Goal: Task Accomplishment & Management: Manage account settings

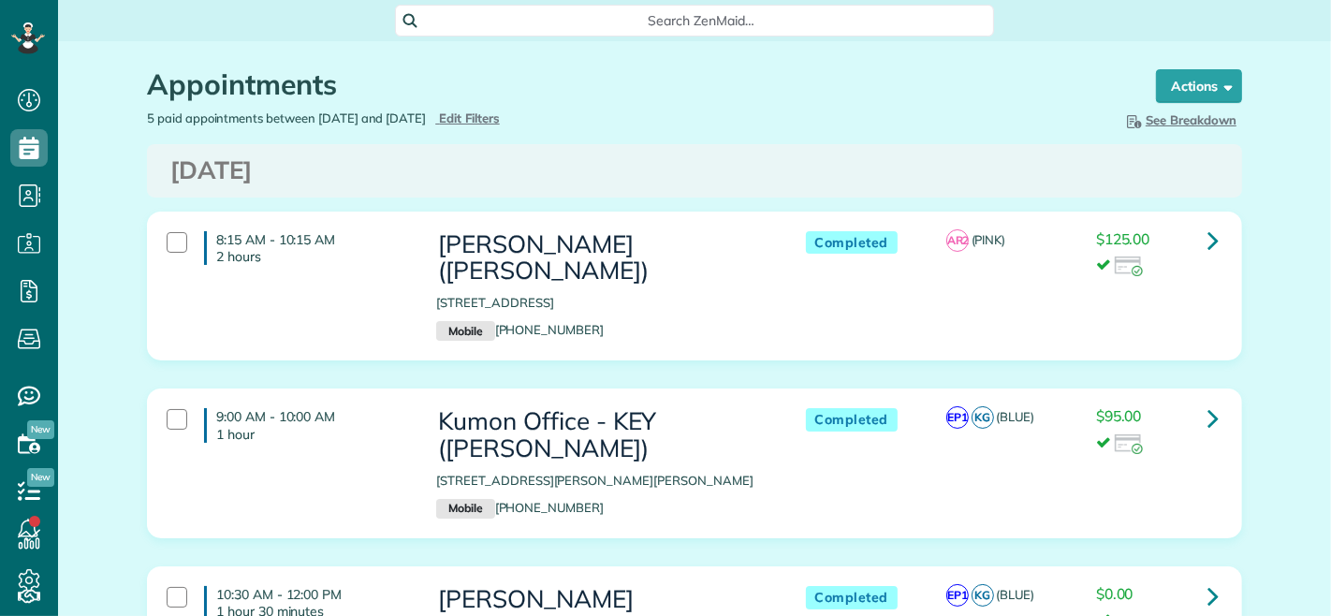
scroll to position [7, 7]
click at [500, 119] on span "Edit Filters" at bounding box center [469, 117] width 61 height 15
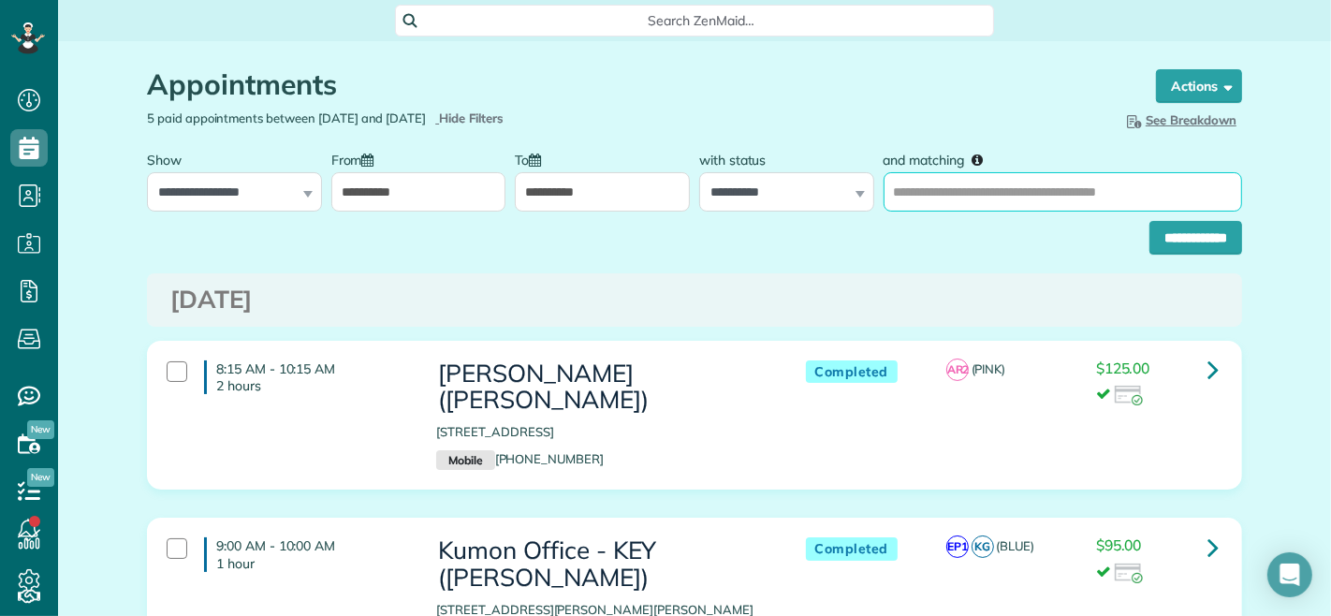
click at [942, 195] on input "and matching" at bounding box center [1063, 191] width 359 height 39
type input "**********"
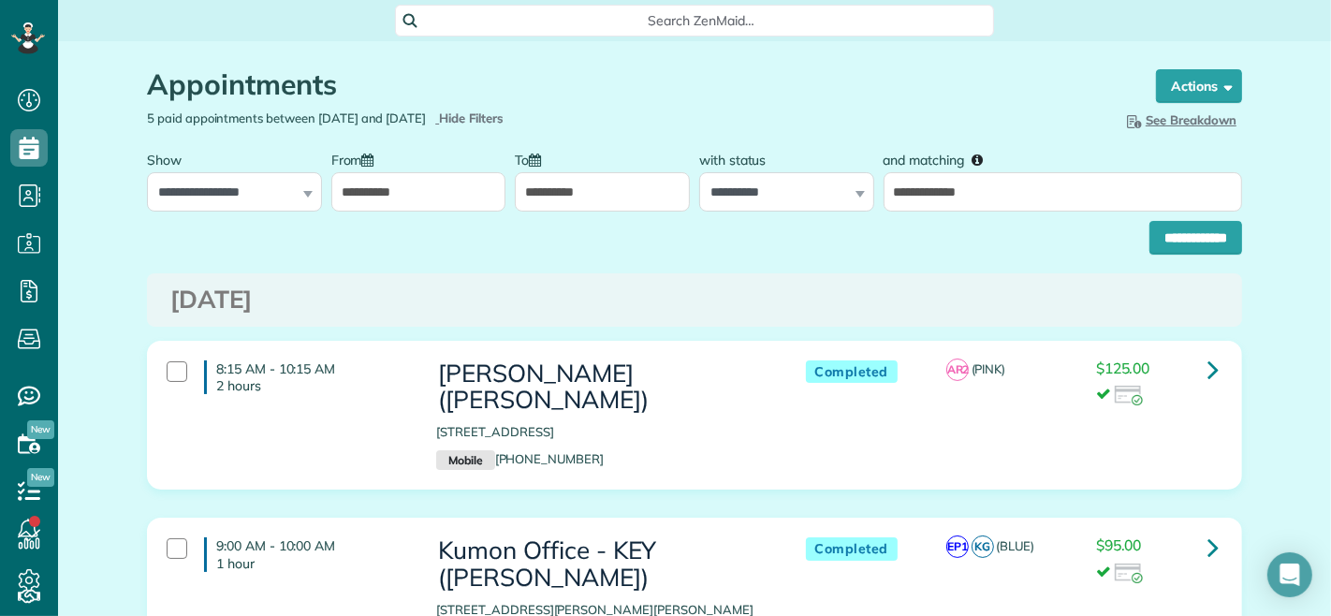
click at [584, 194] on input "**********" at bounding box center [602, 191] width 175 height 39
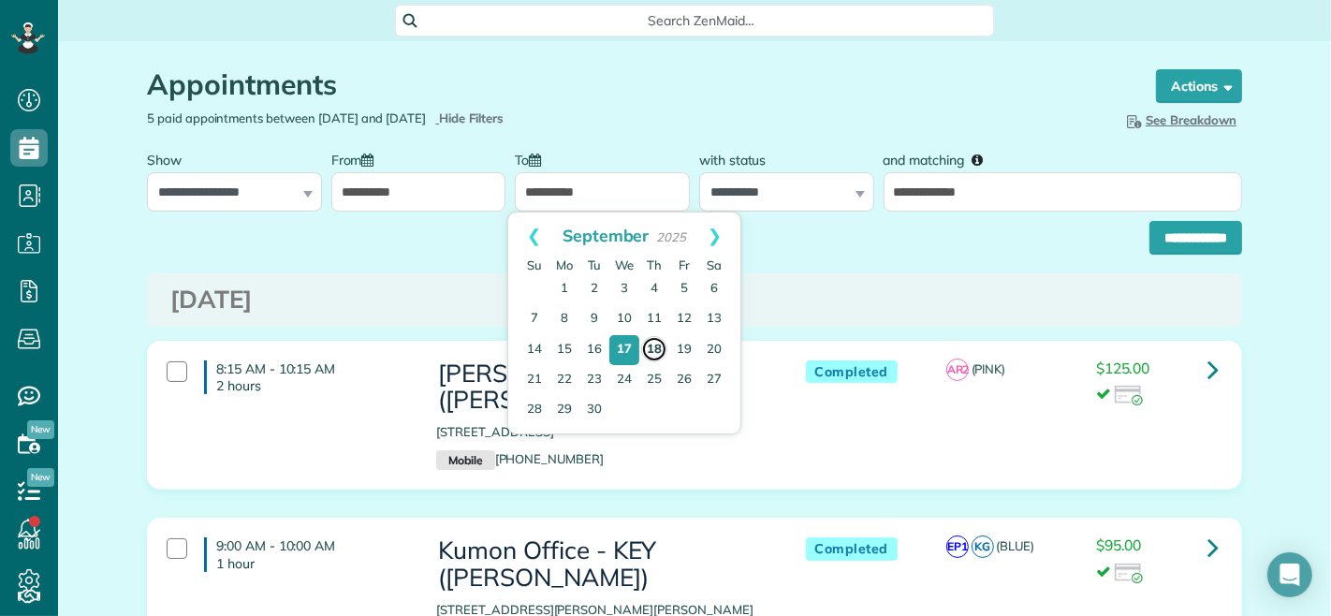
click at [652, 352] on link "18" at bounding box center [654, 349] width 26 height 26
type input "**********"
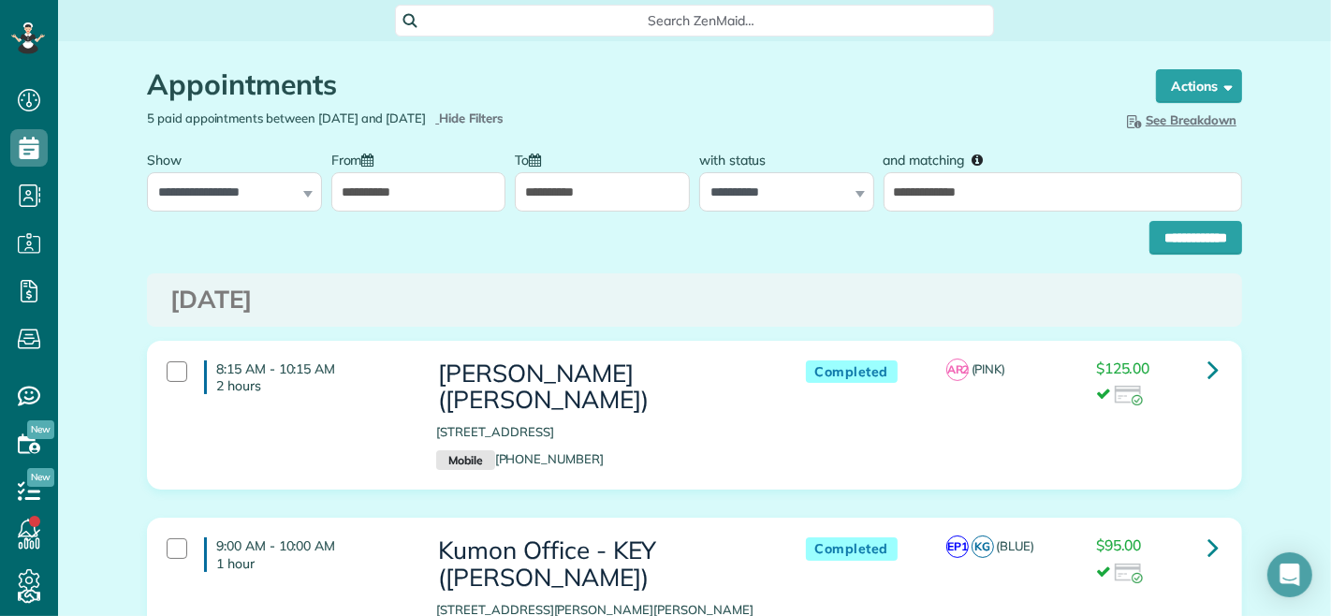
click at [433, 209] on input "**********" at bounding box center [418, 191] width 175 height 39
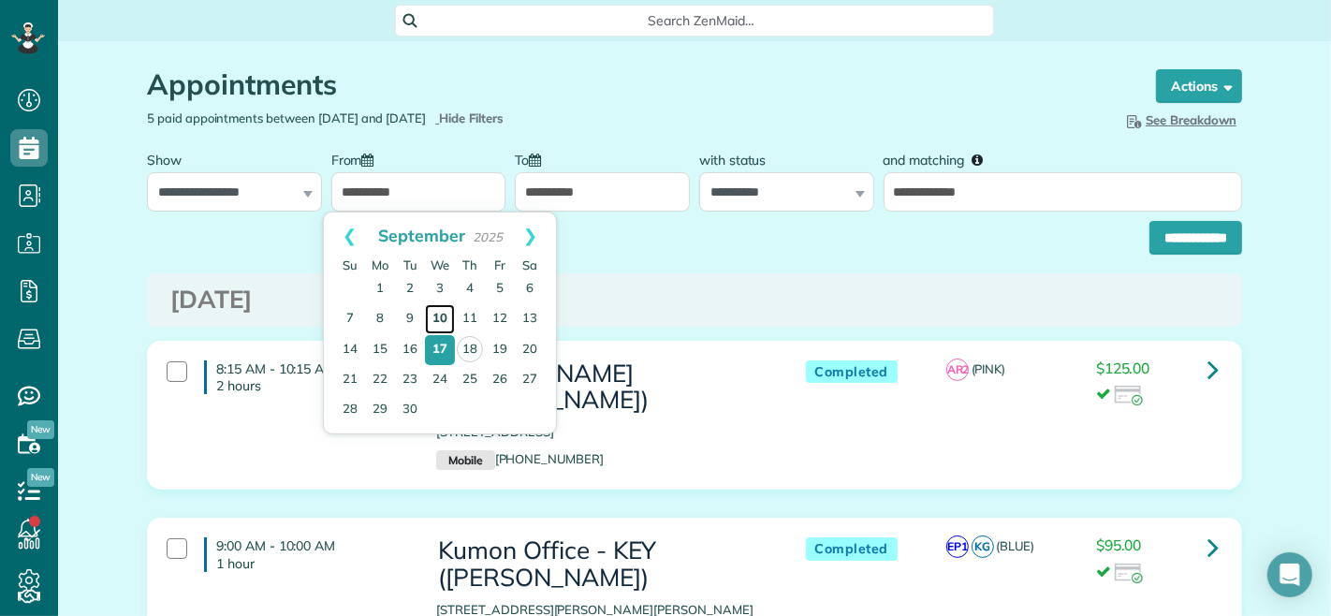
click at [444, 316] on link "10" at bounding box center [440, 319] width 30 height 30
type input "**********"
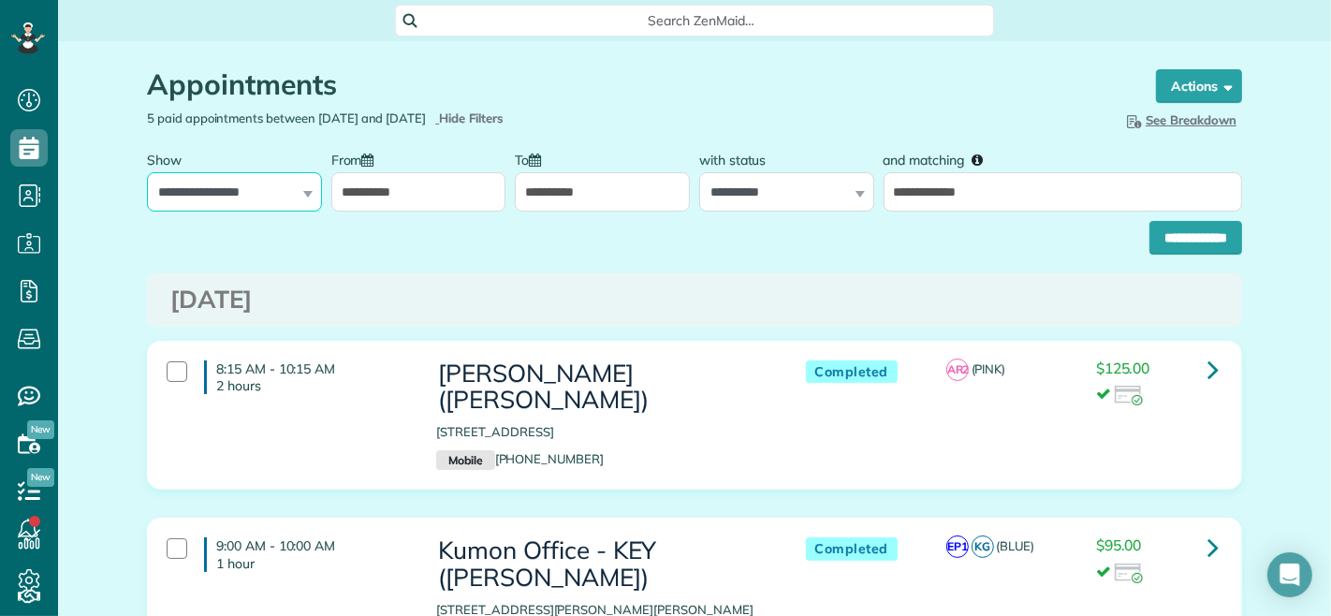
click at [253, 197] on select "**********" at bounding box center [234, 191] width 175 height 39
select select "**********"
click at [147, 172] on select "**********" at bounding box center [234, 191] width 175 height 39
click at [1150, 236] on input "**********" at bounding box center [1196, 238] width 93 height 34
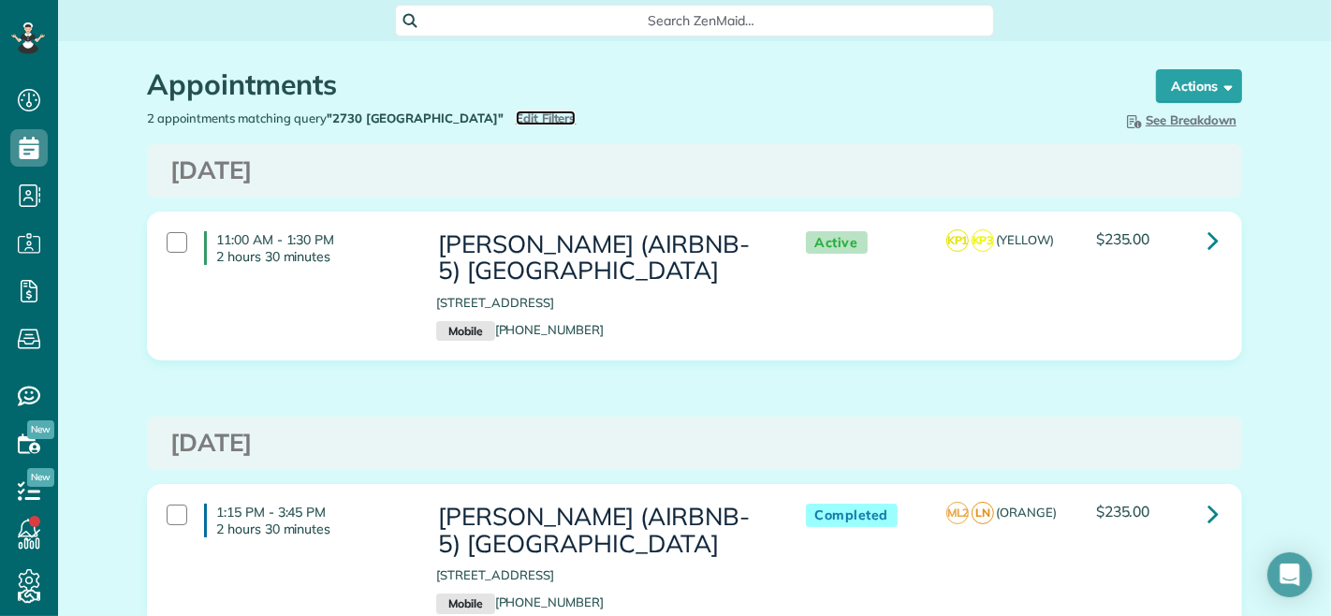
click at [516, 116] on span "Edit Filters" at bounding box center [546, 117] width 61 height 15
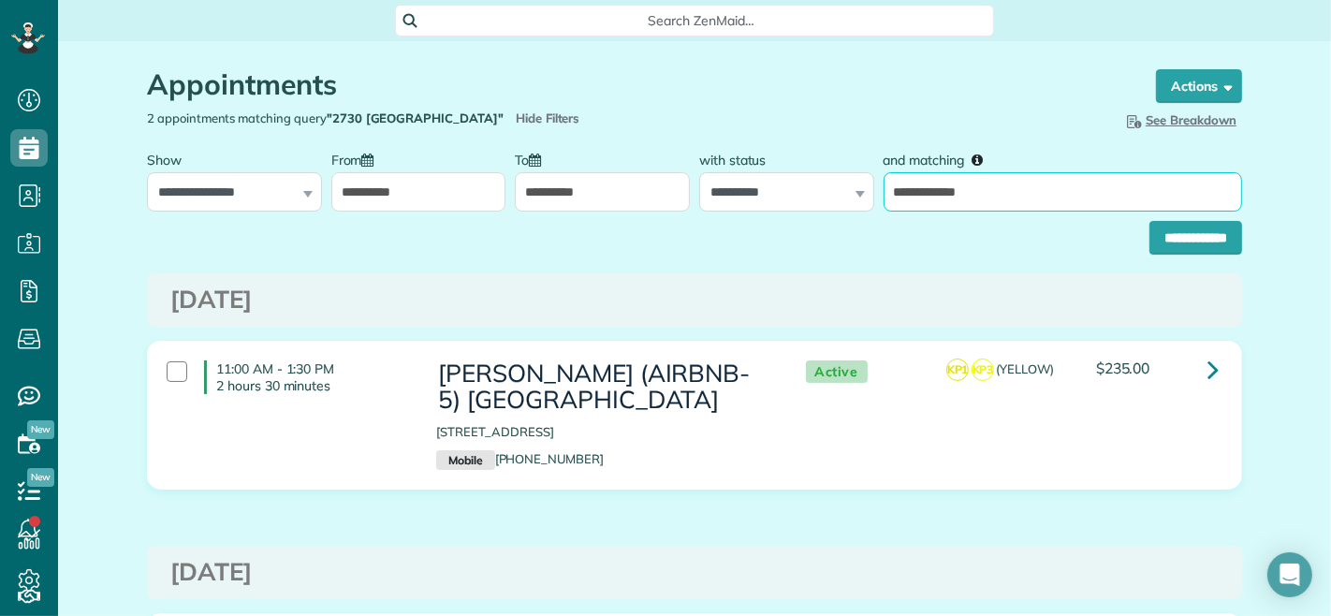
click at [952, 193] on input "**********" at bounding box center [1063, 191] width 359 height 39
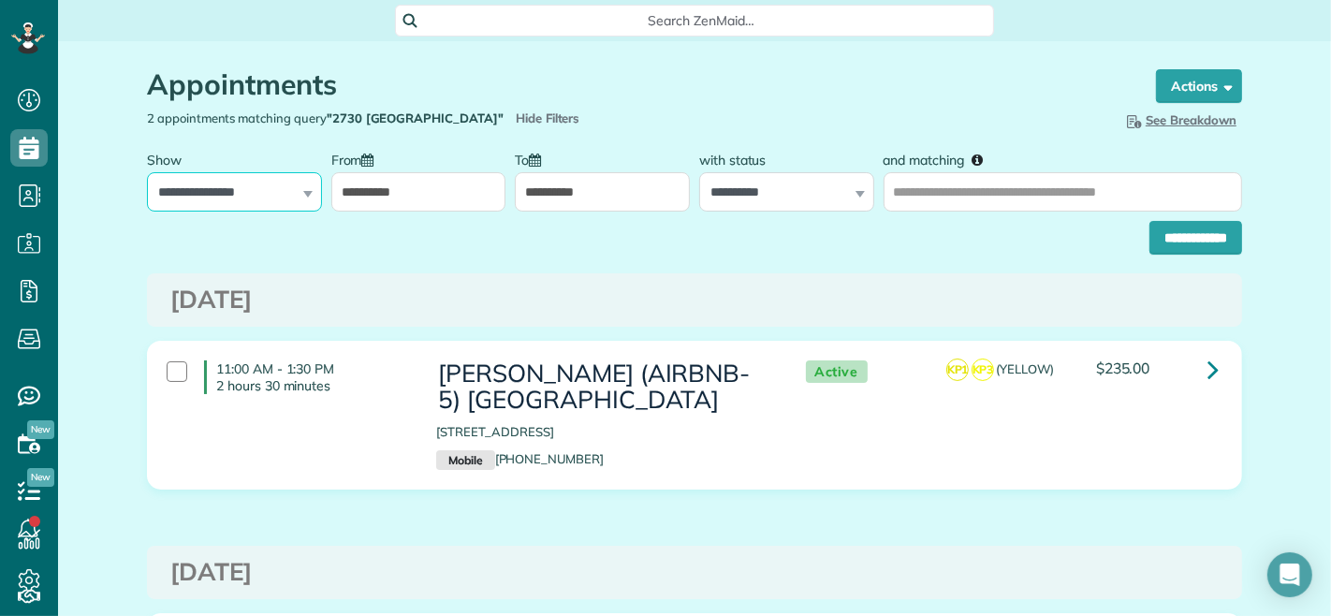
click at [247, 190] on select "**********" at bounding box center [234, 191] width 175 height 39
select select "**********"
click at [147, 172] on select "**********" at bounding box center [234, 191] width 175 height 39
click at [401, 203] on input "**********" at bounding box center [418, 191] width 175 height 39
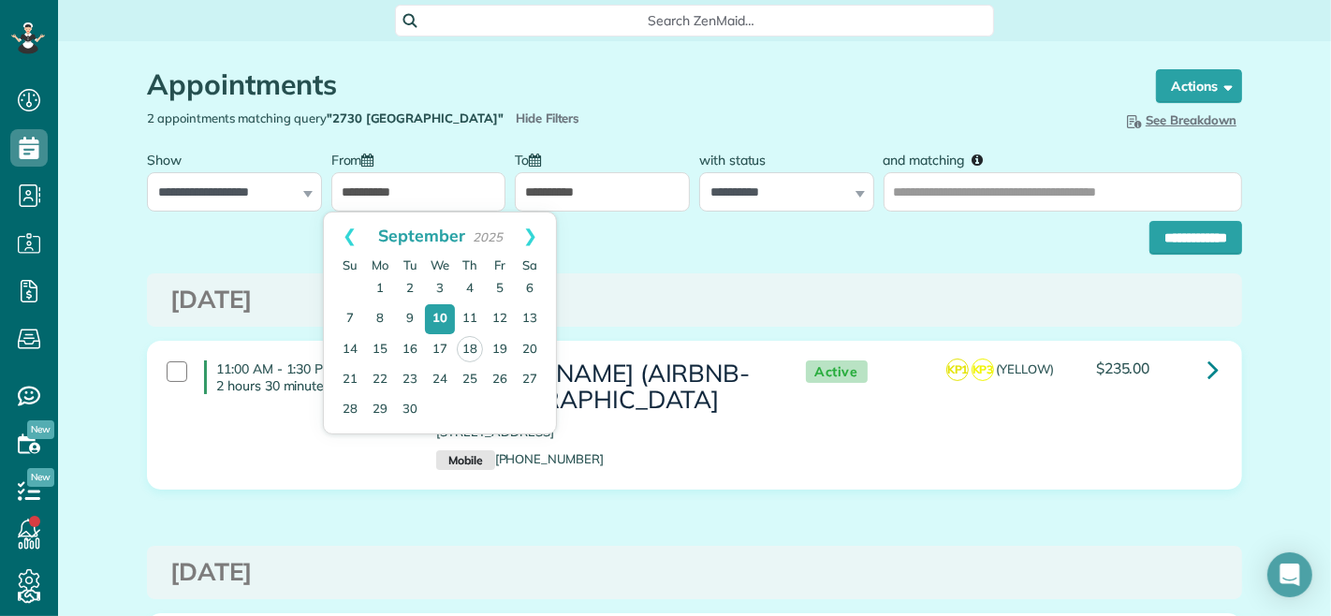
click at [389, 234] on span "September" at bounding box center [421, 235] width 87 height 21
click at [350, 236] on link "Prev" at bounding box center [349, 235] width 51 height 47
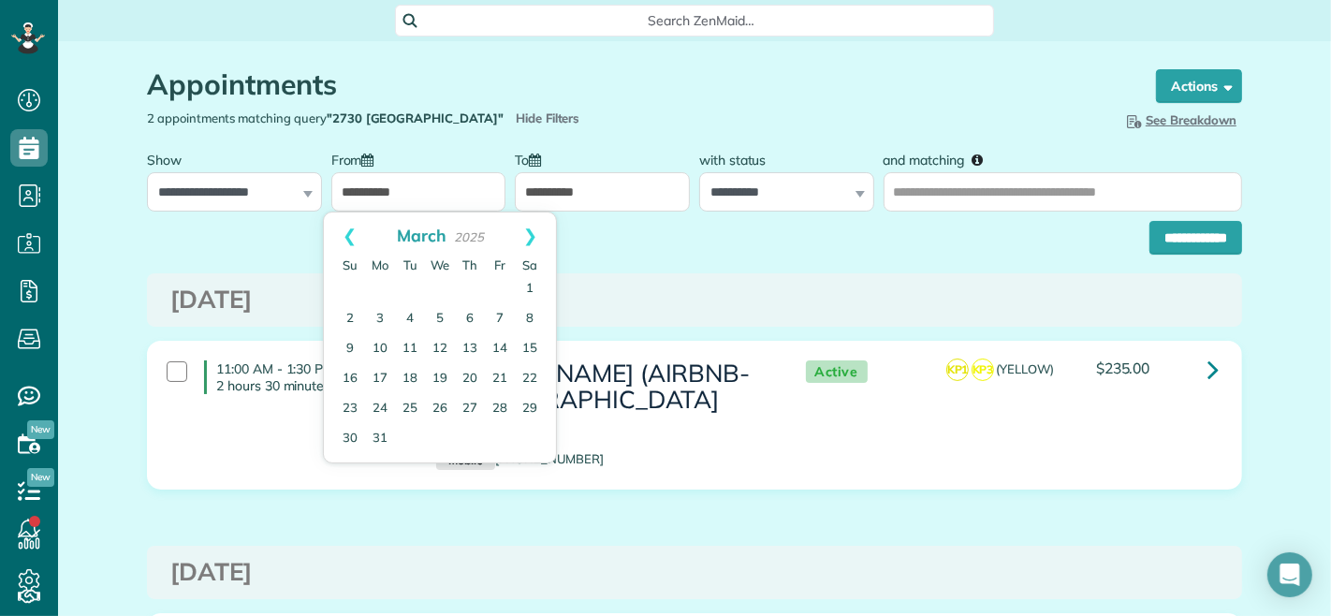
click at [350, 236] on link "Prev" at bounding box center [349, 235] width 51 height 47
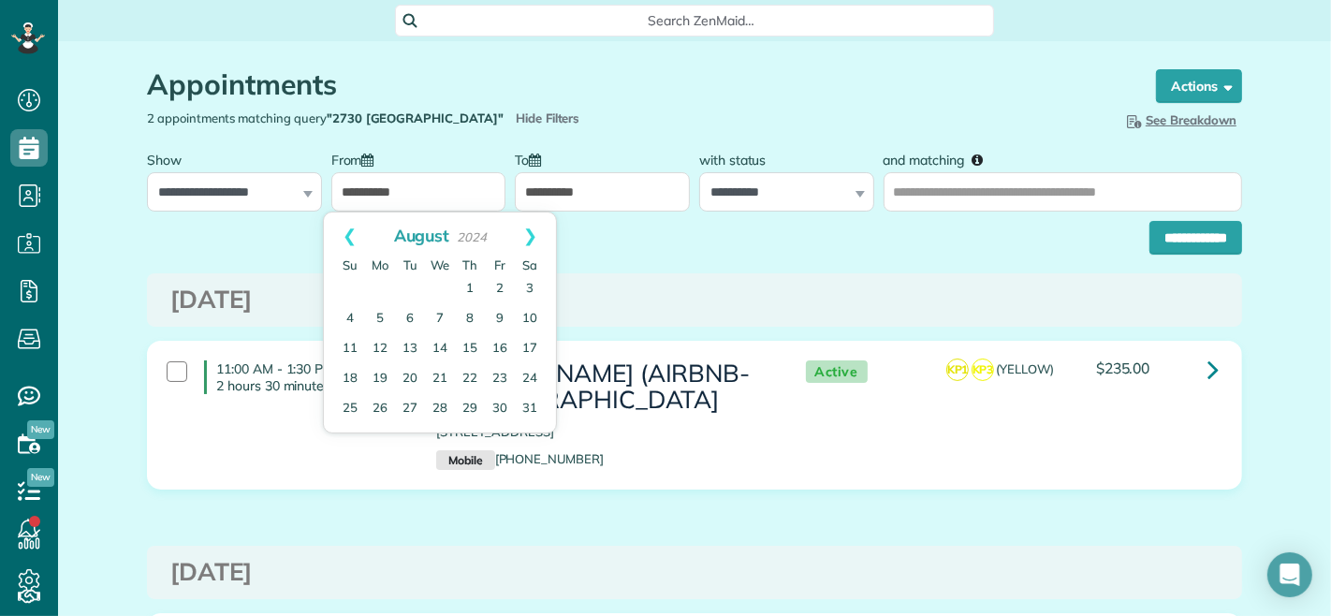
click at [350, 236] on link "Prev" at bounding box center [349, 235] width 51 height 47
click at [524, 283] on link "1" at bounding box center [530, 289] width 30 height 30
type input "**********"
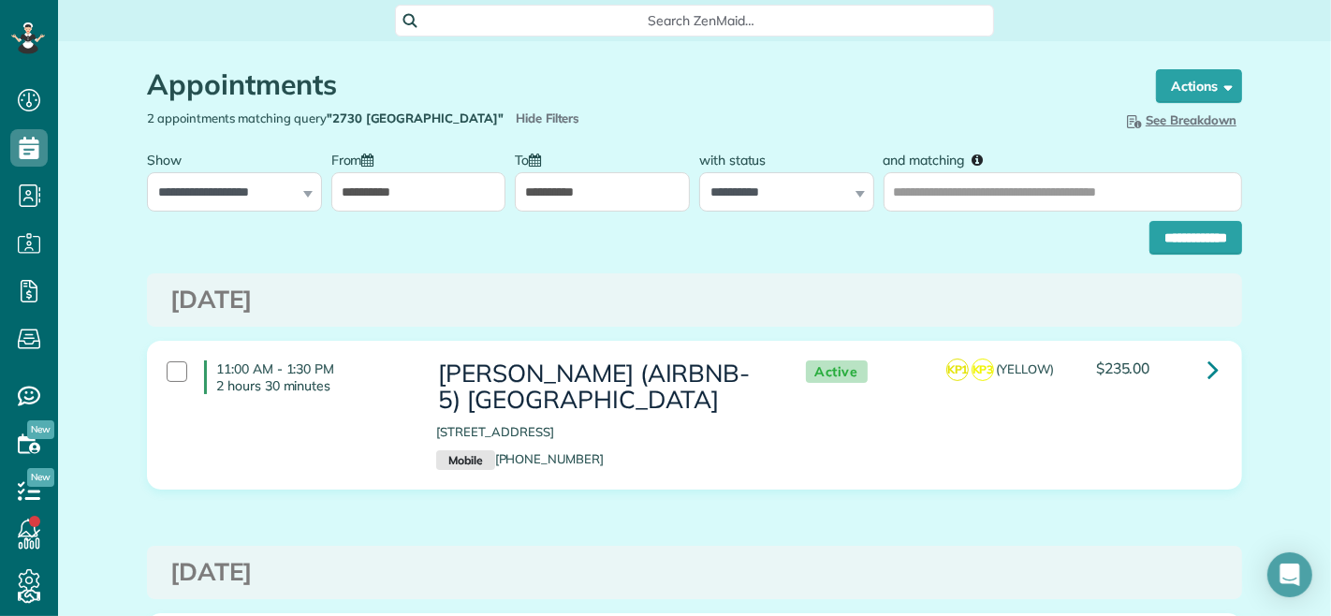
click at [572, 197] on input "**********" at bounding box center [602, 191] width 175 height 39
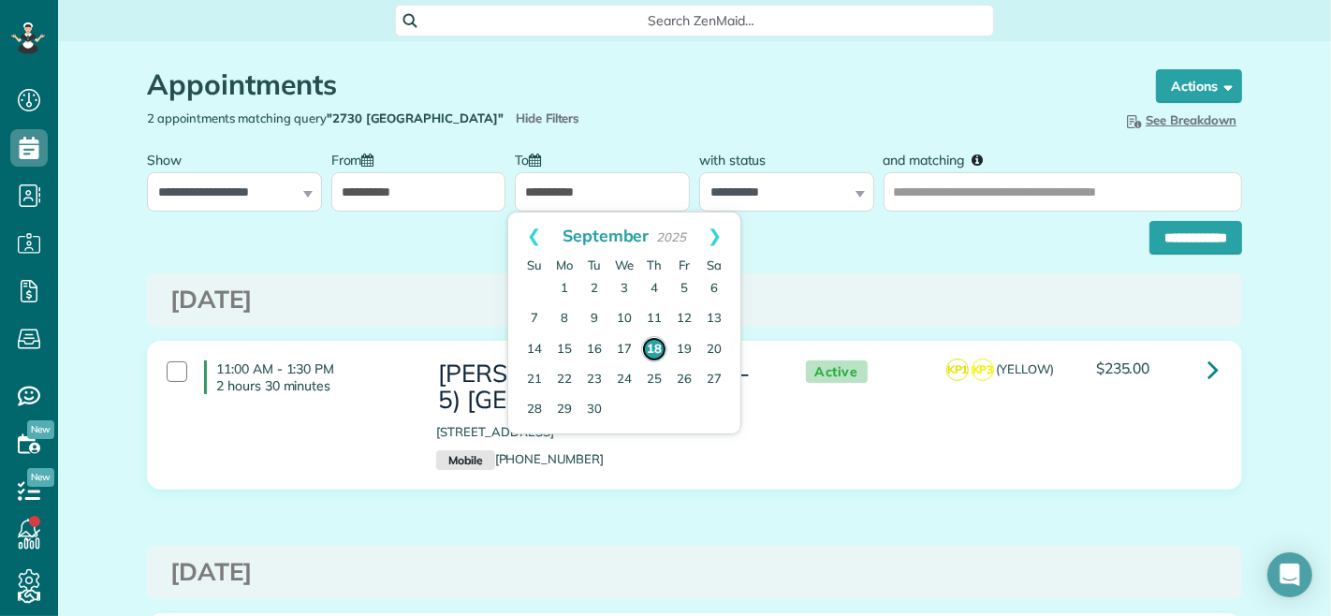
click at [653, 341] on link "18" at bounding box center [654, 349] width 26 height 26
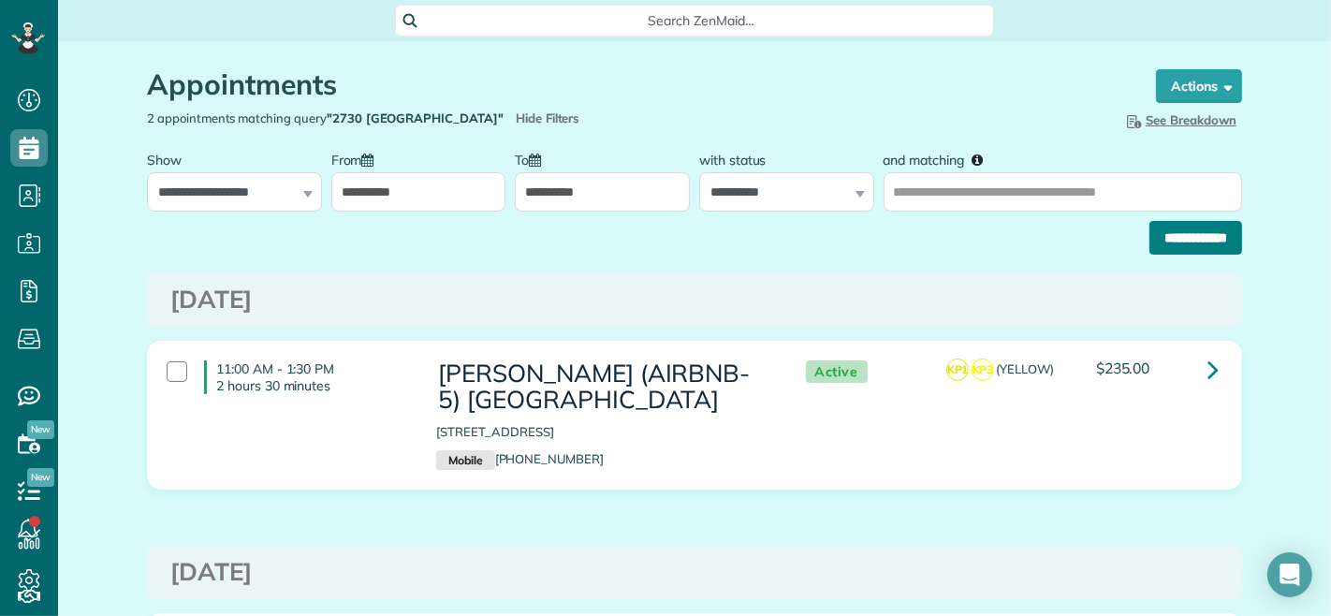
click at [1194, 245] on input "**********" at bounding box center [1196, 238] width 93 height 34
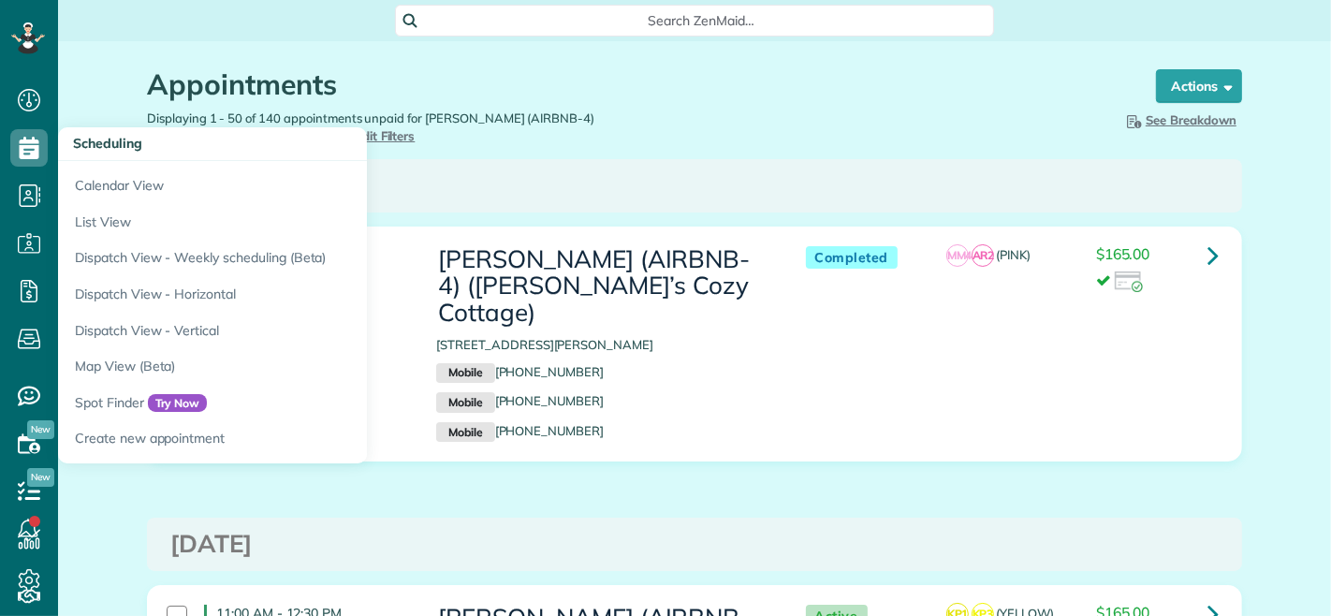
scroll to position [7, 7]
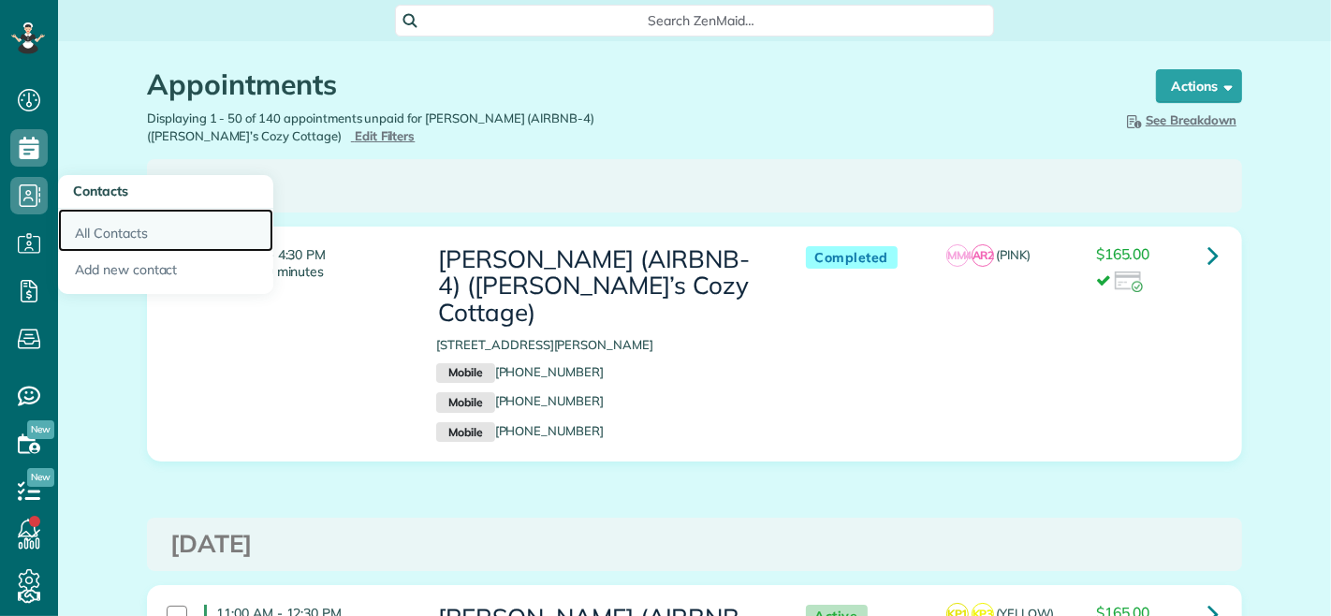
click at [105, 229] on link "All Contacts" at bounding box center [165, 230] width 215 height 43
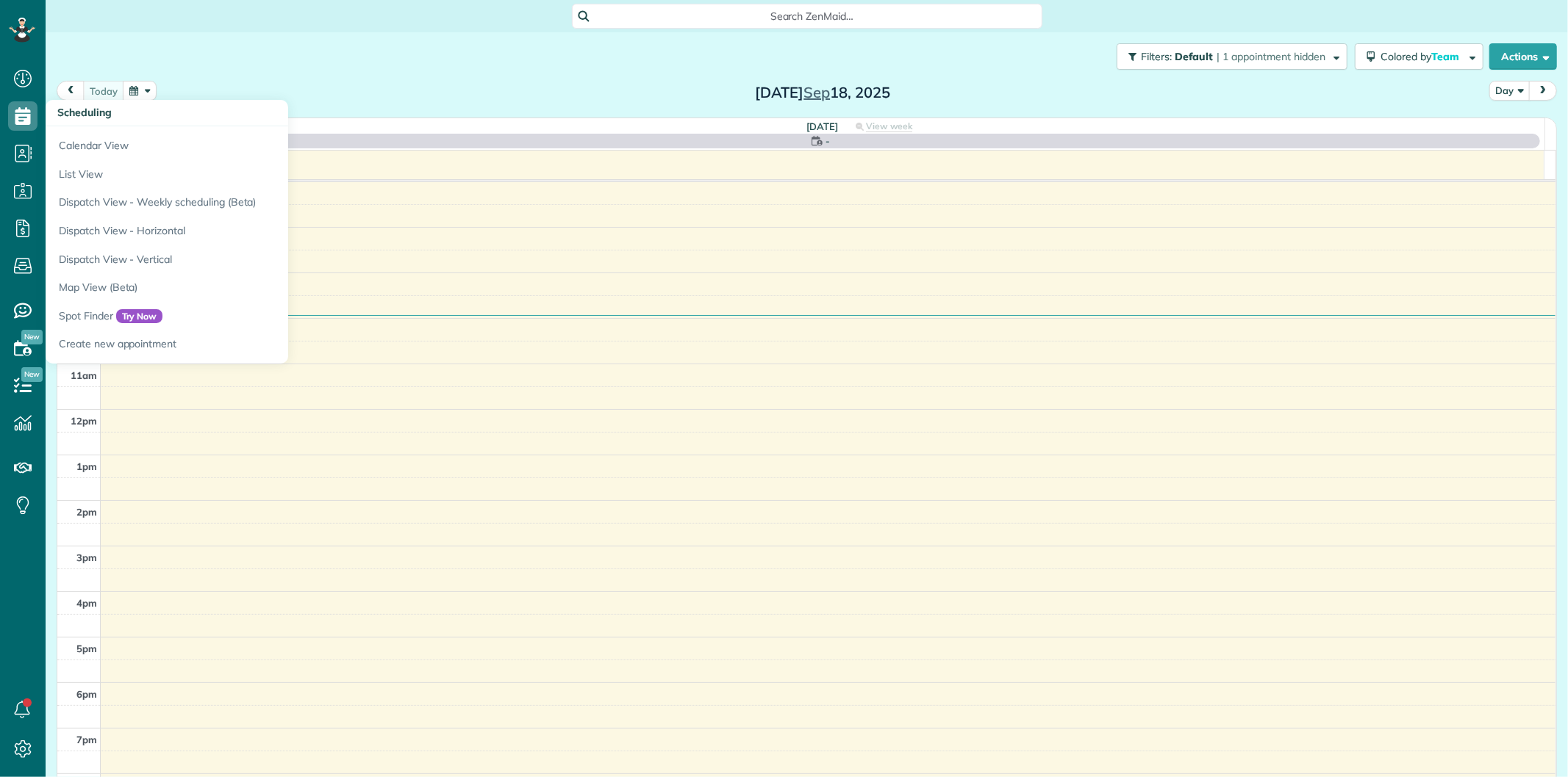
scroll to position [5, 5]
click at [99, 170] on link "List View" at bounding box center [229, 174] width 367 height 29
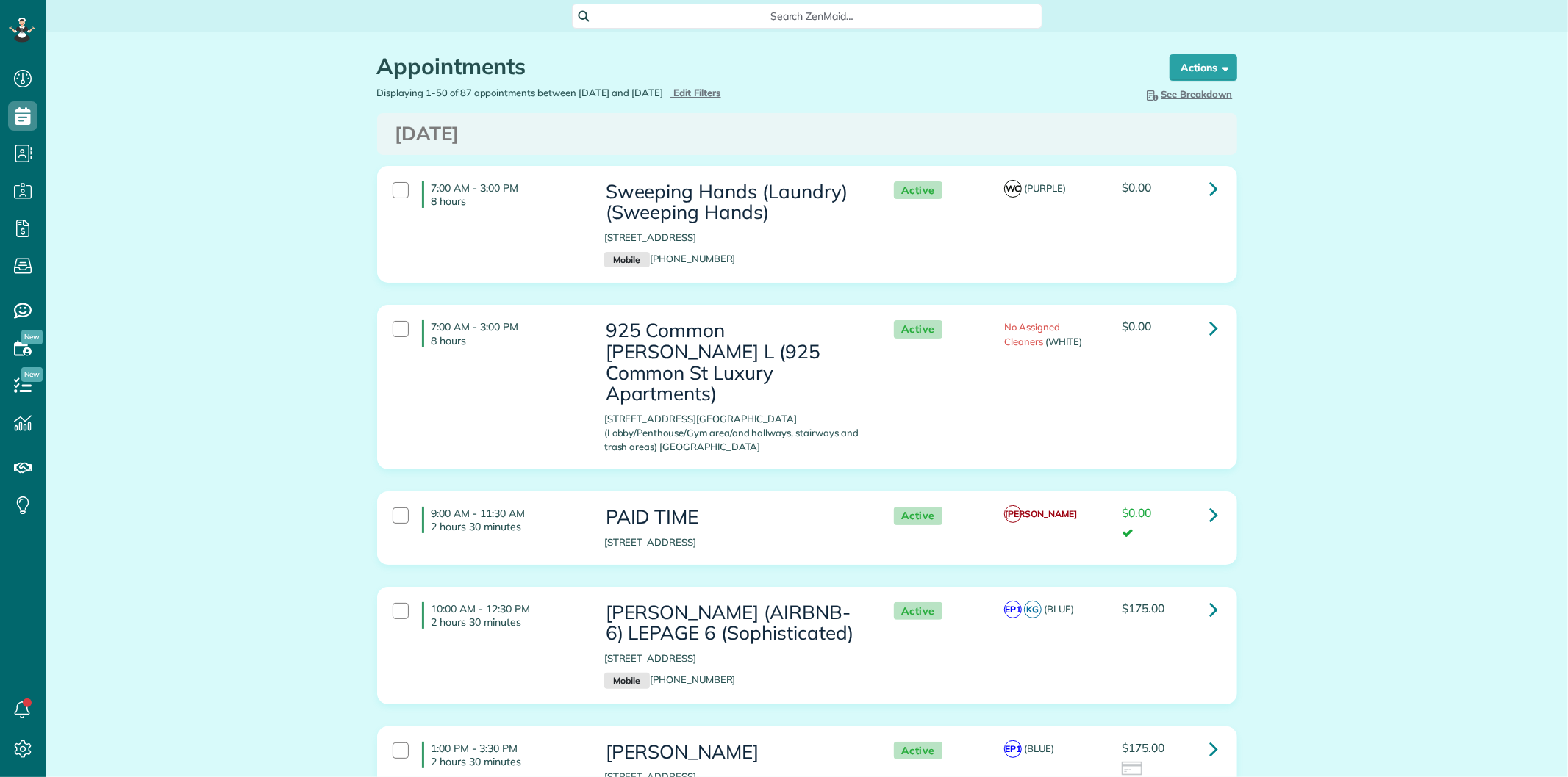
scroll to position [5, 5]
click at [721, 88] on span "Edit Filters" at bounding box center [696, 92] width 48 height 12
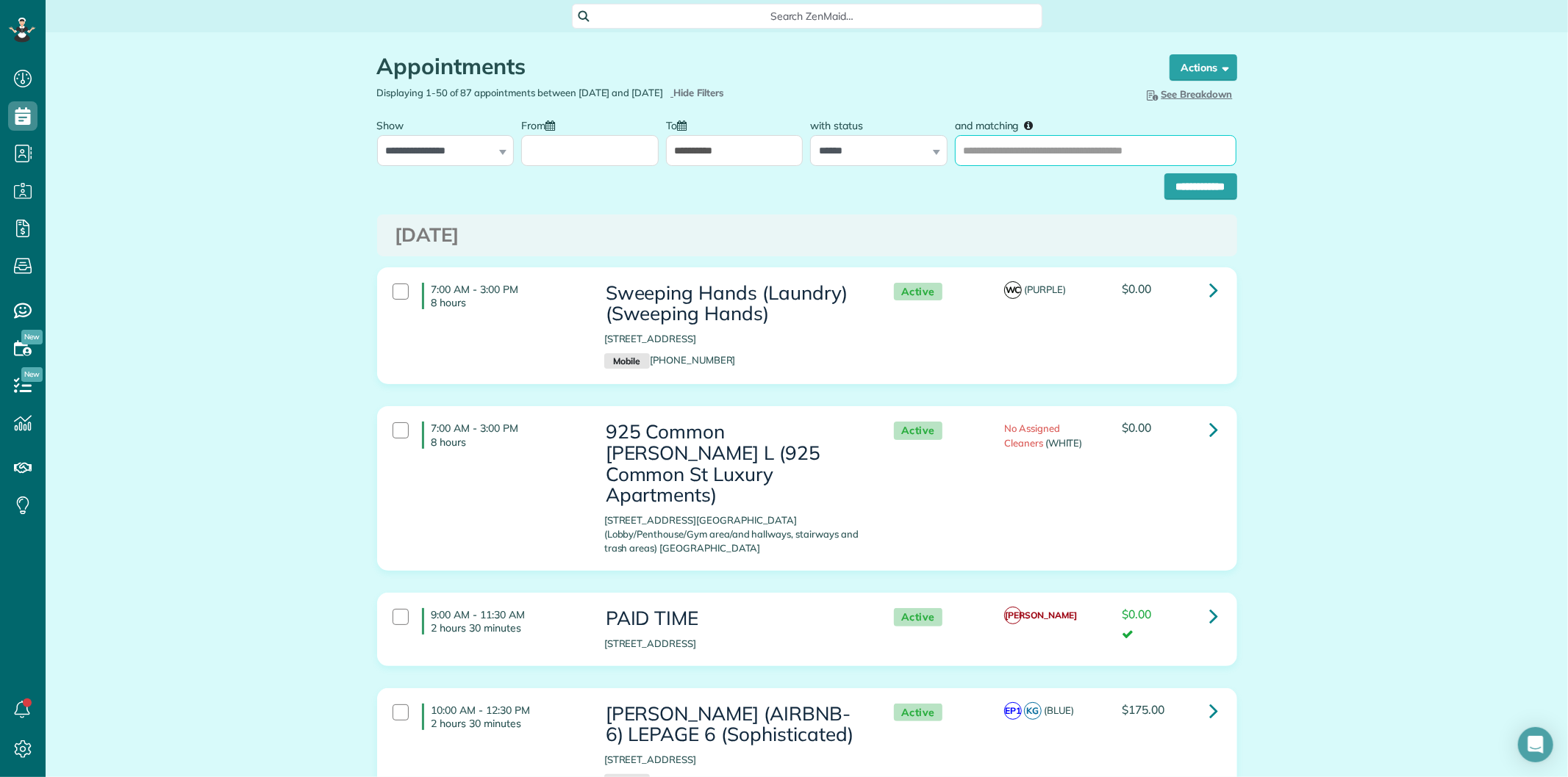
click at [1072, 148] on input "and matching" at bounding box center [1095, 150] width 282 height 31
paste input "**********"
type input "**********"
click at [471, 144] on select "**********" at bounding box center [445, 150] width 137 height 31
select select "**********"
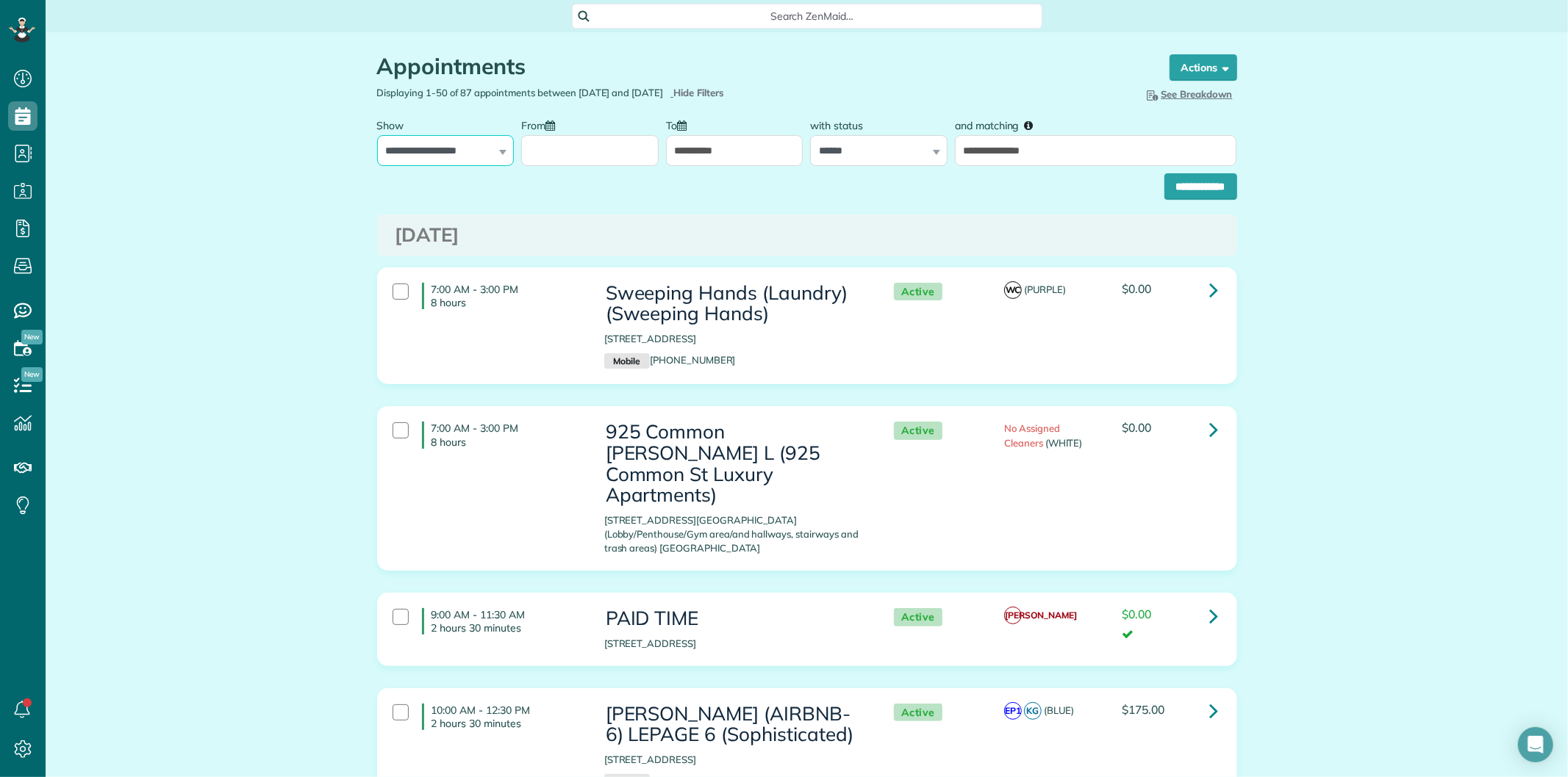
click at [377, 135] on select "**********" at bounding box center [445, 150] width 137 height 31
click at [833, 153] on select "**********" at bounding box center [879, 150] width 137 height 31
select select
click at [810, 135] on select "**********" at bounding box center [879, 150] width 137 height 31
click at [722, 155] on input "**********" at bounding box center [734, 150] width 137 height 31
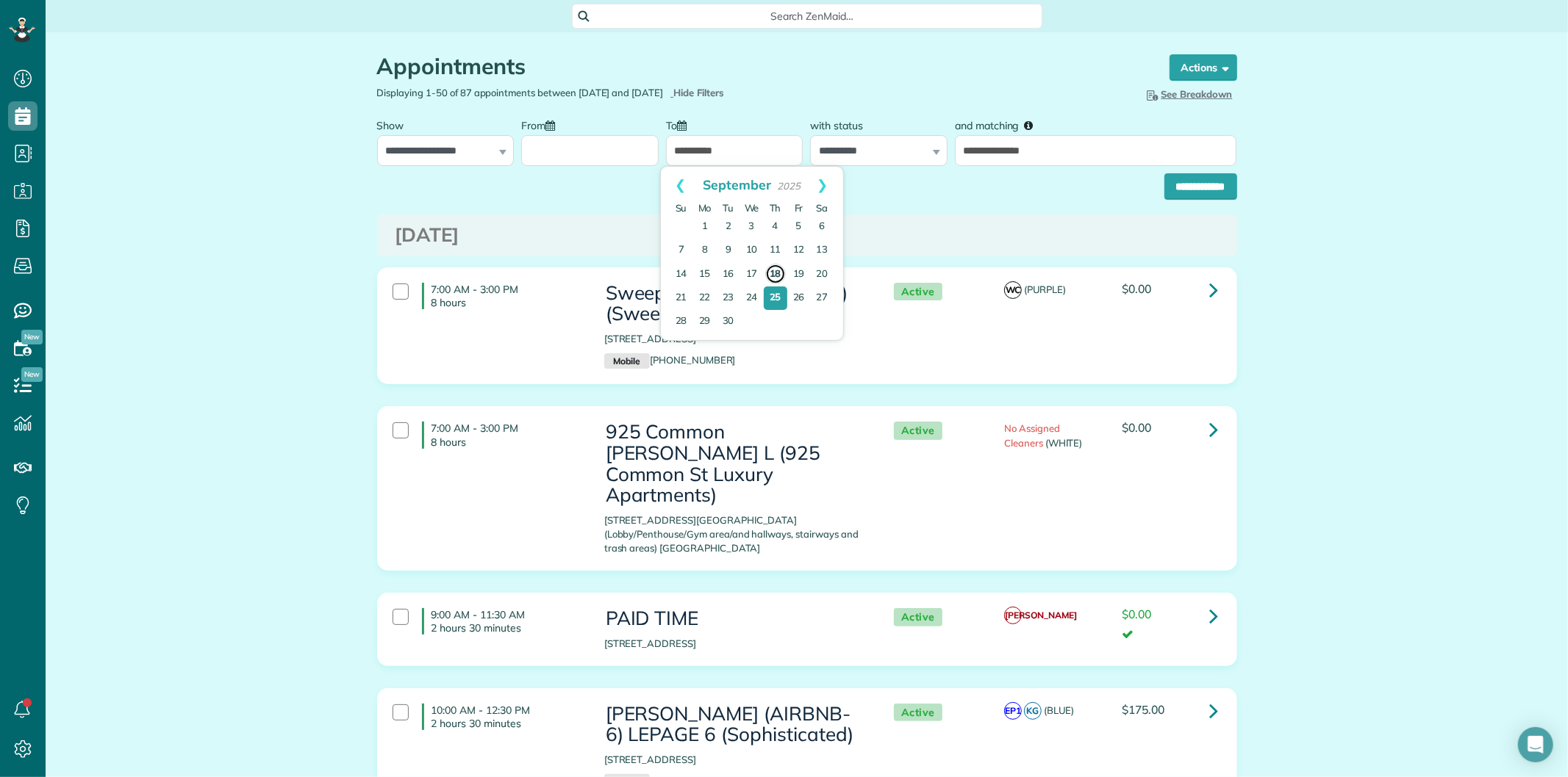
click at [777, 270] on link "18" at bounding box center [775, 274] width 20 height 20
type input "**********"
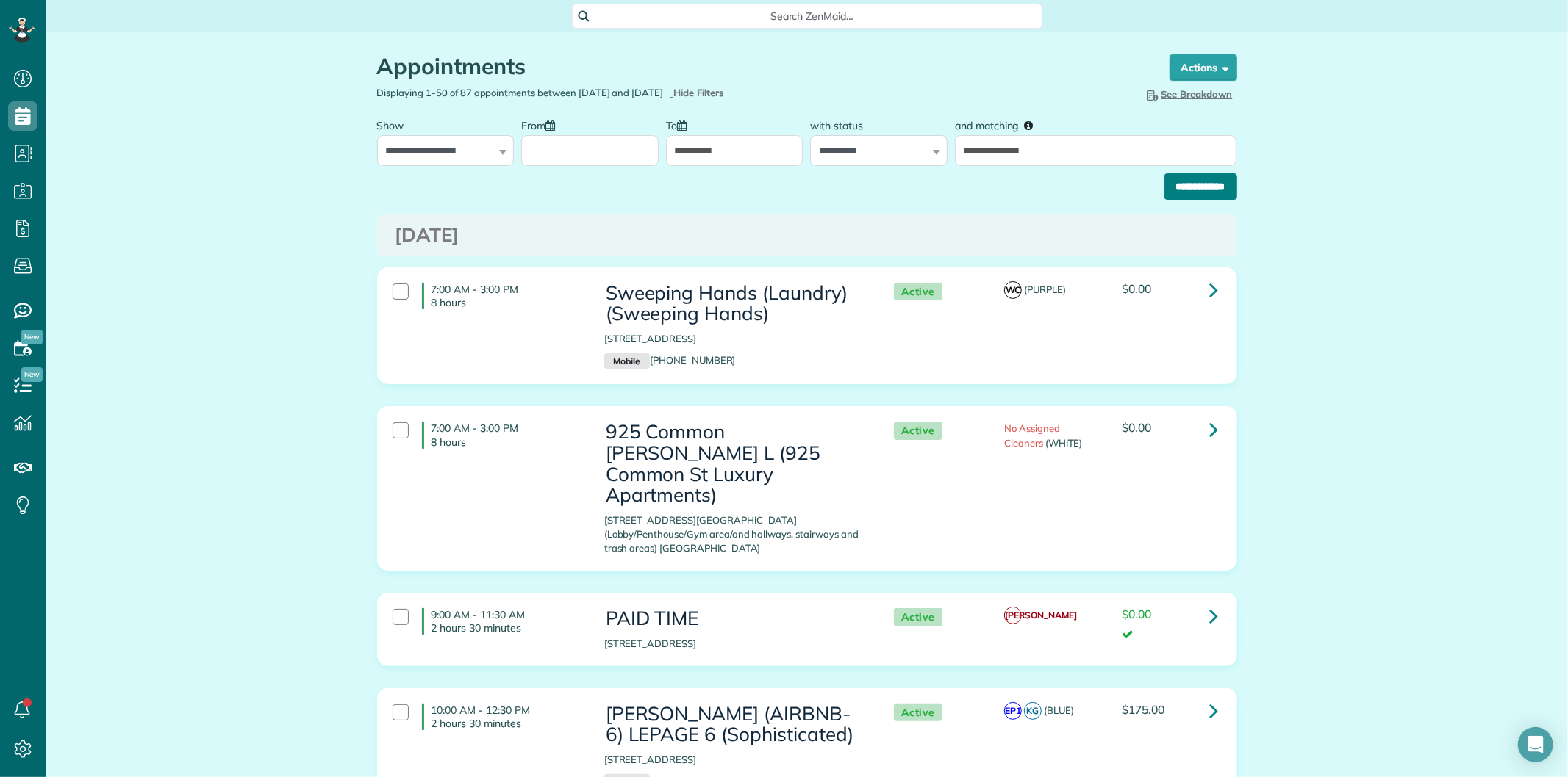
click at [1185, 186] on input "**********" at bounding box center [1201, 187] width 73 height 27
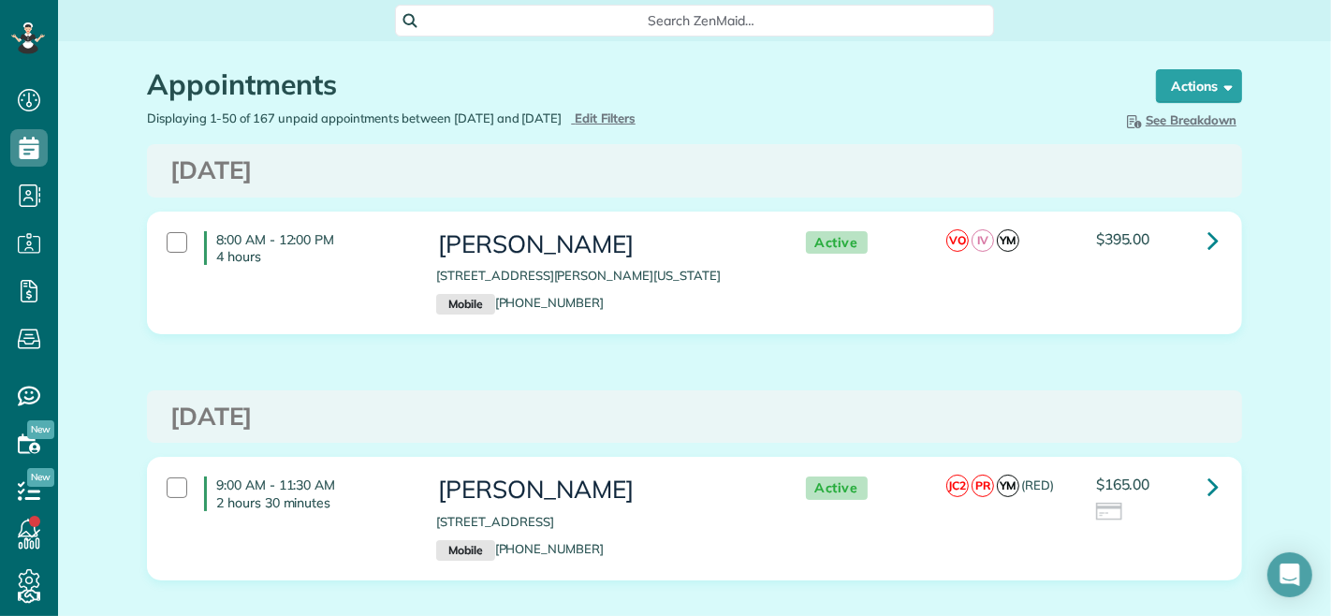
drag, startPoint x: 435, startPoint y: 260, endPoint x: 662, endPoint y: 257, distance: 226.6
click at [662, 257] on h3 "SENNETT HOLCOMB" at bounding box center [601, 244] width 331 height 27
copy h3 "SENNETT HOLCOMB"
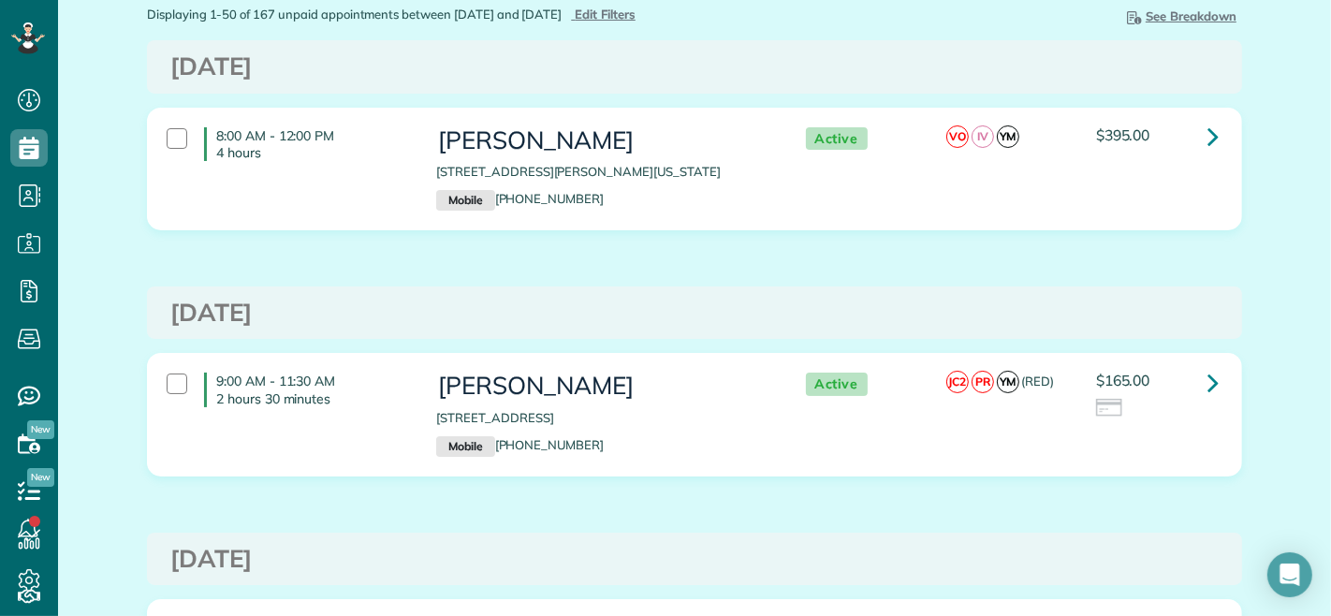
drag, startPoint x: 634, startPoint y: 424, endPoint x: 437, endPoint y: 423, distance: 196.6
click at [437, 400] on h3 "ROBERT JAMISON" at bounding box center [601, 386] width 331 height 27
copy h3 "ROBERT JAMISON"
click at [170, 145] on div at bounding box center [177, 138] width 21 height 21
click at [171, 394] on div at bounding box center [177, 383] width 21 height 21
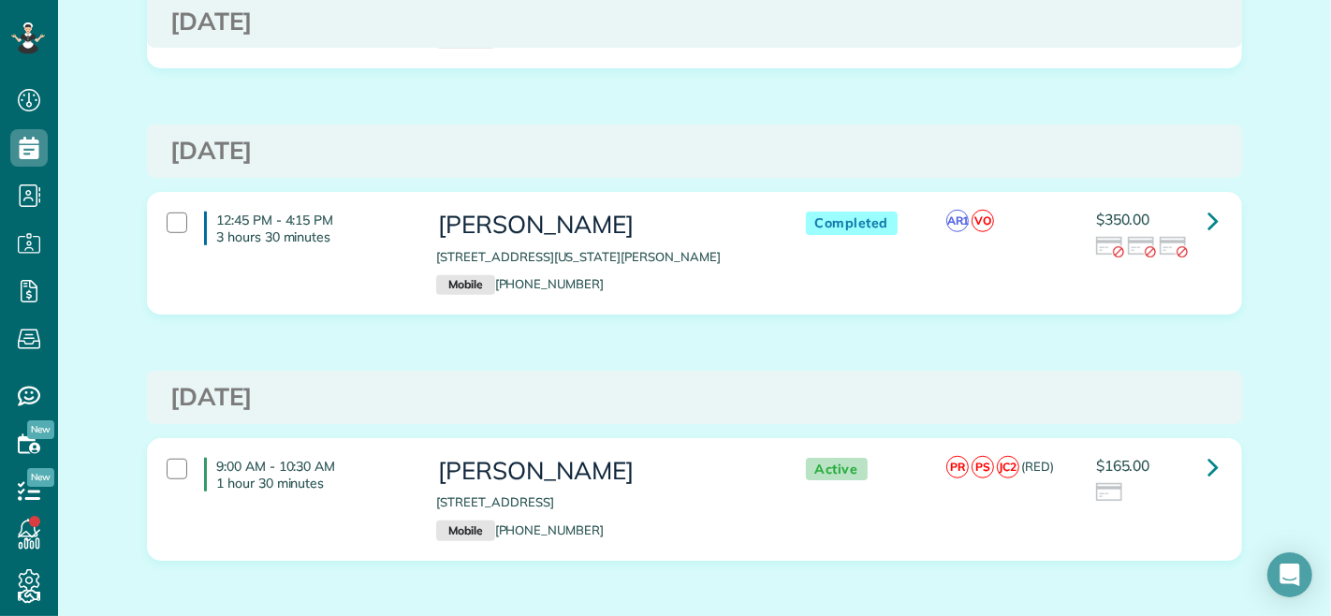
scroll to position [1040, 0]
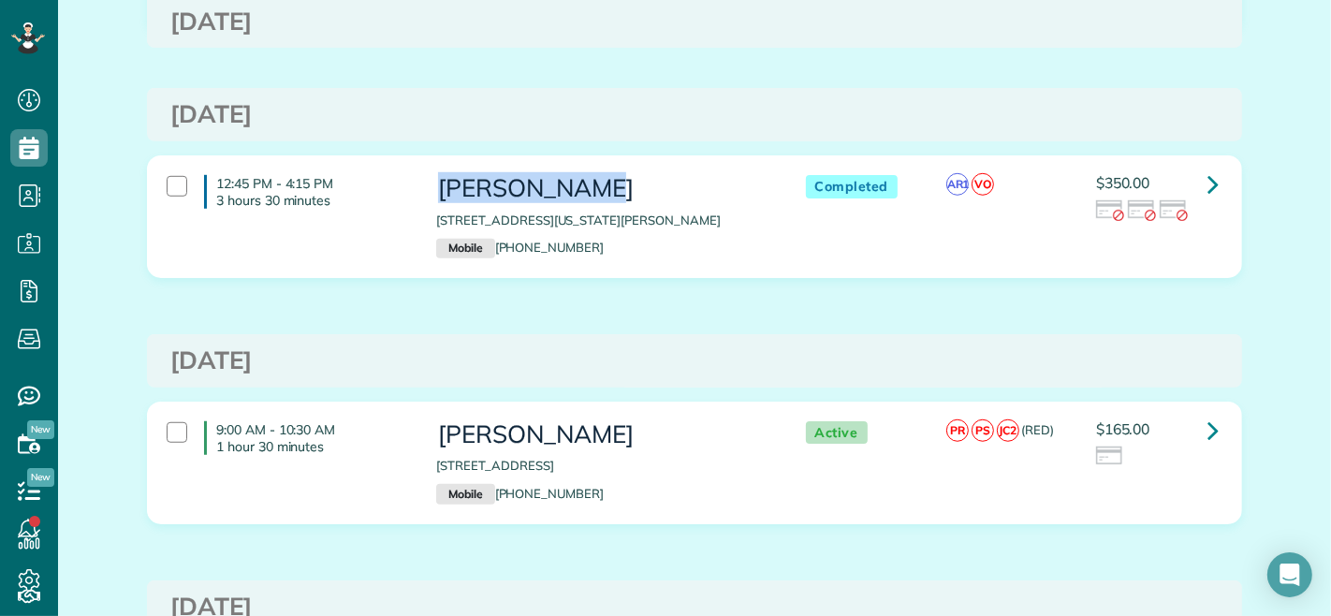
drag, startPoint x: 575, startPoint y: 223, endPoint x: 435, endPoint y: 227, distance: 139.5
click at [436, 202] on h3 "Shelby Smith" at bounding box center [601, 188] width 331 height 27
copy h3 "Shelby Smith"
click at [153, 218] on div "12:45 PM - 4:15 PM 3 hours 30 minutes" at bounding box center [288, 192] width 270 height 52
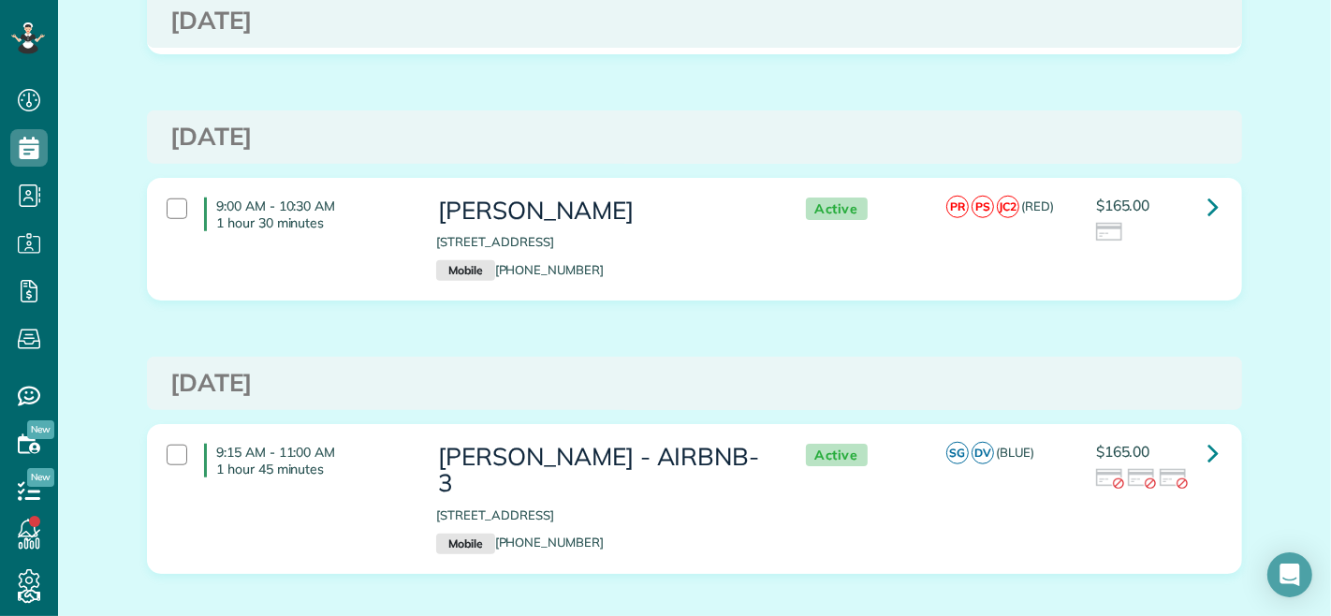
scroll to position [1352, 0]
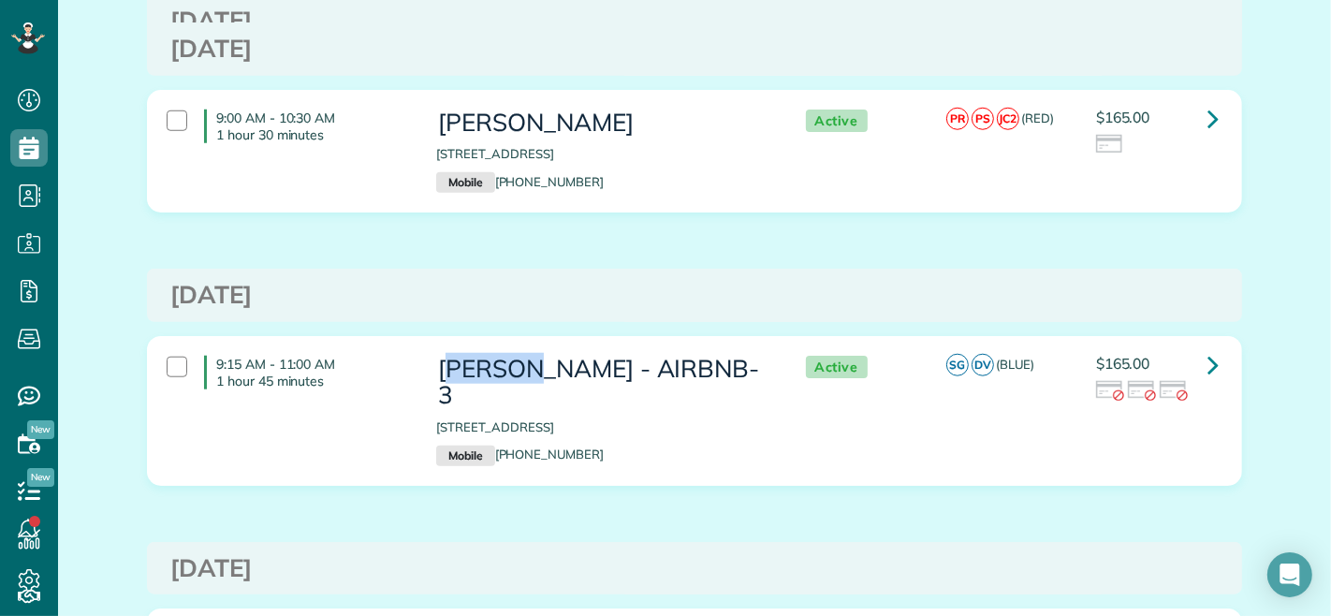
drag, startPoint x: 438, startPoint y: 403, endPoint x: 520, endPoint y: 403, distance: 81.4
click at [521, 404] on h3 "ERIC JOHNSON - AIRBNB-3" at bounding box center [601, 382] width 331 height 53
click at [447, 405] on h3 "ERIC JOHNSON - AIRBNB-3" at bounding box center [601, 382] width 331 height 53
drag, startPoint x: 433, startPoint y: 403, endPoint x: 743, endPoint y: 400, distance: 309.9
click at [743, 400] on h3 "ERIC JOHNSON - AIRBNB-3" at bounding box center [601, 382] width 331 height 53
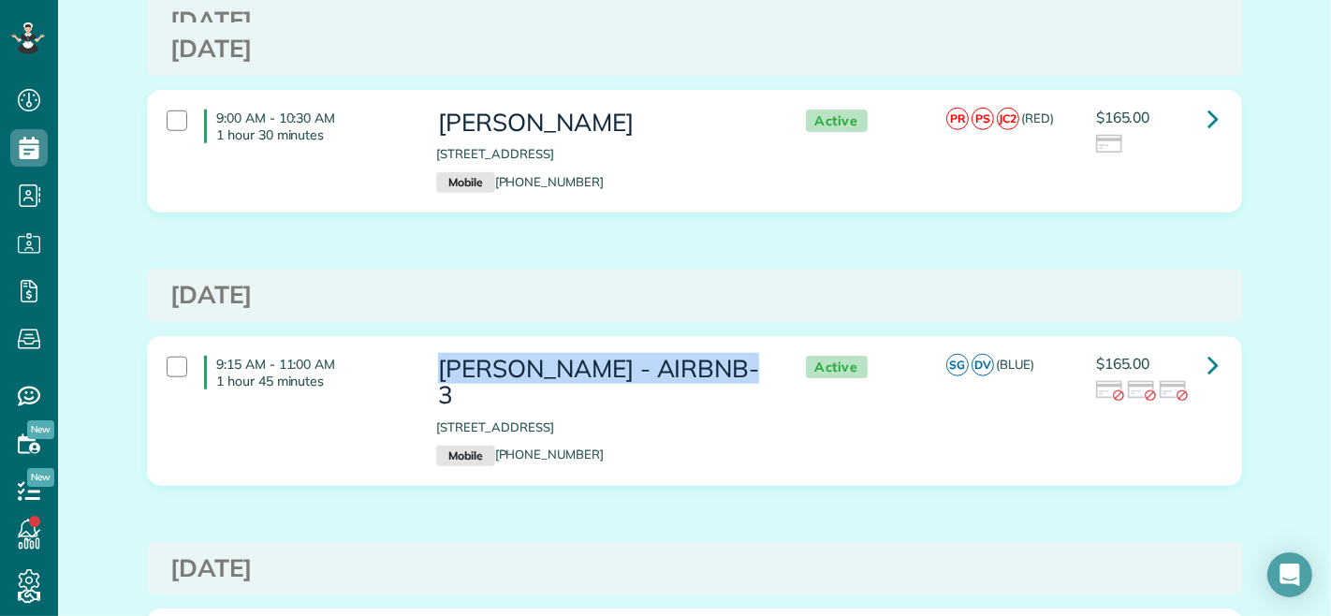
copy h3 "ERIC JOHNSON - AIRBNB-3"
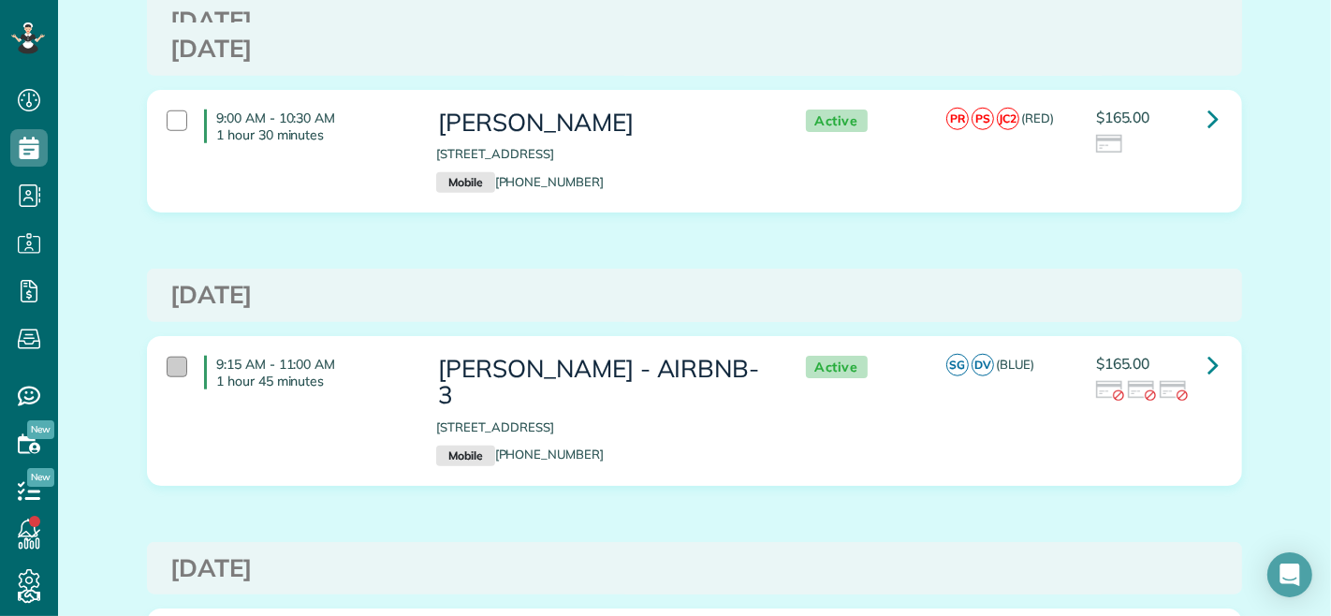
click at [167, 377] on div at bounding box center [177, 367] width 21 height 21
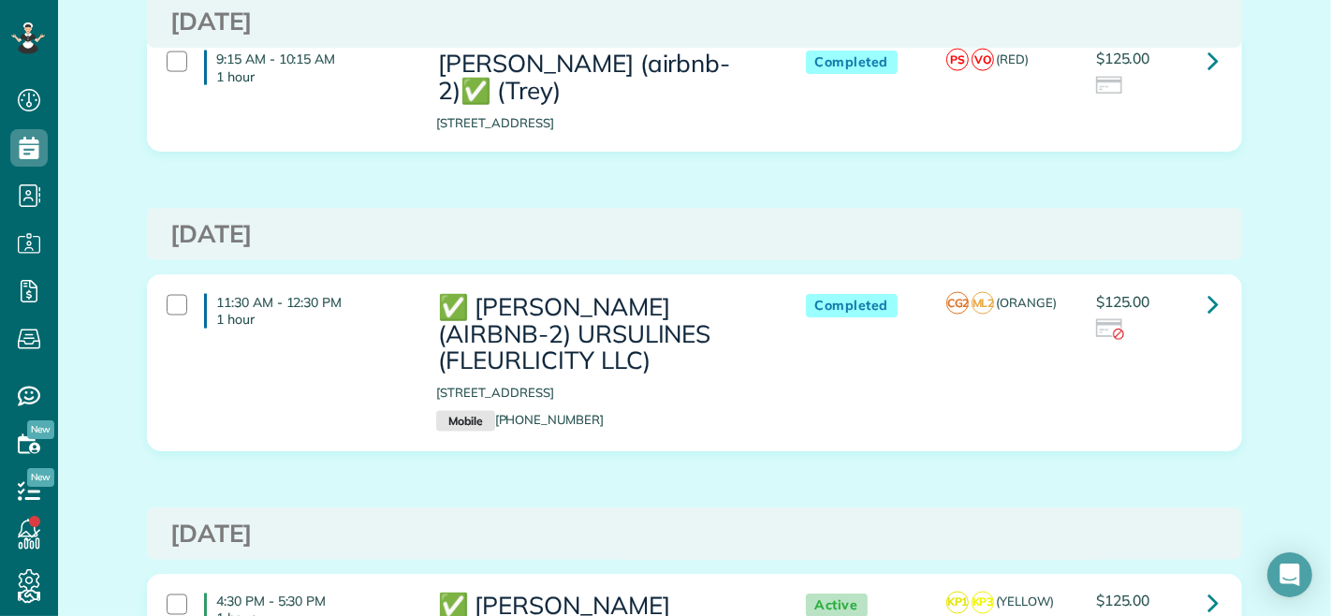
scroll to position [2496, 0]
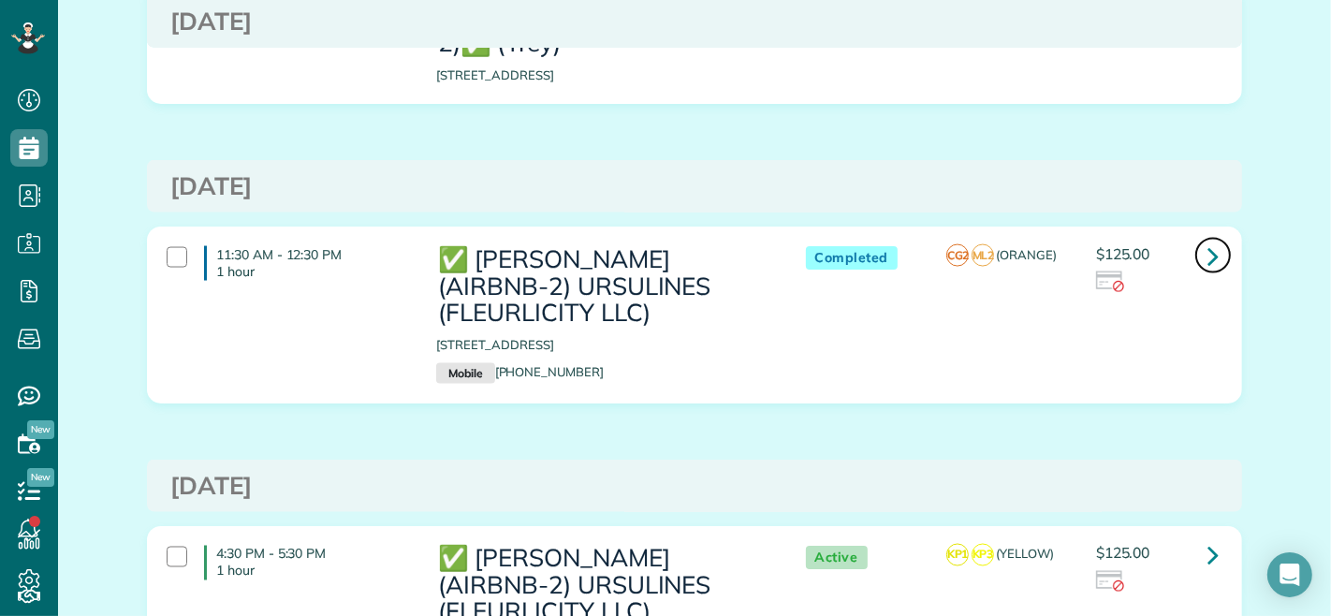
click at [1198, 237] on link at bounding box center [1212, 255] width 37 height 37
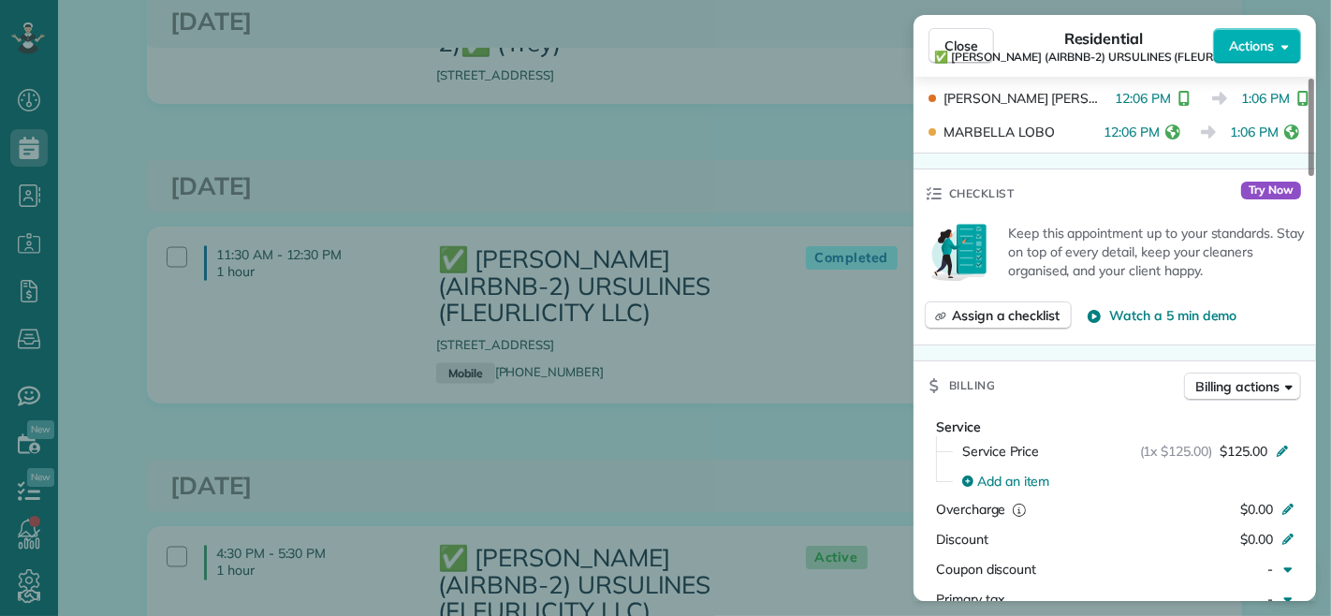
scroll to position [623, 0]
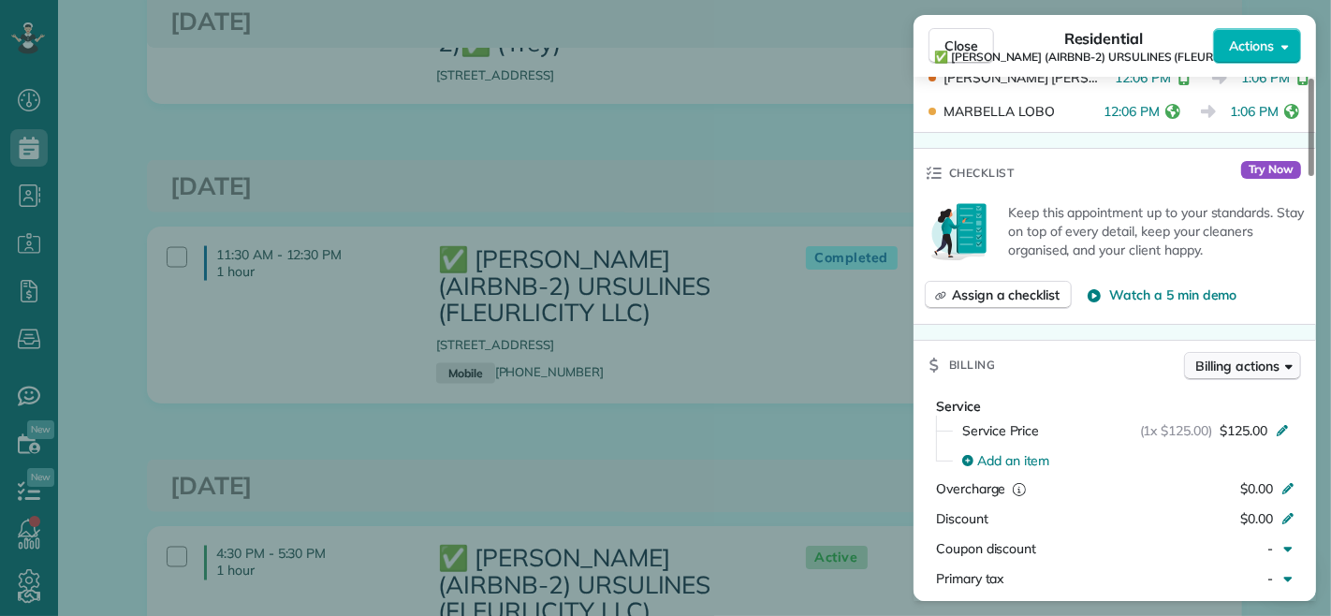
click at [1228, 359] on span "Billing actions" at bounding box center [1237, 366] width 83 height 19
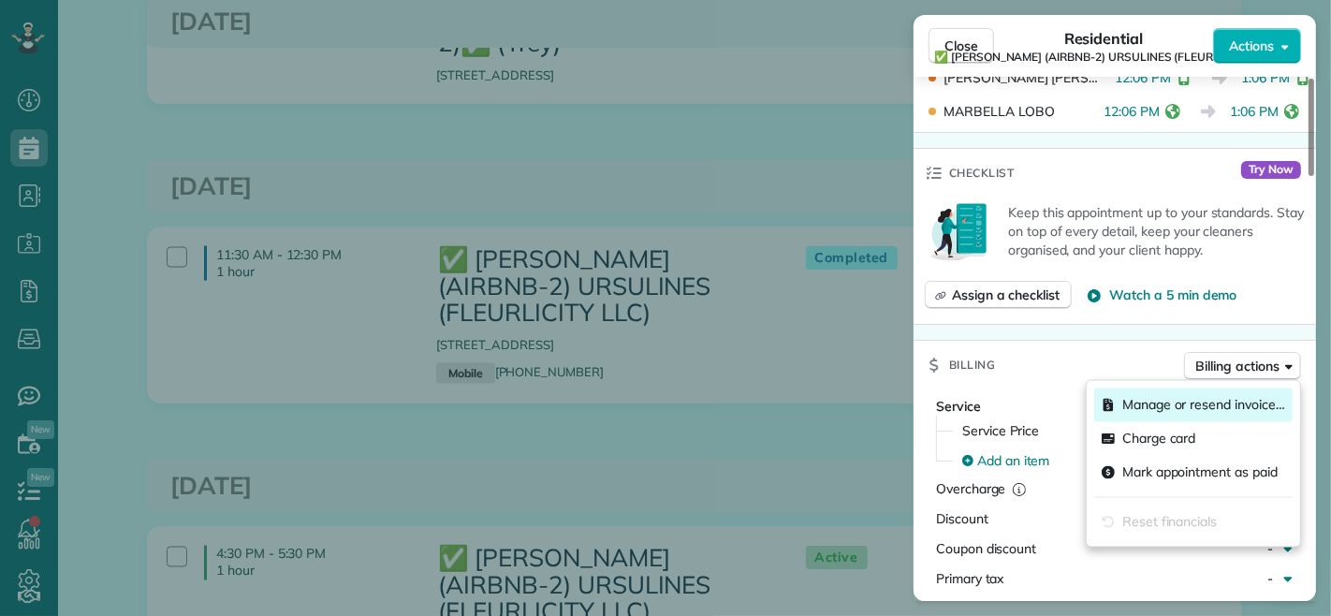
click at [1193, 413] on span "Manage or resend invoice…" at bounding box center [1203, 405] width 163 height 19
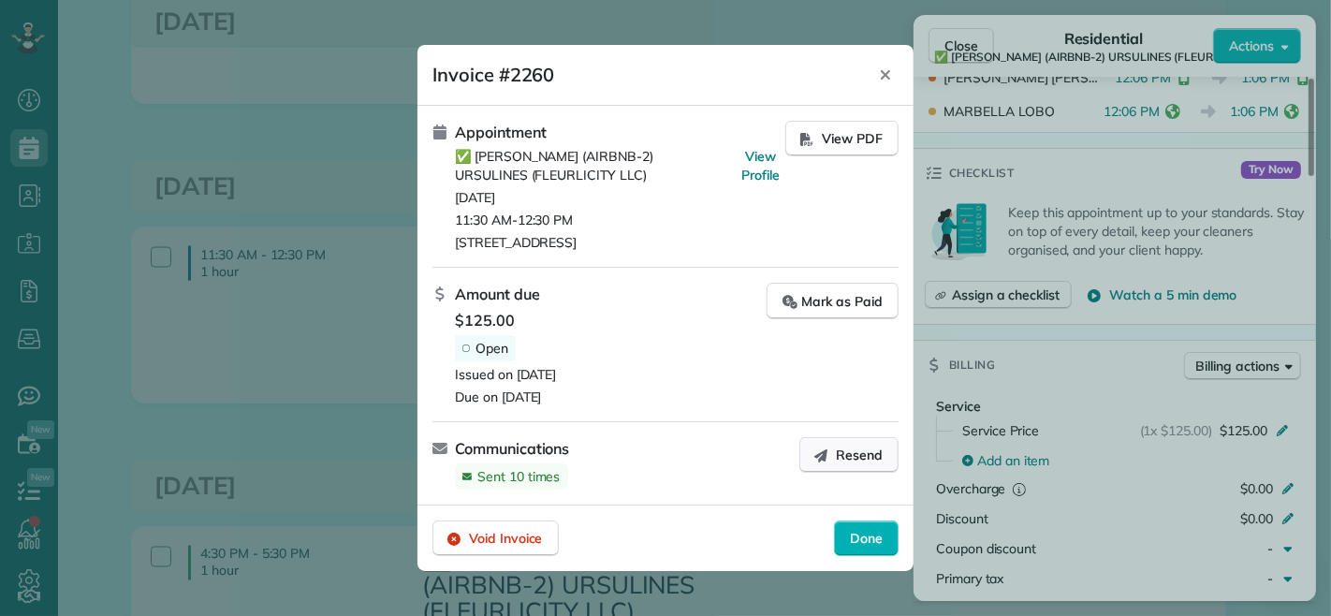
click at [864, 459] on span "Resend" at bounding box center [859, 455] width 47 height 19
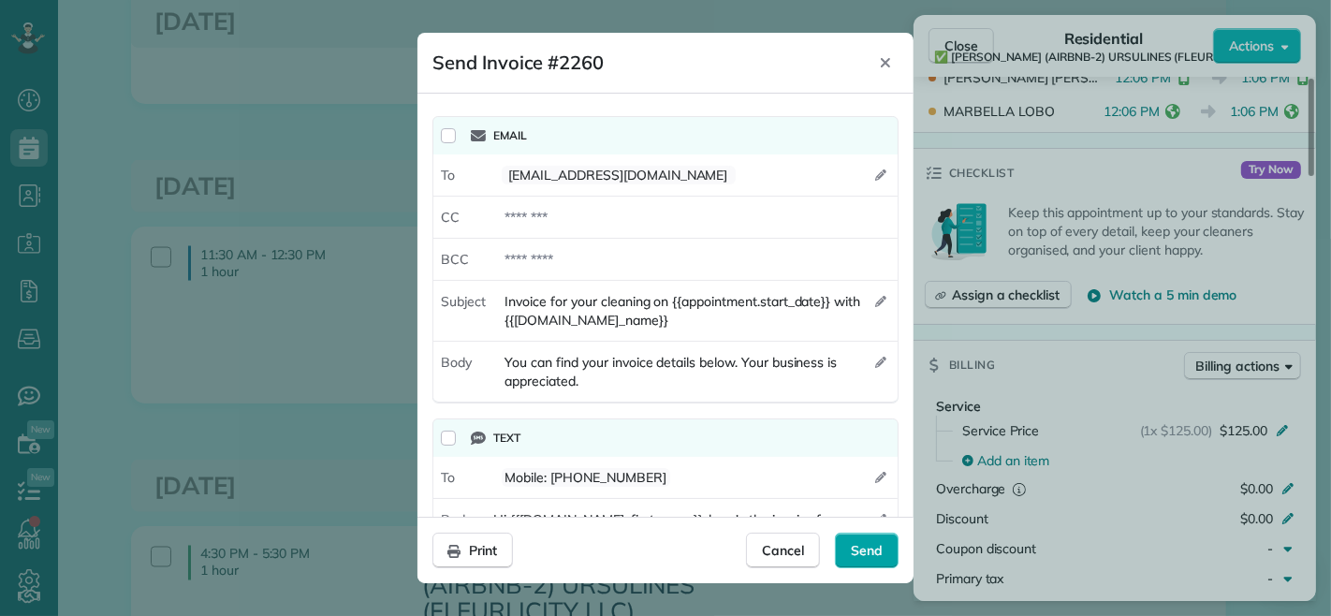
click at [863, 562] on div "Send" at bounding box center [867, 551] width 64 height 36
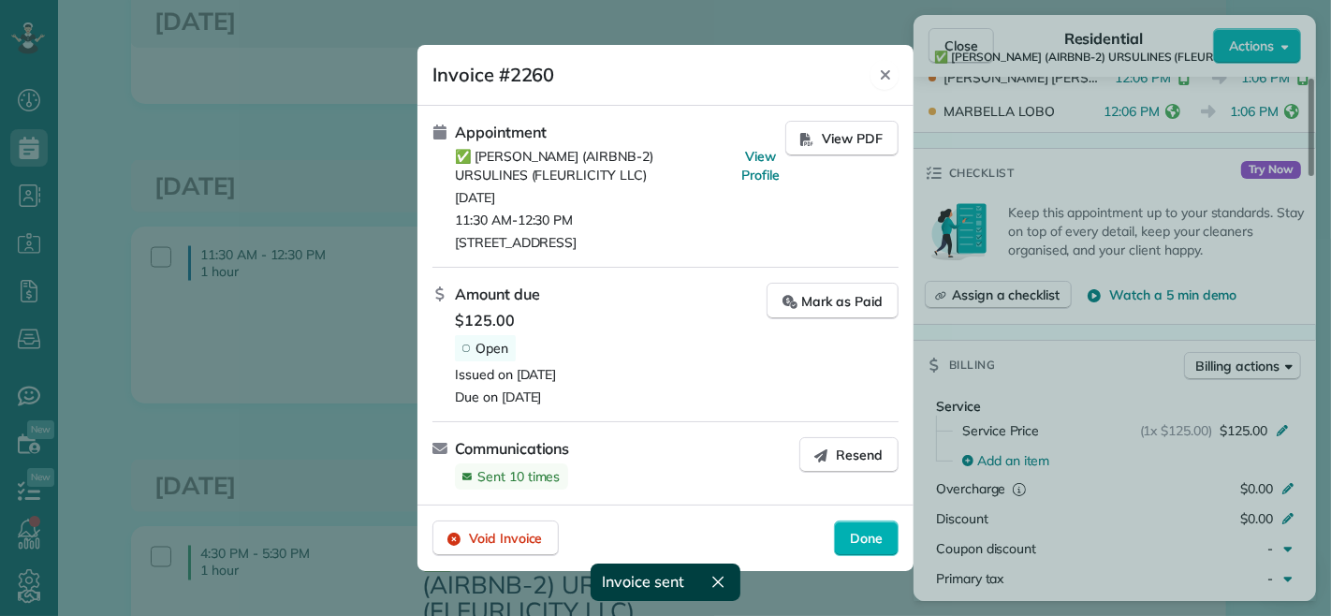
click at [893, 68] on div "Close" at bounding box center [885, 75] width 28 height 30
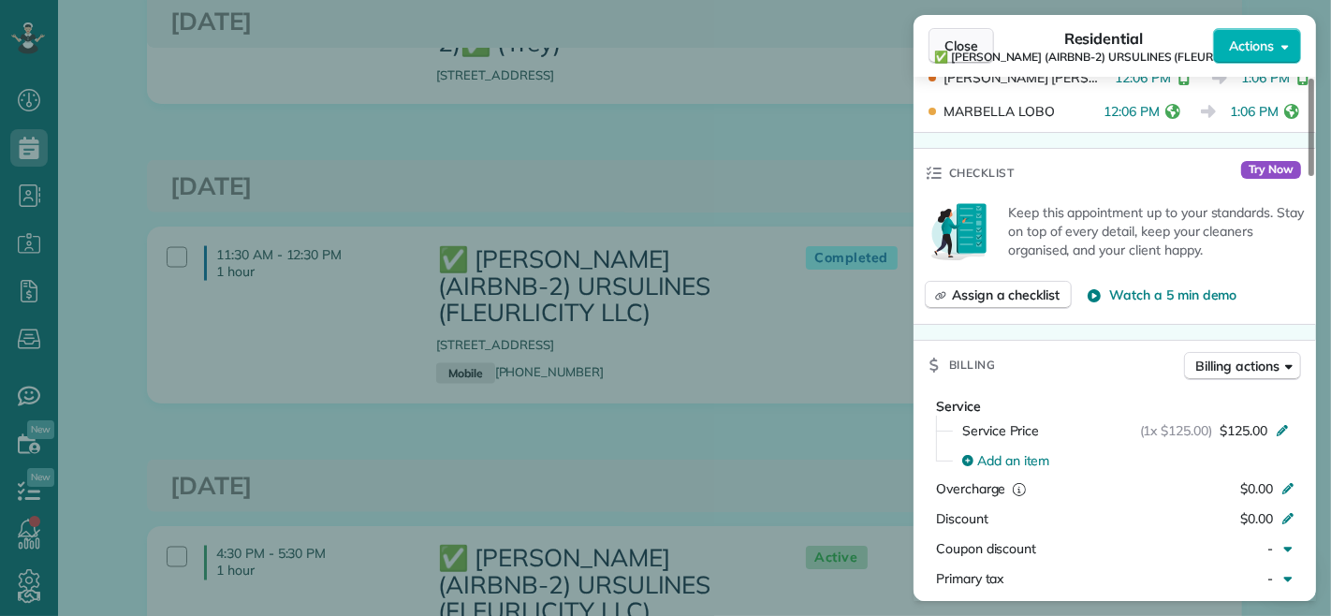
click at [949, 41] on span "Close" at bounding box center [962, 46] width 34 height 19
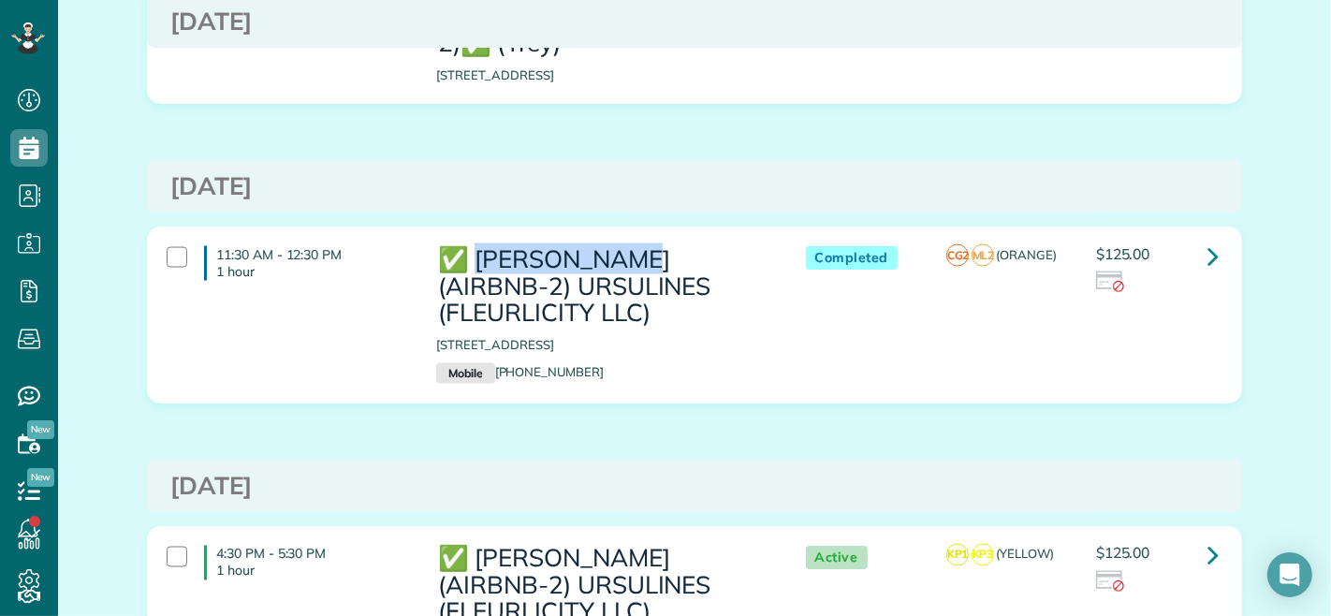
drag, startPoint x: 477, startPoint y: 243, endPoint x: 651, endPoint y: 227, distance: 173.9
click at [651, 246] on h3 "✅ ALTON BUXTON (AIRBNB-2) URSULINES (FLEURLICITY LLC)" at bounding box center [601, 286] width 331 height 81
copy h3 "ALTON BUXTON"
click at [756, 174] on h3 "Monday Mar 31, 2025" at bounding box center [694, 186] width 1048 height 27
click at [167, 247] on div at bounding box center [177, 257] width 21 height 21
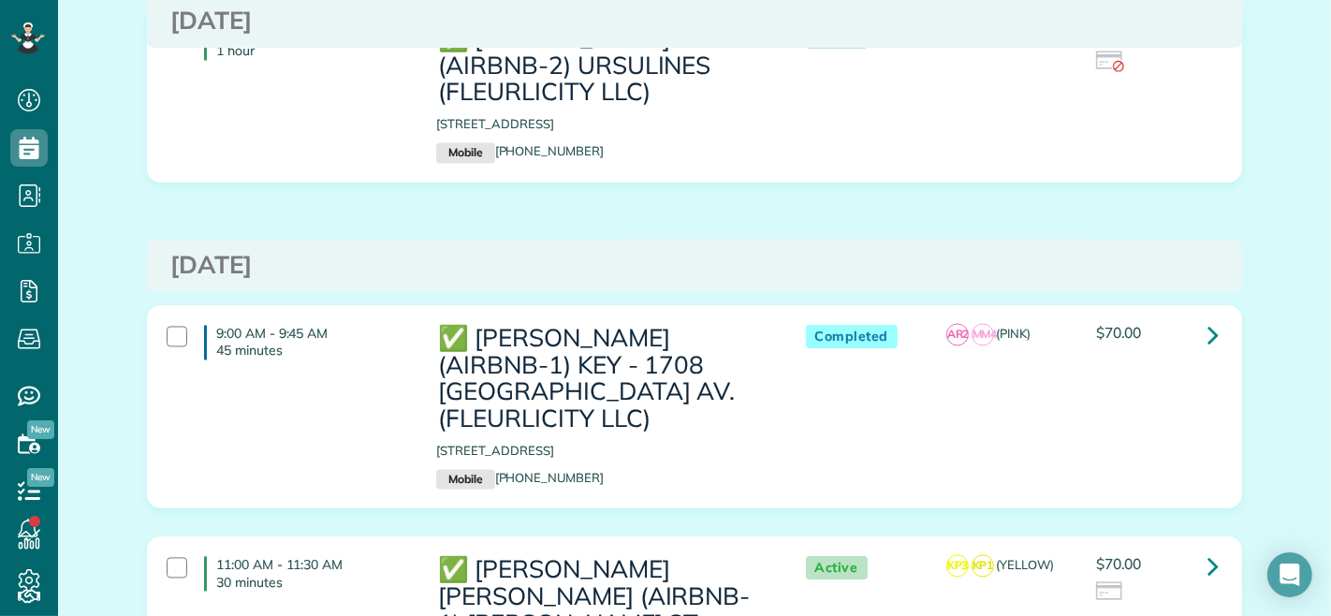
scroll to position [3120, 0]
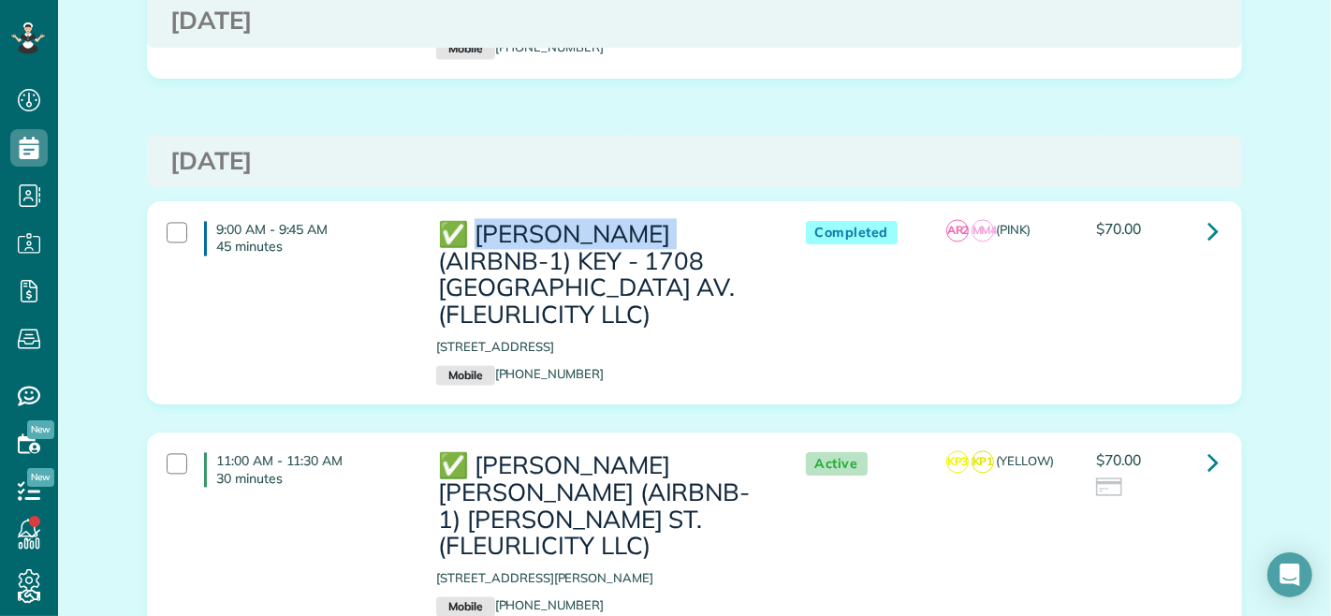
drag, startPoint x: 471, startPoint y: 219, endPoint x: 683, endPoint y: 220, distance: 212.5
click at [683, 221] on h3 "✅ NELSON RICHARD (AIRBNB-1) KEY - 1708 POLAND AV. (FLEURLICITY LLC)" at bounding box center [601, 274] width 331 height 107
copy h3 "NELSON RICHARD"
click at [172, 222] on div at bounding box center [177, 232] width 21 height 21
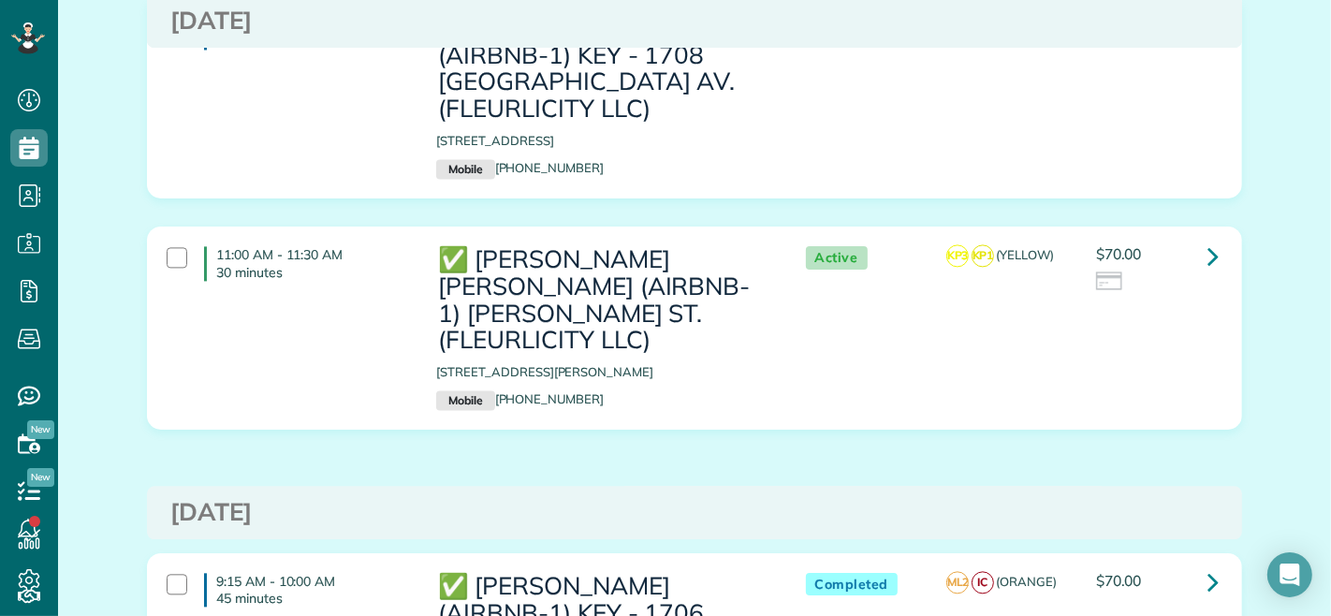
scroll to position [3328, 0]
drag, startPoint x: 529, startPoint y: 244, endPoint x: 475, endPoint y: 240, distance: 54.5
click at [475, 244] on h3 "✅ LENO KNOX (AIRBNB-1) PAUL MORPHY ST. (FLEURLICITY LLC)" at bounding box center [601, 297] width 331 height 107
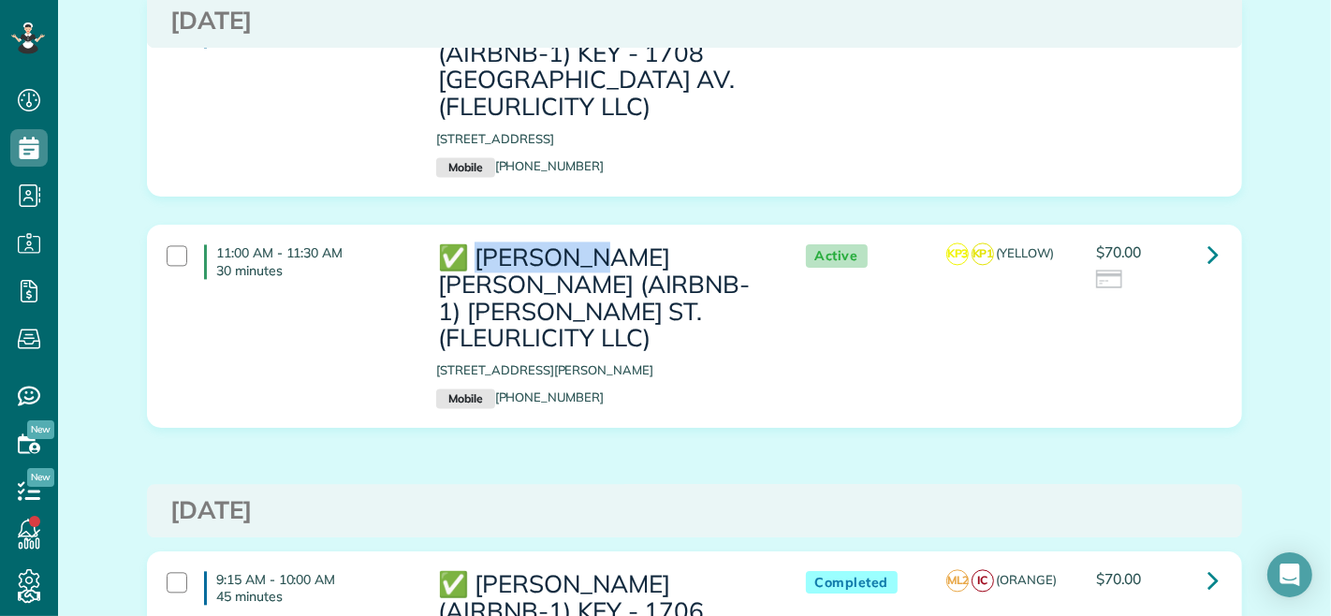
drag, startPoint x: 471, startPoint y: 246, endPoint x: 603, endPoint y: 245, distance: 132.0
click at [603, 245] on h3 "✅ LENO KNOX (AIRBNB-1) PAUL MORPHY ST. (FLEURLICITY LLC)" at bounding box center [601, 297] width 331 height 107
copy h3 "LENO KNOX"
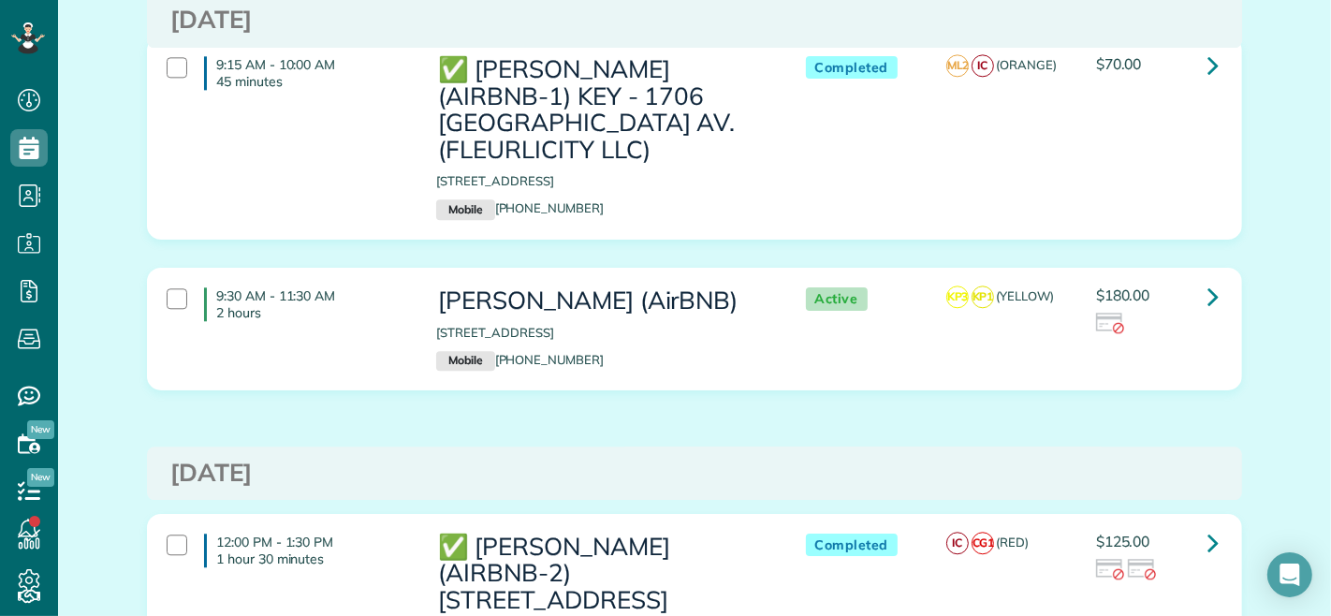
scroll to position [3848, 0]
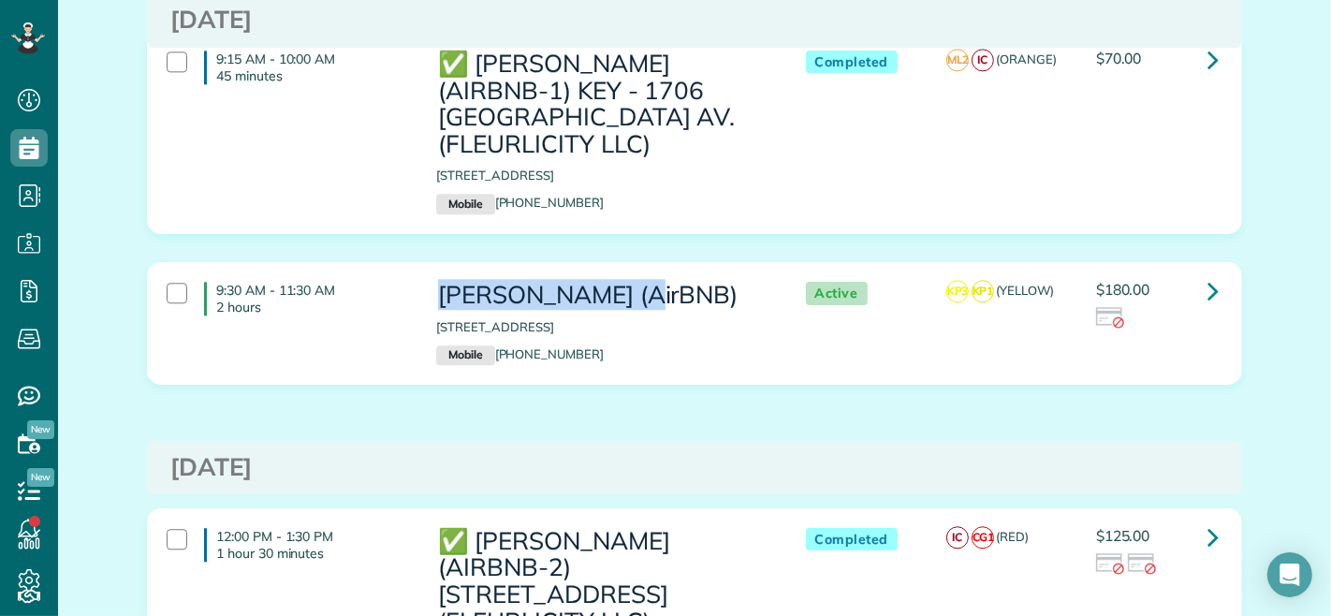
drag, startPoint x: 437, startPoint y: 253, endPoint x: 640, endPoint y: 258, distance: 203.2
click at [640, 282] on h3 "Cassandra Duncan (AirBNB)" at bounding box center [601, 295] width 331 height 27
copy h3 "Cassandra Duncan"
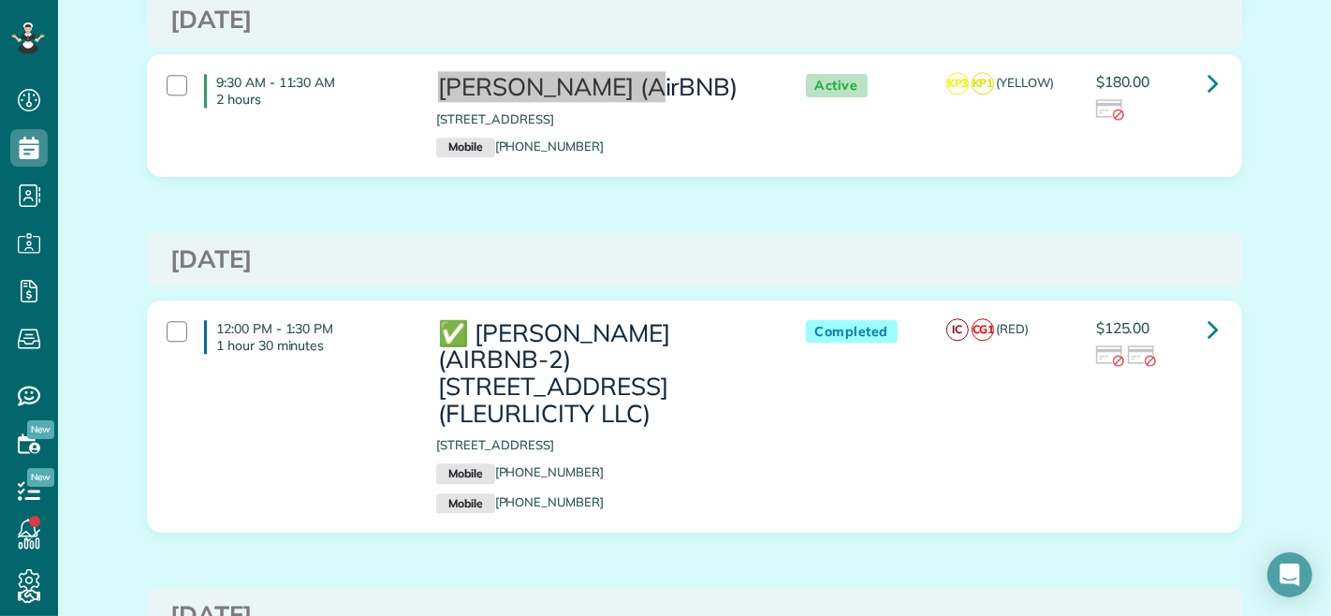
scroll to position [4160, 0]
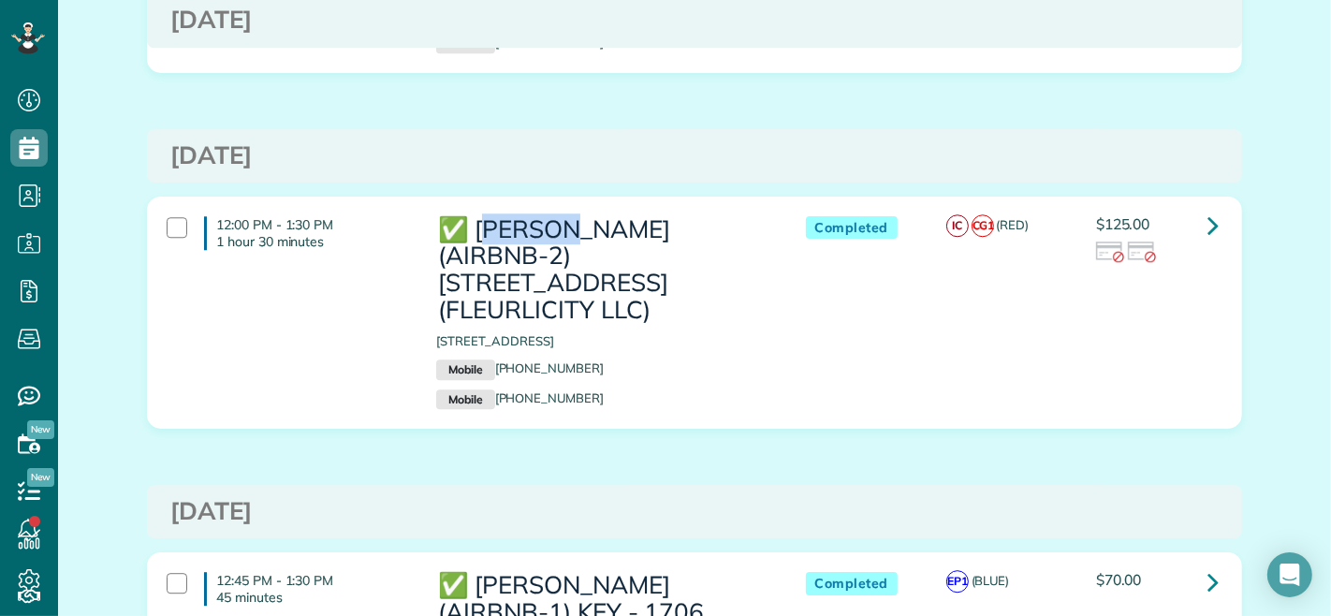
drag, startPoint x: 479, startPoint y: 197, endPoint x: 581, endPoint y: 185, distance: 102.6
click at [581, 216] on h3 "✅ COURTNEY WATSON (AIRBNB-2) 2227 2ND ST (FLEURLICITY LLC)" at bounding box center [601, 269] width 331 height 107
drag, startPoint x: 476, startPoint y: 185, endPoint x: 710, endPoint y: 185, distance: 234.0
click at [710, 216] on h3 "✅ COURTNEY WATSON (AIRBNB-2) 2227 2ND ST (FLEURLICITY LLC)" at bounding box center [601, 269] width 331 height 107
copy h3 "COURTNEY WATSON"
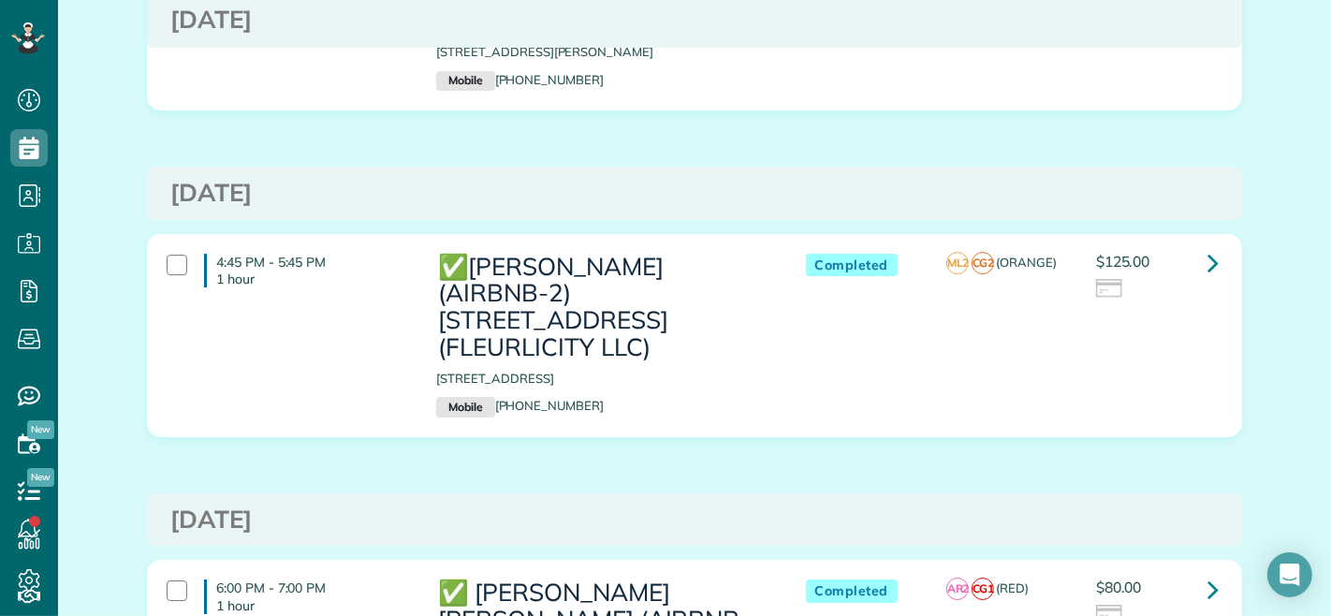
scroll to position [5304, 0]
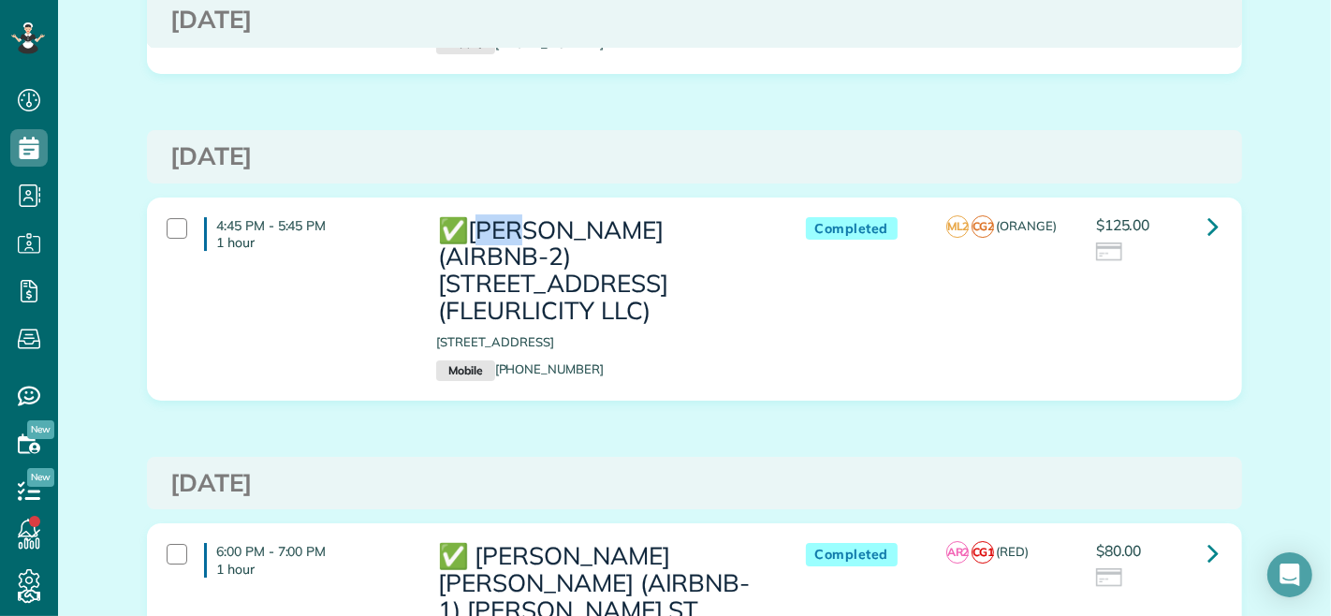
drag, startPoint x: 474, startPoint y: 145, endPoint x: 535, endPoint y: 144, distance: 60.9
click at [535, 217] on h3 "✅CONRAD BARRE (AIRBNB-2) 2516 Myrtle St. (FLEURLICITY LLC)" at bounding box center [601, 270] width 331 height 107
click at [633, 217] on h3 "✅CONRAD BARRE (AIRBNB-2) 2516 Myrtle St. (FLEURLICITY LLC)" at bounding box center [601, 270] width 331 height 107
drag, startPoint x: 655, startPoint y: 138, endPoint x: 471, endPoint y: 141, distance: 184.4
click at [471, 217] on h3 "✅CONRAD BARRE (AIRBNB-2) 2516 Myrtle St. (FLEURLICITY LLC)" at bounding box center [601, 270] width 331 height 107
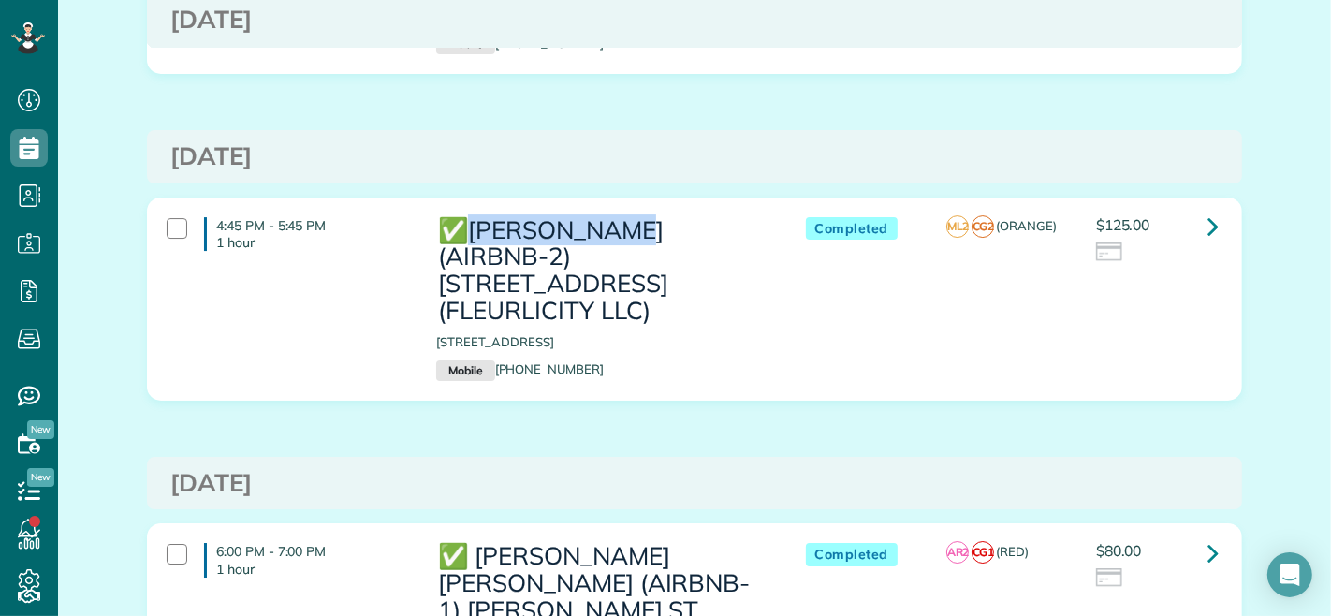
copy h3 "CONRAD BARRE"
click at [812, 260] on div "4:45 PM - 5:45 PM 1 hour ✅CONRAD BARRE (AIRBNB-2) 2516 Myrtle St. (FLEURLICITY …" at bounding box center [692, 299] width 1079 height 183
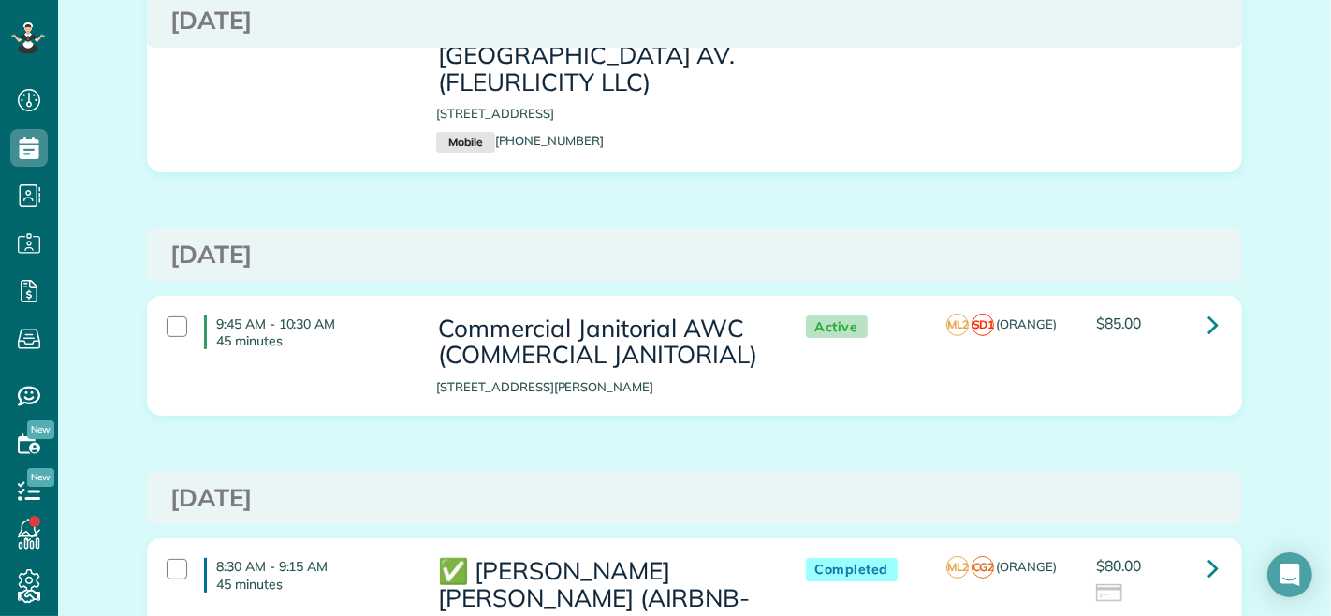
scroll to position [6448, 0]
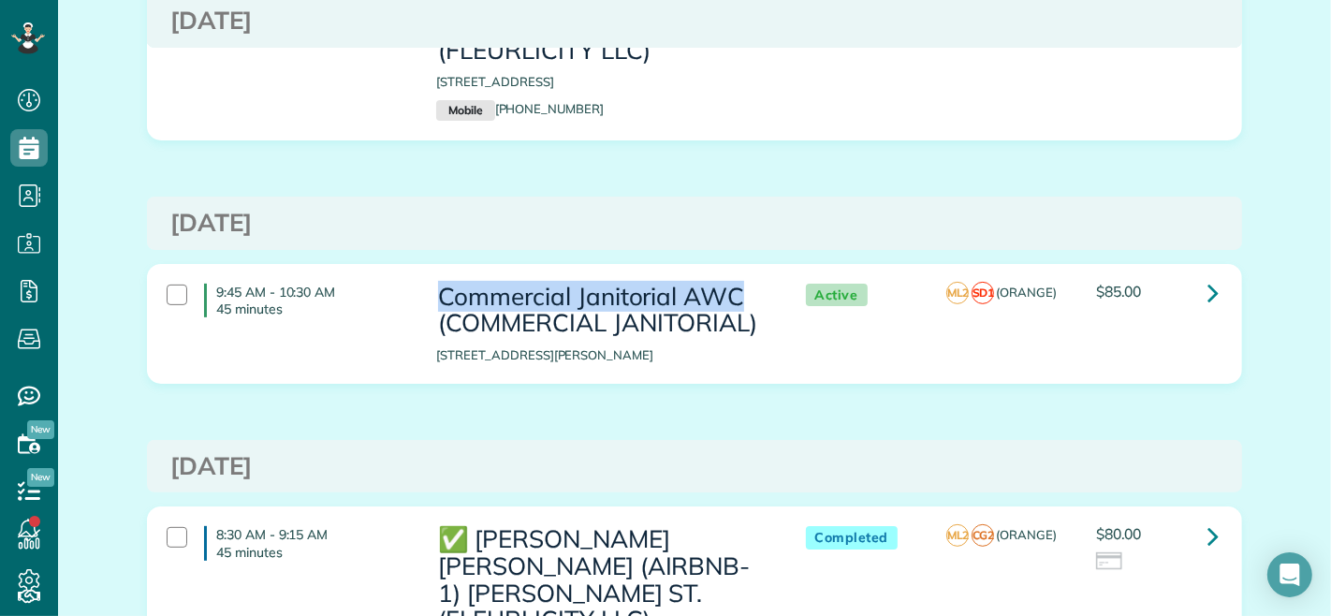
drag, startPoint x: 436, startPoint y: 156, endPoint x: 730, endPoint y: 151, distance: 294.0
click at [730, 284] on h3 "Commercial Janitorial AWC (COMMERCIAL JANITORIAL)" at bounding box center [601, 310] width 331 height 53
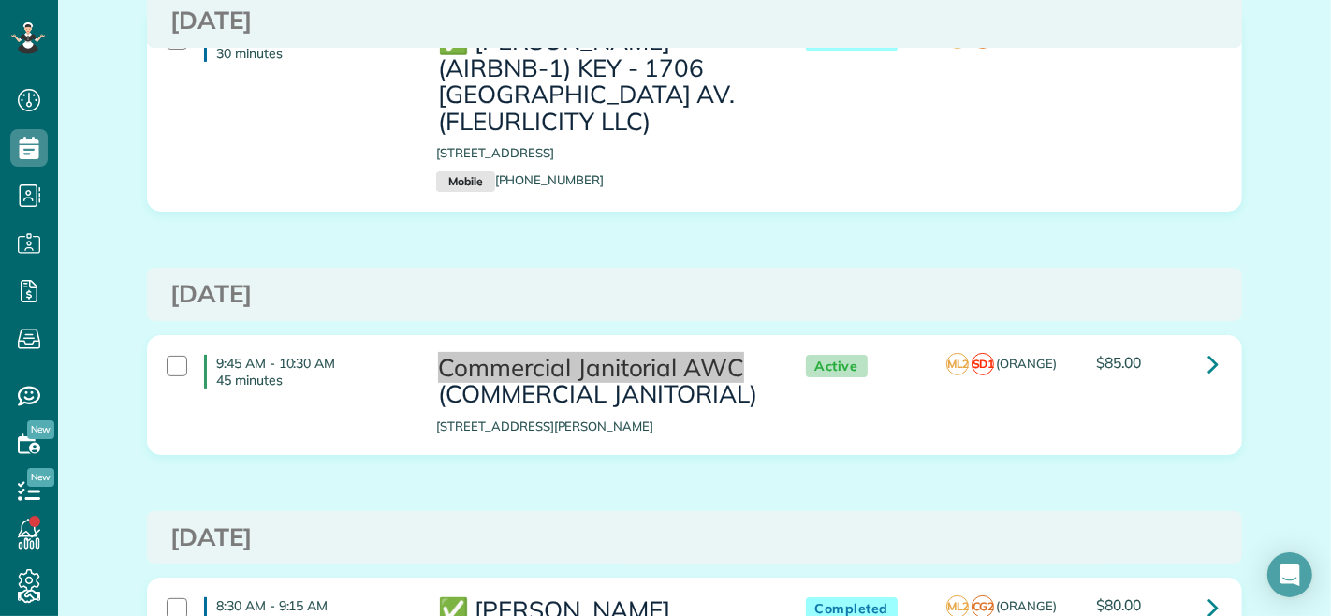
scroll to position [6344, 0]
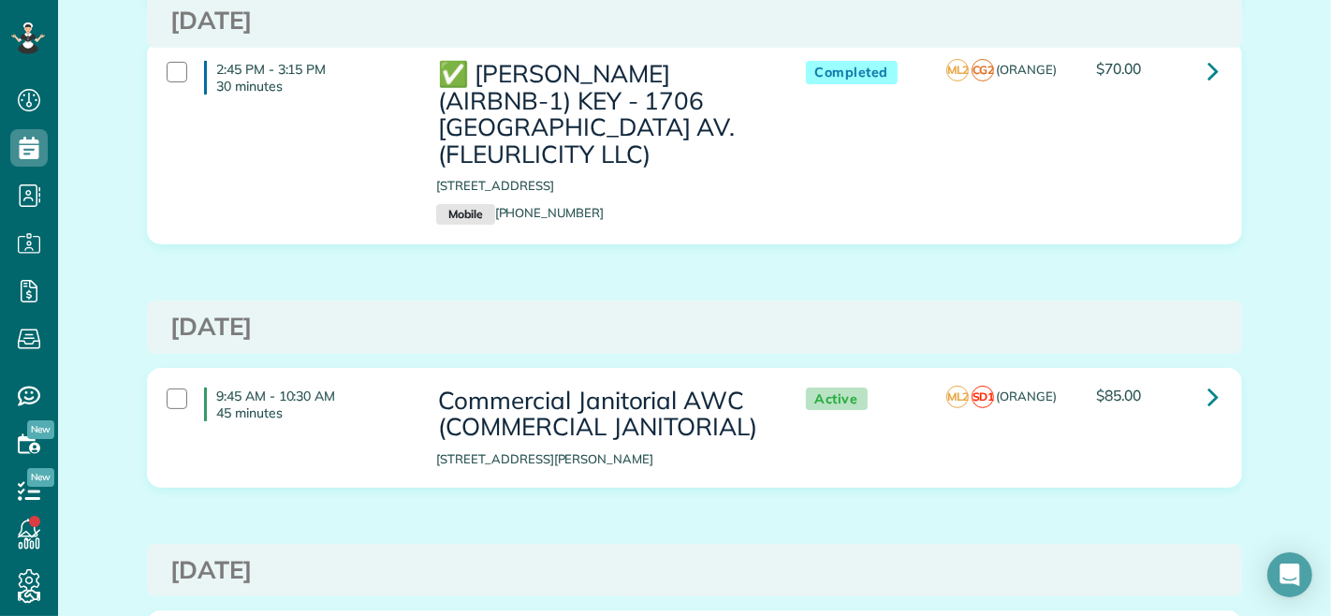
drag, startPoint x: 1081, startPoint y: 380, endPoint x: 1120, endPoint y: 329, distance: 64.2
click at [1080, 380] on div "Saturday Jun 29, 2024 8:00 AM - 12:00 PM 4 hours SENNETT HOLCOMB 1138 Governor …" at bounding box center [694, 299] width 1095 height 12998
click at [1208, 380] on icon at bounding box center [1213, 396] width 11 height 33
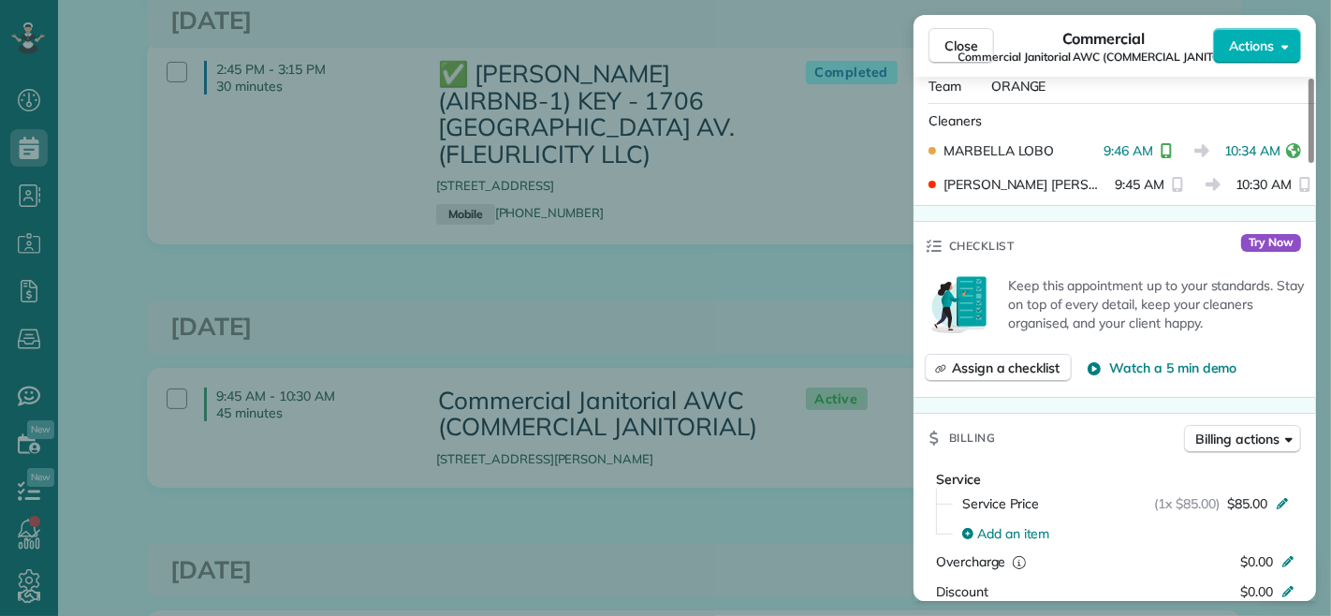
scroll to position [623, 0]
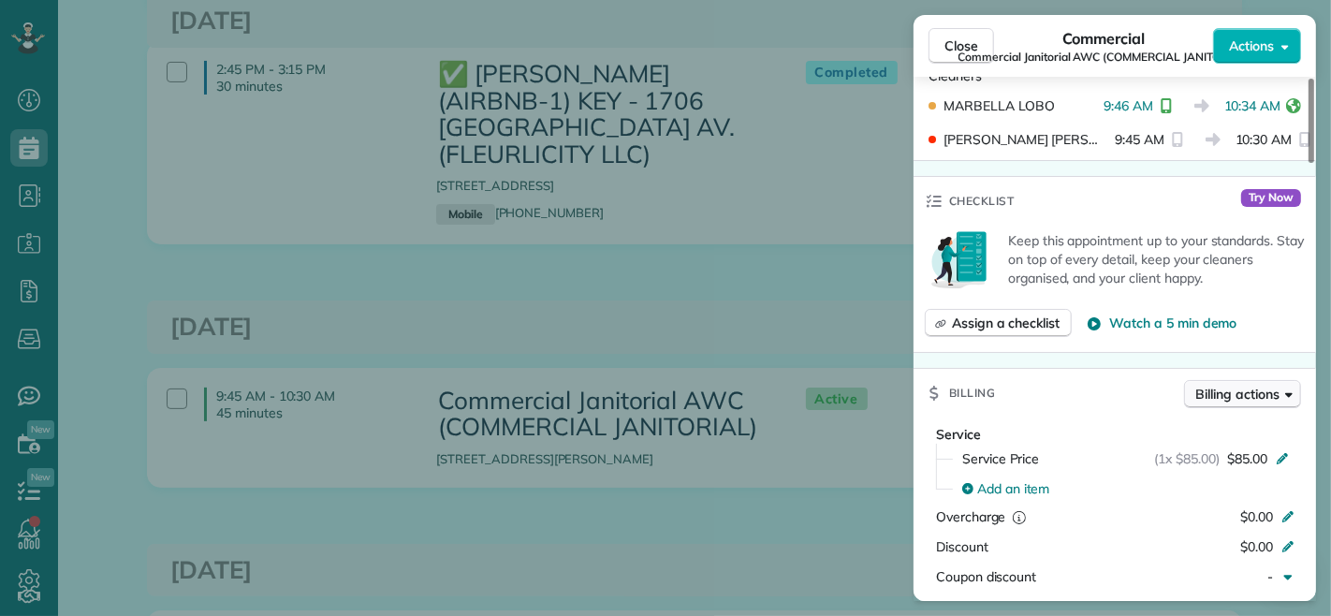
click at [1224, 390] on span "Billing actions" at bounding box center [1237, 394] width 83 height 19
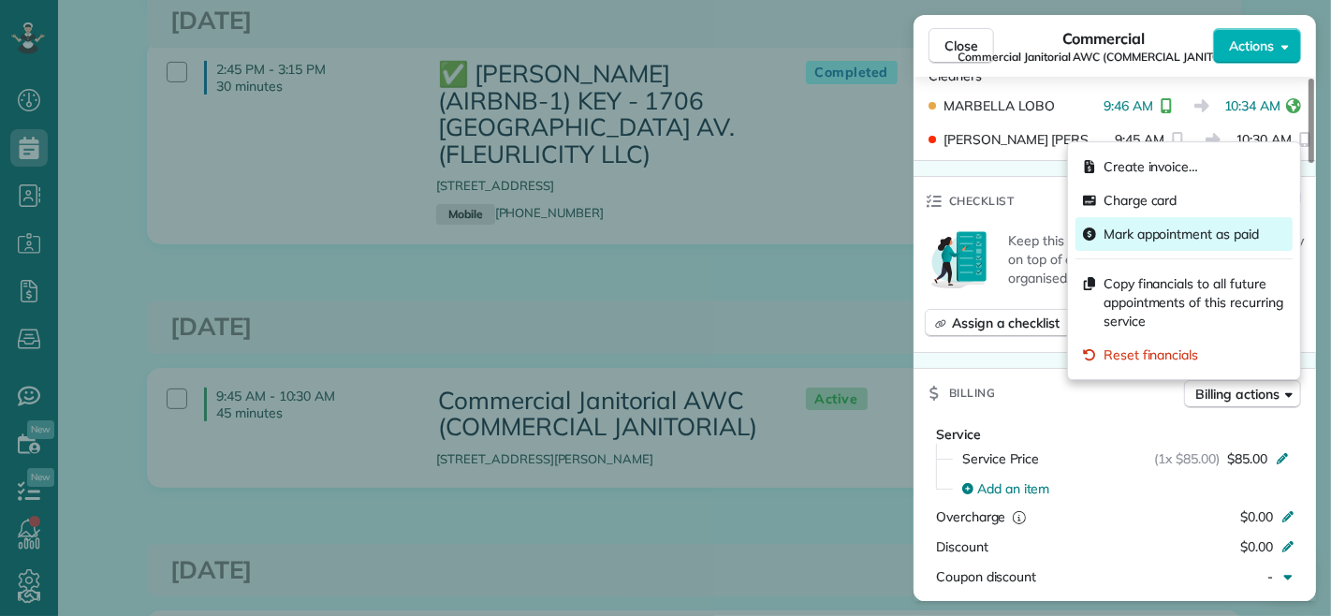
click at [1161, 240] on span "Mark appointment as paid" at bounding box center [1181, 234] width 155 height 19
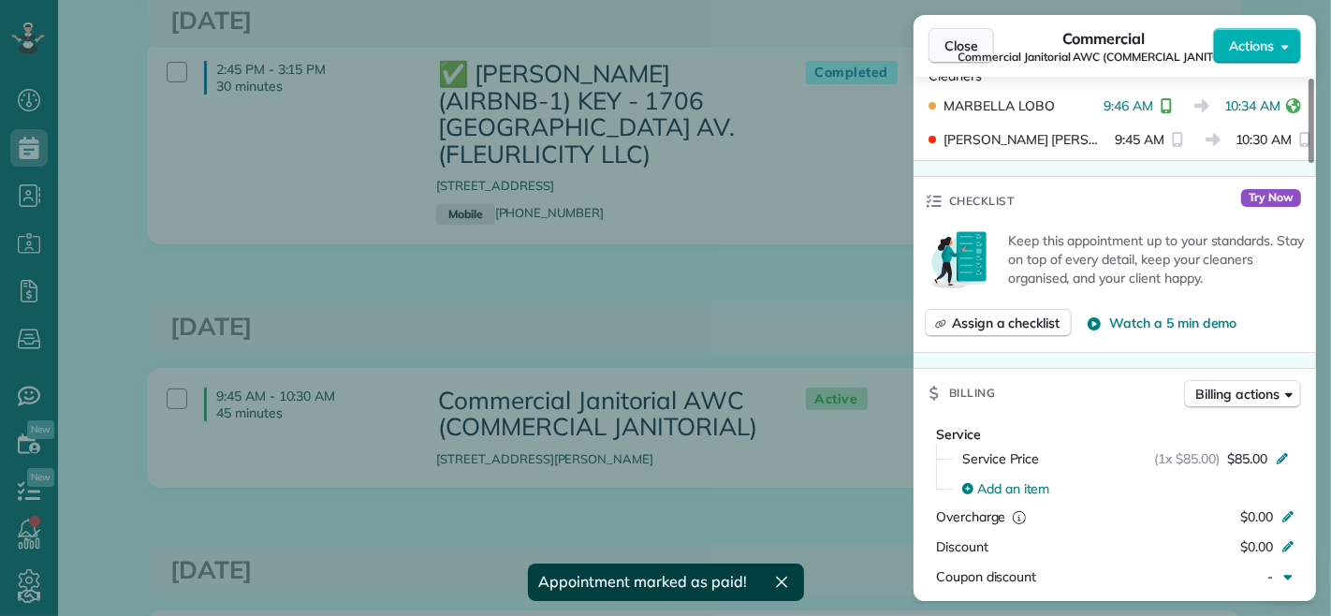
click at [939, 40] on button "Close" at bounding box center [962, 46] width 66 height 36
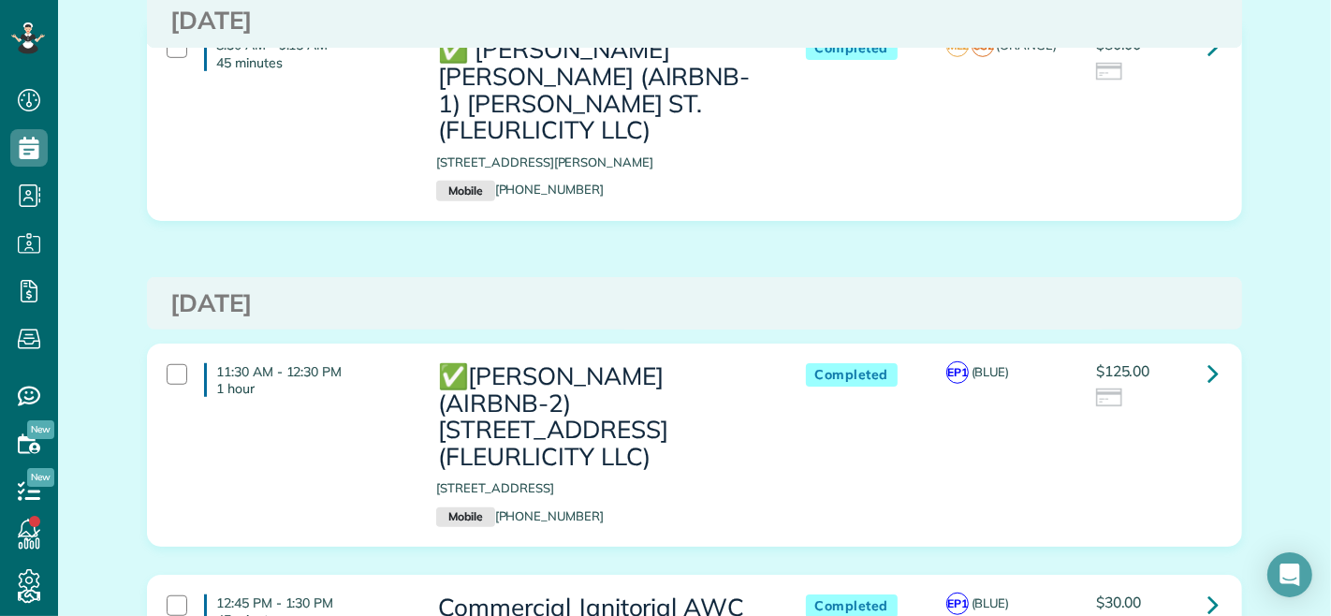
scroll to position [6968, 0]
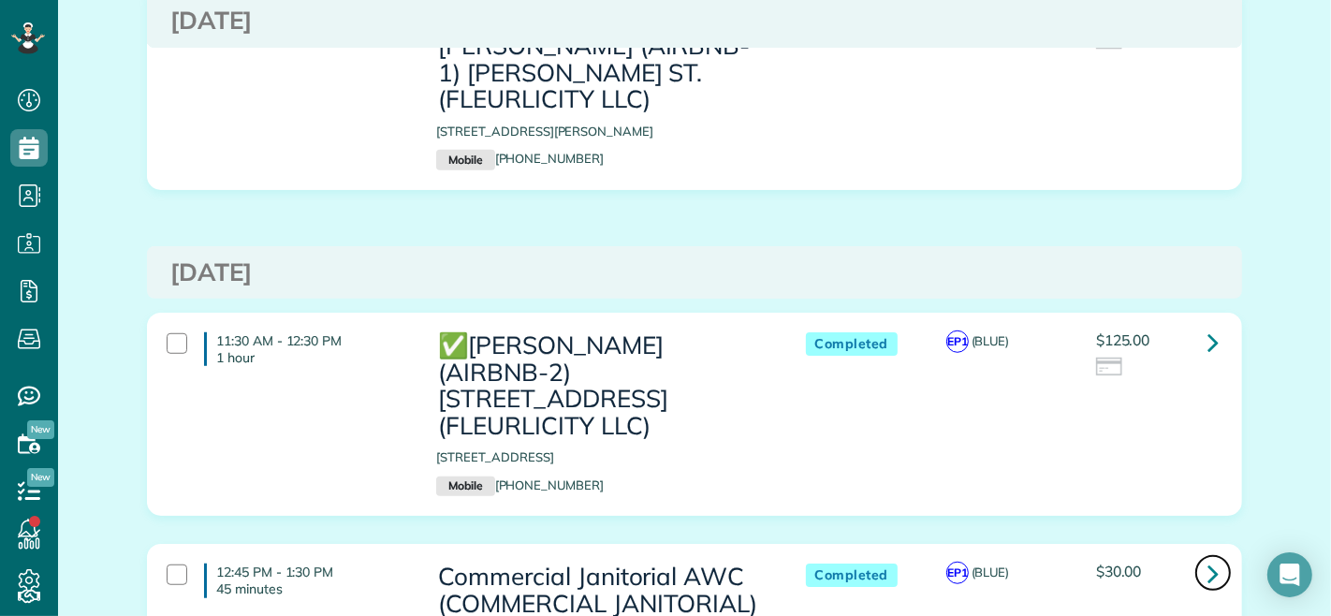
click at [1208, 557] on icon at bounding box center [1213, 573] width 11 height 33
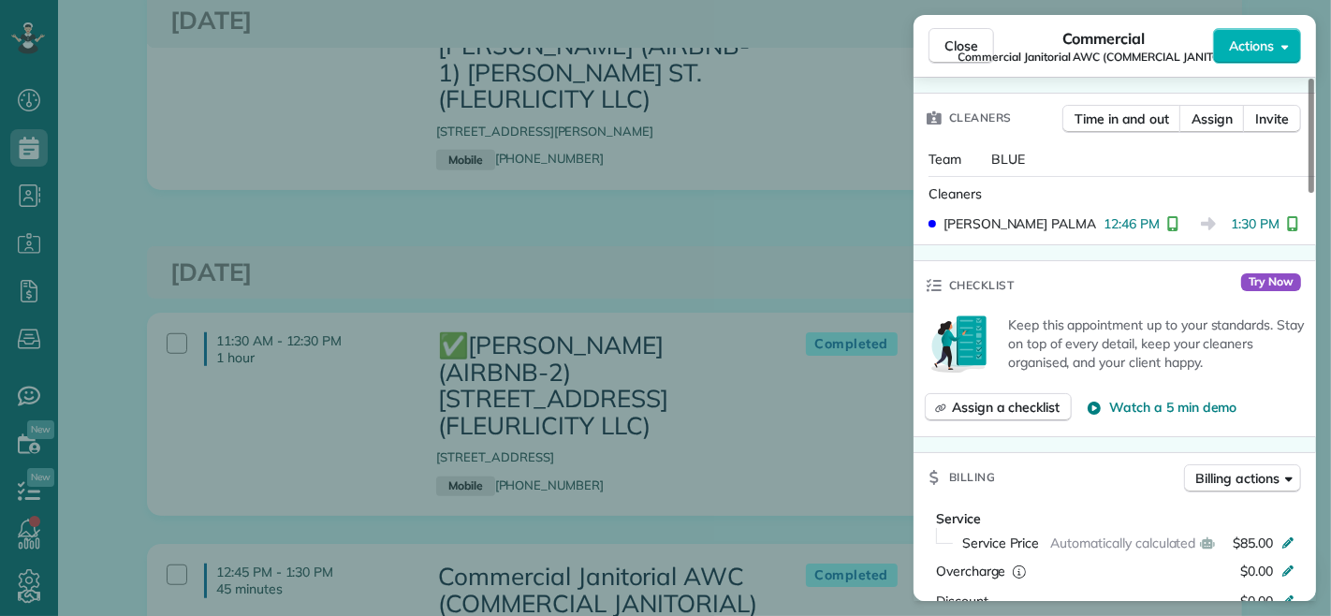
scroll to position [520, 0]
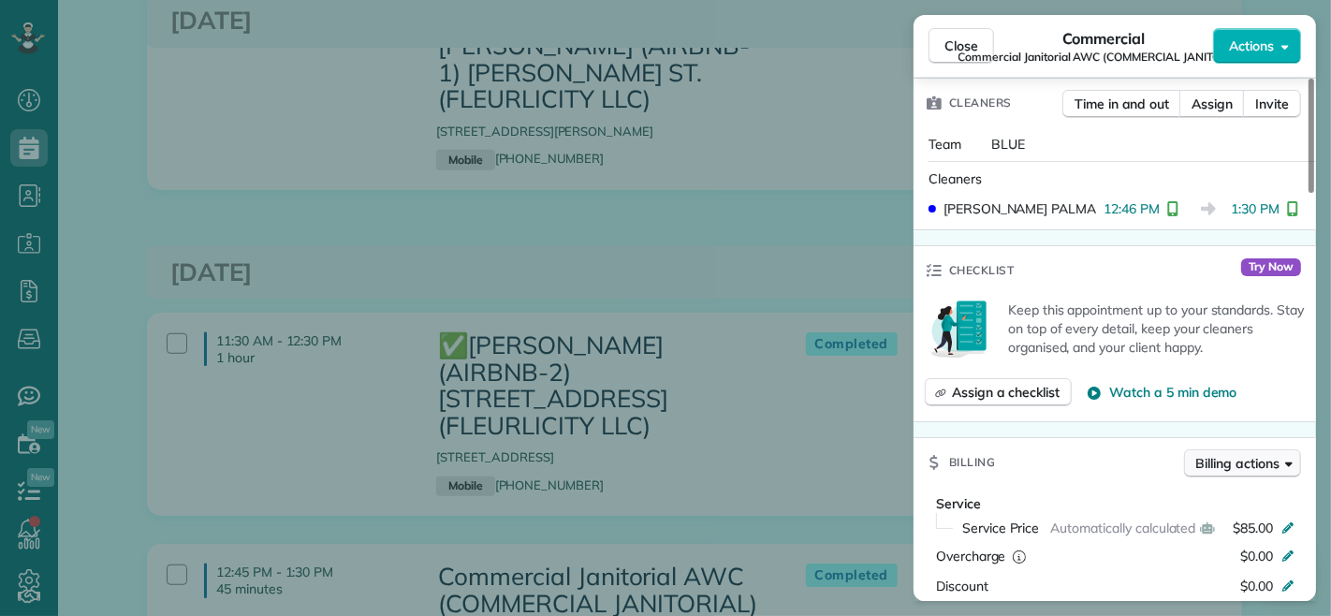
click at [1249, 464] on span "Billing actions" at bounding box center [1237, 463] width 83 height 19
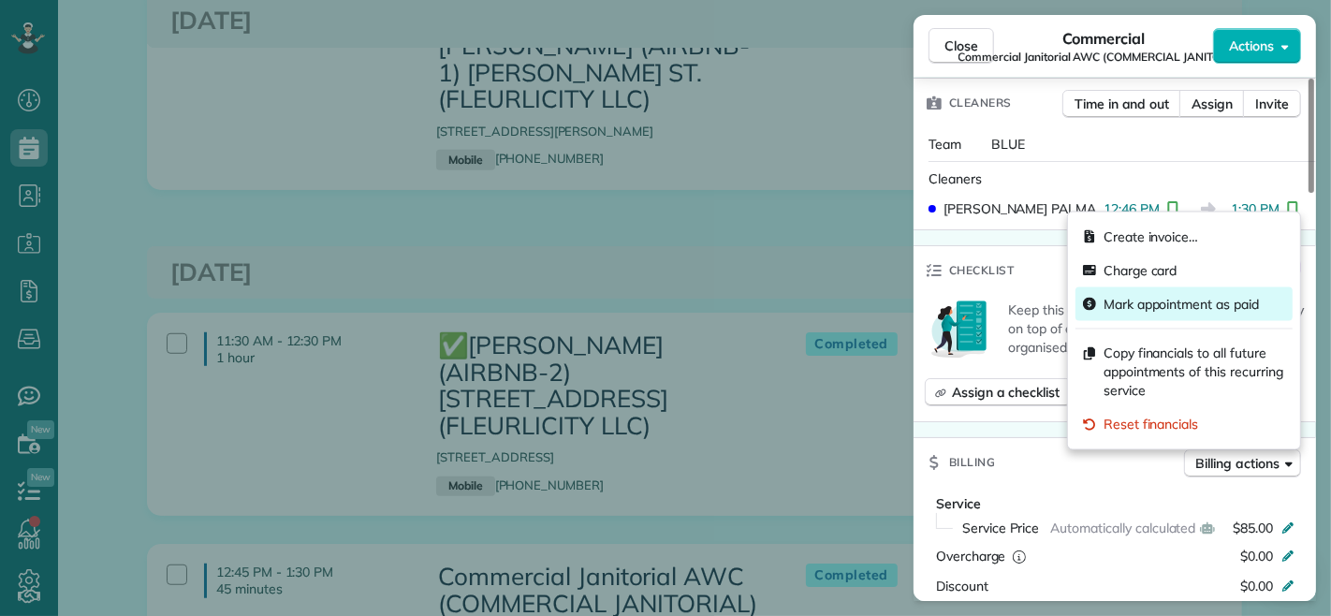
click at [1149, 304] on span "Mark appointment as paid" at bounding box center [1181, 304] width 155 height 19
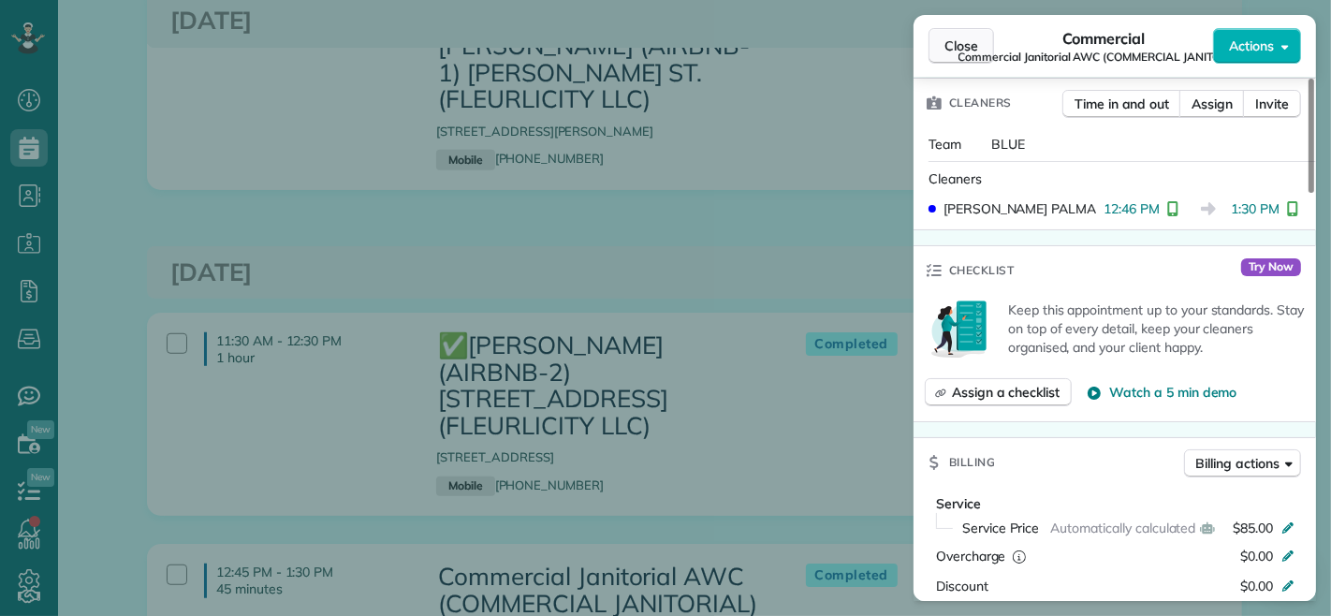
click at [945, 39] on span "Close" at bounding box center [962, 46] width 34 height 19
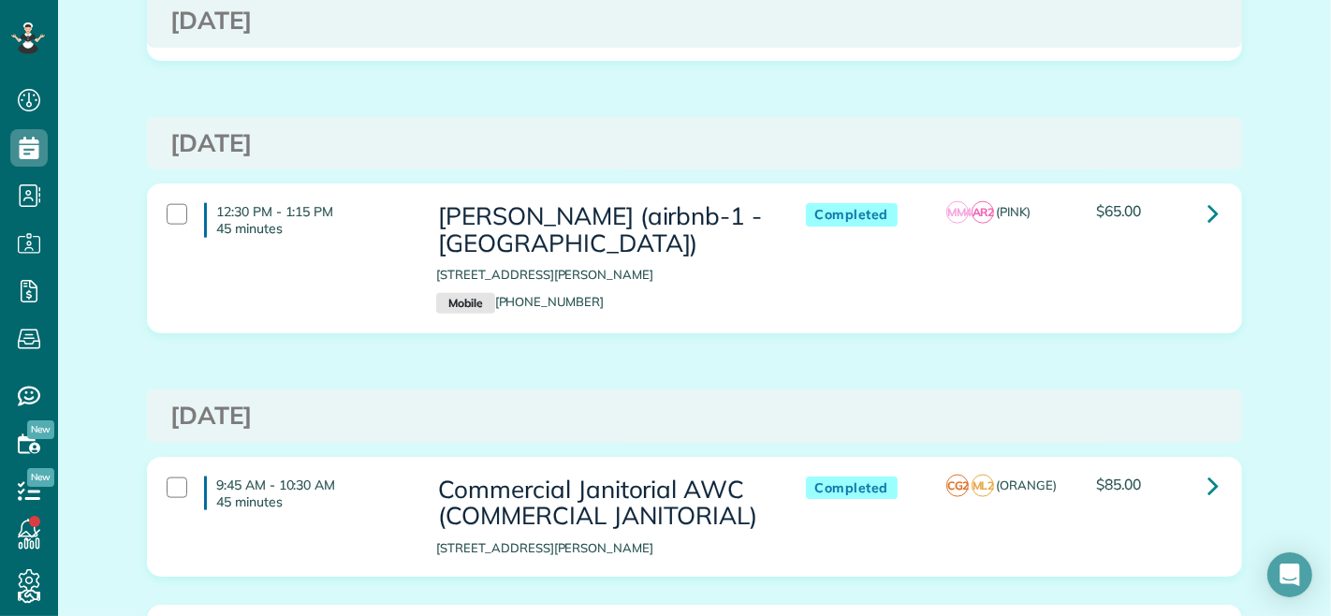
scroll to position [8008, 0]
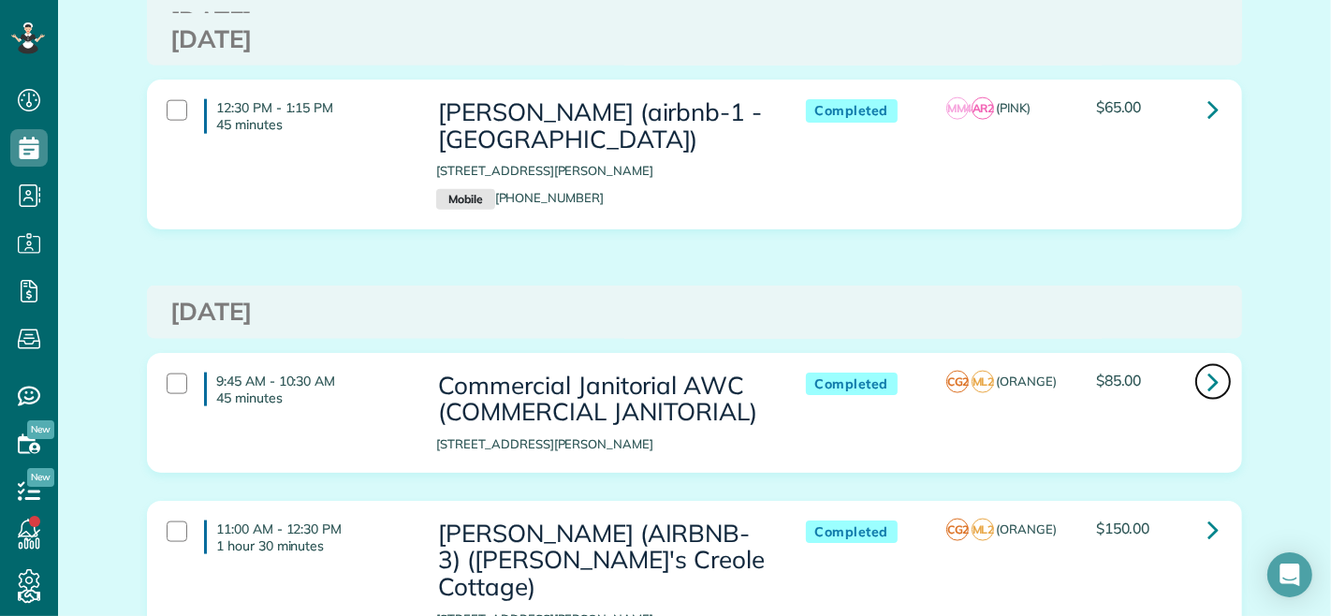
click at [1208, 365] on icon at bounding box center [1213, 381] width 11 height 33
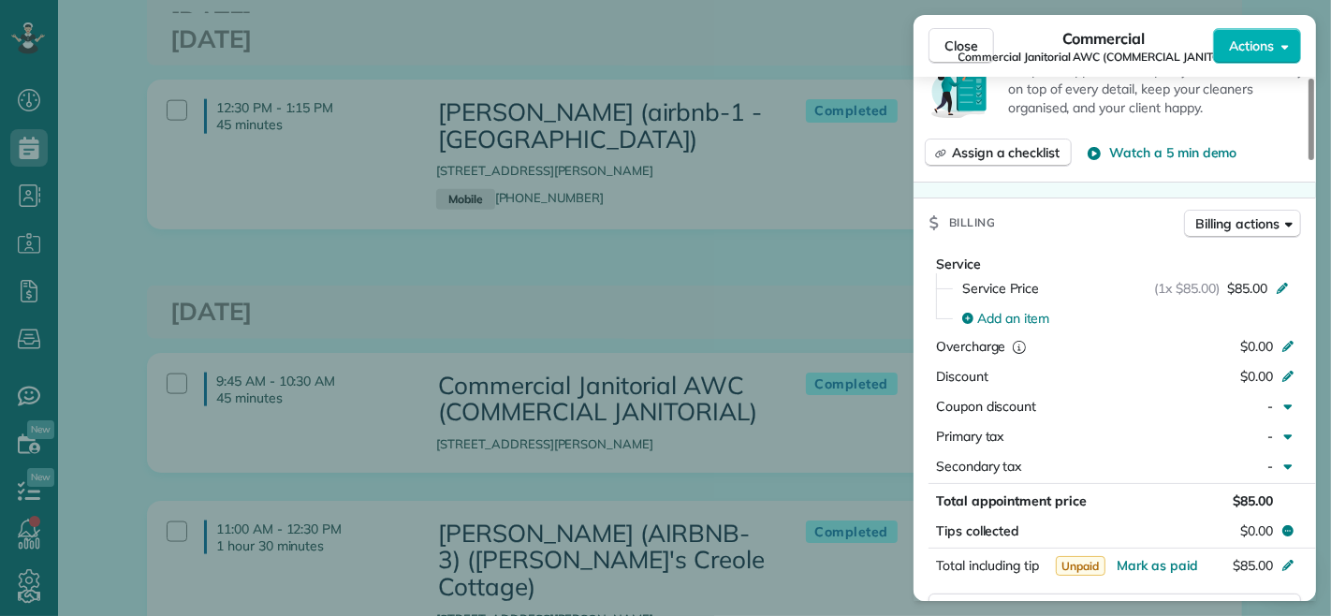
scroll to position [727, 0]
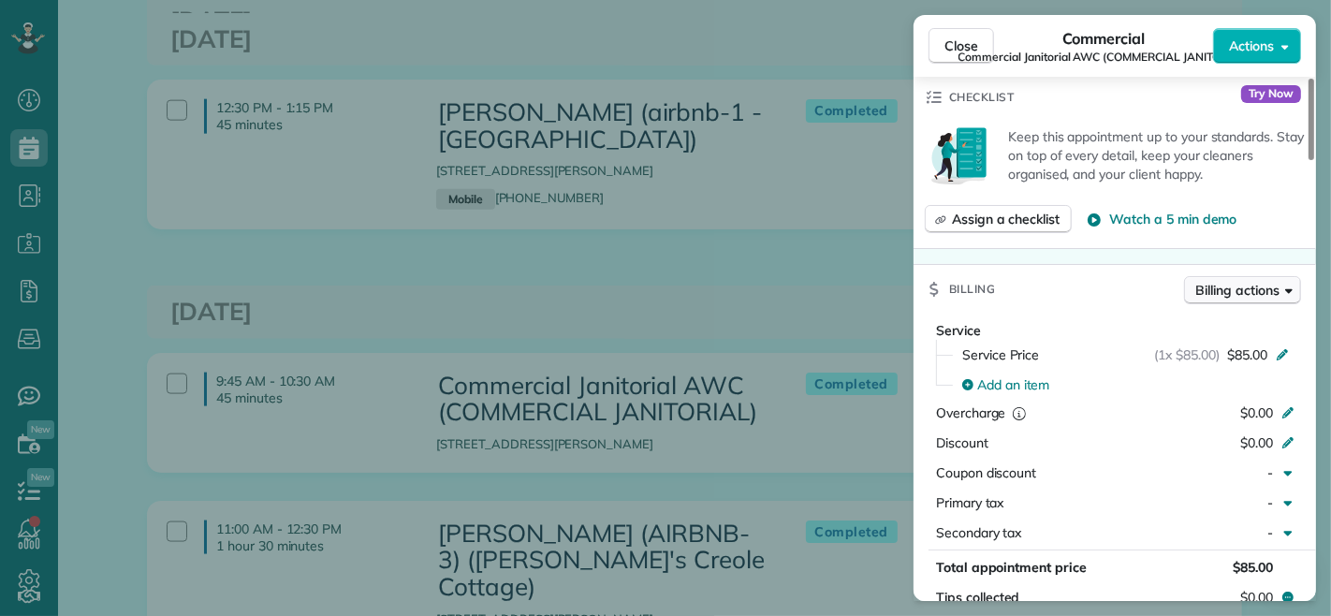
click at [1224, 286] on span "Billing actions" at bounding box center [1237, 290] width 83 height 19
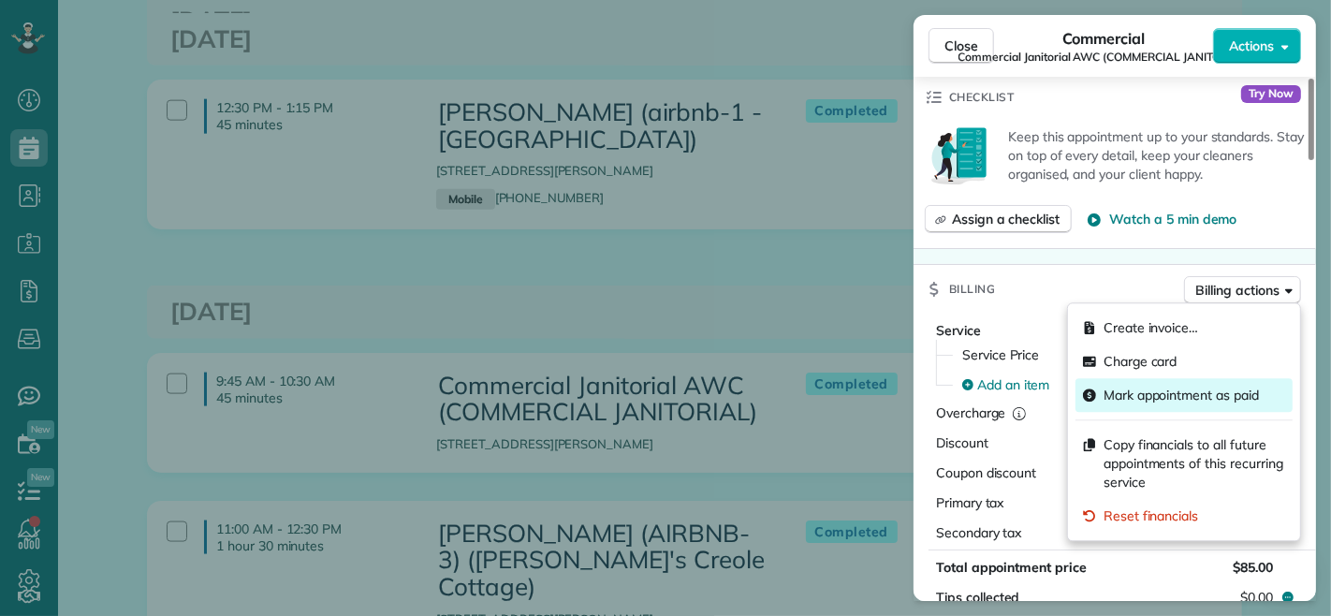
click at [1166, 393] on span "Mark appointment as paid" at bounding box center [1181, 395] width 155 height 19
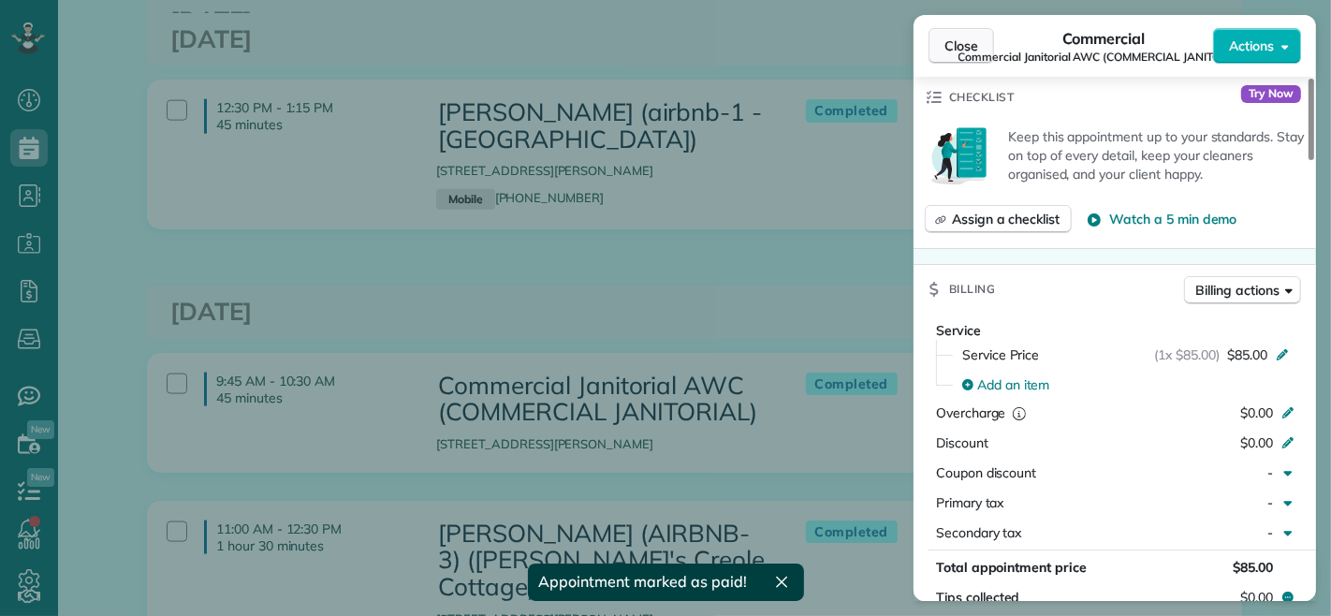
click at [961, 43] on span "Close" at bounding box center [962, 46] width 34 height 19
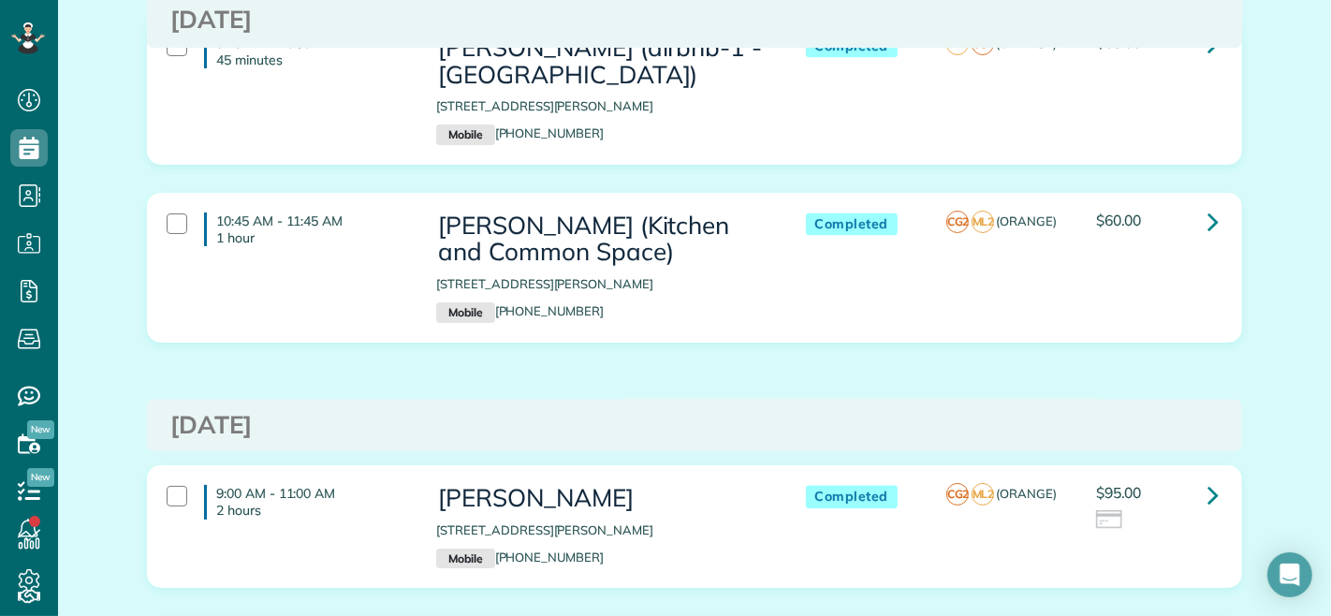
scroll to position [9361, 0]
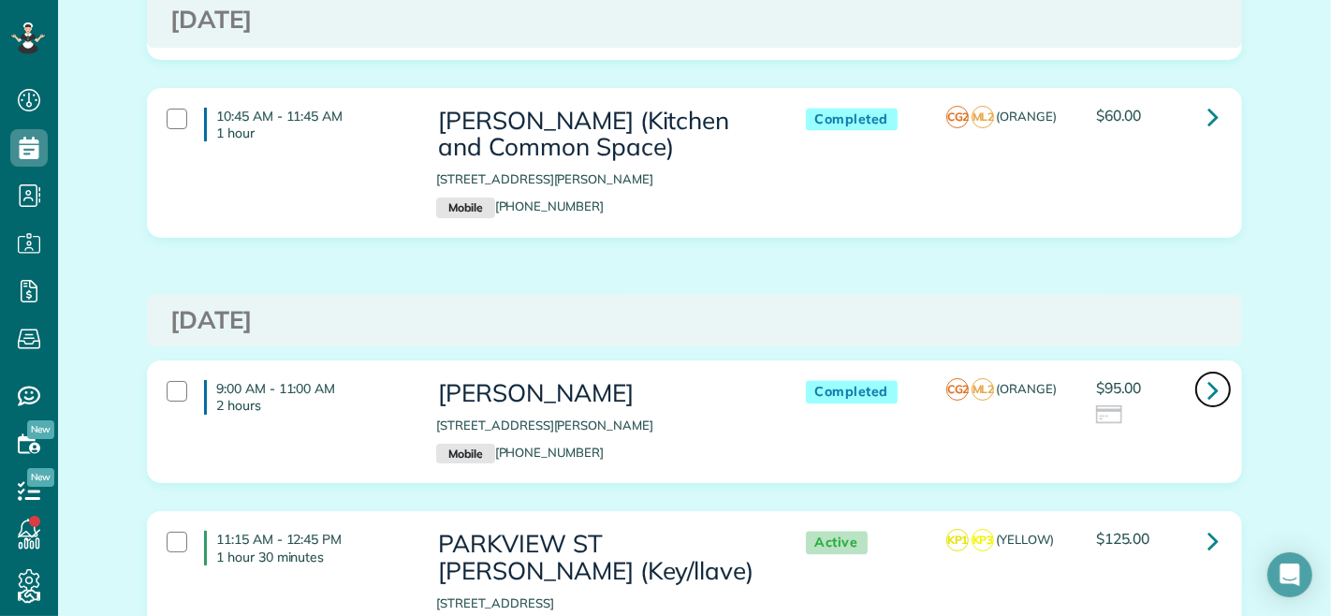
click at [1208, 373] on icon at bounding box center [1213, 389] width 11 height 33
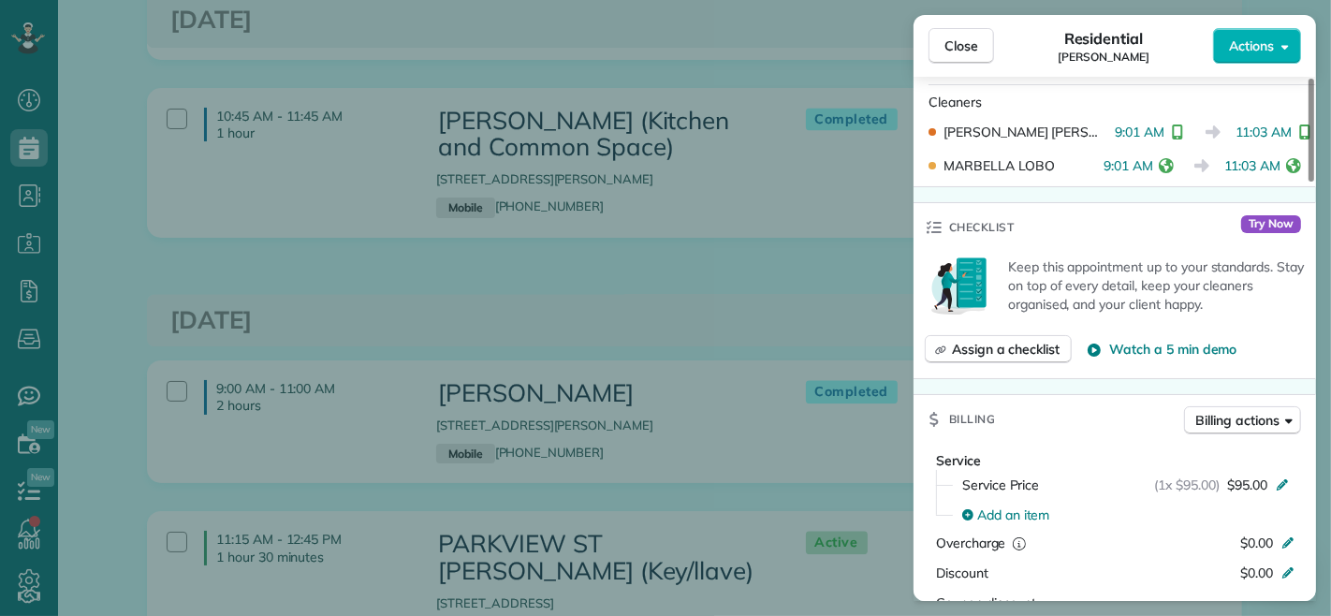
scroll to position [623, 0]
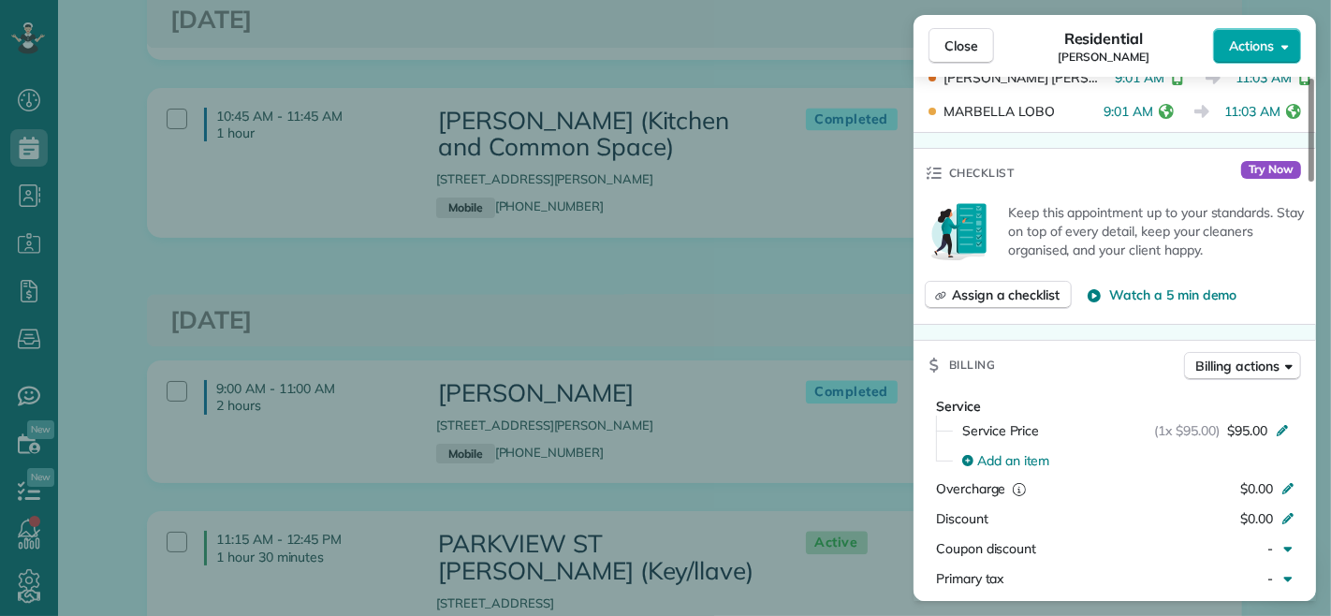
click at [1242, 40] on span "Actions" at bounding box center [1251, 46] width 45 height 19
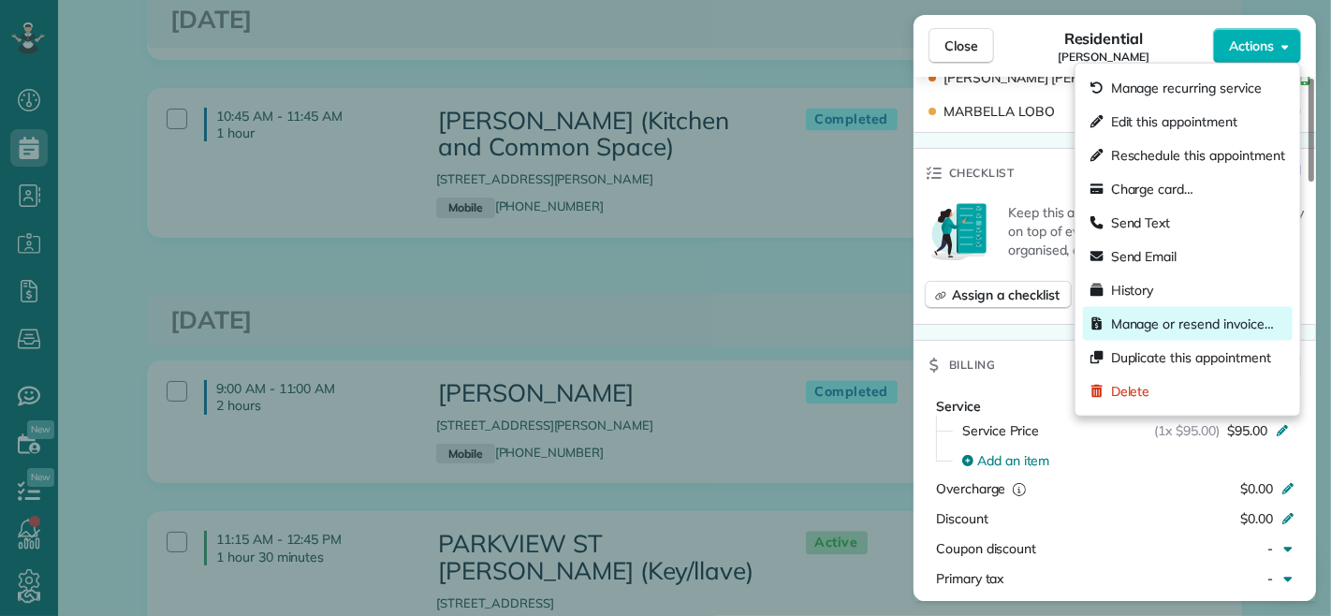
click at [1140, 326] on span "Manage or resend invoice…" at bounding box center [1192, 324] width 163 height 19
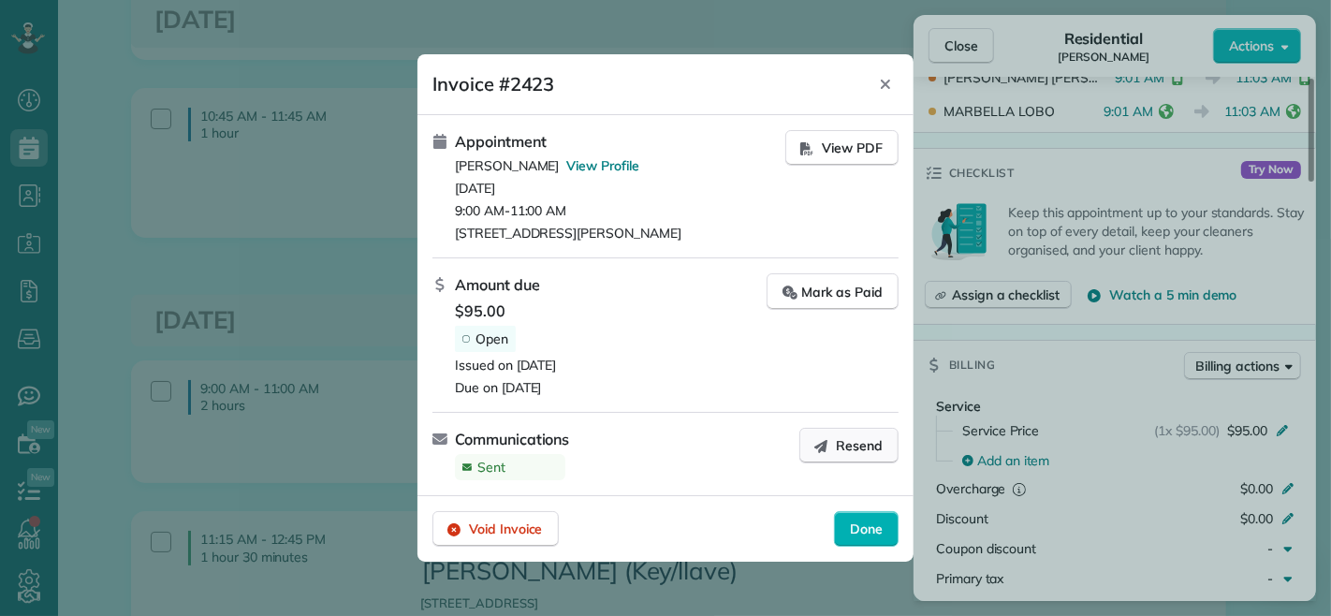
click at [846, 449] on span "Resend" at bounding box center [859, 445] width 47 height 19
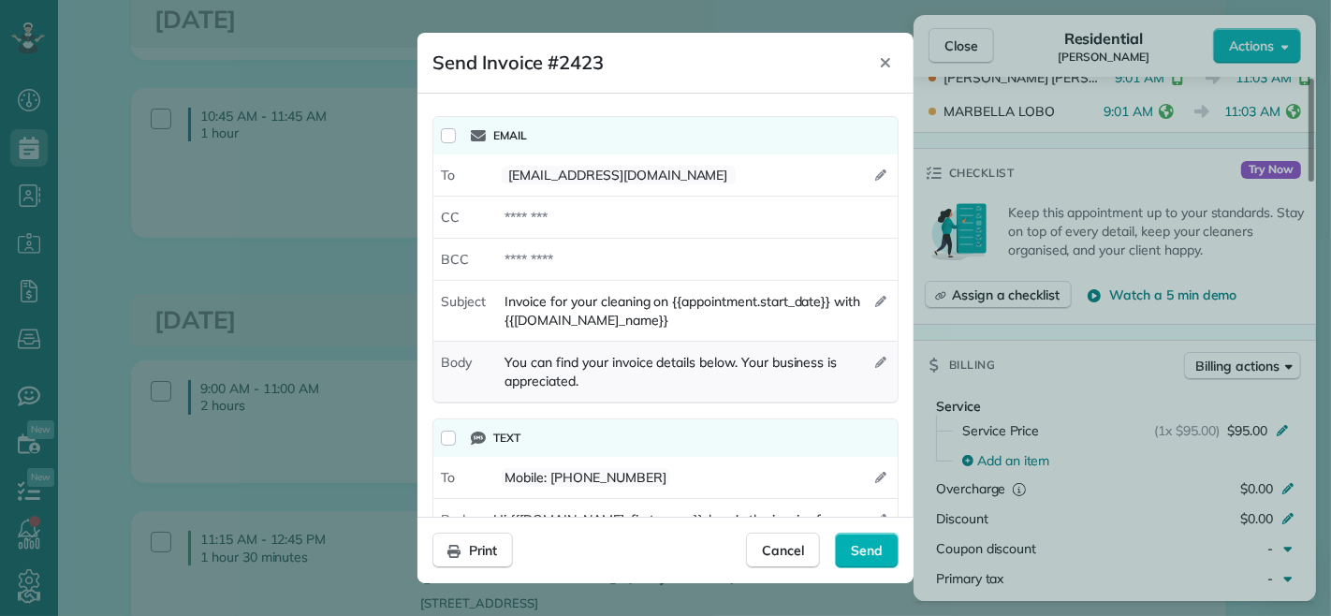
scroll to position [66, 0]
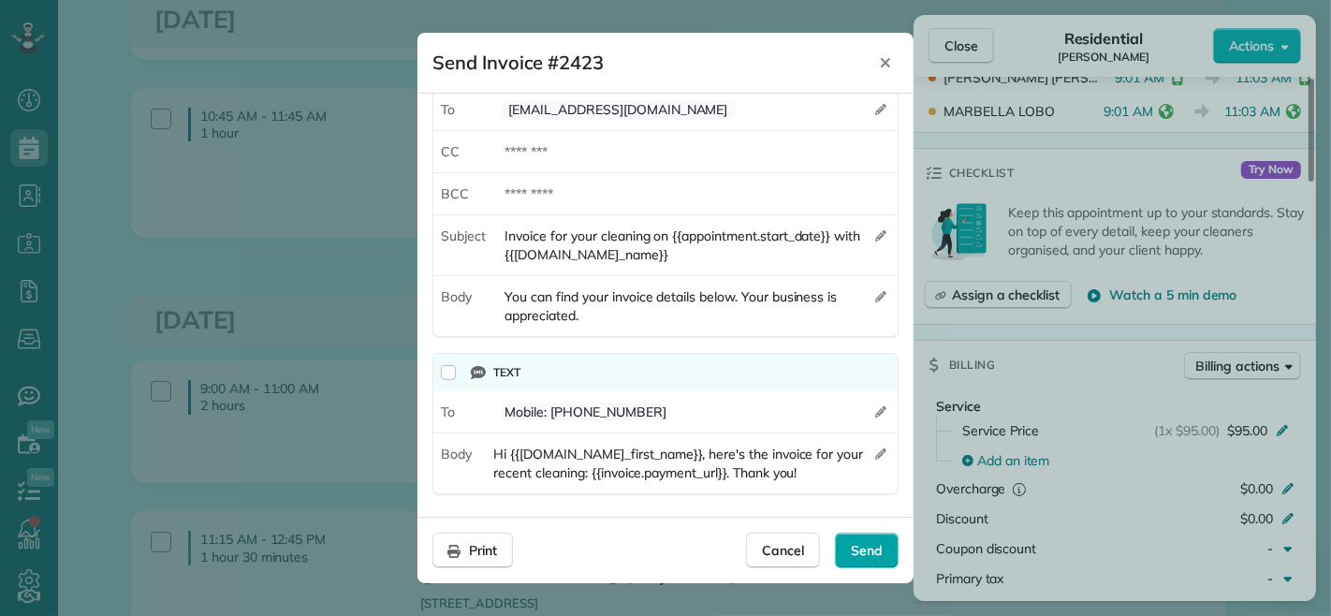
click at [867, 541] on span "Send" at bounding box center [867, 550] width 32 height 19
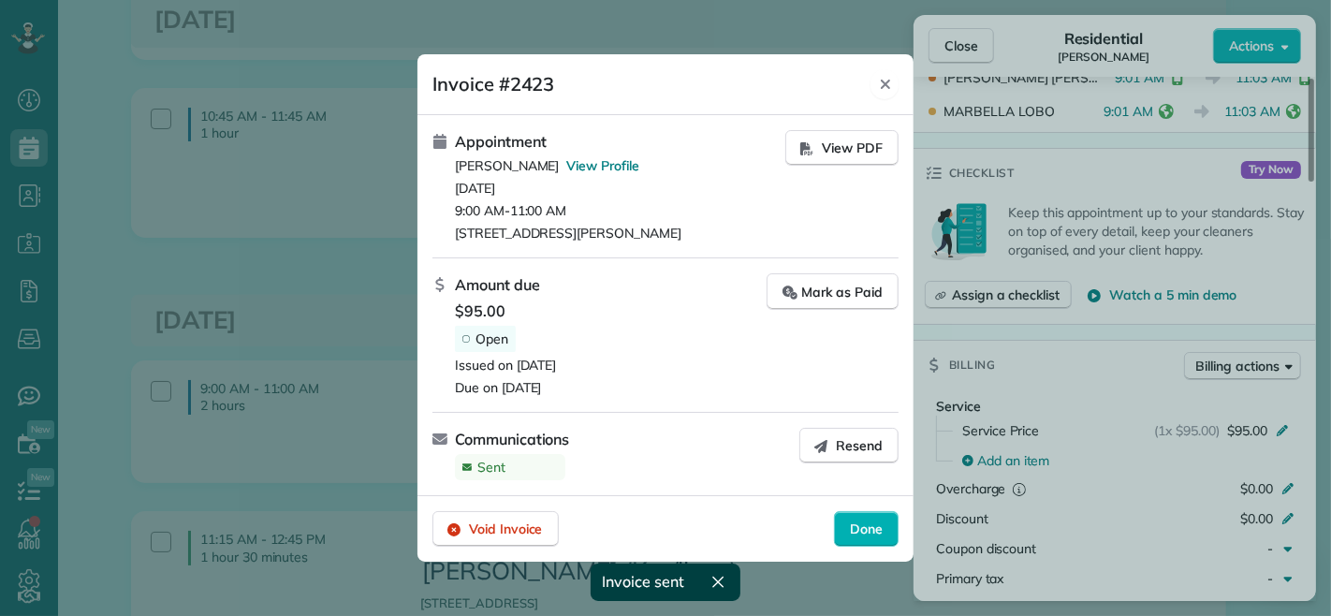
click at [887, 87] on icon "Close" at bounding box center [885, 84] width 9 height 9
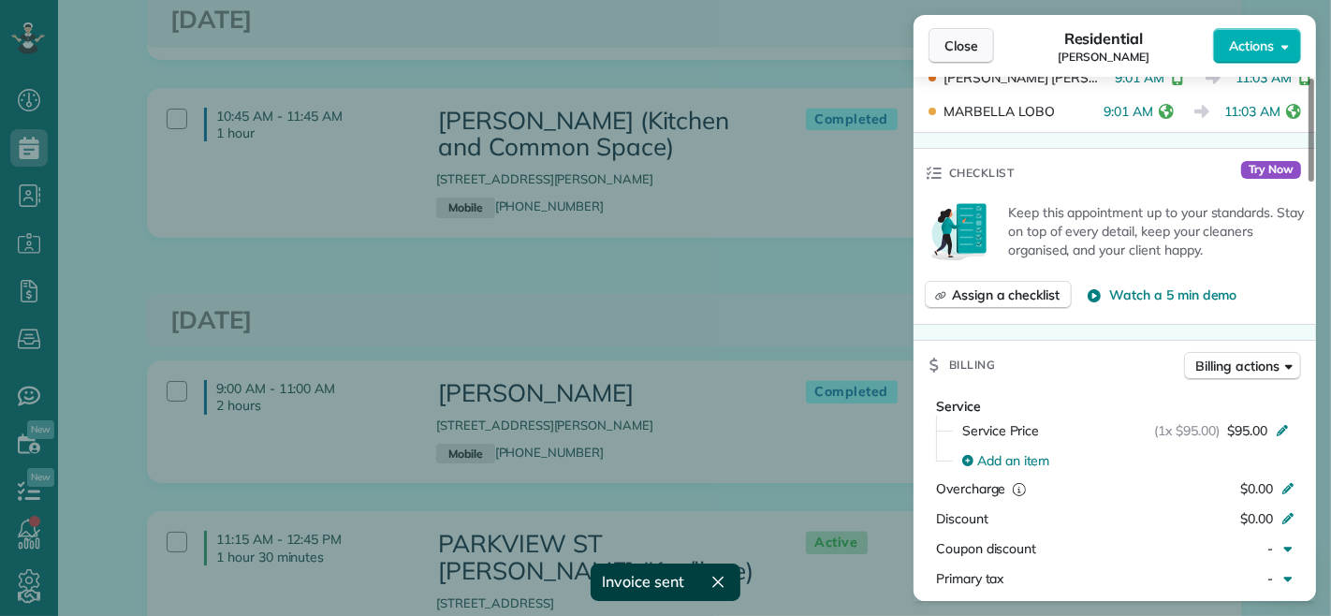
click at [942, 49] on button "Close" at bounding box center [962, 46] width 66 height 36
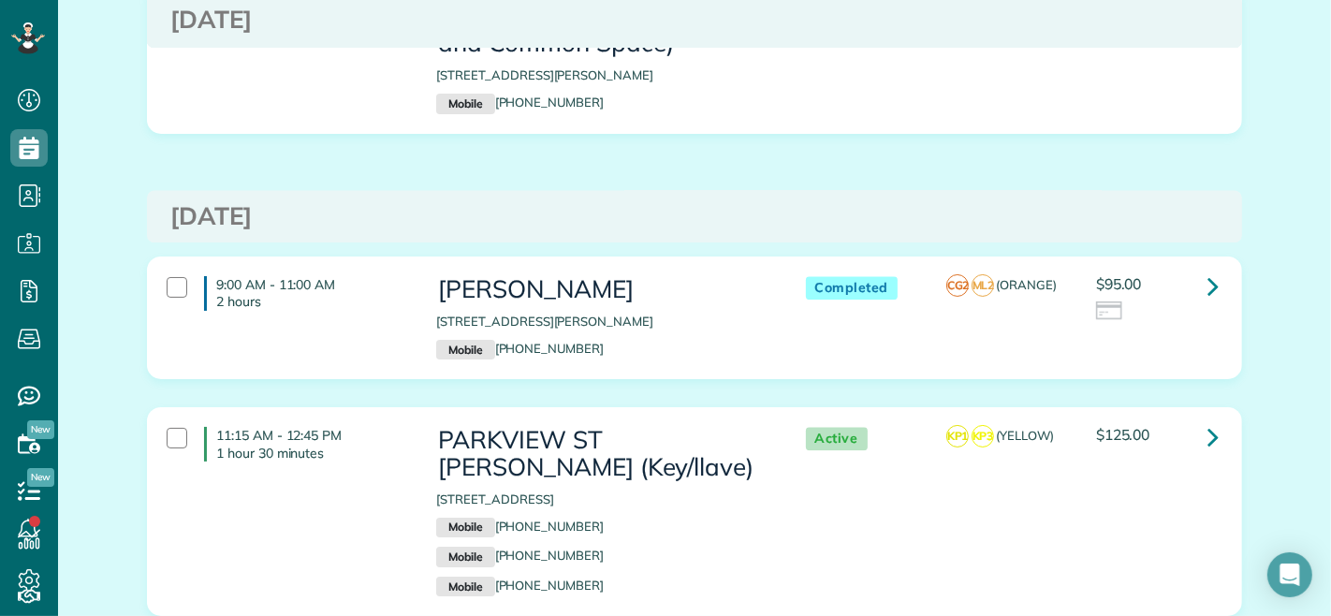
scroll to position [9569, 0]
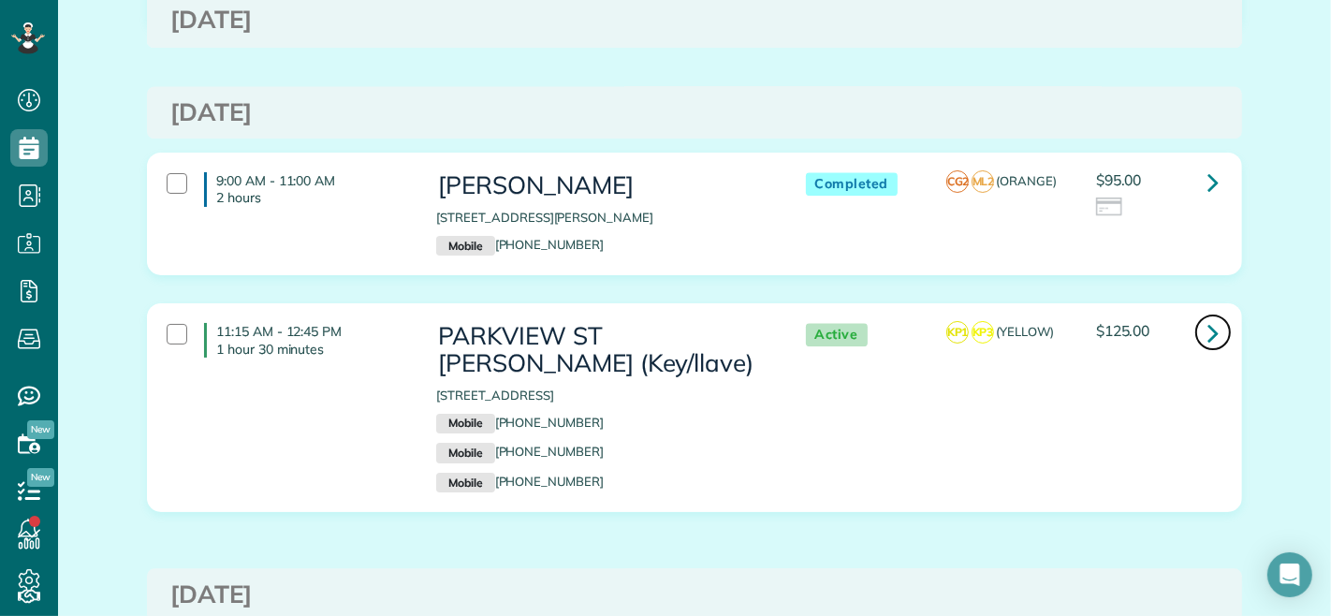
click at [1219, 314] on link at bounding box center [1212, 332] width 37 height 37
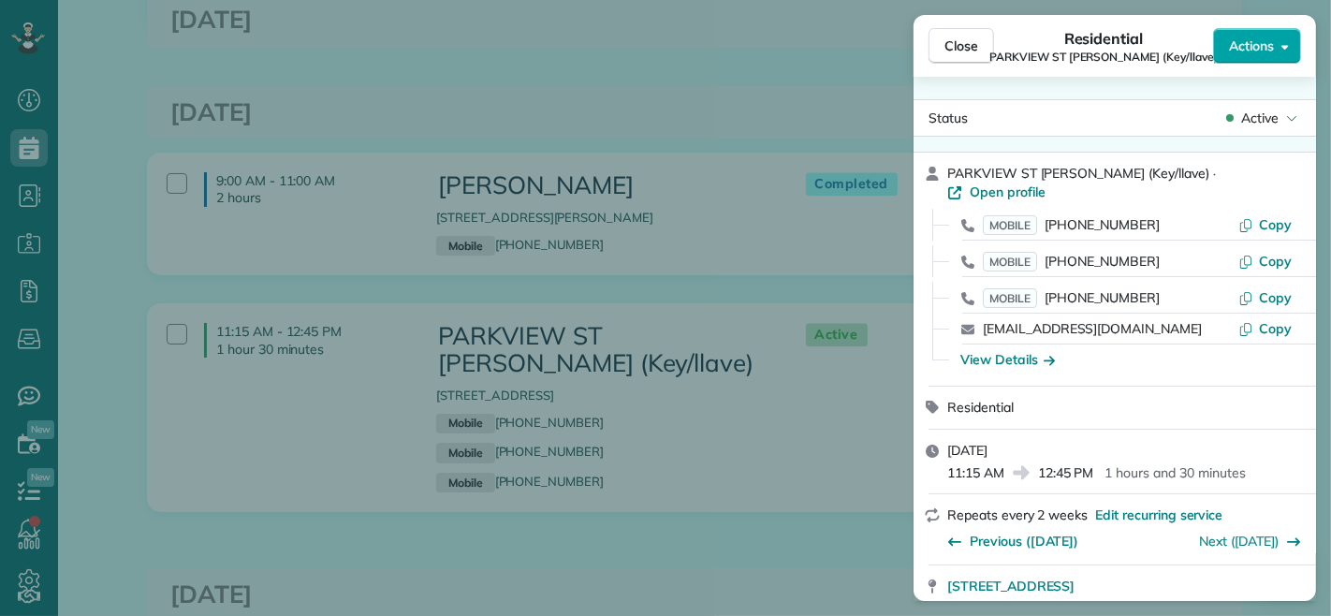
click at [1262, 51] on span "Actions" at bounding box center [1251, 46] width 45 height 19
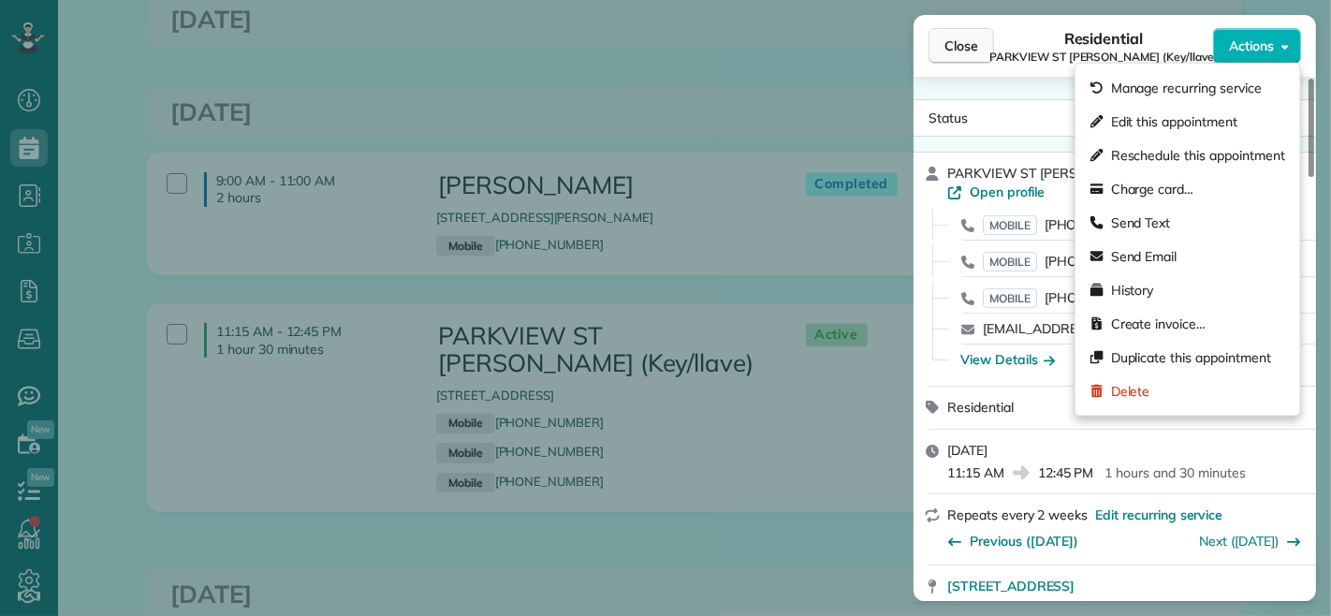
click at [937, 38] on button "Close" at bounding box center [962, 46] width 66 height 36
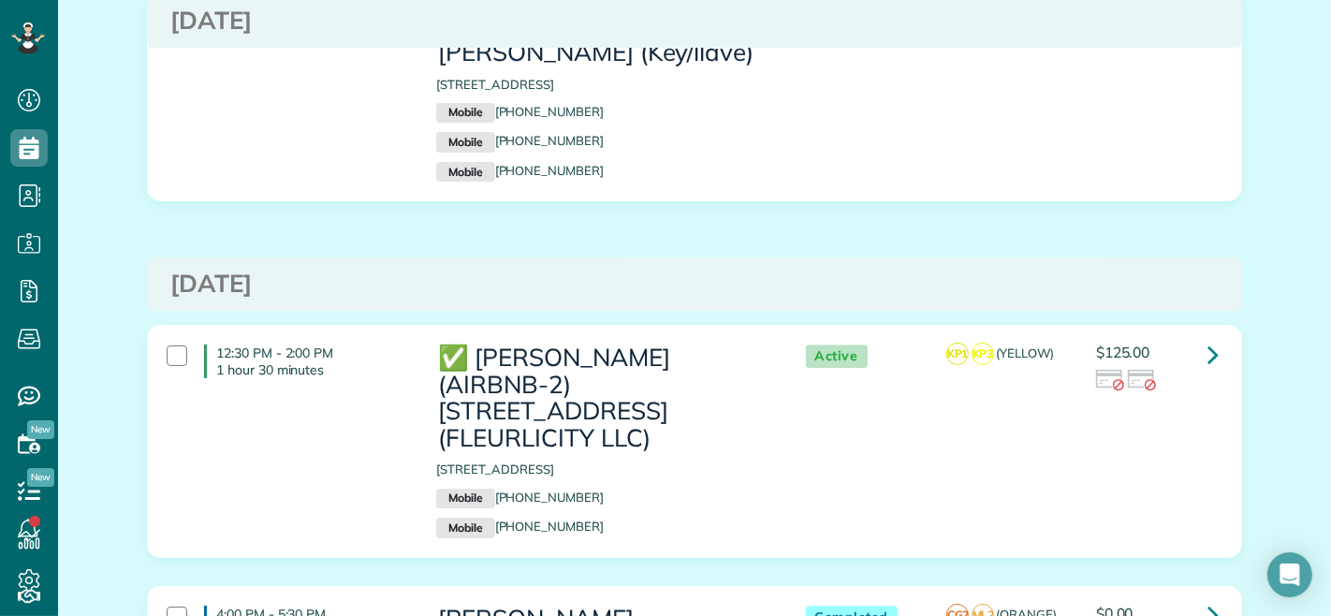
scroll to position [9984, 0]
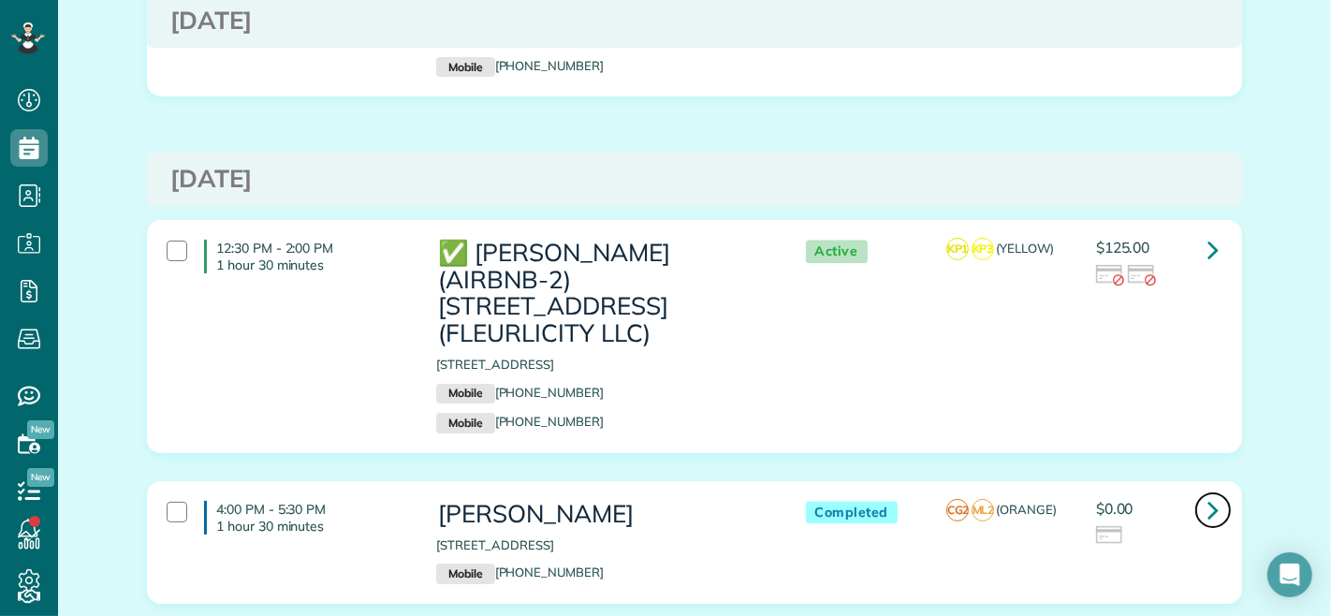
click at [1208, 493] on icon at bounding box center [1213, 509] width 11 height 33
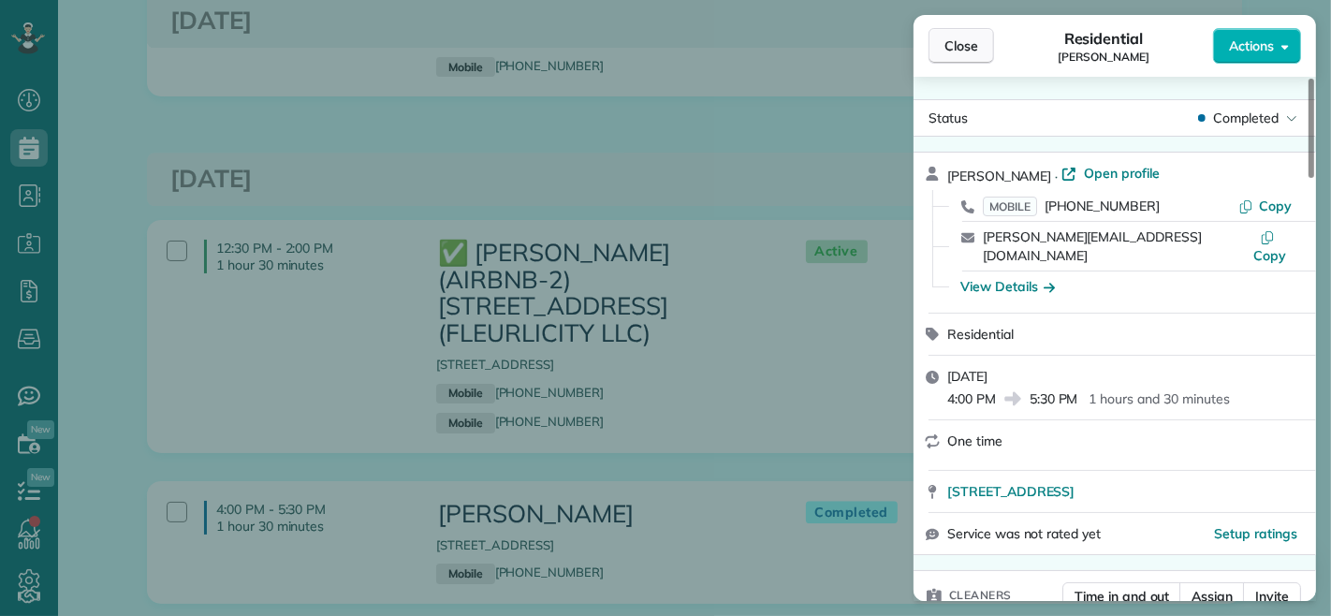
click at [959, 38] on span "Close" at bounding box center [962, 46] width 34 height 19
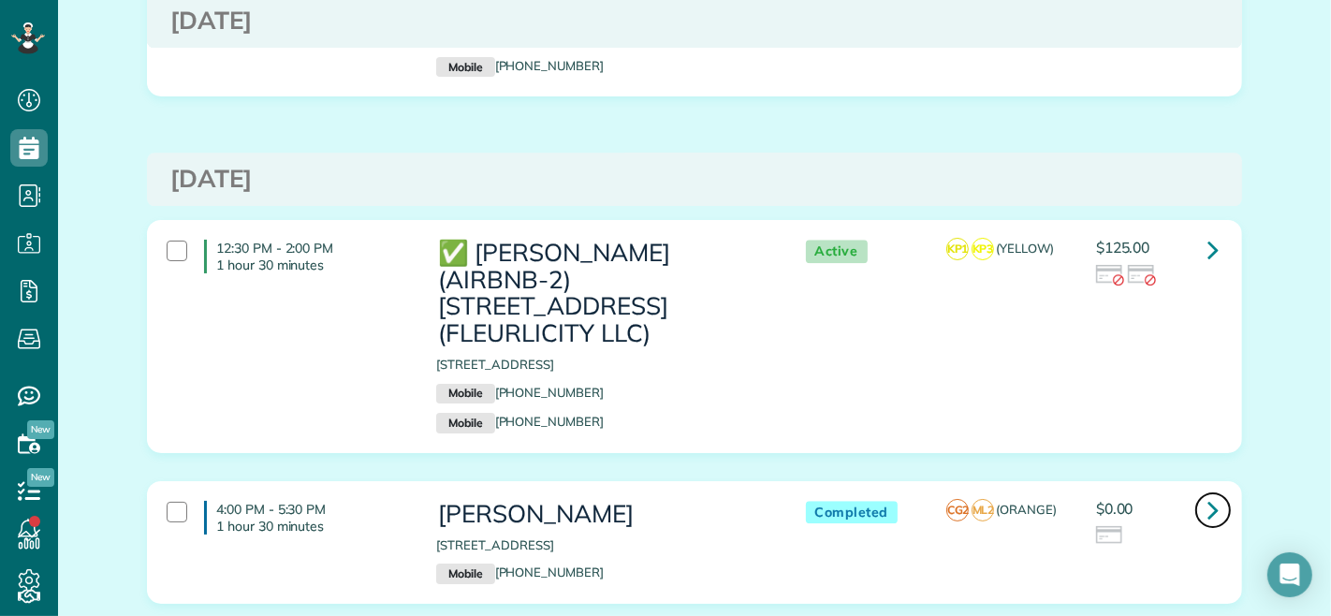
click at [1198, 491] on link at bounding box center [1212, 509] width 37 height 37
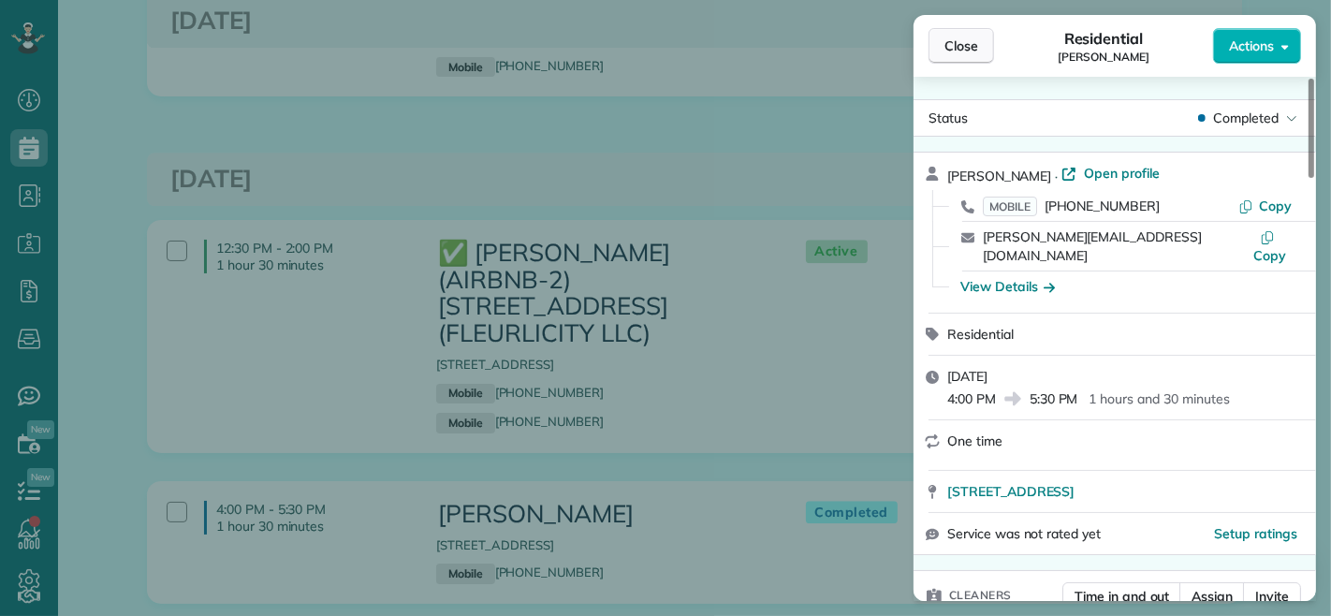
click at [970, 49] on span "Close" at bounding box center [962, 46] width 34 height 19
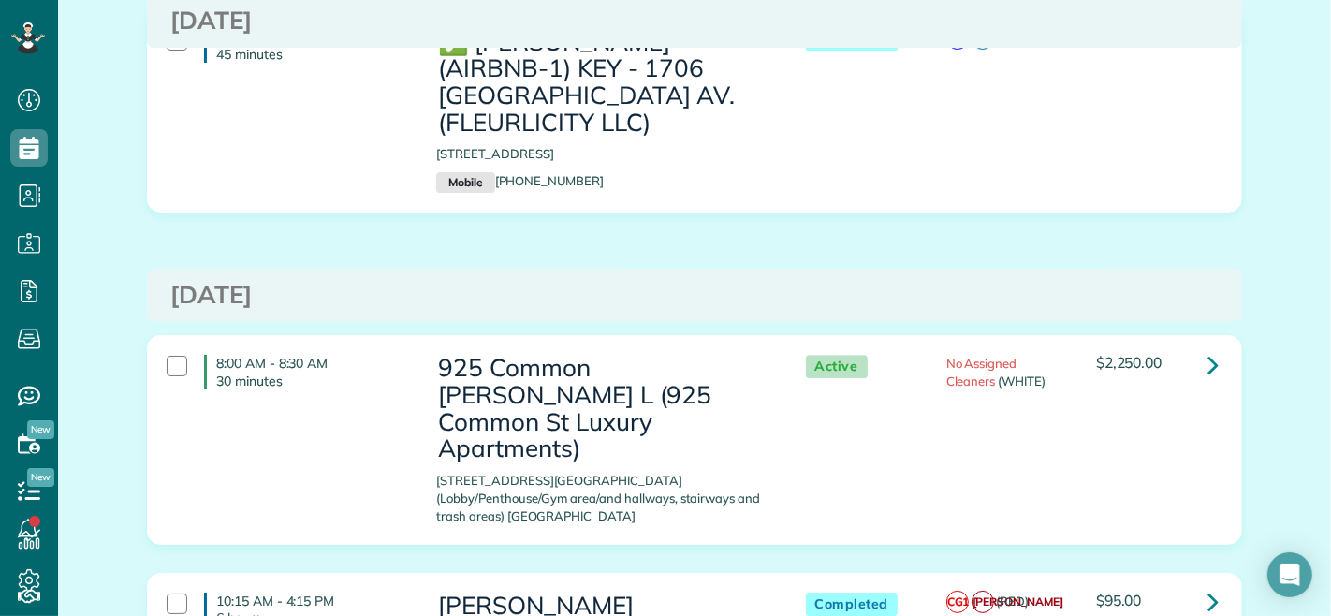
scroll to position [10920, 0]
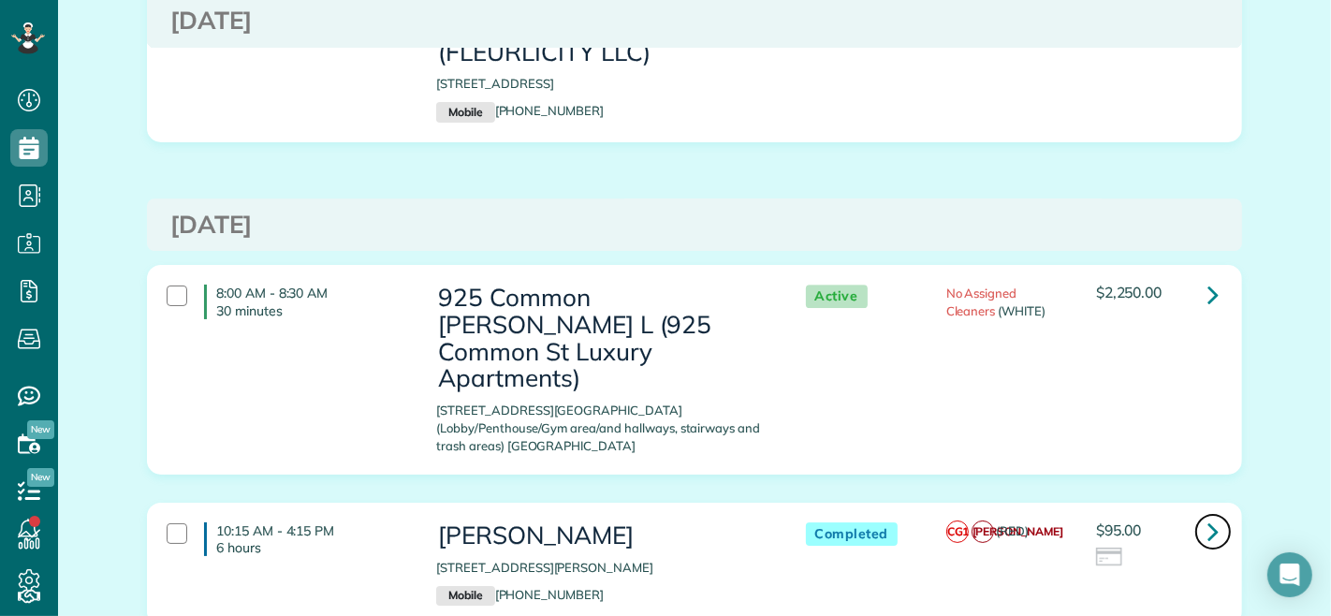
click at [1208, 515] on icon at bounding box center [1213, 531] width 11 height 33
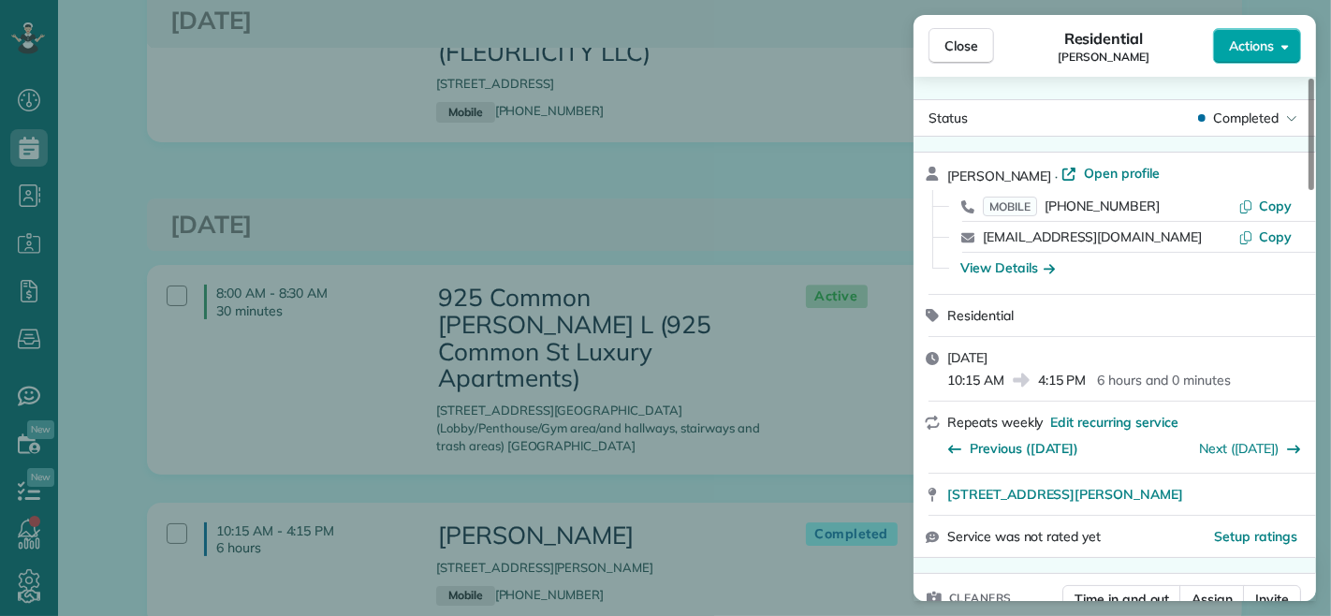
click at [1236, 52] on span "Actions" at bounding box center [1251, 46] width 45 height 19
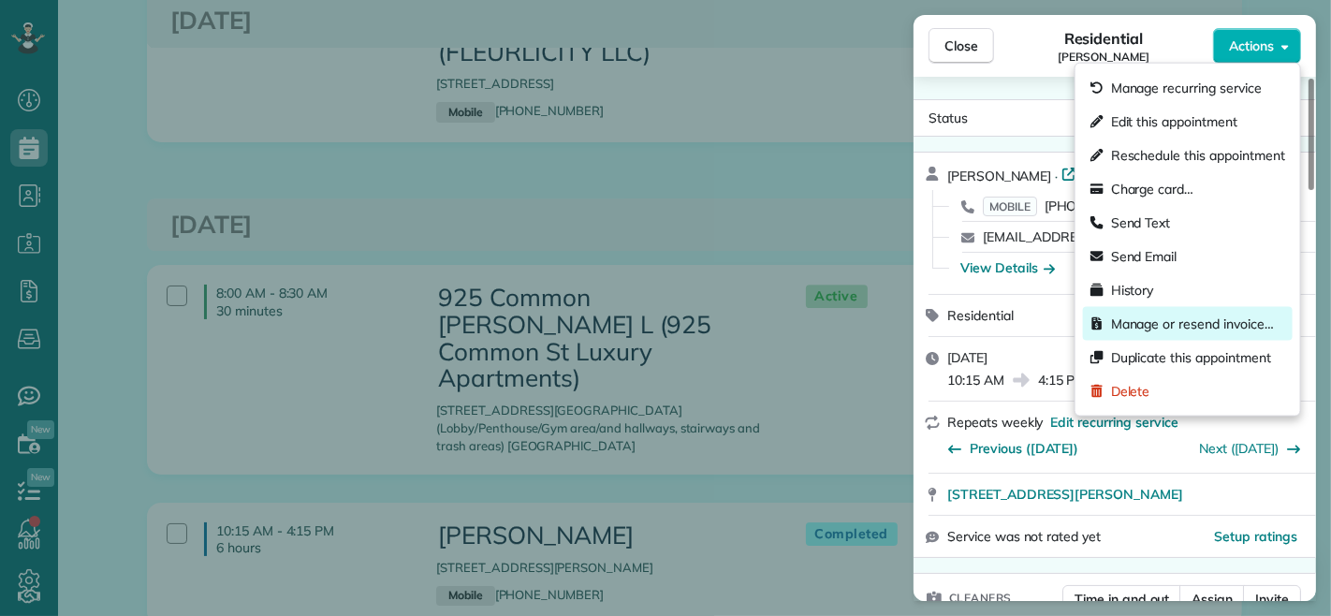
click at [1193, 318] on span "Manage or resend invoice…" at bounding box center [1192, 324] width 163 height 19
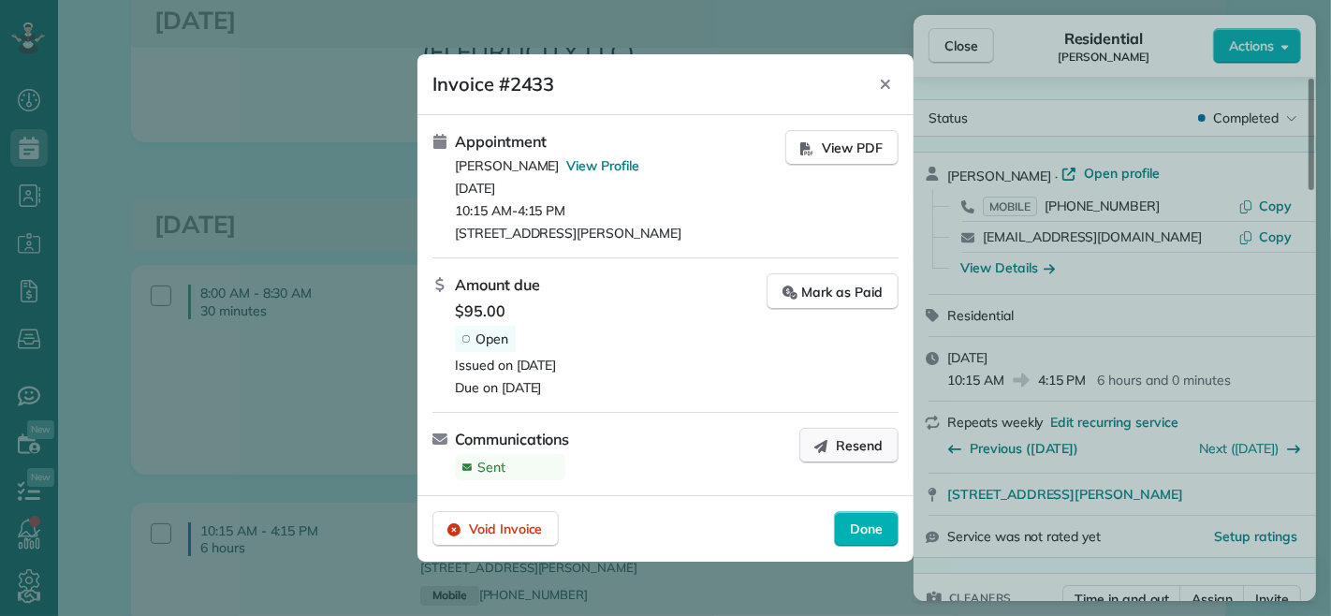
click at [839, 446] on span "Resend" at bounding box center [859, 445] width 47 height 19
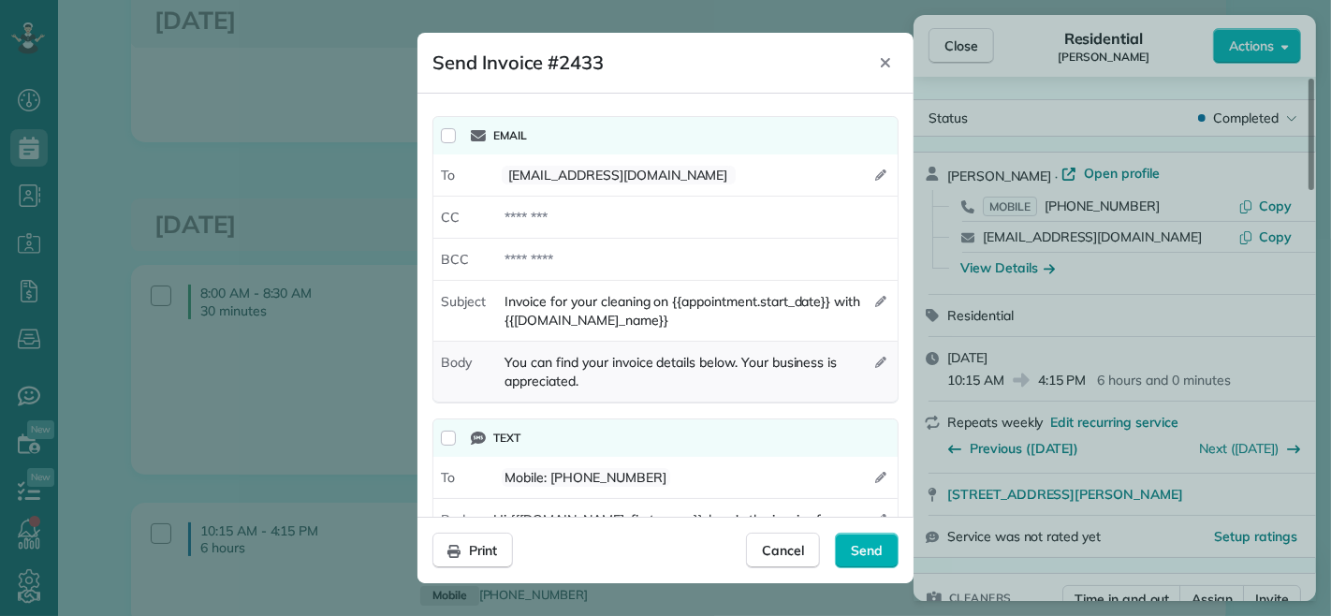
scroll to position [66, 0]
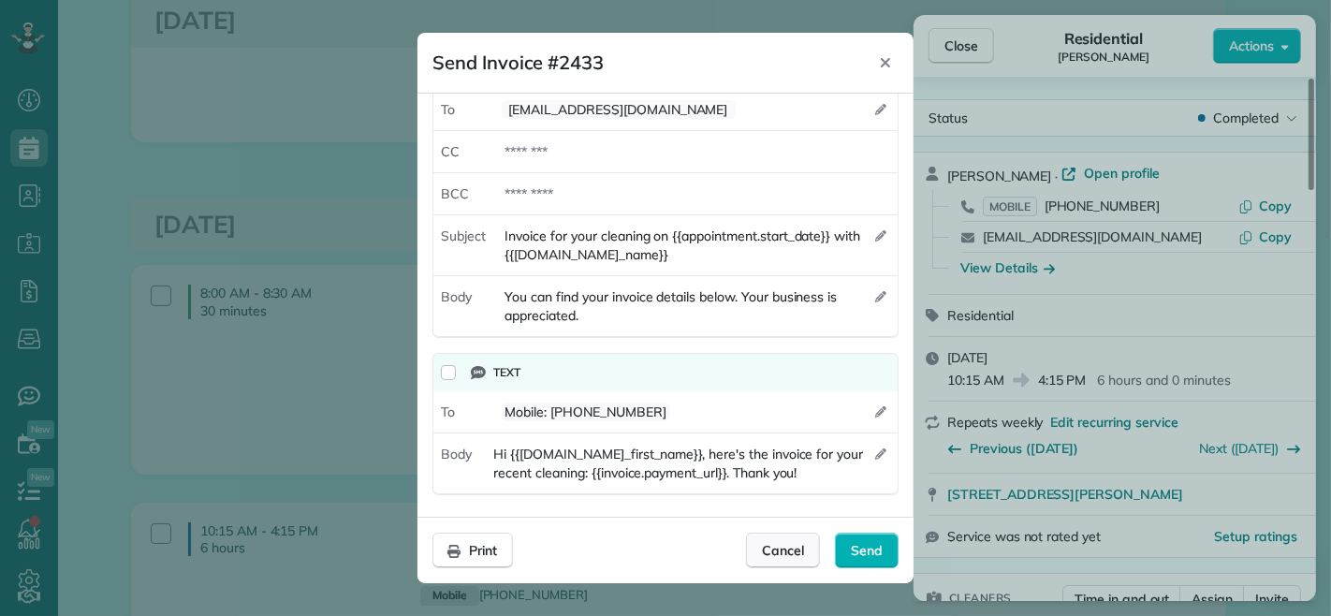
click at [764, 546] on span "Cancel" at bounding box center [783, 550] width 42 height 19
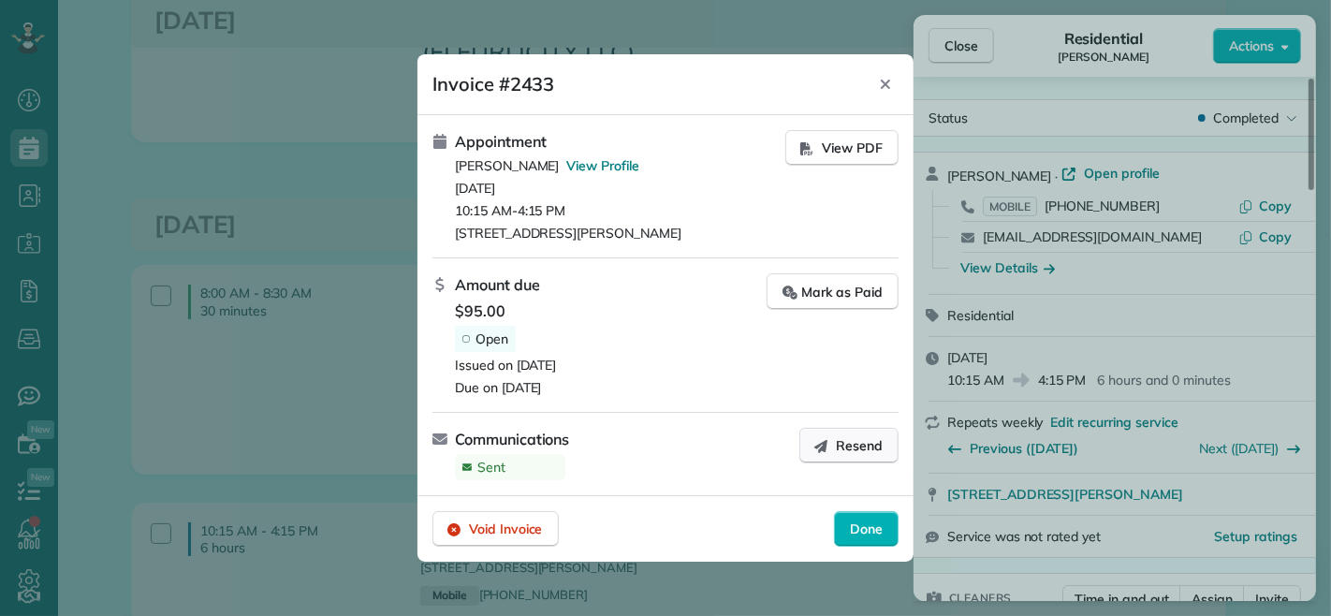
click at [868, 455] on button "Resend" at bounding box center [848, 446] width 99 height 36
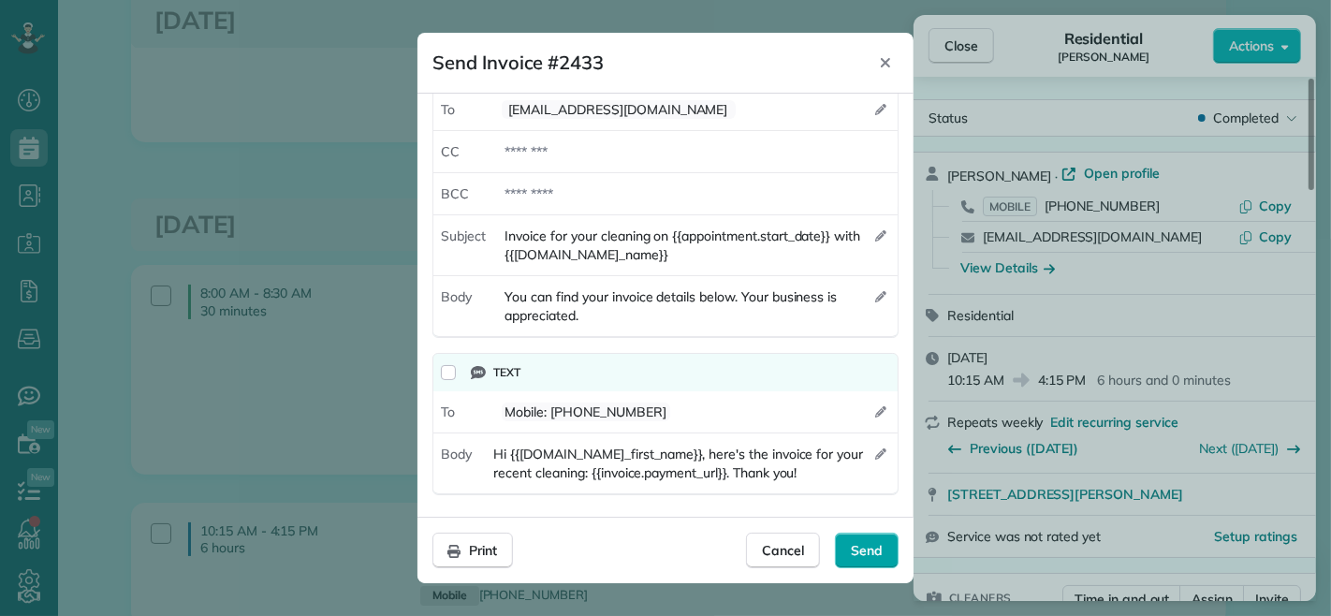
click at [856, 545] on span "Send" at bounding box center [867, 550] width 32 height 19
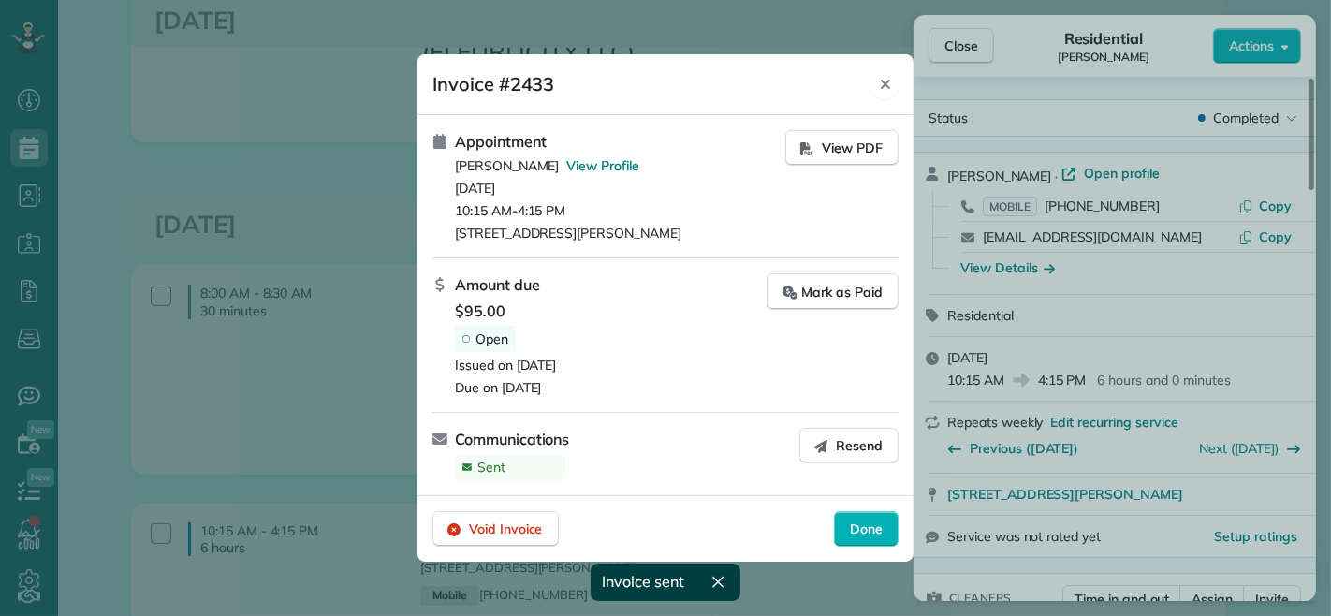
click at [886, 87] on icon "Close" at bounding box center [885, 84] width 15 height 15
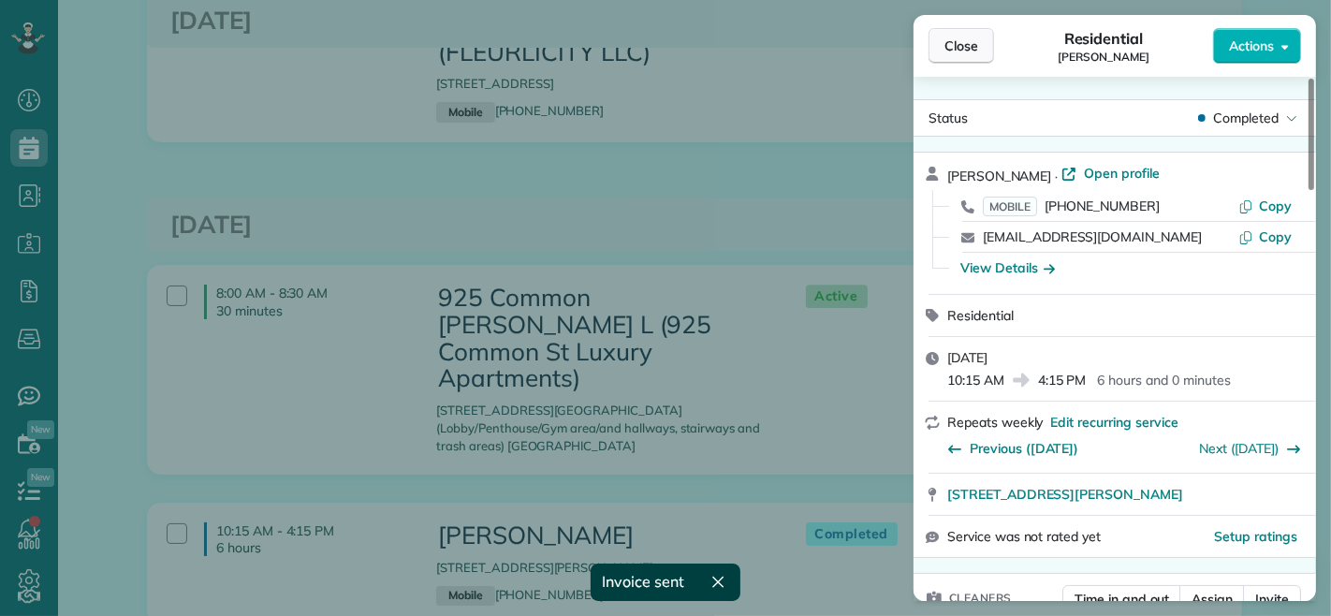
click at [951, 45] on span "Close" at bounding box center [962, 46] width 34 height 19
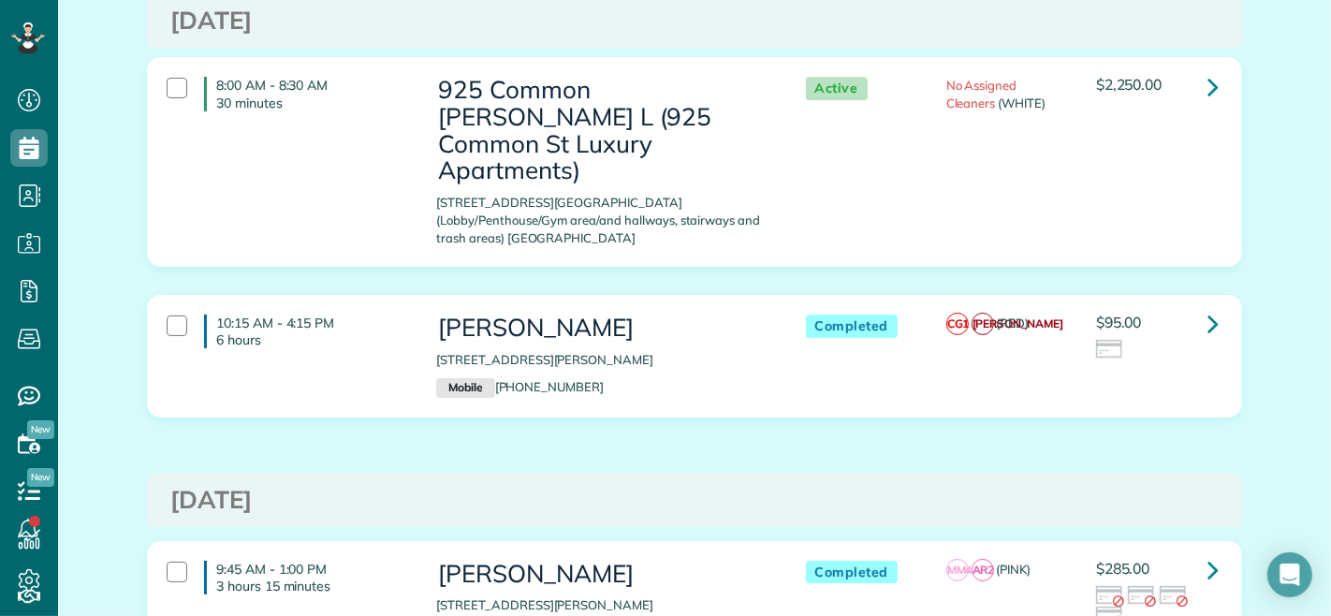
scroll to position [11233, 0]
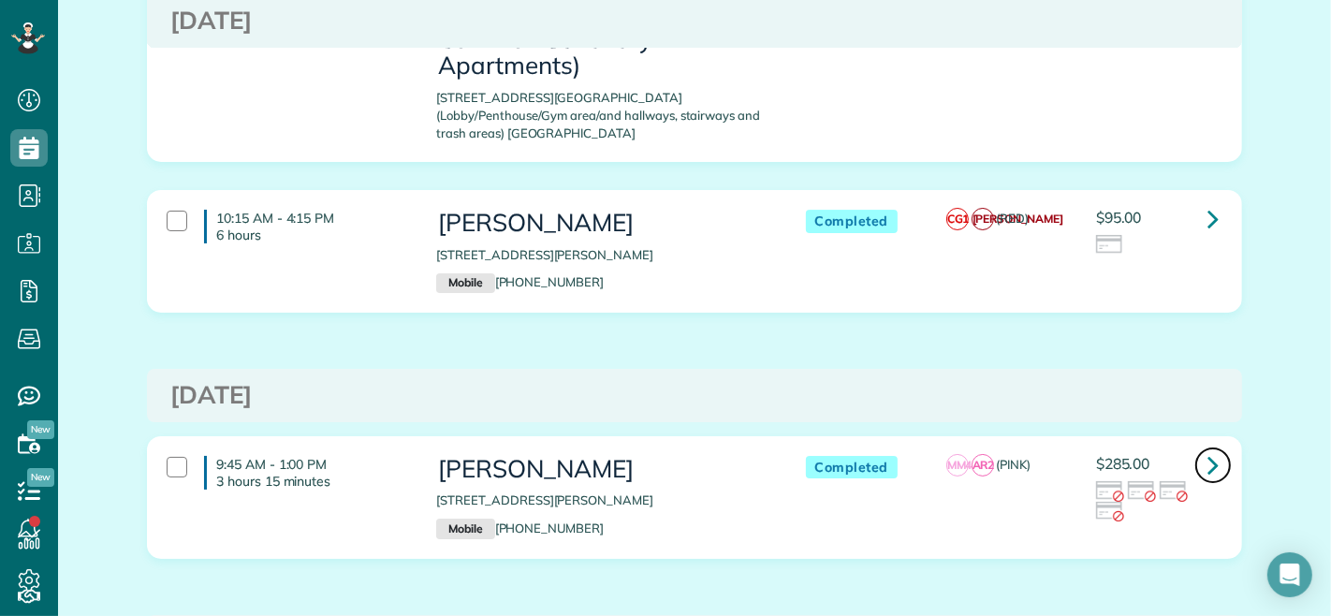
click at [1208, 448] on icon at bounding box center [1213, 464] width 11 height 33
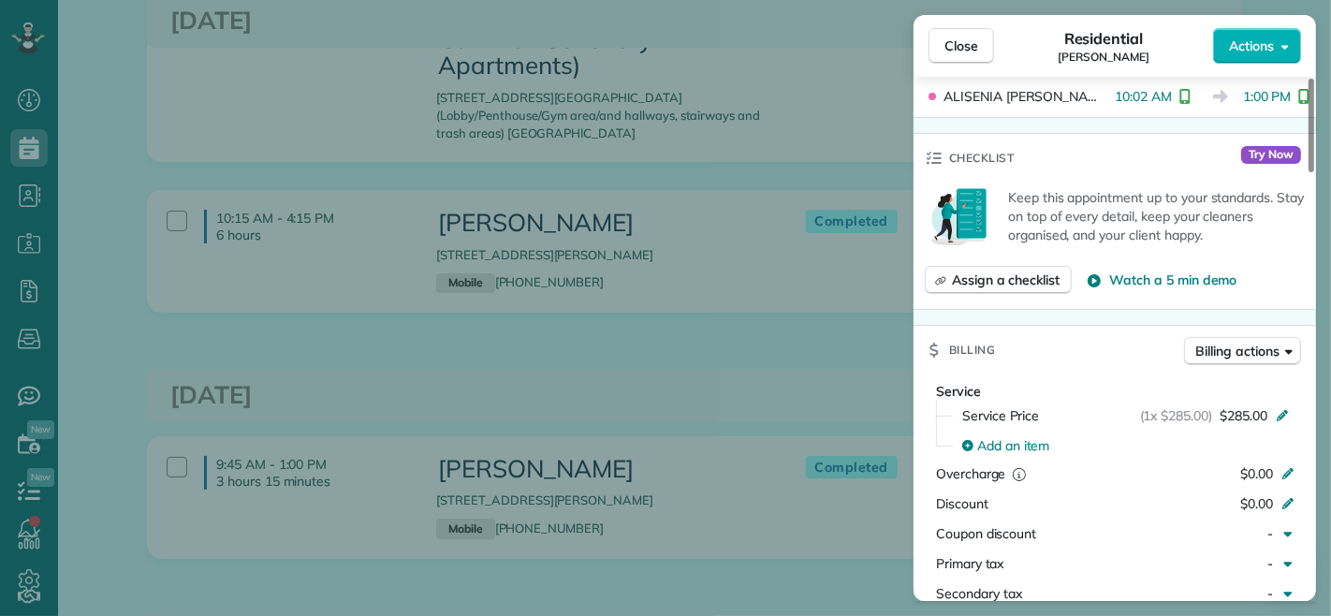
scroll to position [831, 0]
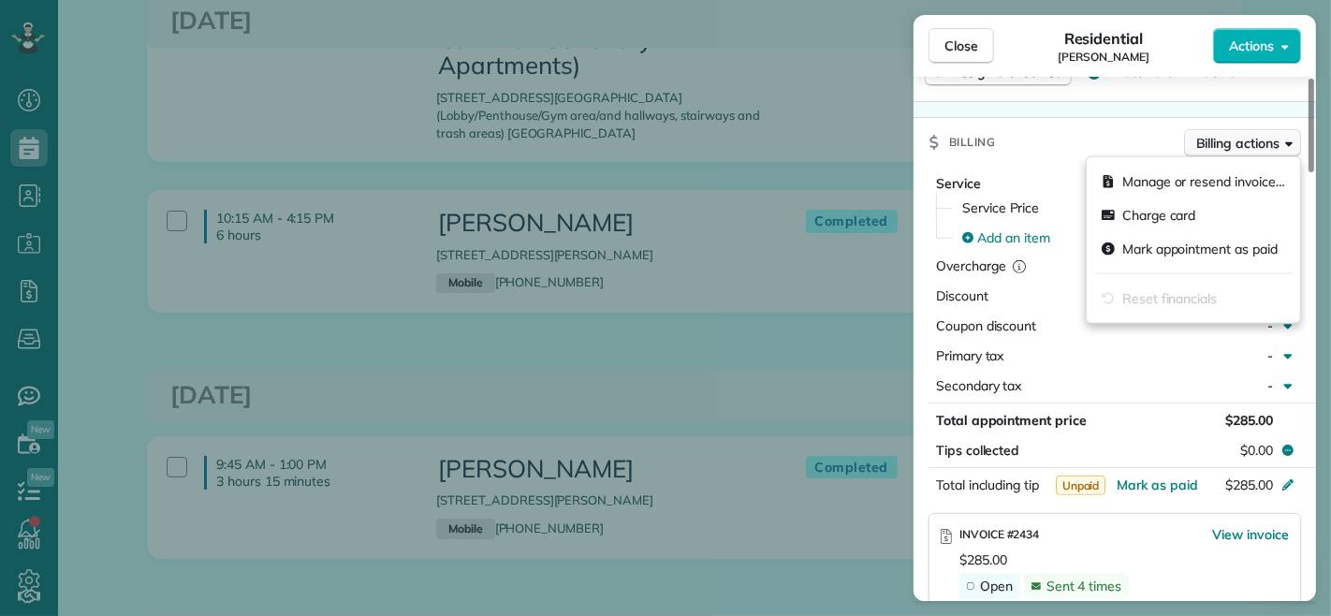
click at [1206, 138] on span "Billing actions" at bounding box center [1237, 143] width 83 height 19
click at [1182, 182] on span "Manage or resend invoice…" at bounding box center [1203, 181] width 163 height 19
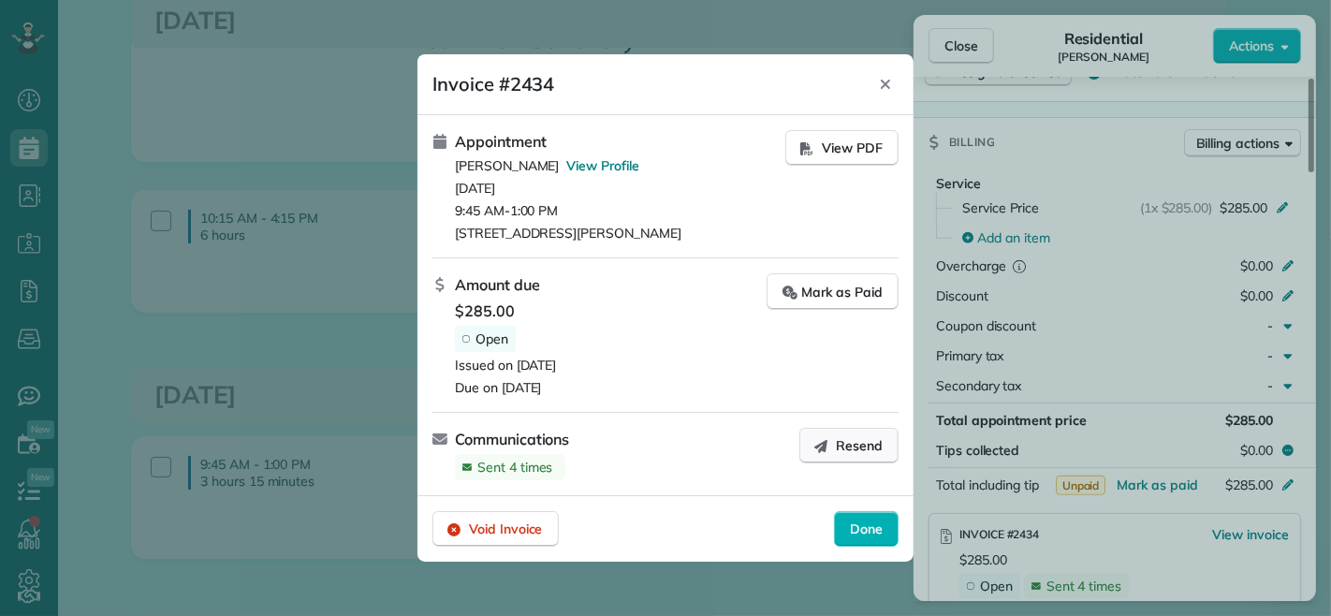
click at [841, 436] on span "Resend" at bounding box center [859, 445] width 47 height 19
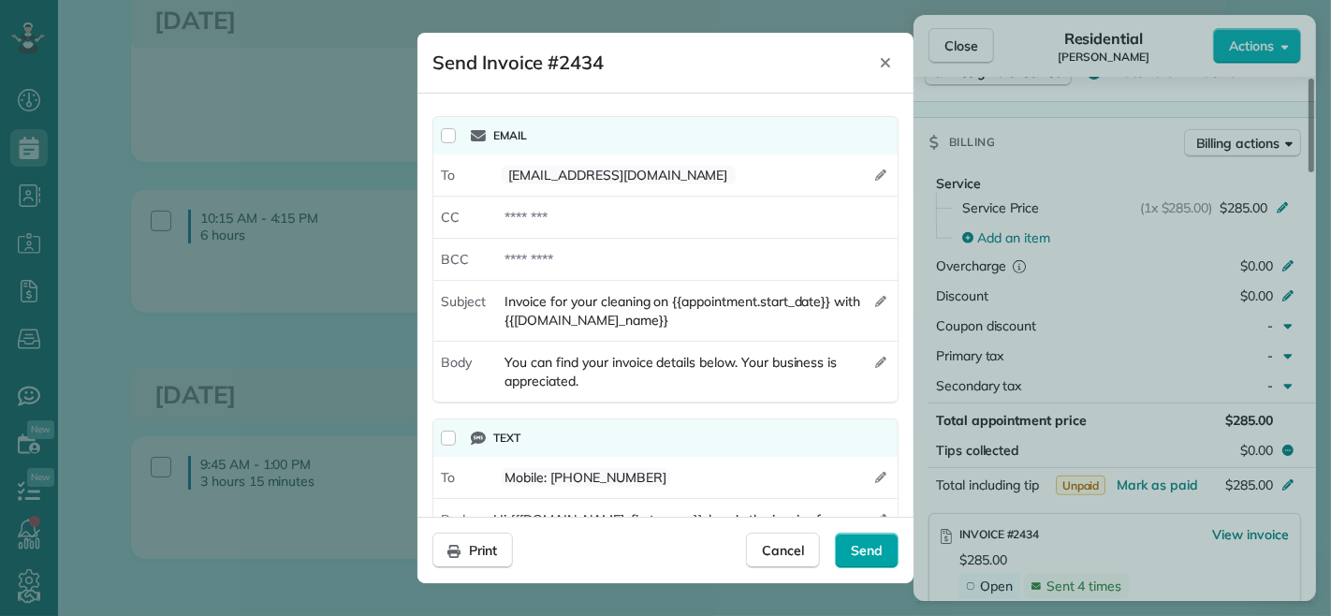
click at [884, 545] on div "Send" at bounding box center [867, 551] width 64 height 36
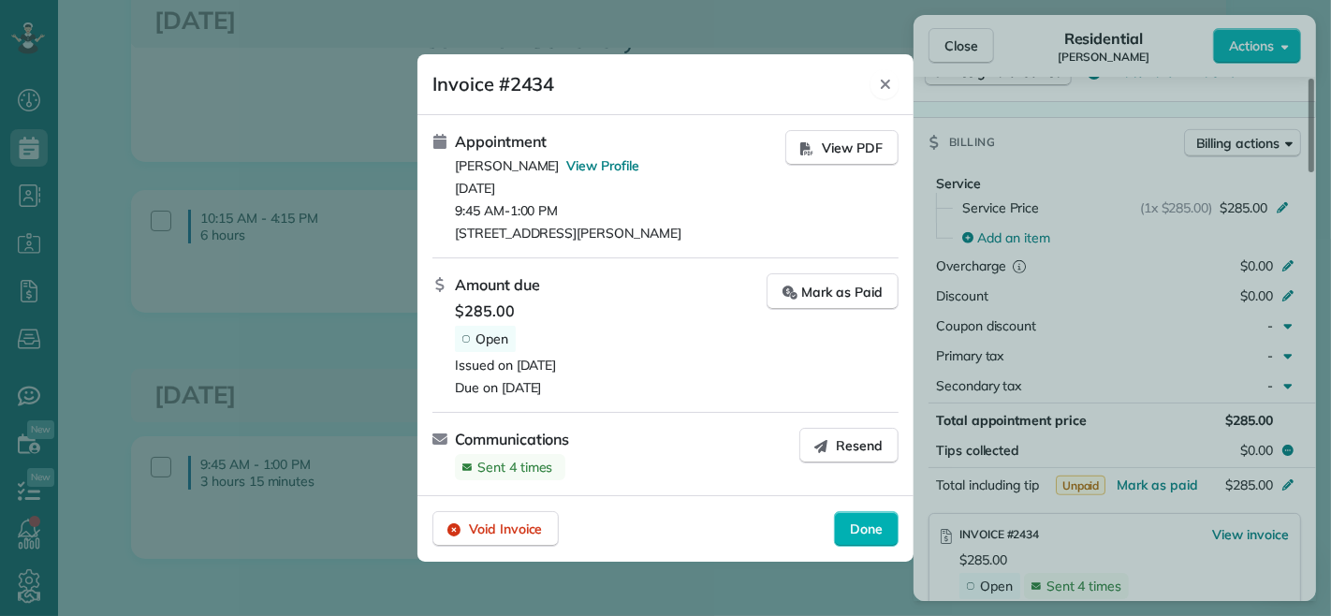
click at [878, 82] on icon "Close" at bounding box center [885, 84] width 15 height 15
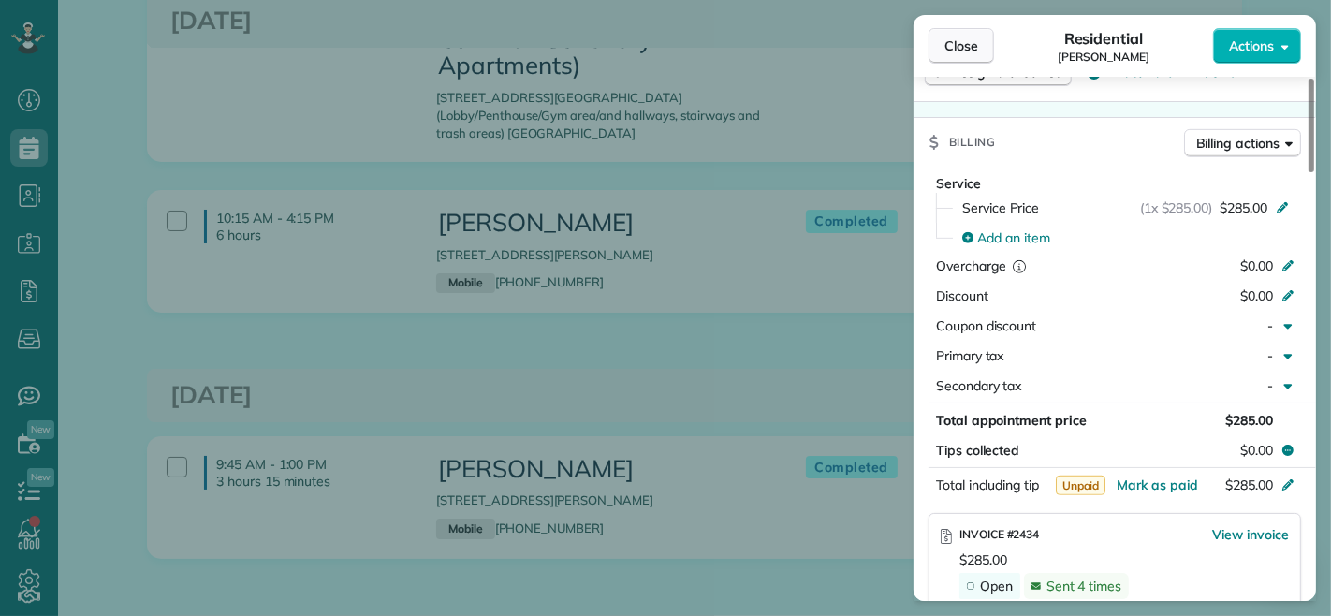
click at [960, 45] on span "Close" at bounding box center [962, 46] width 34 height 19
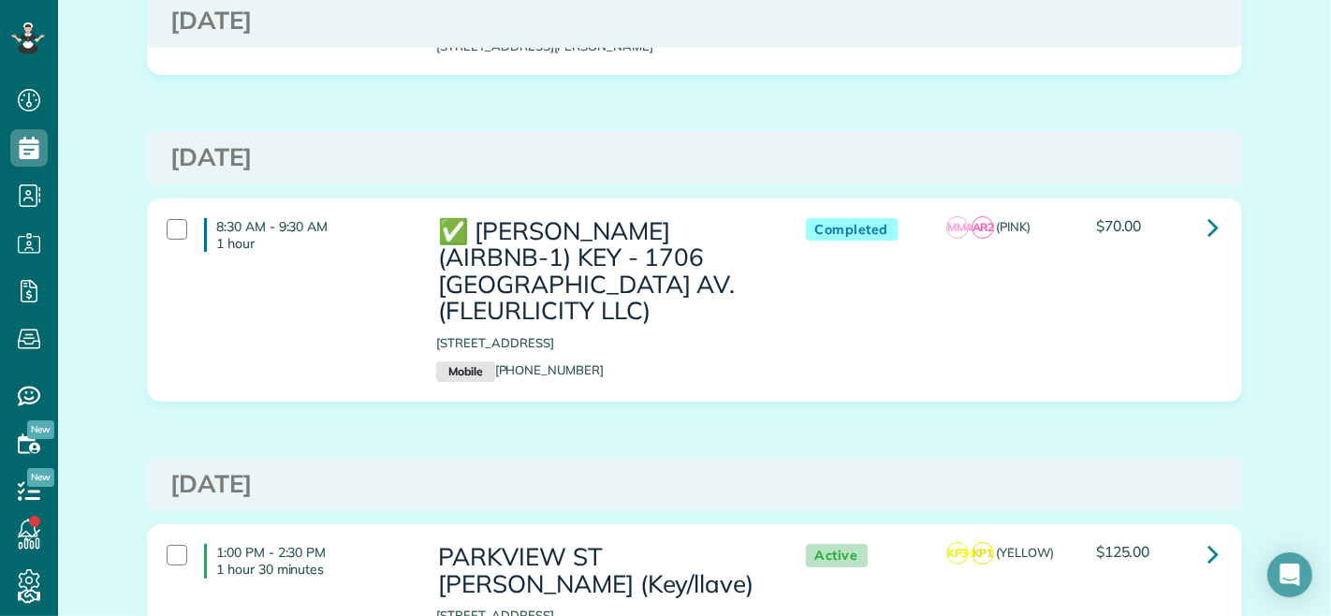
scroll to position [12064, 0]
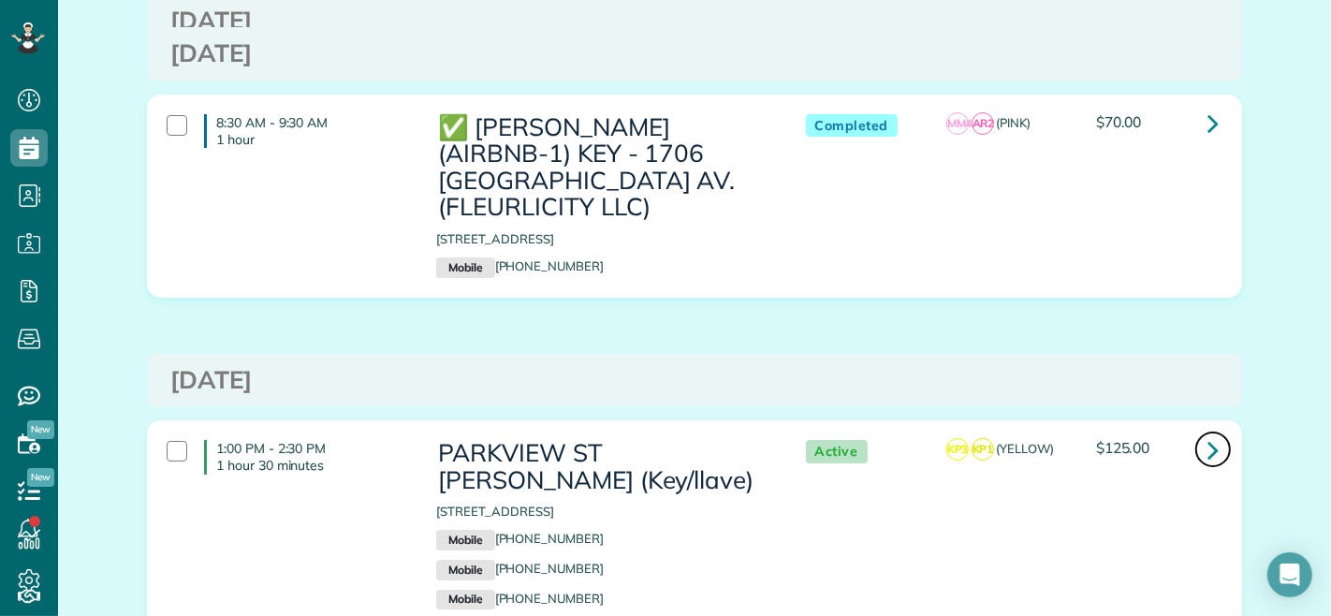
click at [1208, 433] on icon at bounding box center [1213, 449] width 11 height 33
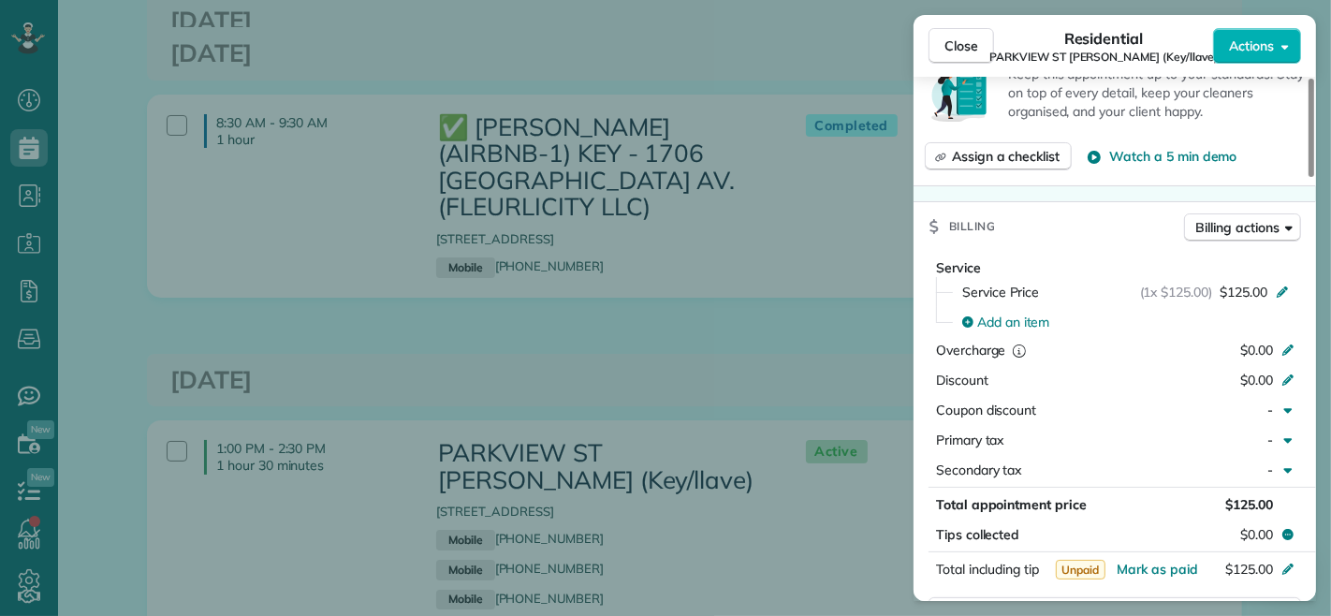
scroll to position [831, 0]
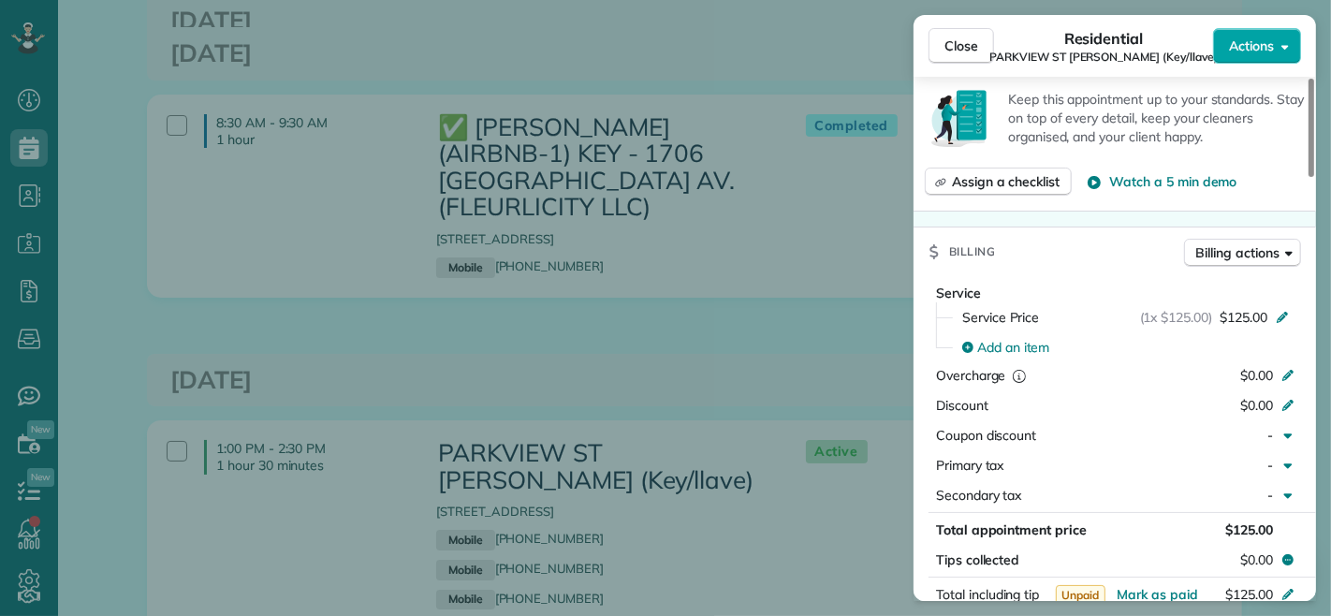
click at [1259, 54] on span "Actions" at bounding box center [1251, 46] width 45 height 19
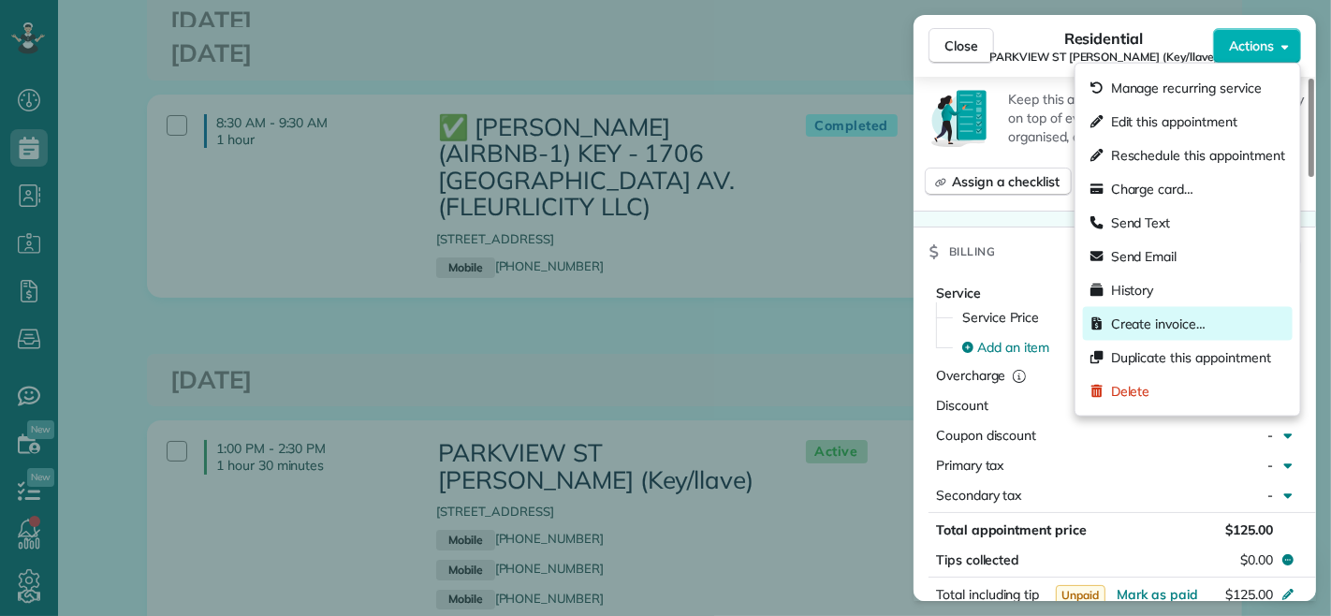
click at [1175, 315] on span "Create invoice…" at bounding box center [1158, 324] width 95 height 19
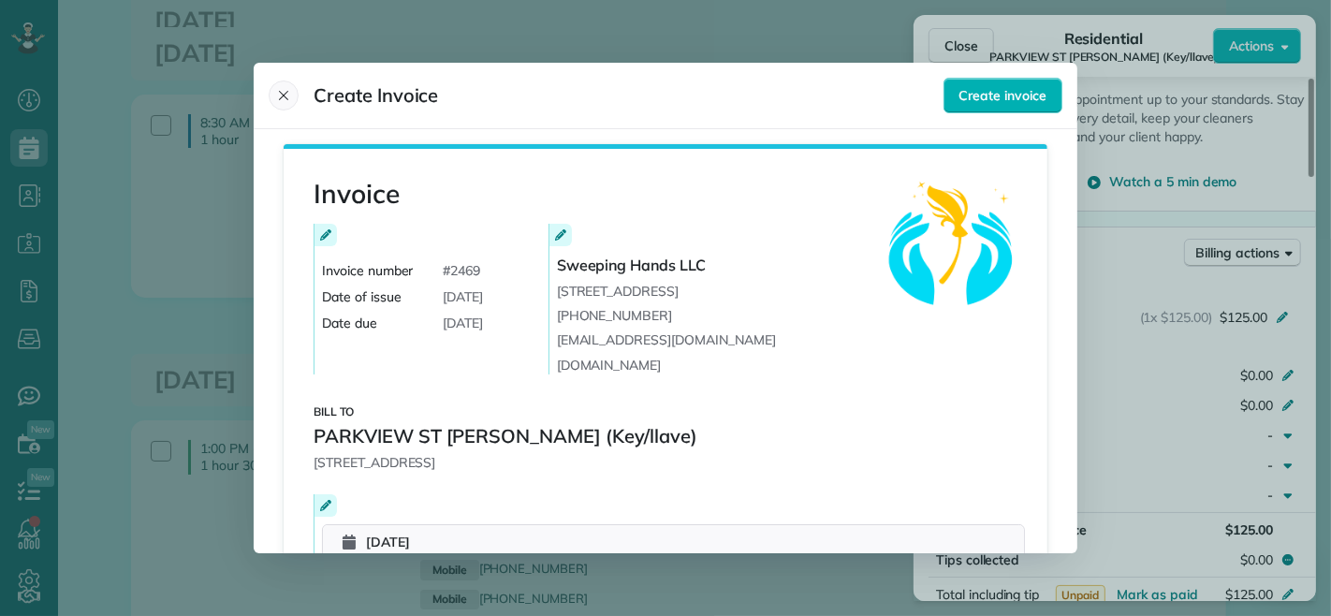
click at [282, 89] on icon "Close" at bounding box center [283, 95] width 15 height 15
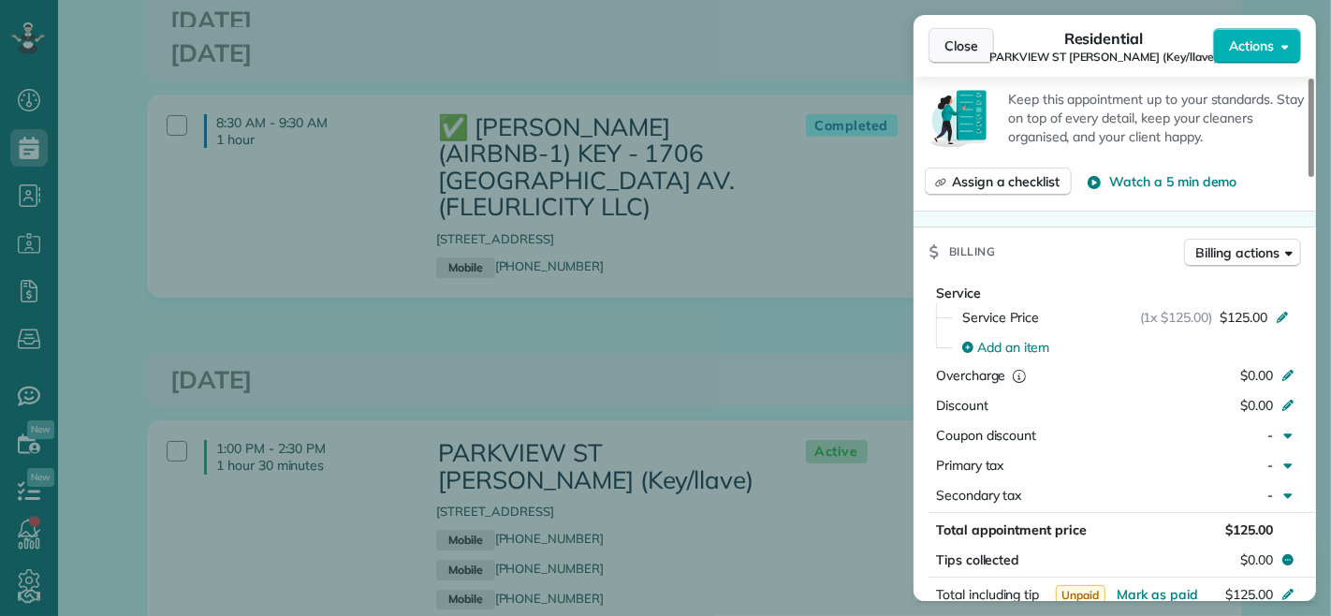
click at [946, 39] on span "Close" at bounding box center [962, 46] width 34 height 19
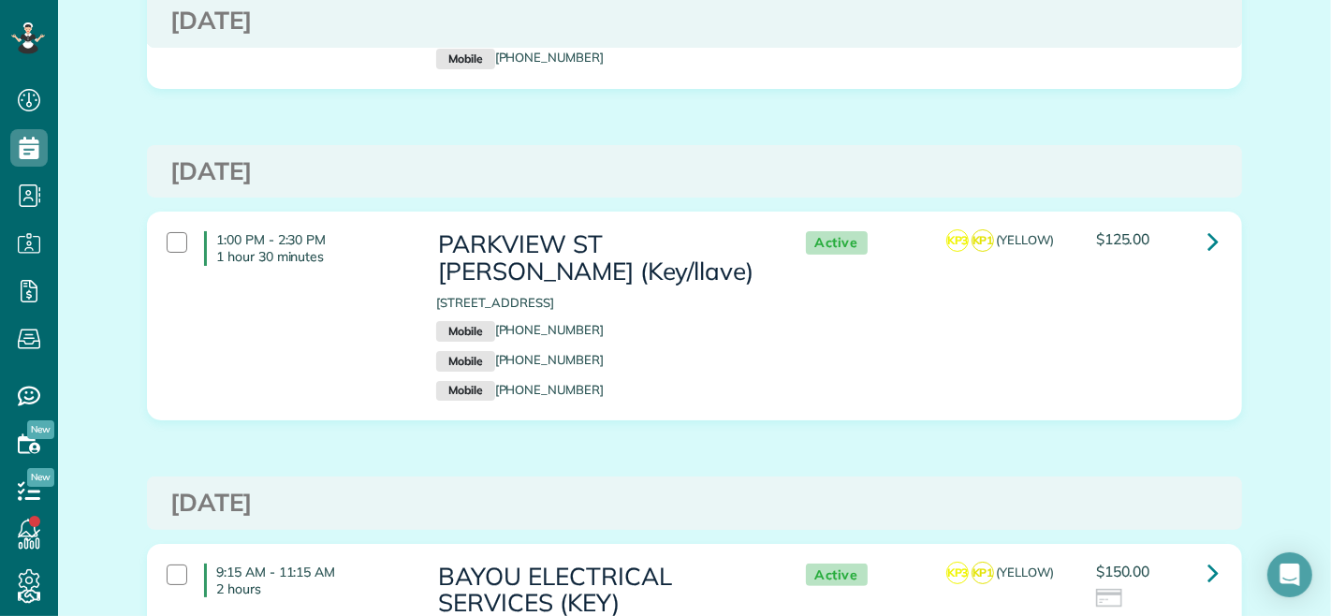
scroll to position [12377, 0]
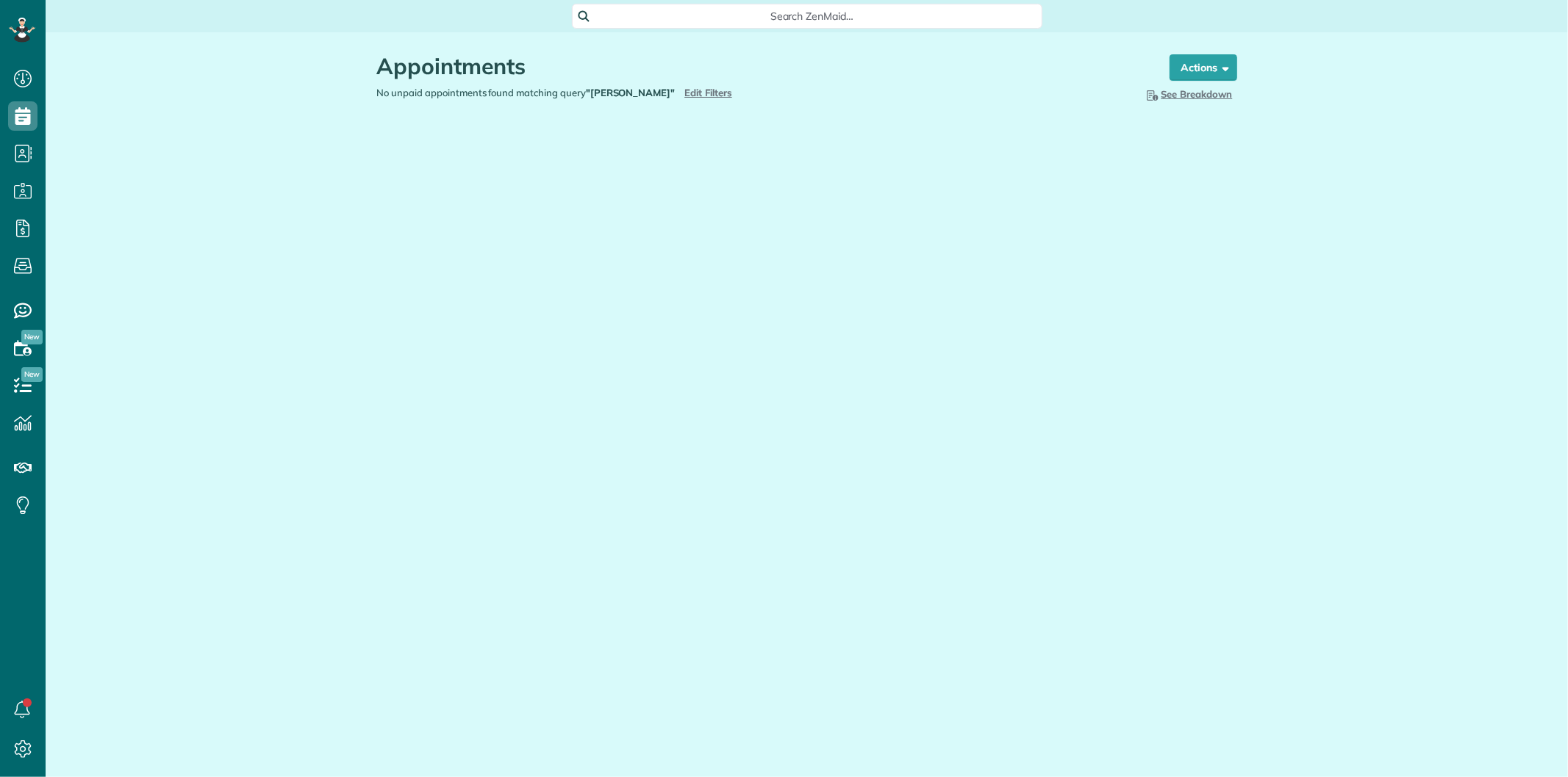
scroll to position [5, 5]
click at [723, 89] on span "Edit Filters" at bounding box center [707, 92] width 48 height 12
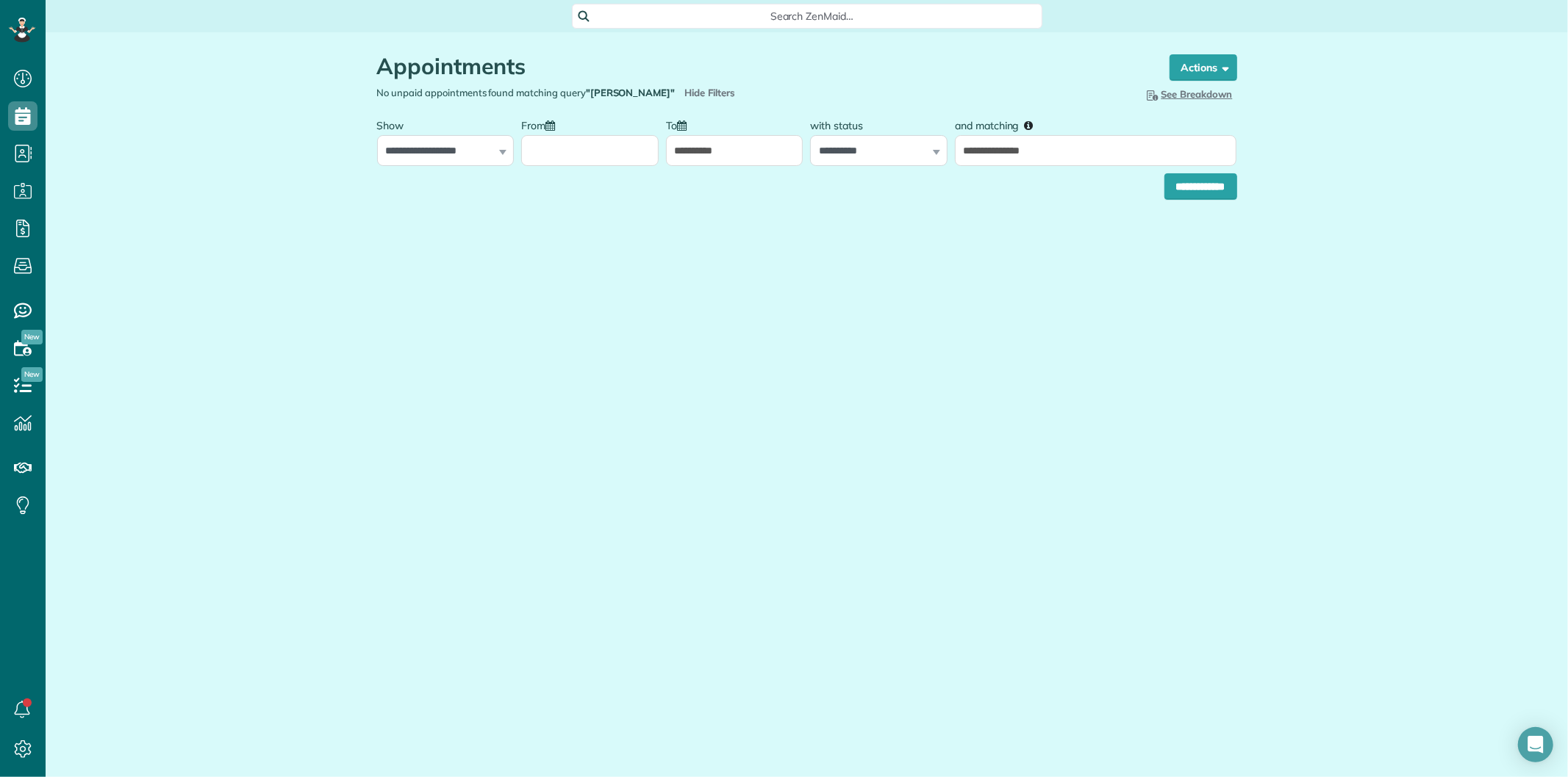
click at [592, 151] on input "From" at bounding box center [590, 150] width 137 height 31
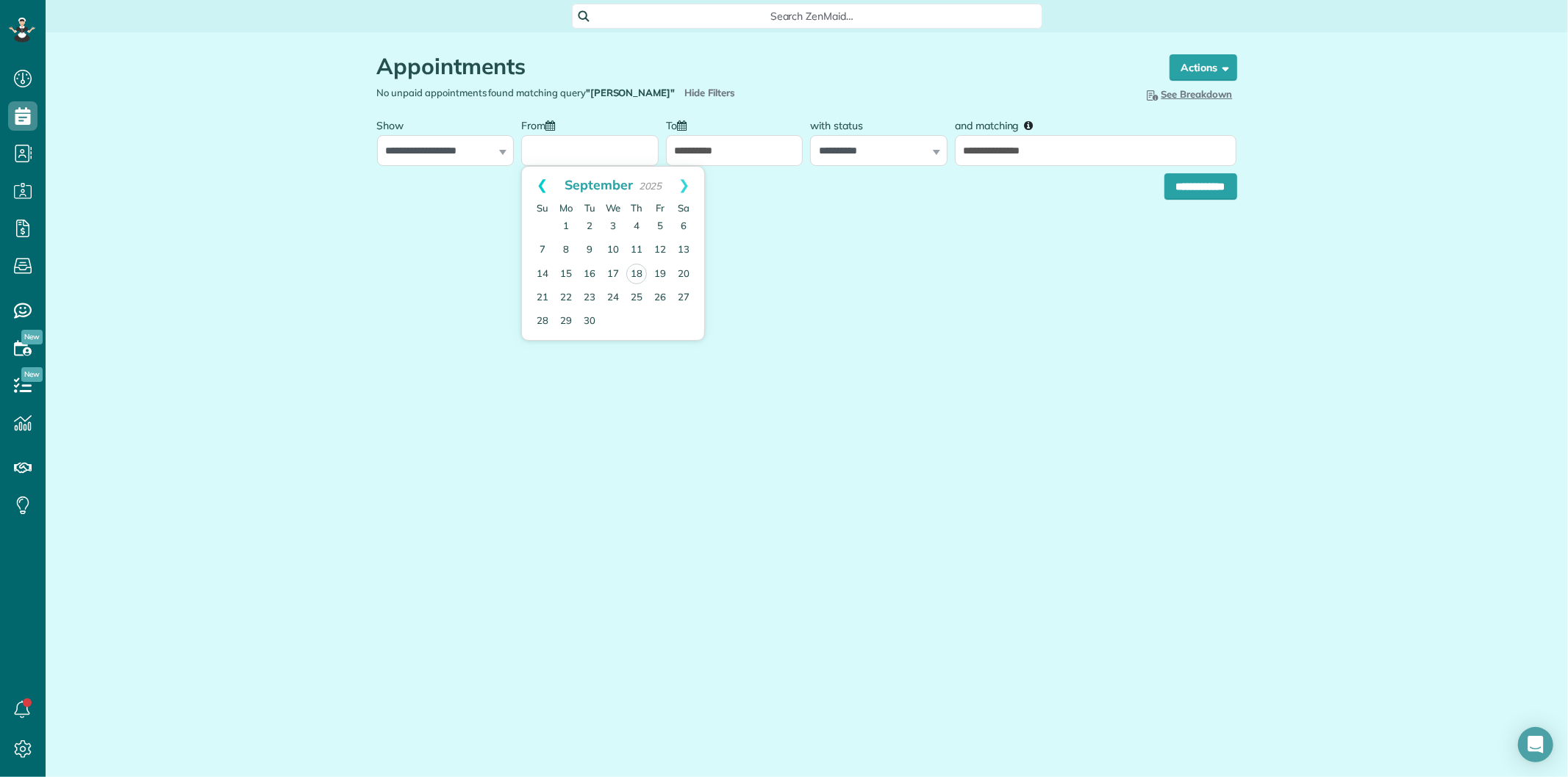
click at [539, 188] on link "Prev" at bounding box center [542, 184] width 40 height 37
click at [539, 188] on link "Prev" at bounding box center [542, 184] width 40 height 37
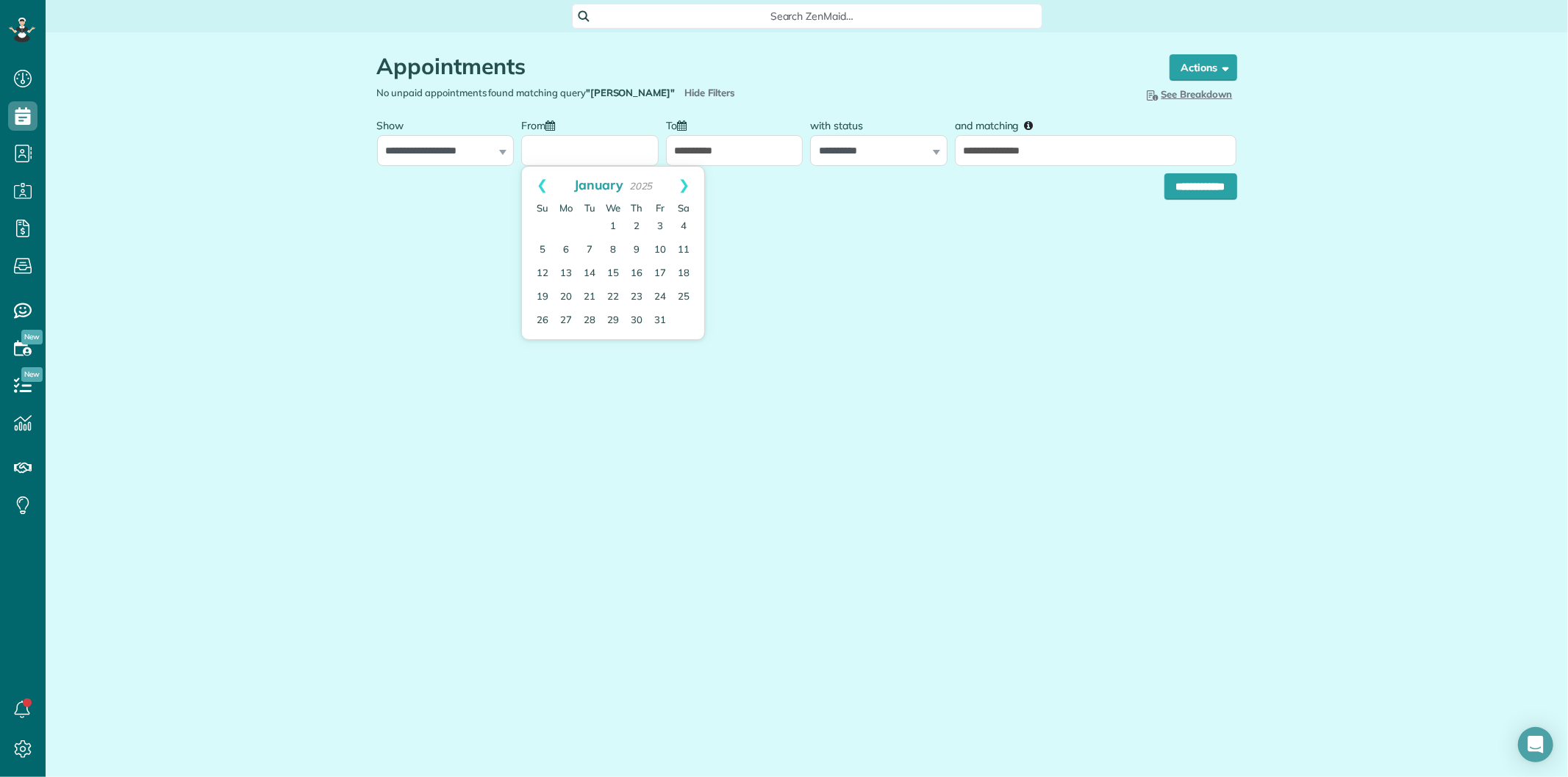
click at [539, 188] on link "Prev" at bounding box center [542, 184] width 40 height 37
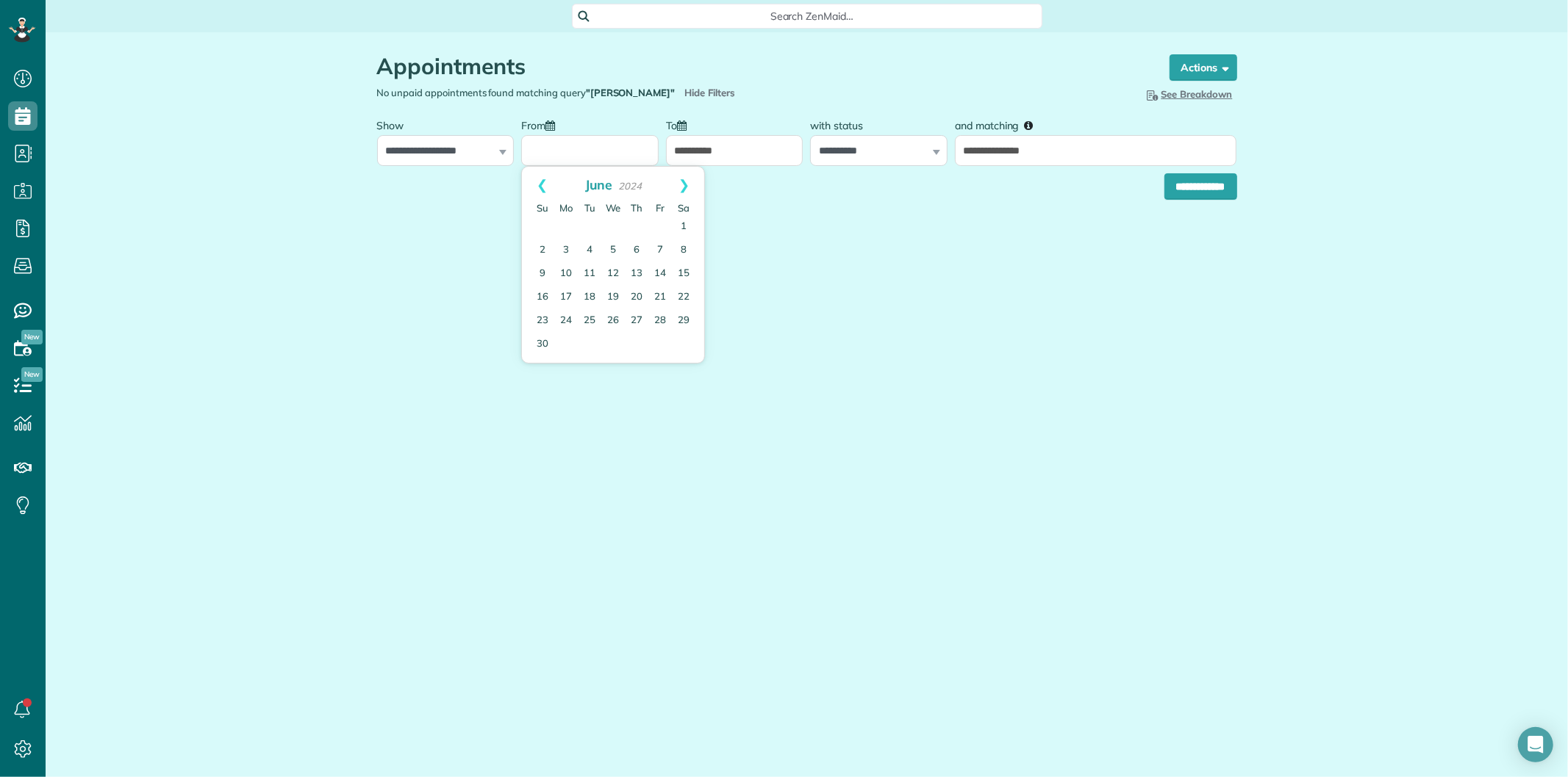
click at [539, 188] on link "Prev" at bounding box center [542, 184] width 40 height 37
click at [688, 177] on link "Next" at bounding box center [683, 184] width 40 height 37
click at [687, 177] on link "Next" at bounding box center [683, 184] width 40 height 37
click at [685, 224] on link "1" at bounding box center [684, 227] width 24 height 24
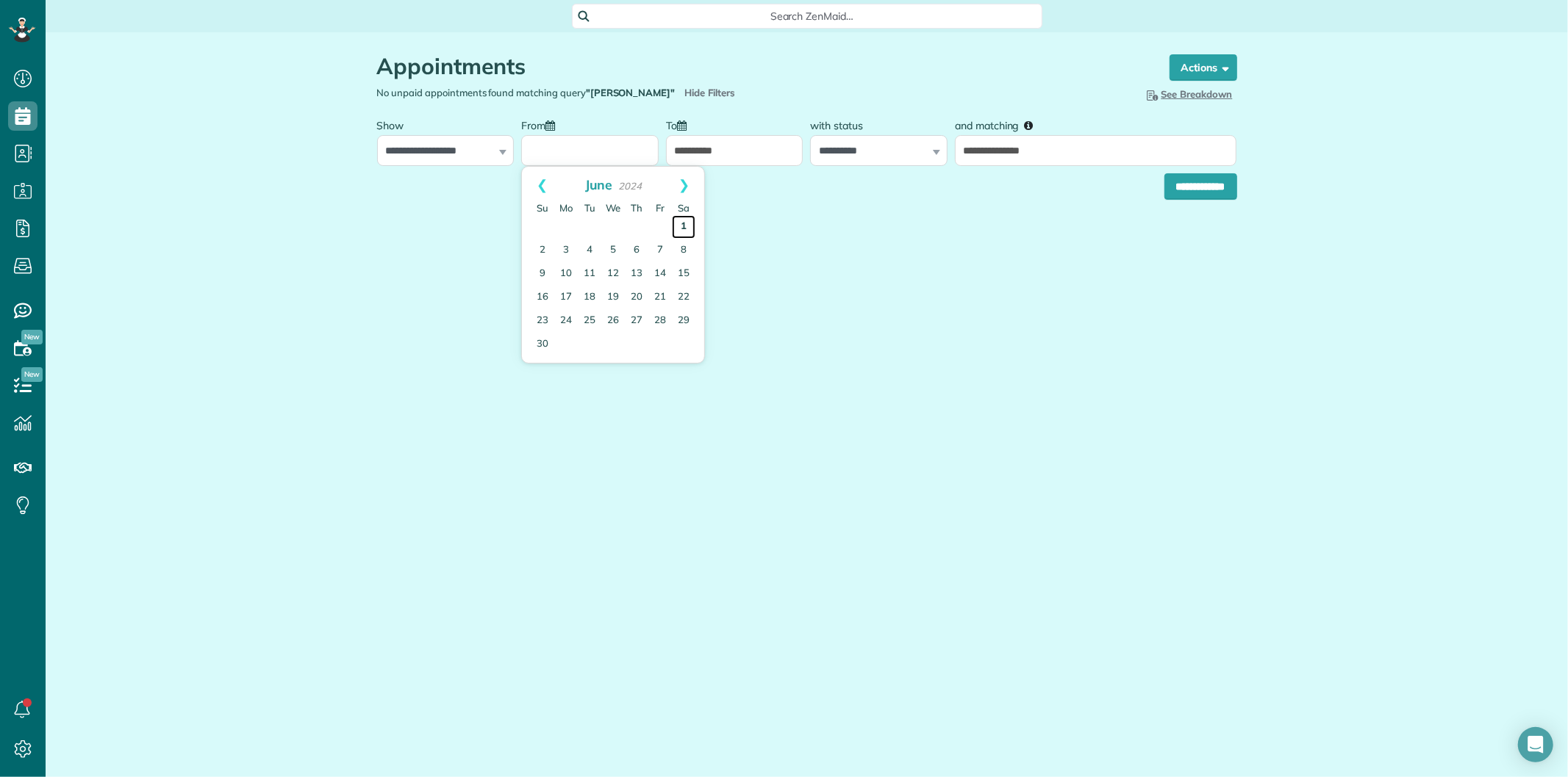
type input "**********"
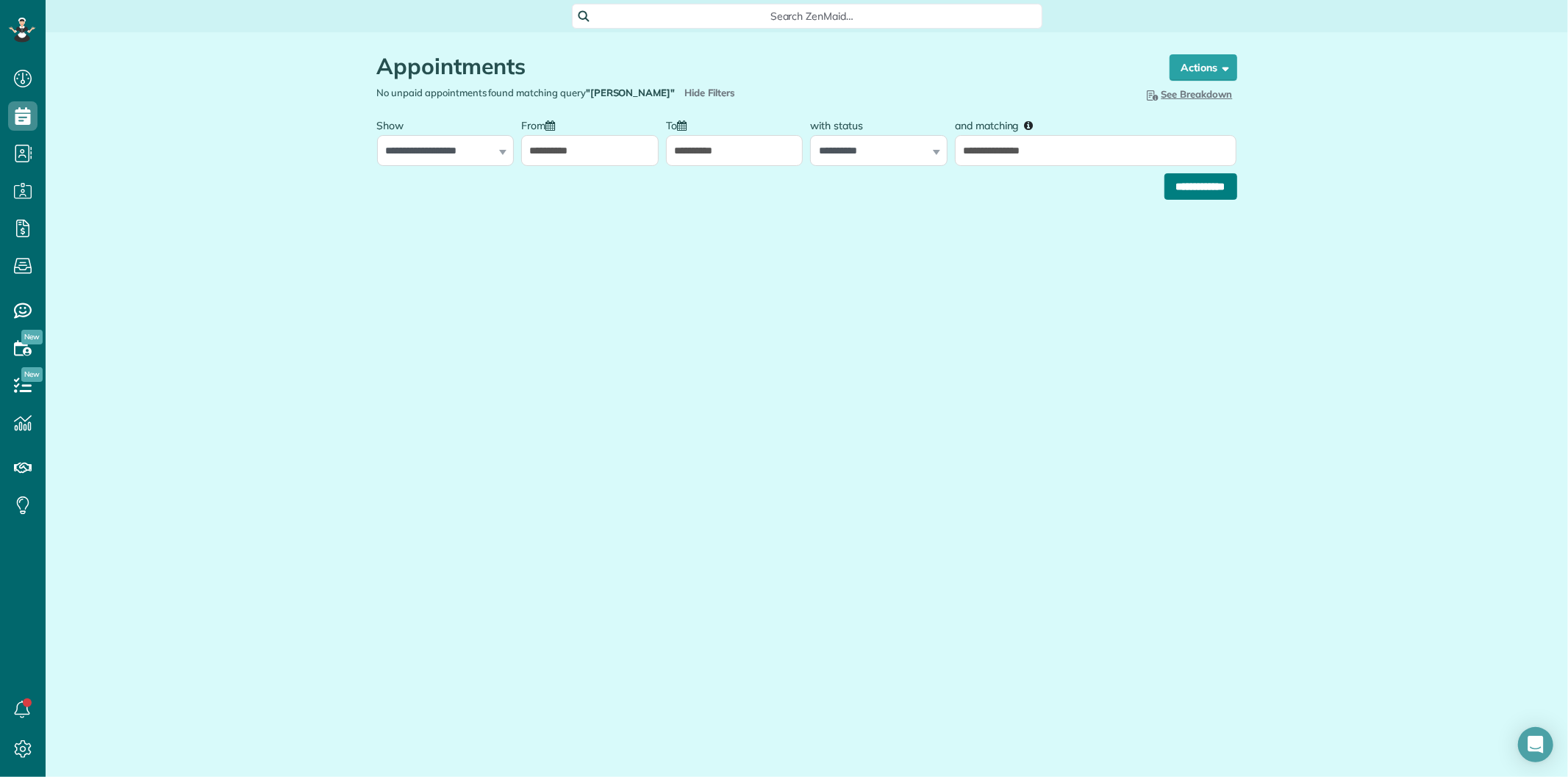
click at [1172, 185] on input "**********" at bounding box center [1201, 187] width 73 height 27
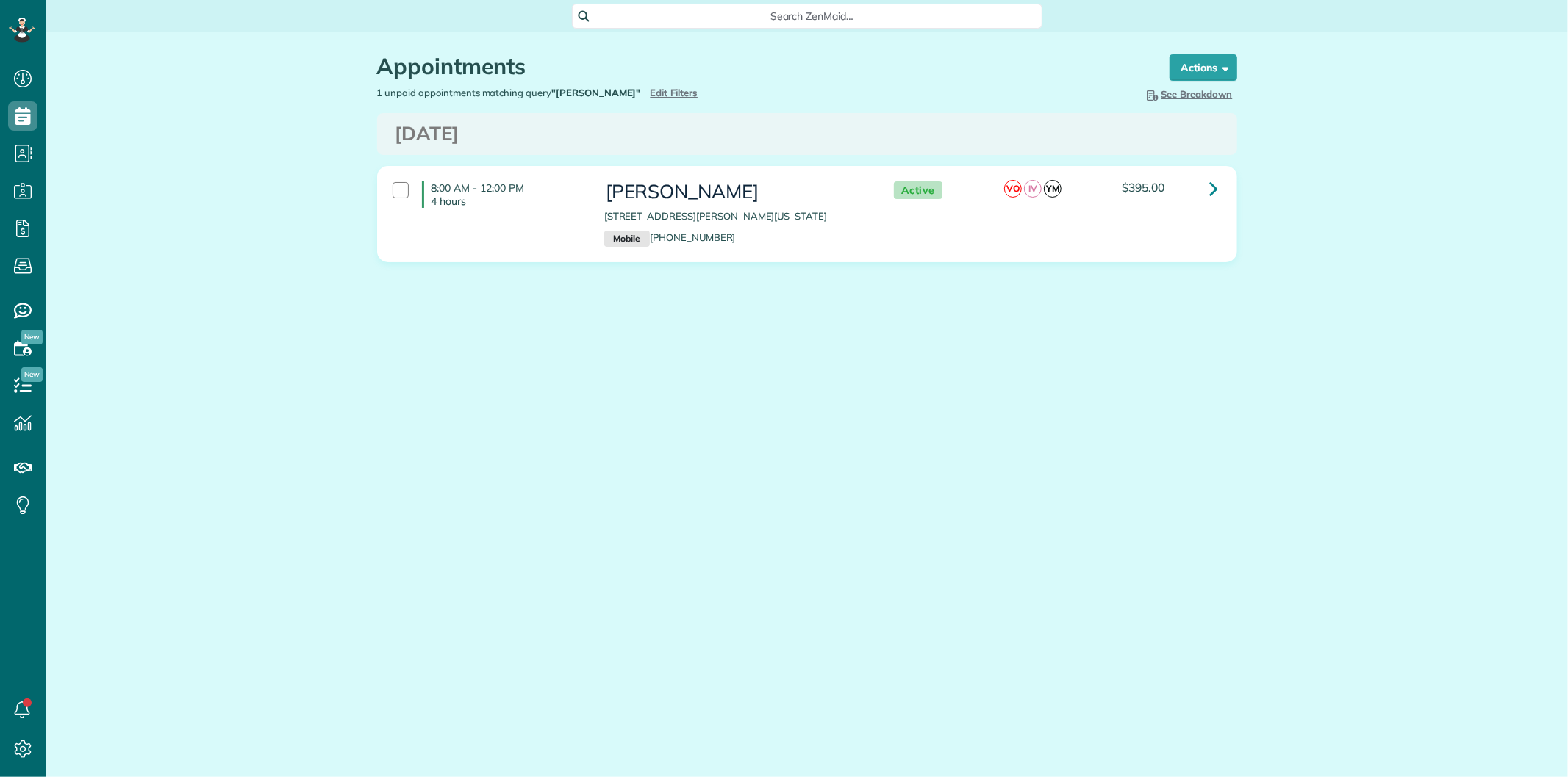
scroll to position [5, 5]
click at [1212, 185] on icon at bounding box center [1214, 188] width 9 height 26
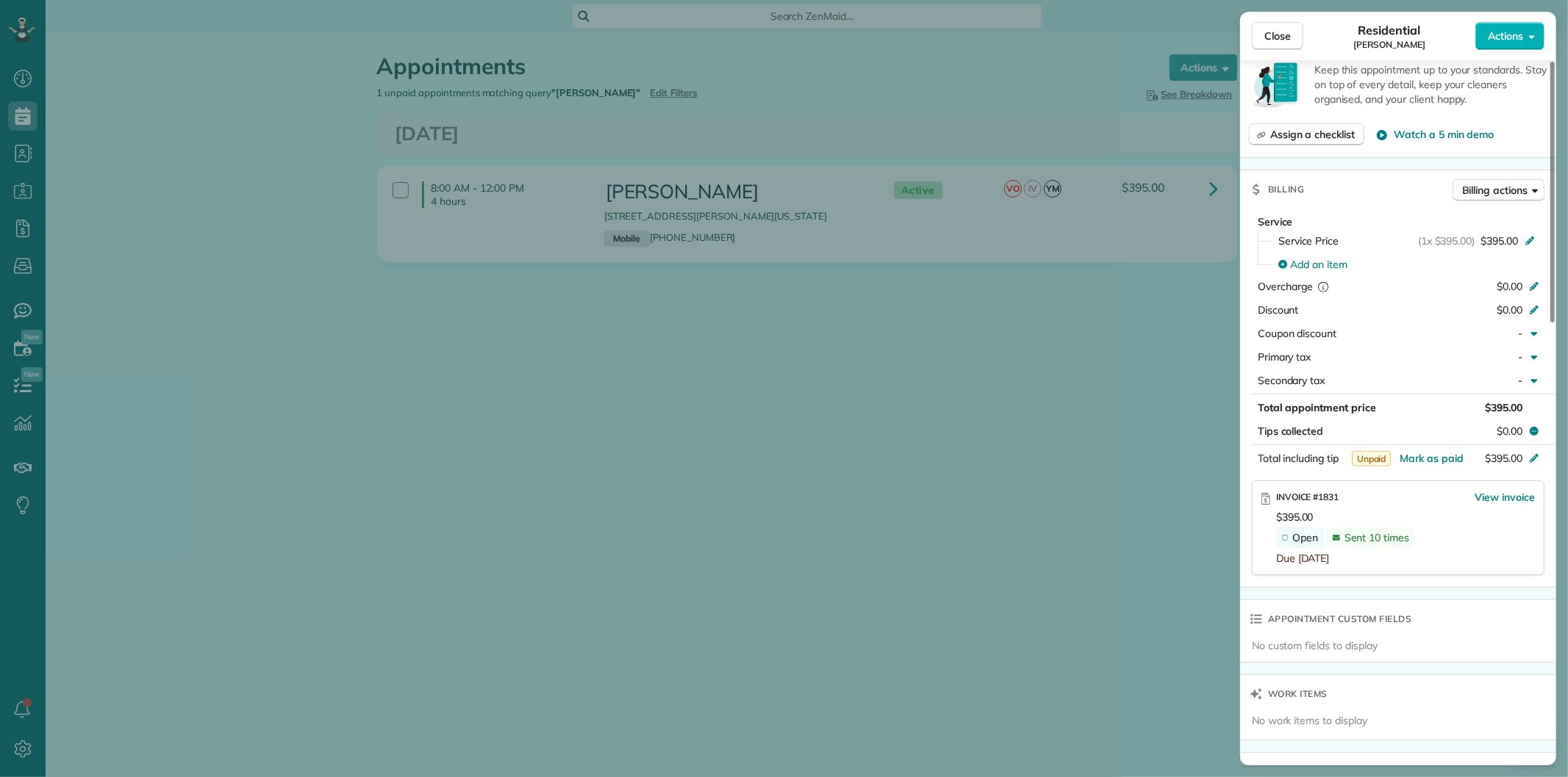
scroll to position [652, 0]
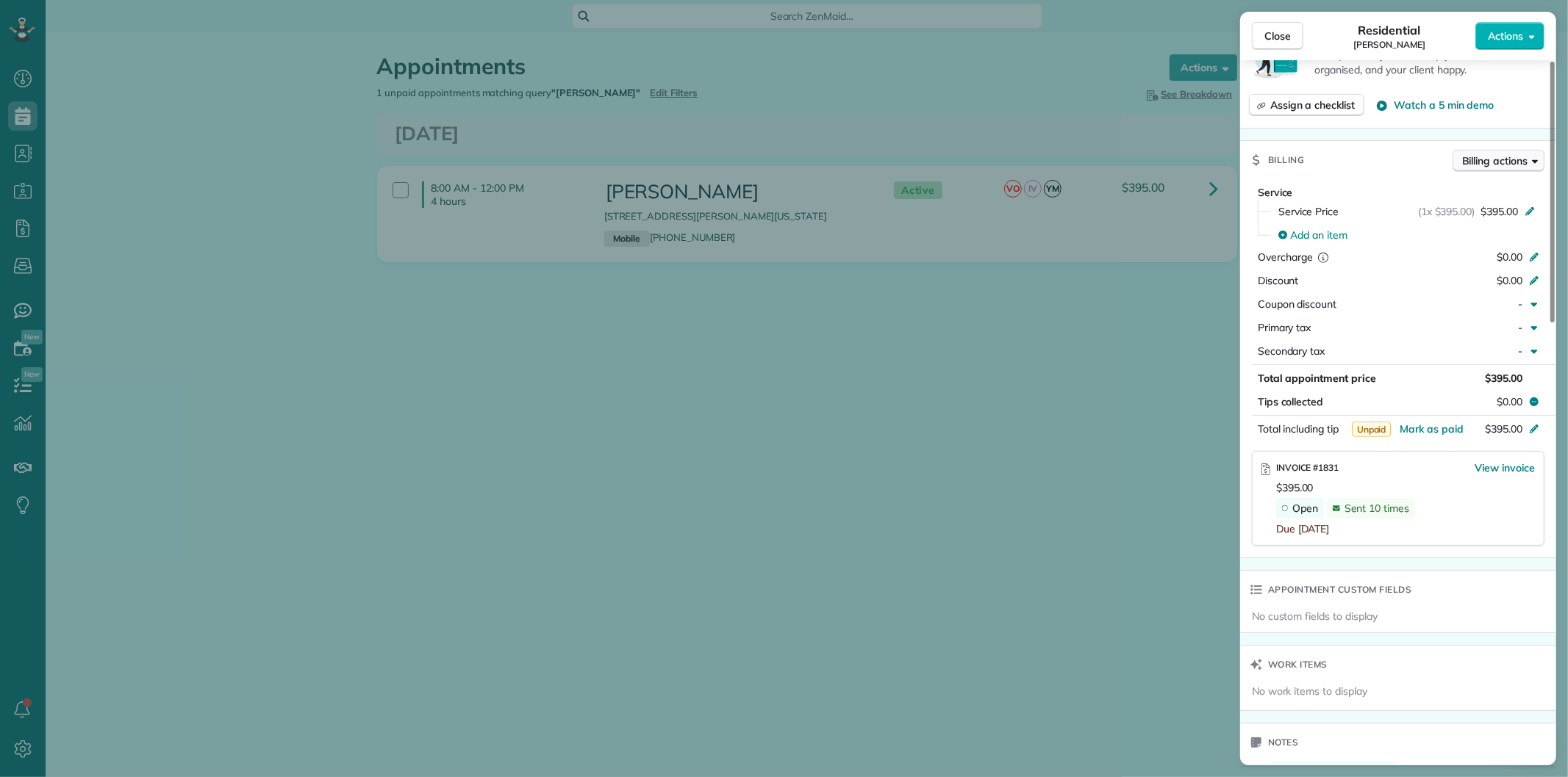
click at [1483, 168] on span "Billing actions" at bounding box center [1494, 161] width 65 height 15
click at [1422, 202] on span "Manage or resend invoice…" at bounding box center [1467, 206] width 128 height 15
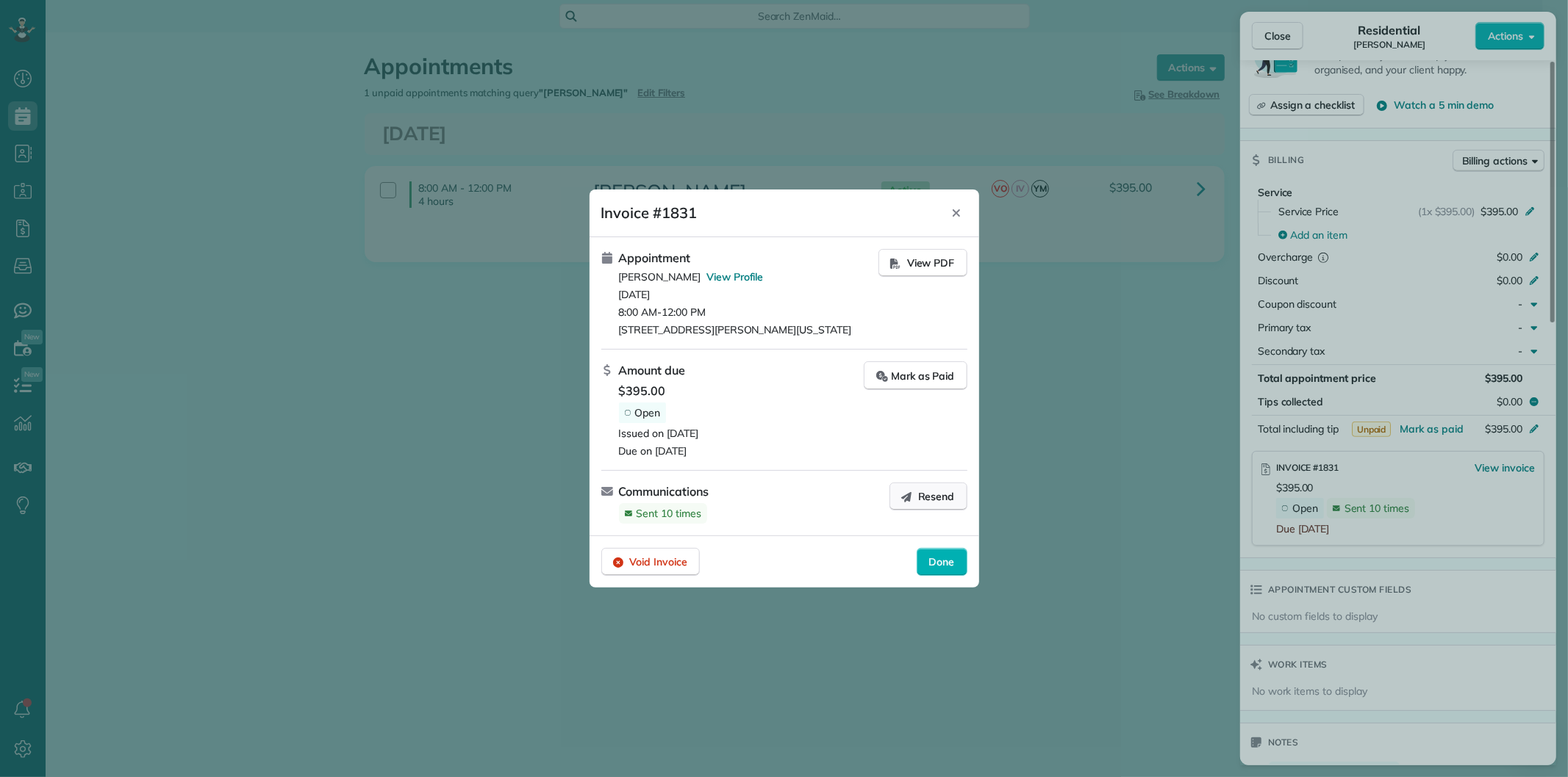
click at [919, 504] on span "Resend" at bounding box center [936, 496] width 37 height 15
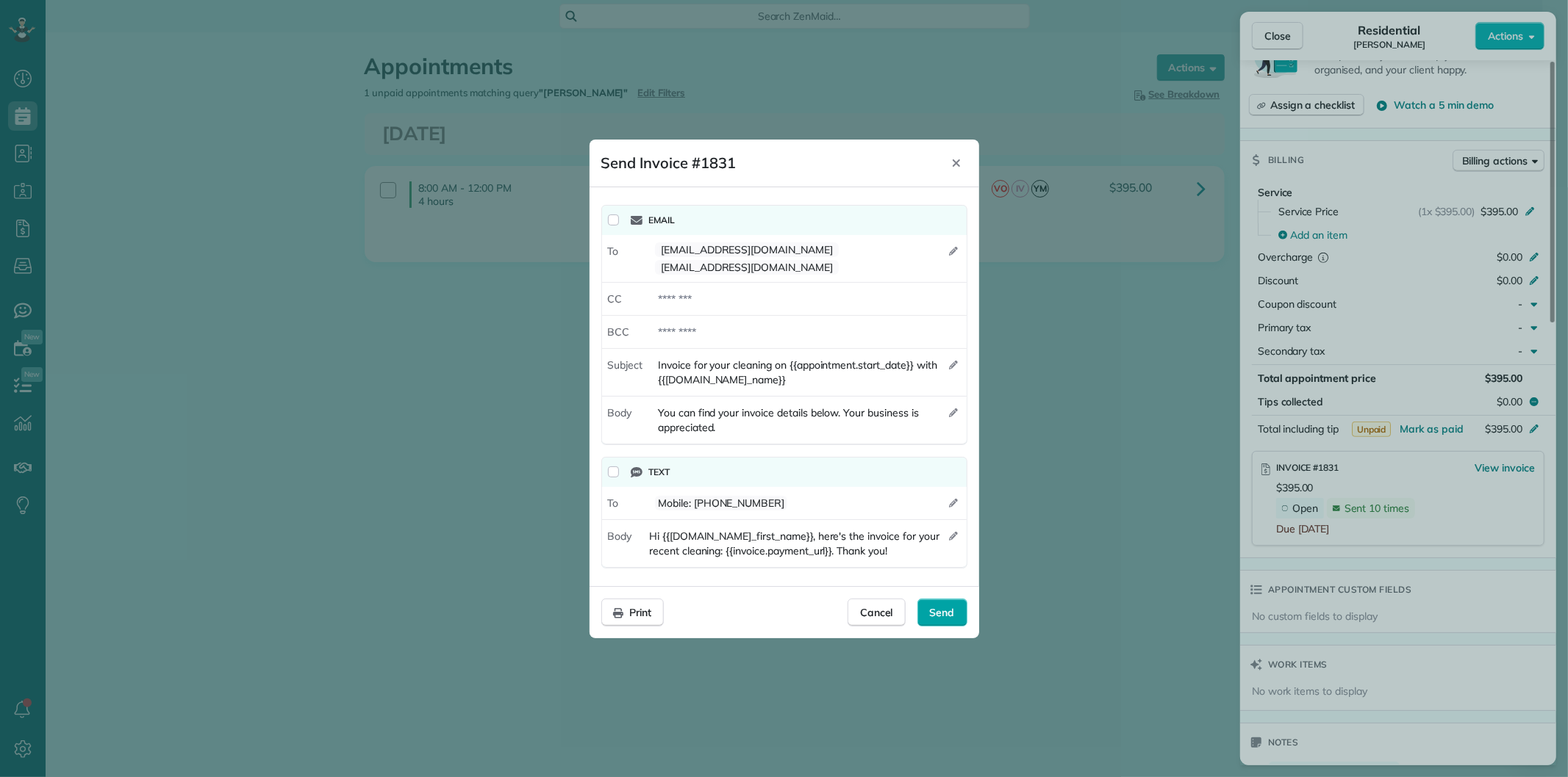
click at [948, 607] on span "Send" at bounding box center [942, 612] width 25 height 15
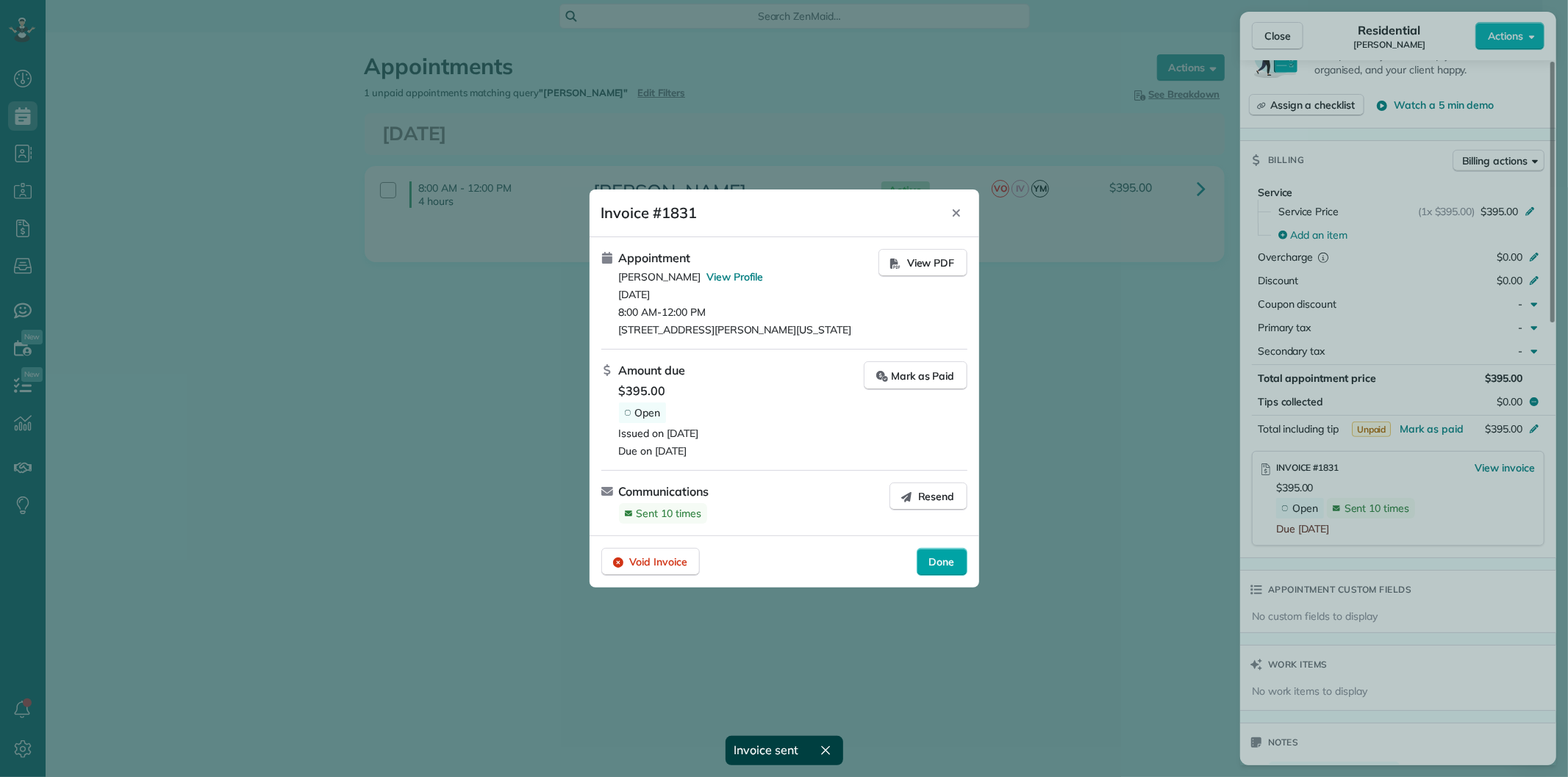
click at [932, 569] on span "Done" at bounding box center [941, 562] width 26 height 15
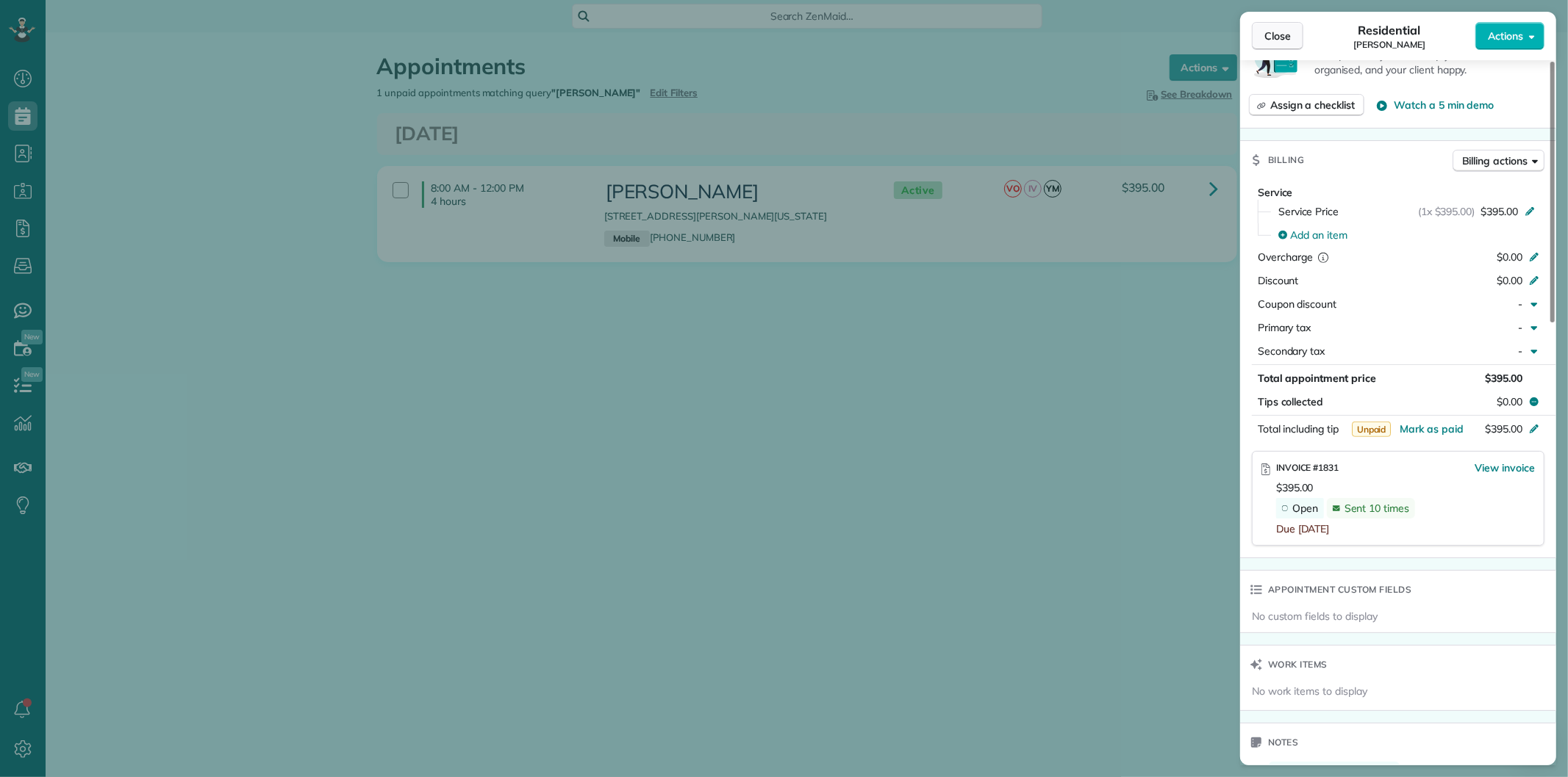
click at [1277, 32] on span "Close" at bounding box center [1277, 36] width 27 height 15
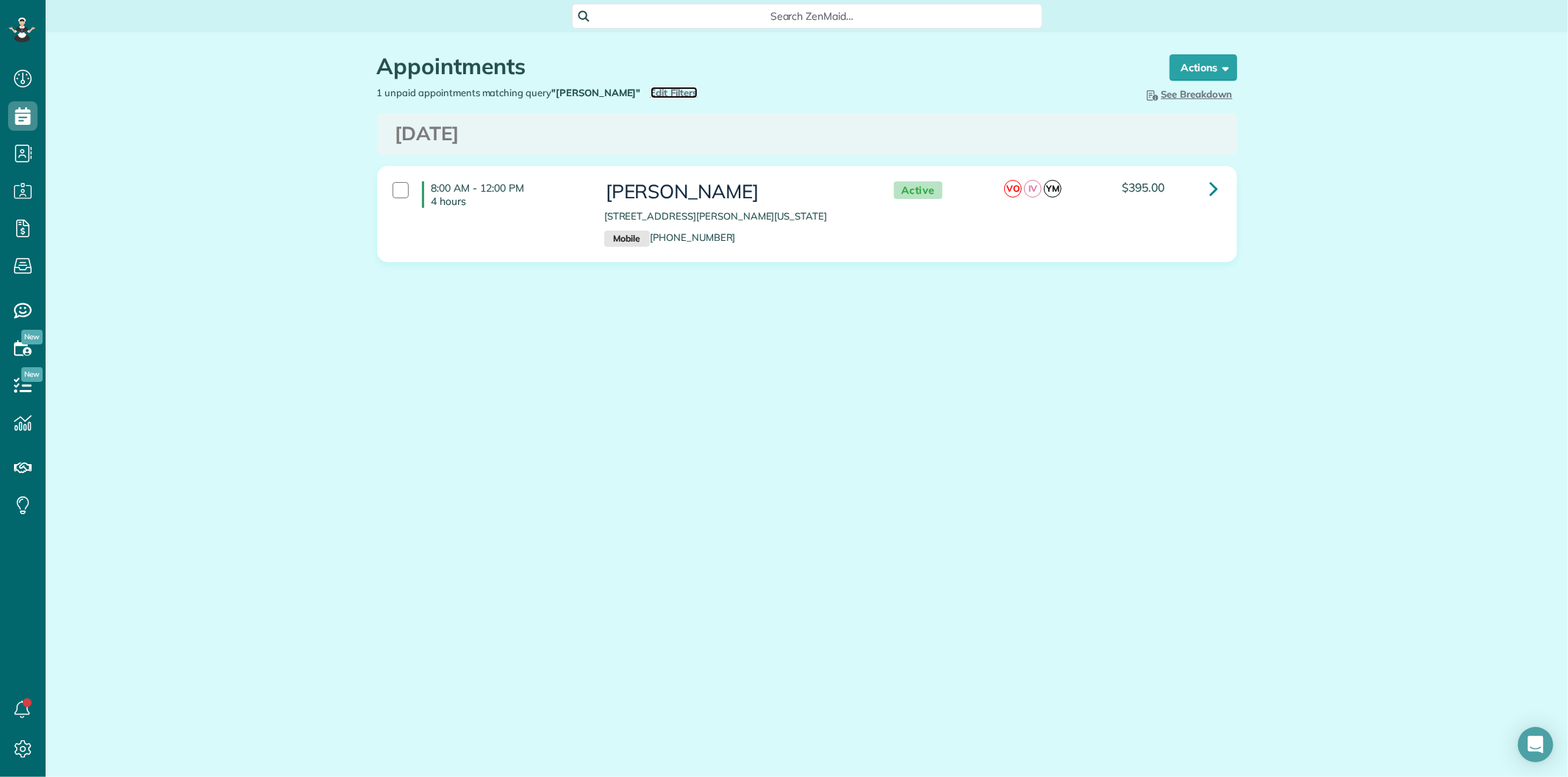
click at [693, 86] on span "Edit Filters" at bounding box center [674, 92] width 48 height 12
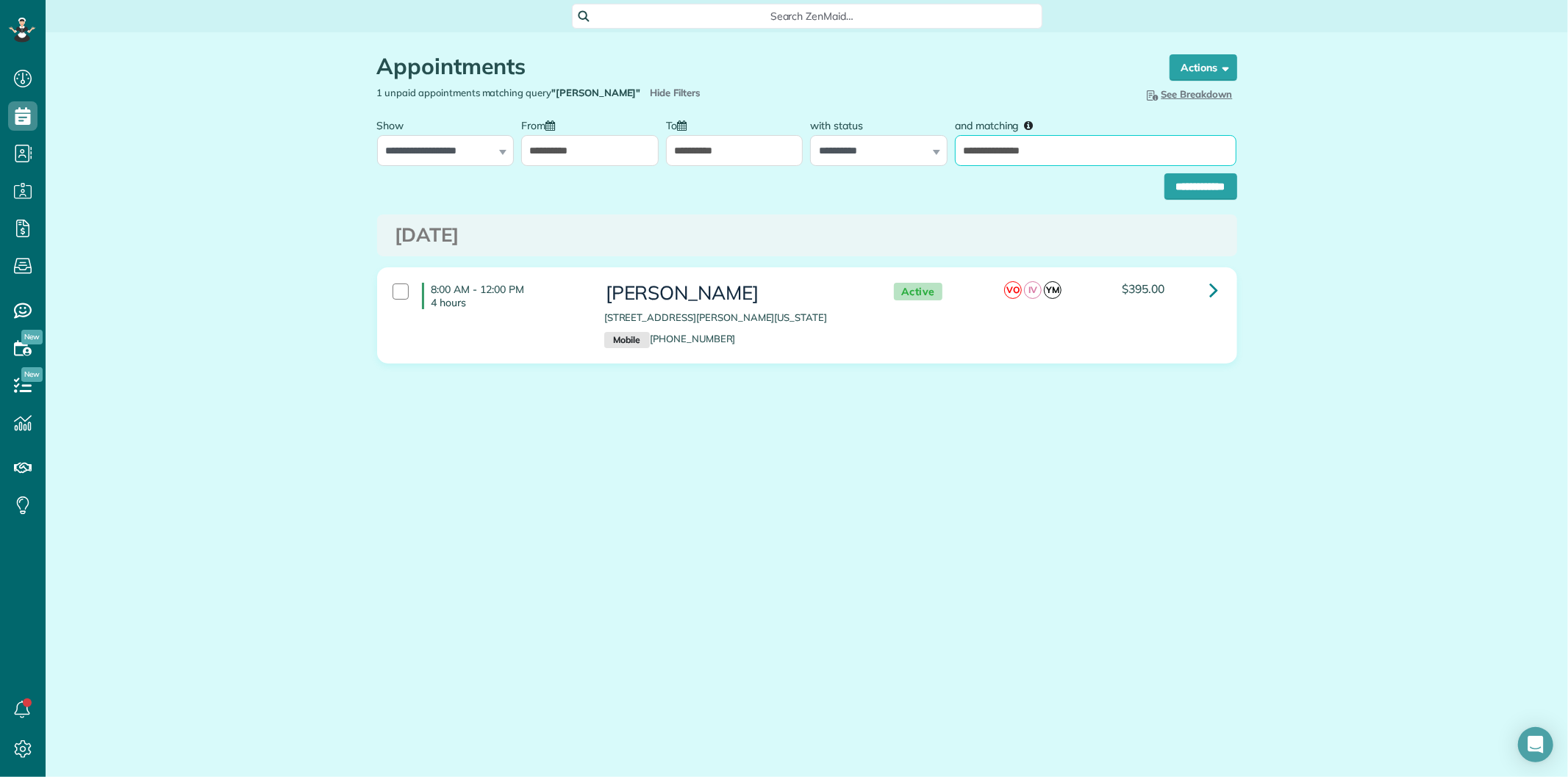
click at [1016, 150] on input "**********" at bounding box center [1095, 150] width 282 height 31
paste input "text"
type input "**********"
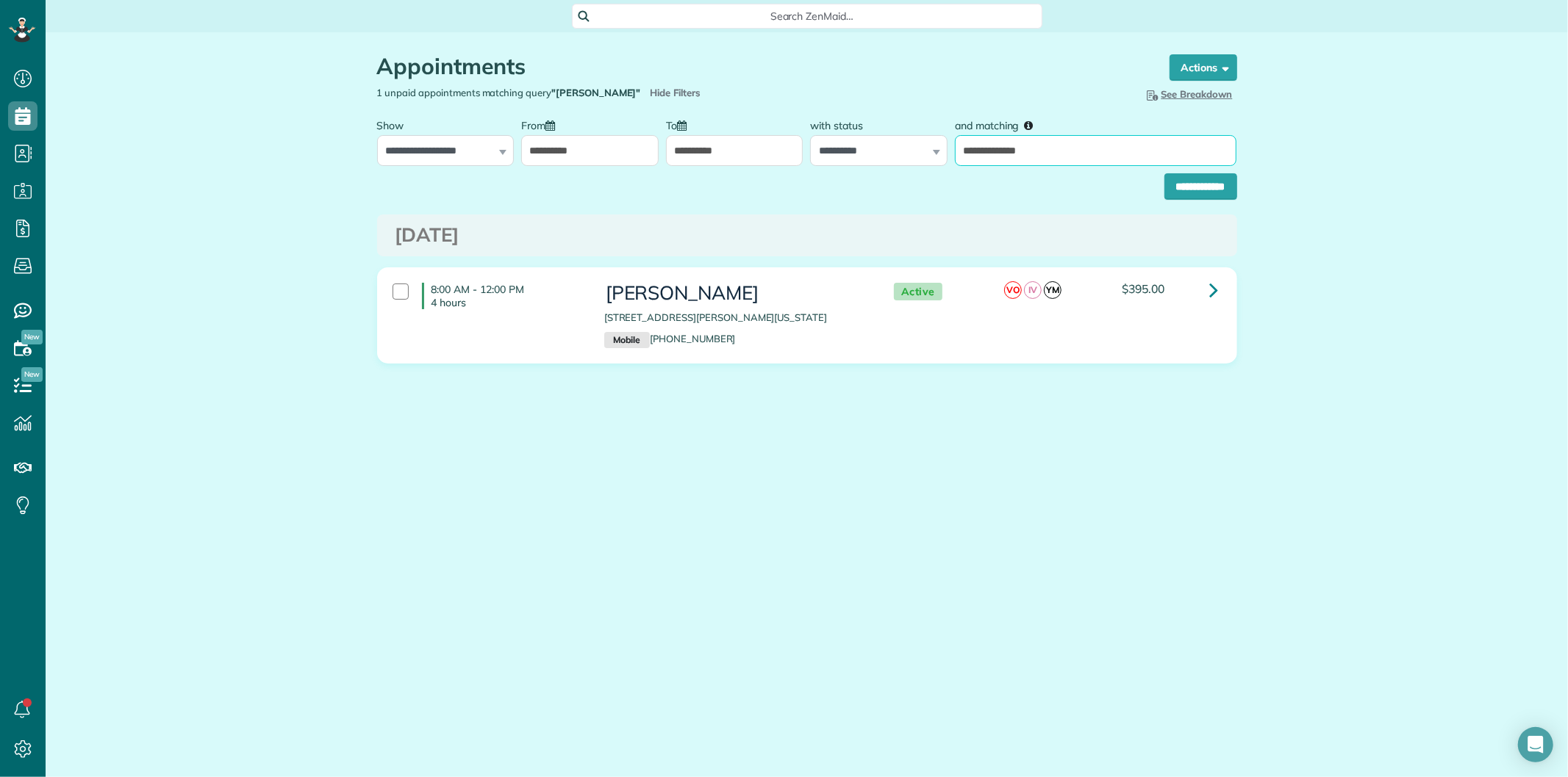
click at [1164, 173] on input "**********" at bounding box center [1201, 187] width 73 height 27
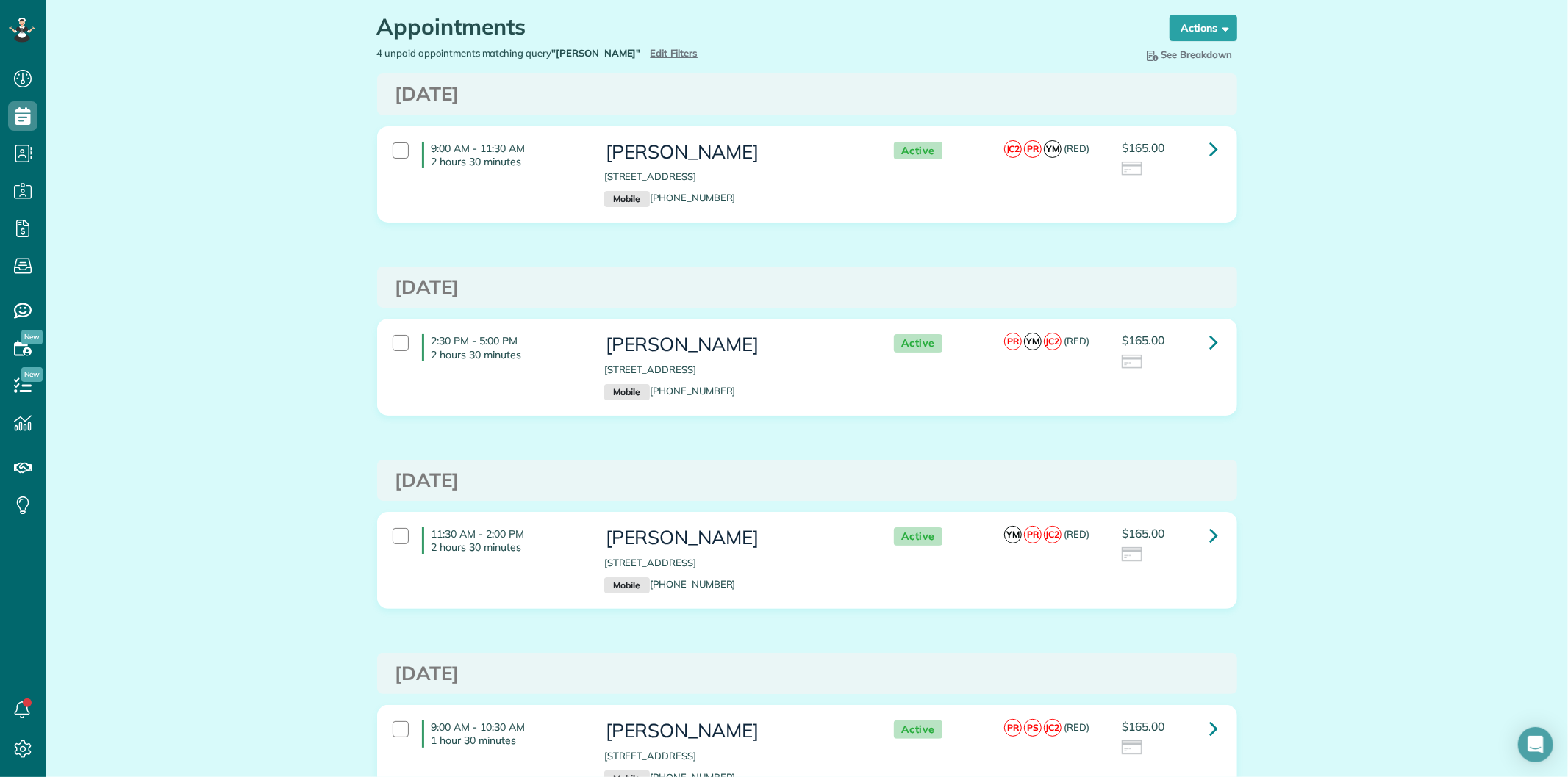
scroll to position [12, 0]
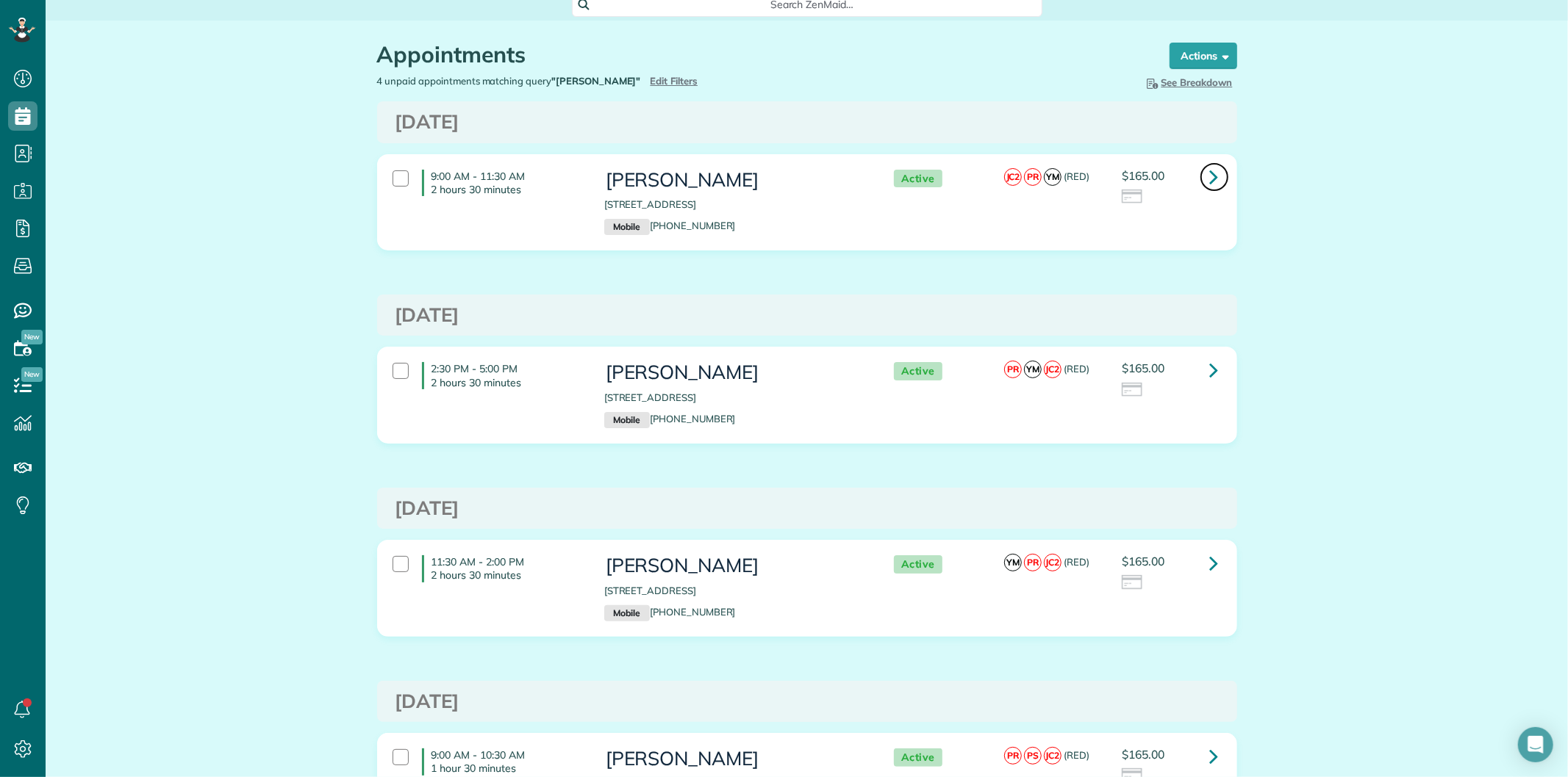
click at [1213, 171] on link at bounding box center [1214, 177] width 29 height 29
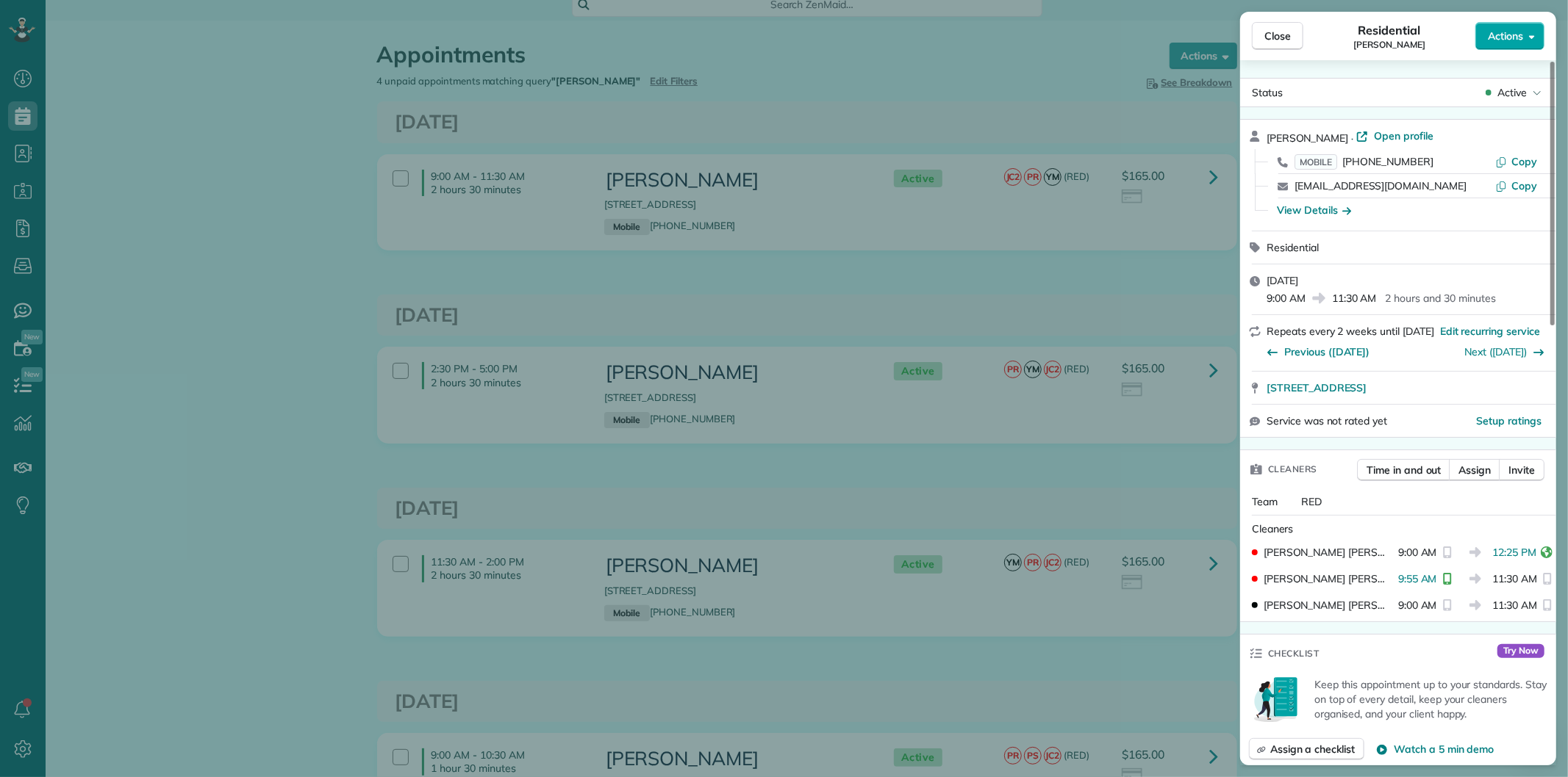
click at [1497, 38] on span "Actions" at bounding box center [1505, 36] width 35 height 15
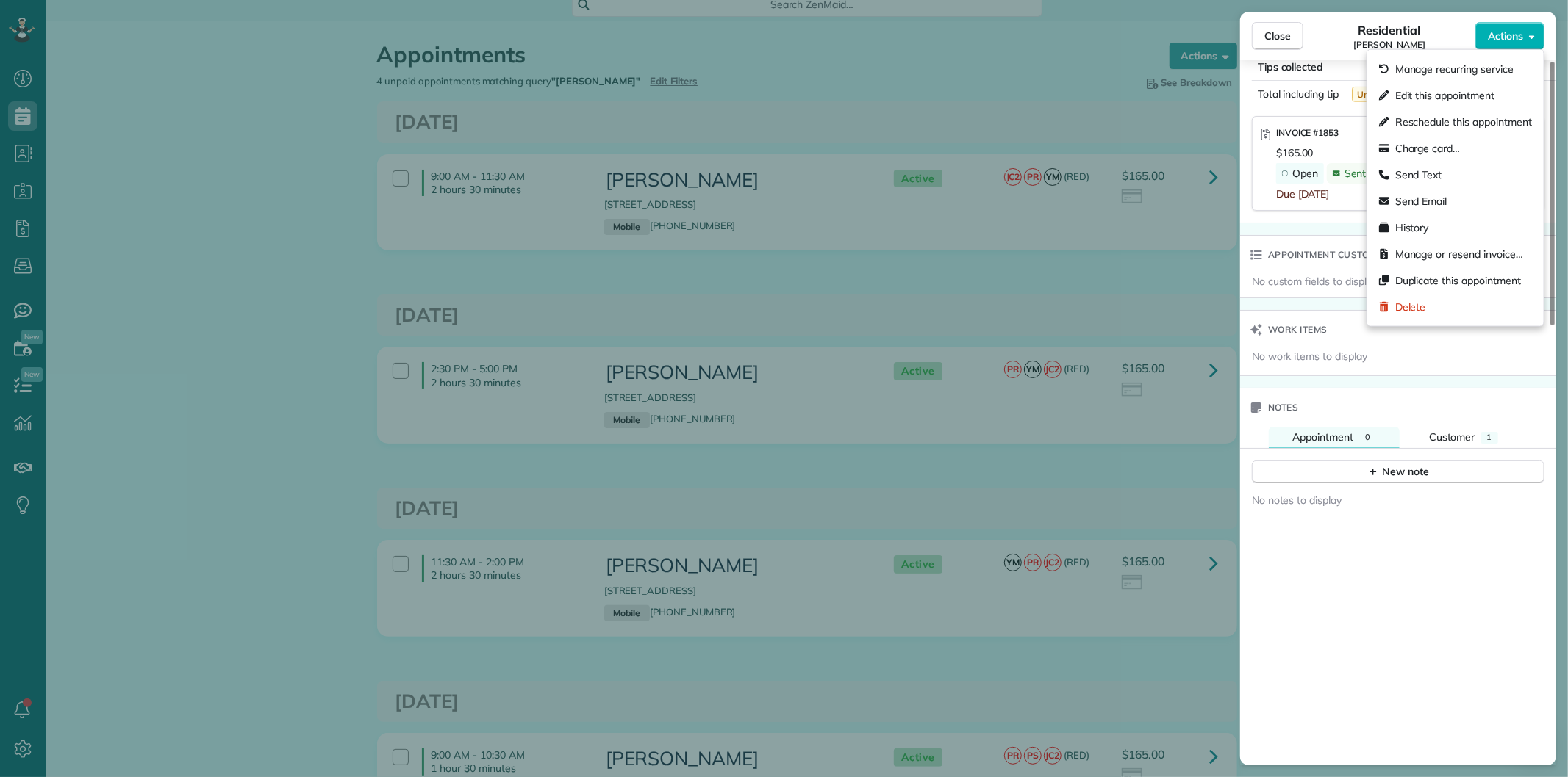
scroll to position [1173, 0]
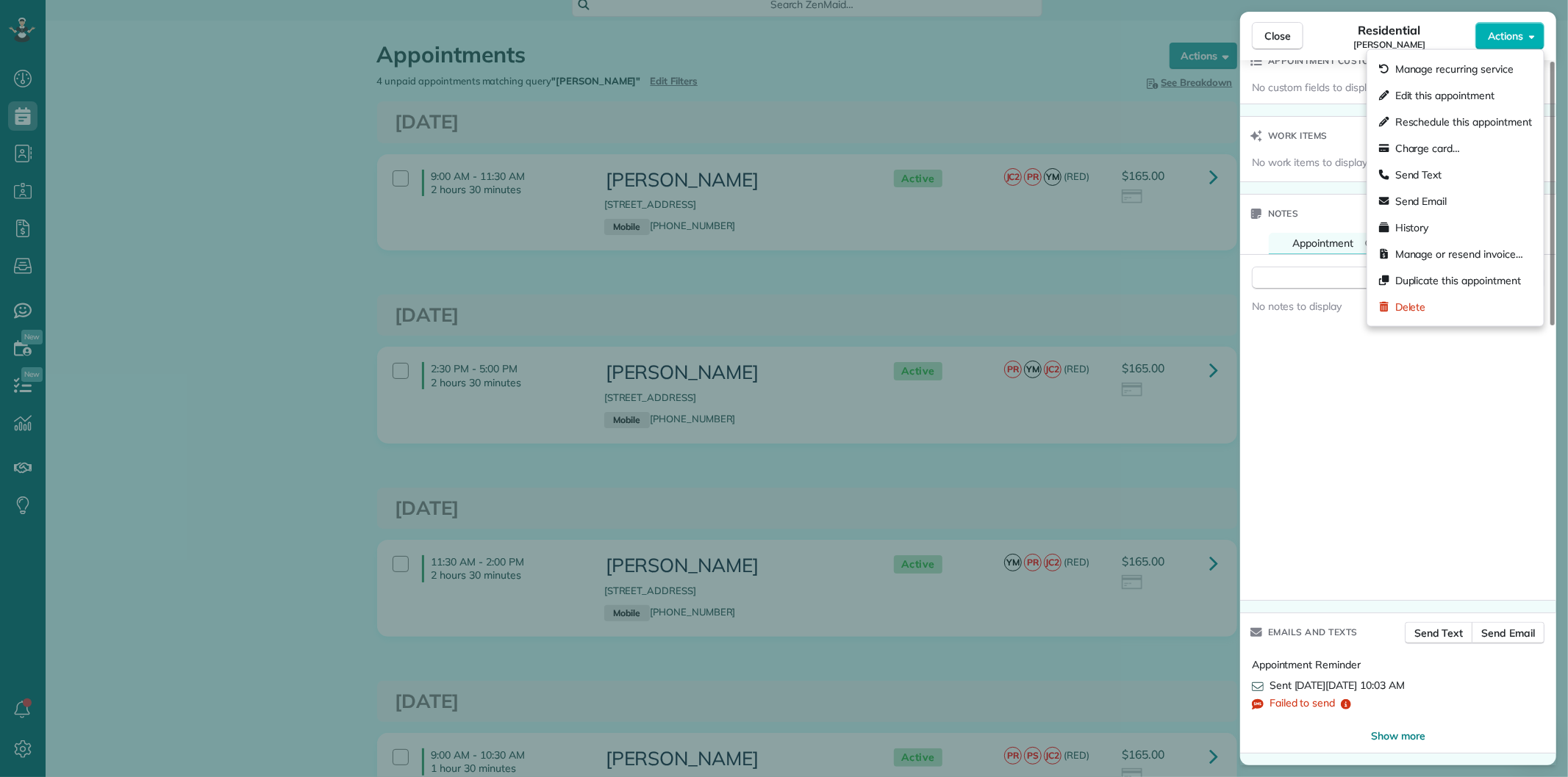
click at [1291, 388] on div "No notes to display" at bounding box center [1398, 445] width 316 height 310
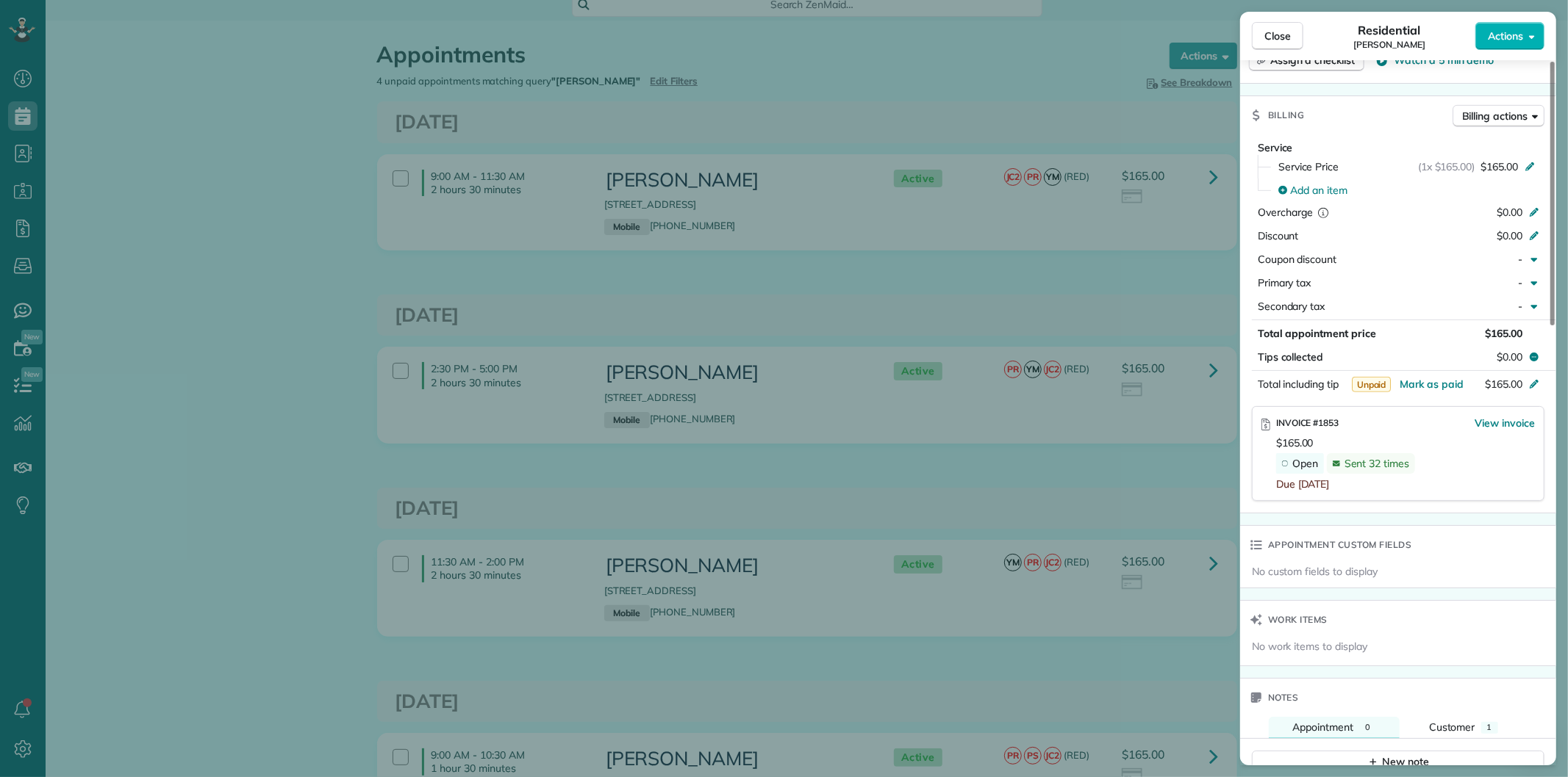
scroll to position [684, 0]
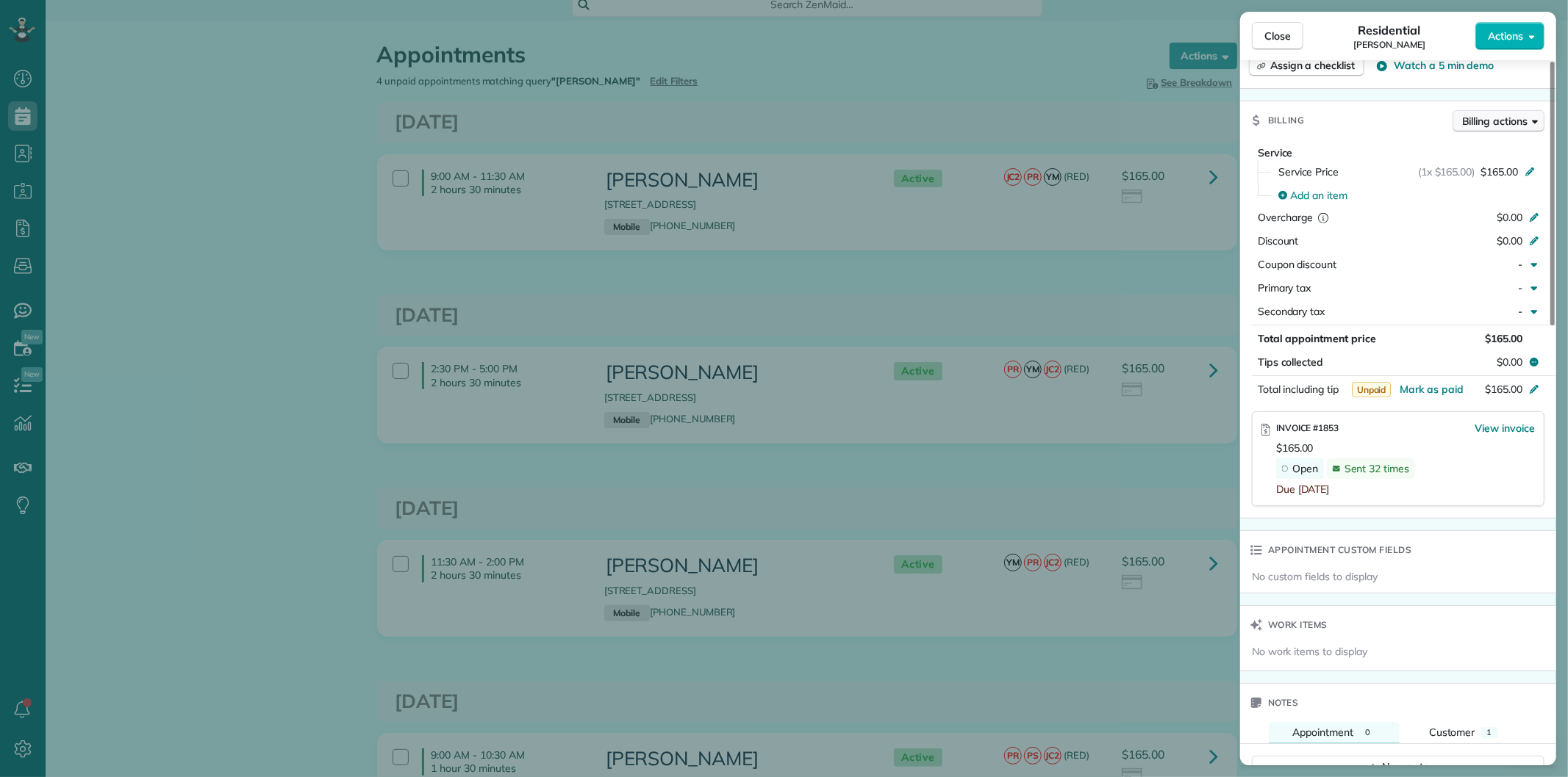
click at [1487, 122] on span "Billing actions" at bounding box center [1494, 121] width 65 height 15
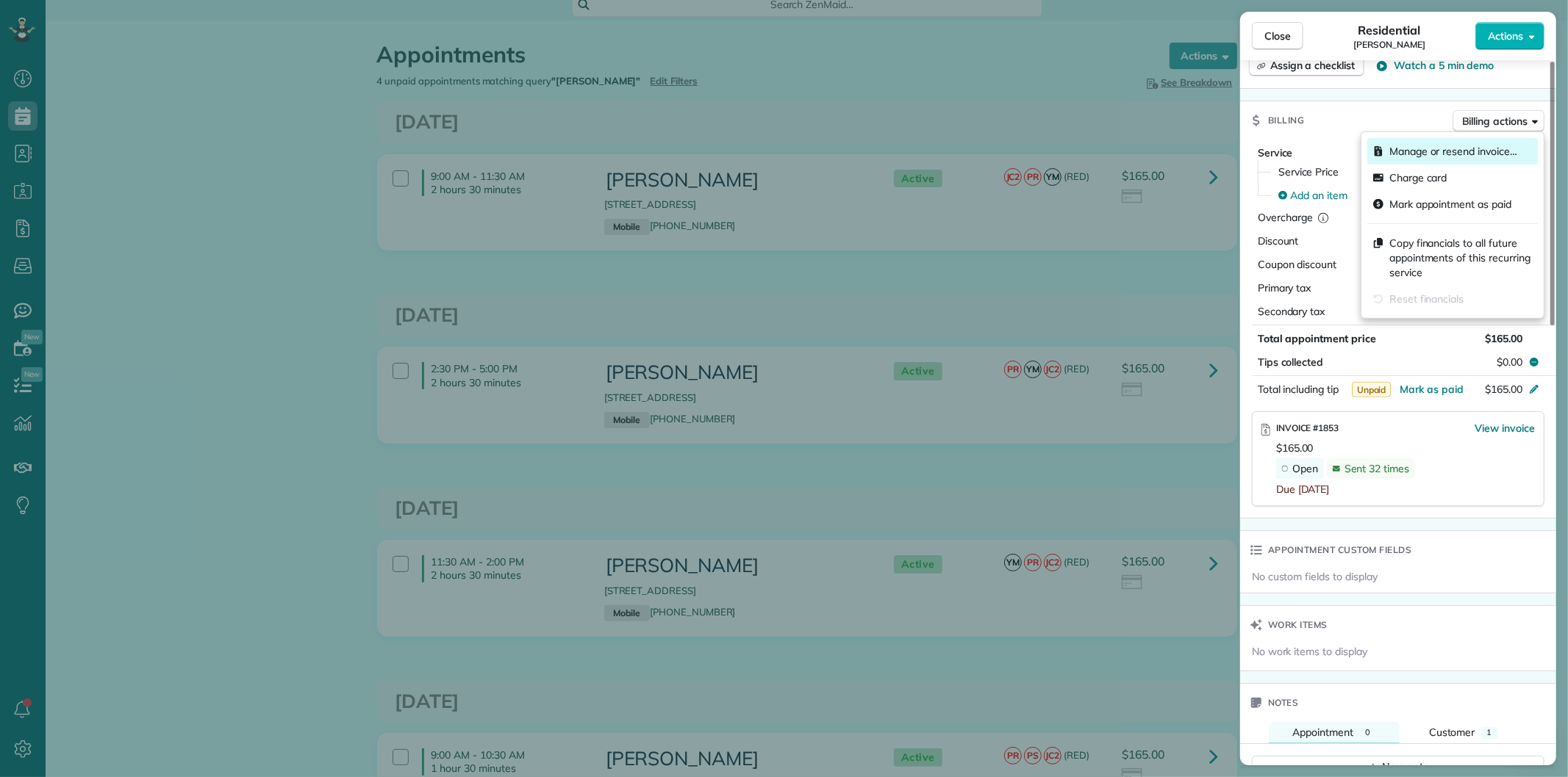
click at [1420, 145] on span "Manage or resend invoice…" at bounding box center [1453, 151] width 128 height 15
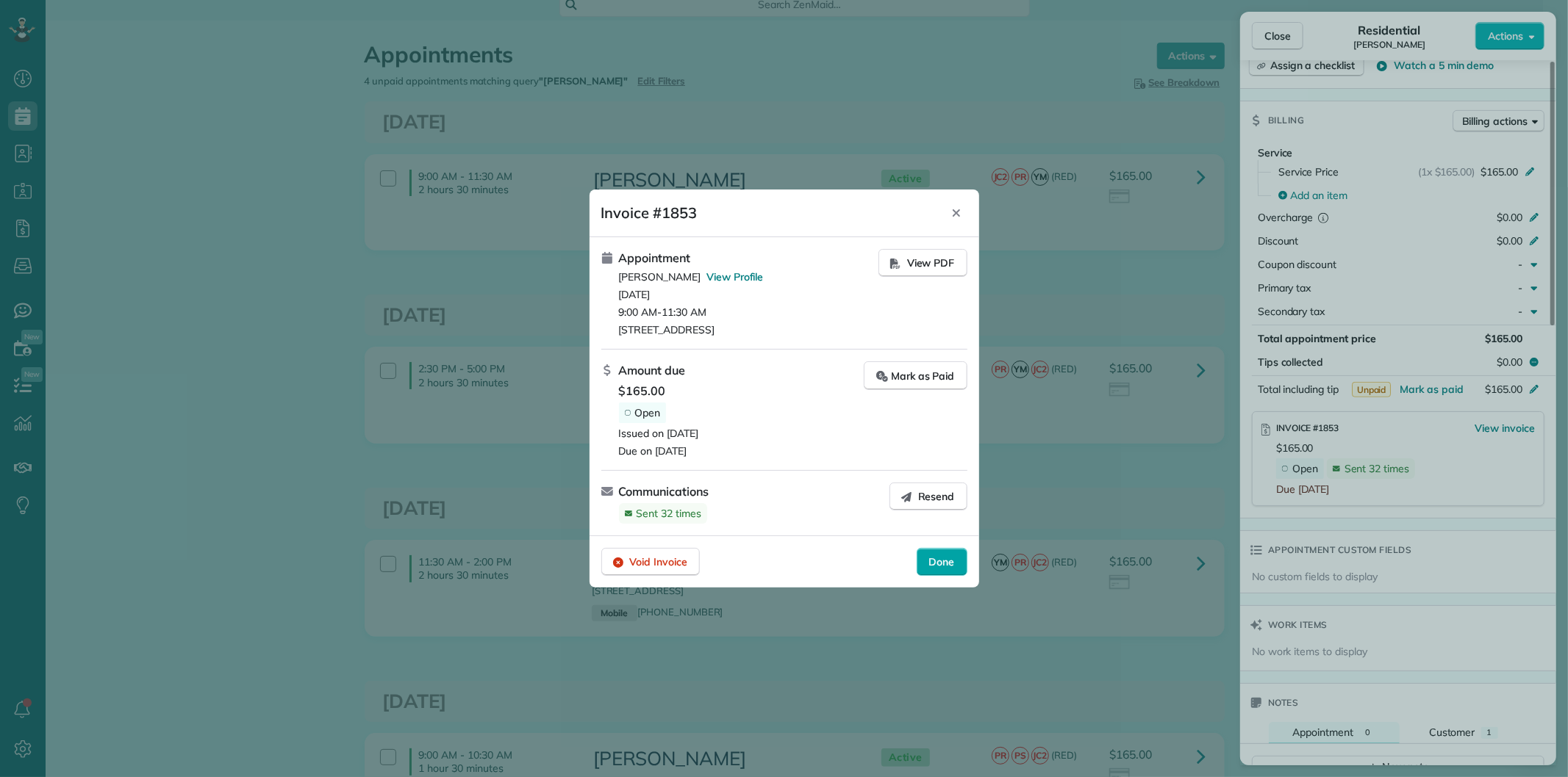
click at [945, 564] on span "Done" at bounding box center [941, 562] width 26 height 15
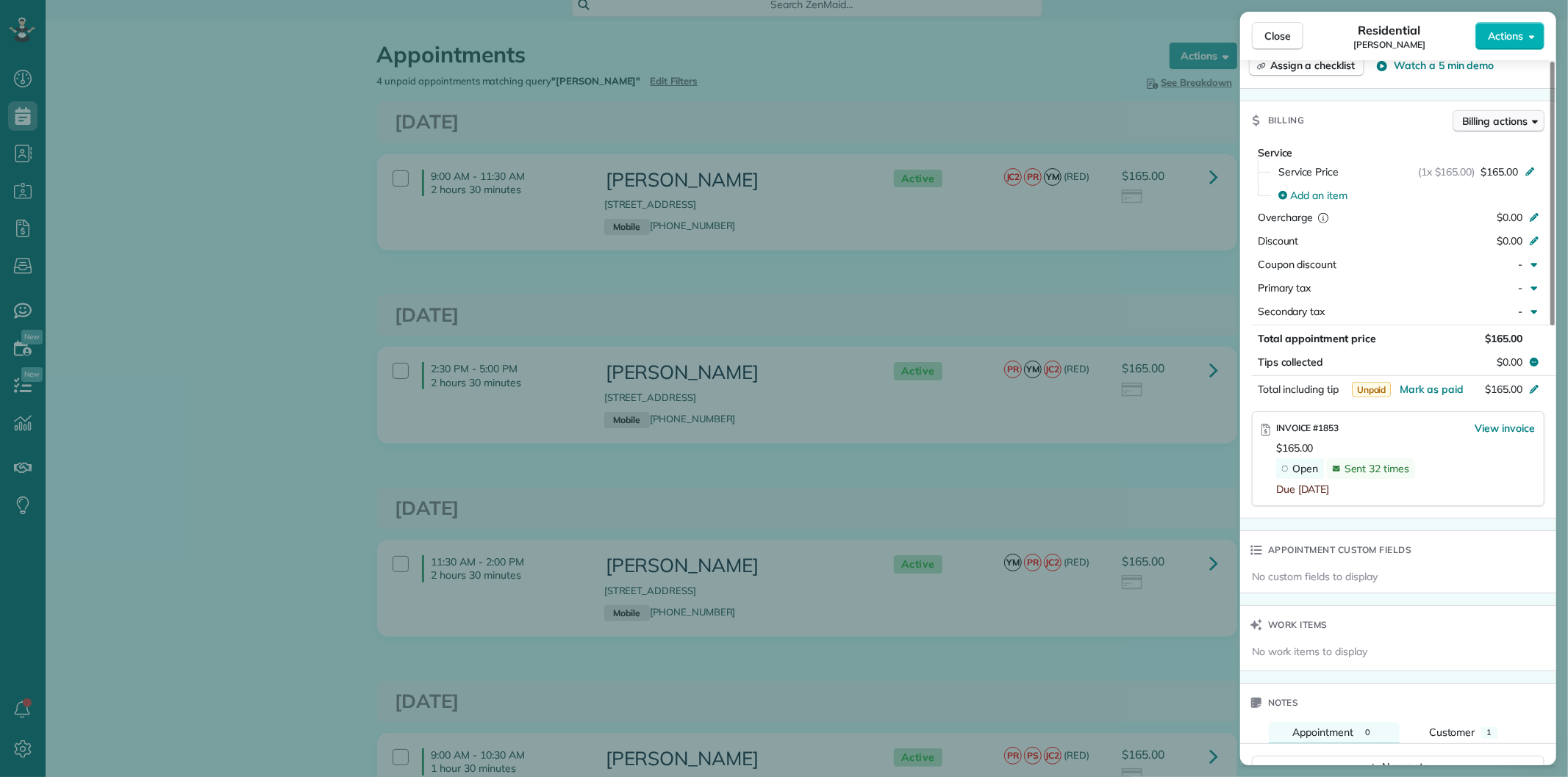
click at [1476, 123] on span "Billing actions" at bounding box center [1494, 121] width 65 height 15
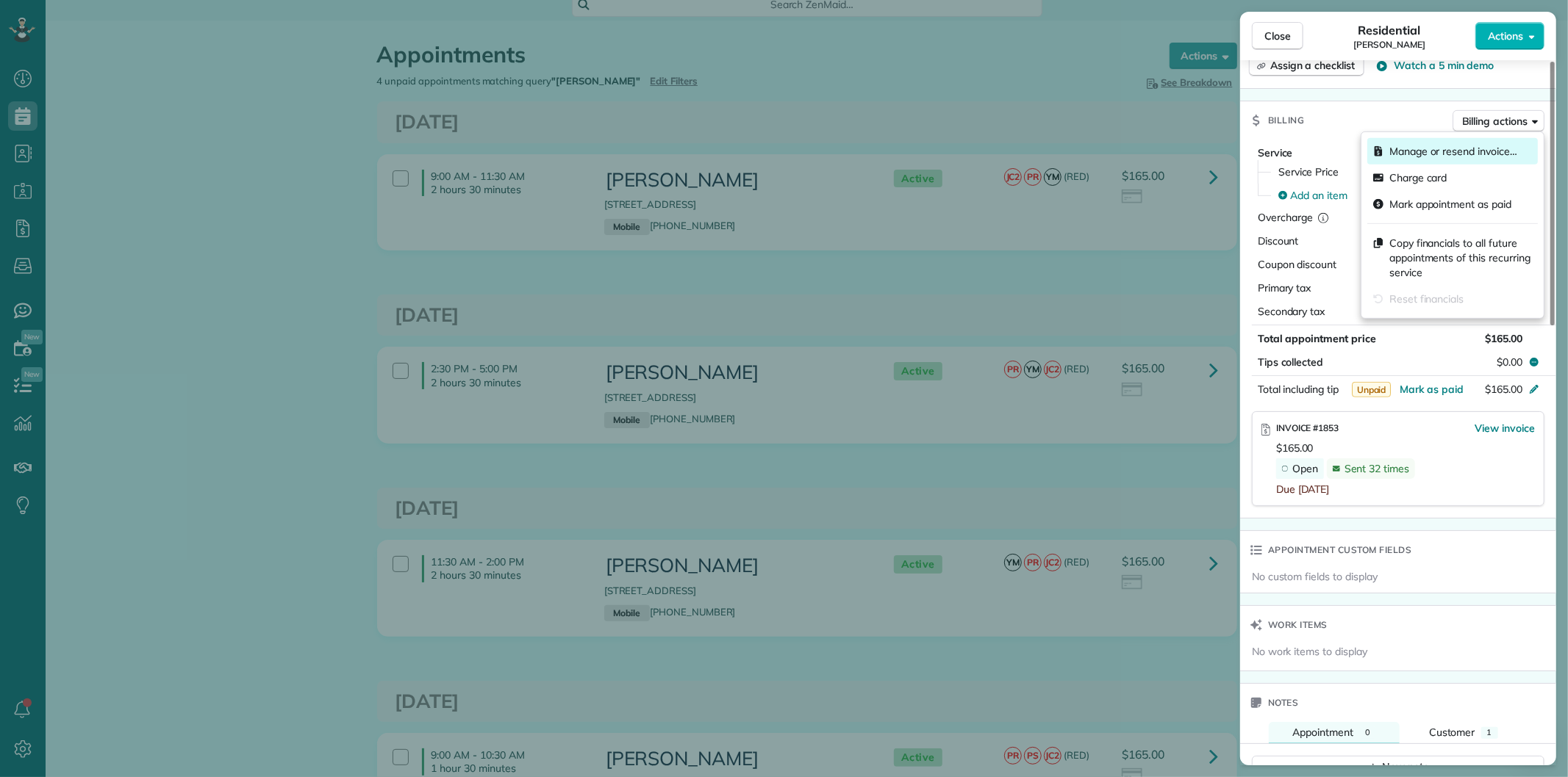
click at [1408, 148] on span "Manage or resend invoice…" at bounding box center [1453, 151] width 128 height 15
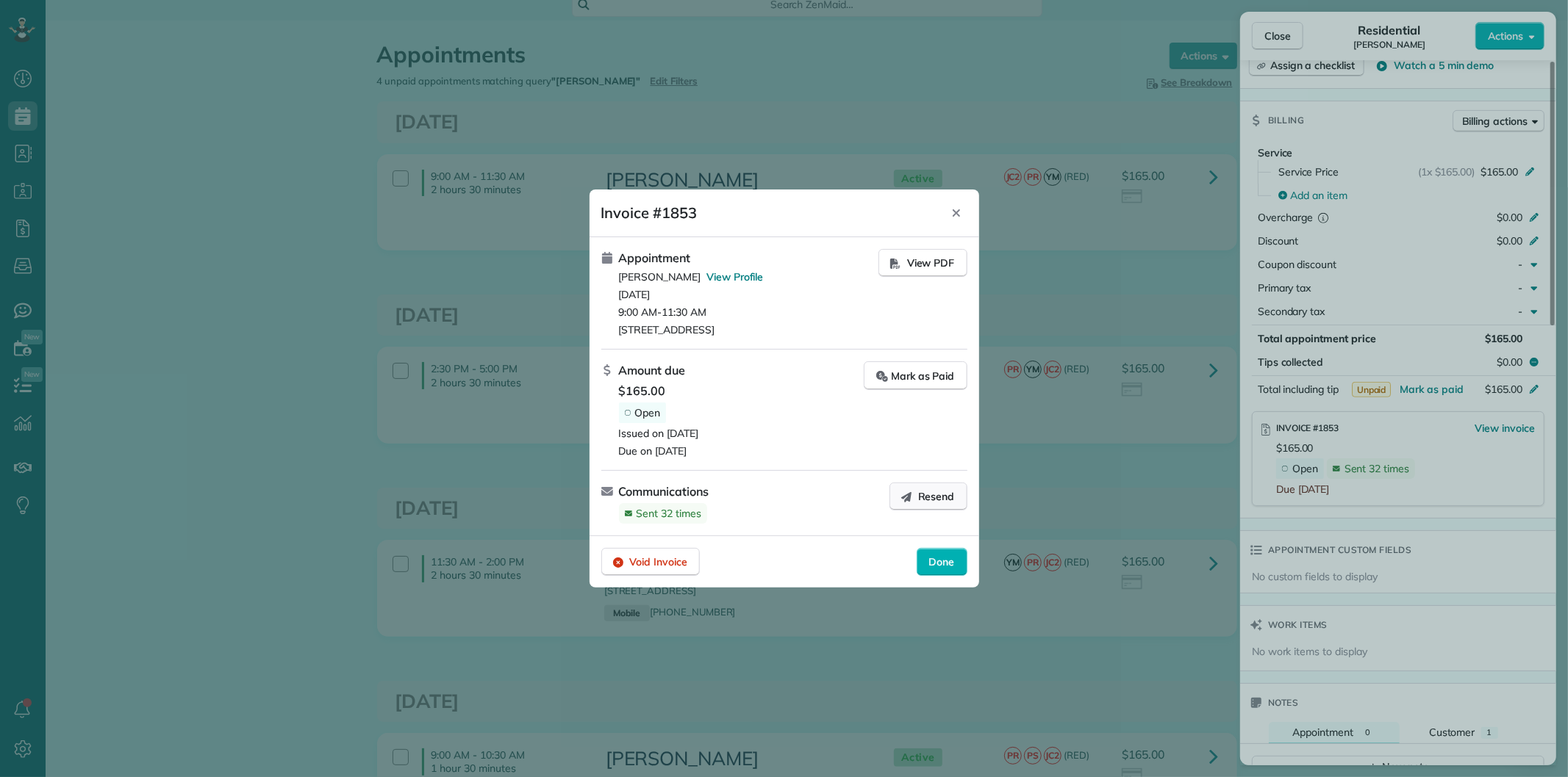
click at [934, 491] on span "Resend" at bounding box center [936, 496] width 37 height 15
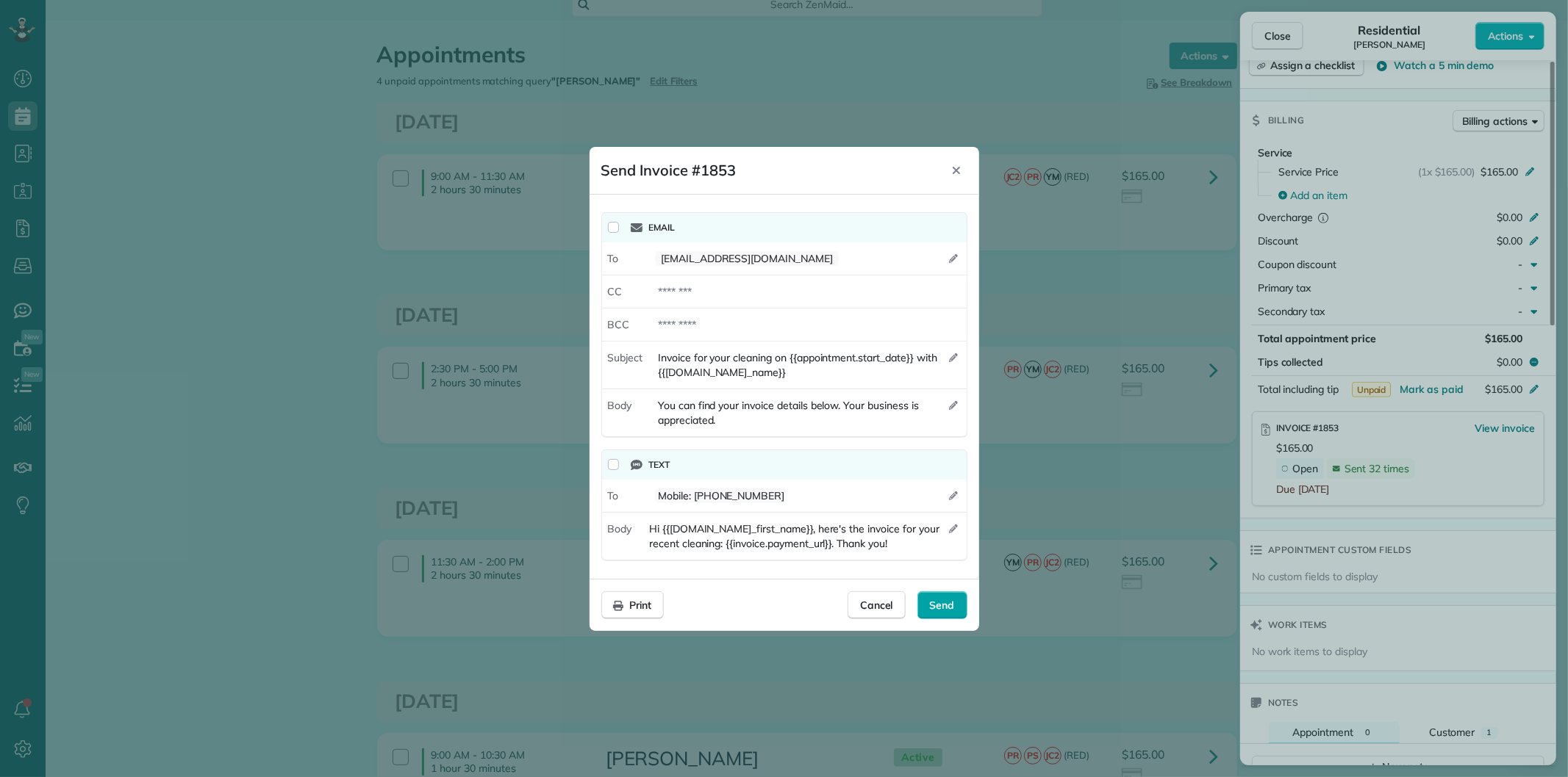
click at [937, 601] on span "Send" at bounding box center [942, 605] width 25 height 15
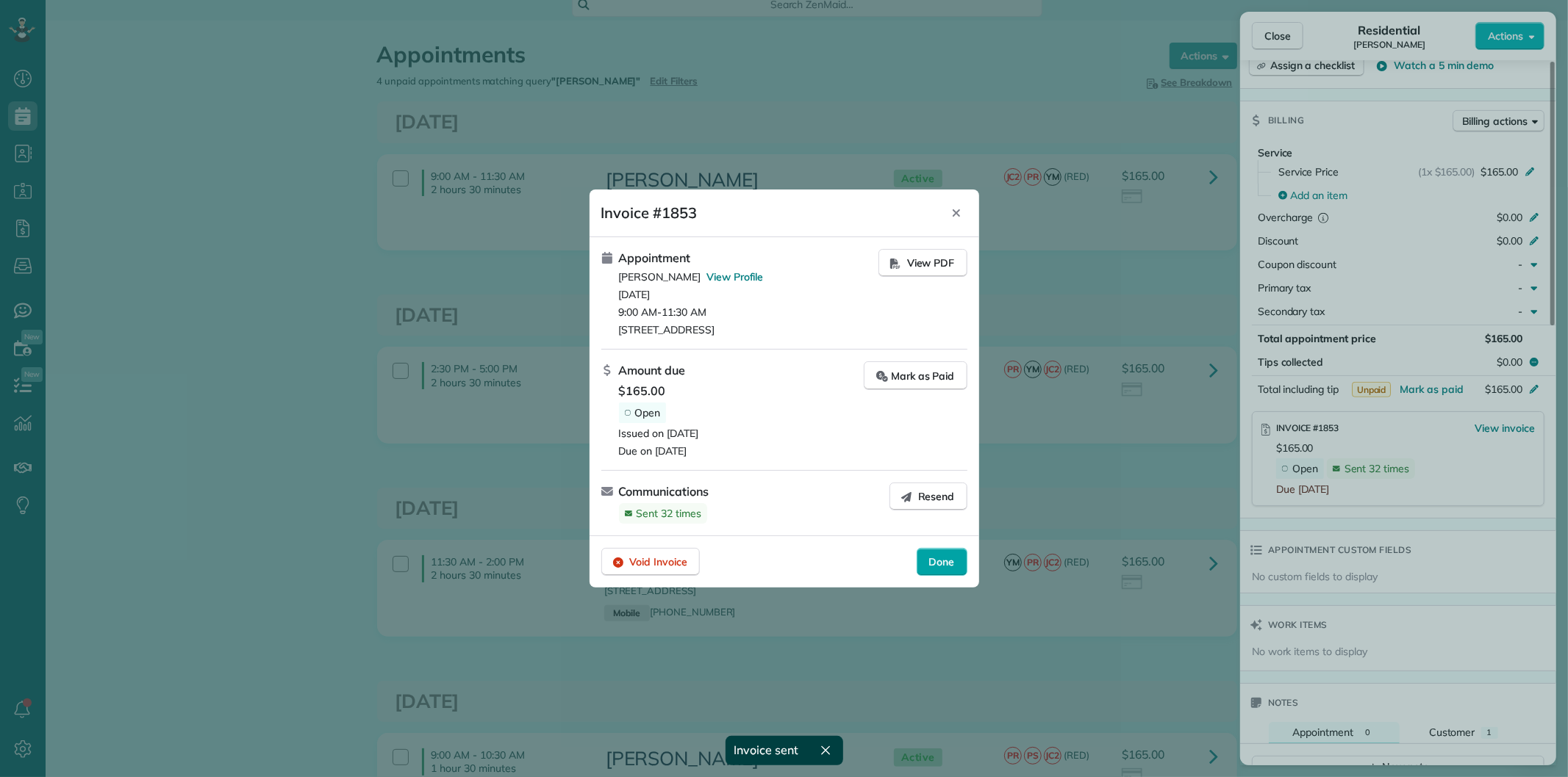
click at [931, 569] on div "Done" at bounding box center [941, 562] width 51 height 28
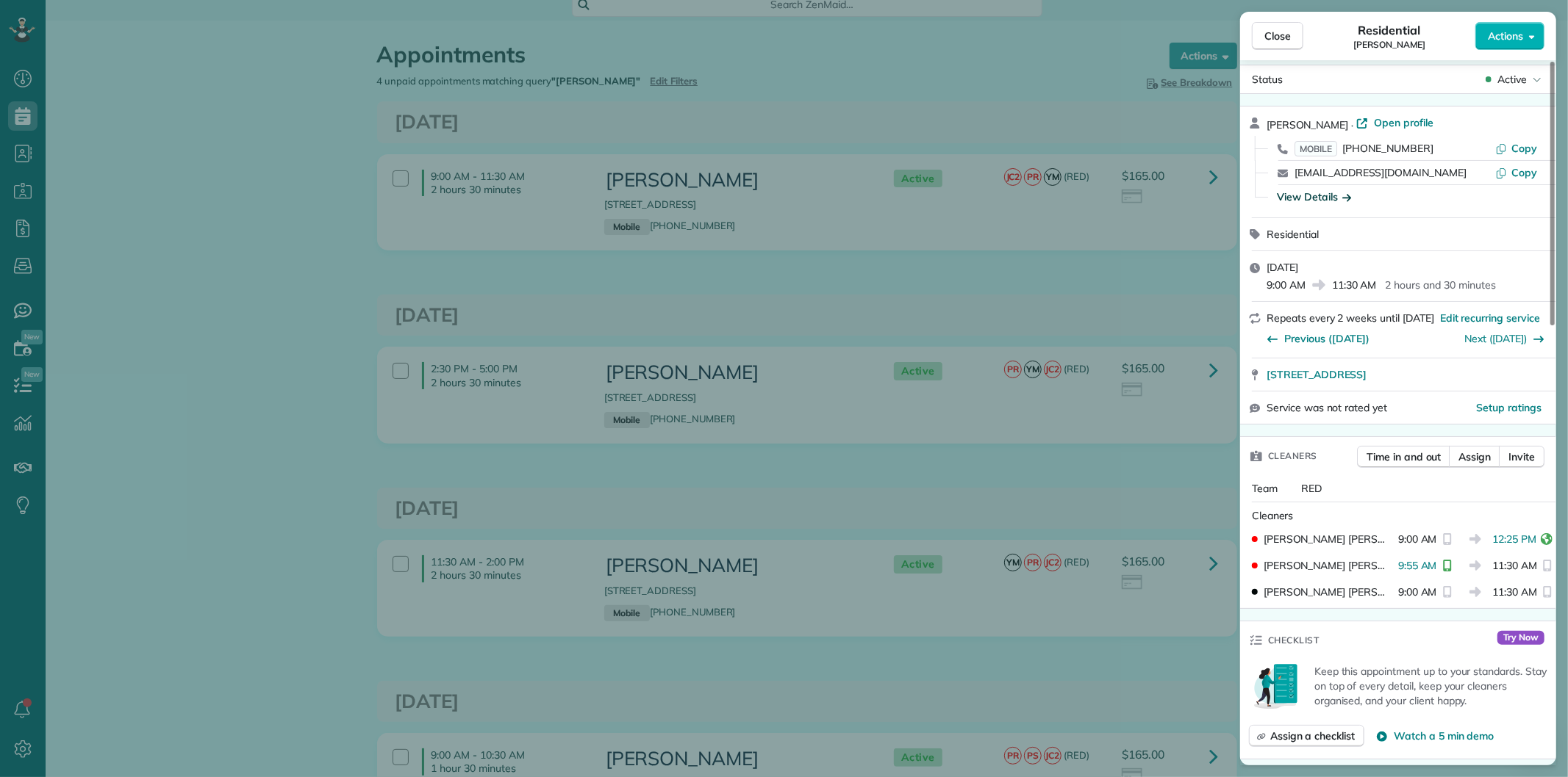
scroll to position [0, 0]
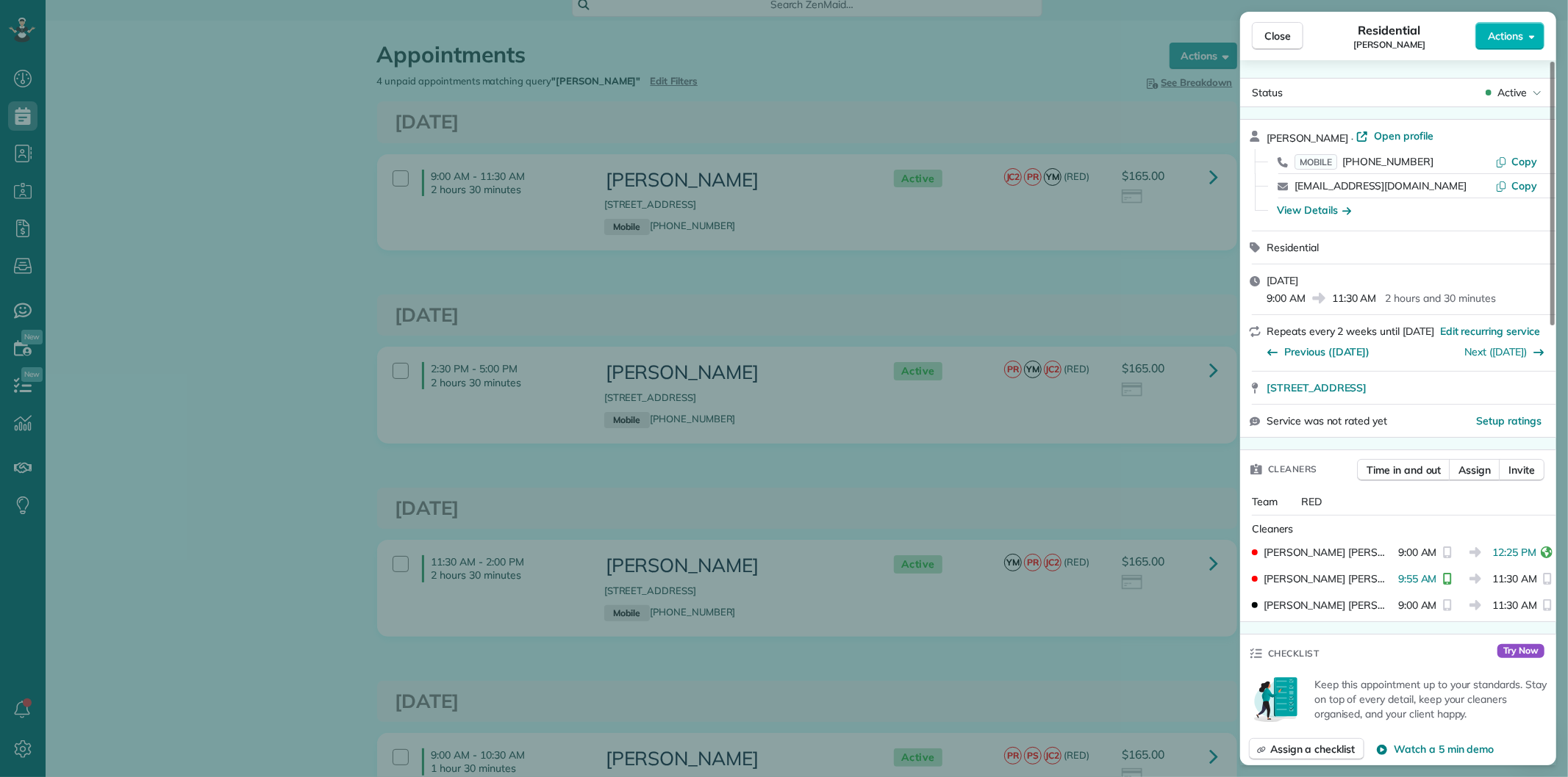
drag, startPoint x: 1267, startPoint y: 40, endPoint x: 1051, endPoint y: 266, distance: 312.6
click at [1266, 40] on span "Close" at bounding box center [1277, 36] width 27 height 15
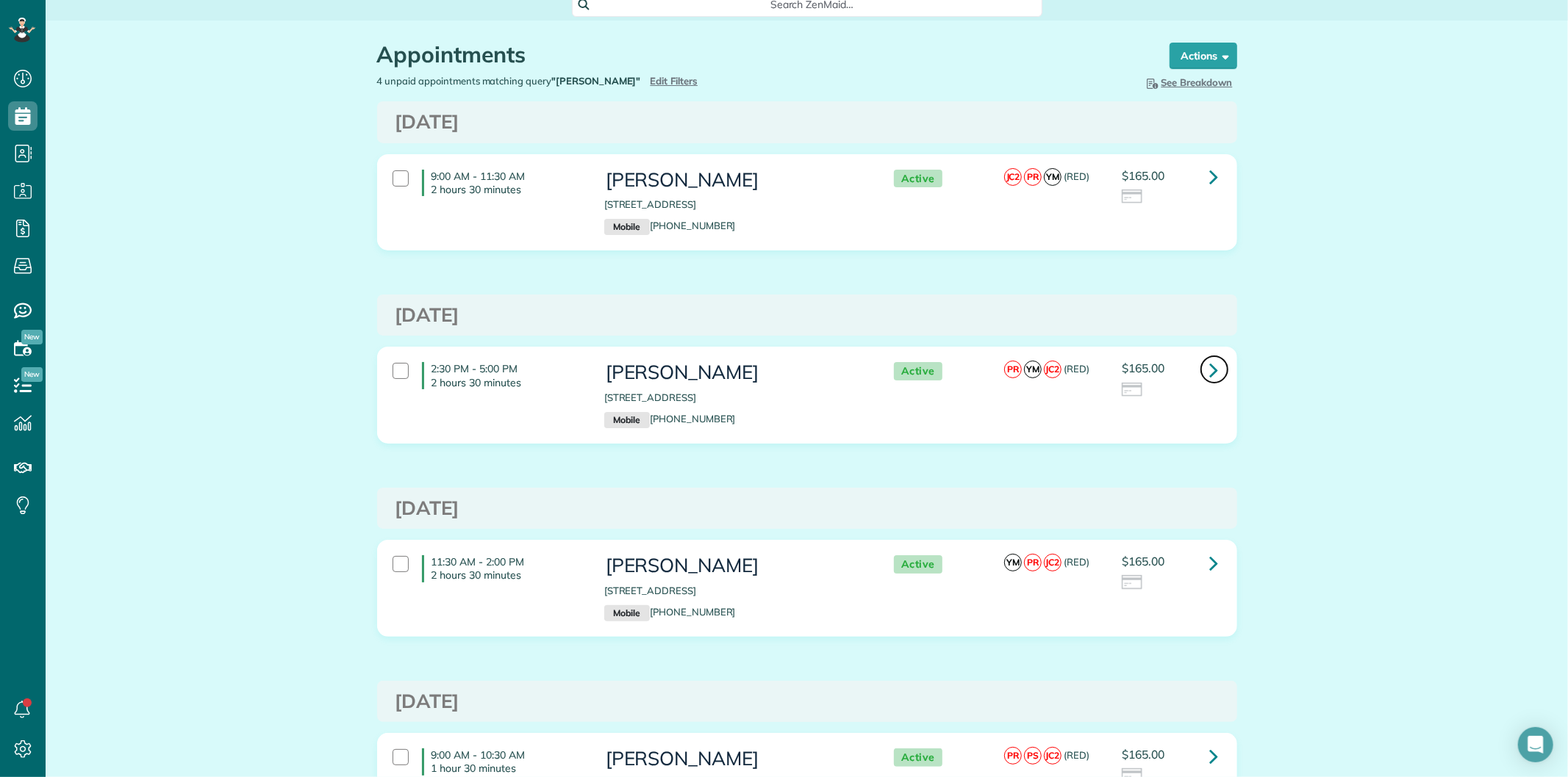
click at [1210, 363] on icon at bounding box center [1214, 370] width 9 height 26
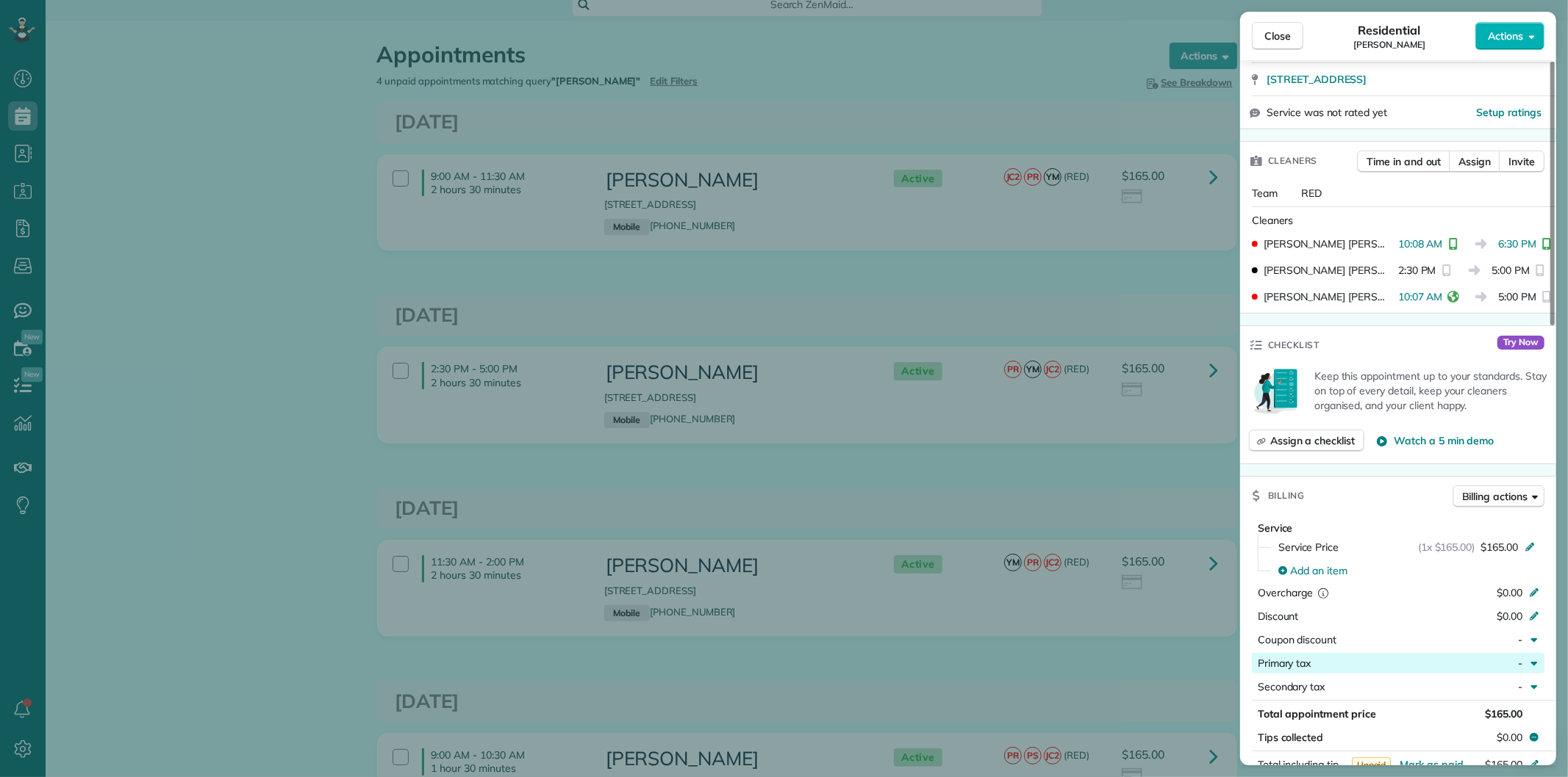
scroll to position [652, 0]
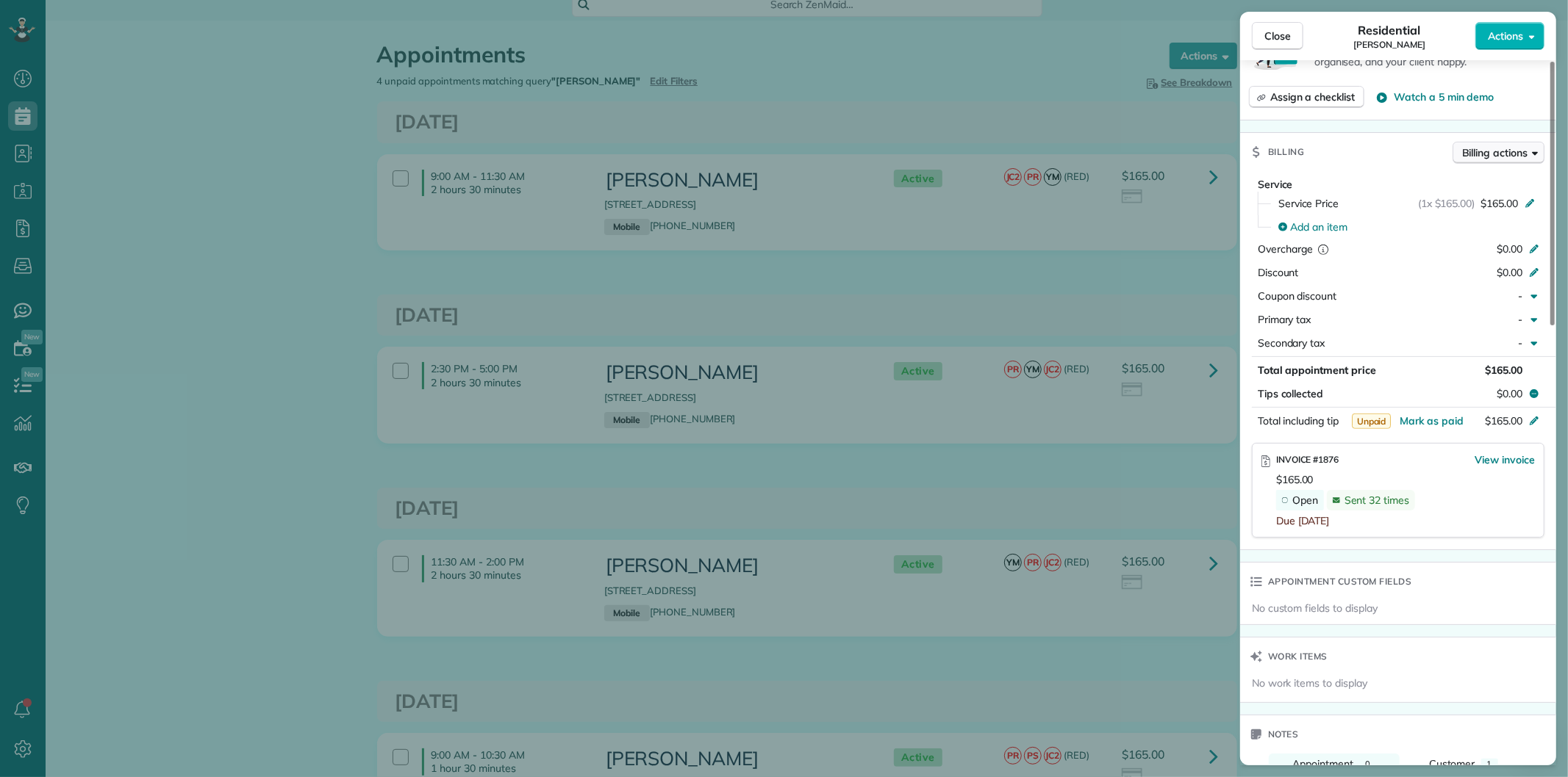
click at [1489, 153] on span "Billing actions" at bounding box center [1494, 152] width 65 height 15
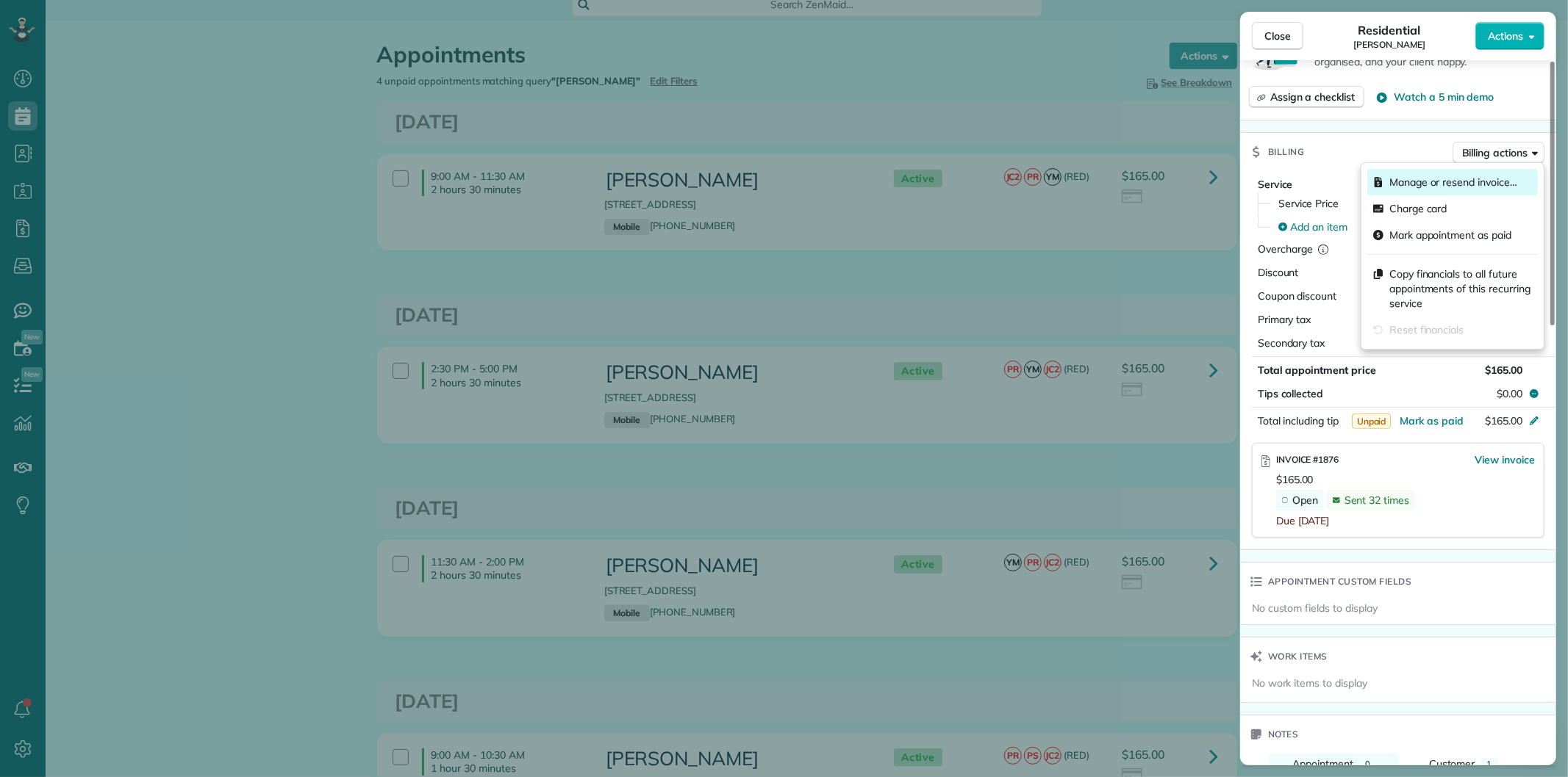
click at [1445, 180] on span "Manage or resend invoice…" at bounding box center [1453, 182] width 128 height 15
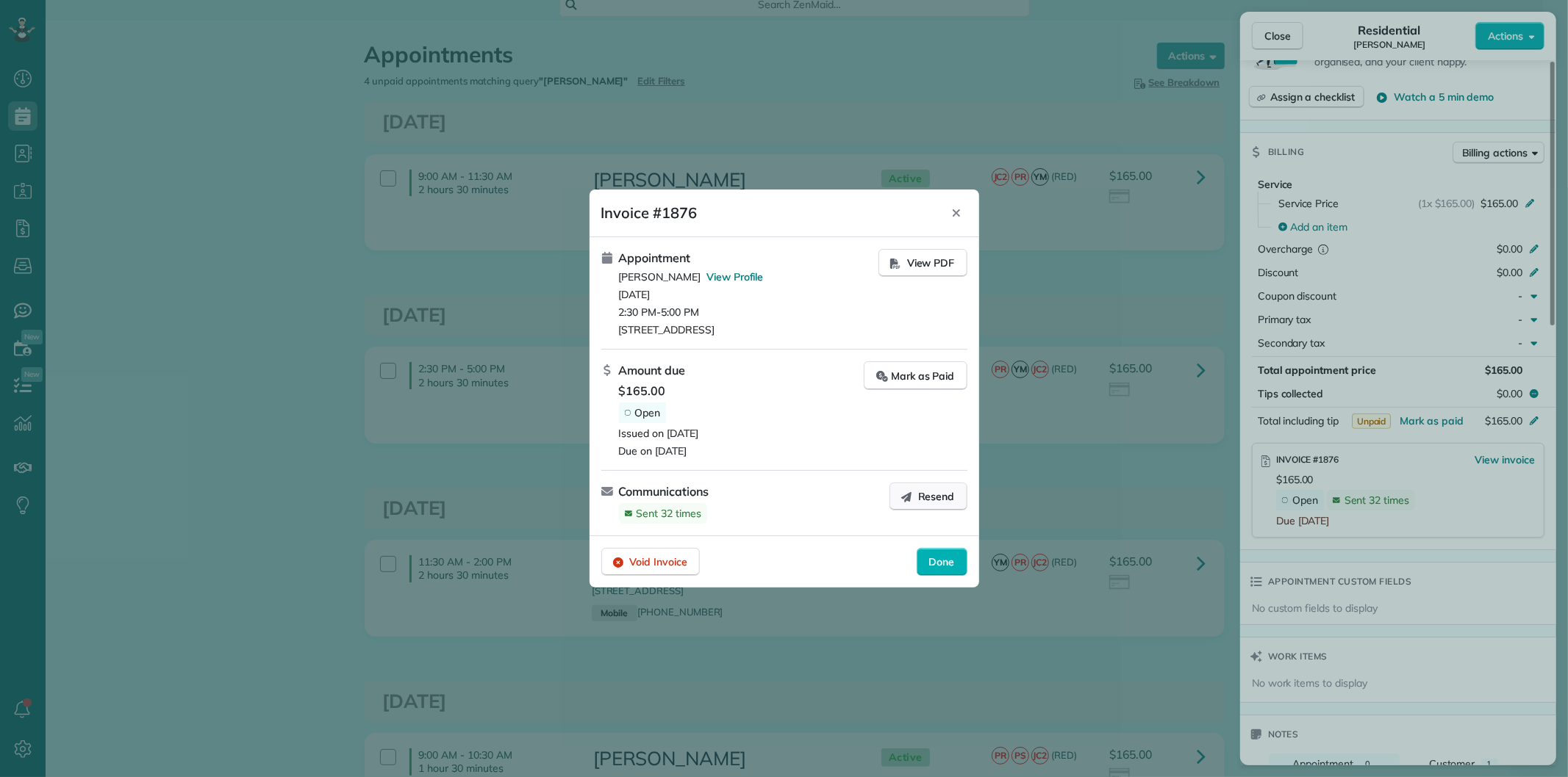
click at [923, 497] on span "Resend" at bounding box center [936, 496] width 37 height 15
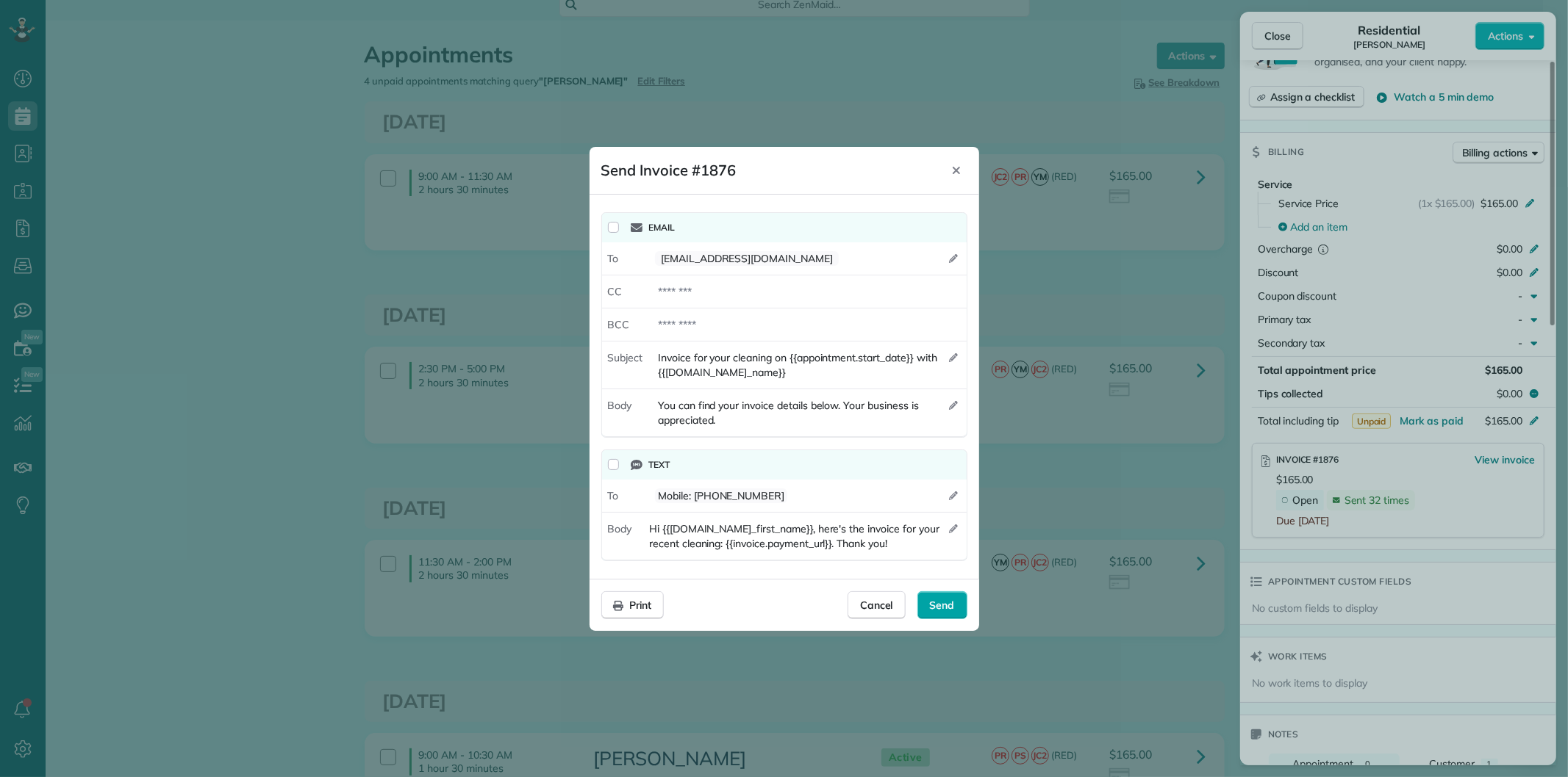
click at [930, 601] on span "Send" at bounding box center [942, 605] width 25 height 15
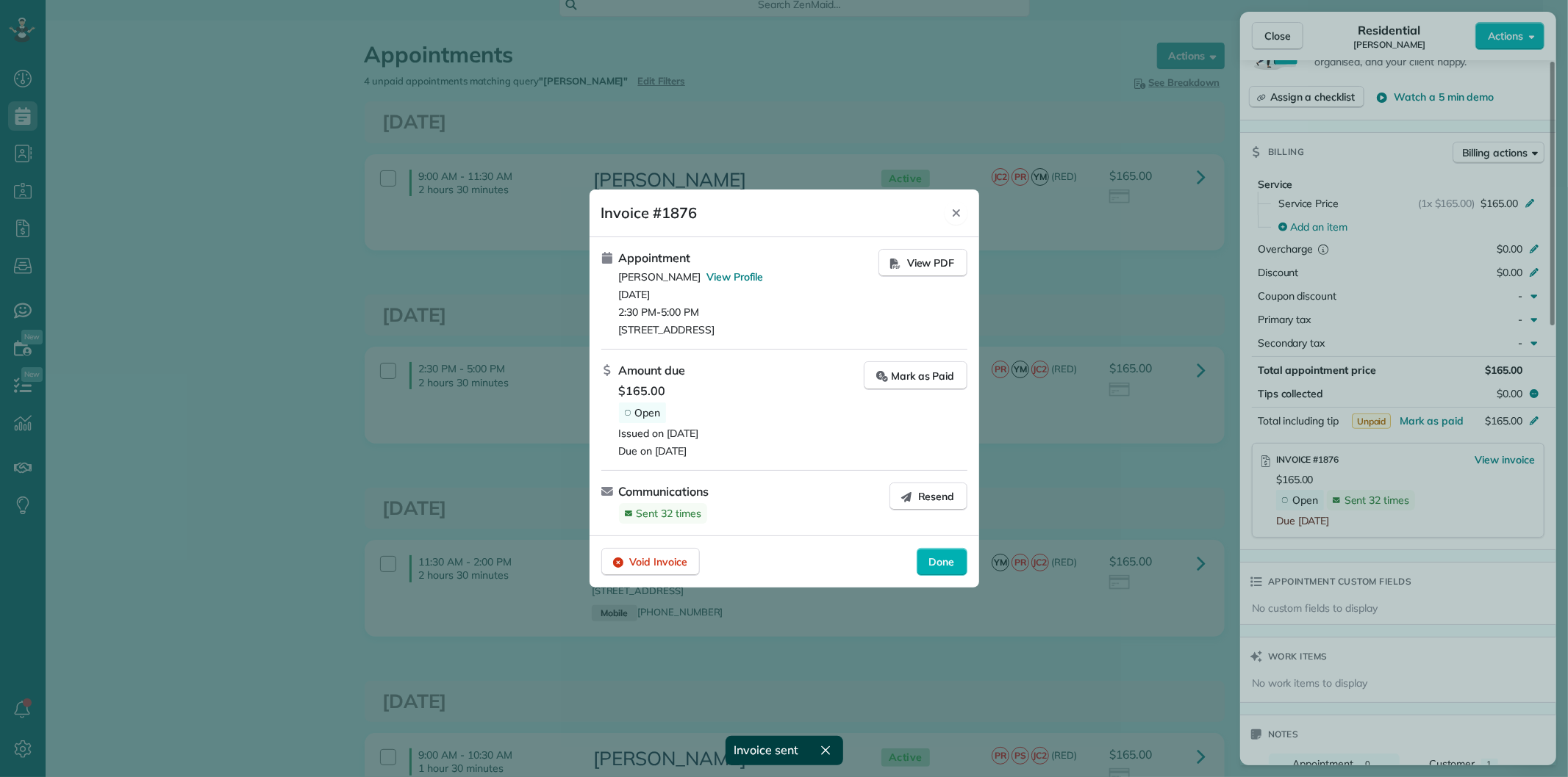
click at [960, 214] on icon "Close" at bounding box center [956, 213] width 12 height 12
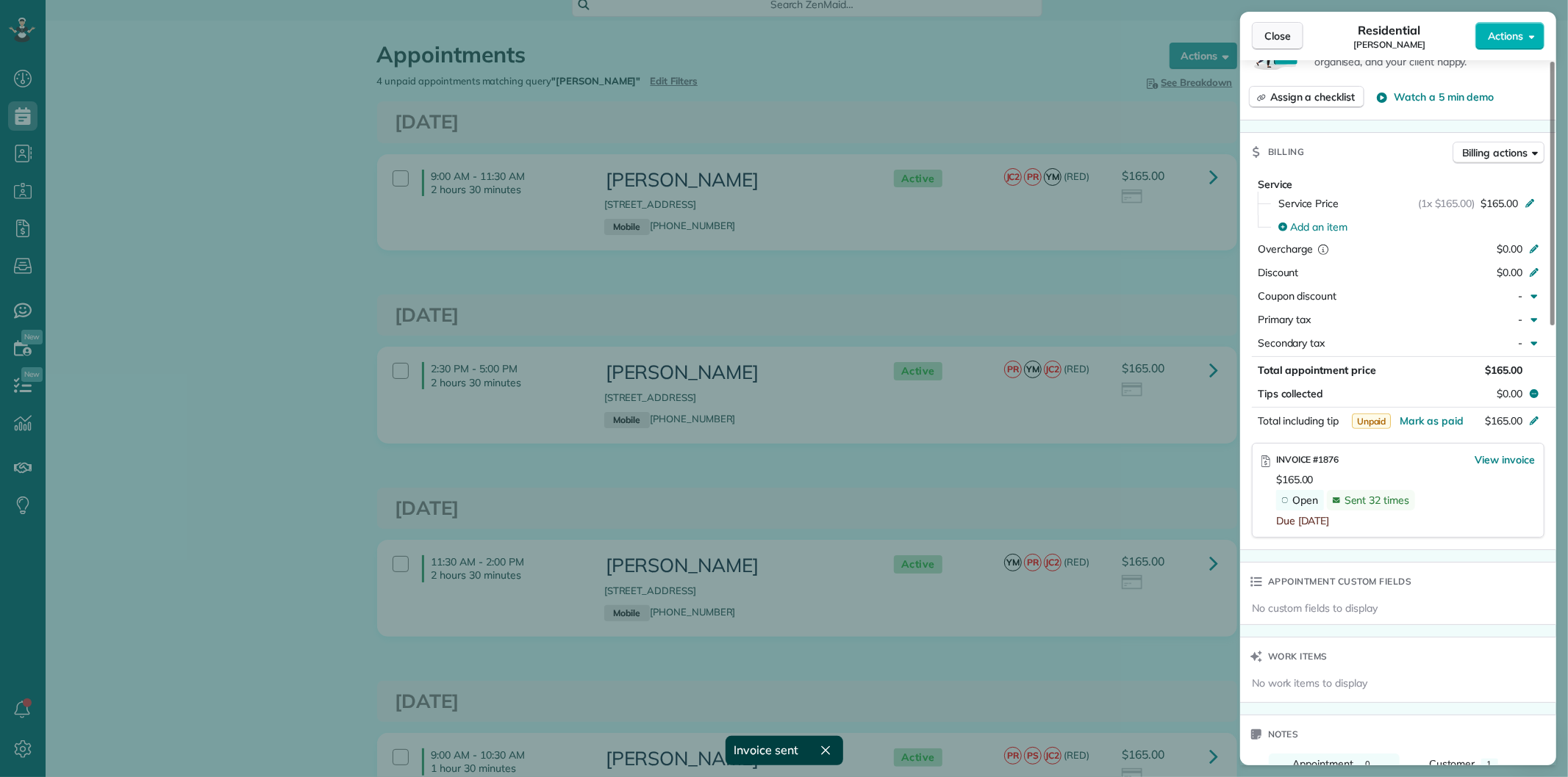
click at [1266, 38] on span "Close" at bounding box center [1277, 36] width 27 height 15
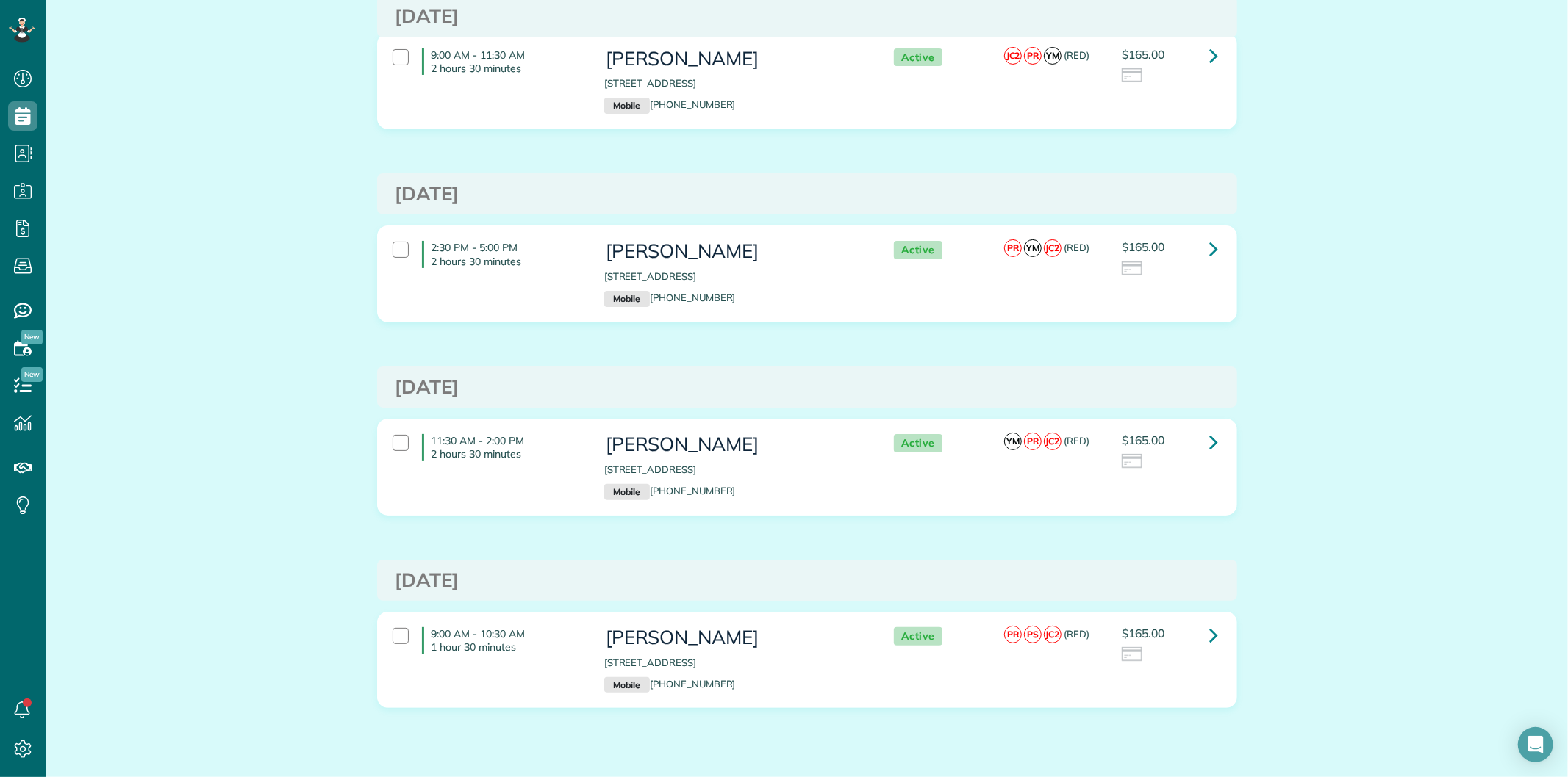
scroll to position [175, 0]
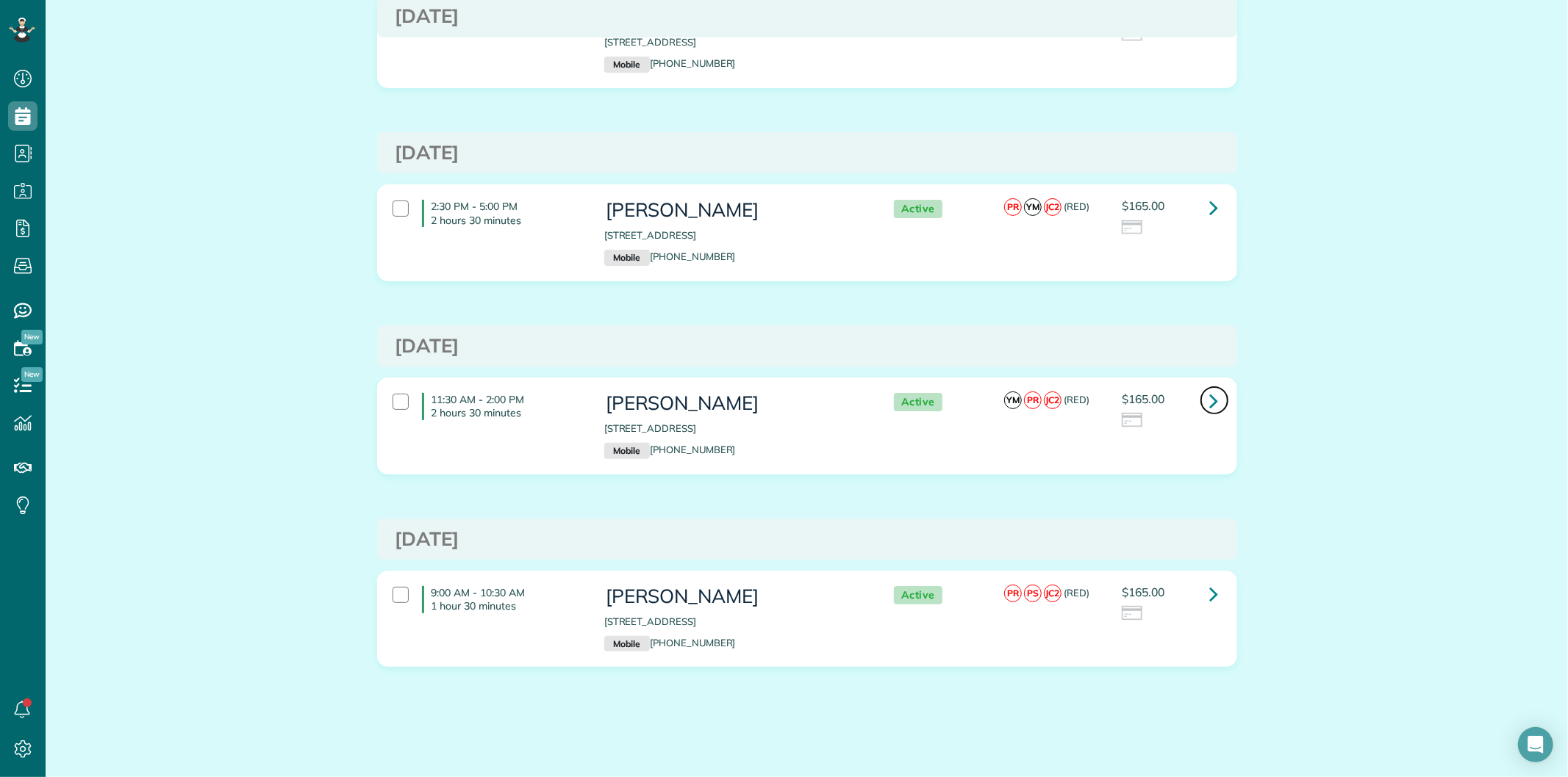
click at [1210, 390] on icon at bounding box center [1214, 400] width 9 height 26
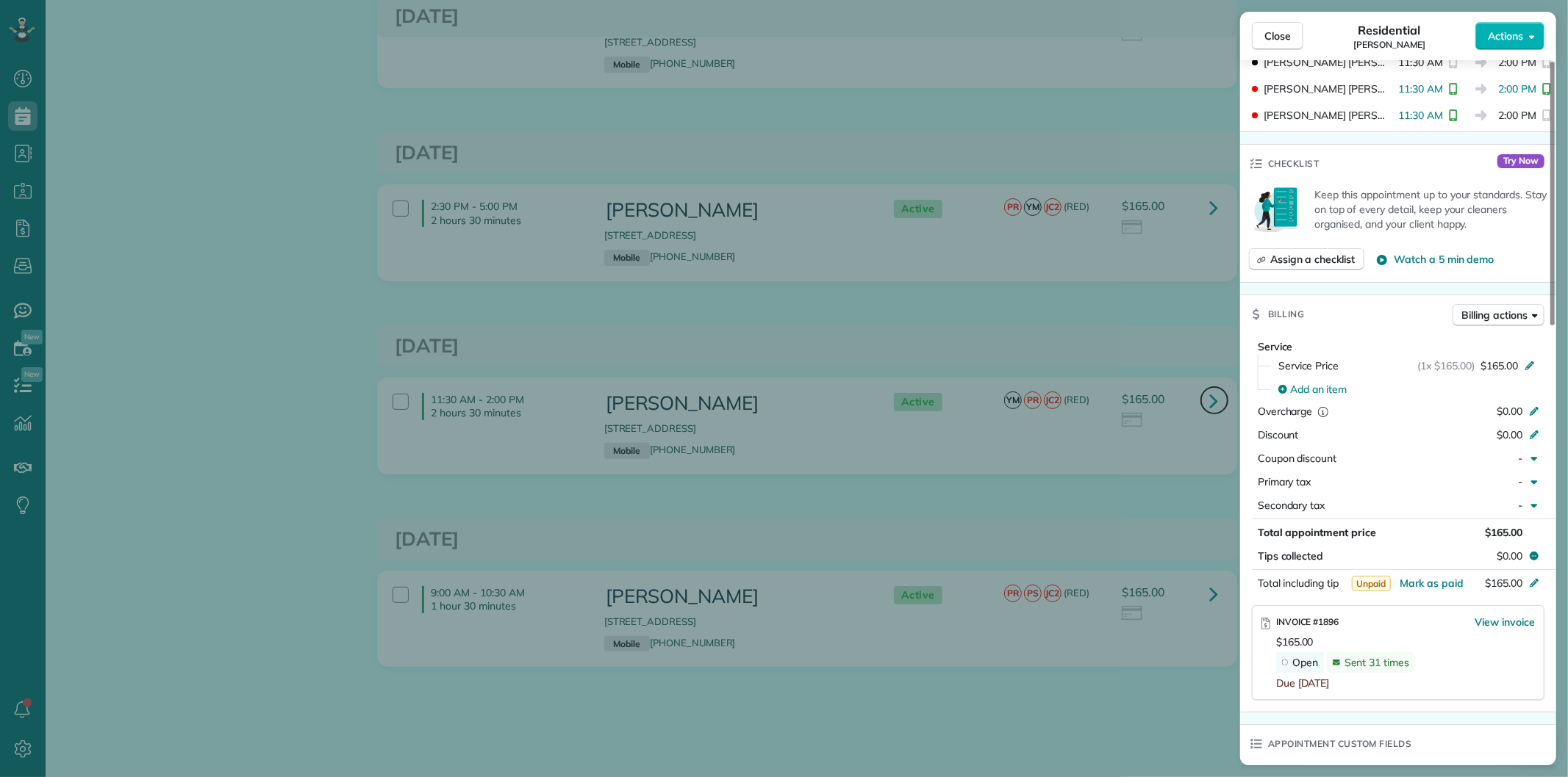
scroll to position [489, 0]
click at [1478, 315] on span "Billing actions" at bounding box center [1494, 316] width 65 height 15
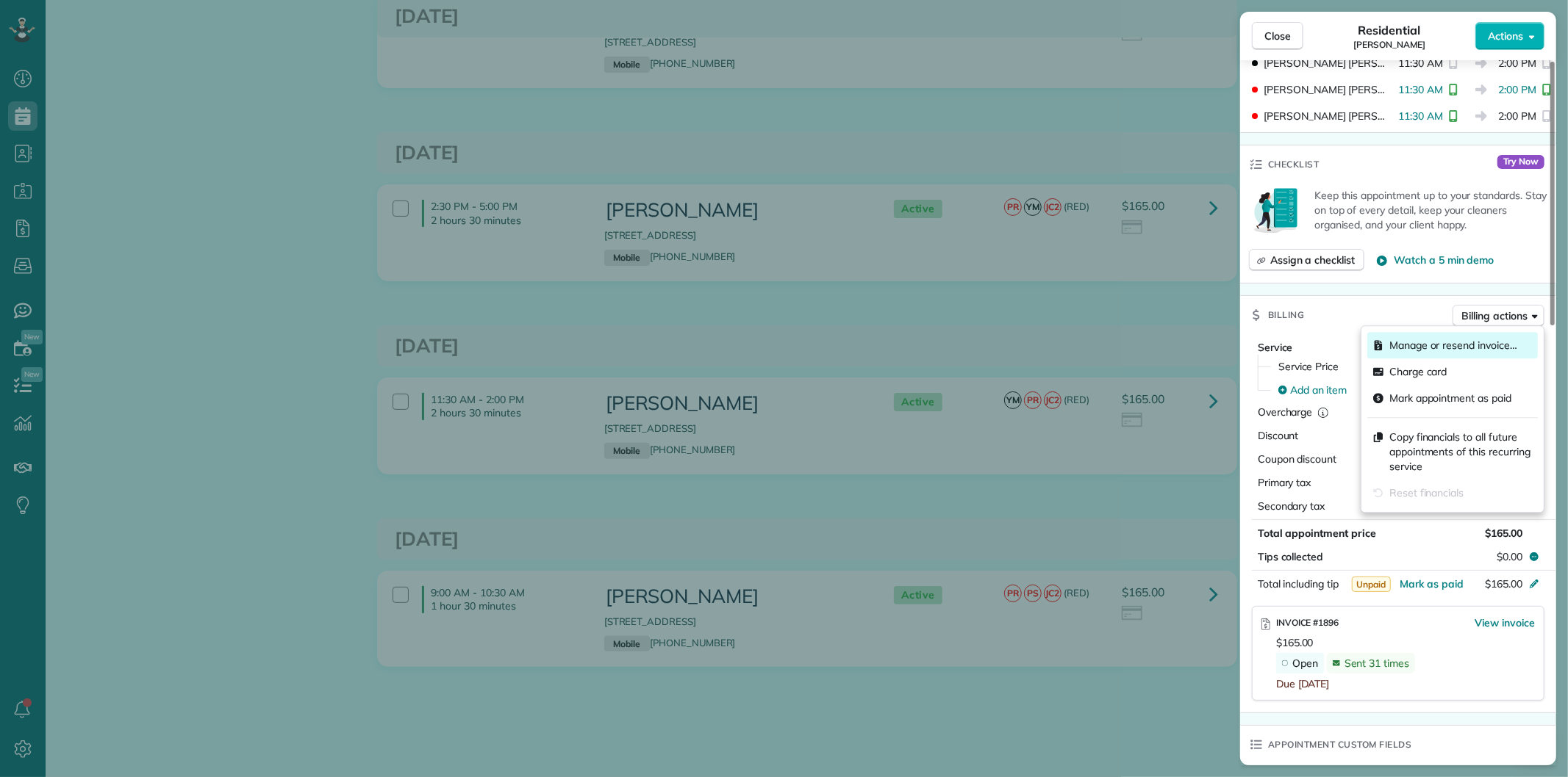
click at [1424, 341] on span "Manage or resend invoice…" at bounding box center [1453, 345] width 128 height 15
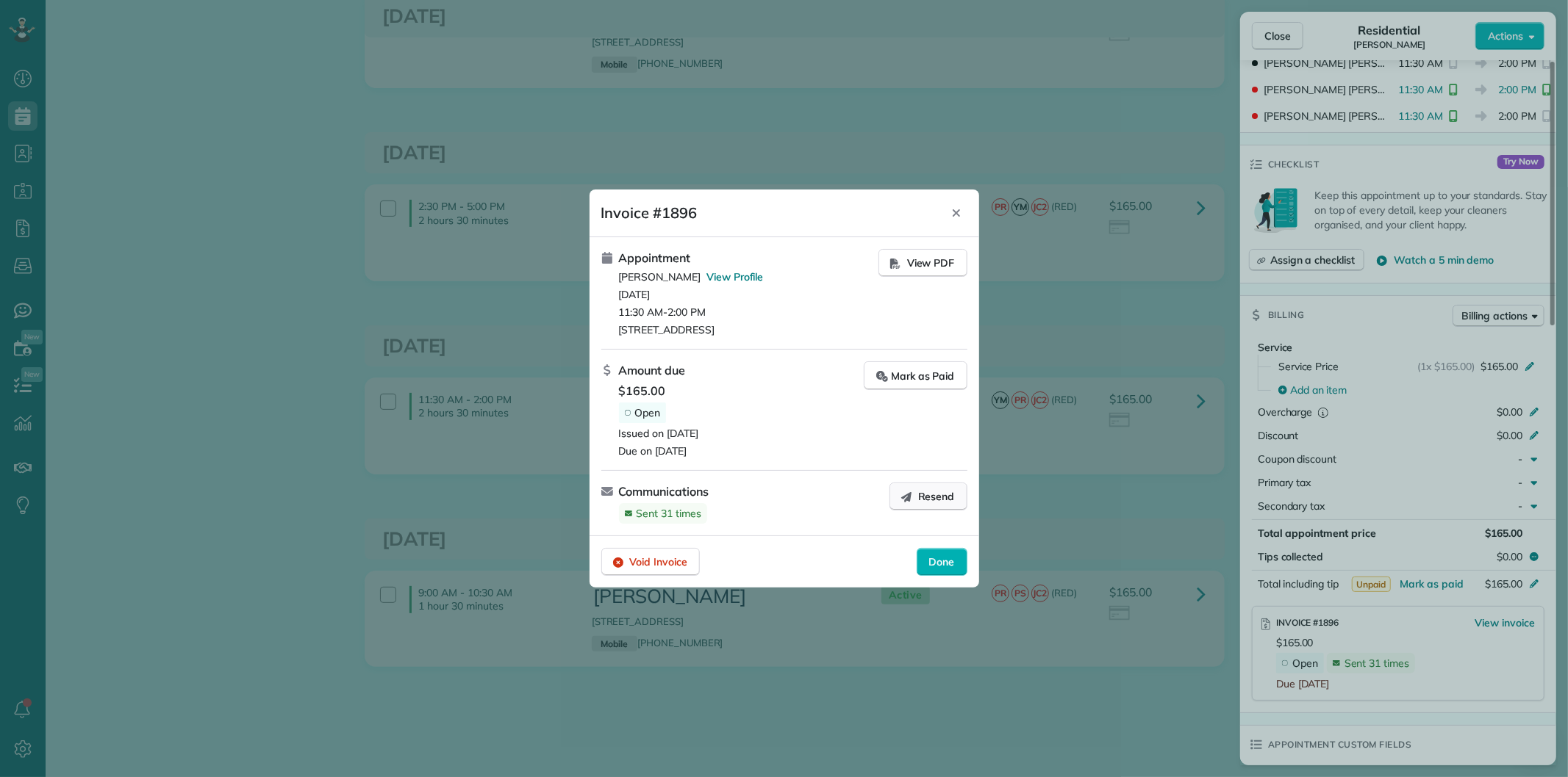
click at [919, 497] on span "Resend" at bounding box center [936, 496] width 37 height 15
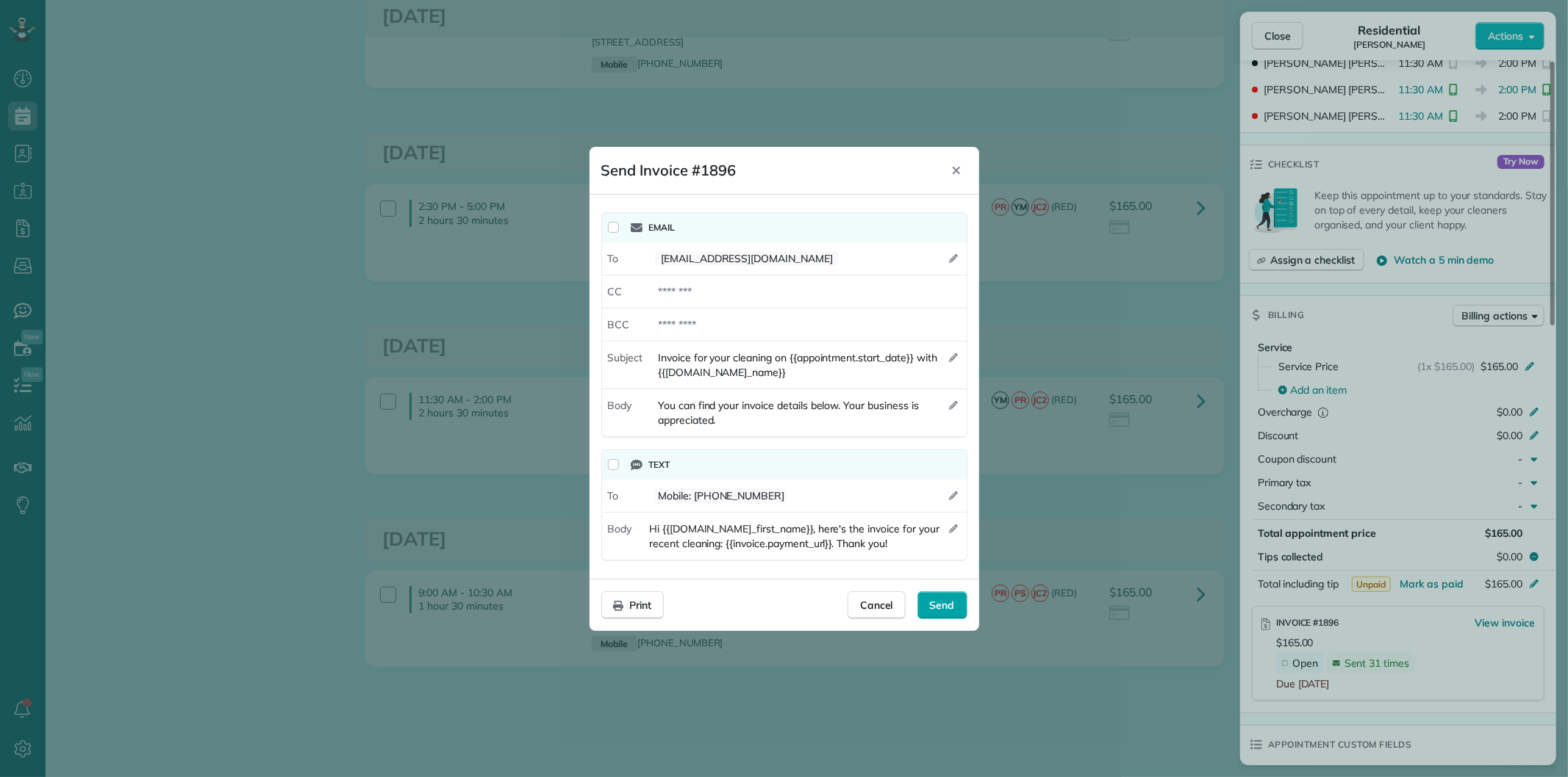
click at [932, 604] on span "Send" at bounding box center [942, 605] width 25 height 15
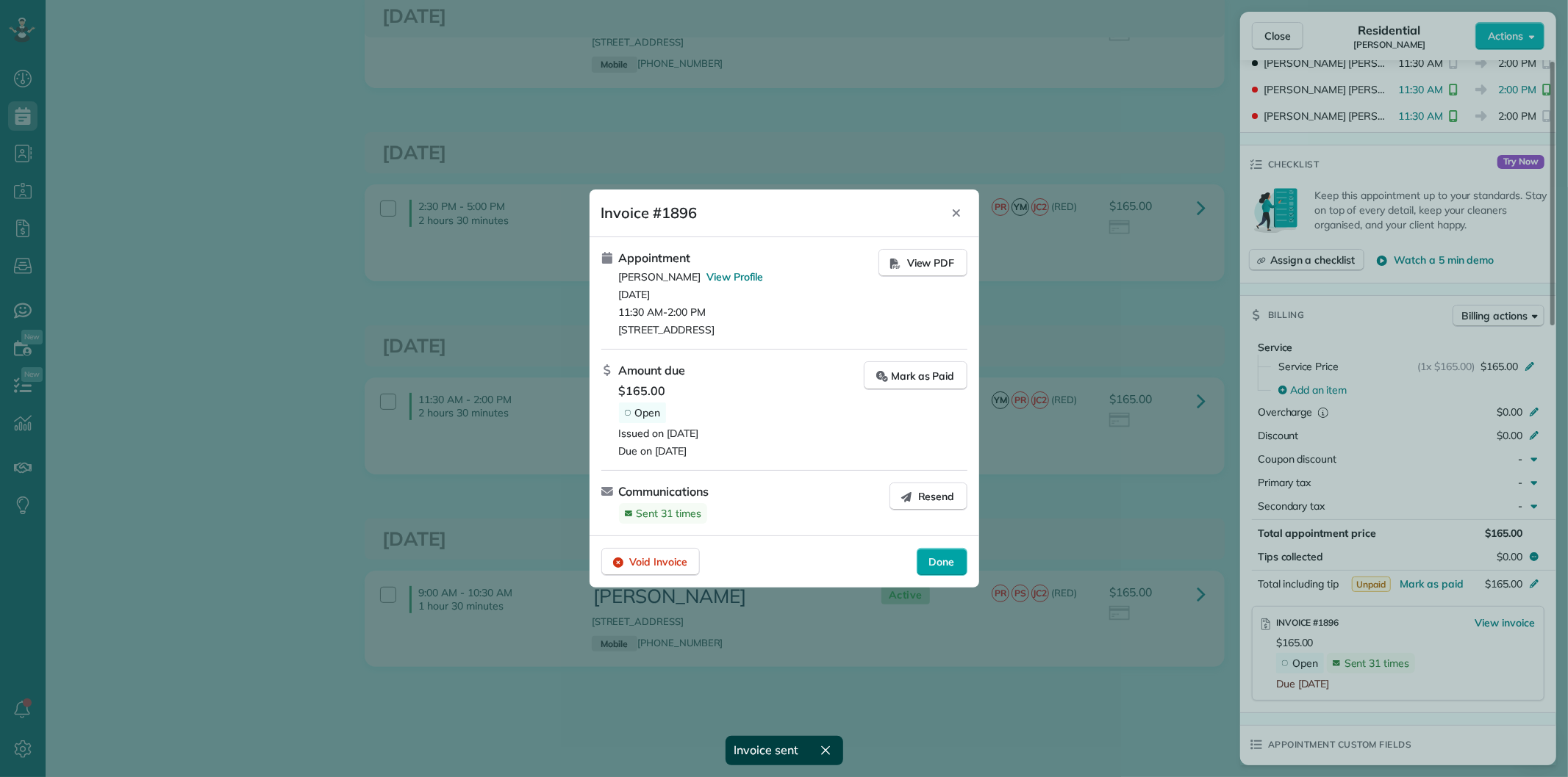
click at [935, 560] on span "Done" at bounding box center [941, 562] width 26 height 15
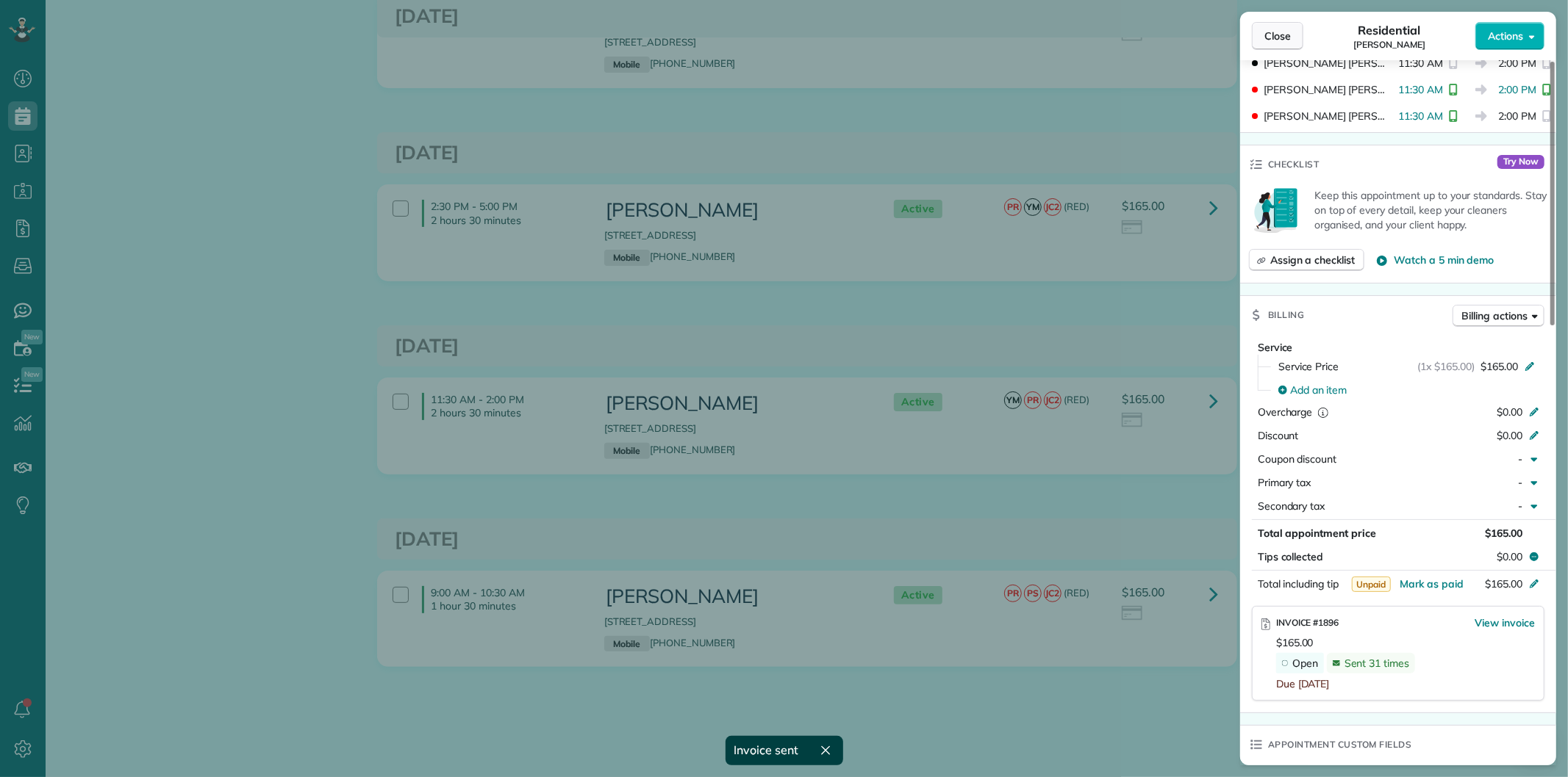
click at [1262, 35] on button "Close" at bounding box center [1277, 36] width 52 height 28
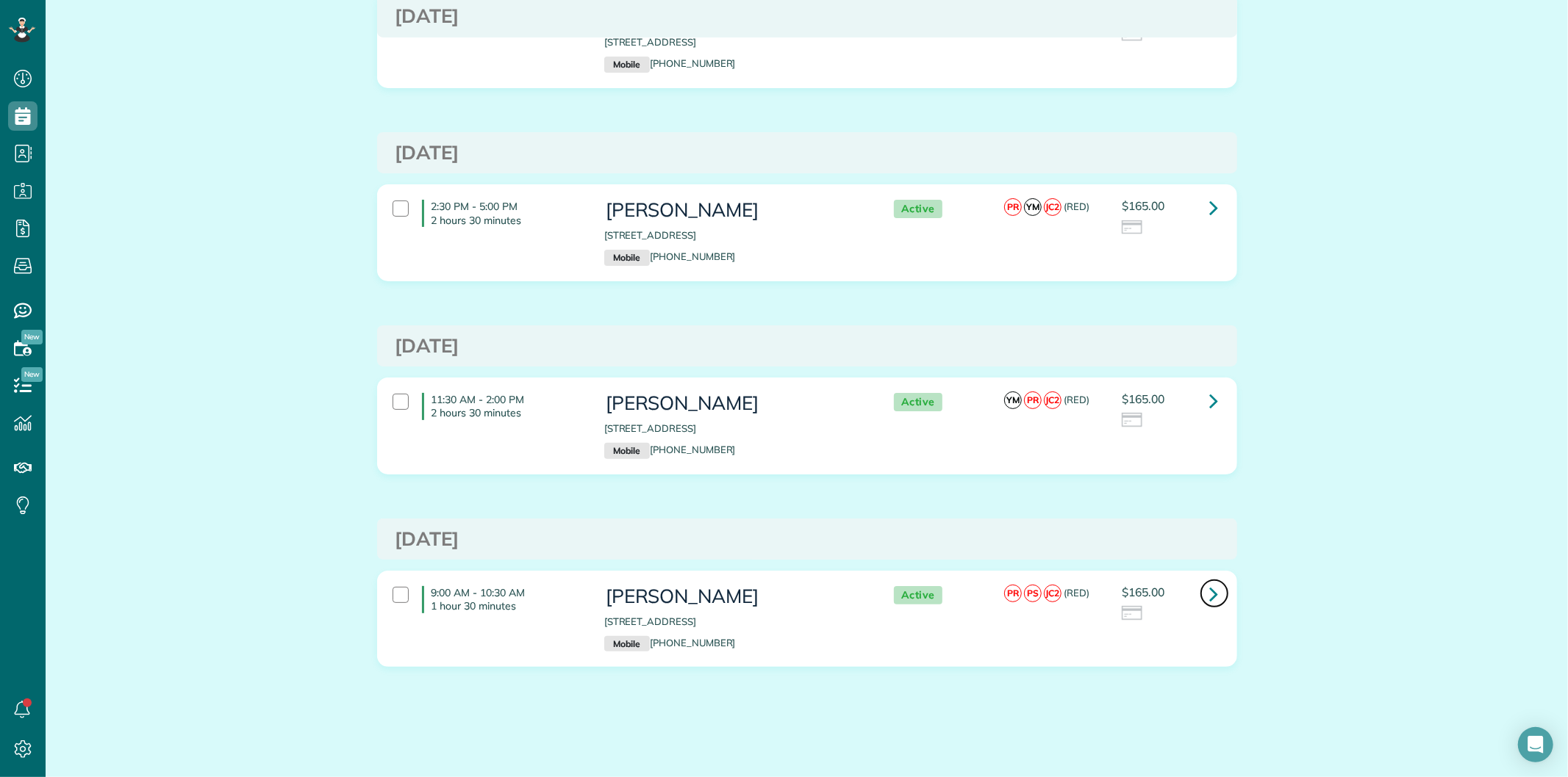
click at [1210, 584] on icon at bounding box center [1214, 593] width 9 height 26
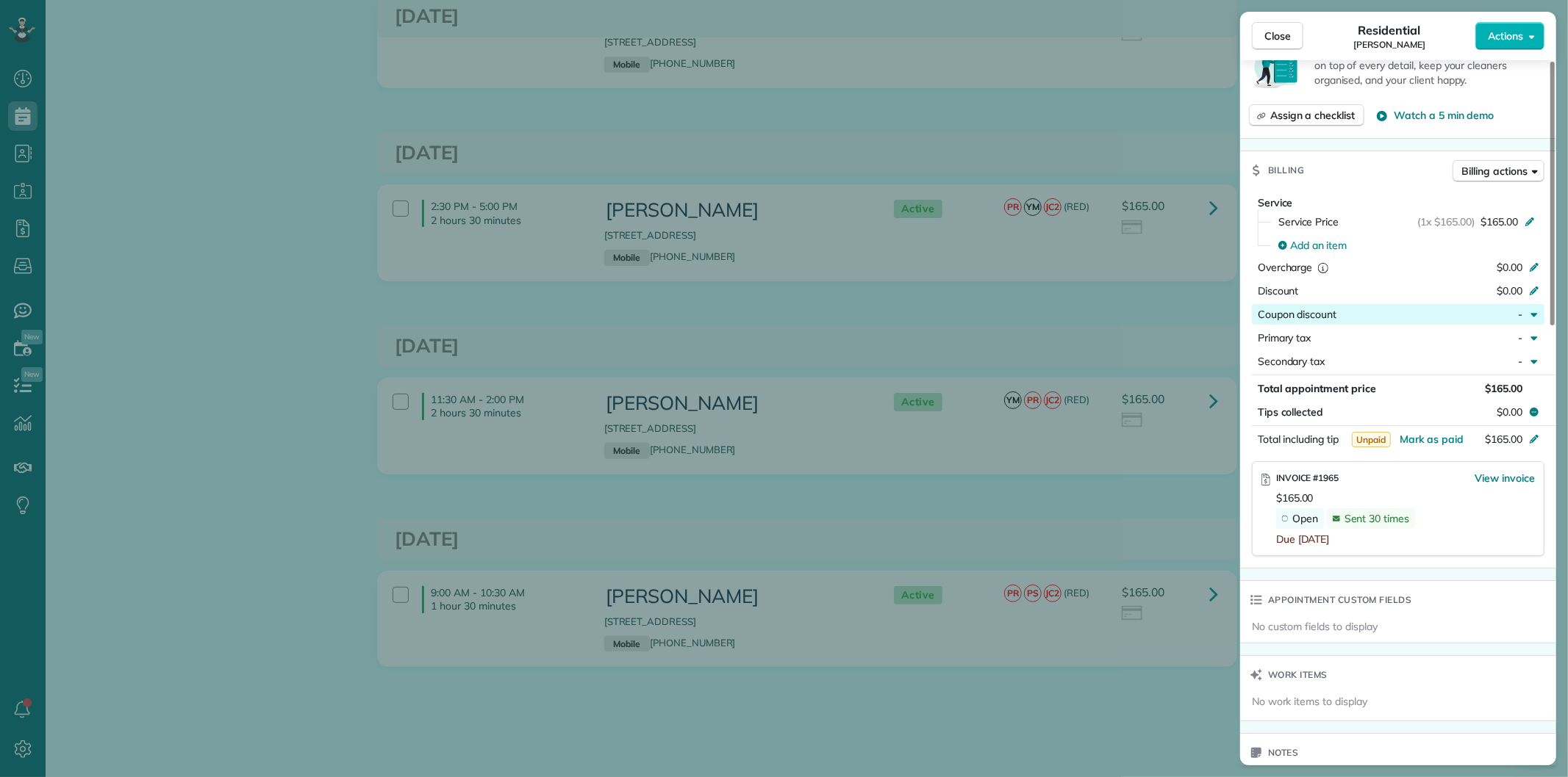
scroll to position [652, 0]
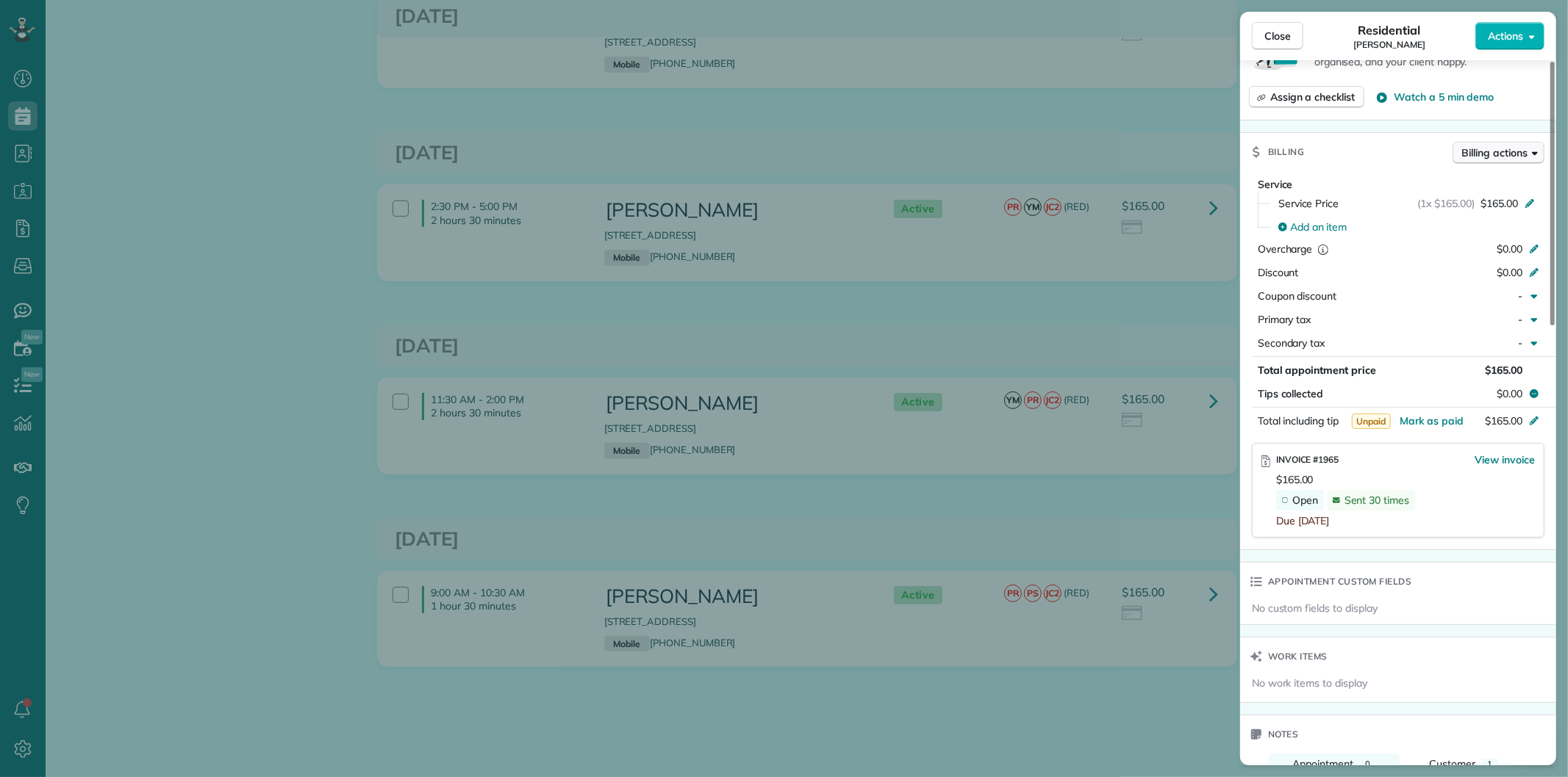
click at [1479, 151] on span "Billing actions" at bounding box center [1494, 152] width 65 height 15
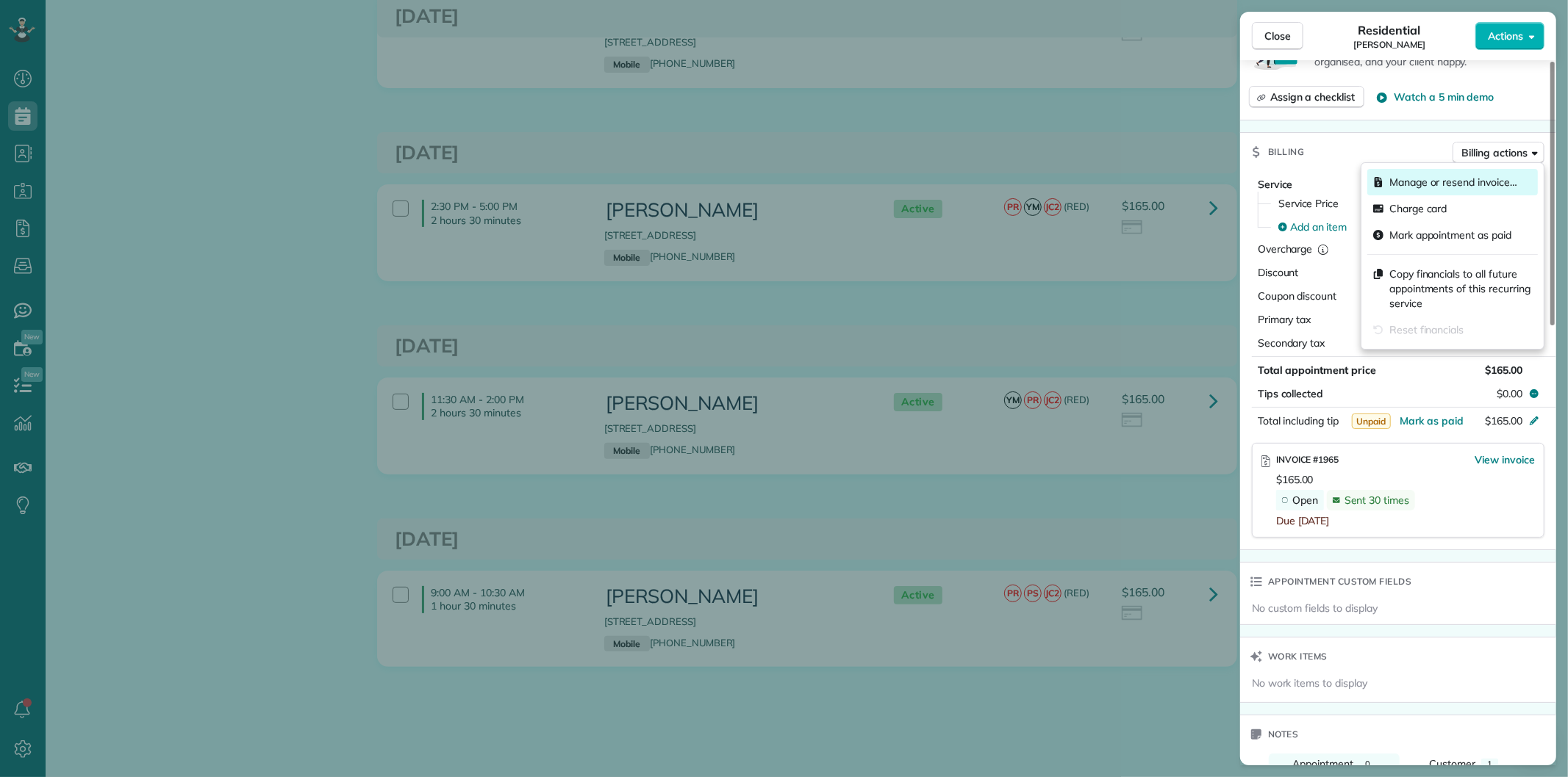
click at [1429, 184] on span "Manage or resend invoice…" at bounding box center [1453, 182] width 128 height 15
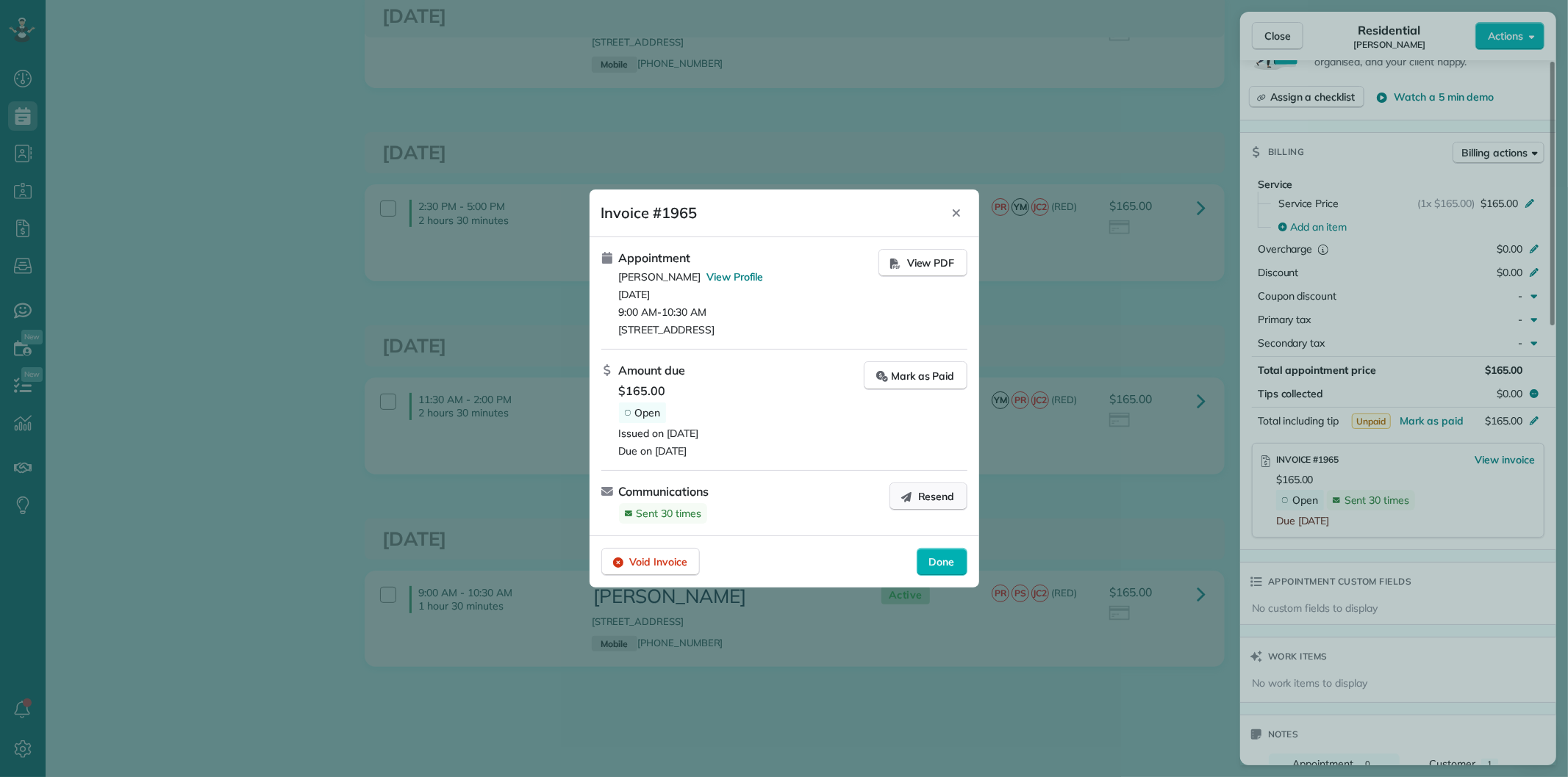
click at [927, 496] on span "Resend" at bounding box center [936, 496] width 37 height 15
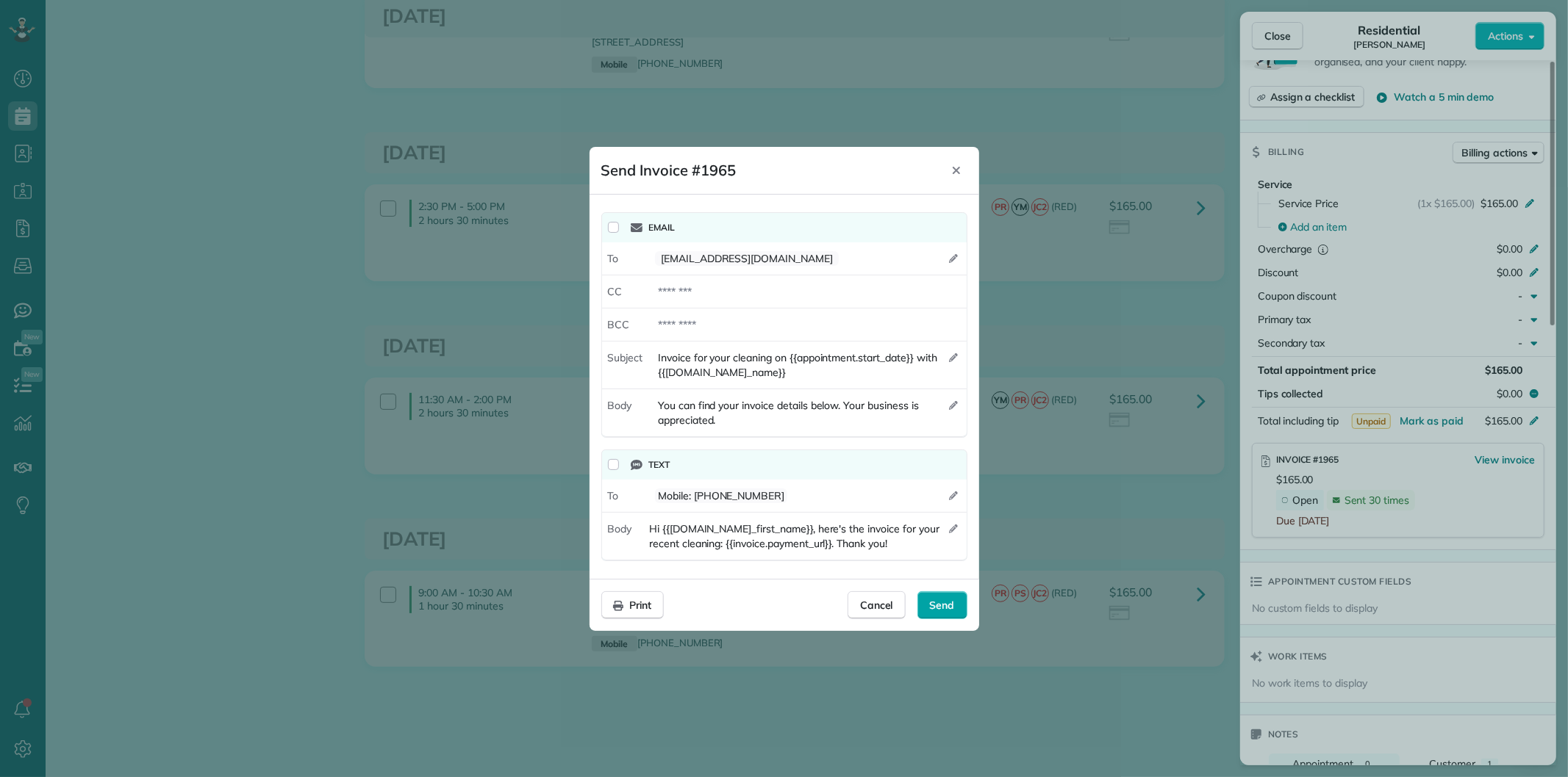
click at [938, 600] on span "Send" at bounding box center [942, 605] width 25 height 15
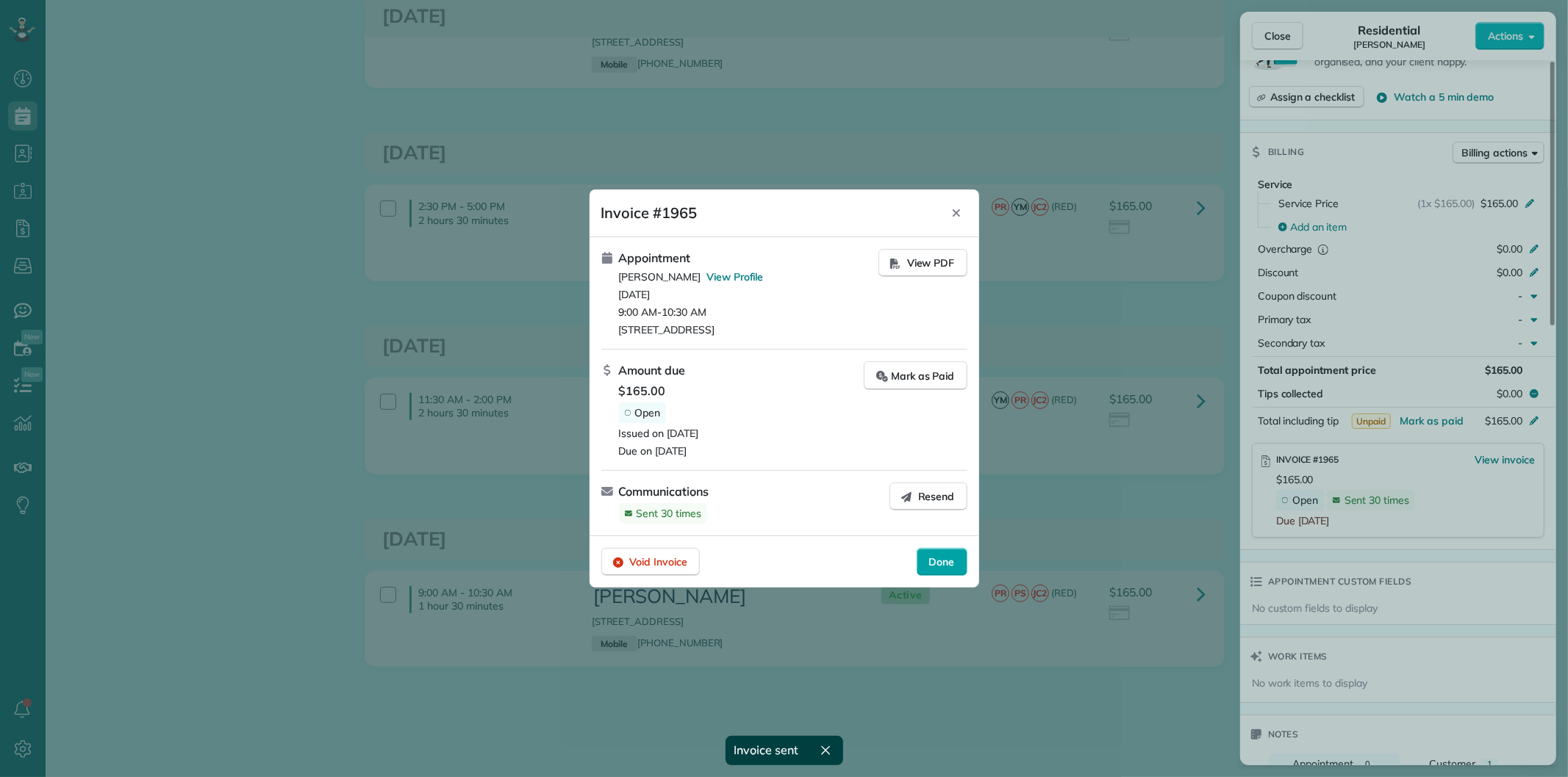
click at [929, 567] on span "Done" at bounding box center [941, 562] width 26 height 15
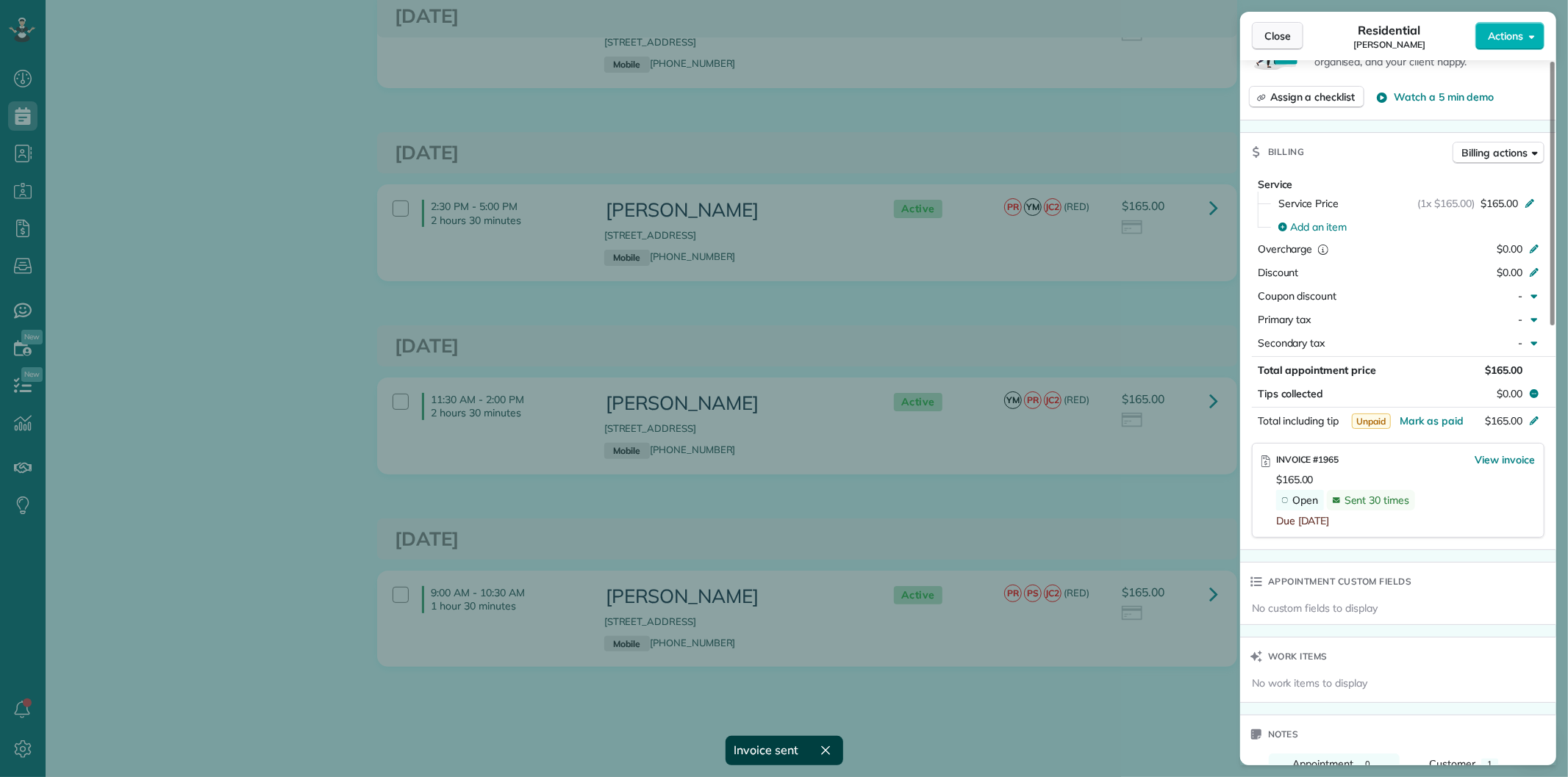
click at [1274, 35] on span "Close" at bounding box center [1277, 36] width 27 height 15
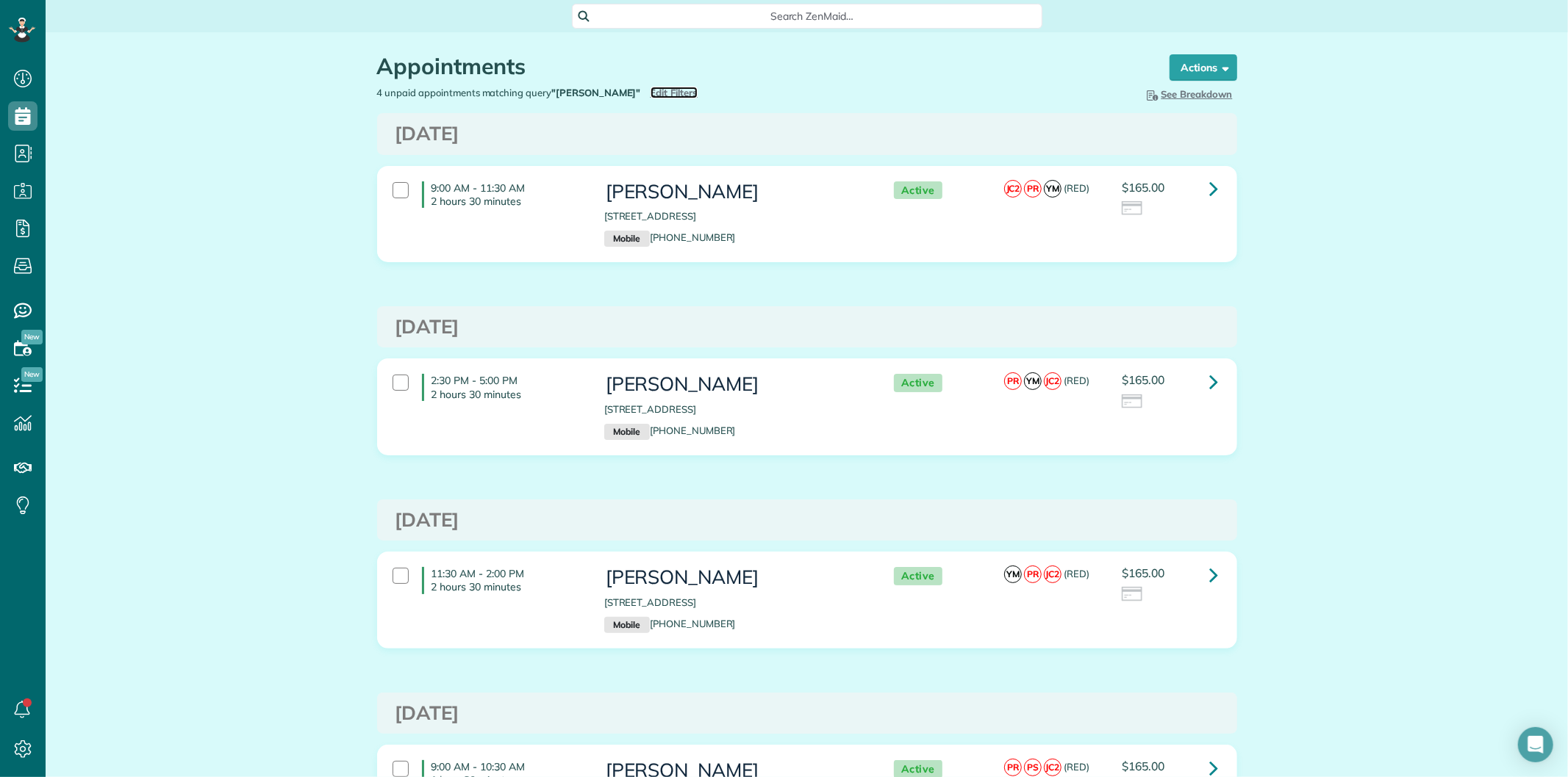
click at [665, 88] on span "Edit Filters" at bounding box center [674, 92] width 48 height 12
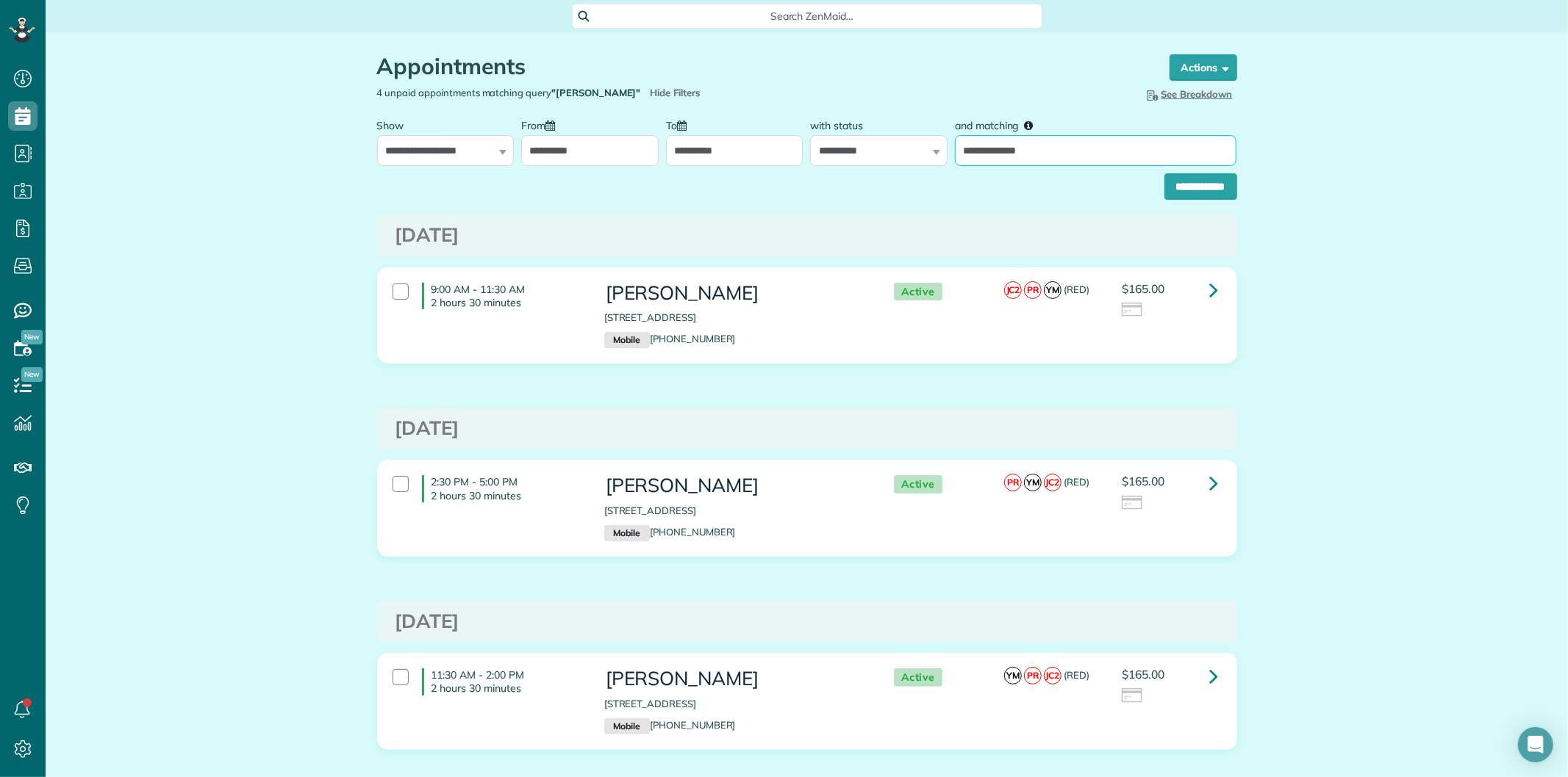
click at [1052, 147] on input "**********" at bounding box center [1095, 150] width 282 height 31
paste input "text"
type input "**********"
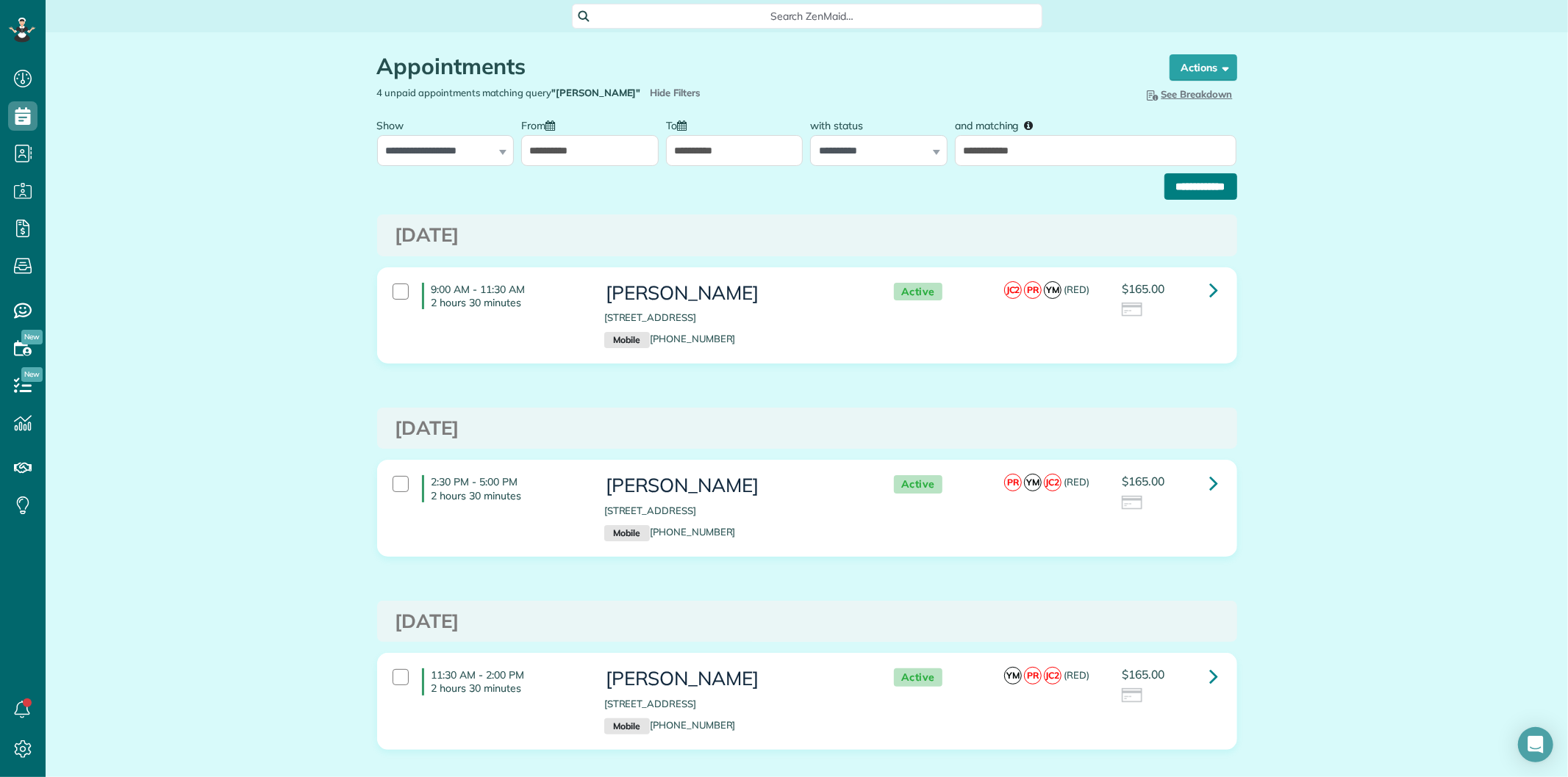
click at [1174, 188] on input "**********" at bounding box center [1201, 187] width 73 height 27
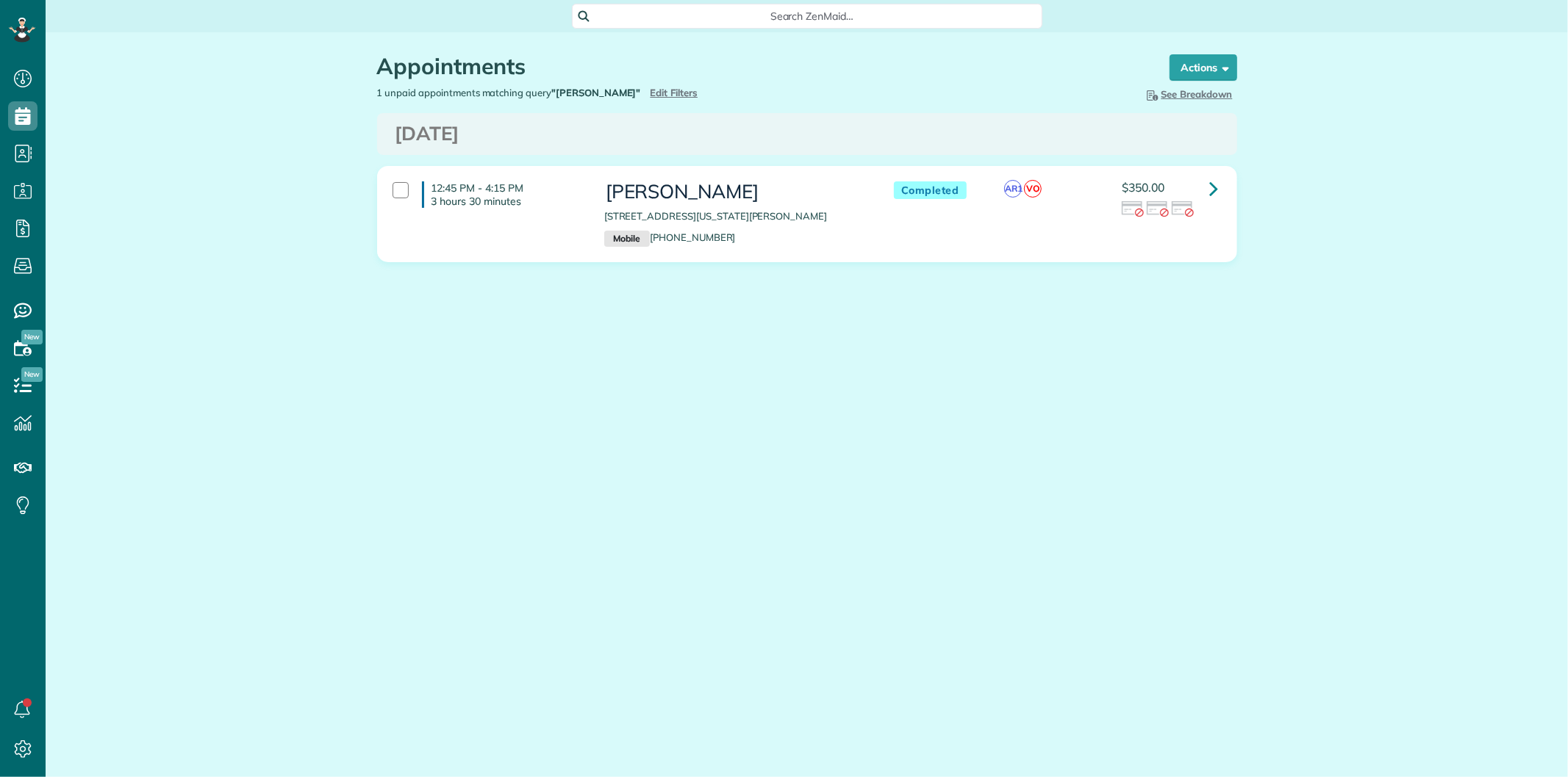
scroll to position [5, 5]
click at [1215, 181] on icon at bounding box center [1214, 188] width 9 height 26
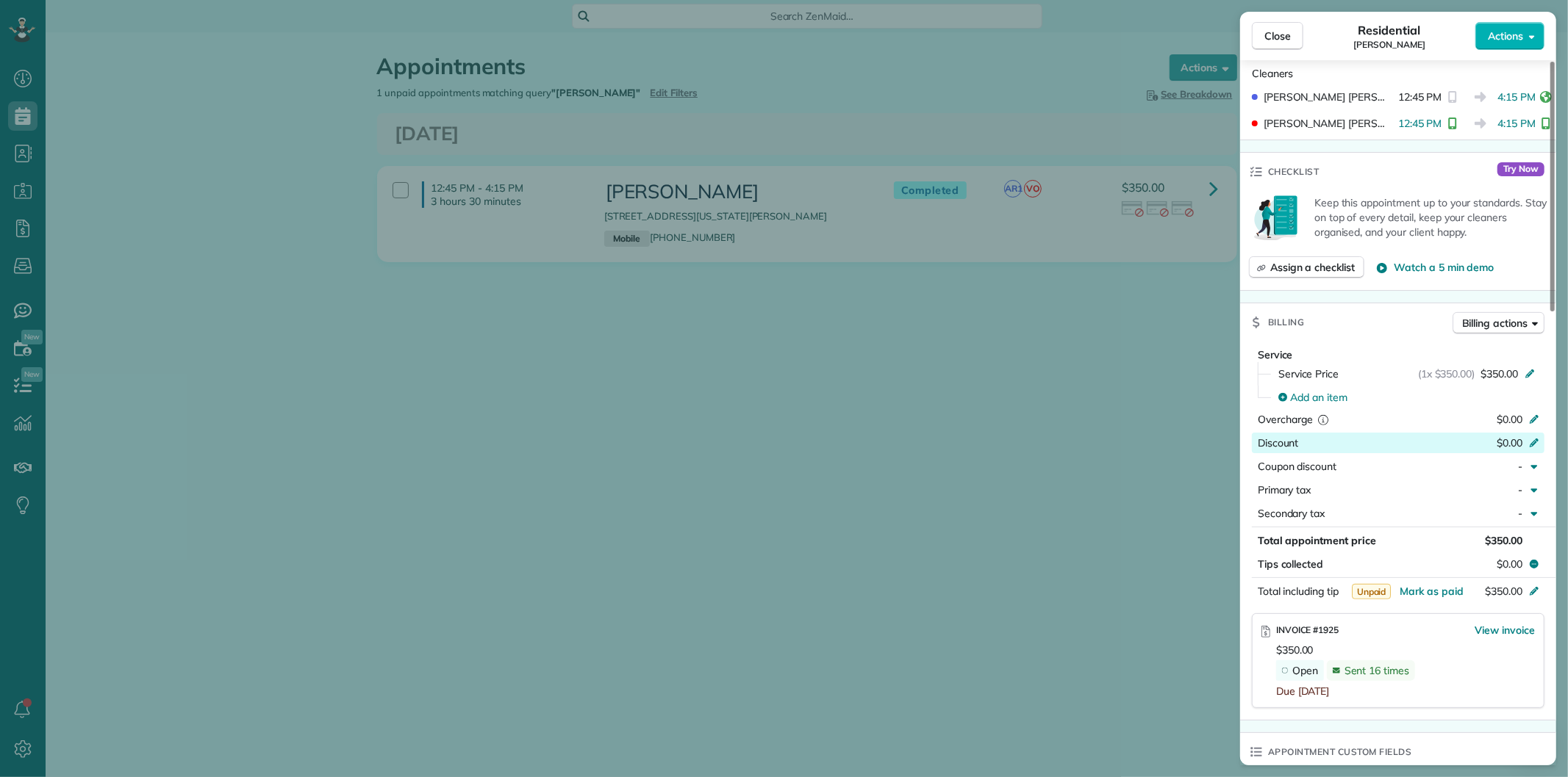
scroll to position [489, 0]
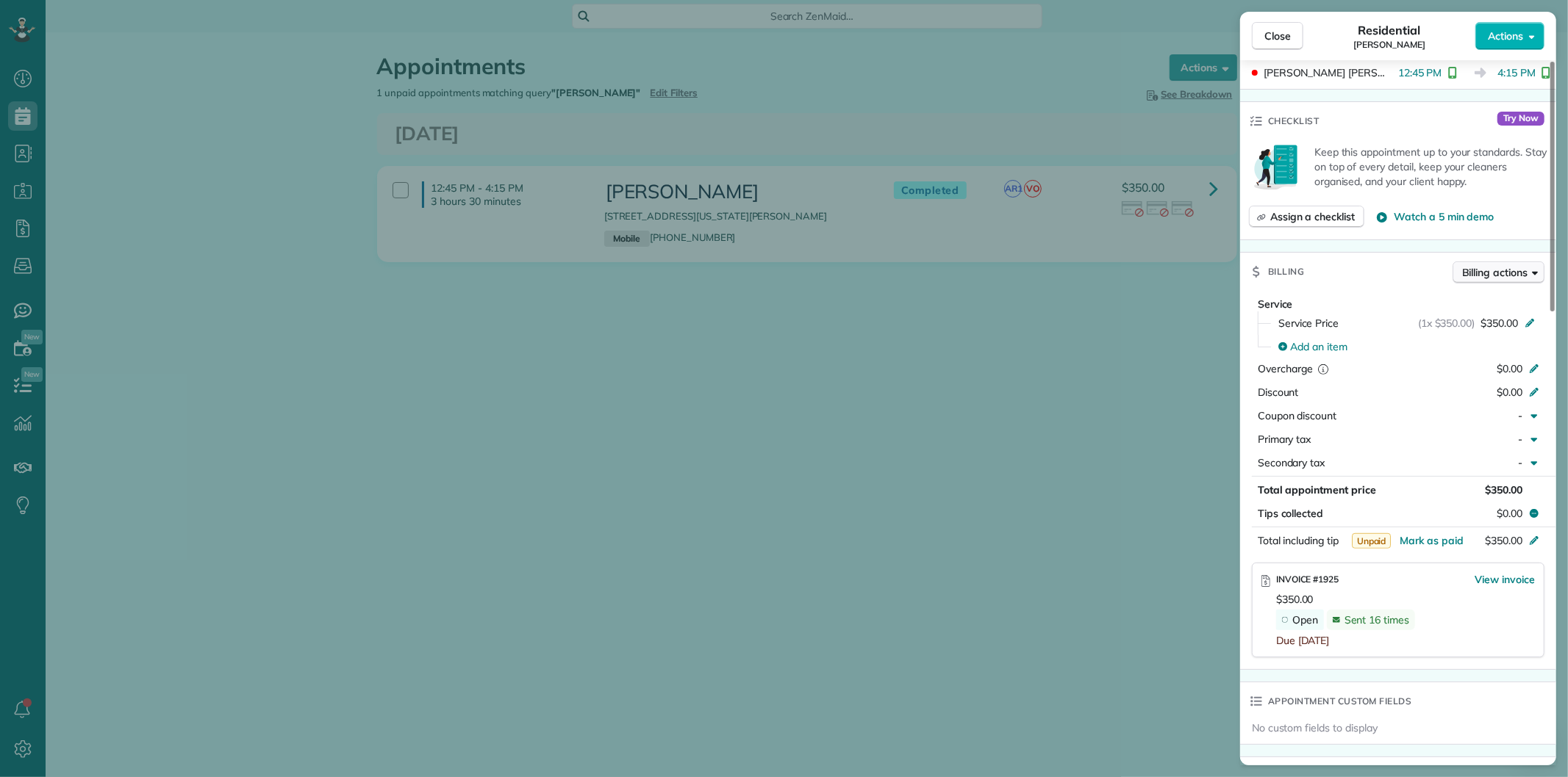
click at [1489, 268] on span "Billing actions" at bounding box center [1494, 272] width 65 height 15
click at [1431, 305] on span "Manage or resend invoice…" at bounding box center [1467, 303] width 128 height 15
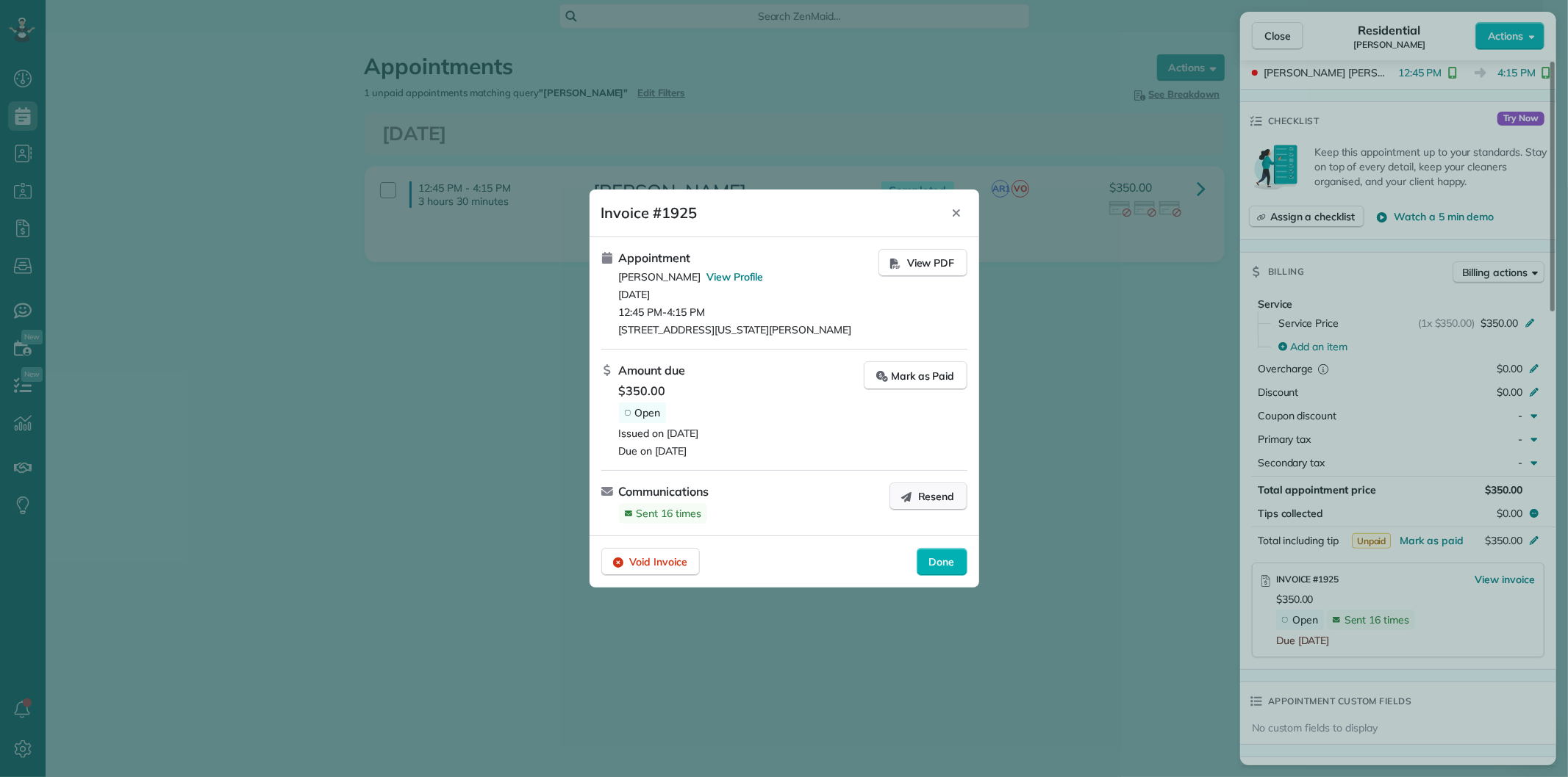
click at [905, 498] on icon "button" at bounding box center [906, 497] width 10 height 10
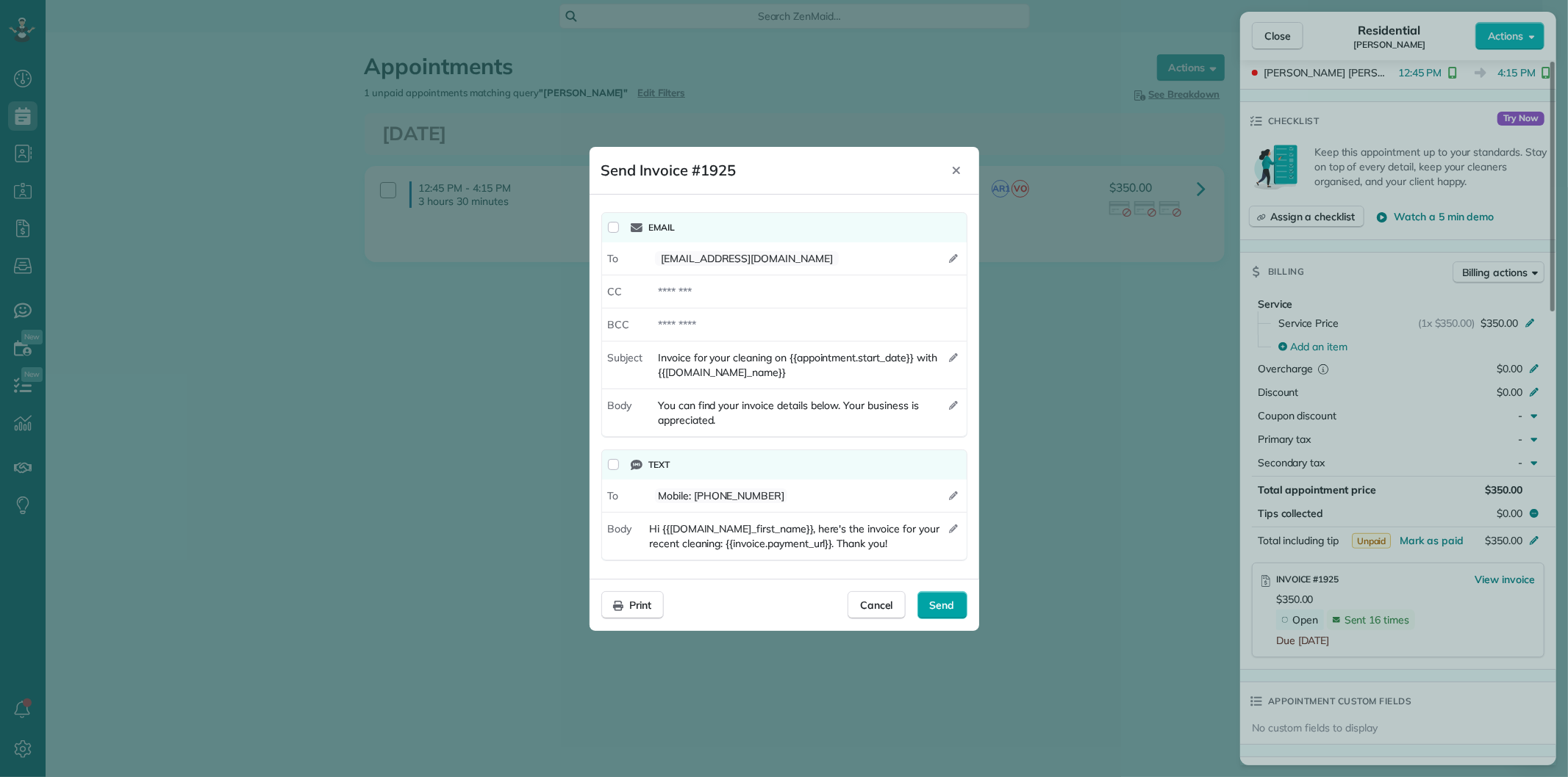
click at [953, 600] on span "Send" at bounding box center [942, 605] width 25 height 15
click at [864, 607] on span "Cancel" at bounding box center [876, 605] width 33 height 15
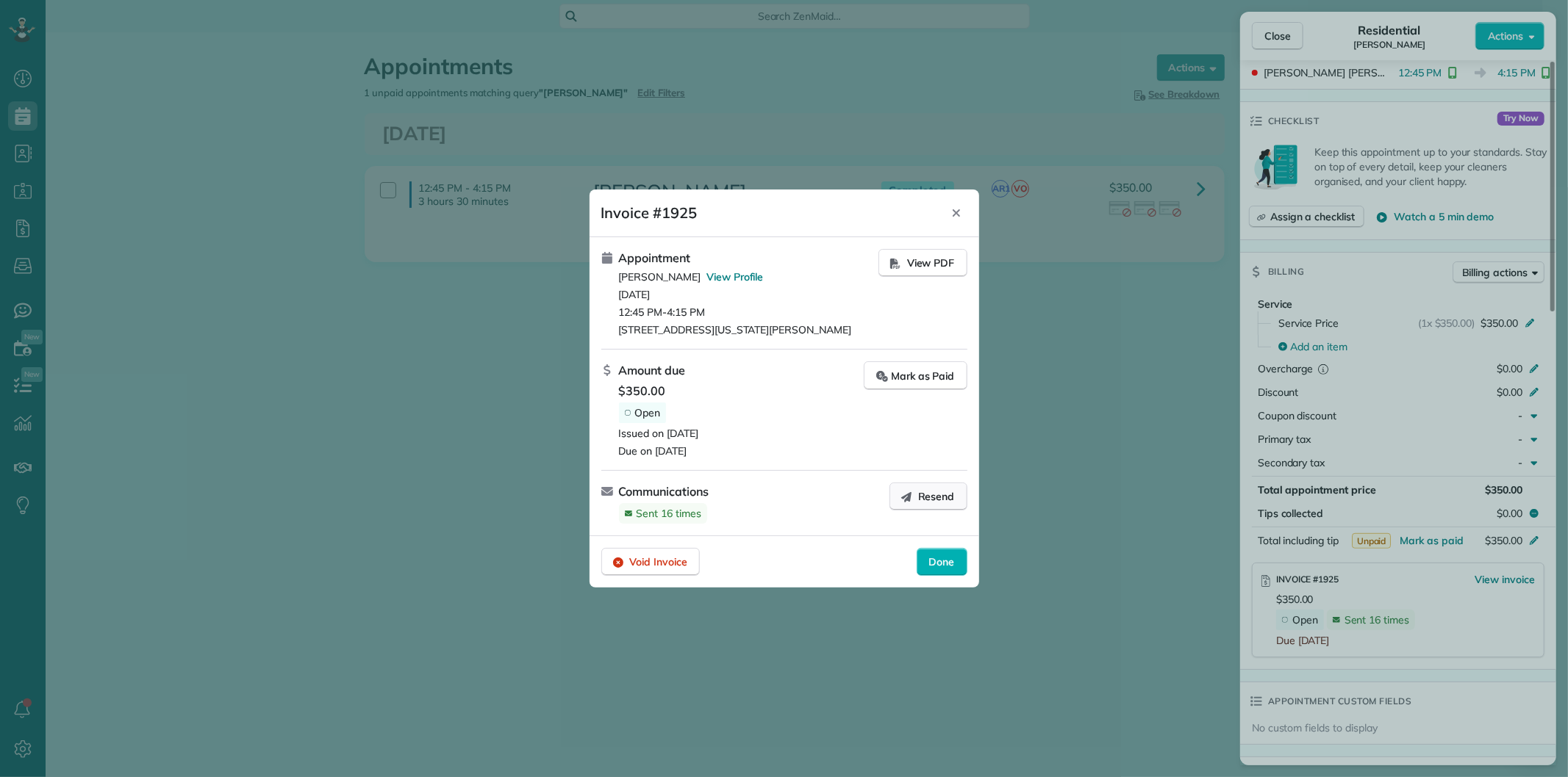
click at [934, 500] on span "Resend" at bounding box center [936, 496] width 37 height 15
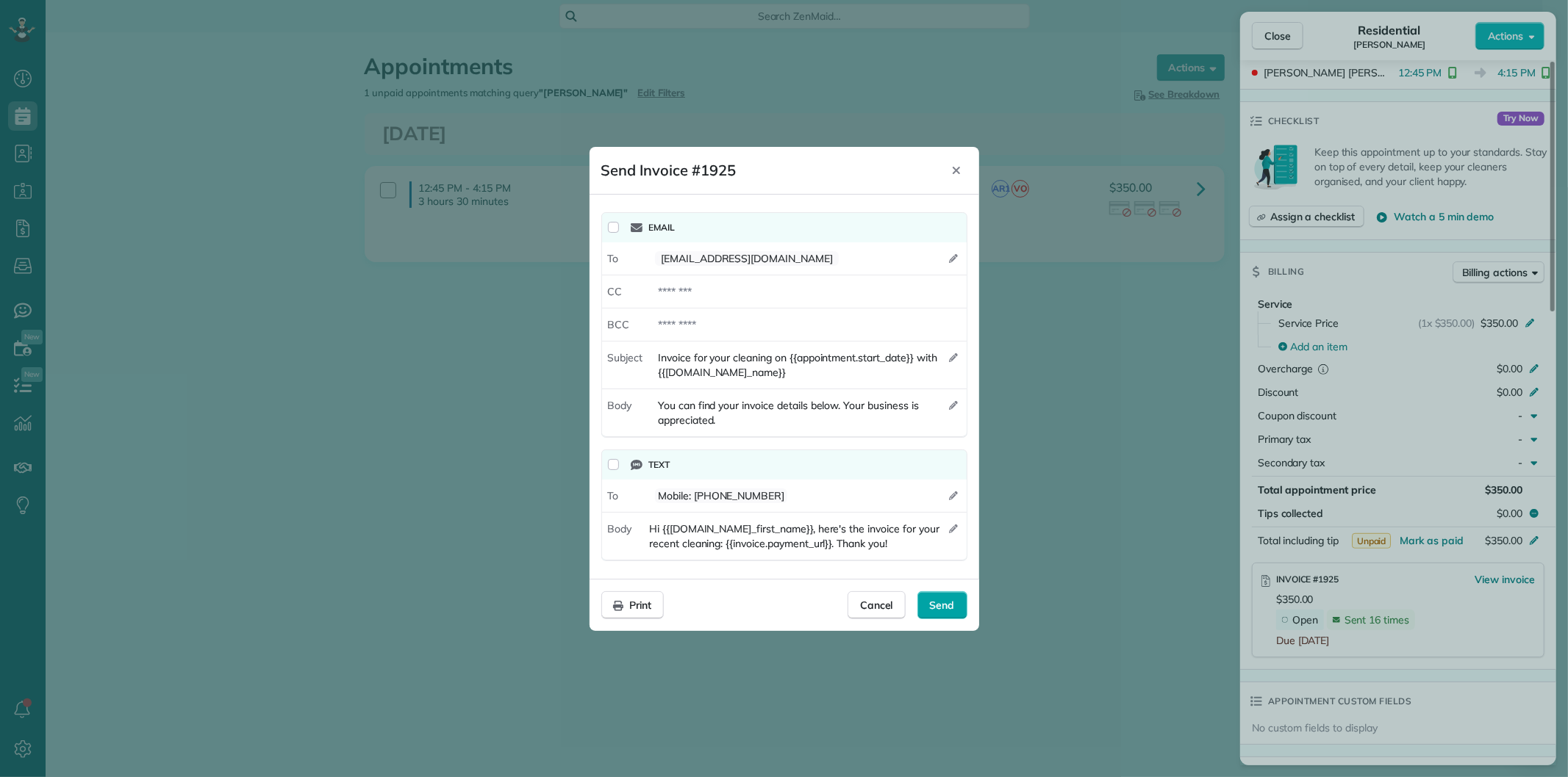
click at [949, 604] on span "Send" at bounding box center [942, 605] width 25 height 15
click at [893, 607] on div "Cancel" at bounding box center [876, 606] width 58 height 28
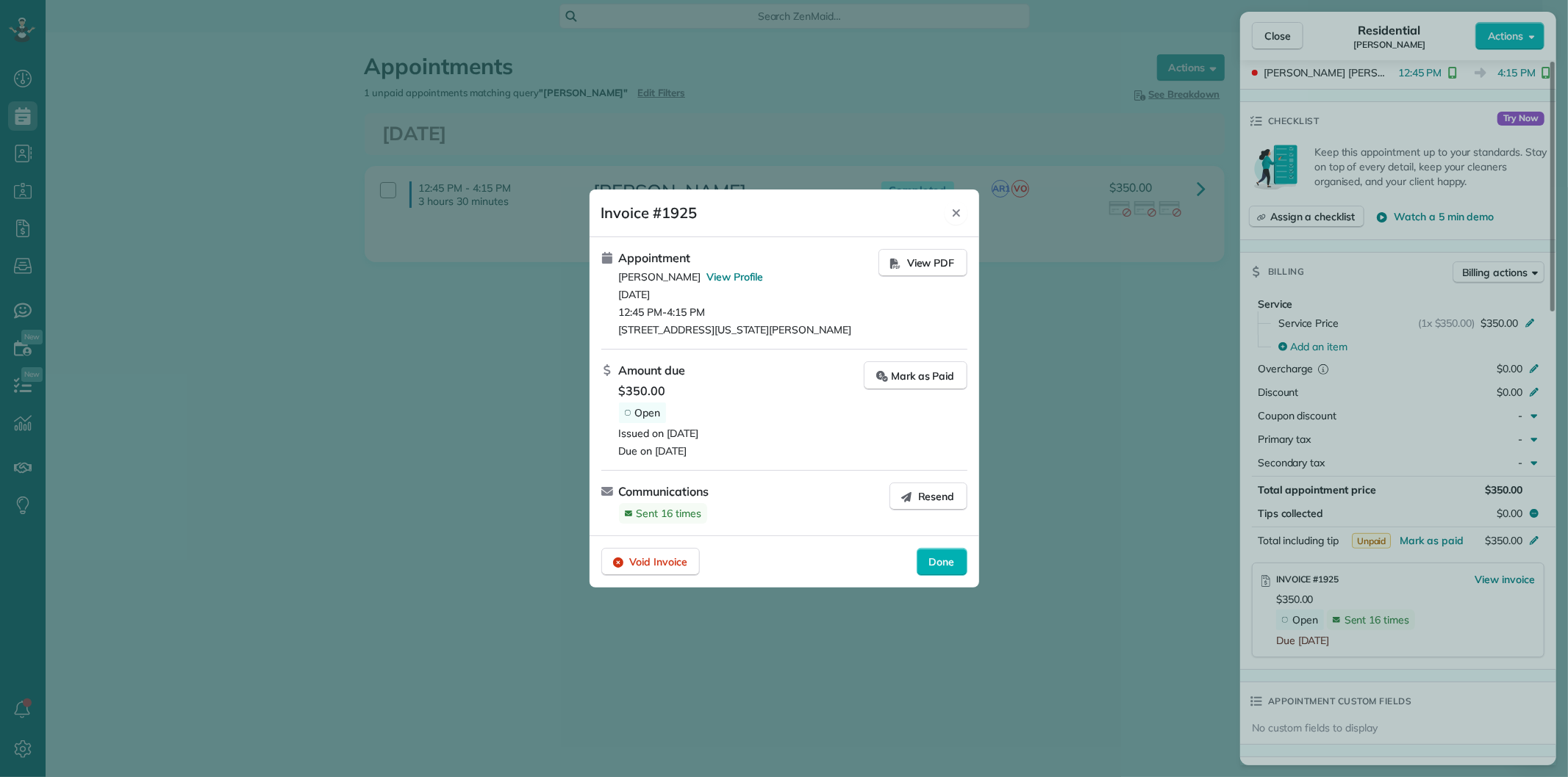
click at [952, 213] on icon "Close" at bounding box center [956, 213] width 12 height 12
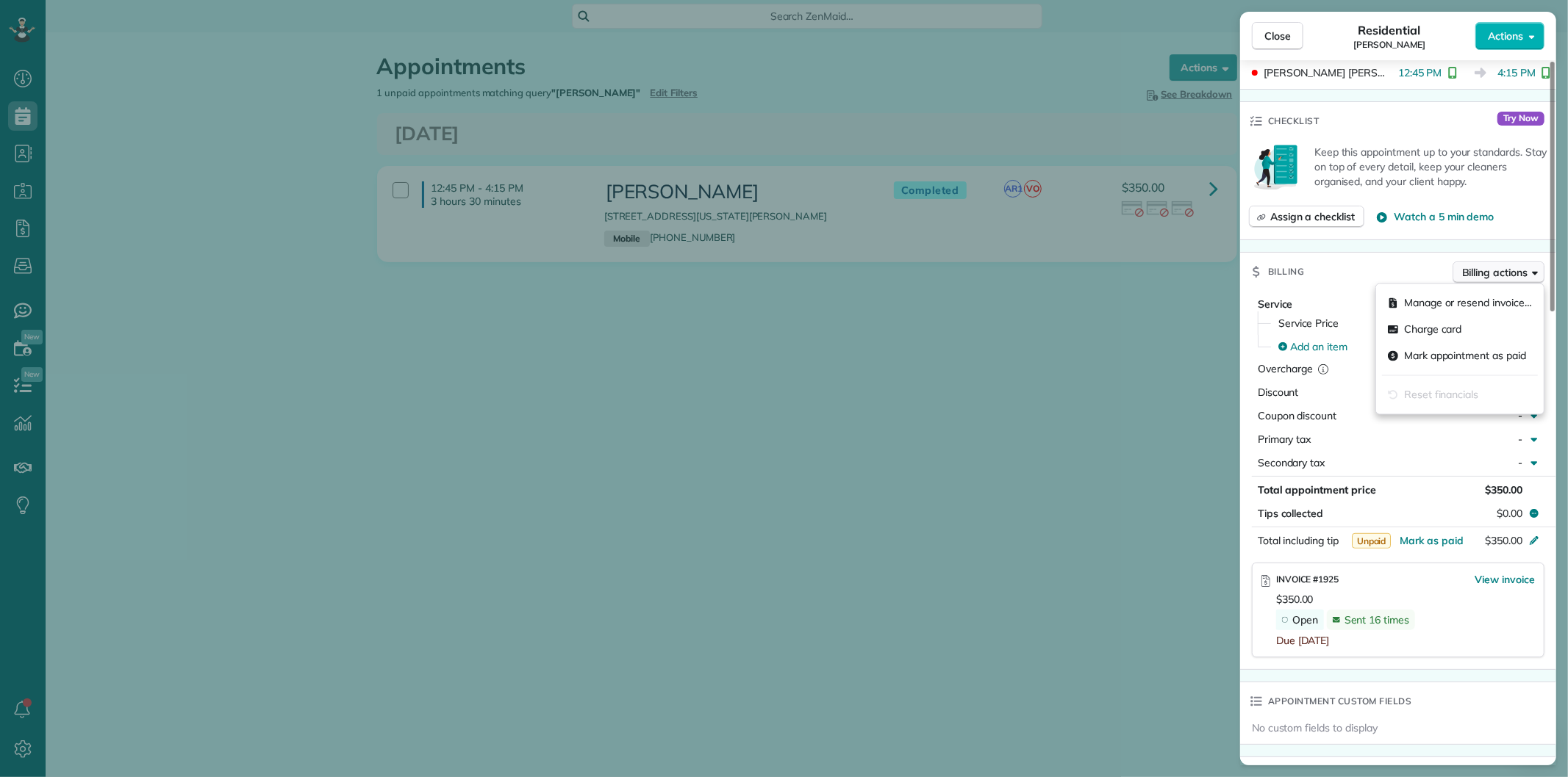
click at [1479, 262] on button "Billing actions" at bounding box center [1498, 272] width 92 height 22
click at [1470, 294] on div "Manage or resend invoice…" at bounding box center [1460, 304] width 155 height 27
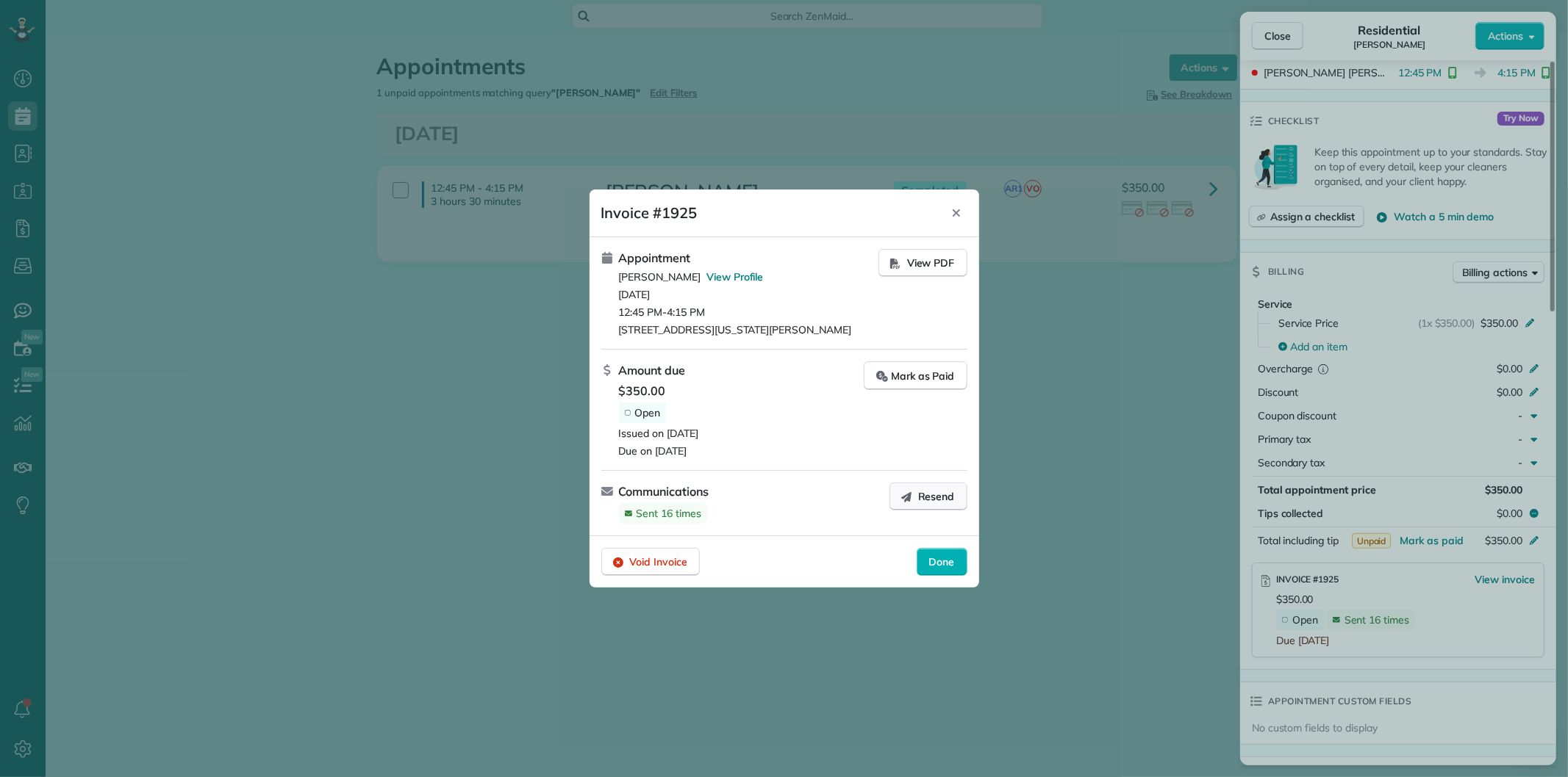
click at [907, 498] on icon "button" at bounding box center [906, 496] width 12 height 12
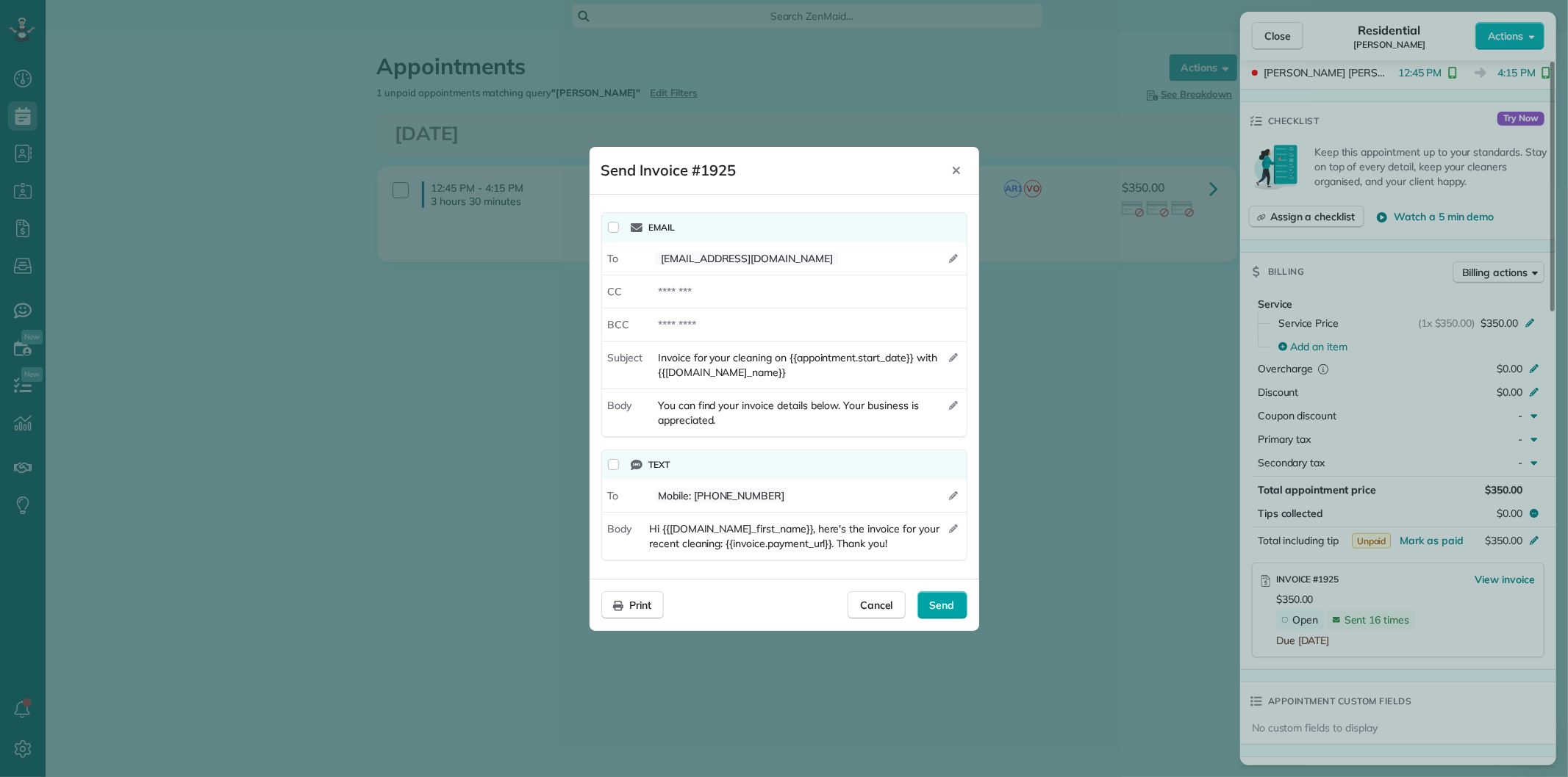
click at [927, 598] on div "Send" at bounding box center [942, 606] width 50 height 28
click at [860, 604] on div "Cancel" at bounding box center [876, 606] width 58 height 28
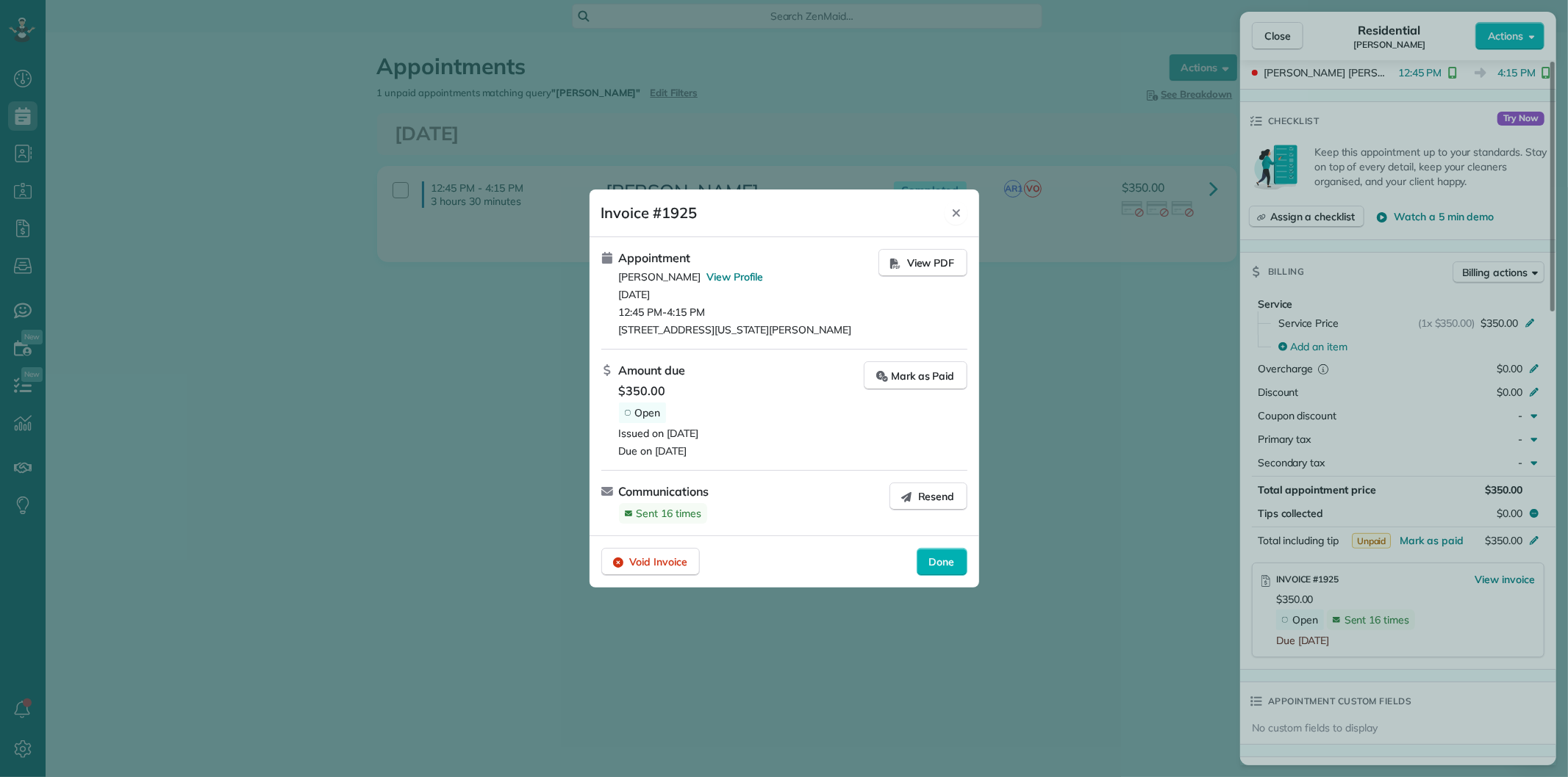
click at [959, 213] on icon "Close" at bounding box center [956, 213] width 12 height 12
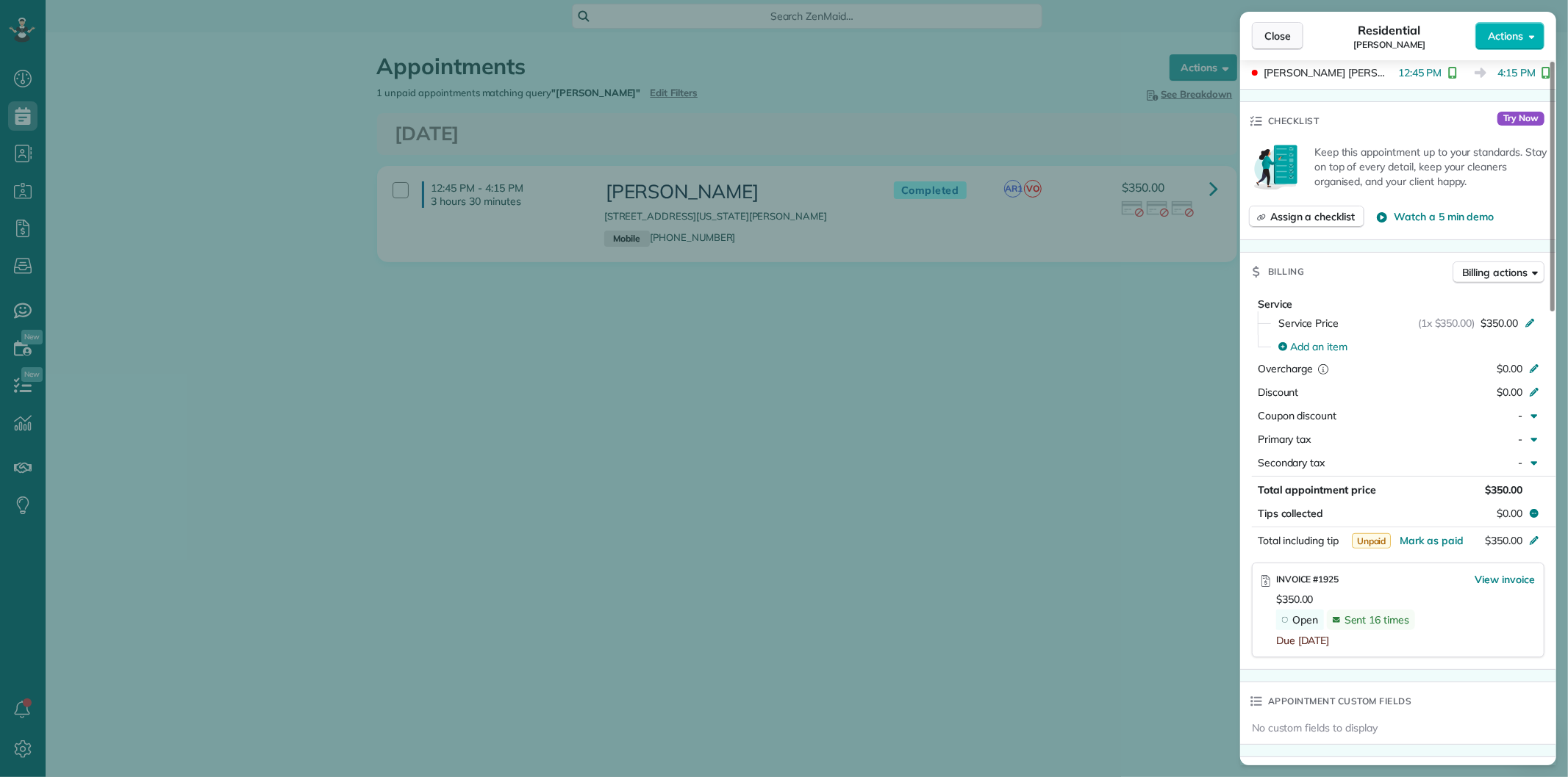
click at [1260, 37] on button "Close" at bounding box center [1277, 36] width 52 height 28
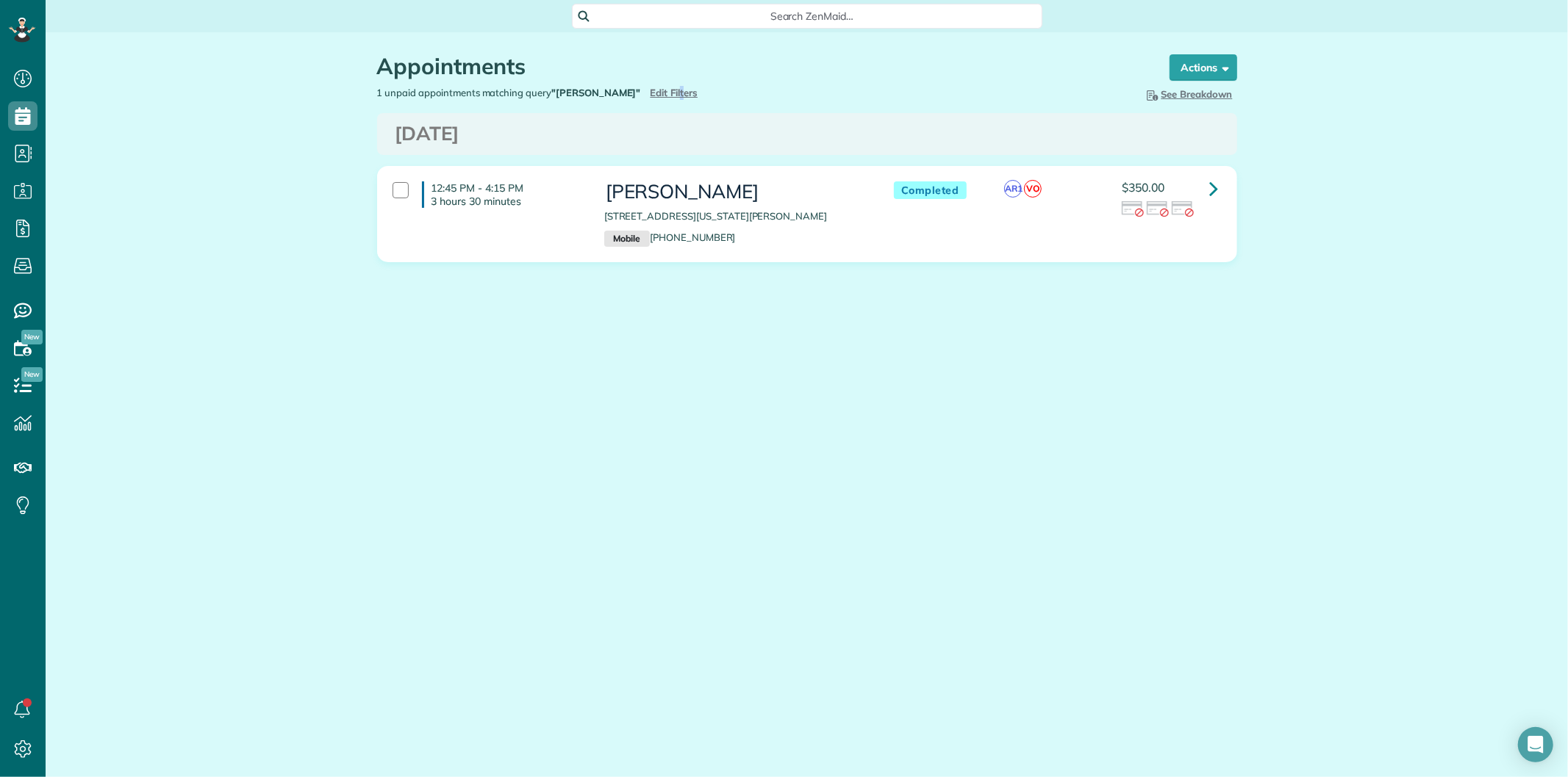
click at [660, 86] on div "1 unpaid appointments matching query "shelby smith" Hide Filters Edit Filters" at bounding box center [587, 93] width 441 height 14
click at [658, 101] on div "1 unpaid appointments matching query "shelby smith" Hide Filters Edit Filters H…" at bounding box center [806, 94] width 882 height 16
click at [655, 89] on span "Edit Filters" at bounding box center [674, 92] width 48 height 12
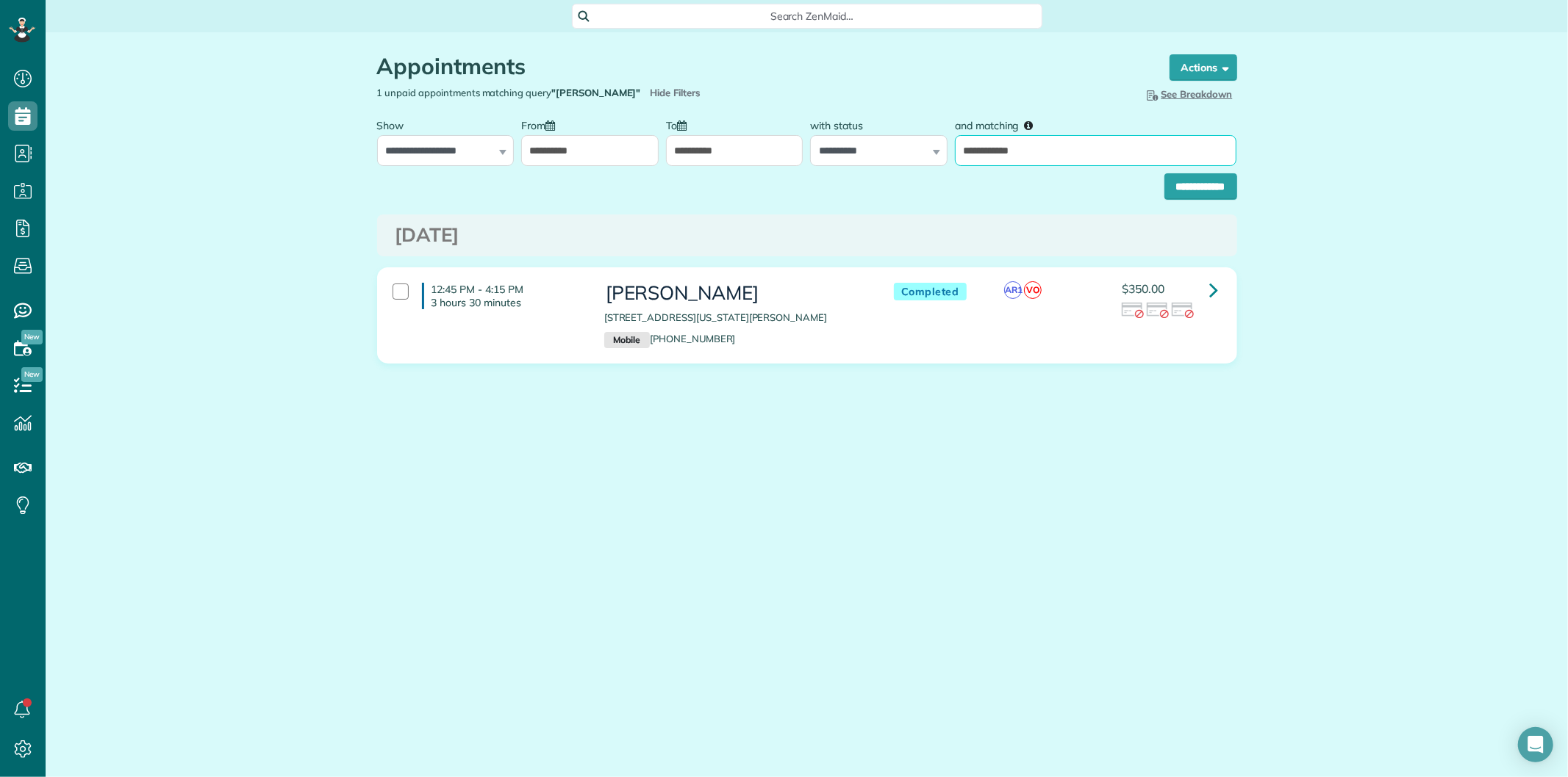
click at [1111, 147] on input "**********" at bounding box center [1095, 150] width 282 height 31
paste input "**********"
type input "**********"
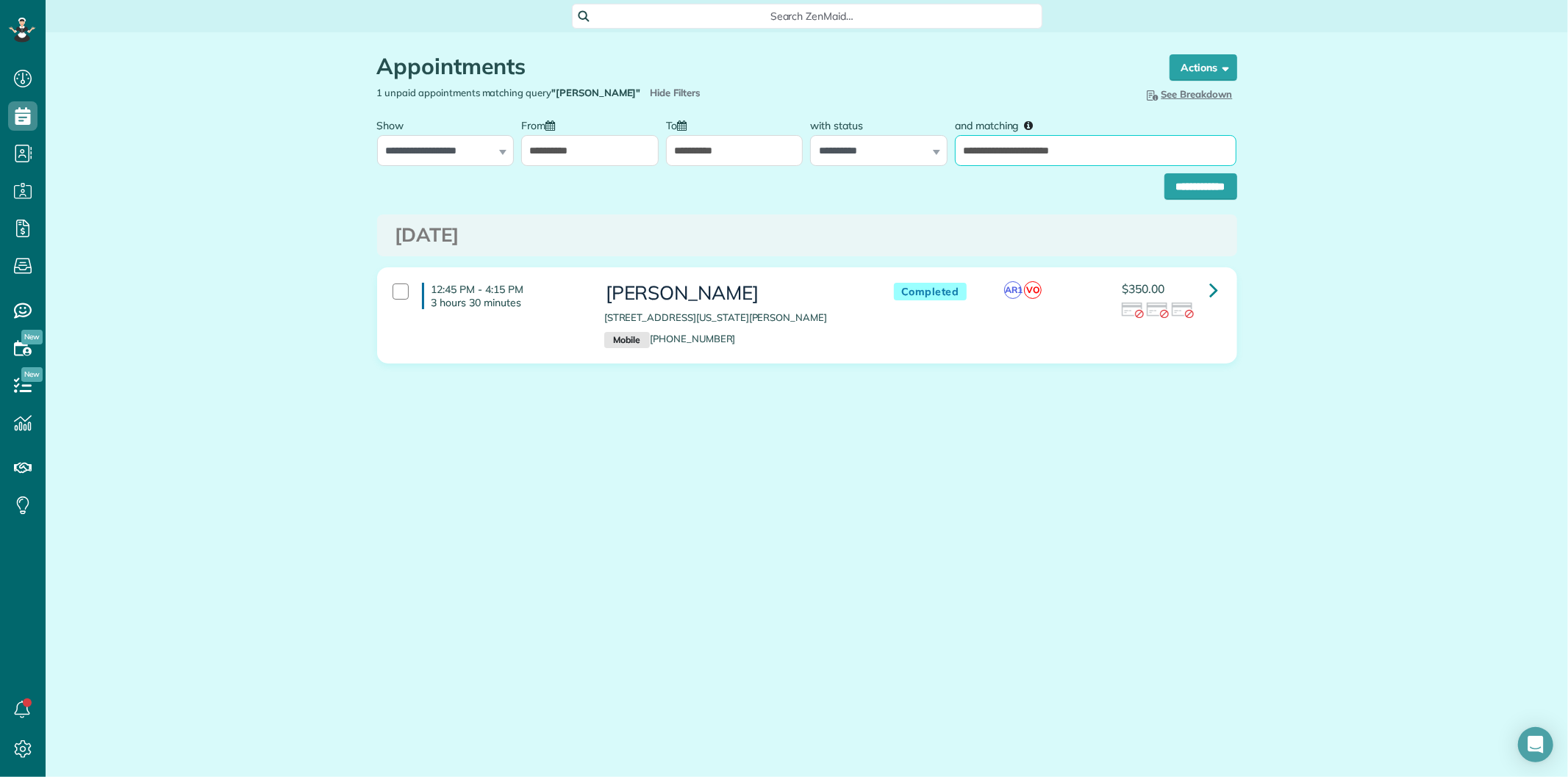
click at [1164, 173] on input "**********" at bounding box center [1201, 187] width 73 height 27
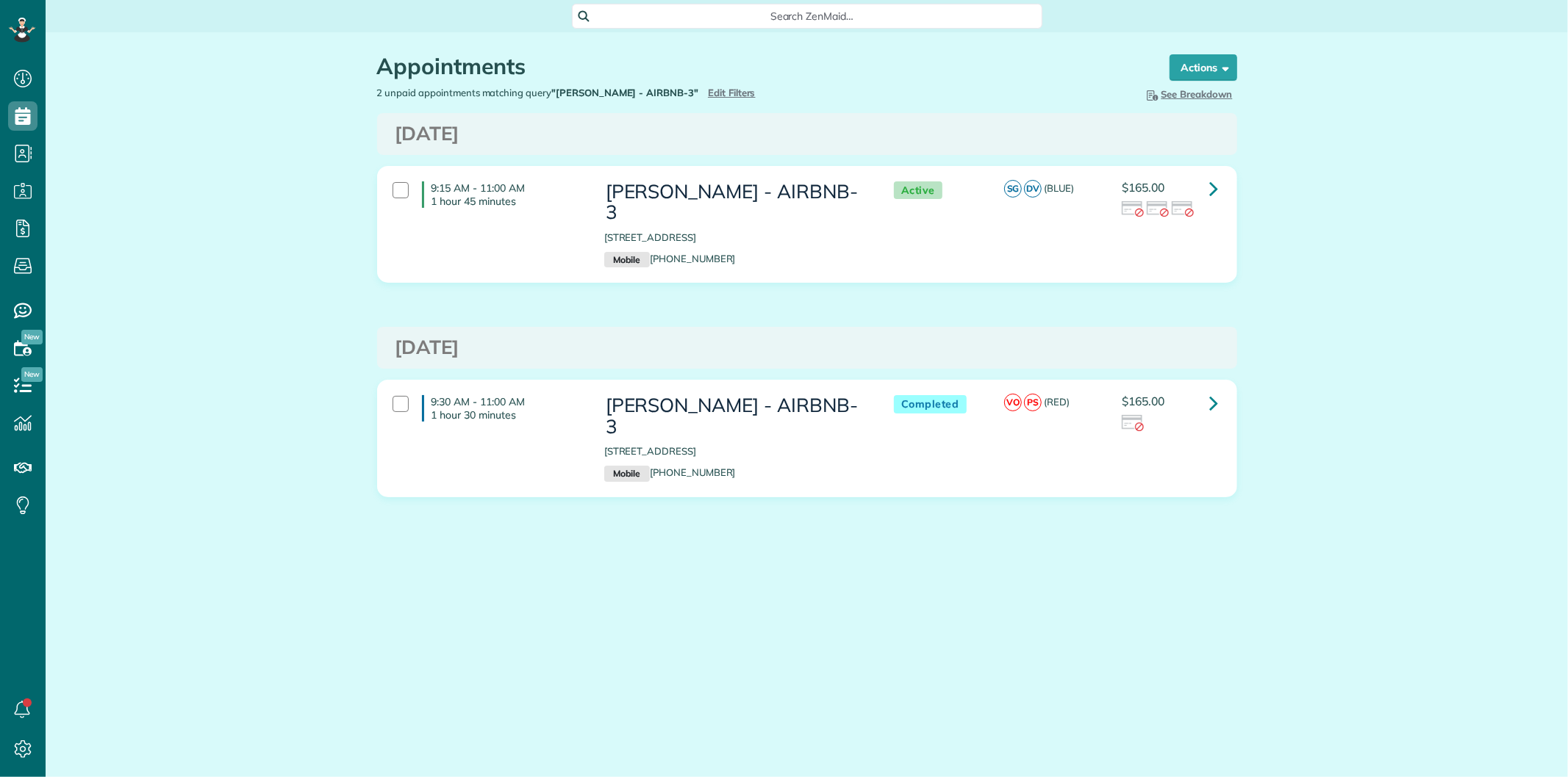
scroll to position [5, 5]
click at [1220, 177] on link at bounding box center [1214, 188] width 29 height 29
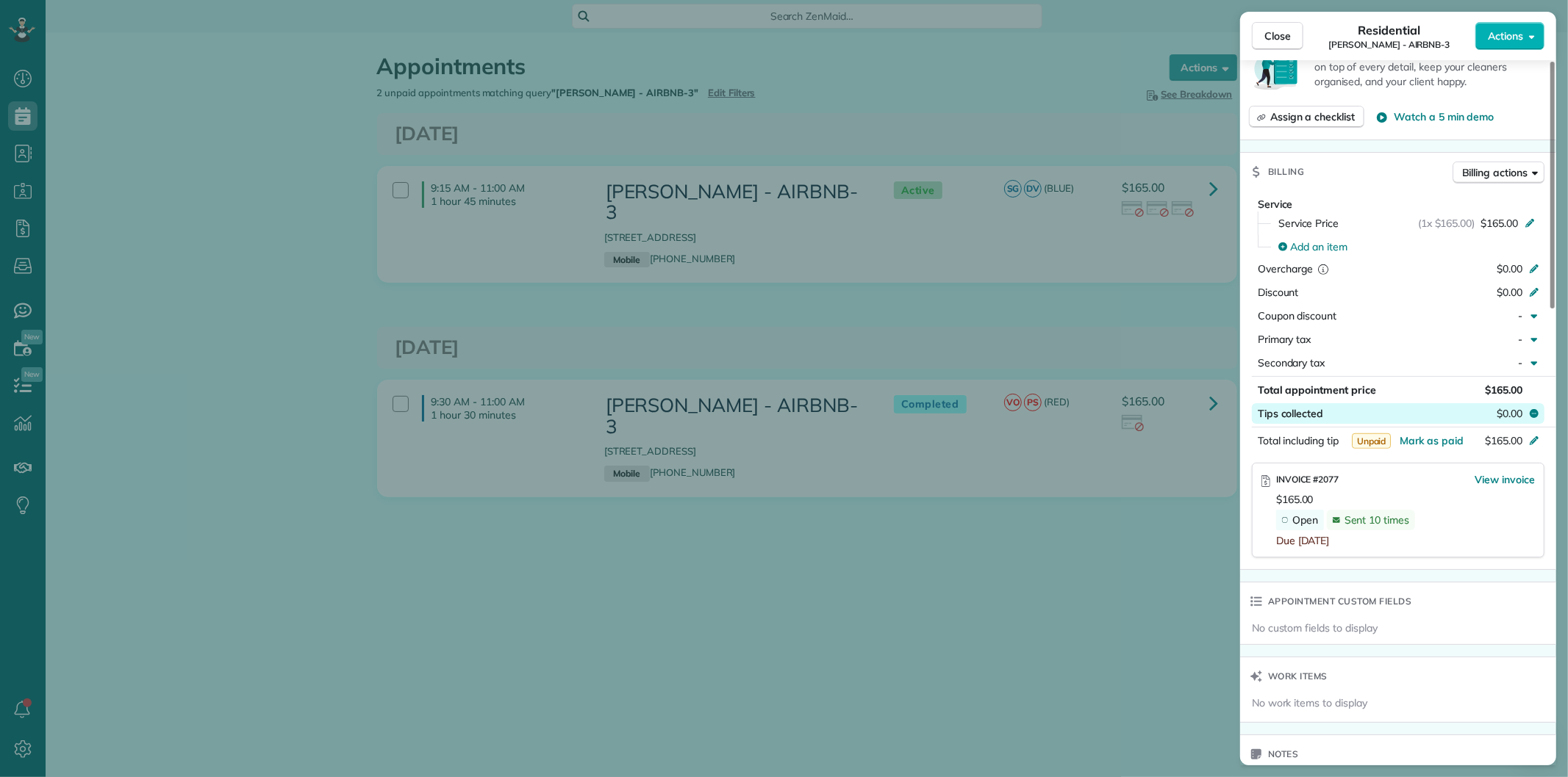
scroll to position [652, 0]
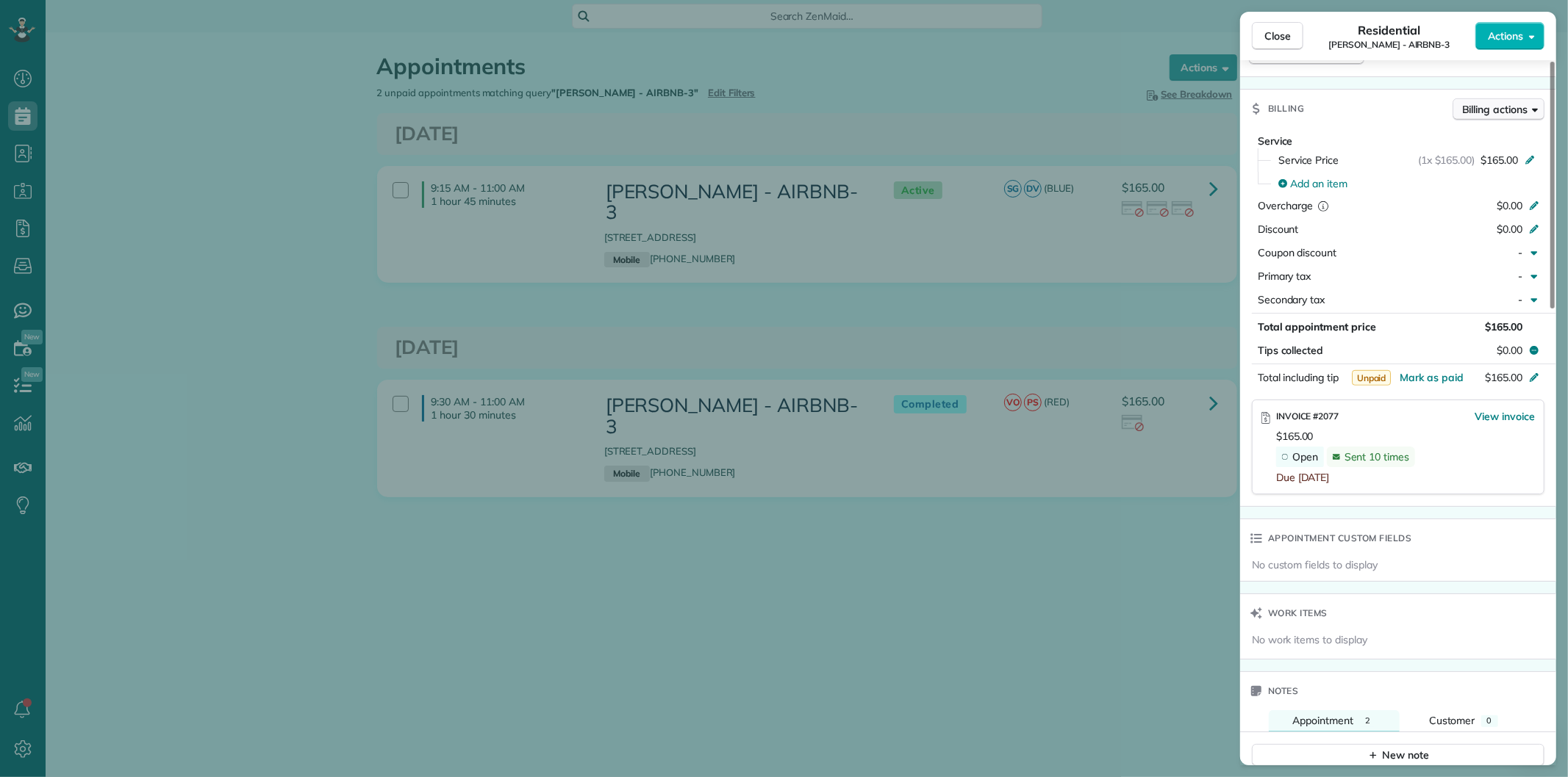
click at [1486, 111] on span "Billing actions" at bounding box center [1494, 109] width 65 height 15
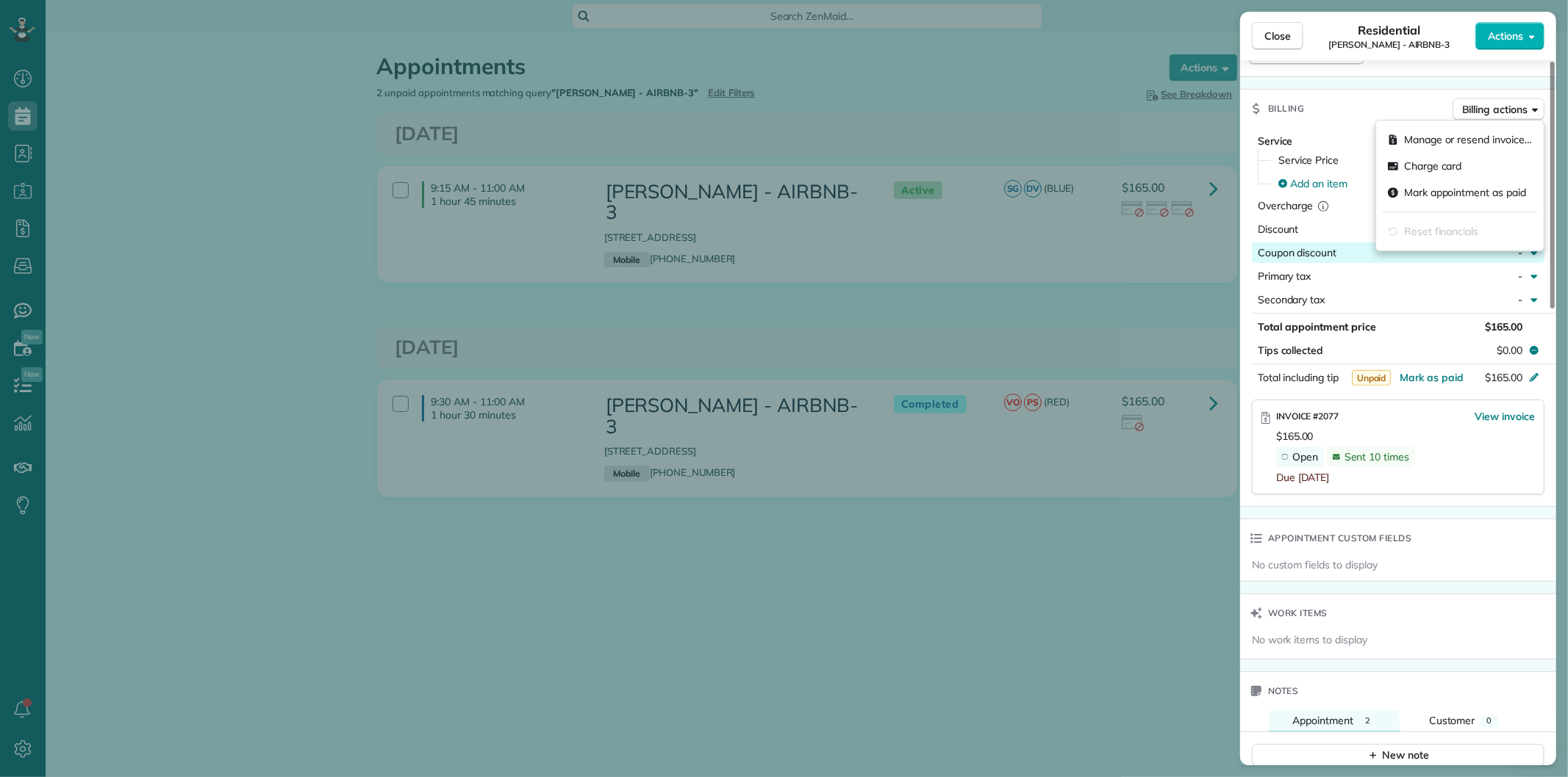
drag, startPoint x: 1417, startPoint y: 140, endPoint x: 1371, endPoint y: 250, distance: 119.2
click at [1416, 140] on span "Manage or resend invoice…" at bounding box center [1467, 139] width 128 height 15
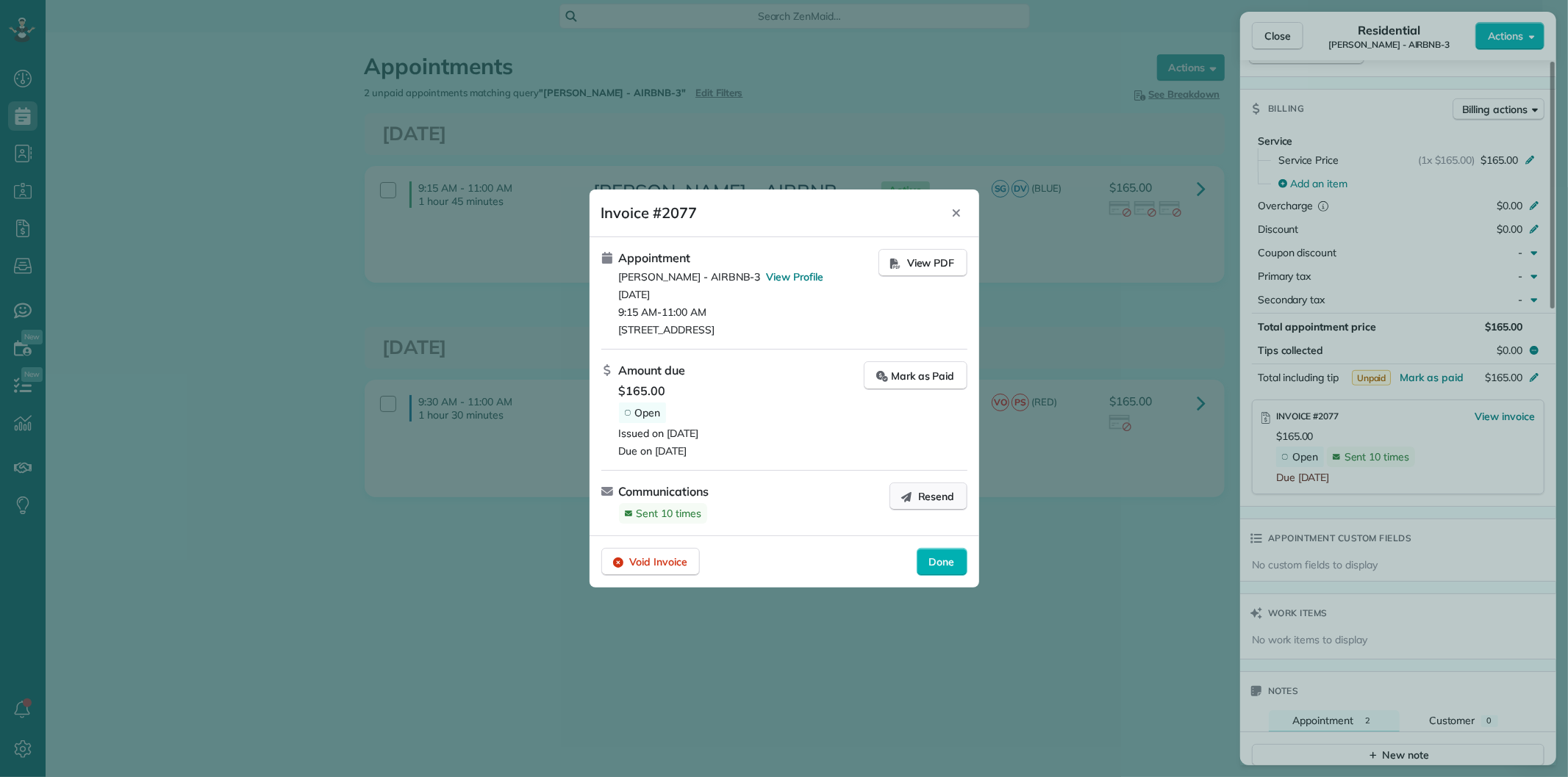
click at [917, 494] on button "Resend" at bounding box center [928, 497] width 78 height 28
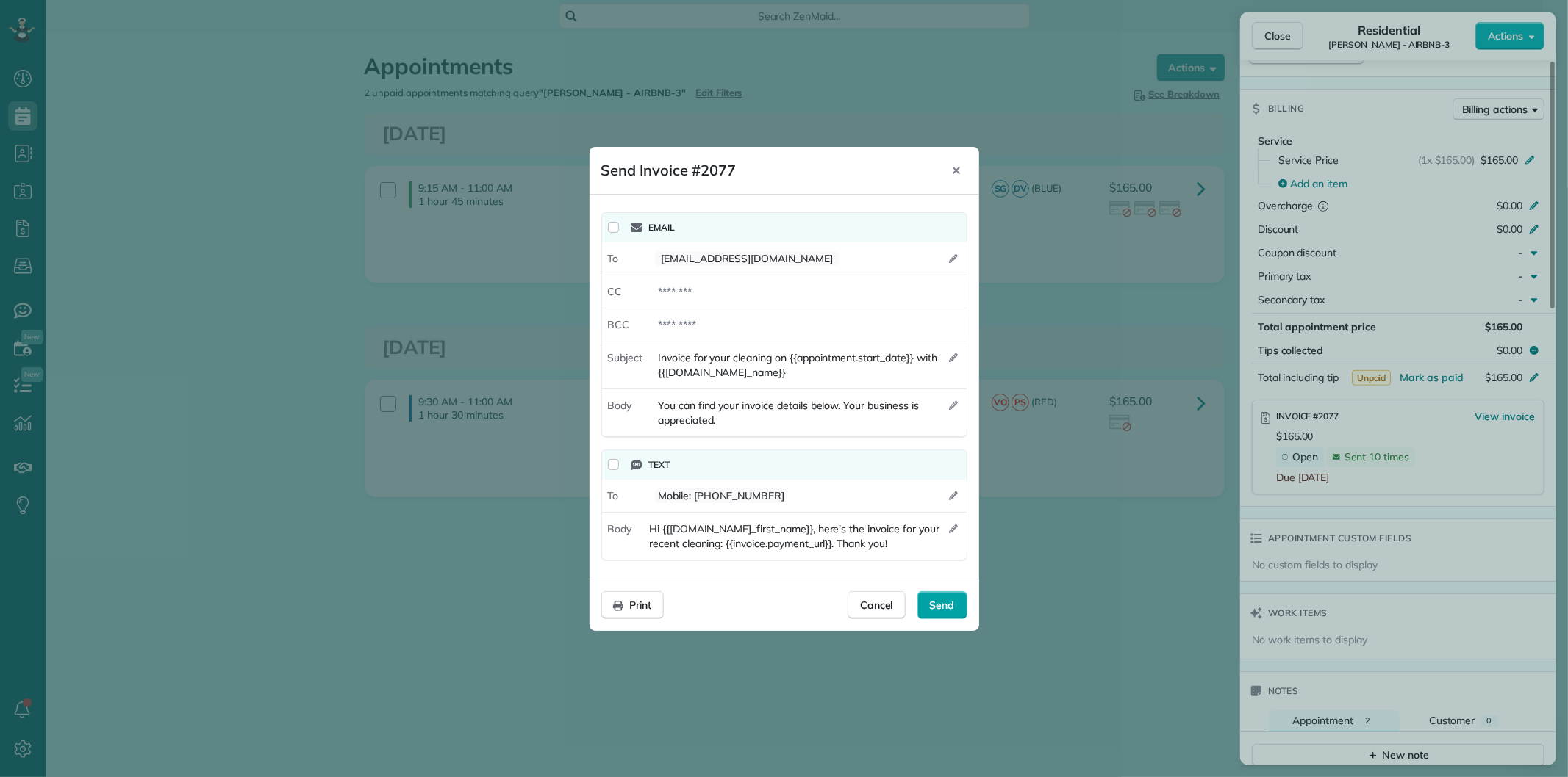
click at [939, 604] on span "Send" at bounding box center [942, 605] width 25 height 15
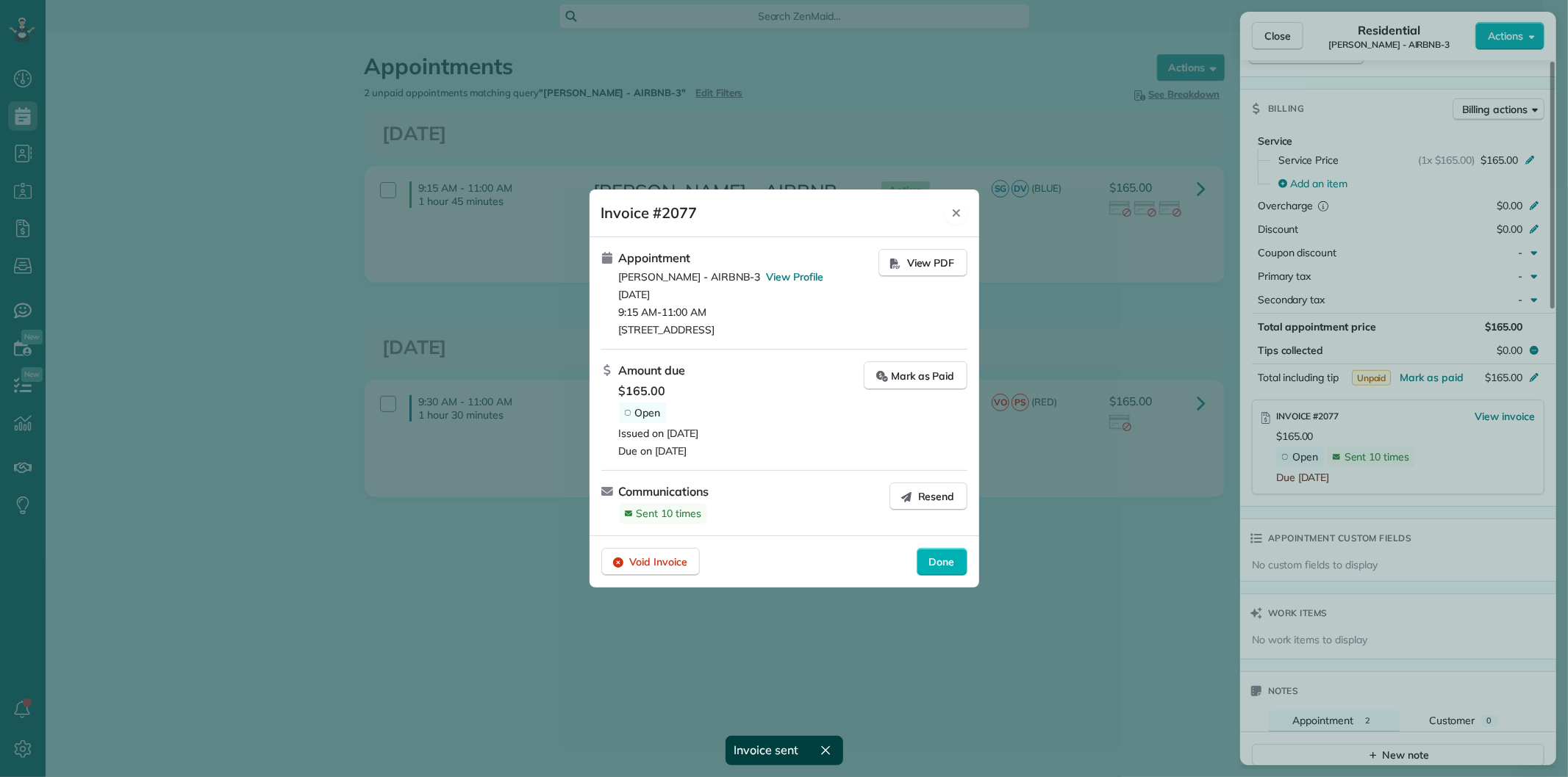
click at [959, 211] on icon "Close" at bounding box center [956, 213] width 12 height 12
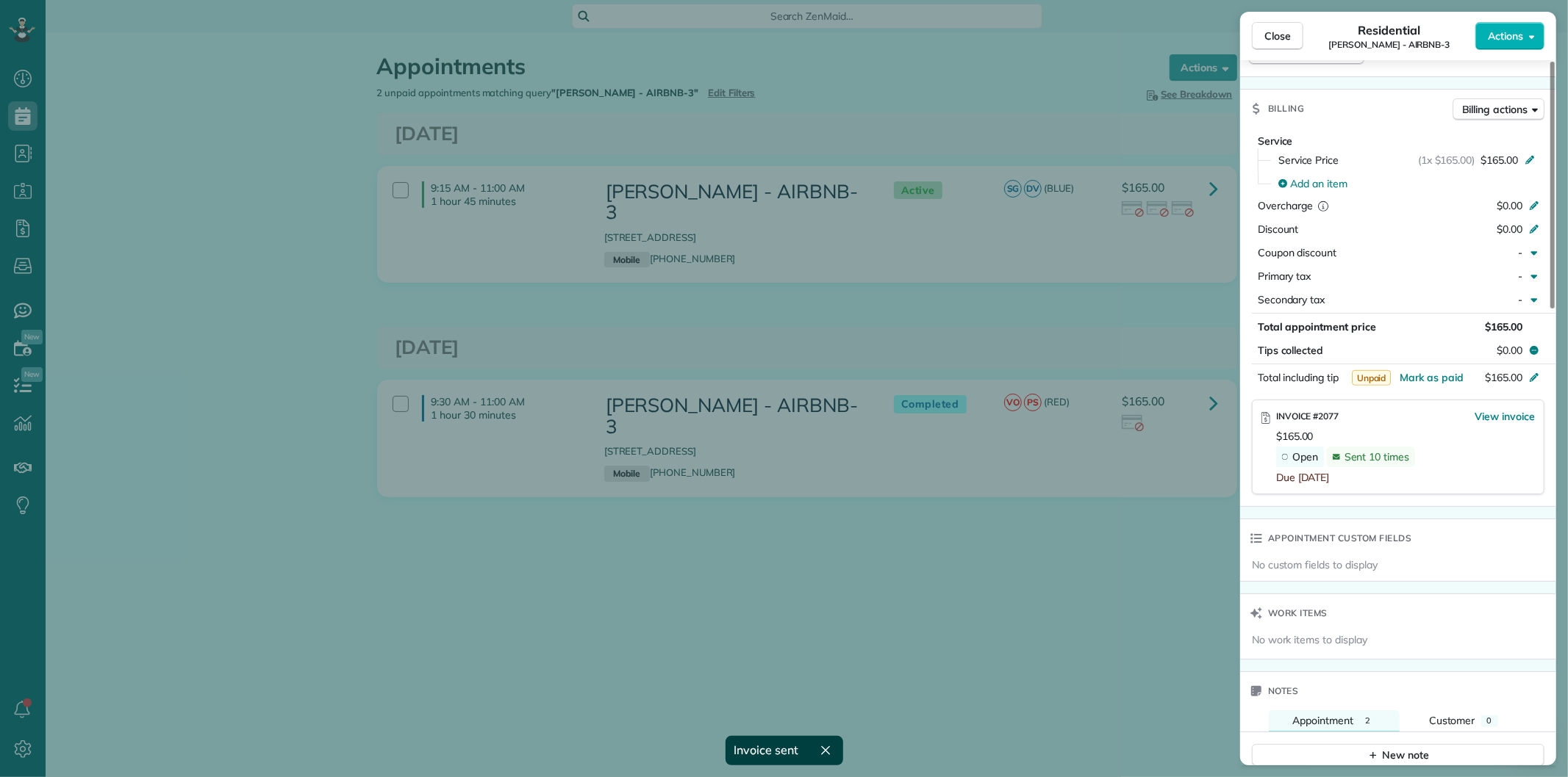
click at [1280, 38] on span "Close" at bounding box center [1277, 36] width 27 height 15
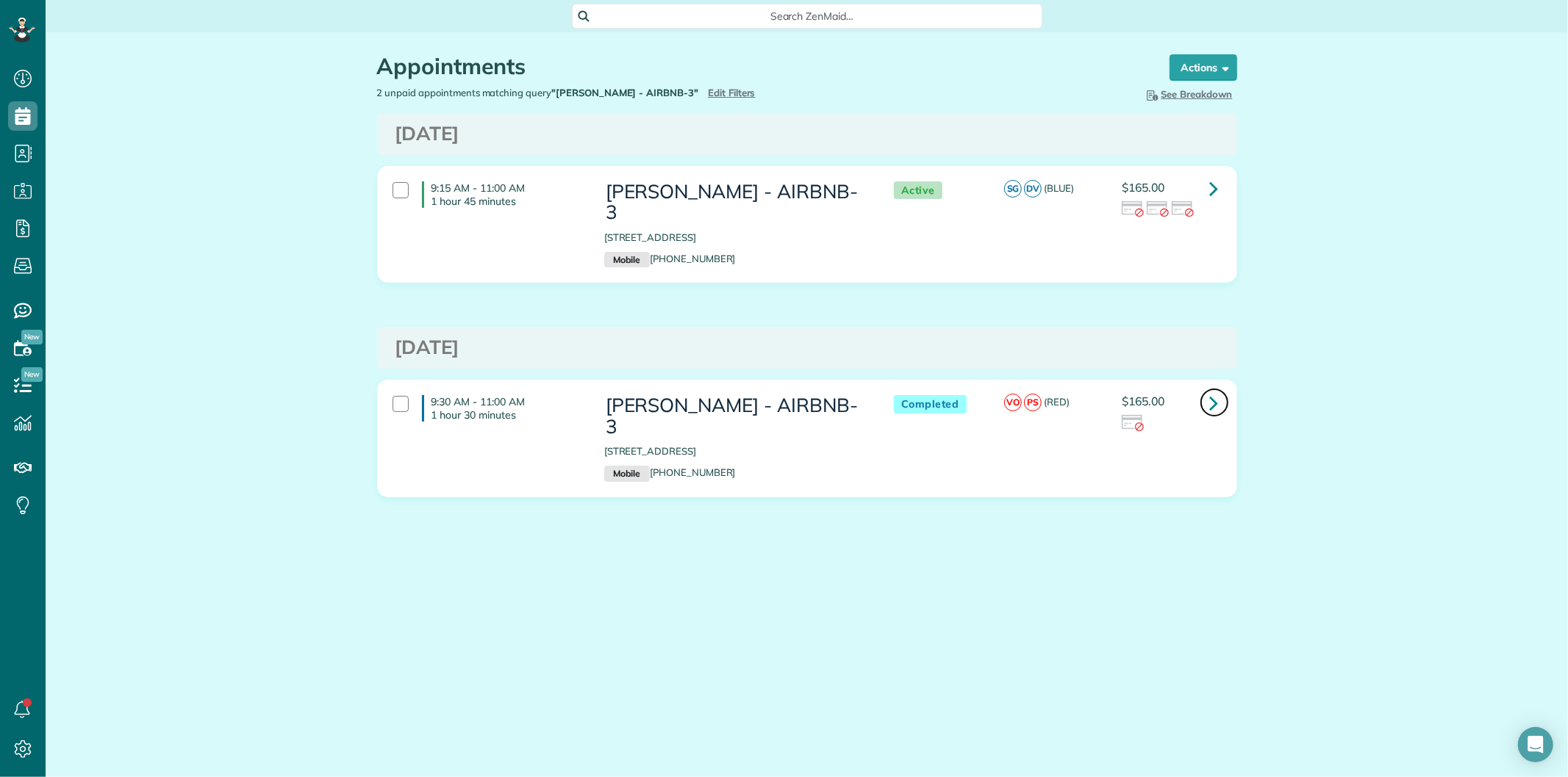
click at [1214, 390] on icon at bounding box center [1214, 403] width 9 height 26
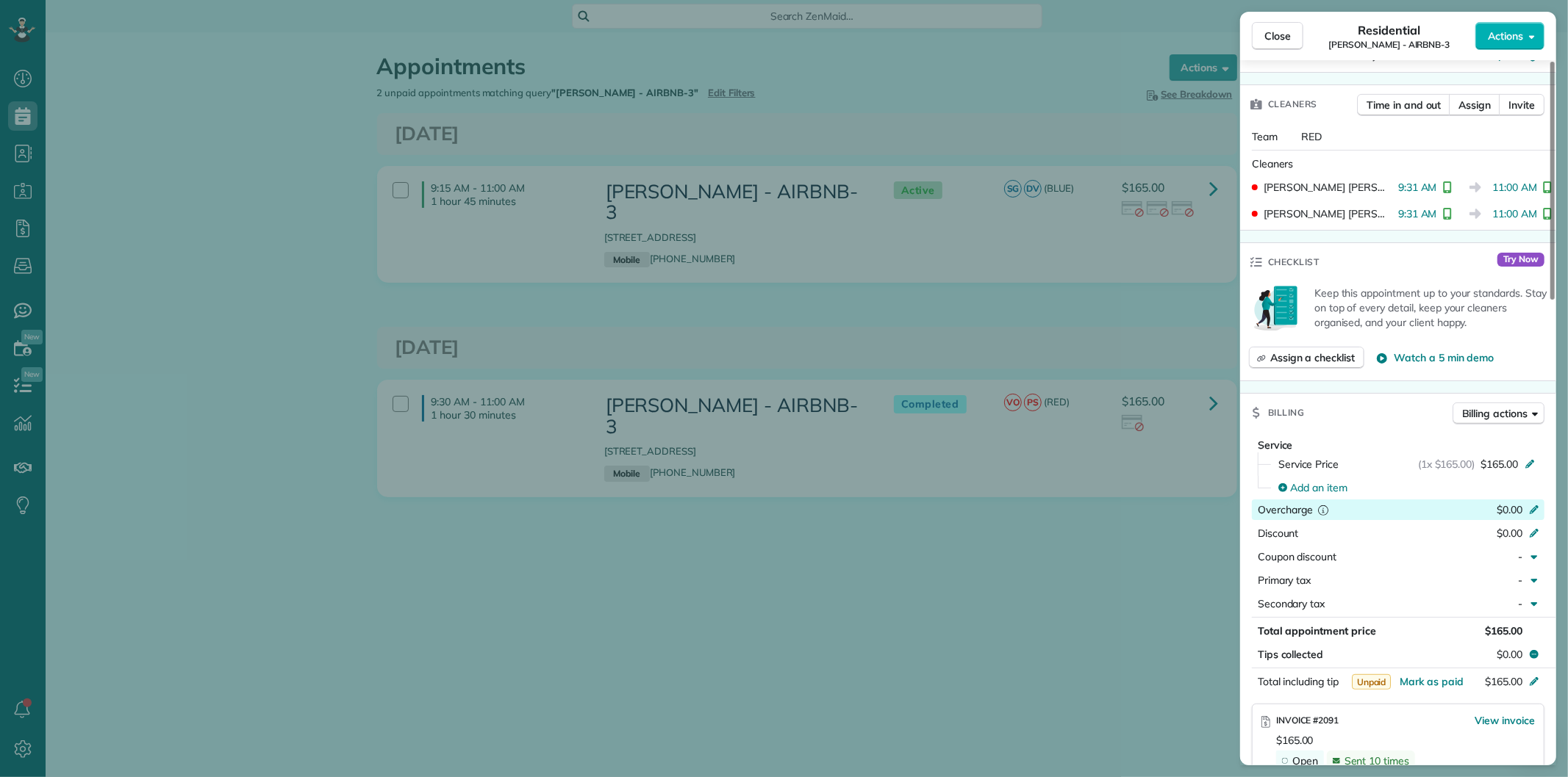
scroll to position [408, 0]
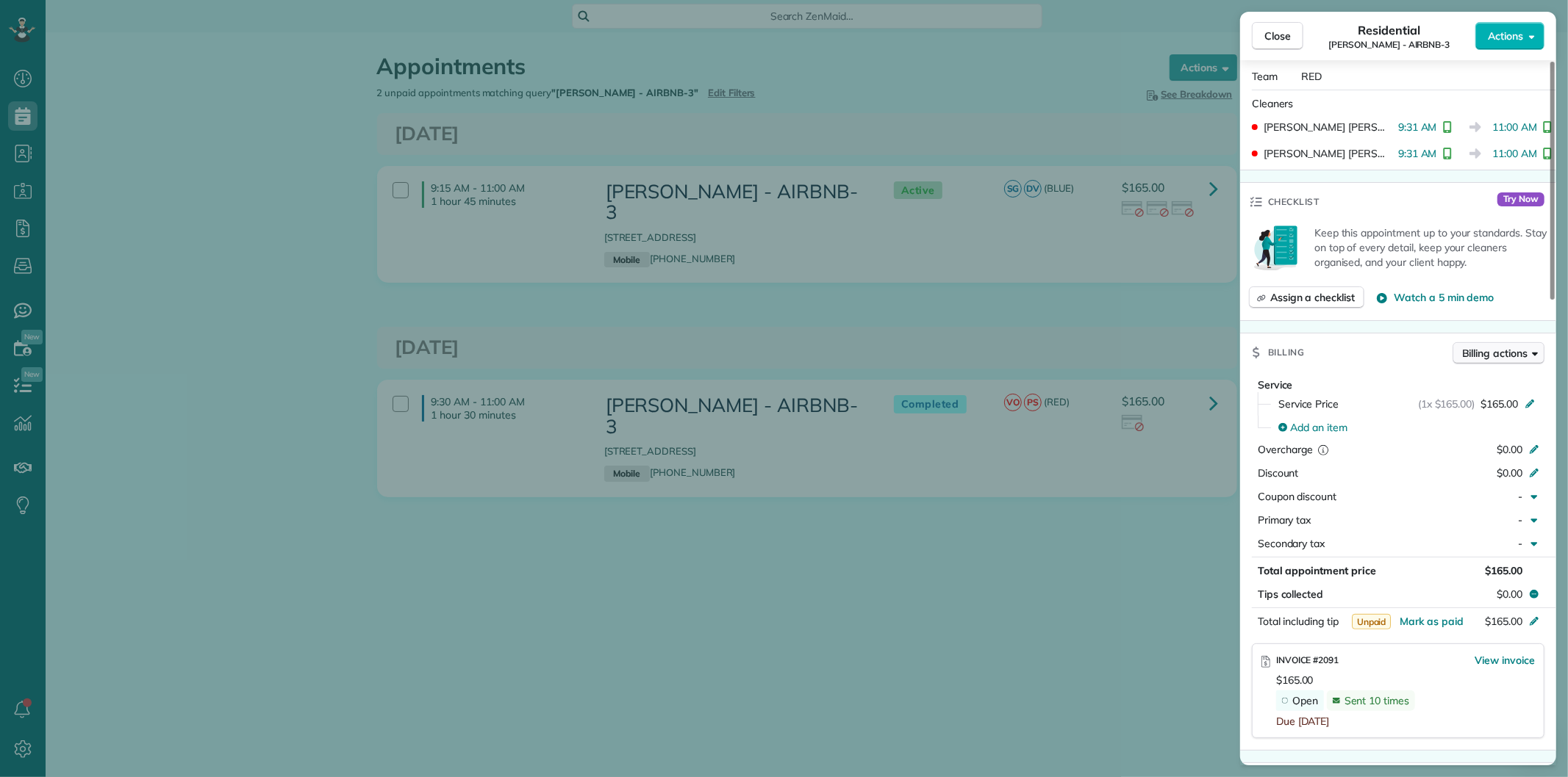
click at [1478, 343] on button "Billing actions" at bounding box center [1498, 353] width 92 height 22
click at [1443, 380] on span "Manage or resend invoice…" at bounding box center [1467, 384] width 128 height 15
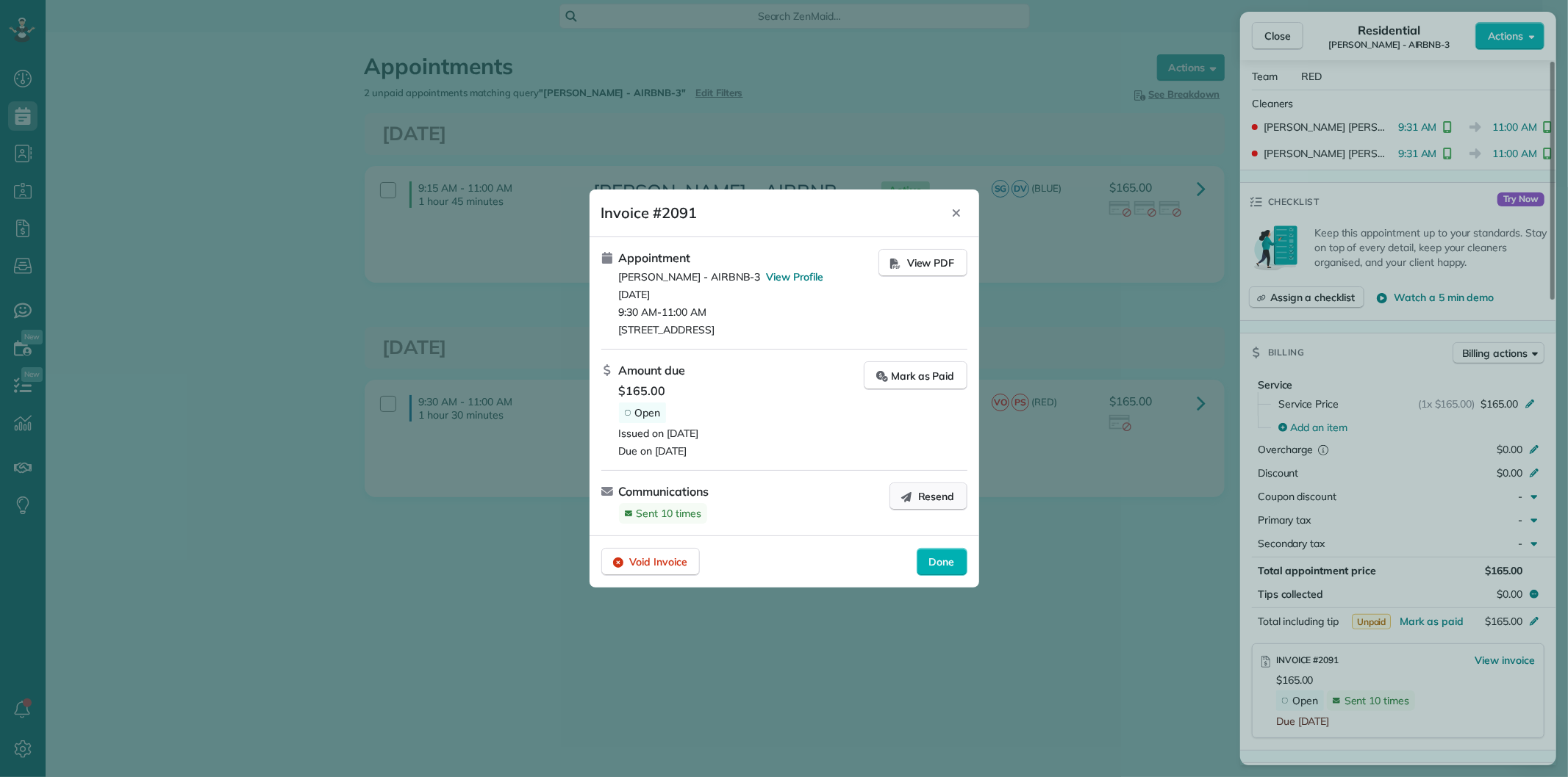
click at [919, 498] on span "Resend" at bounding box center [936, 496] width 37 height 15
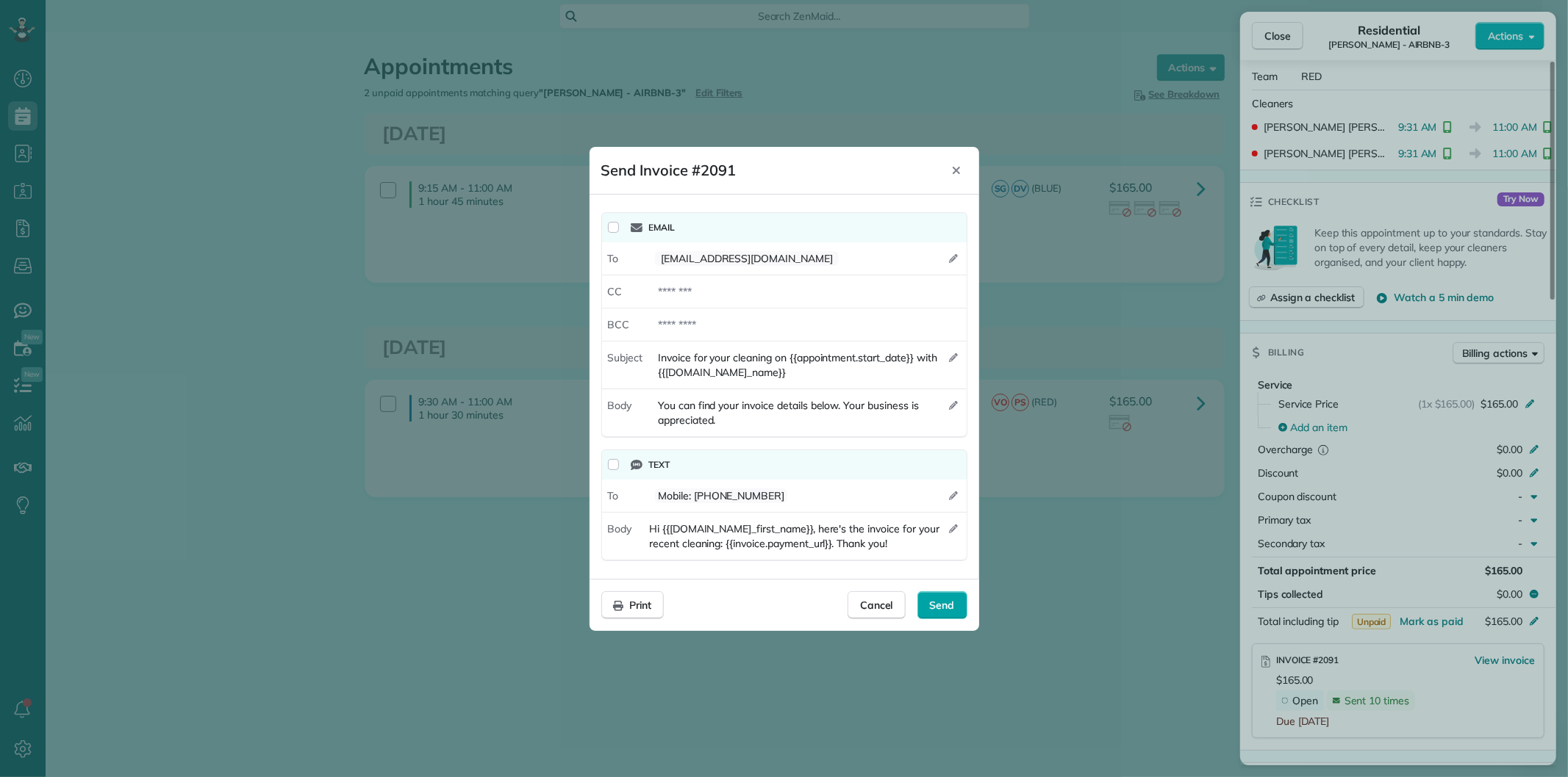
click at [937, 596] on div "Send" at bounding box center [942, 606] width 50 height 28
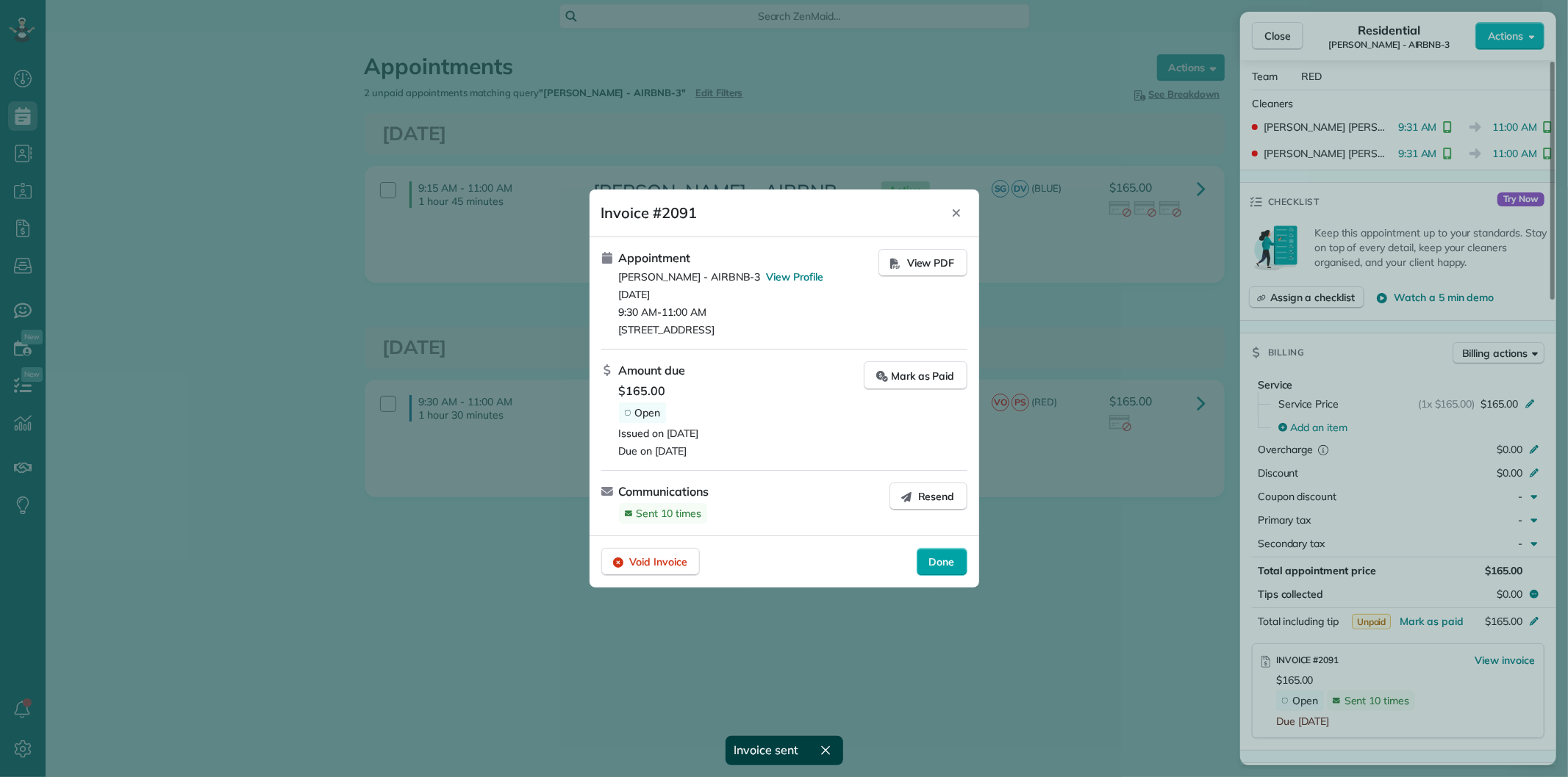
click at [929, 560] on span "Done" at bounding box center [941, 562] width 26 height 15
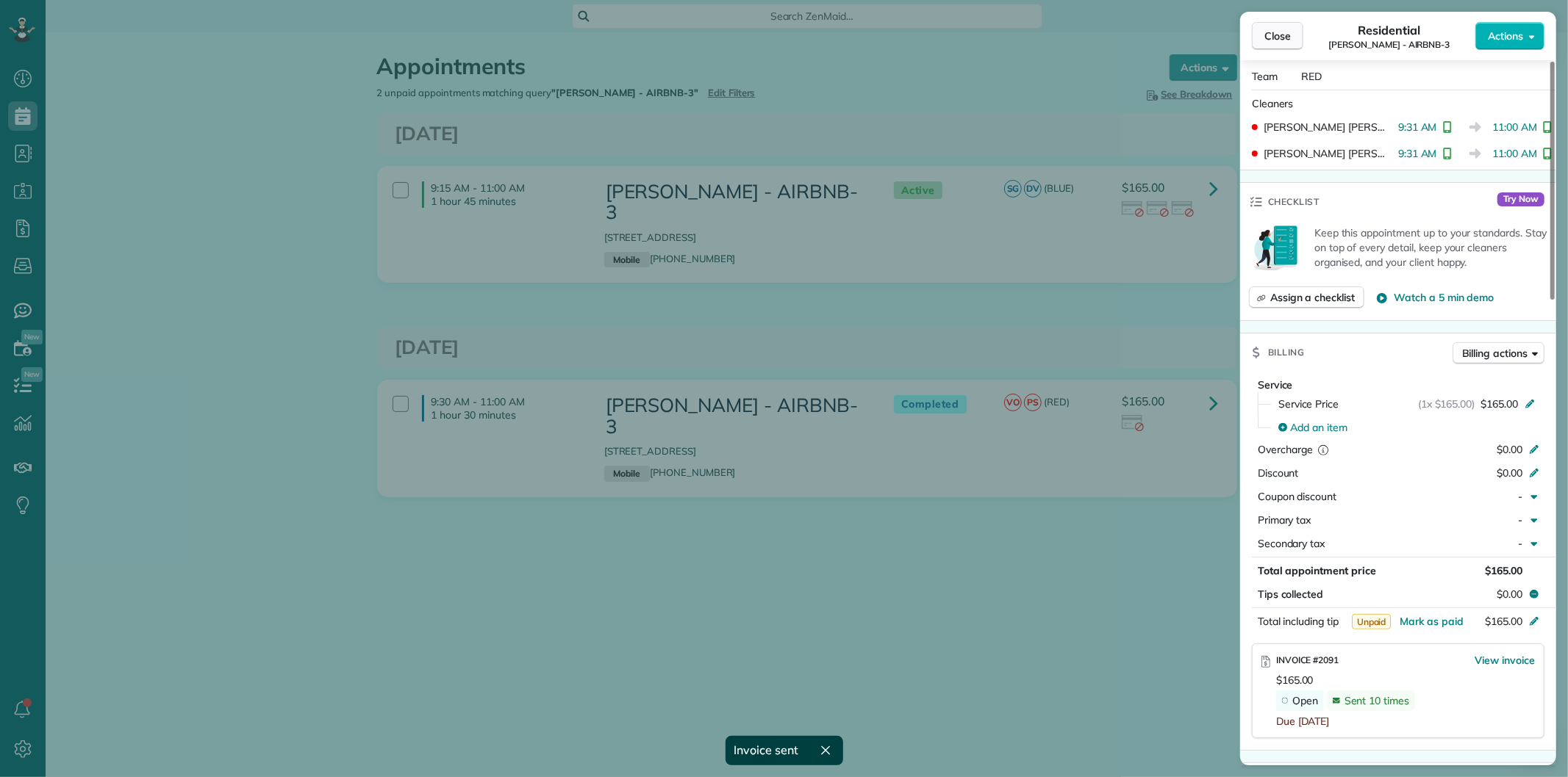
click at [1267, 40] on span "Close" at bounding box center [1277, 36] width 27 height 15
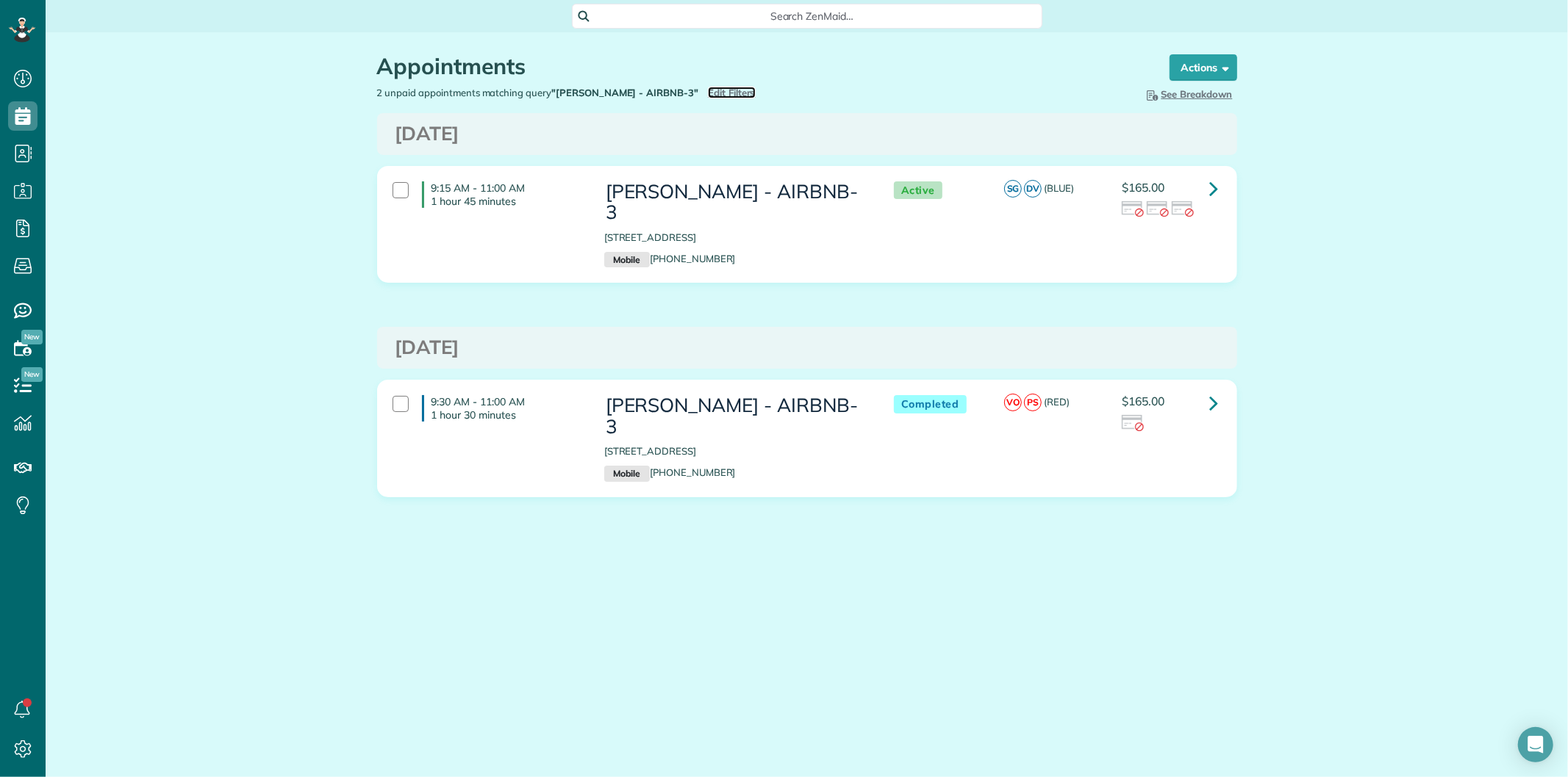
click at [714, 92] on span "Edit Filters" at bounding box center [731, 92] width 48 height 12
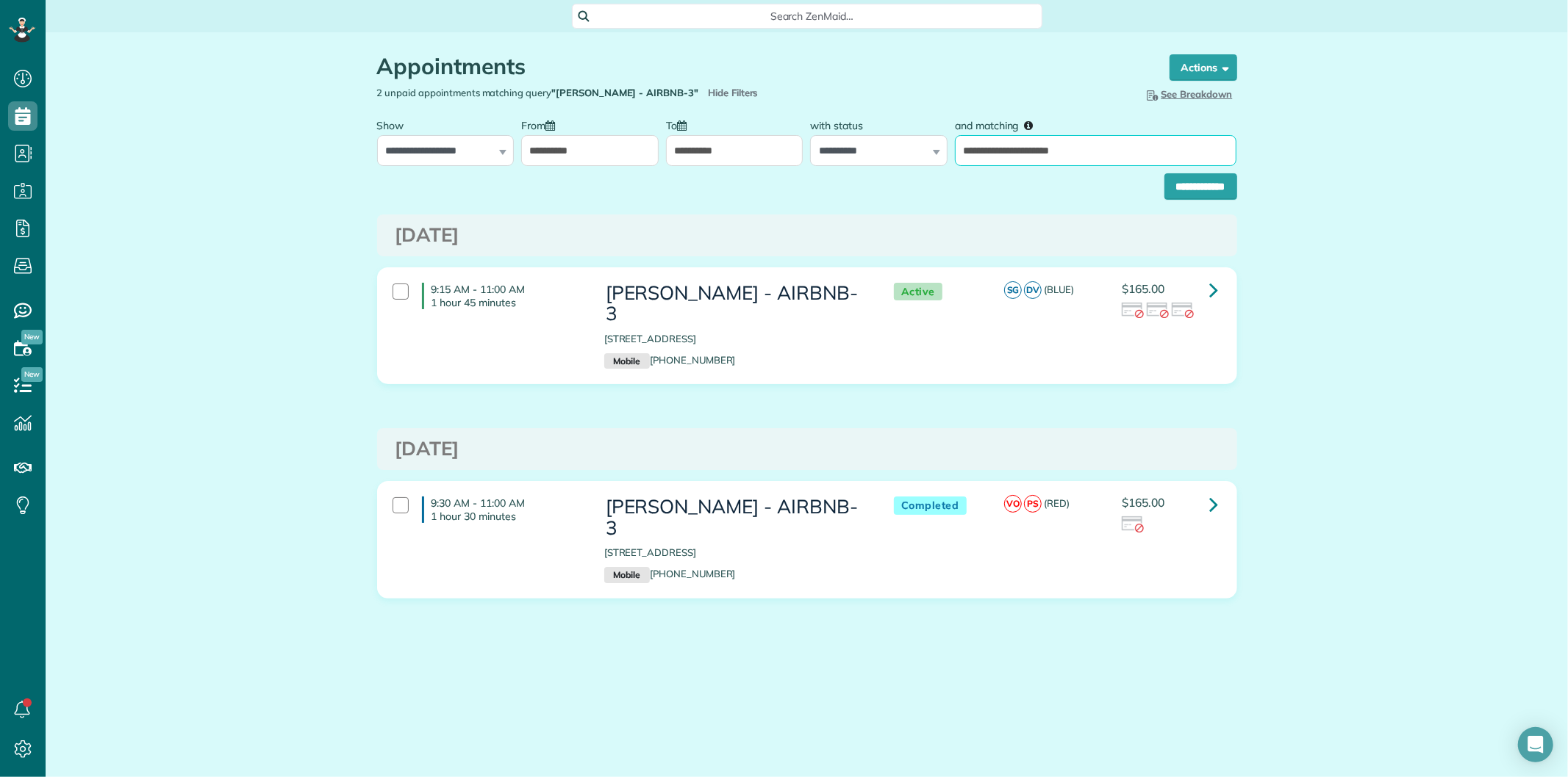
click at [1084, 151] on input "**********" at bounding box center [1095, 150] width 282 height 31
click at [1106, 148] on input "**********" at bounding box center [1095, 150] width 282 height 31
drag, startPoint x: 1106, startPoint y: 148, endPoint x: 987, endPoint y: 162, distance: 119.8
click at [987, 162] on input "**********" at bounding box center [1095, 150] width 282 height 31
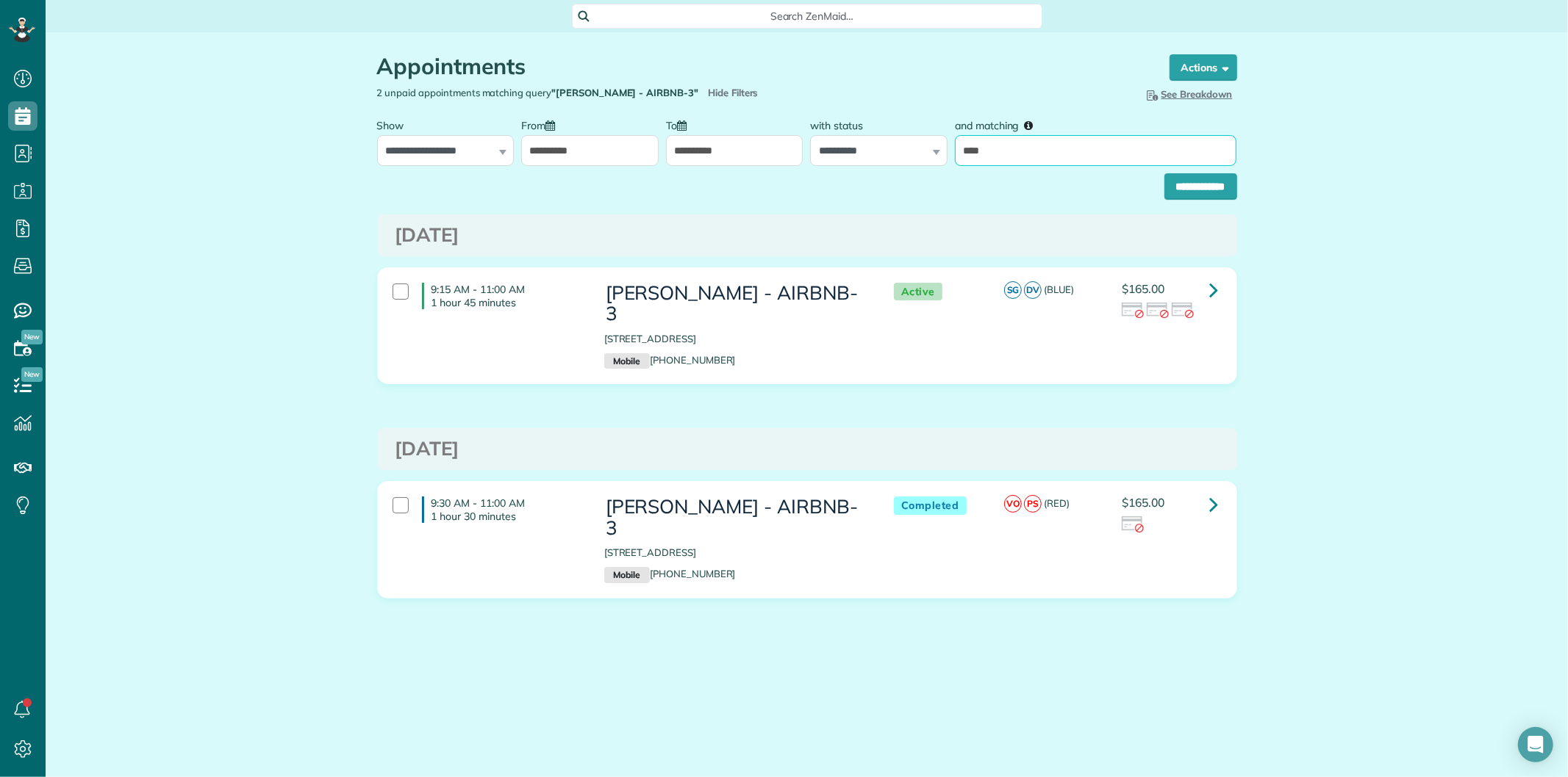
type input "**********"
click at [1164, 173] on input "**********" at bounding box center [1201, 187] width 73 height 27
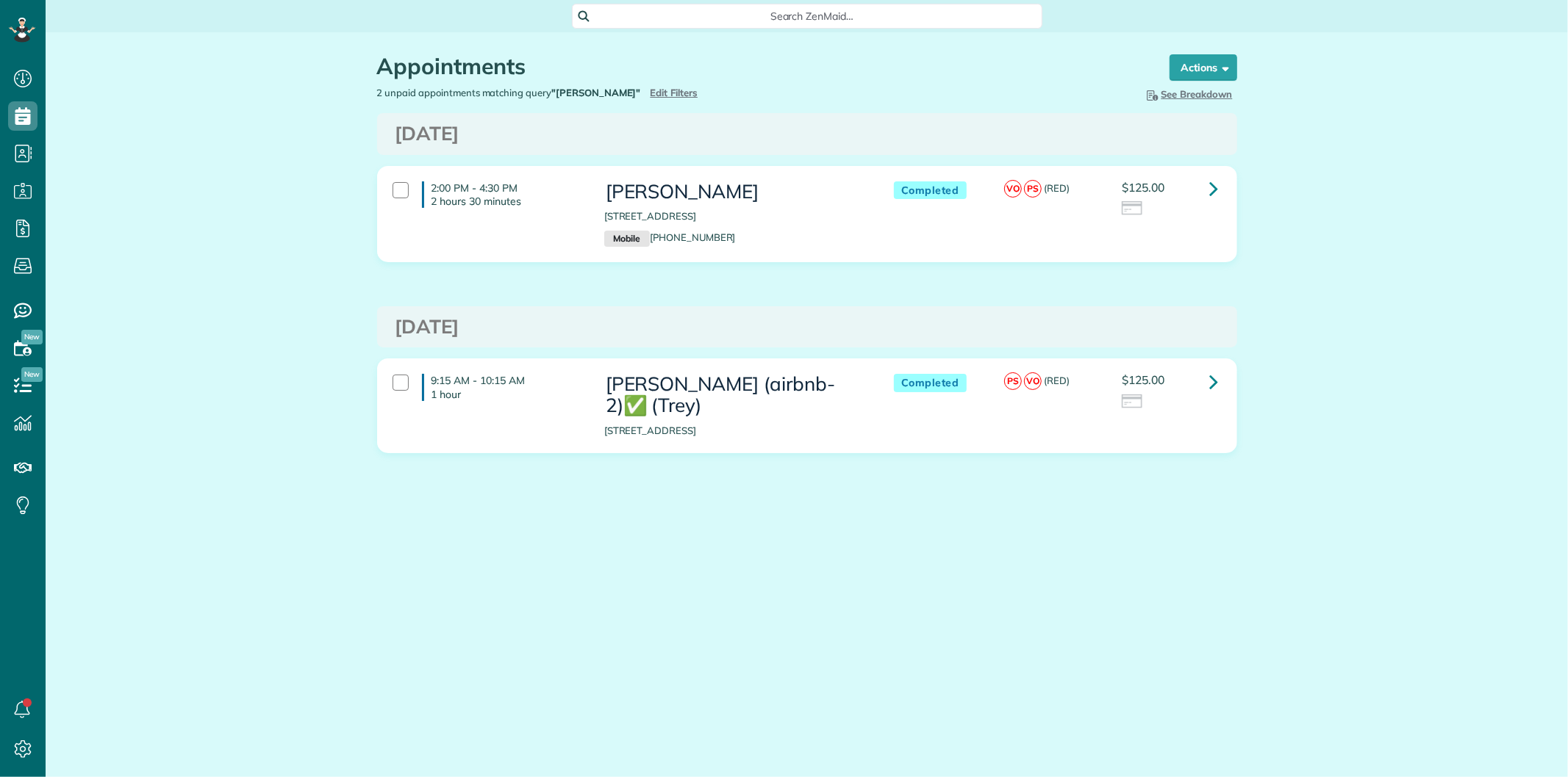
scroll to position [5, 5]
click at [1213, 182] on icon at bounding box center [1214, 188] width 9 height 26
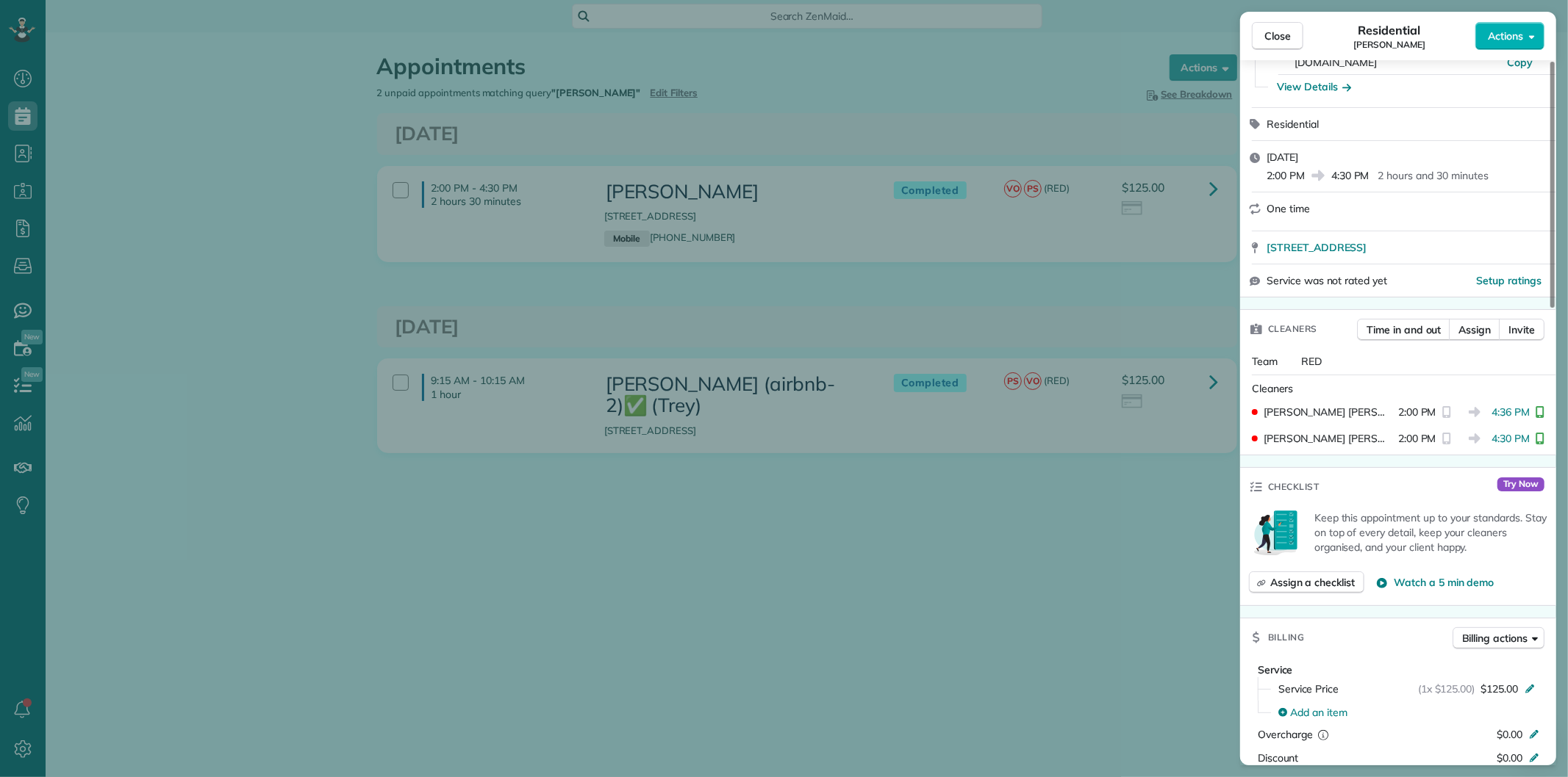
scroll to position [326, 0]
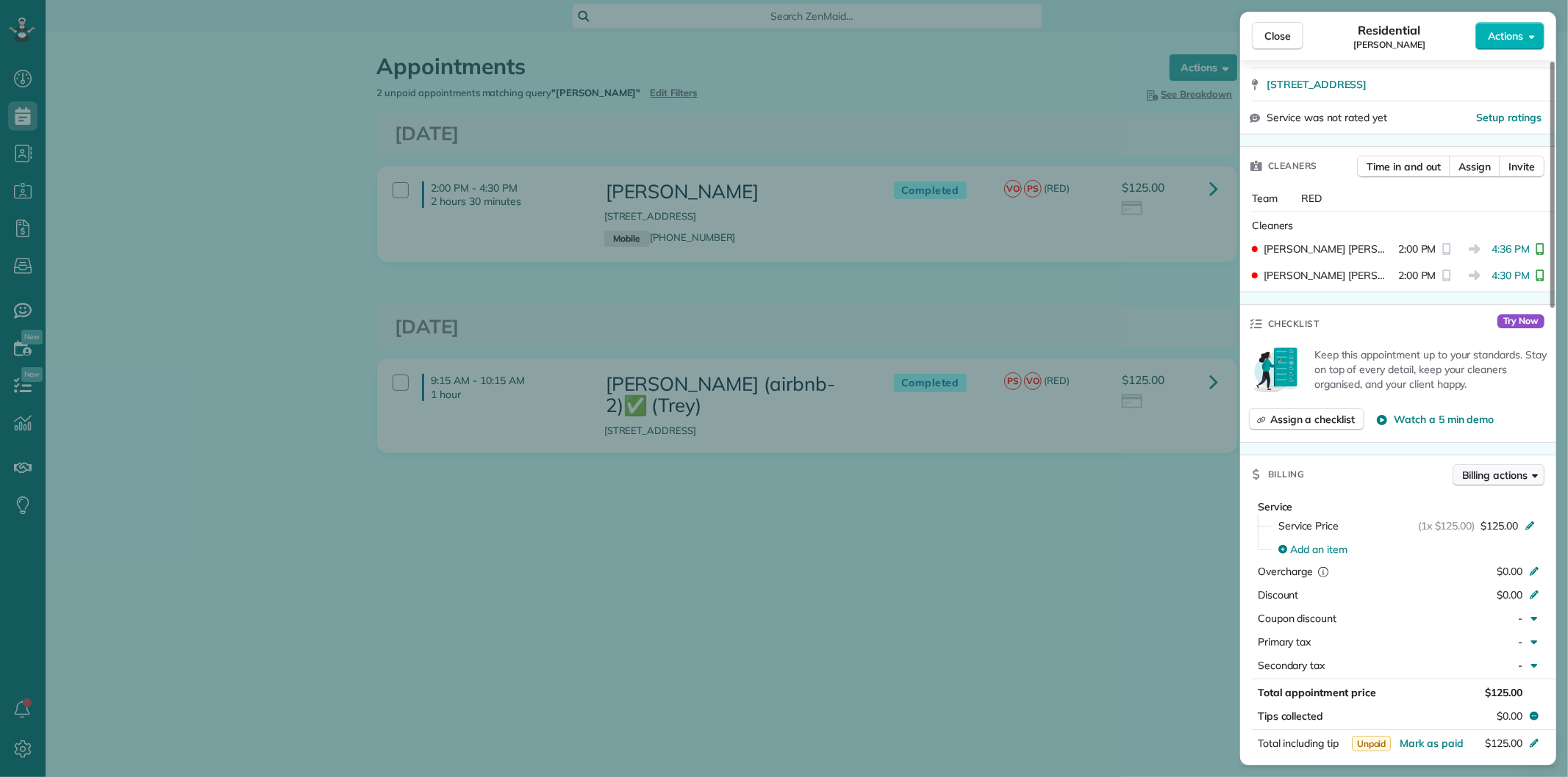
click at [1473, 468] on span "Billing actions" at bounding box center [1494, 475] width 65 height 15
click at [1442, 493] on span "Manage or resend invoice…" at bounding box center [1467, 491] width 128 height 15
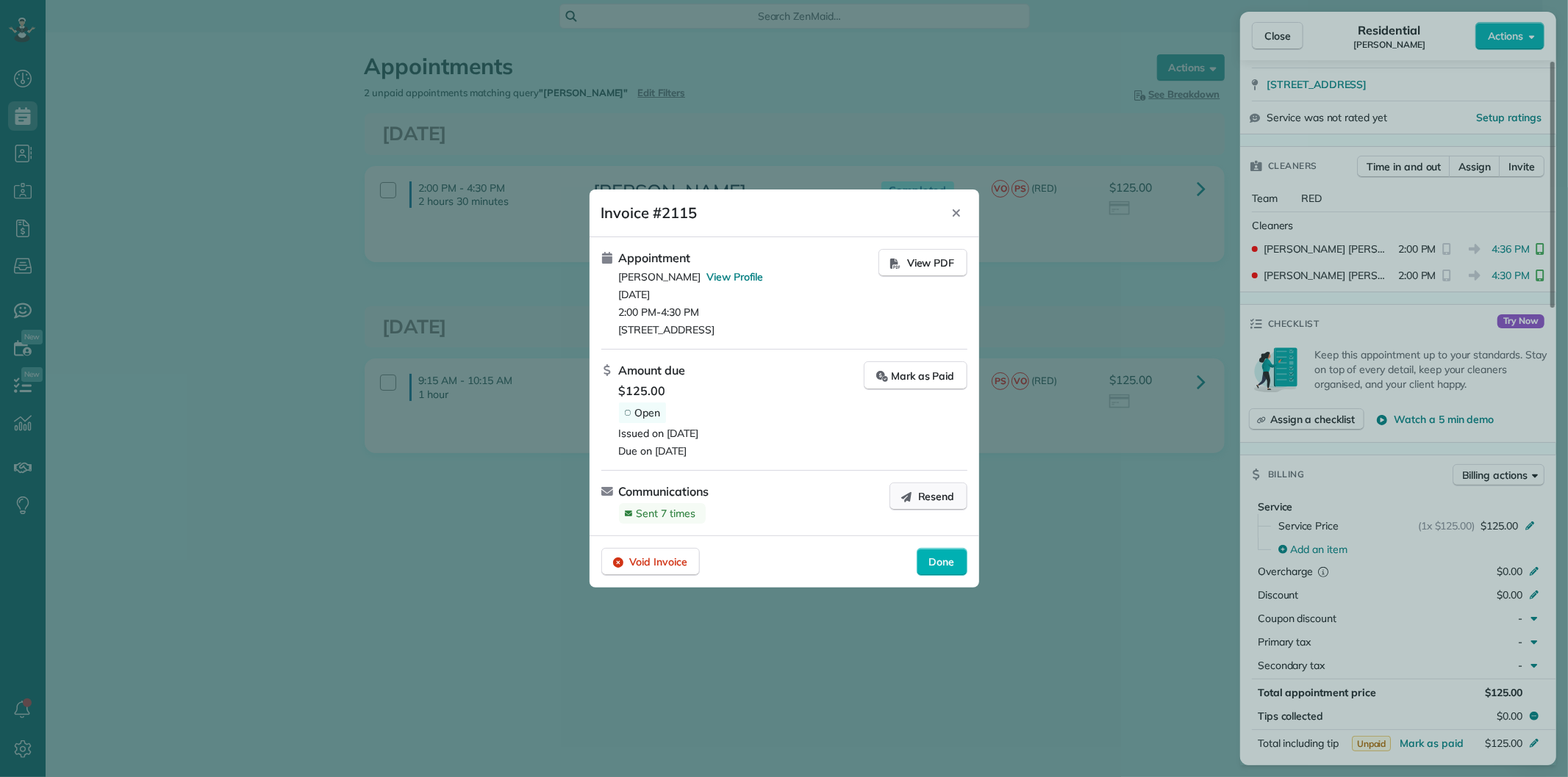
click at [923, 498] on span "Resend" at bounding box center [936, 496] width 37 height 15
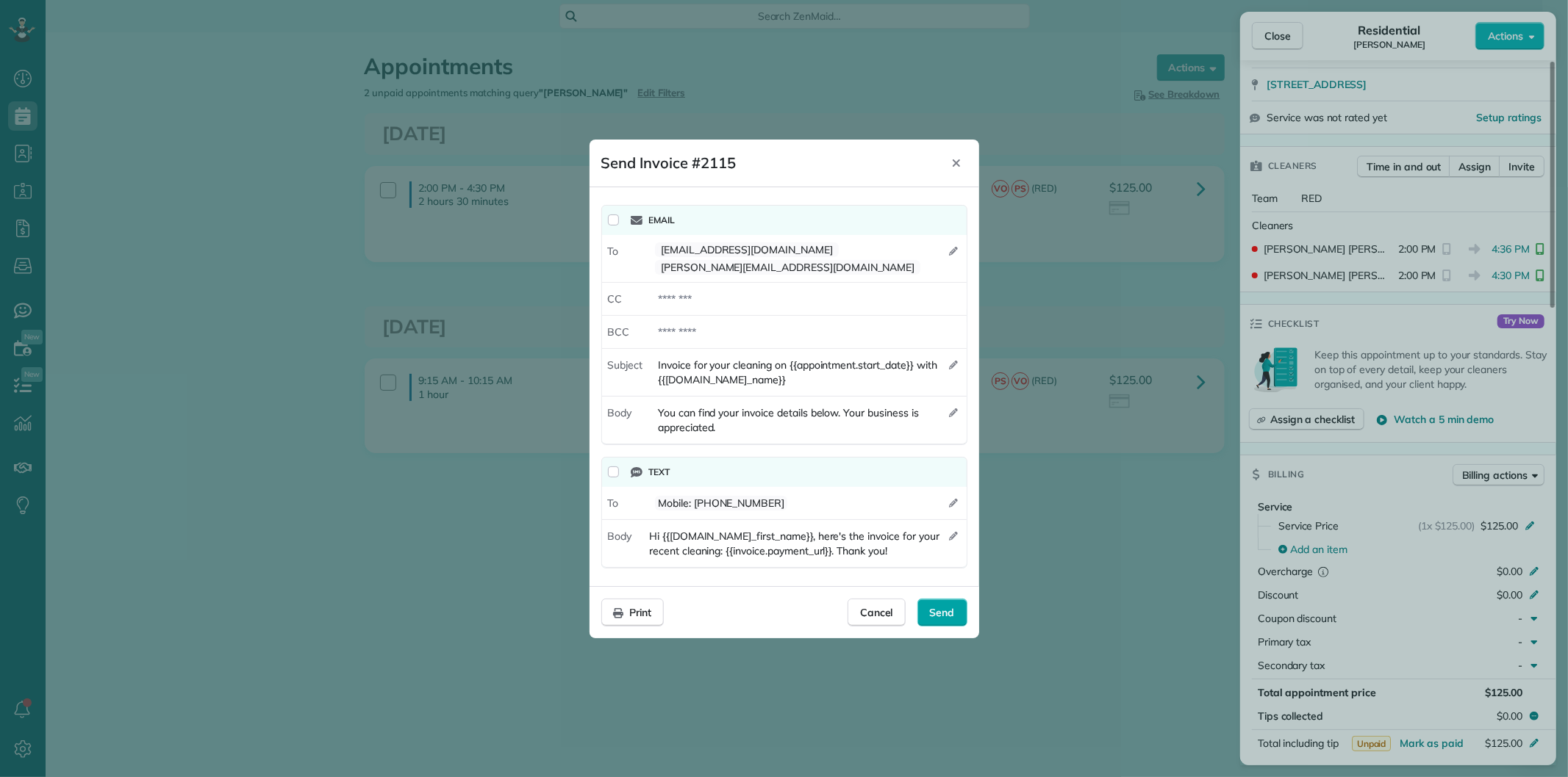
click at [941, 604] on div "Send" at bounding box center [942, 613] width 50 height 28
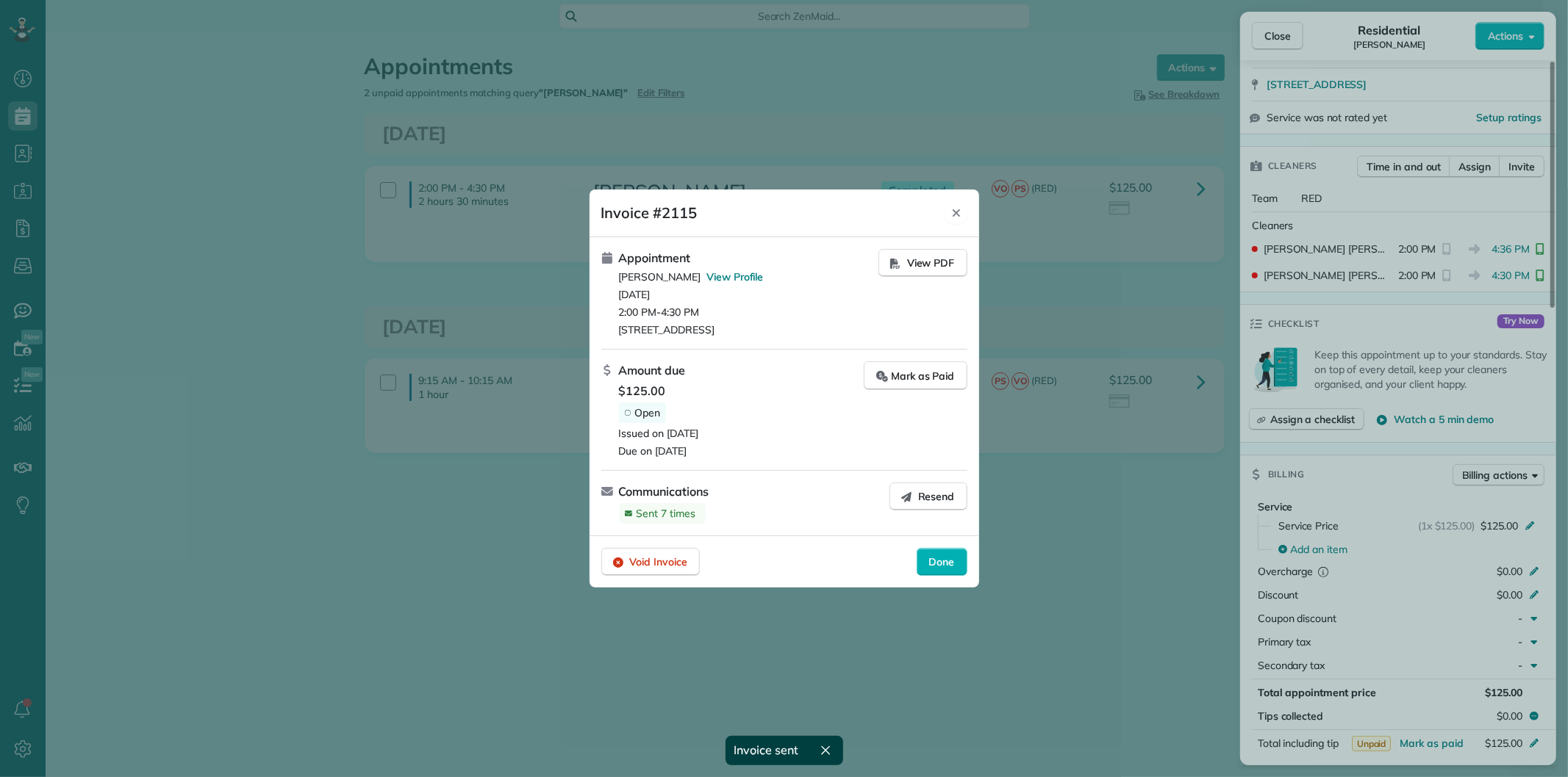
click at [956, 207] on icon "Close" at bounding box center [956, 213] width 12 height 12
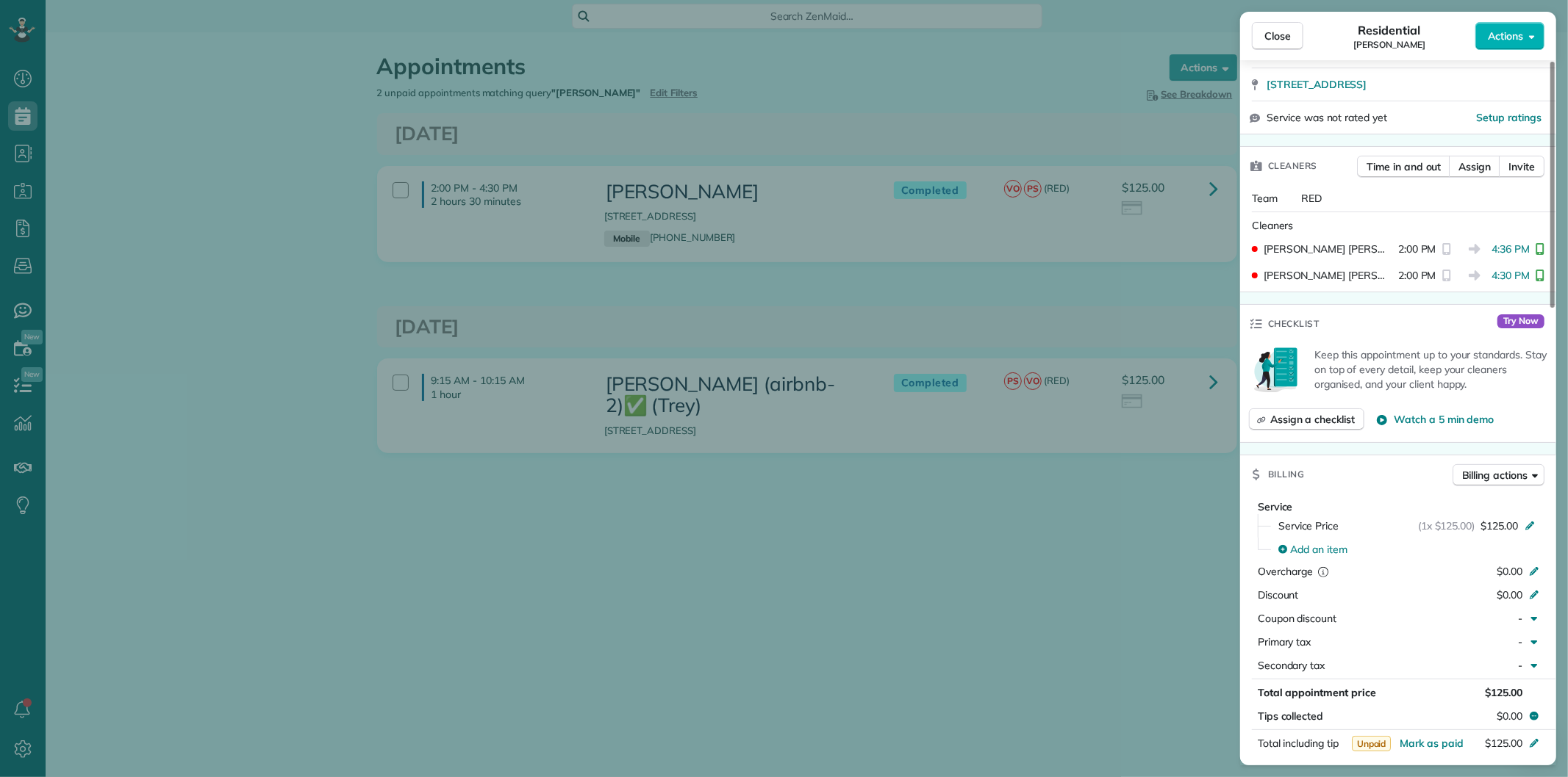
drag, startPoint x: 1277, startPoint y: 41, endPoint x: 1230, endPoint y: 132, distance: 102.4
click at [1277, 41] on span "Close" at bounding box center [1277, 36] width 27 height 15
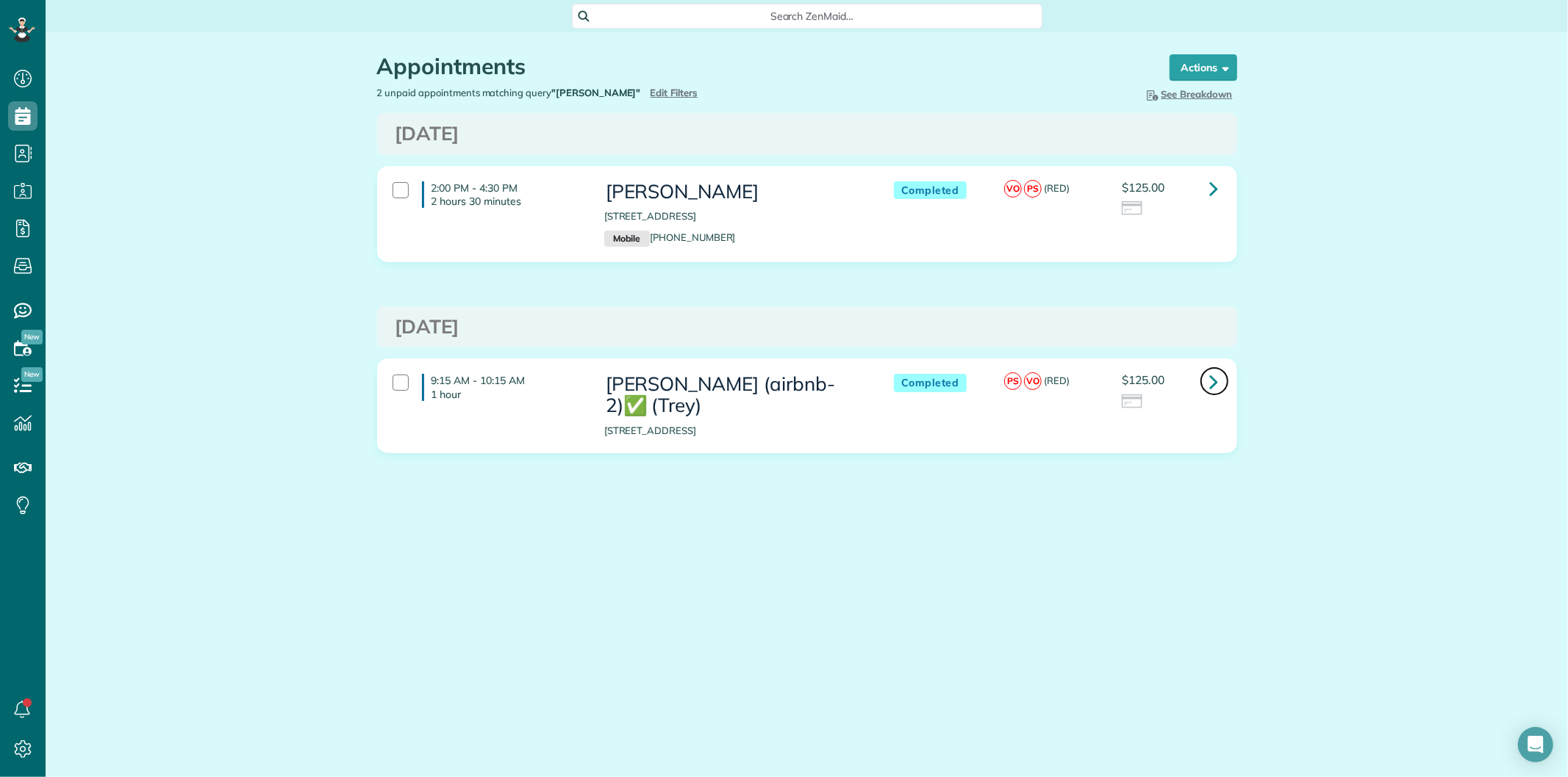
click at [1211, 384] on icon at bounding box center [1214, 381] width 9 height 26
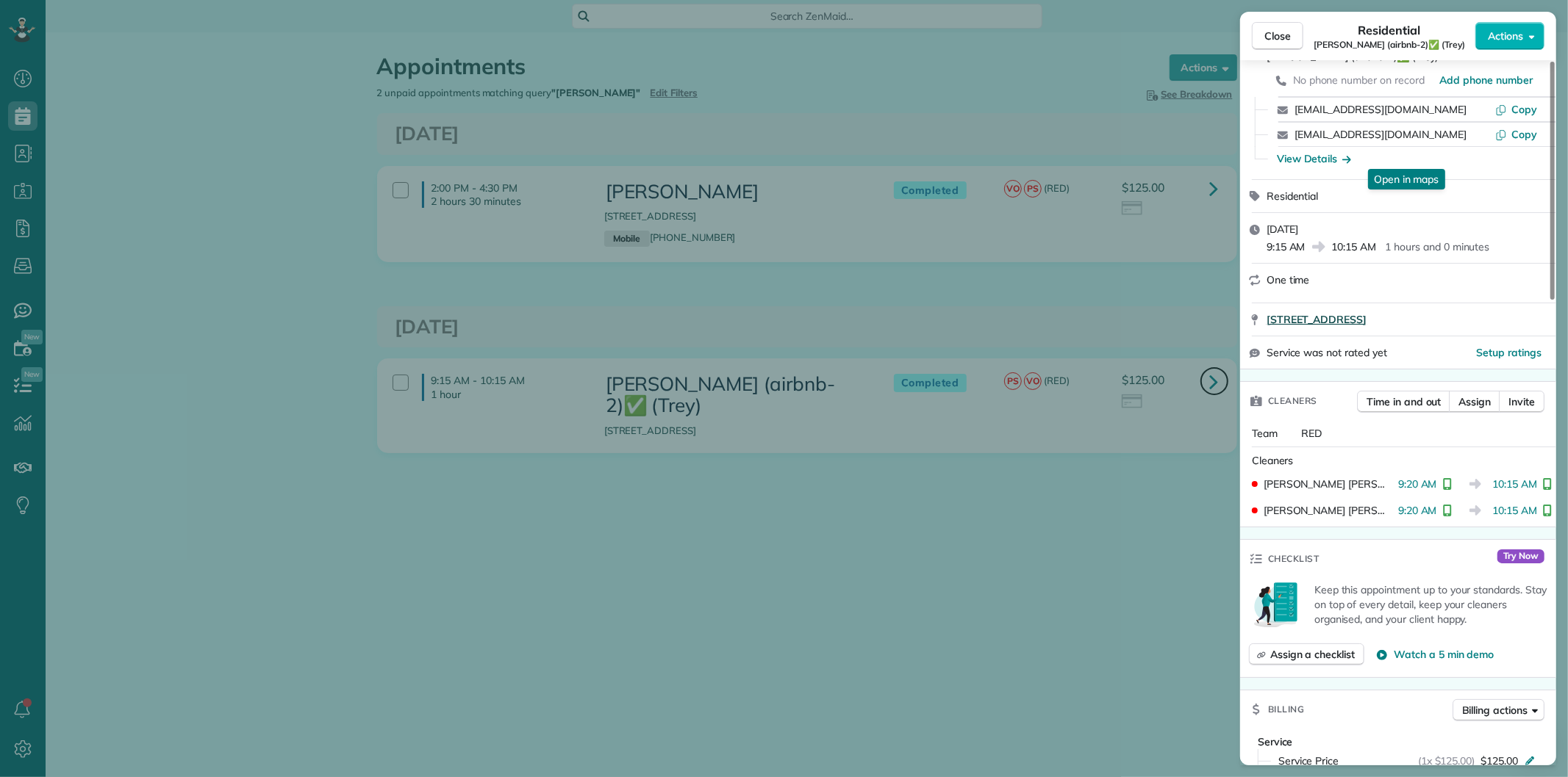
scroll to position [245, 0]
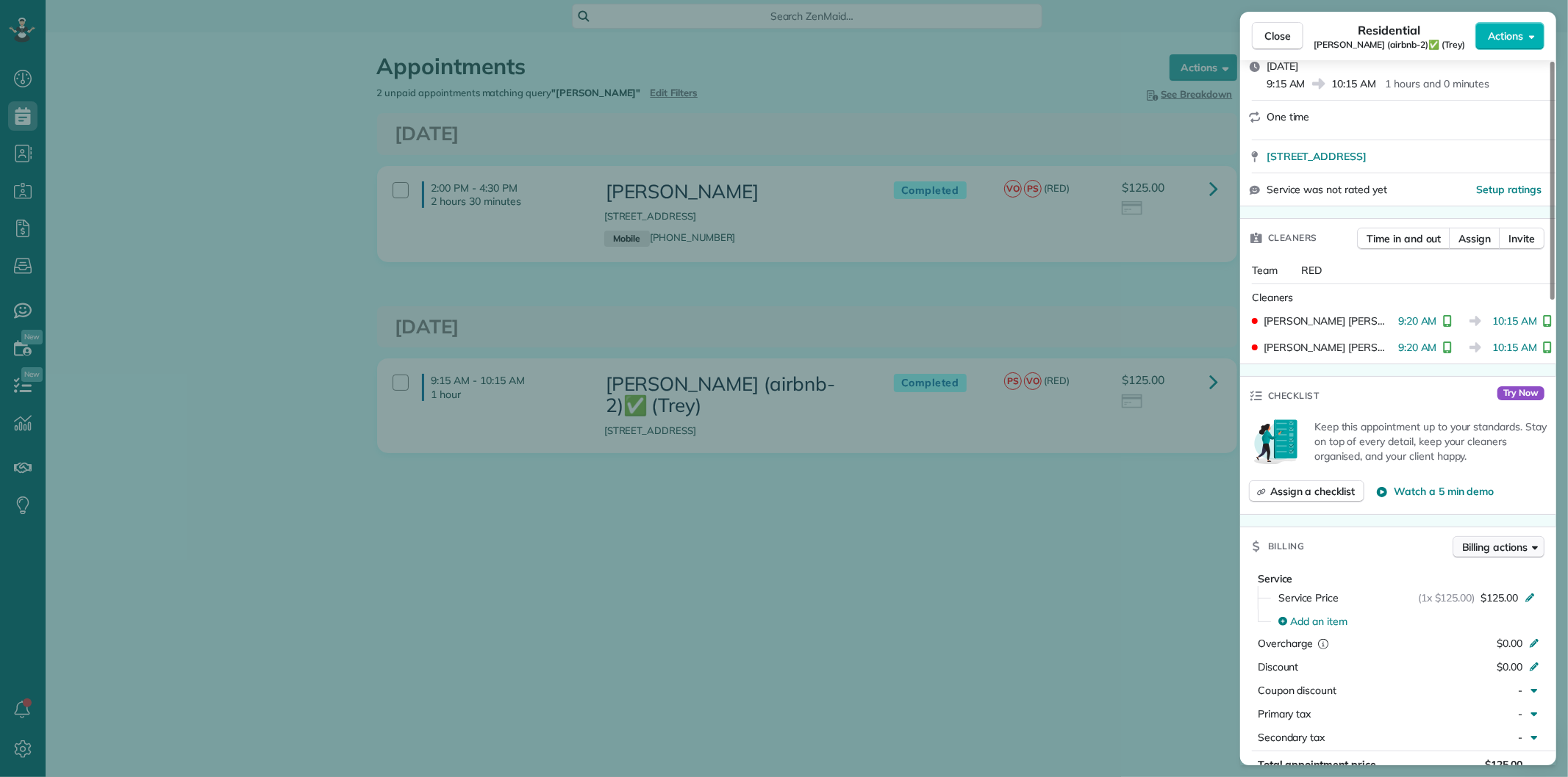
click at [1478, 540] on span "Billing actions" at bounding box center [1494, 547] width 65 height 15
click at [1446, 581] on span "Manage or resend invoice…" at bounding box center [1467, 578] width 128 height 15
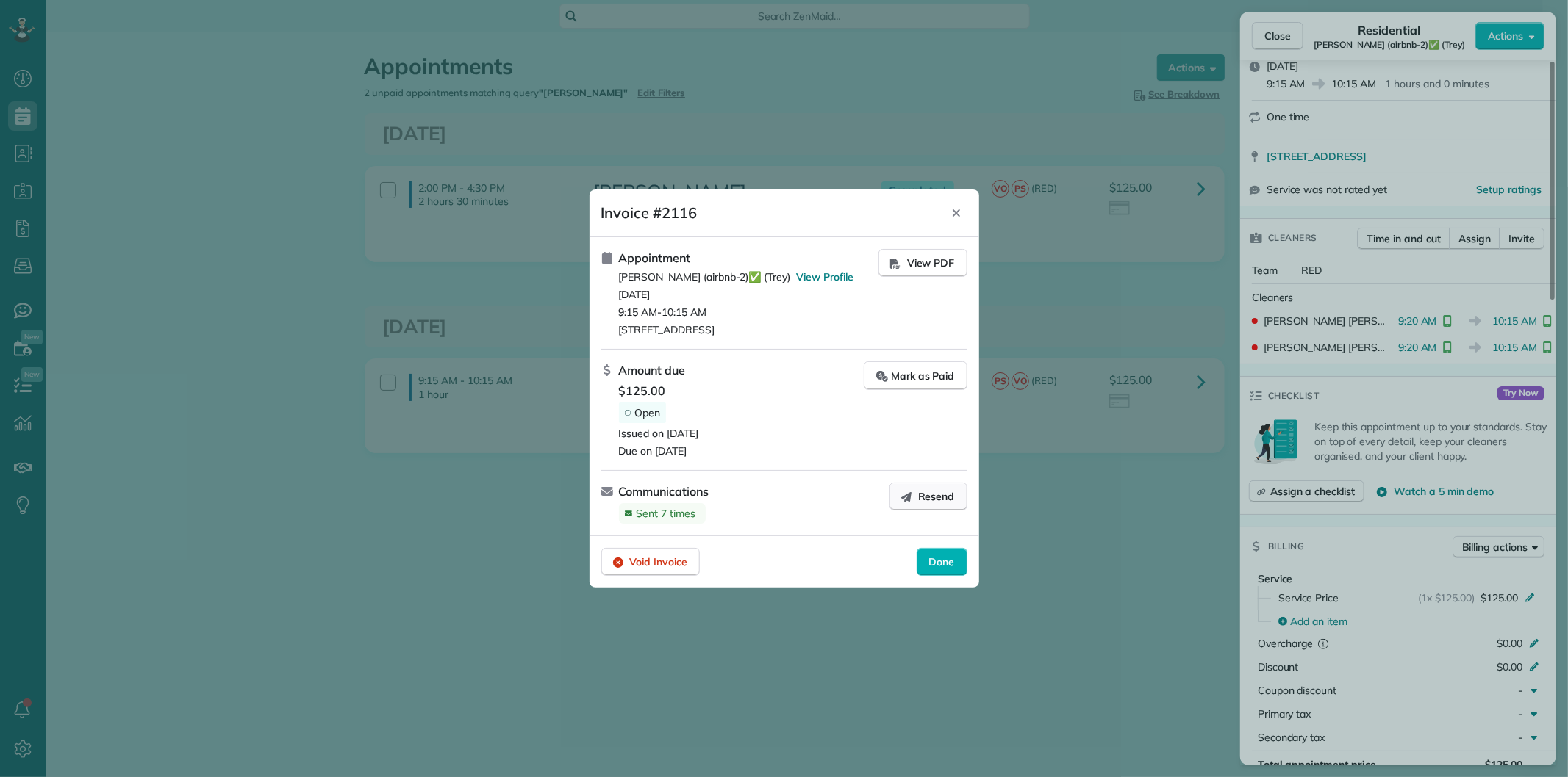
click at [928, 500] on span "Resend" at bounding box center [936, 496] width 37 height 15
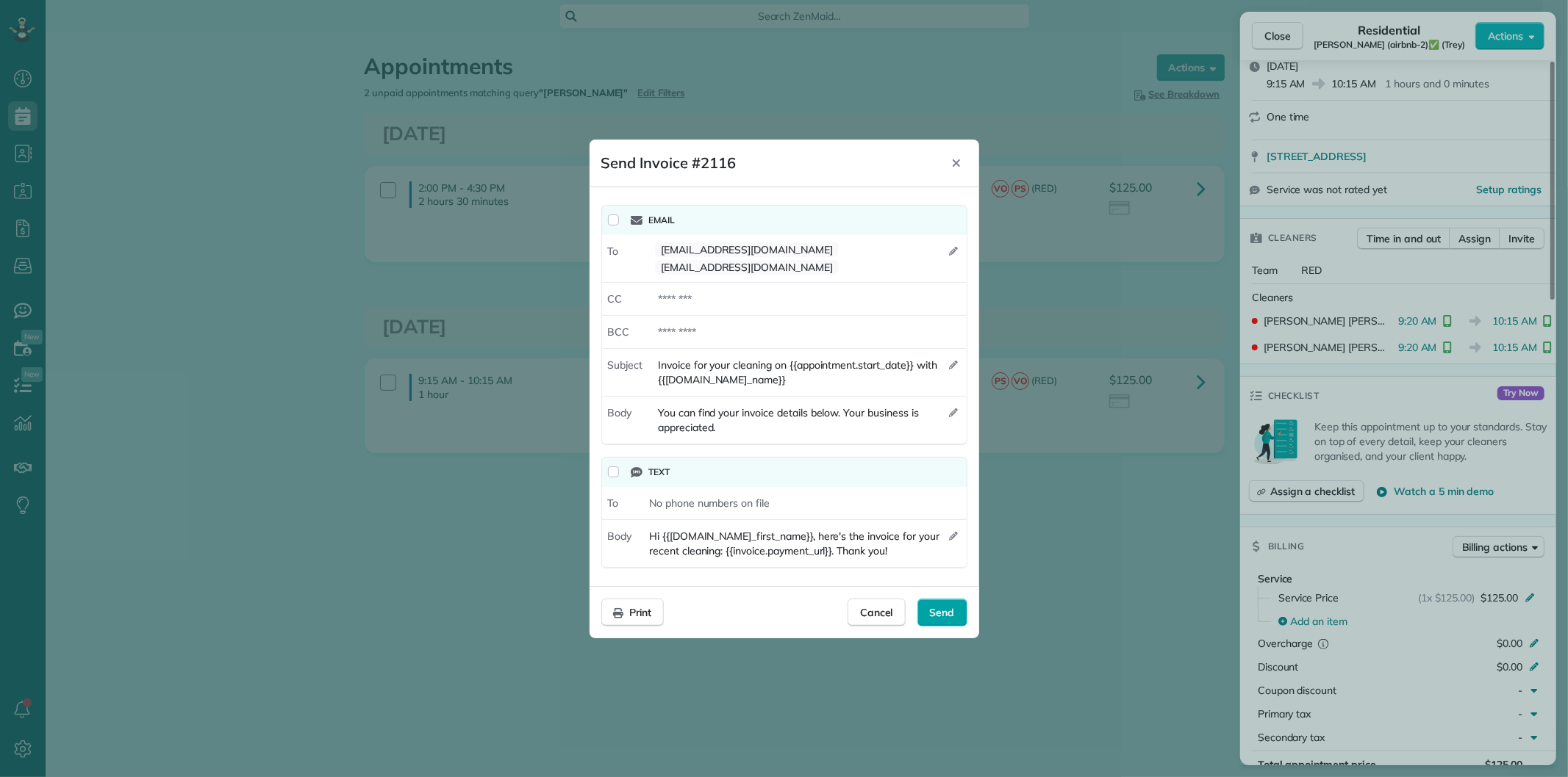
click at [942, 613] on span "Send" at bounding box center [942, 612] width 25 height 15
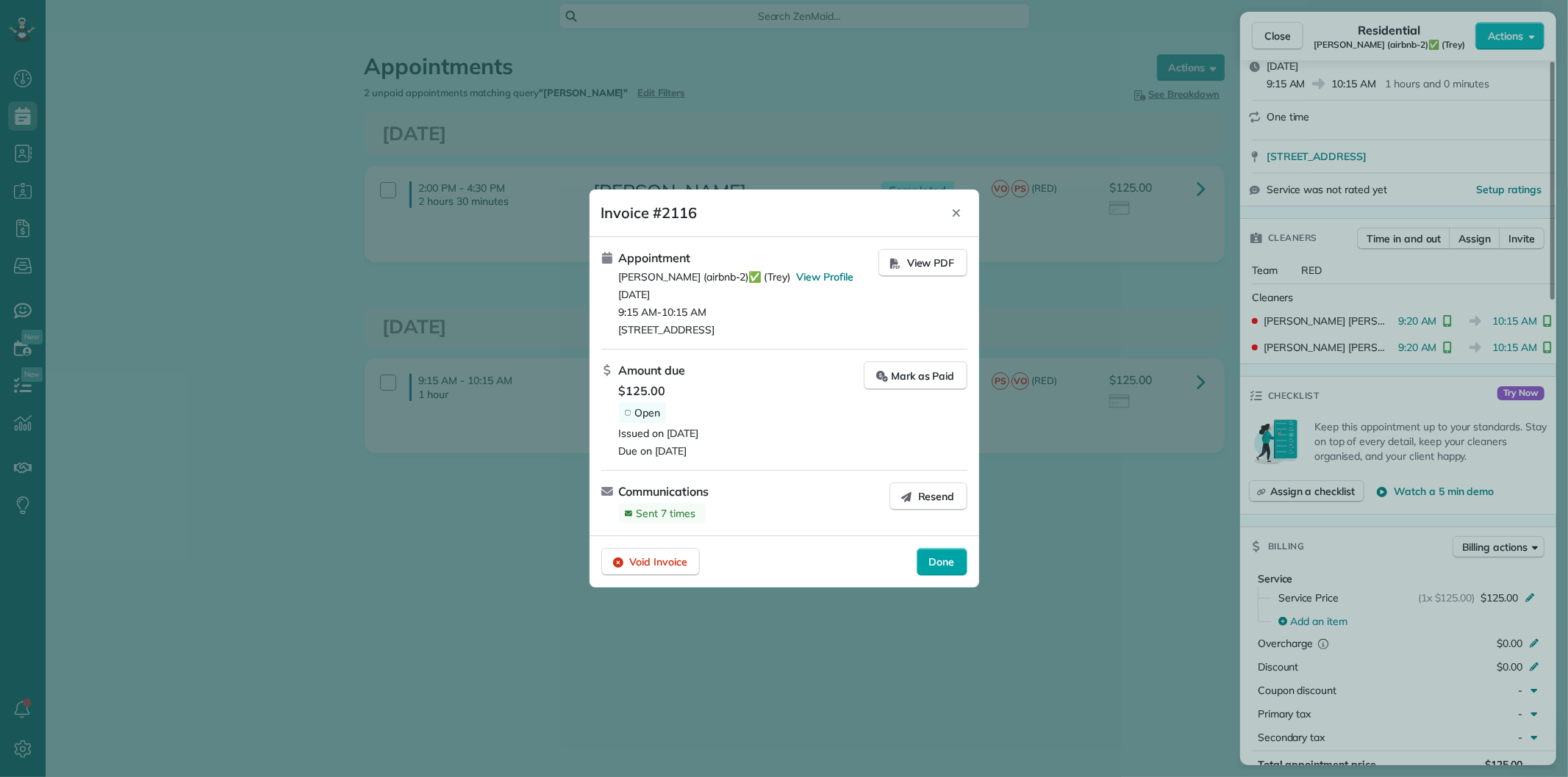
click at [944, 569] on span "Done" at bounding box center [941, 562] width 26 height 15
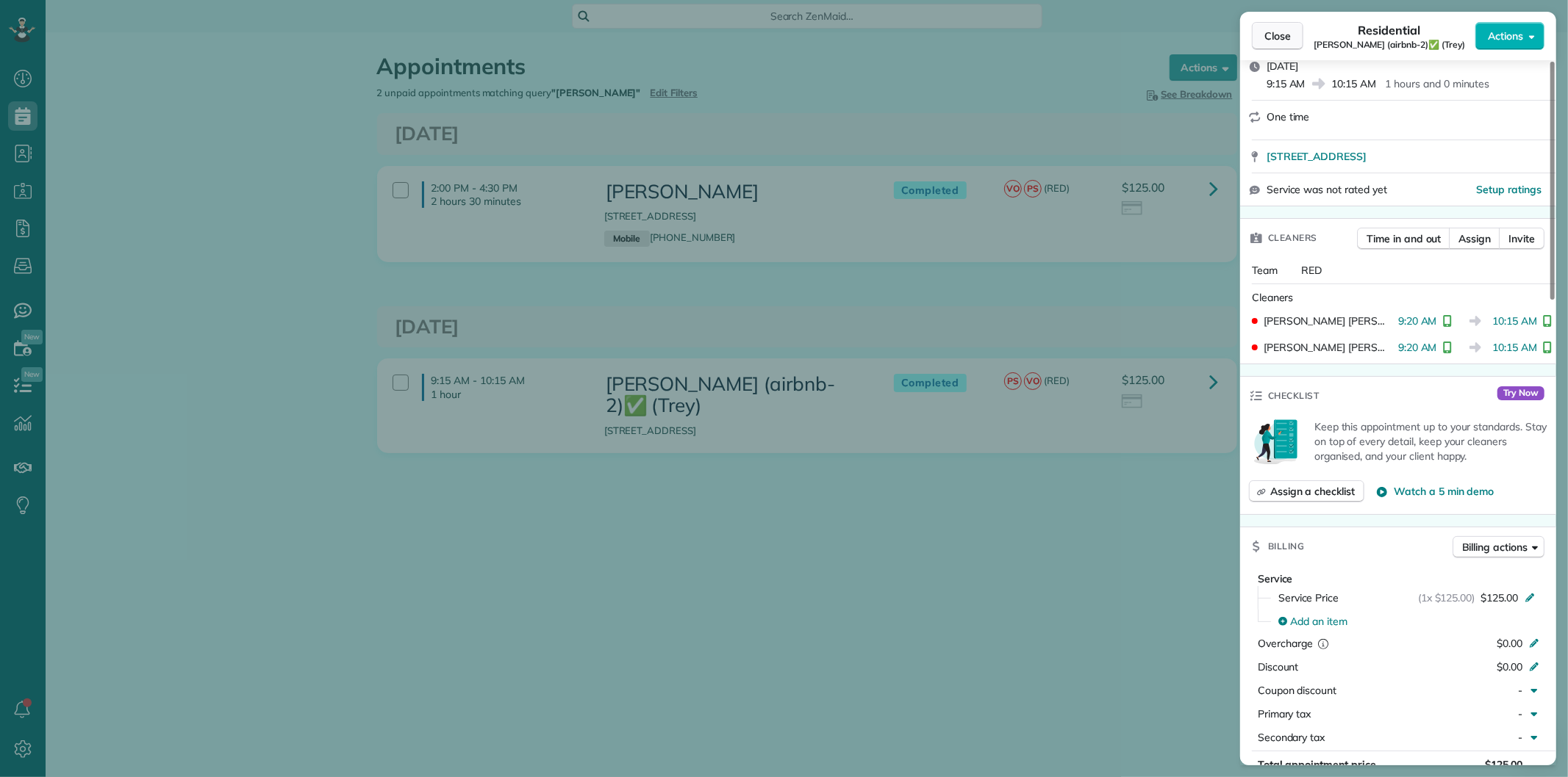
click at [1267, 44] on button "Close" at bounding box center [1277, 36] width 52 height 28
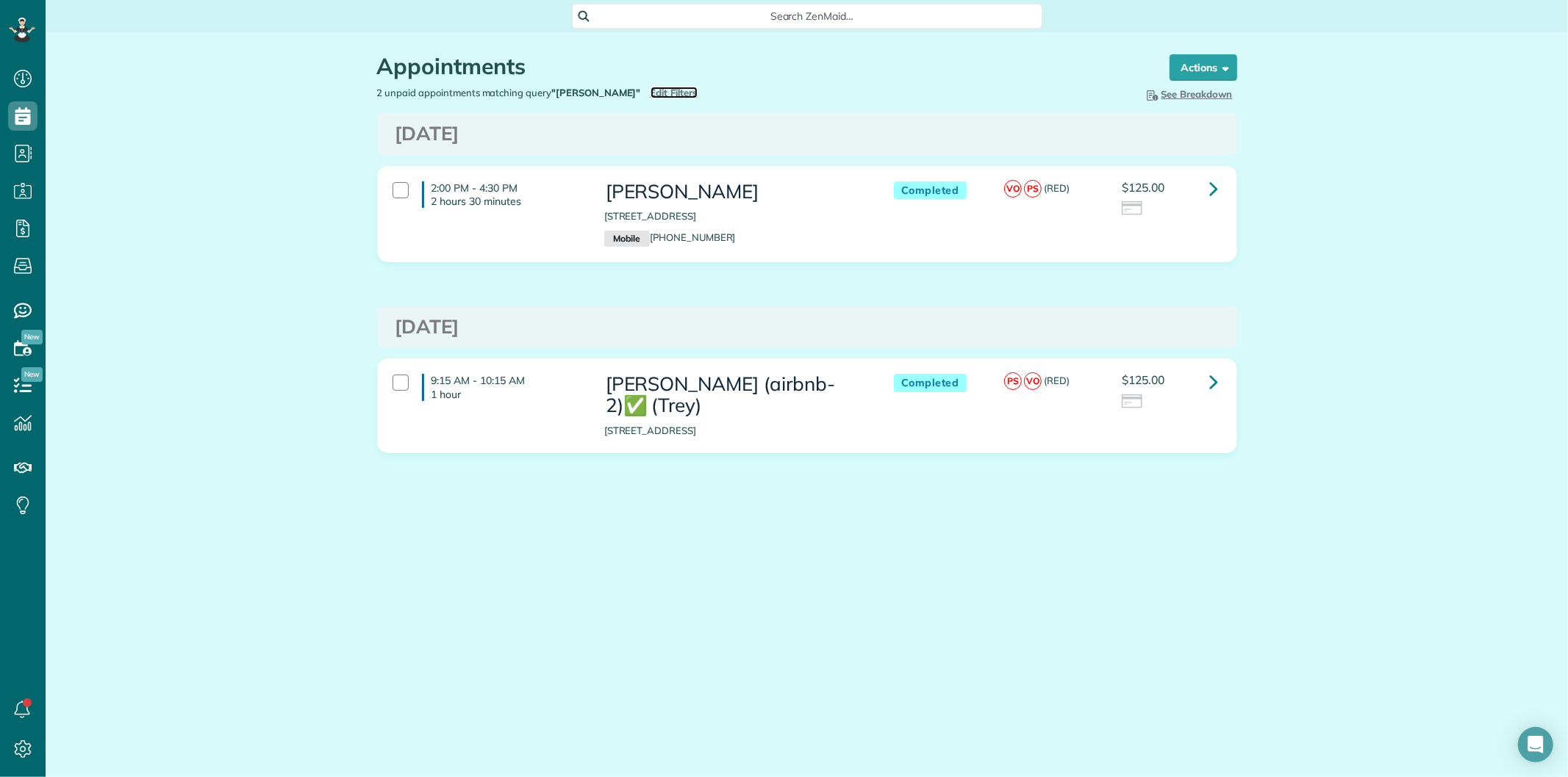
drag, startPoint x: 634, startPoint y: 94, endPoint x: 807, endPoint y: 113, distance: 174.0
click at [650, 94] on span "Edit Filters" at bounding box center [674, 92] width 48 height 12
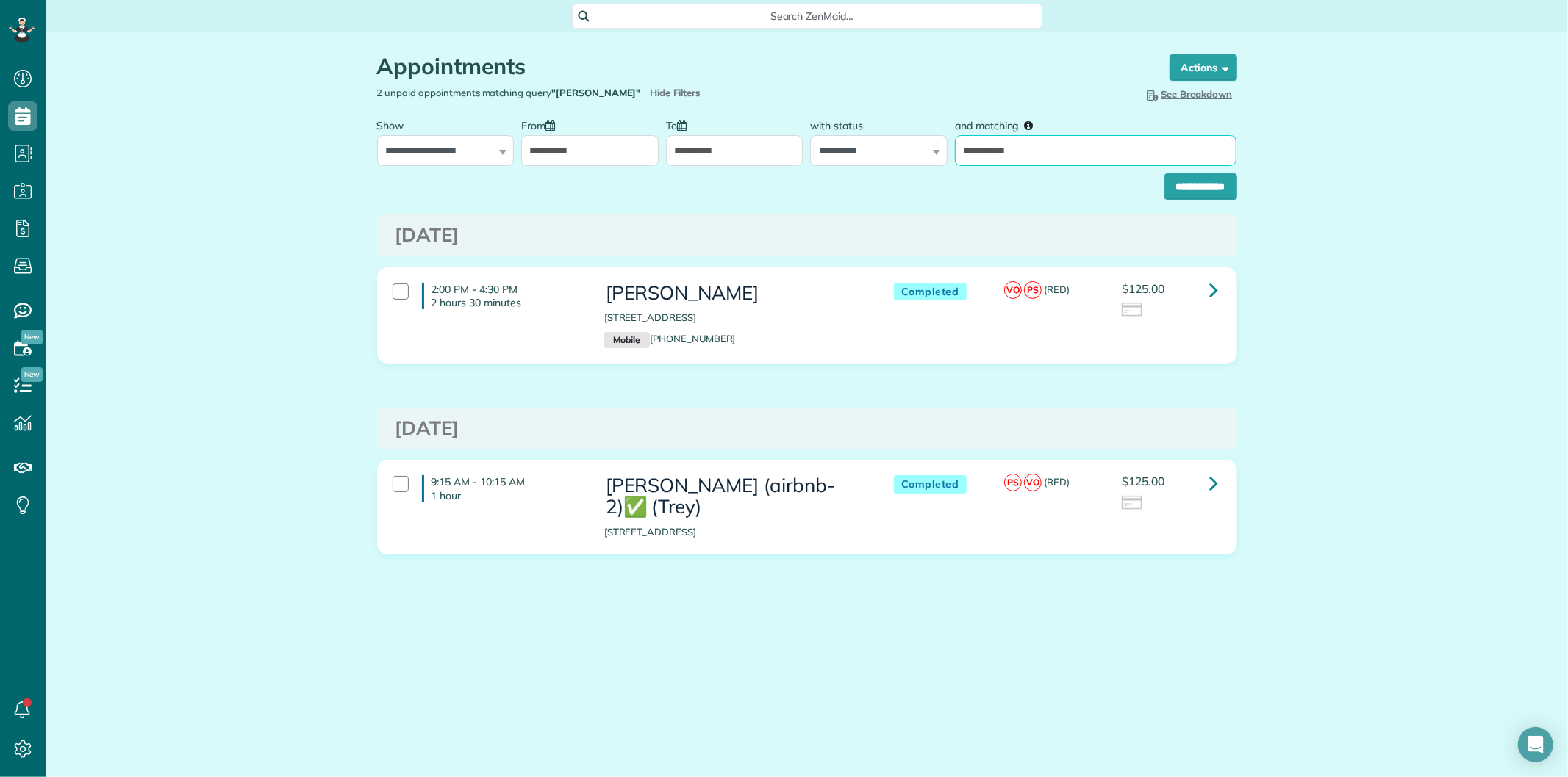
click at [1067, 163] on input "**********" at bounding box center [1095, 150] width 282 height 31
click at [1066, 163] on input "**********" at bounding box center [1095, 150] width 282 height 31
paste input "*"
type input "**********"
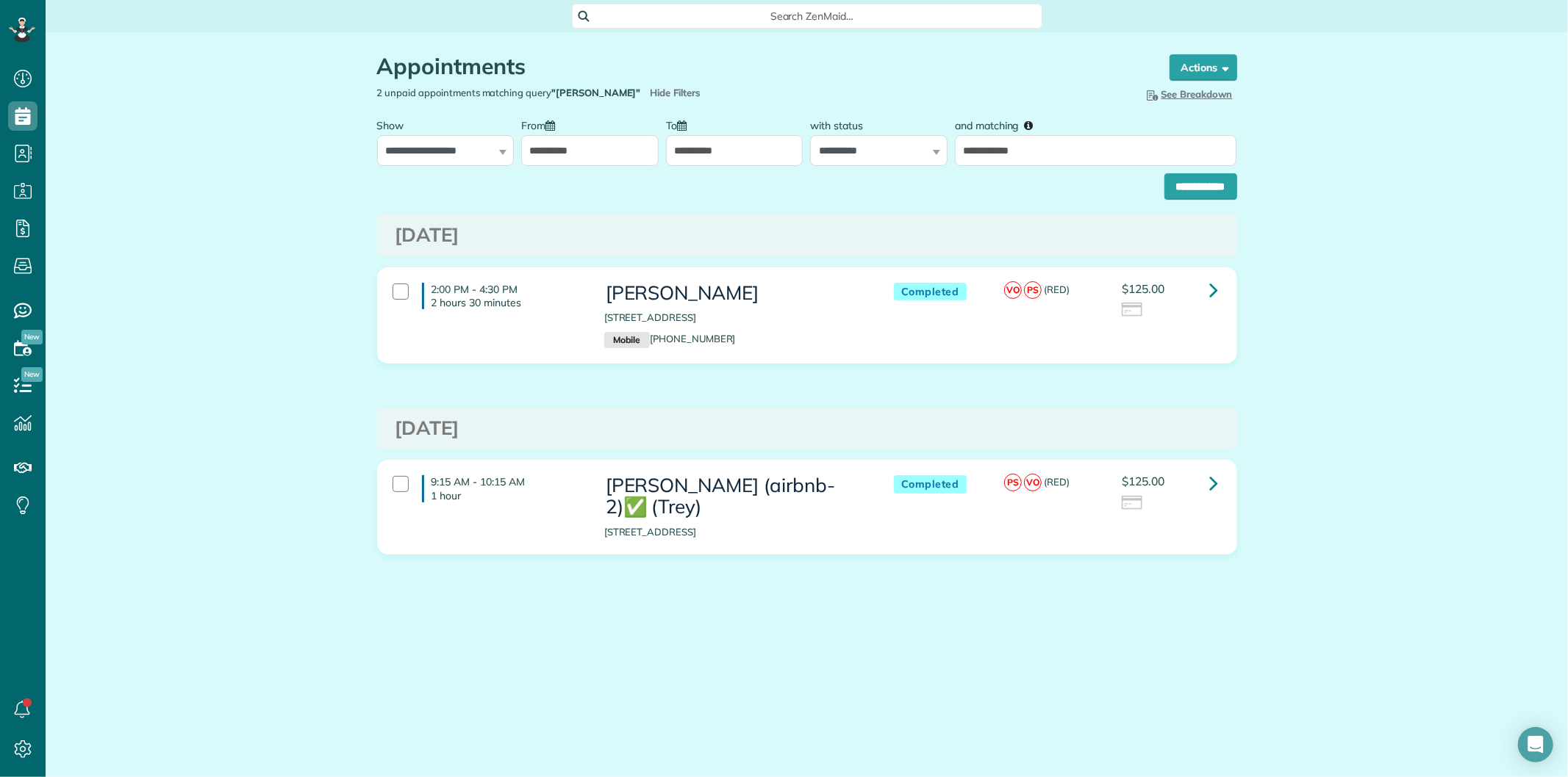
click at [1182, 172] on div "**********" at bounding box center [806, 183] width 860 height 34
click at [1182, 179] on input "**********" at bounding box center [1201, 187] width 73 height 27
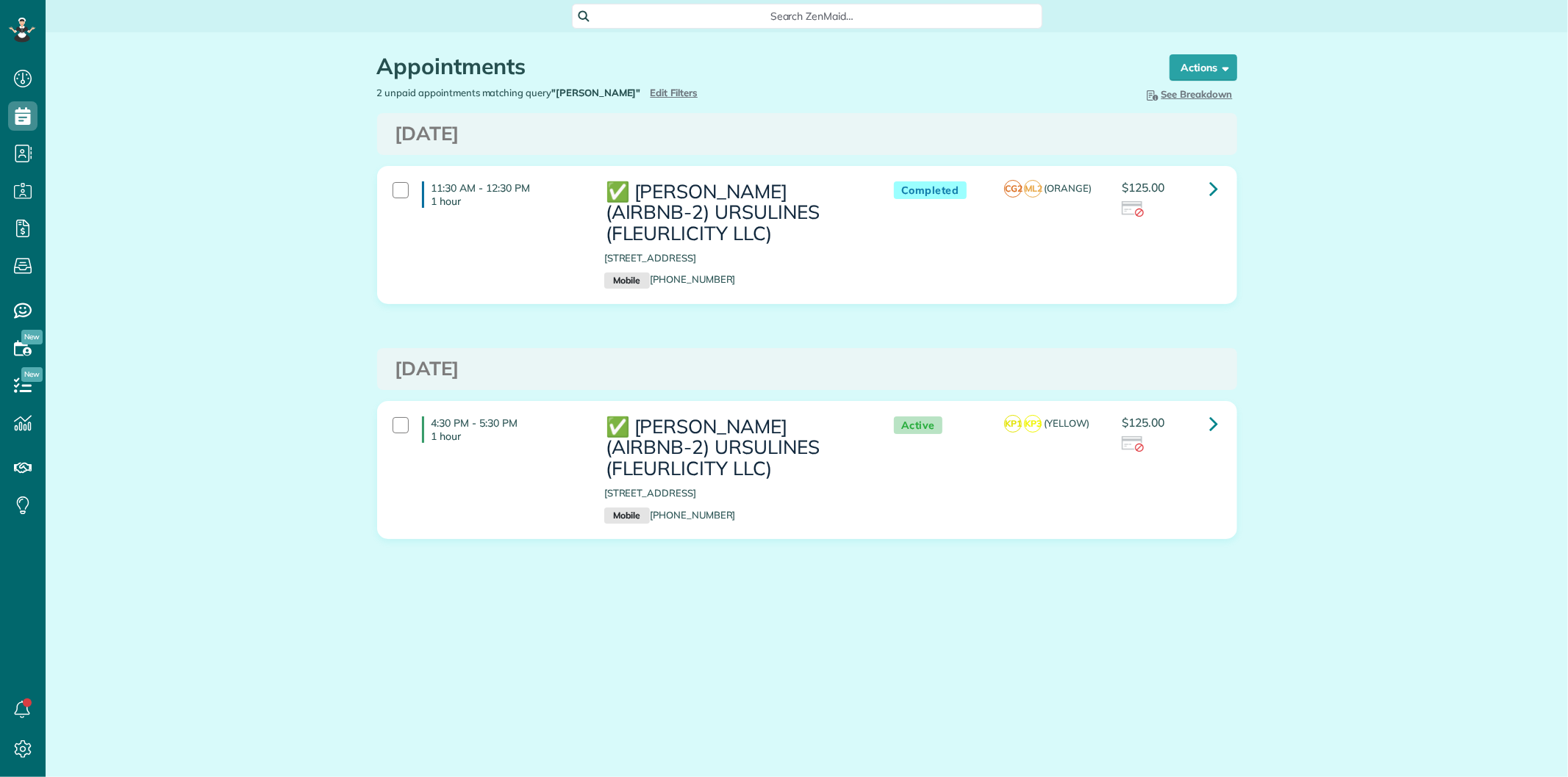
scroll to position [5, 5]
click at [1213, 188] on icon at bounding box center [1214, 188] width 9 height 26
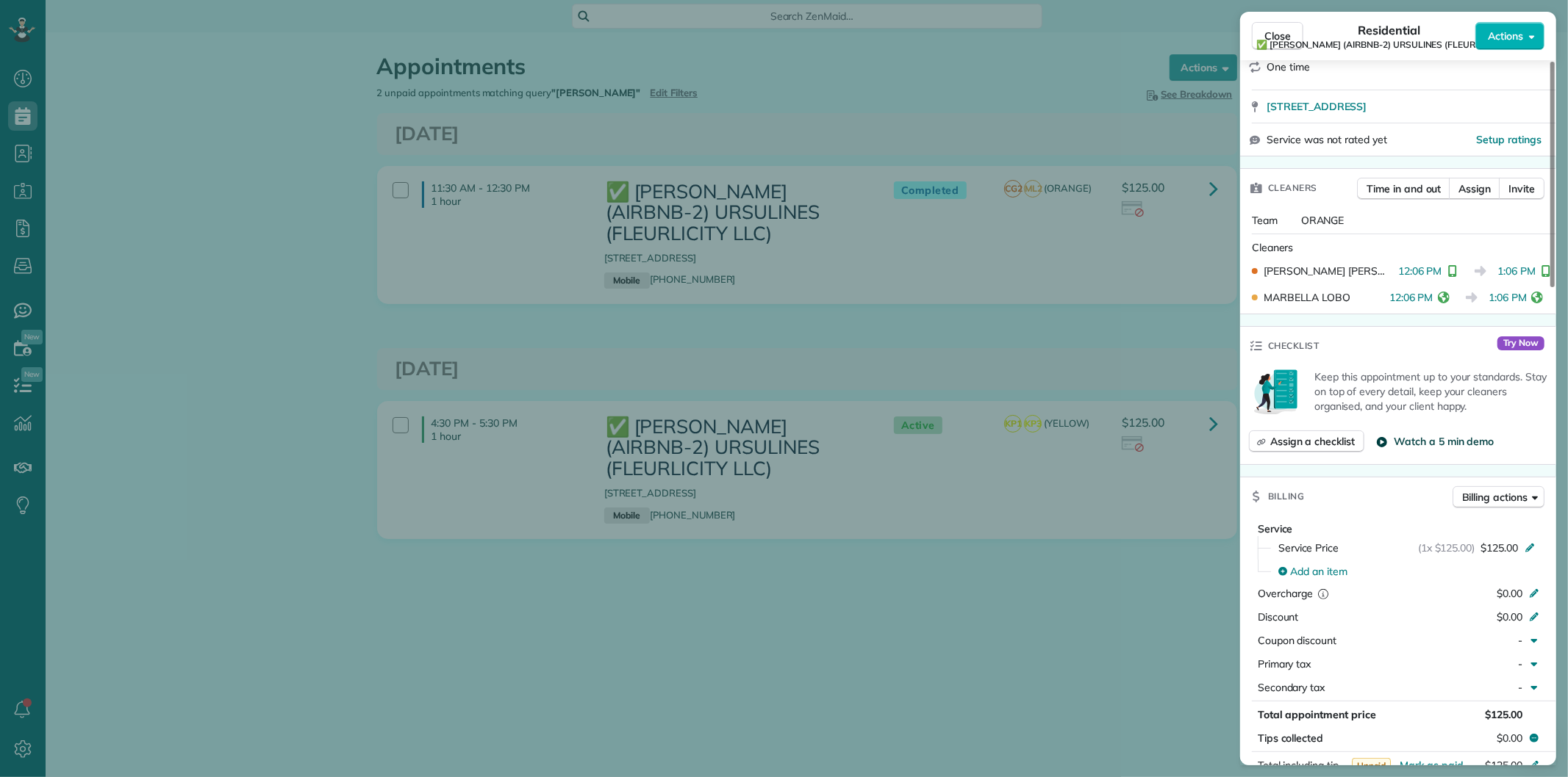
scroll to position [326, 0]
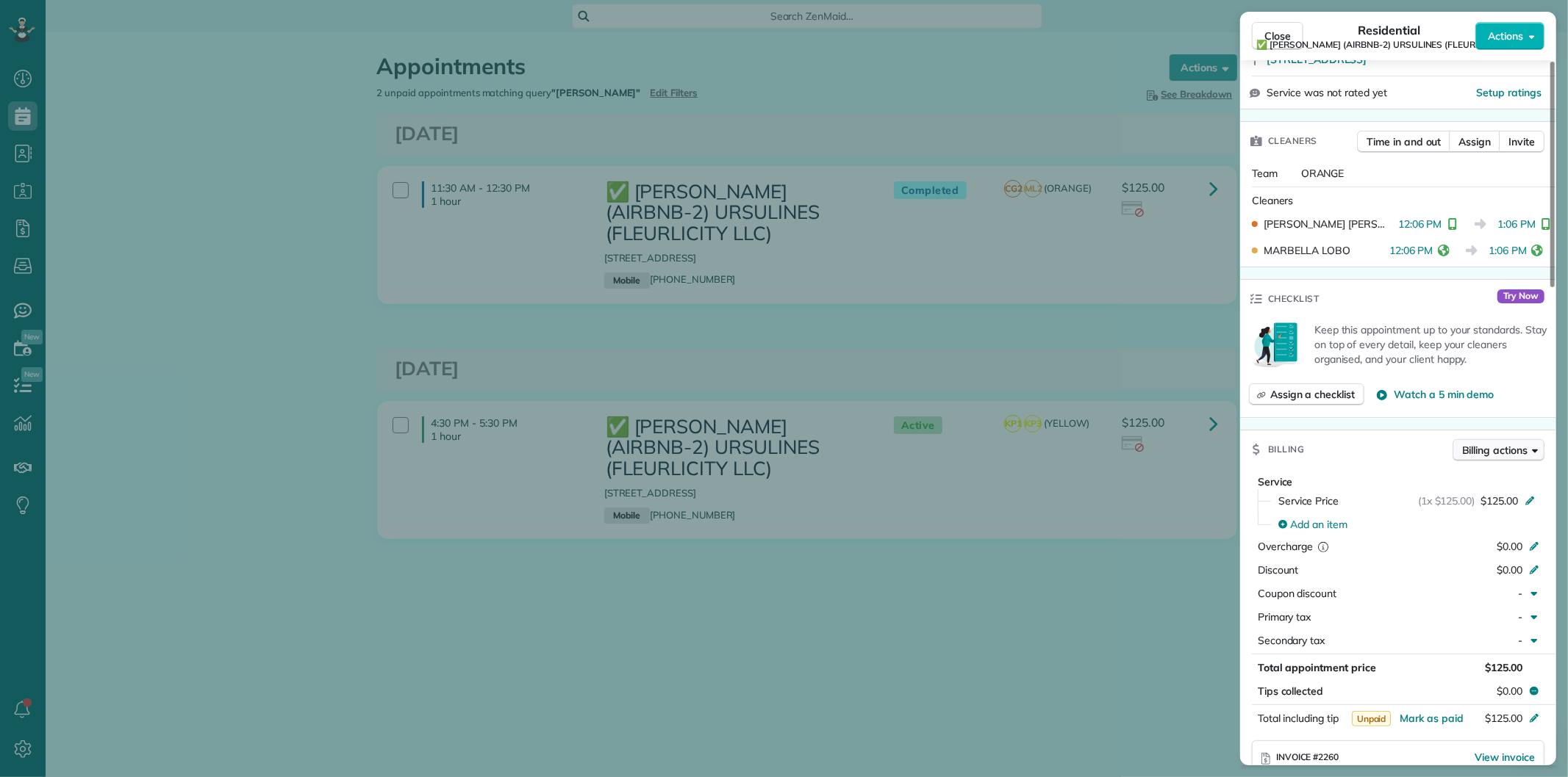
click at [1487, 447] on span "Billing actions" at bounding box center [1494, 450] width 65 height 15
click at [1457, 474] on span "Manage or resend invoice…" at bounding box center [1467, 481] width 128 height 15
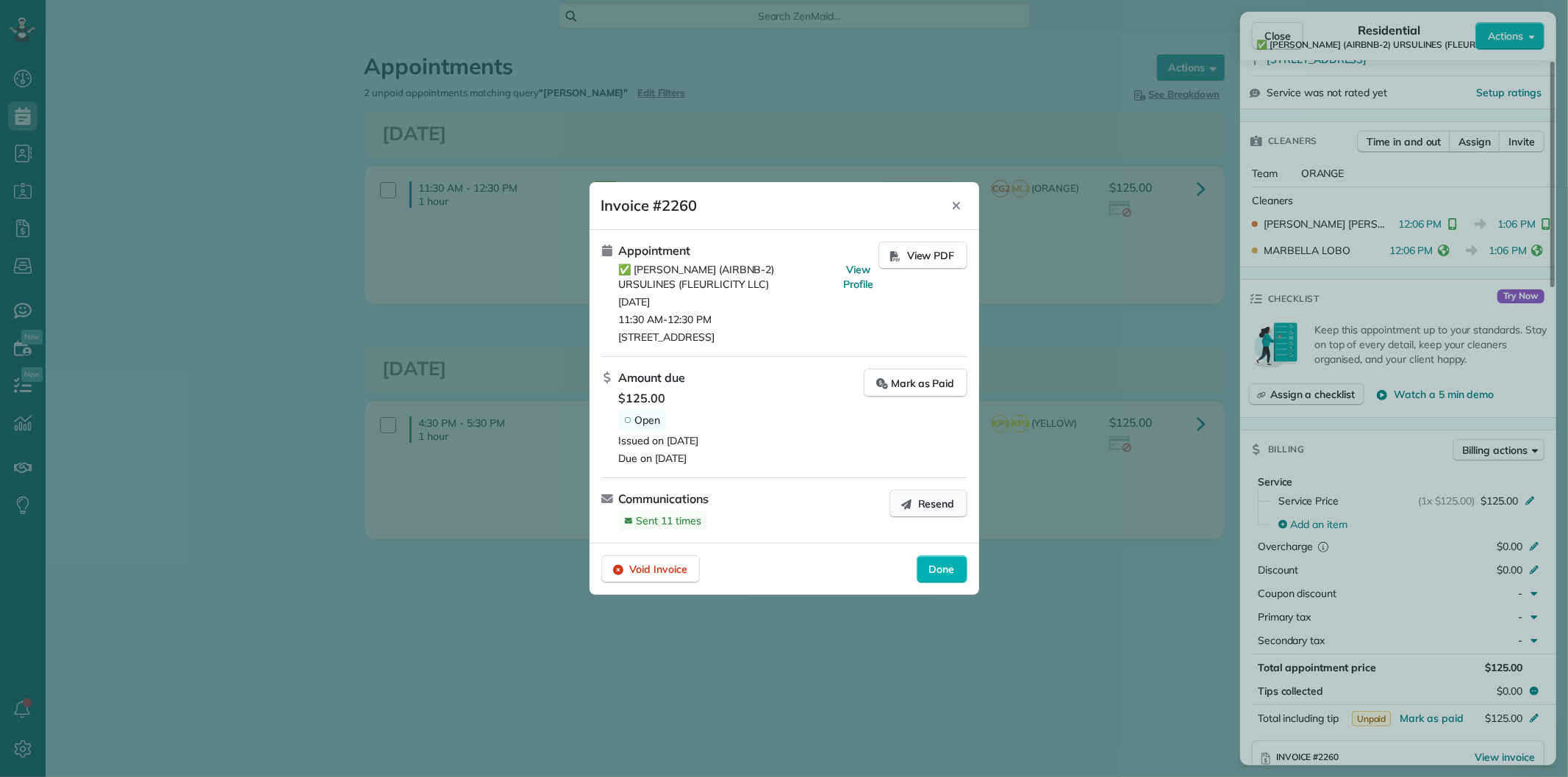
click at [922, 502] on span "Resend" at bounding box center [936, 504] width 37 height 15
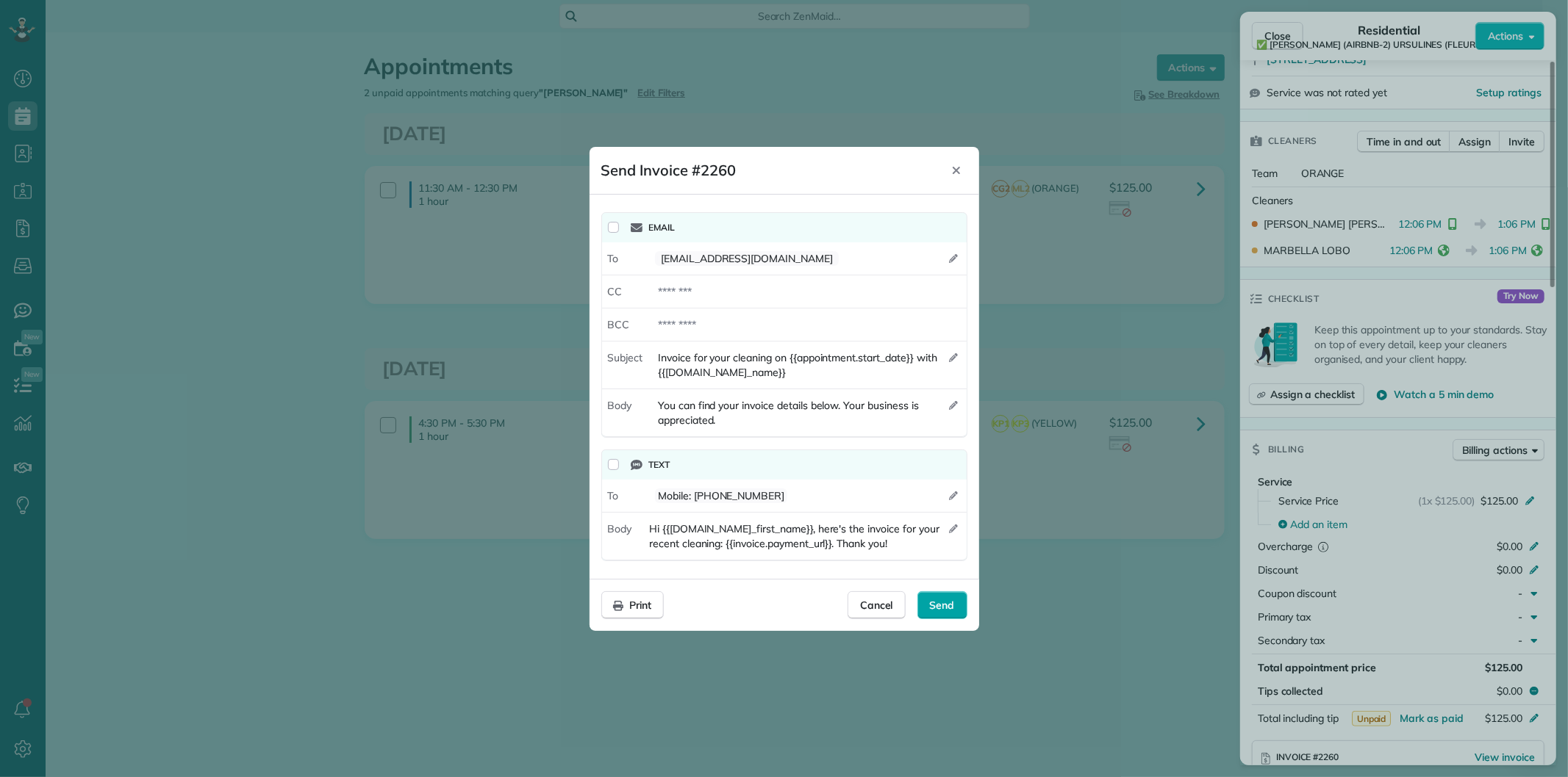
click at [948, 598] on span "Send" at bounding box center [942, 605] width 25 height 15
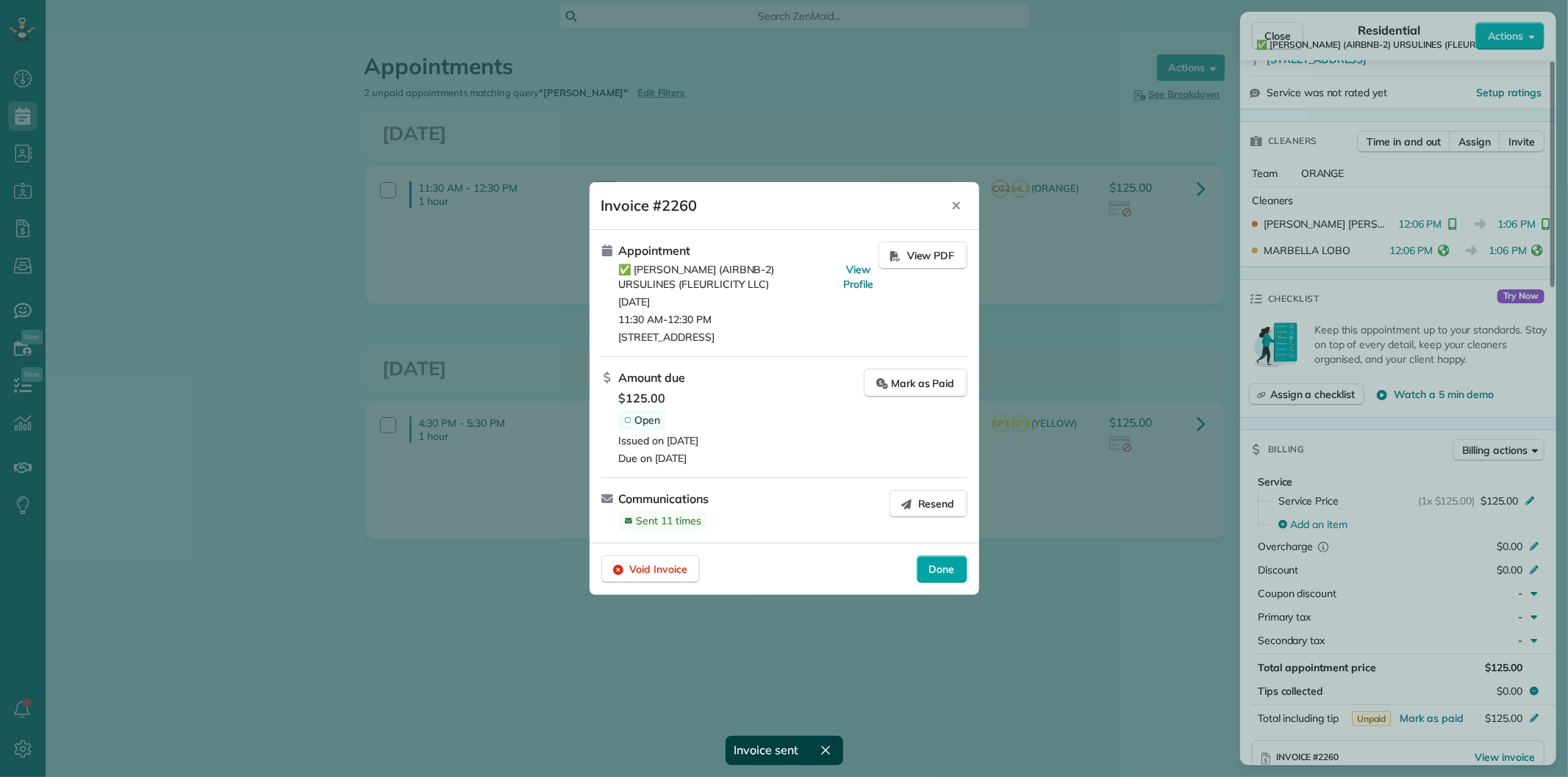
click at [944, 571] on span "Done" at bounding box center [941, 569] width 26 height 15
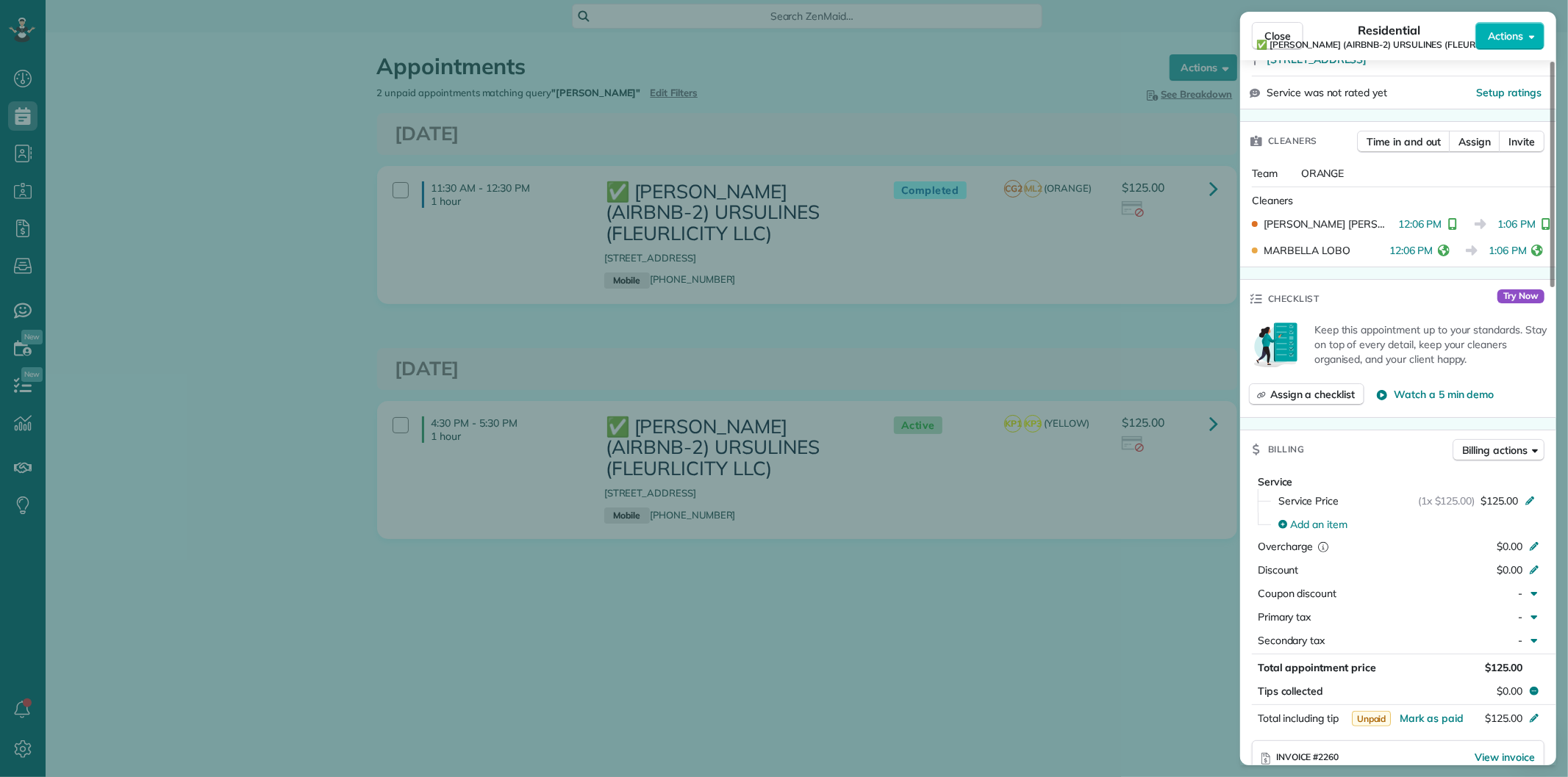
click at [921, 355] on div "Close Residential ✅ [PERSON_NAME] (AIRBNB-2) URSULINES (FLEURLICITY LLC) Action…" at bounding box center [784, 388] width 1568 height 777
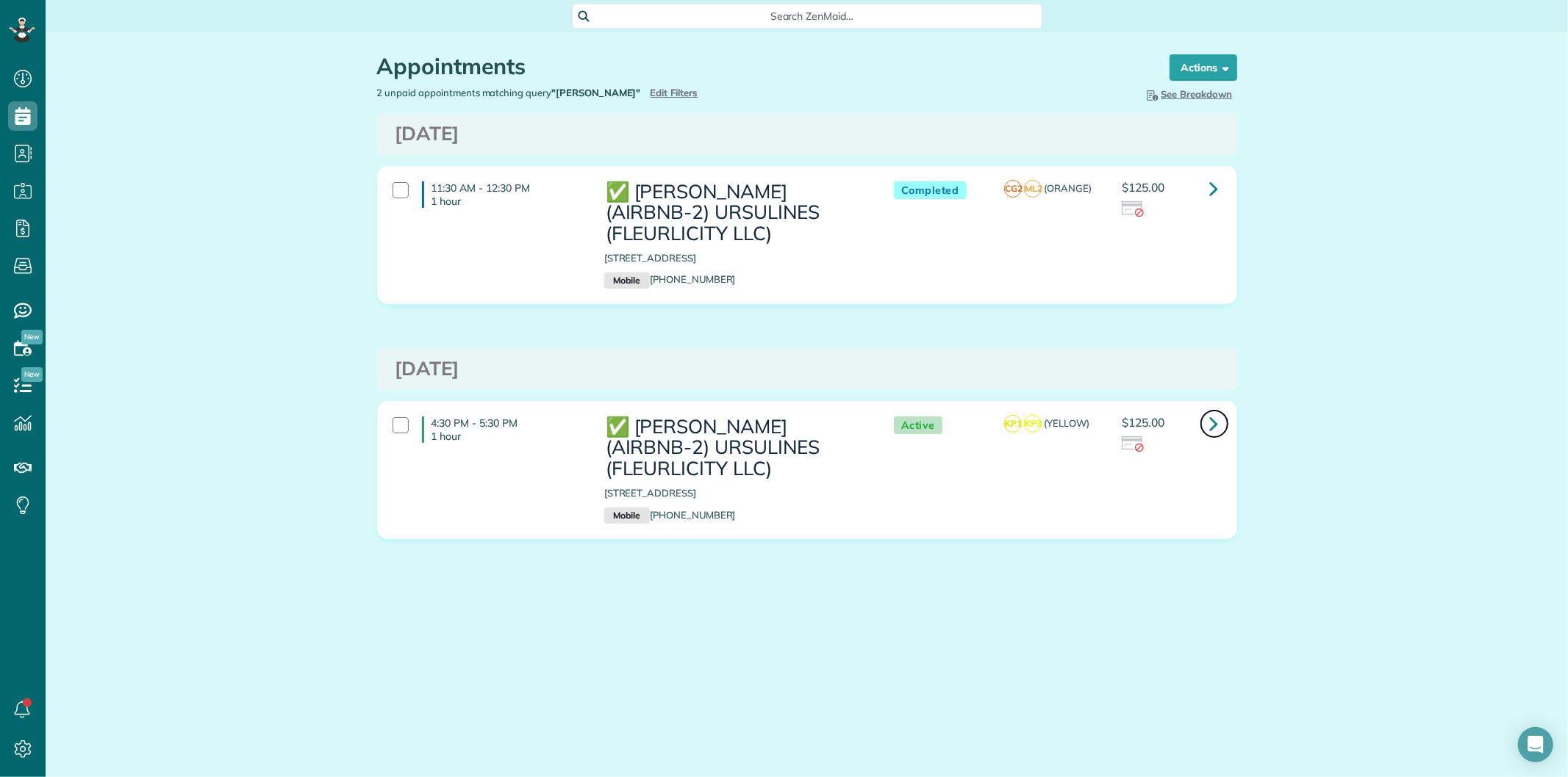
click at [1213, 420] on icon at bounding box center [1214, 423] width 9 height 26
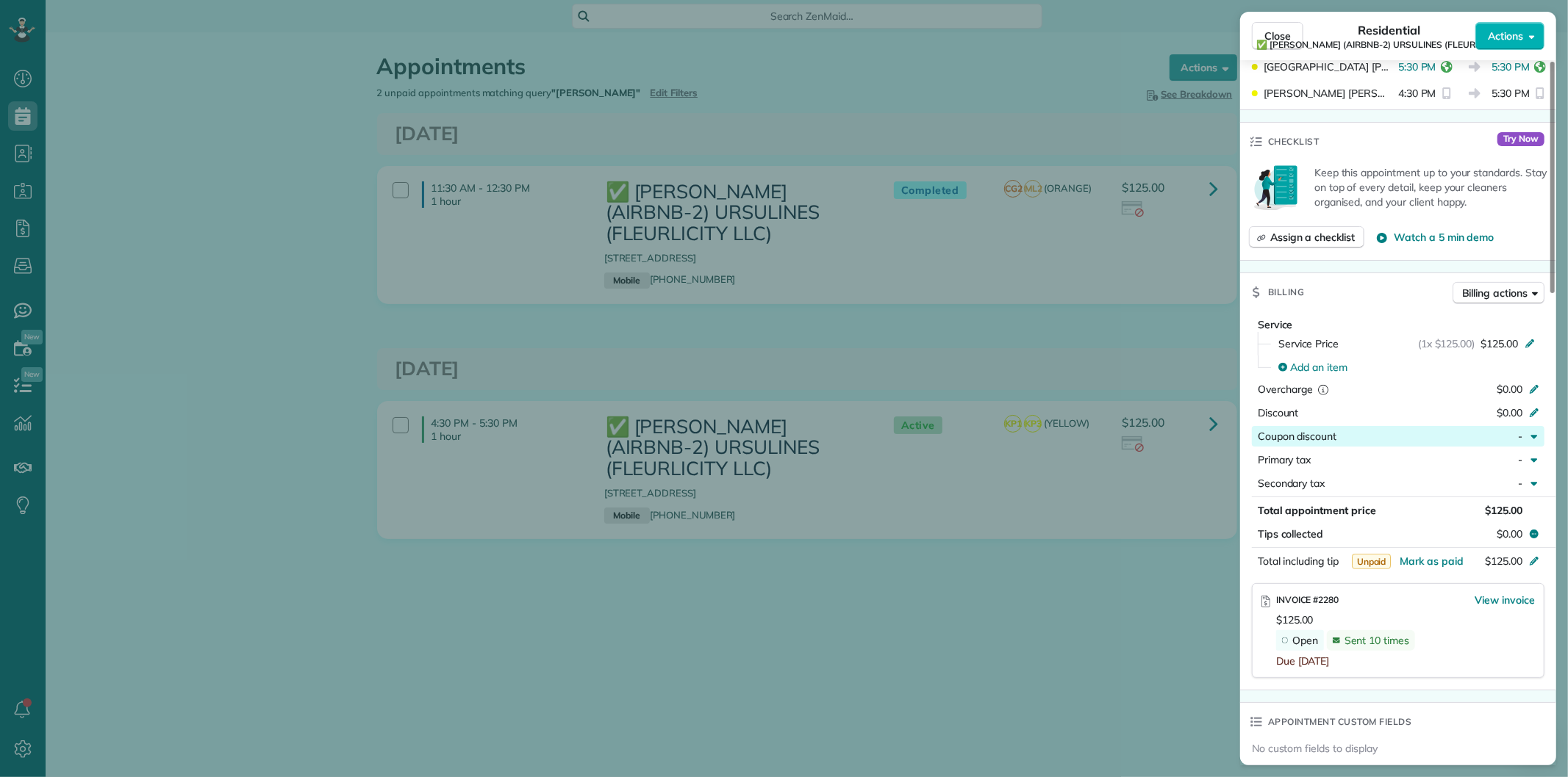
scroll to position [489, 0]
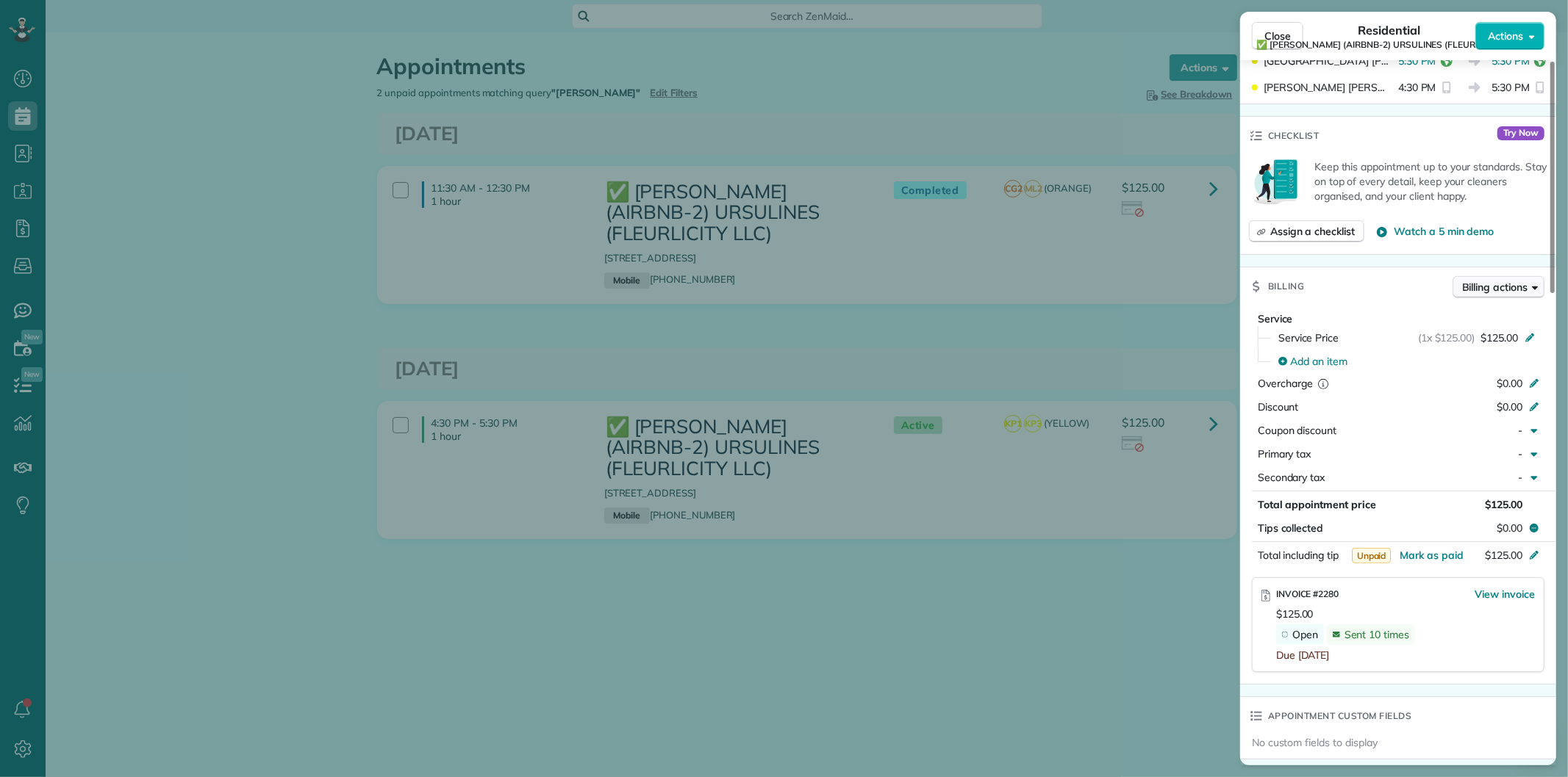
click at [1478, 288] on span "Billing actions" at bounding box center [1494, 287] width 65 height 15
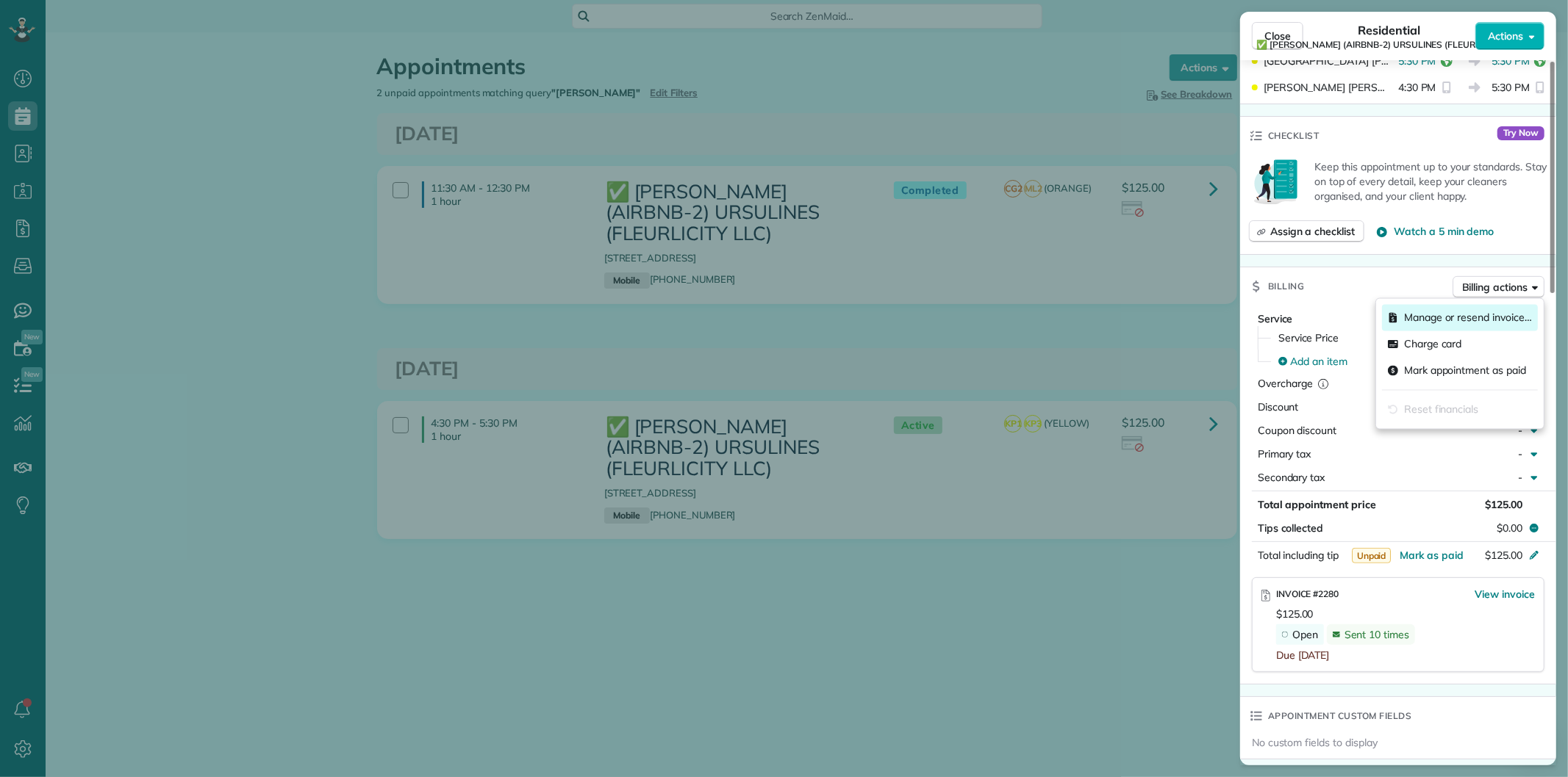
click at [1424, 320] on span "Manage or resend invoice…" at bounding box center [1467, 318] width 128 height 15
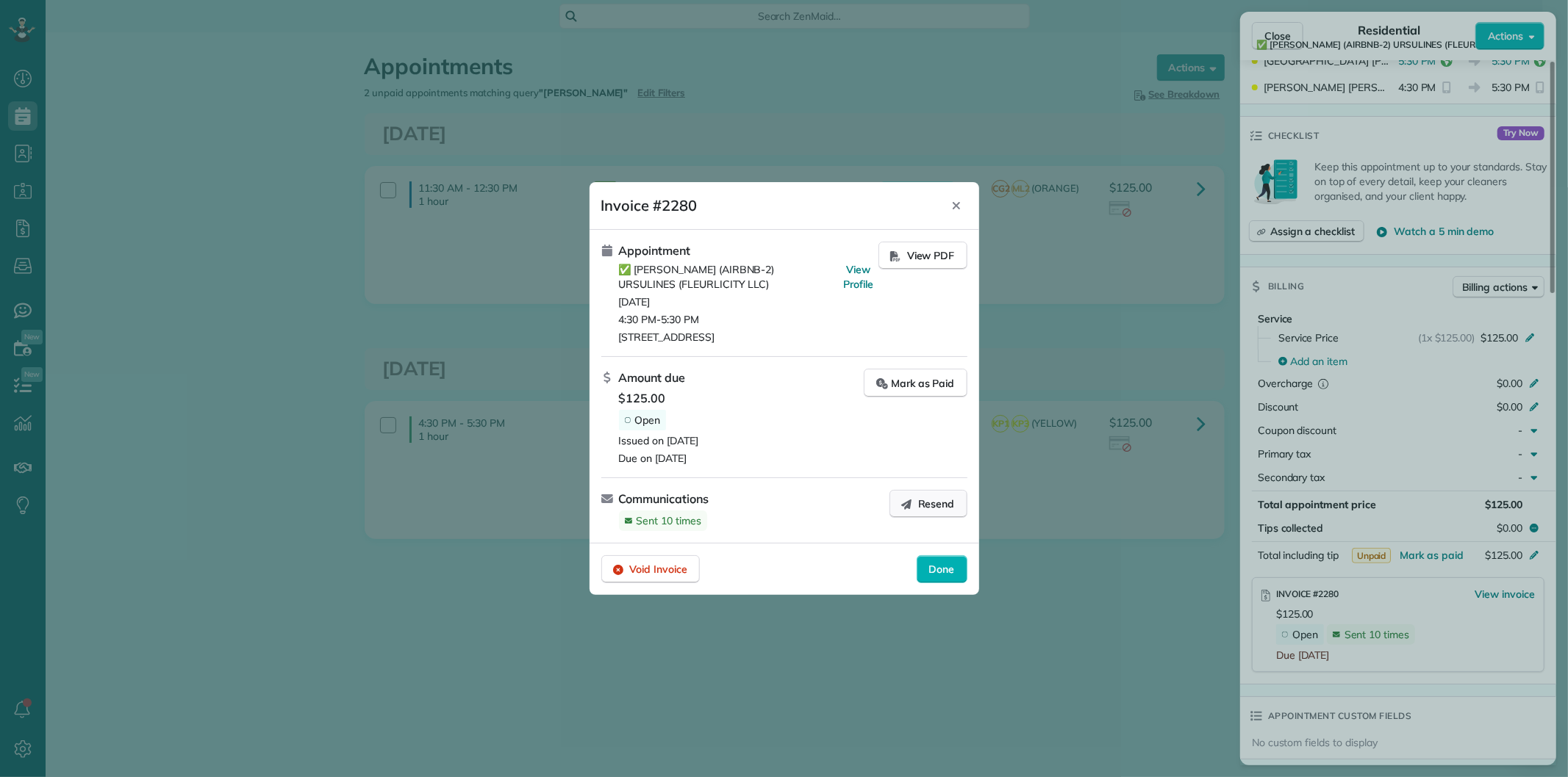
click at [945, 497] on span "Resend" at bounding box center [936, 504] width 37 height 15
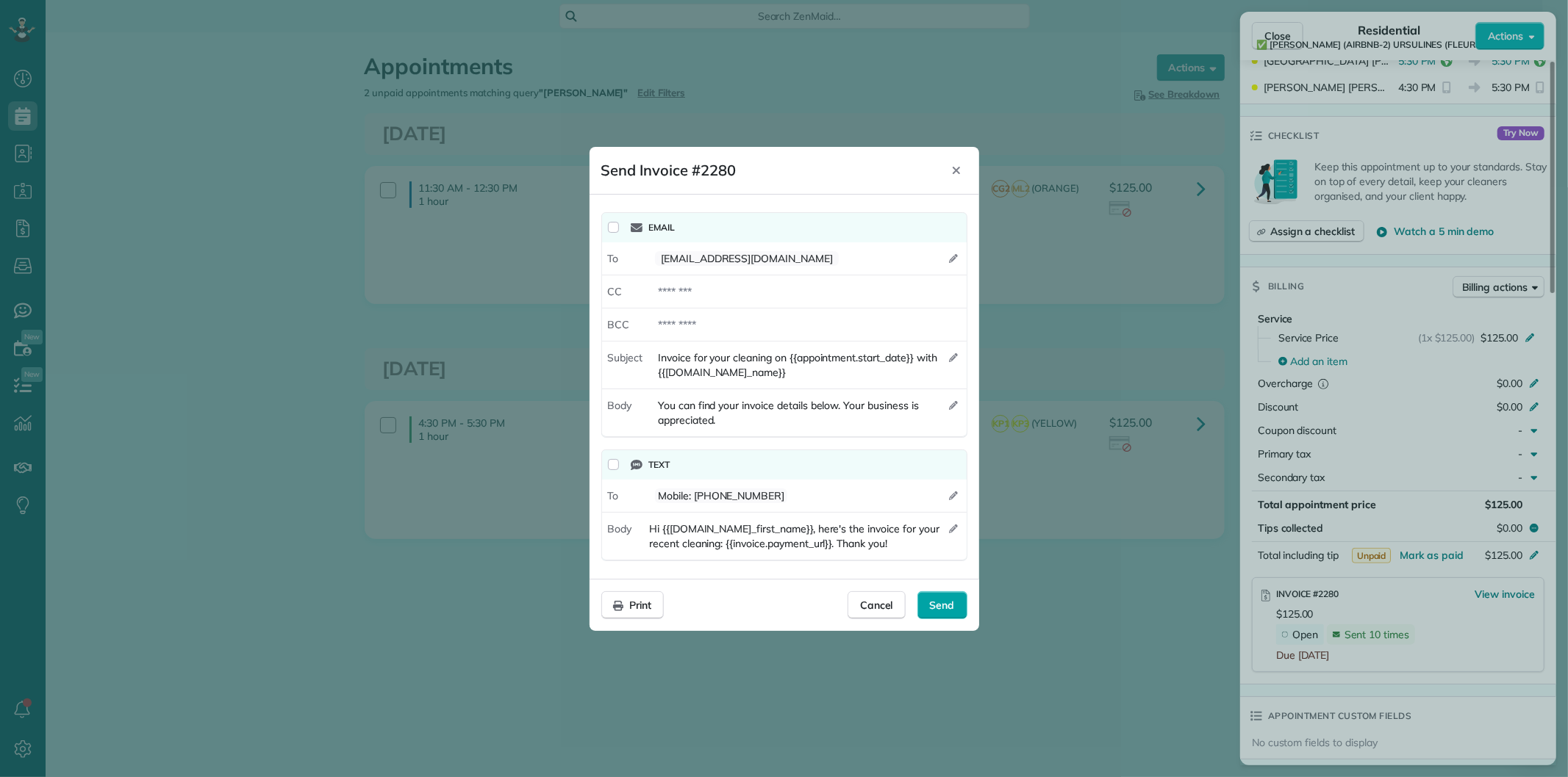
click at [938, 599] on span "Send" at bounding box center [942, 605] width 25 height 15
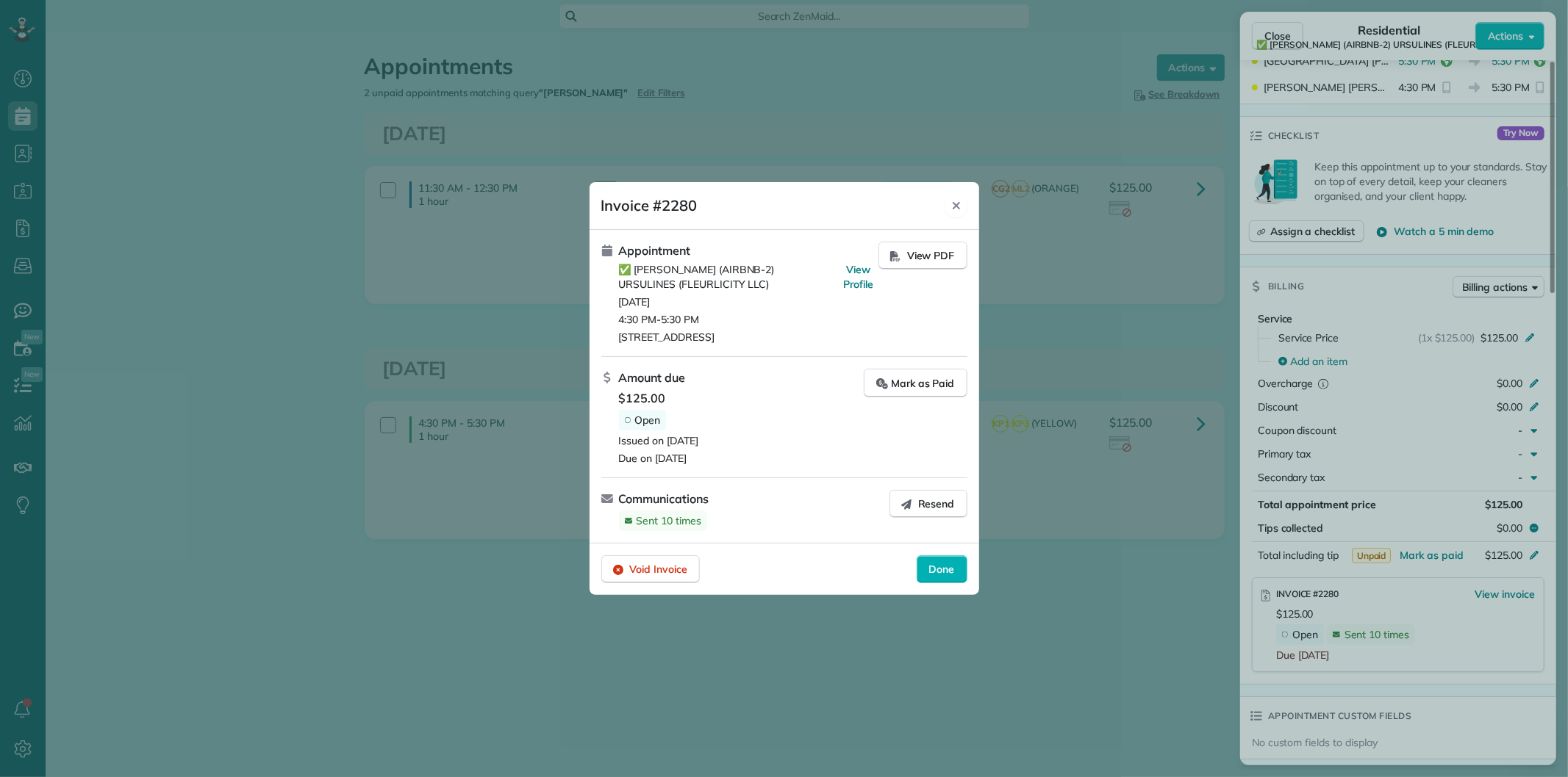
click at [952, 208] on icon "Close" at bounding box center [956, 206] width 12 height 12
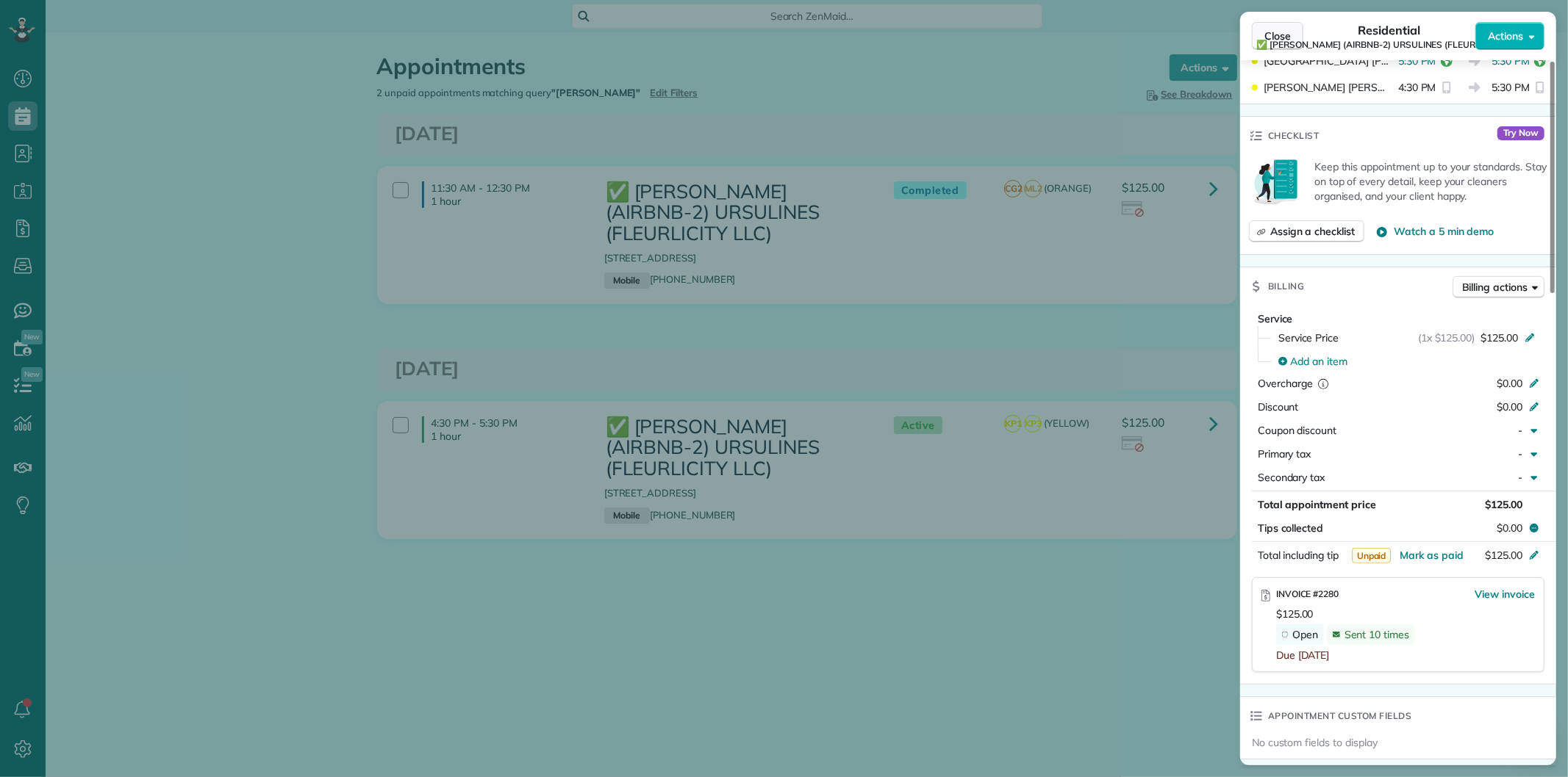
click at [1288, 25] on button "Close" at bounding box center [1277, 36] width 52 height 28
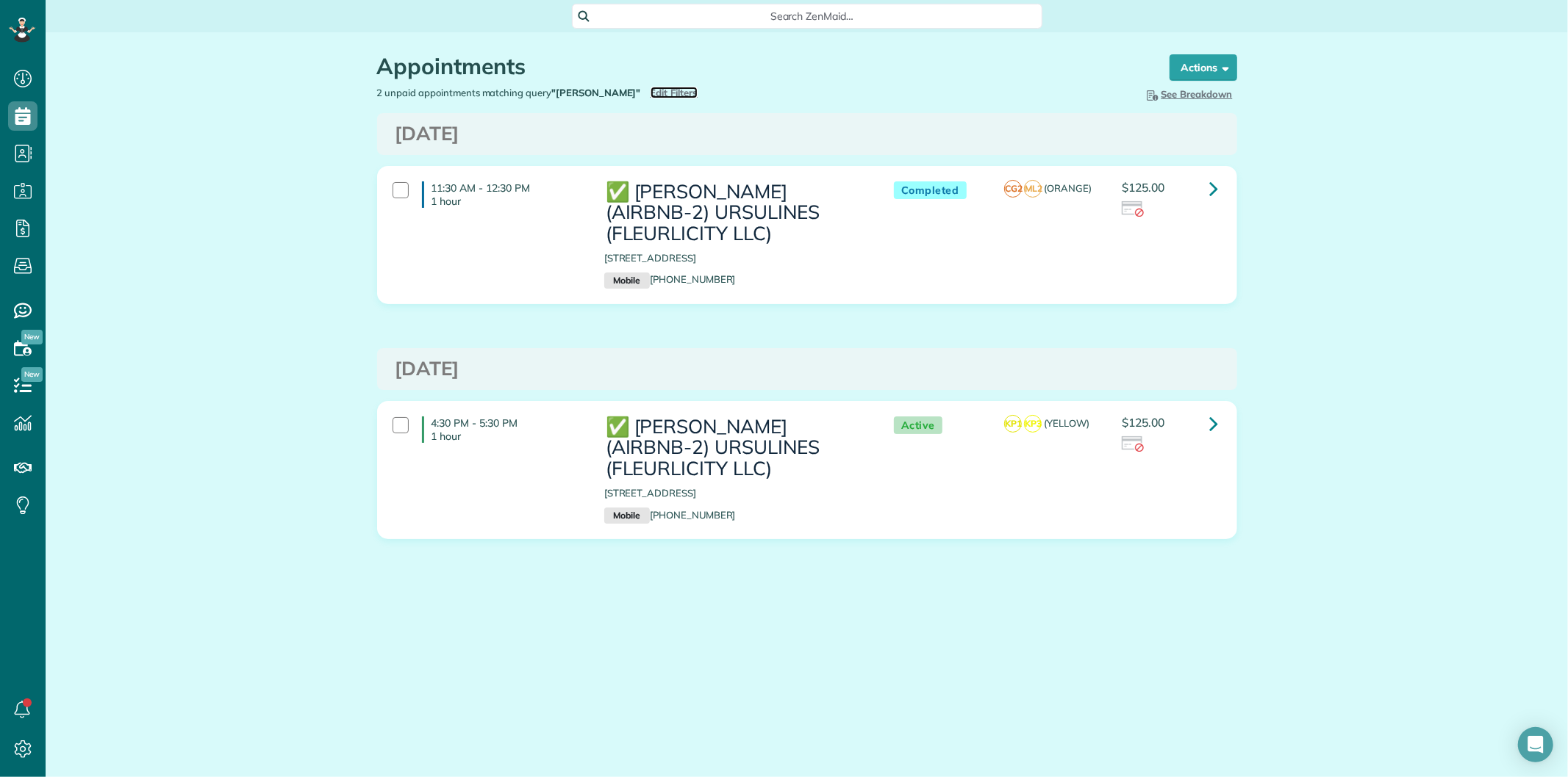
click at [673, 93] on span "Edit Filters" at bounding box center [674, 92] width 48 height 12
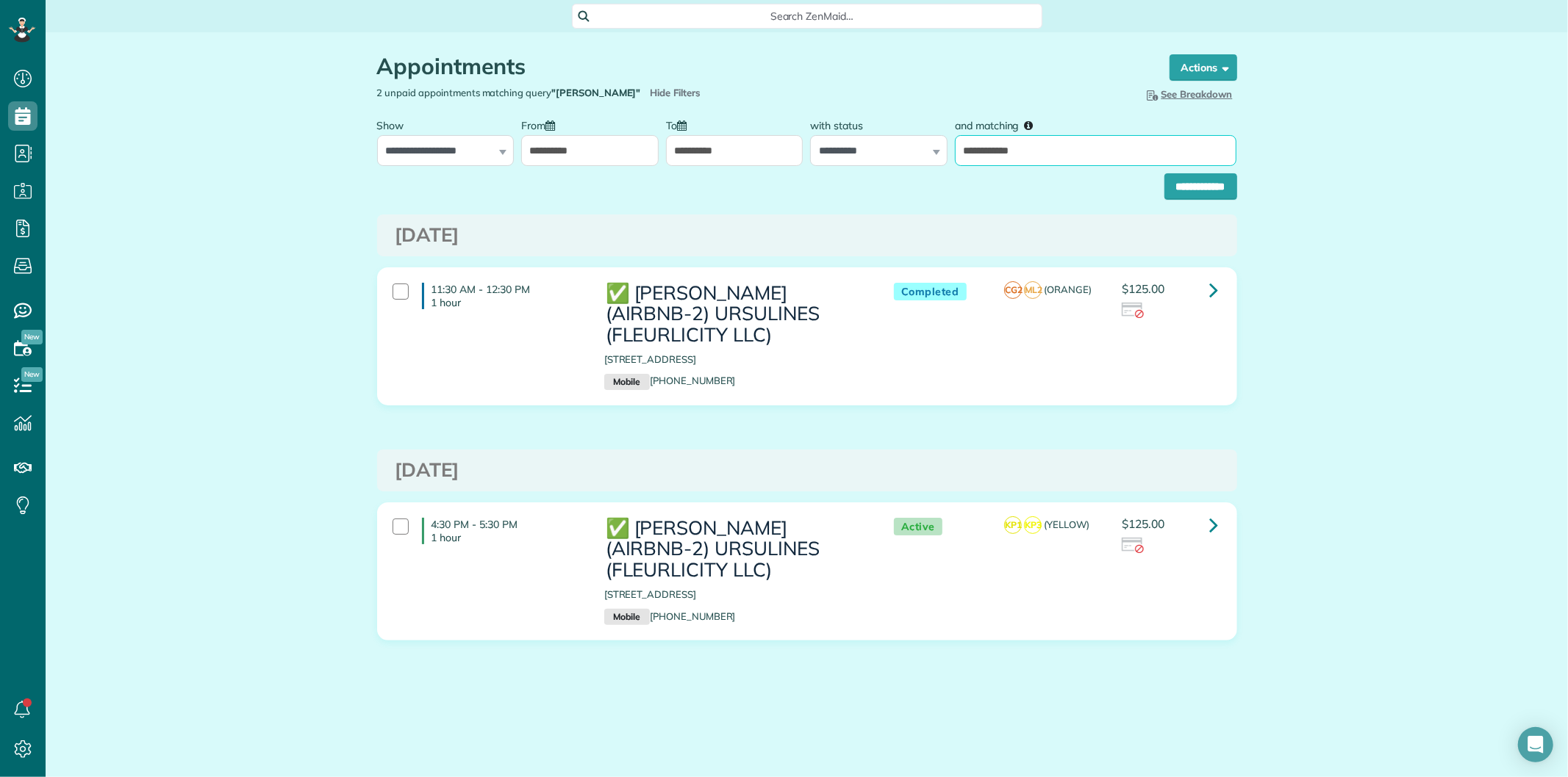
click at [1083, 155] on input "**********" at bounding box center [1095, 150] width 282 height 31
paste input "**"
type input "**********"
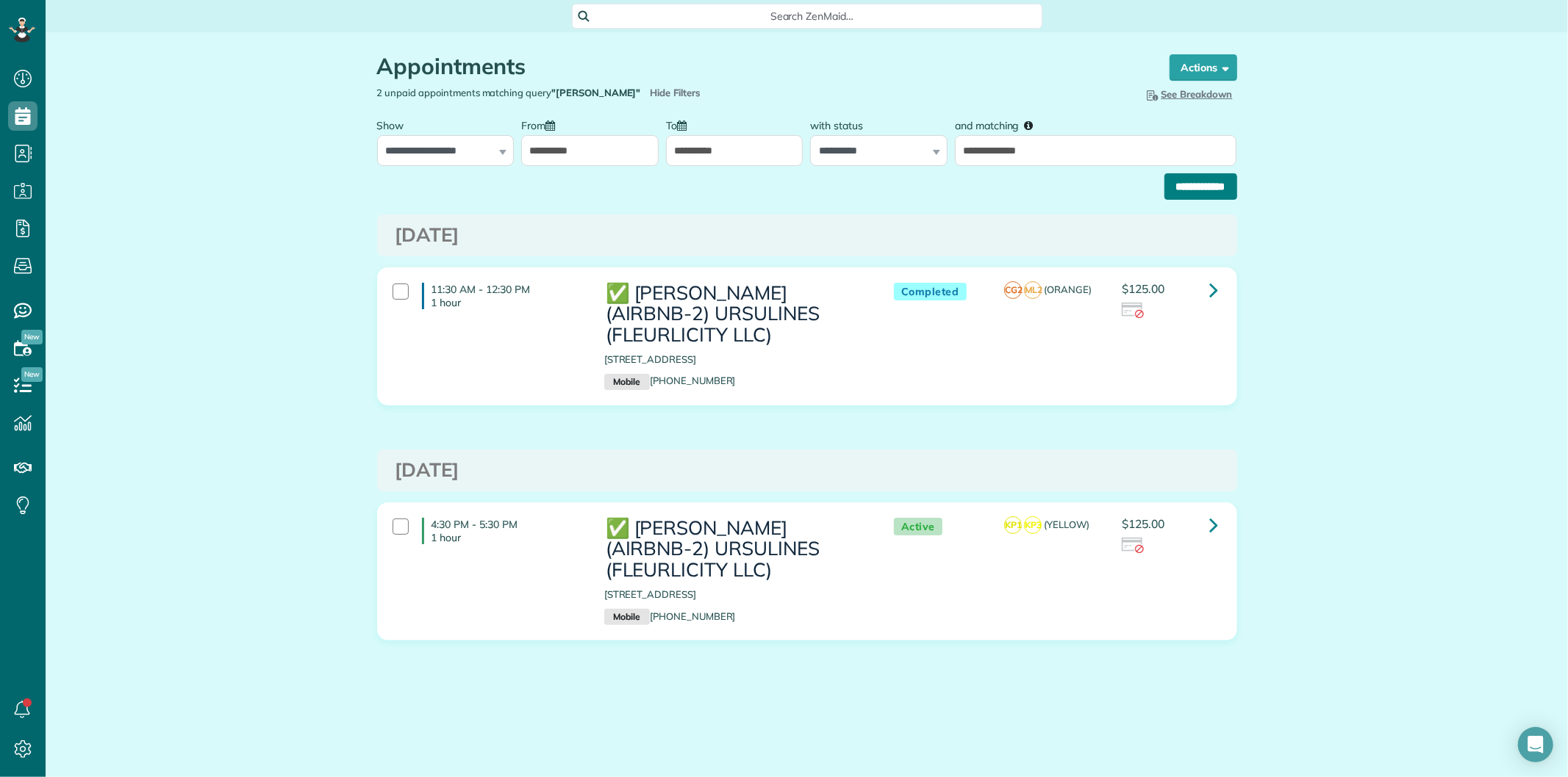
click at [1182, 189] on input "**********" at bounding box center [1201, 187] width 73 height 27
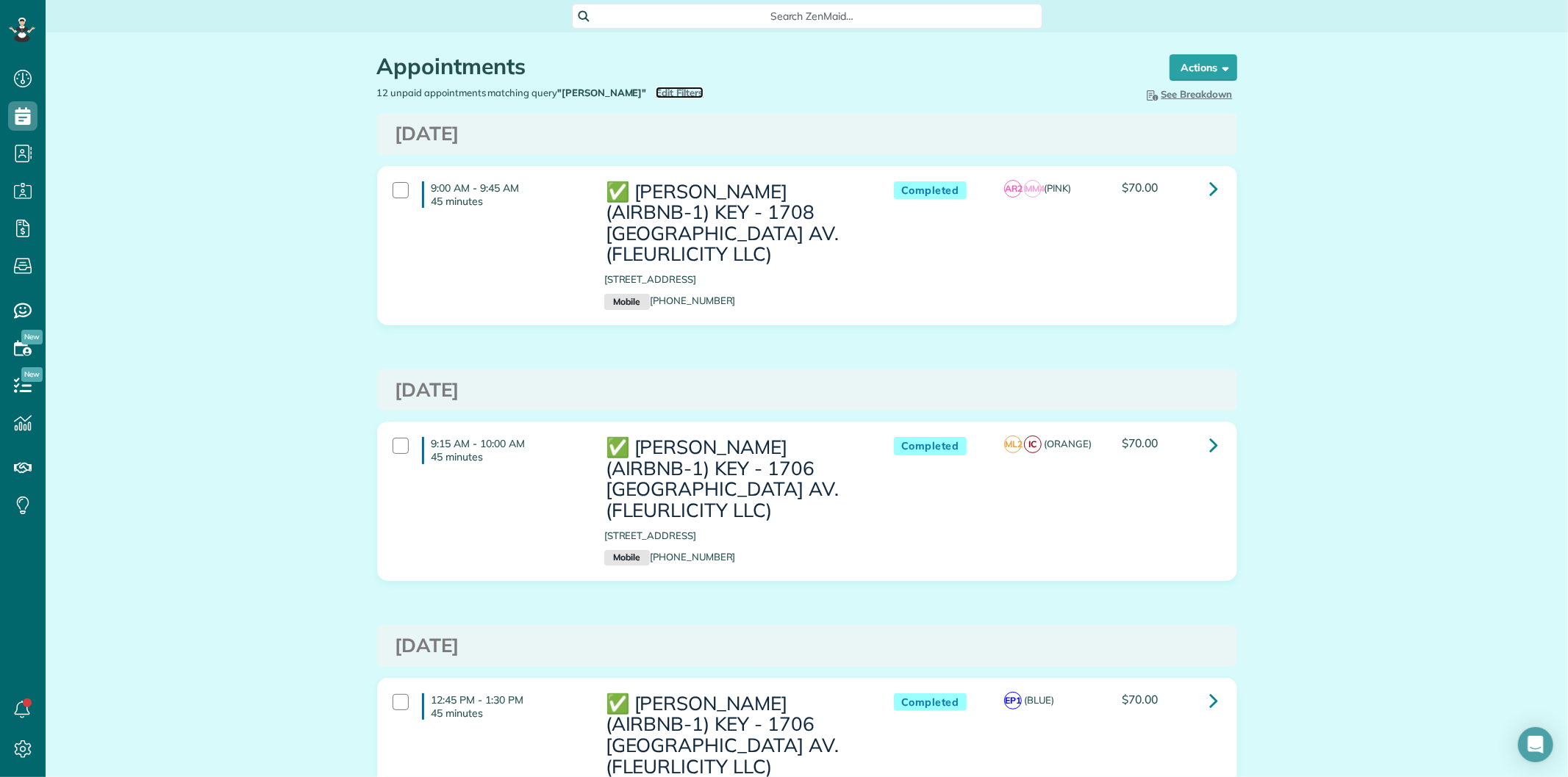
click at [693, 89] on span "Edit Filters" at bounding box center [679, 92] width 48 height 12
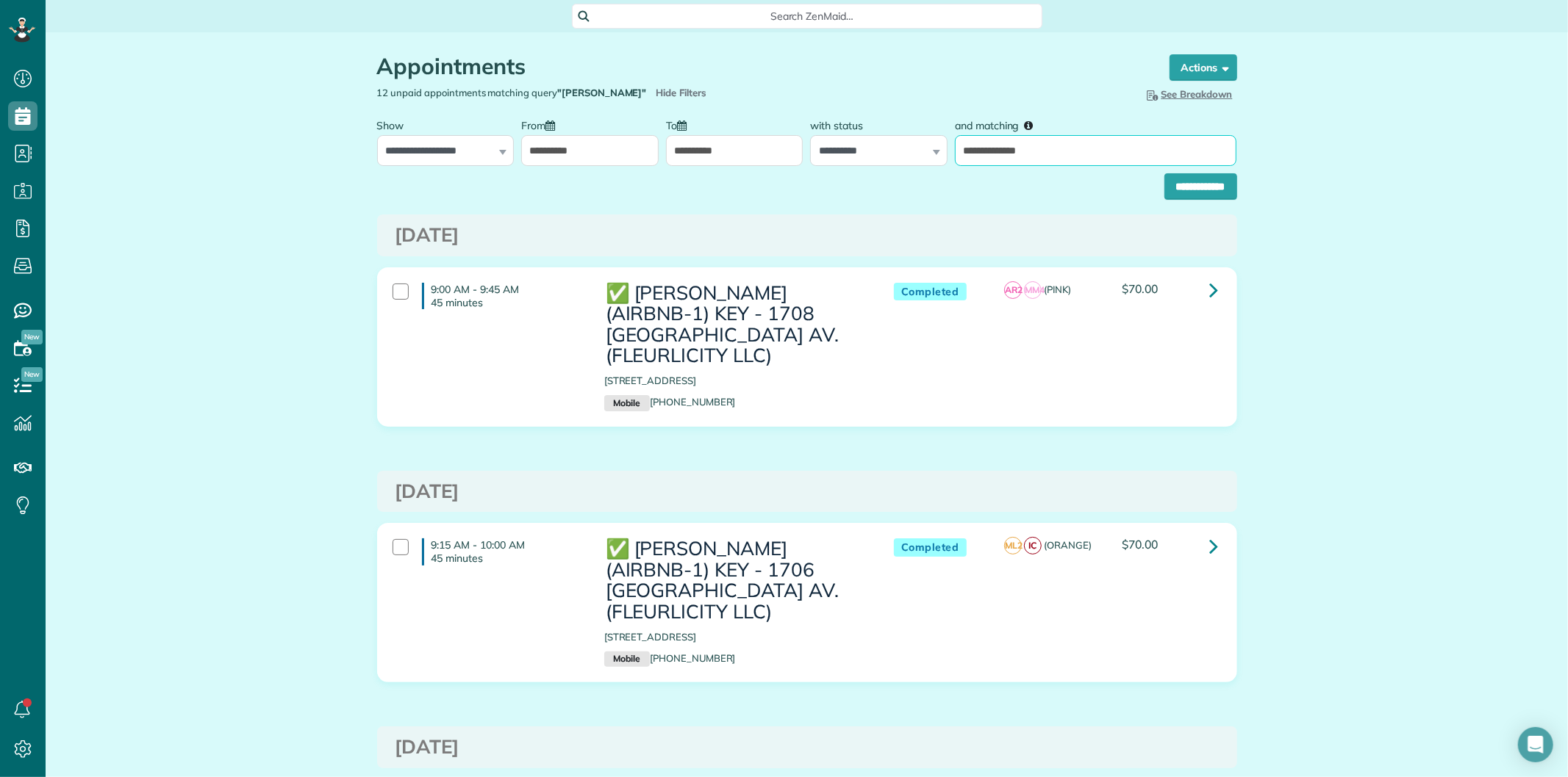
click at [1018, 158] on input "**********" at bounding box center [1095, 150] width 282 height 31
paste input "text"
type input "*********"
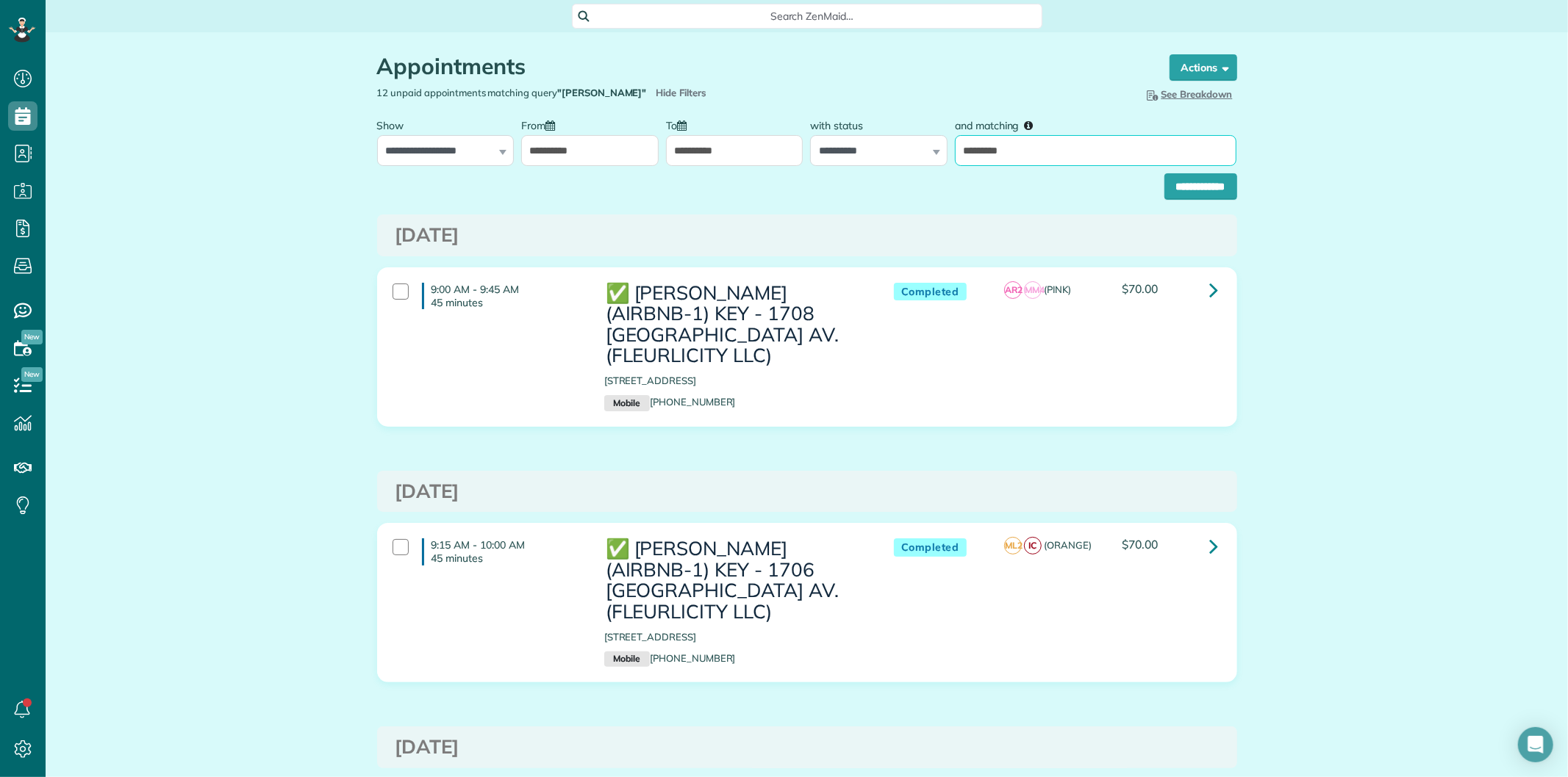
click at [1164, 173] on input "**********" at bounding box center [1201, 187] width 73 height 27
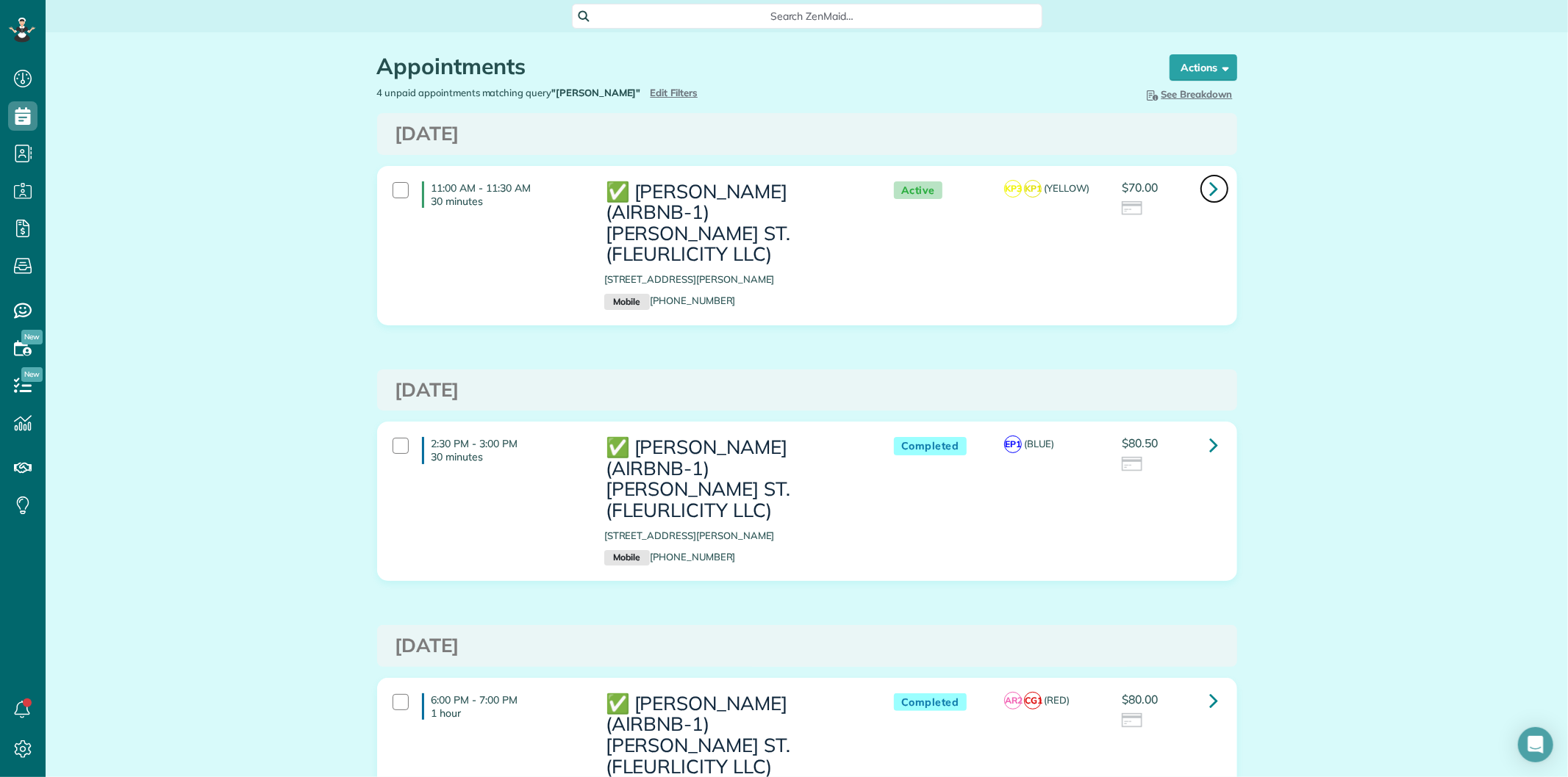
click at [1201, 188] on link at bounding box center [1214, 188] width 29 height 29
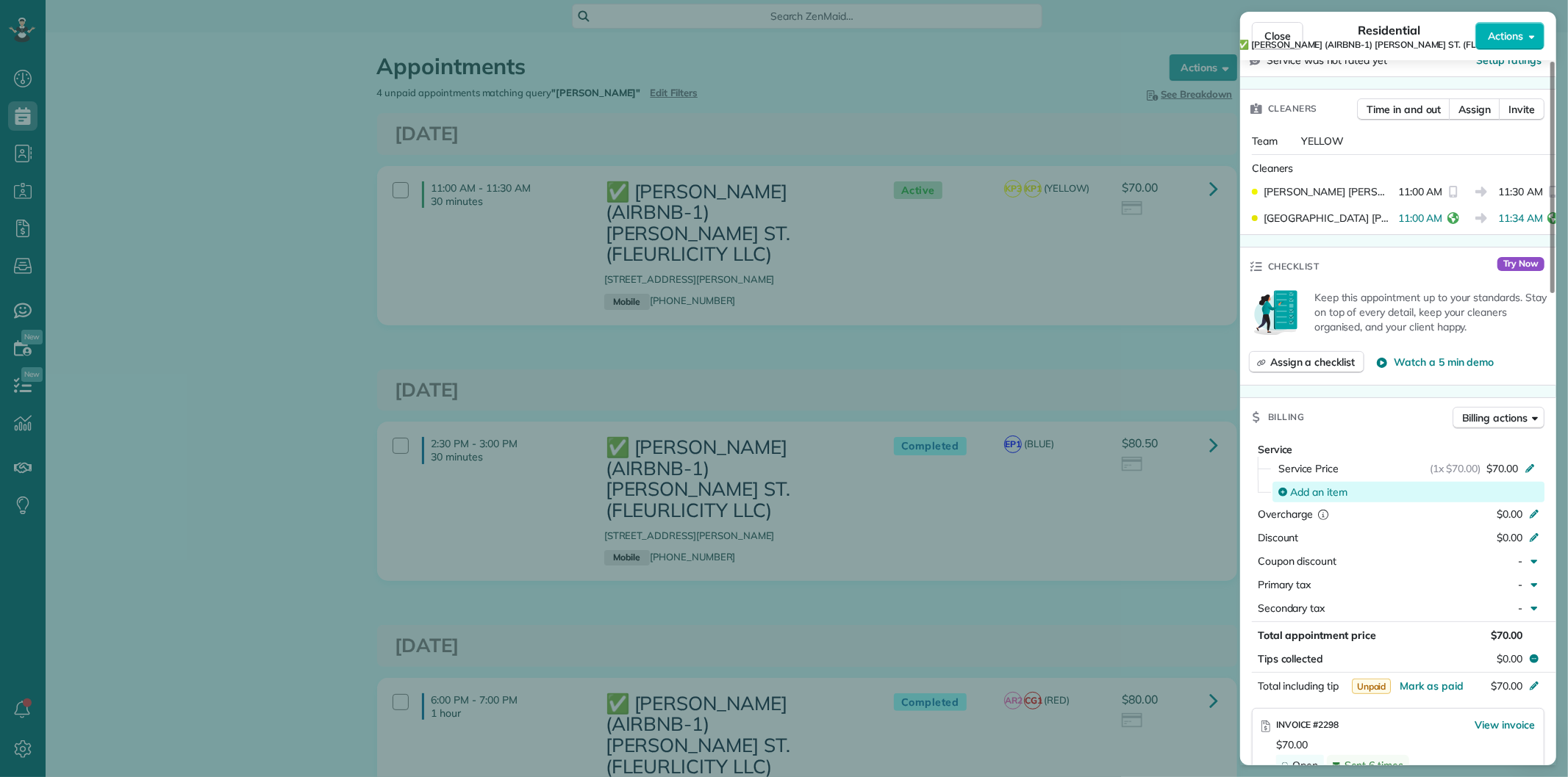
scroll to position [489, 0]
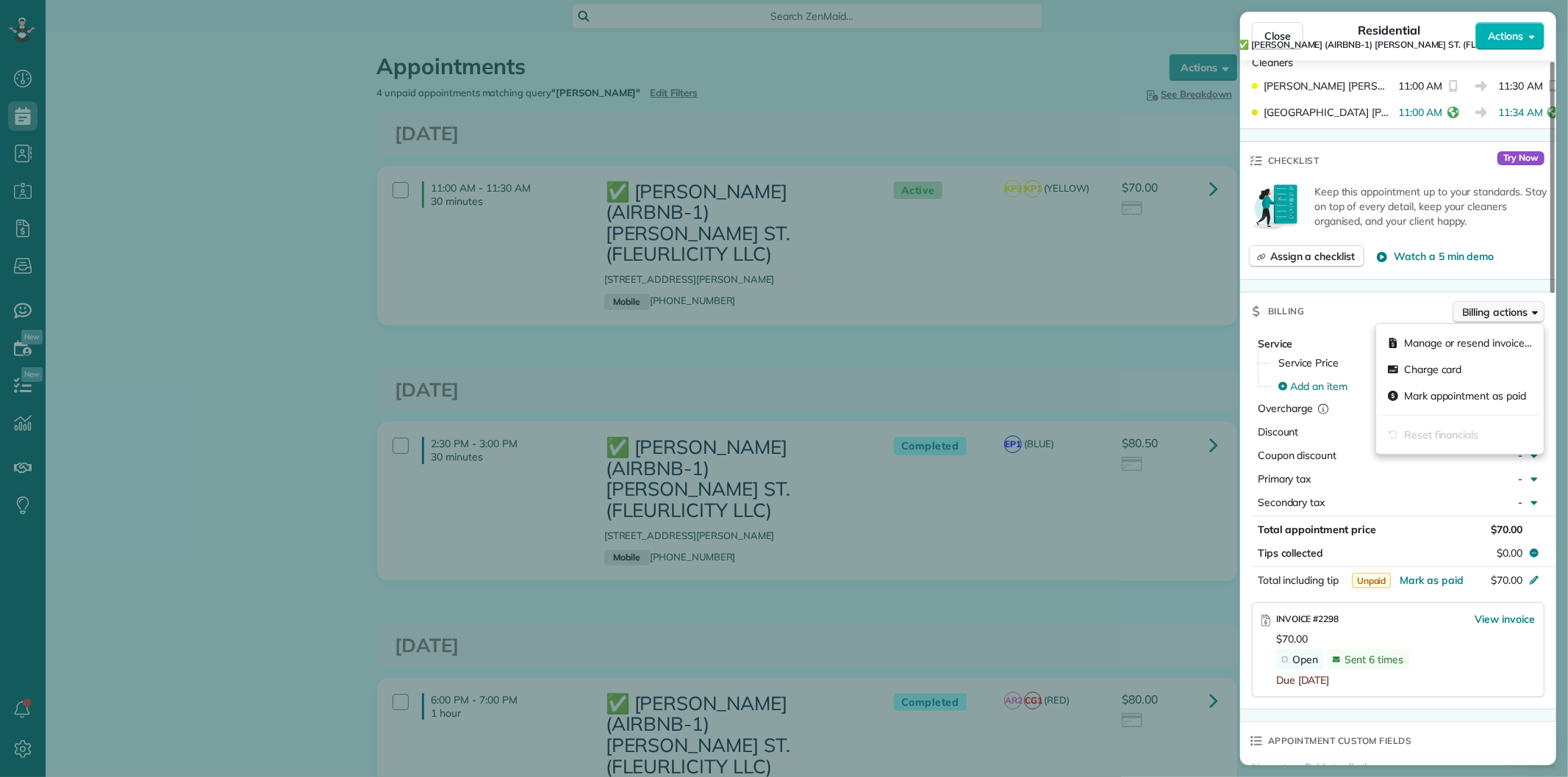
click at [1487, 316] on span "Billing actions" at bounding box center [1494, 312] width 65 height 15
click at [1457, 350] on span "Manage or resend invoice…" at bounding box center [1467, 343] width 128 height 15
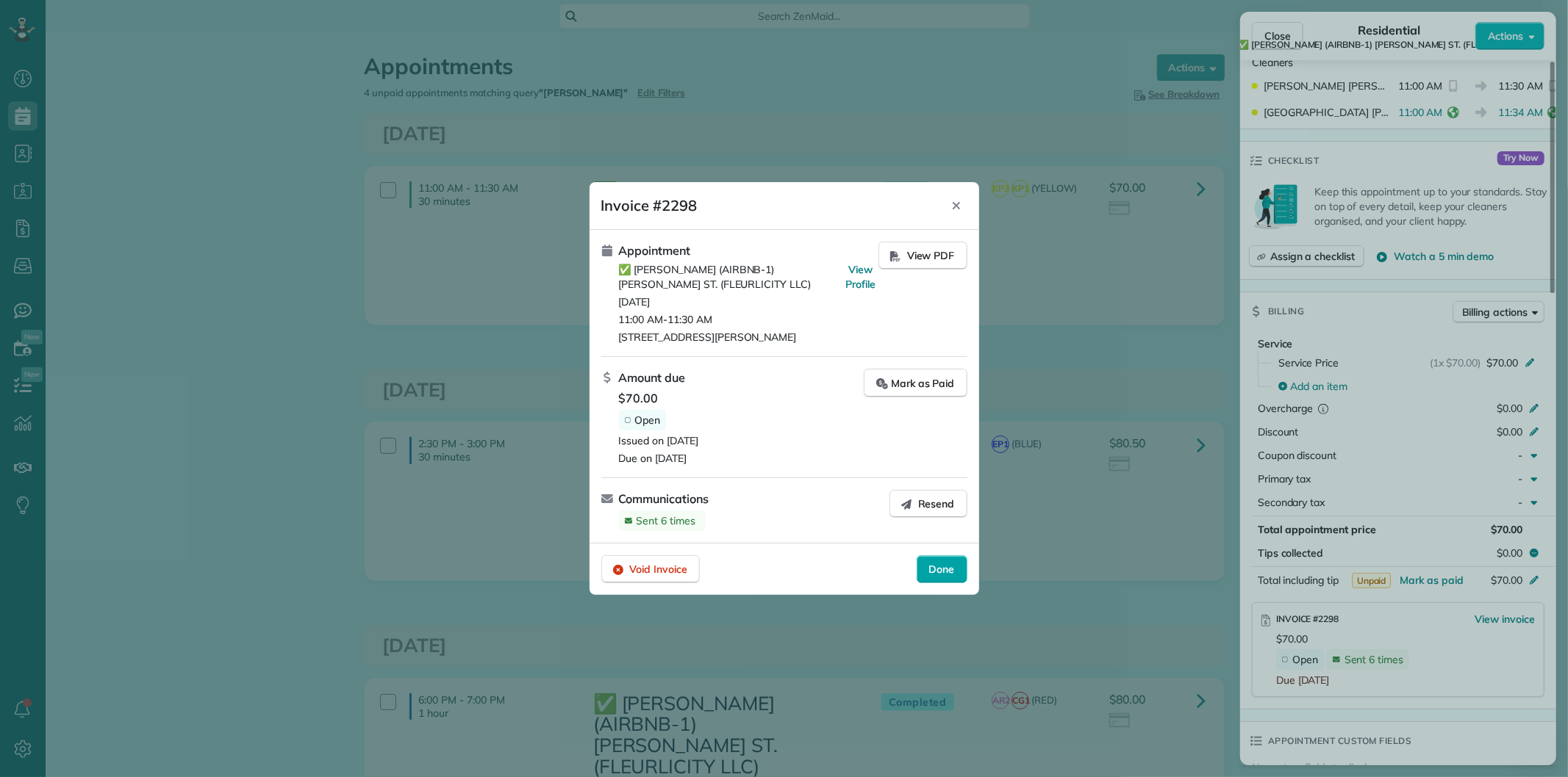
click at [929, 560] on div "Done" at bounding box center [941, 570] width 51 height 28
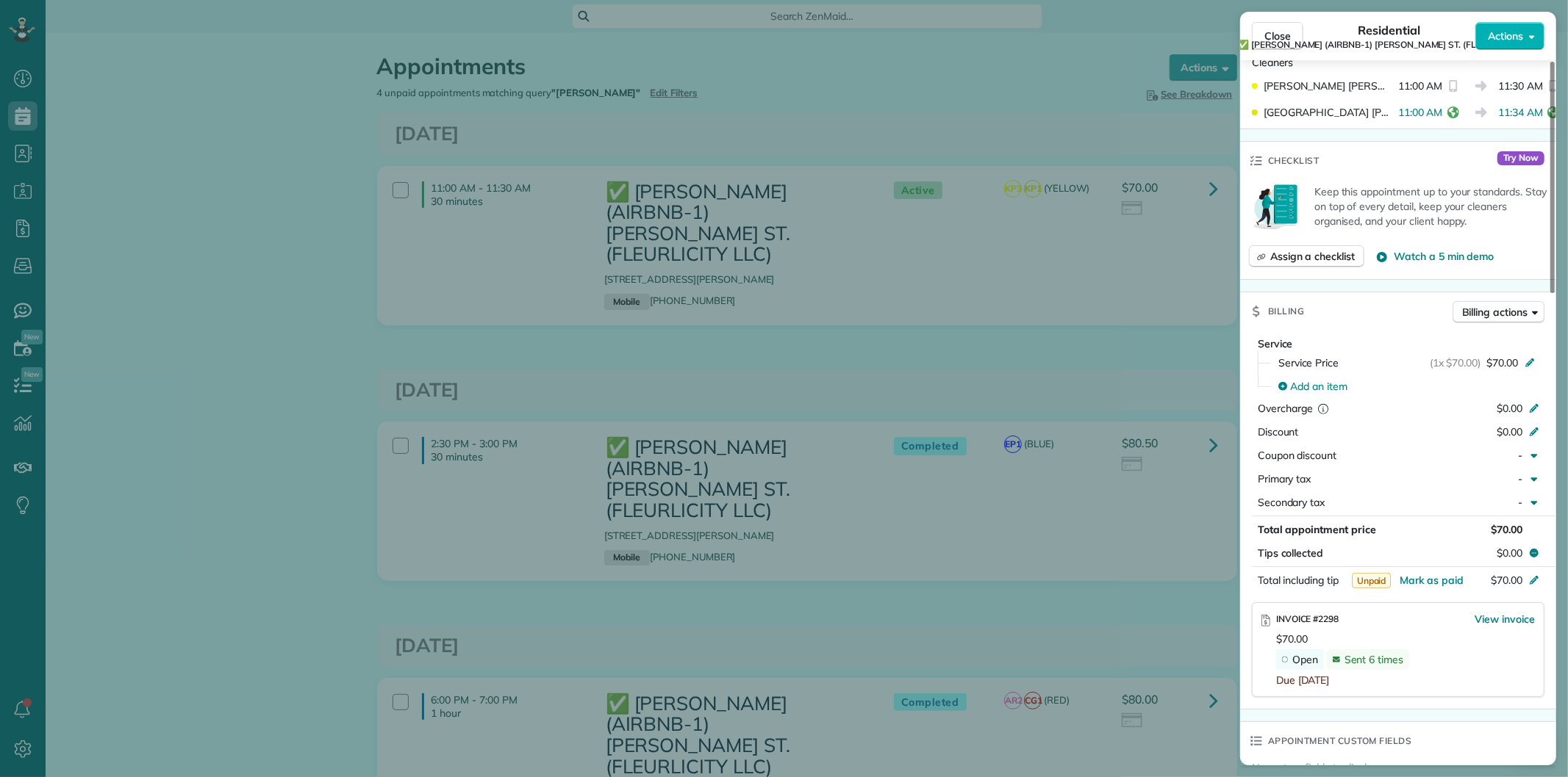
click at [1271, 20] on div "Close Residential ✅ [PERSON_NAME] (AIRBNB-1) [PERSON_NAME] ST. (FLEURLICITY LLC…" at bounding box center [1398, 36] width 316 height 49
click at [1284, 31] on span "Close" at bounding box center [1277, 36] width 27 height 15
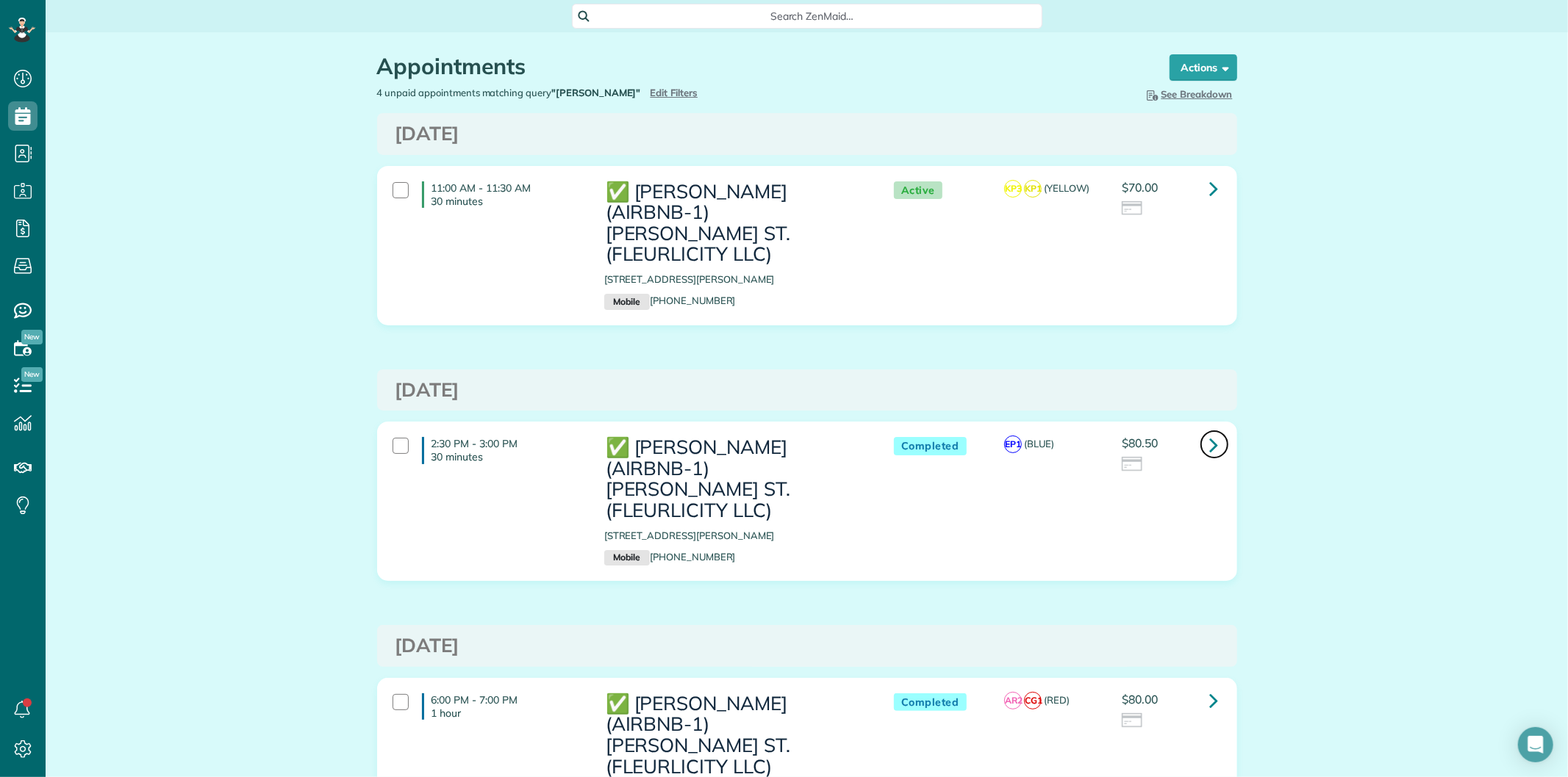
click at [1210, 432] on icon at bounding box center [1214, 444] width 9 height 26
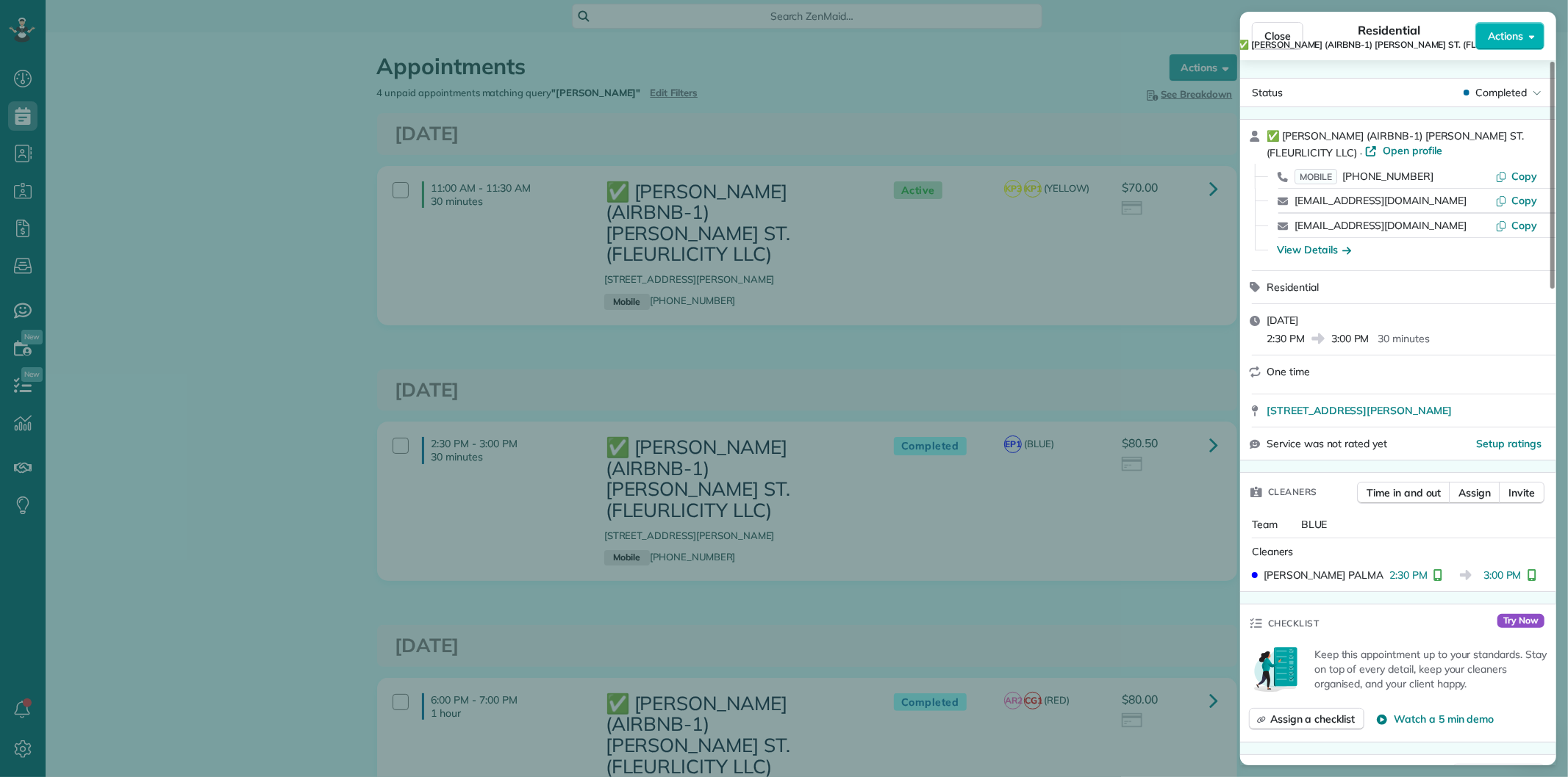
scroll to position [166, 0]
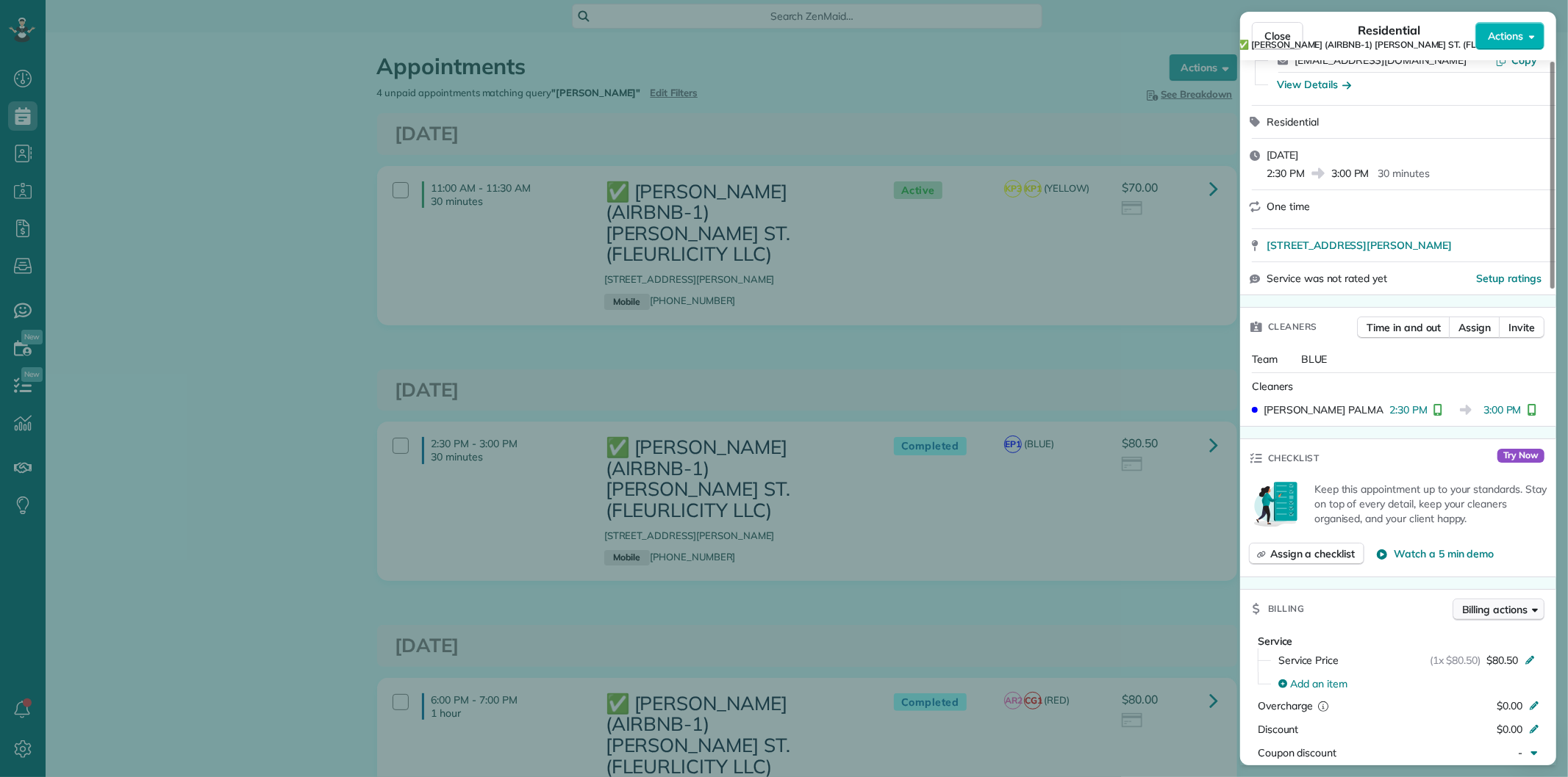
click at [1480, 599] on button "Billing actions" at bounding box center [1498, 610] width 92 height 22
click at [1451, 634] on span "Manage or resend invoice…" at bounding box center [1467, 640] width 128 height 15
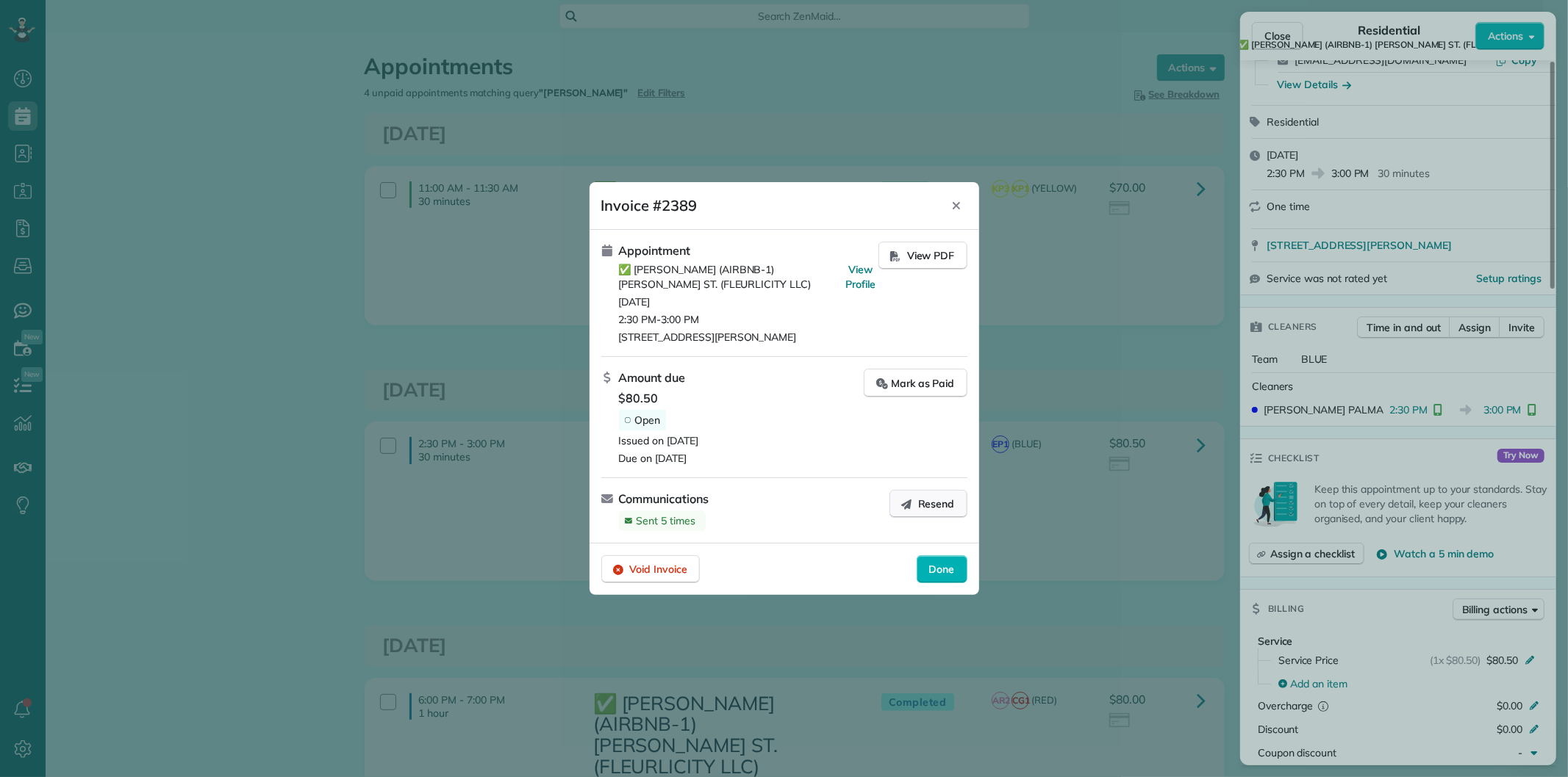
click at [925, 497] on span "Resend" at bounding box center [936, 504] width 37 height 15
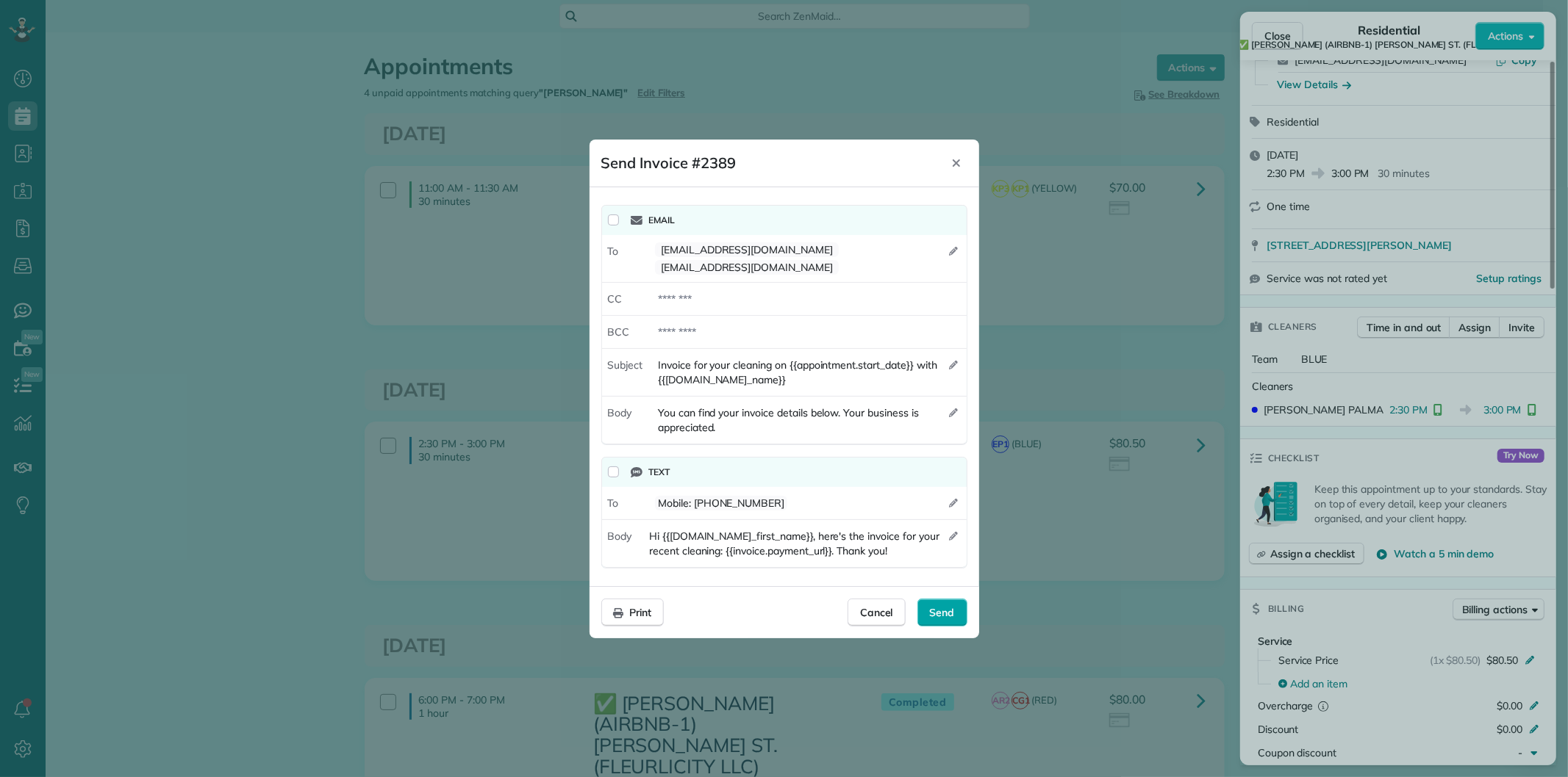
click at [943, 605] on span "Send" at bounding box center [942, 612] width 25 height 15
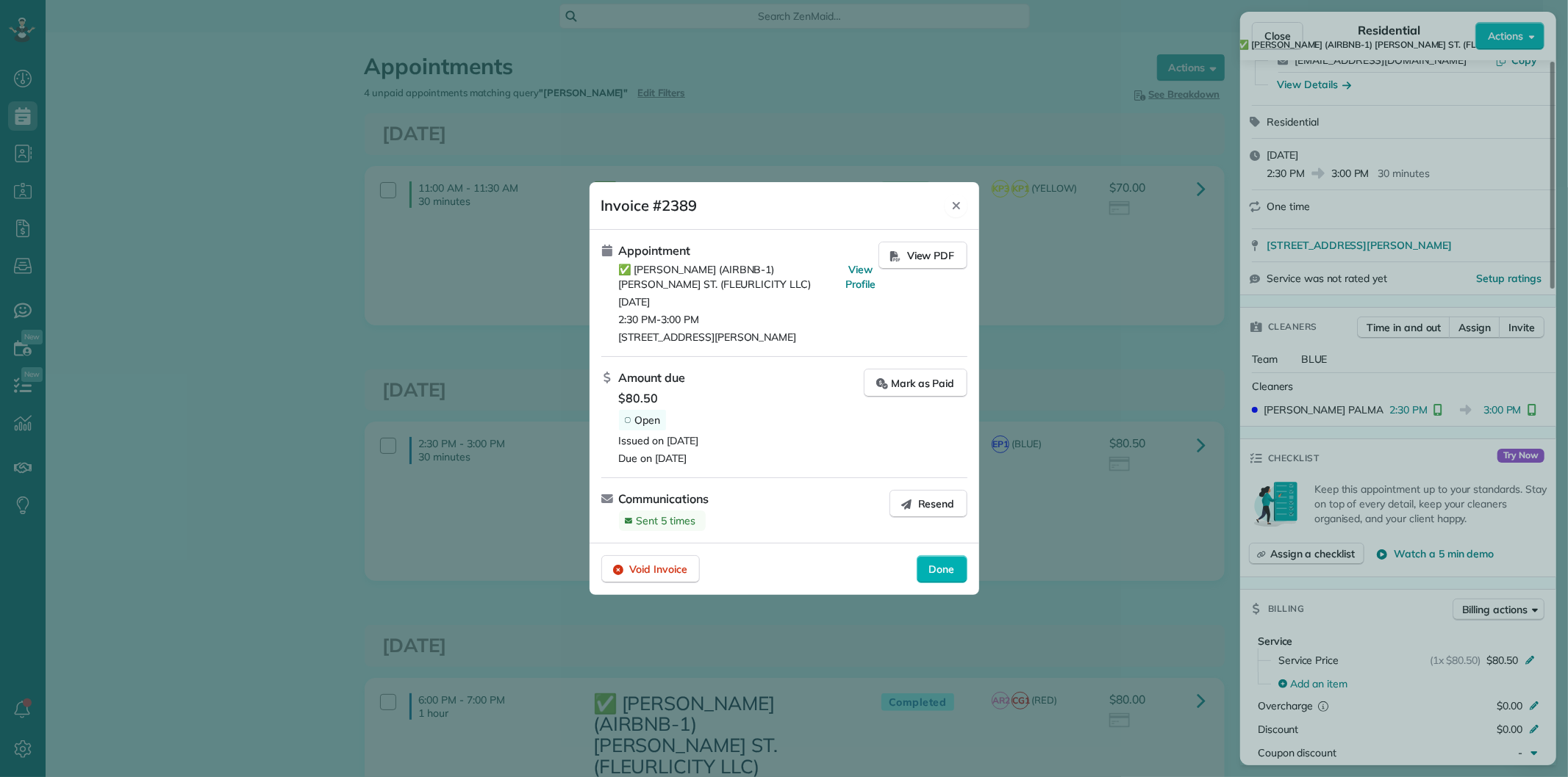
click at [953, 202] on icon "Close" at bounding box center [956, 205] width 7 height 7
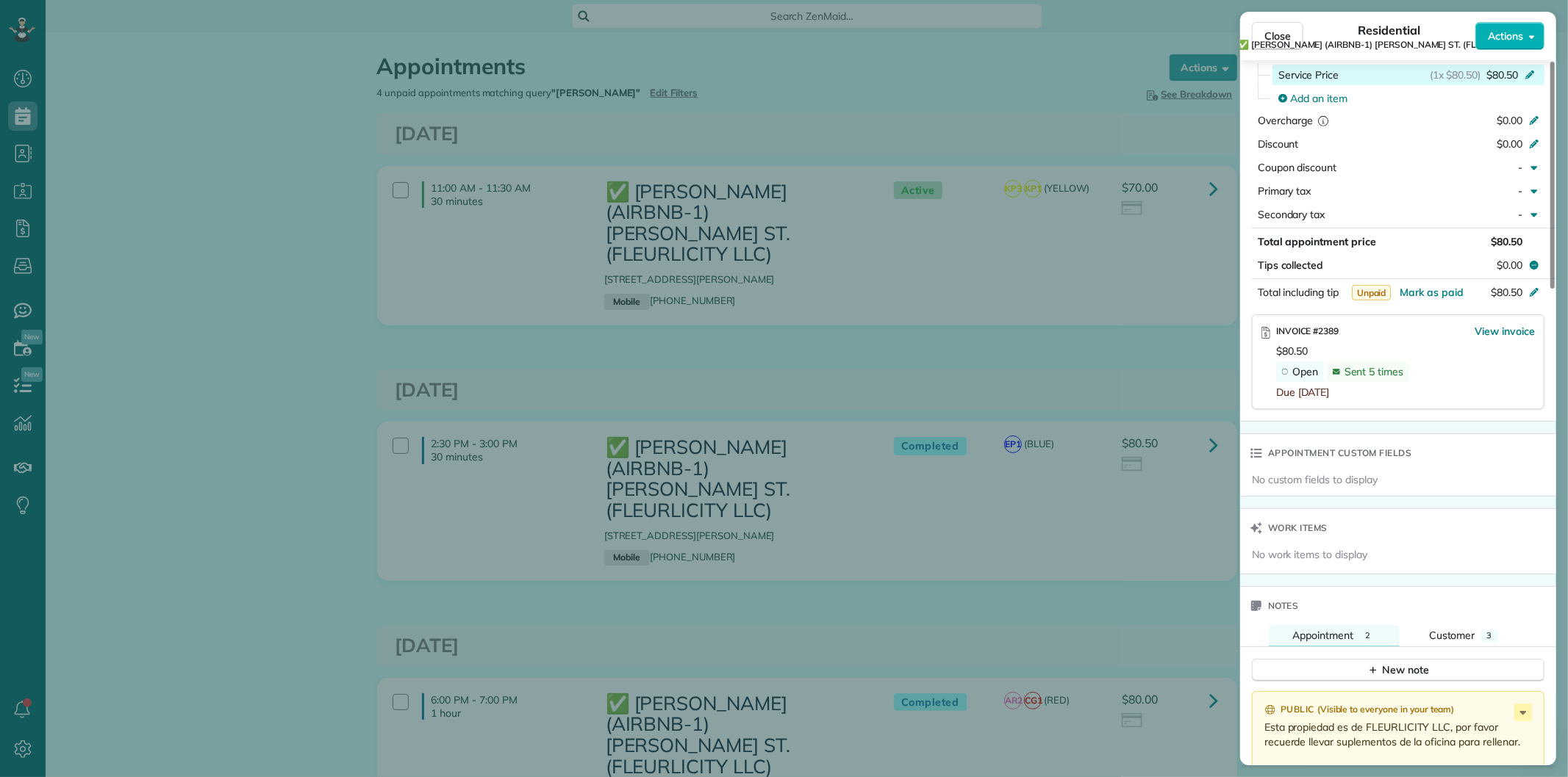
scroll to position [819, 0]
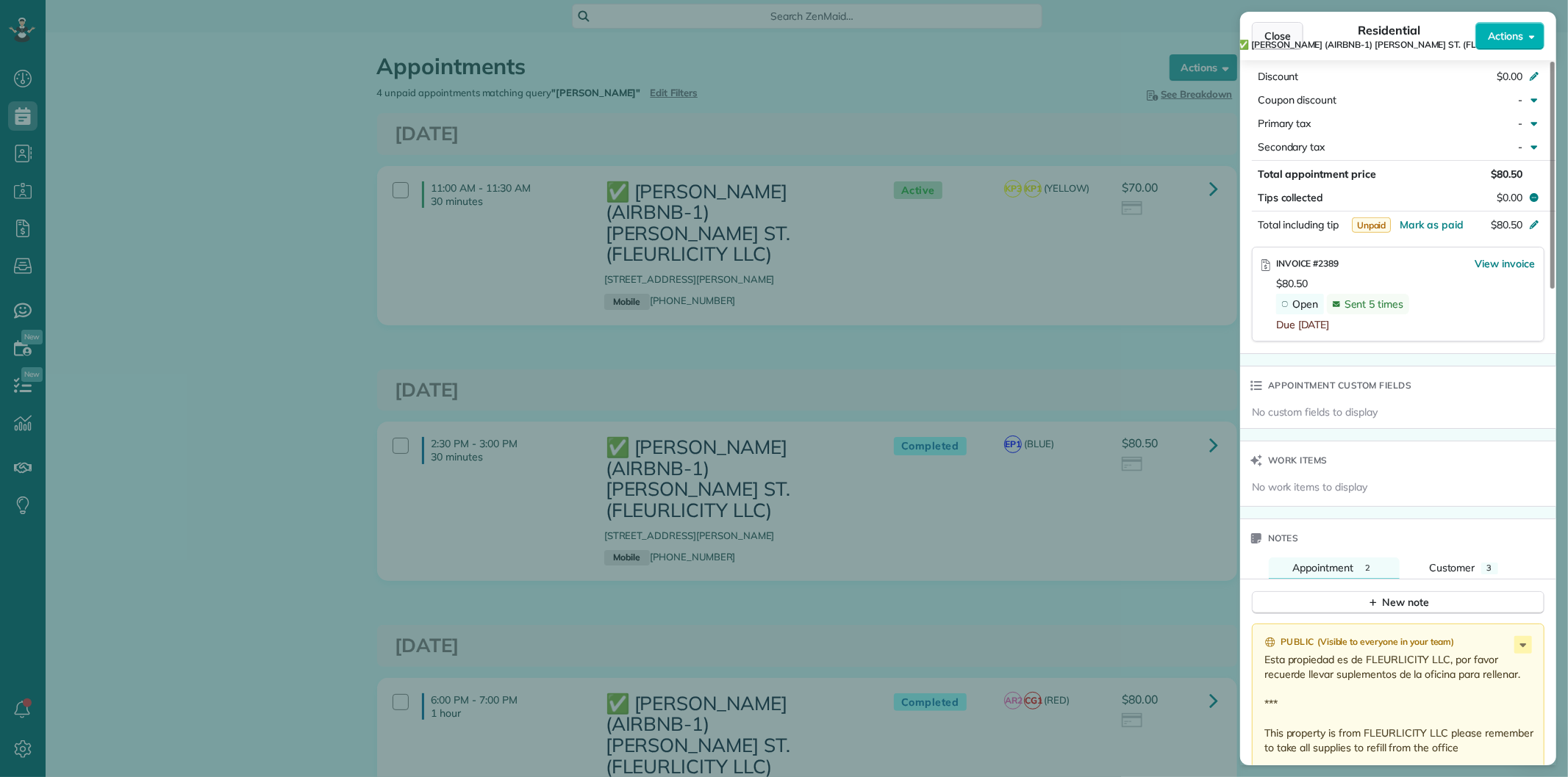
click at [1267, 32] on span "Close" at bounding box center [1277, 36] width 27 height 15
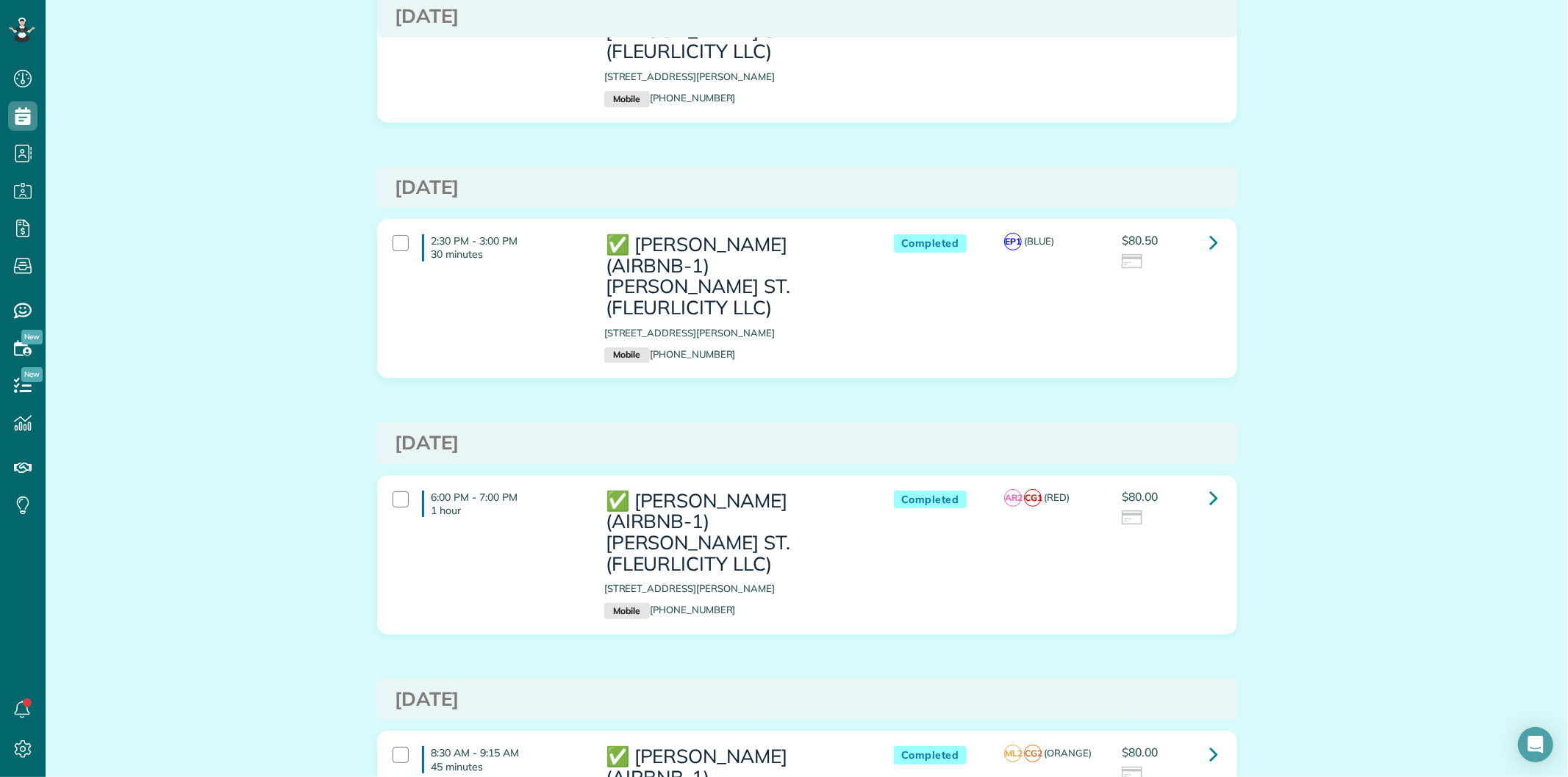
scroll to position [245, 0]
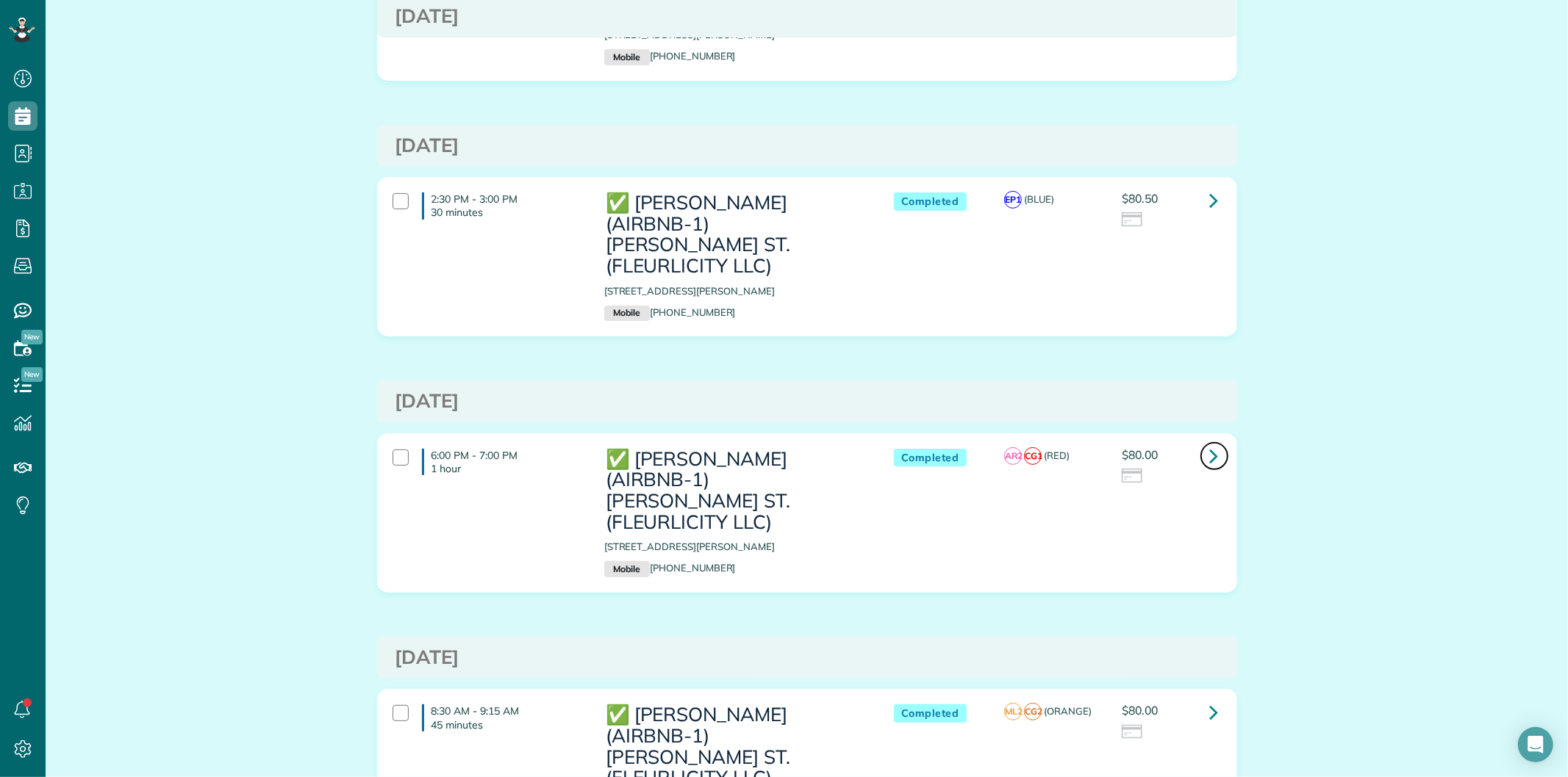
click at [1210, 443] on icon at bounding box center [1214, 455] width 9 height 26
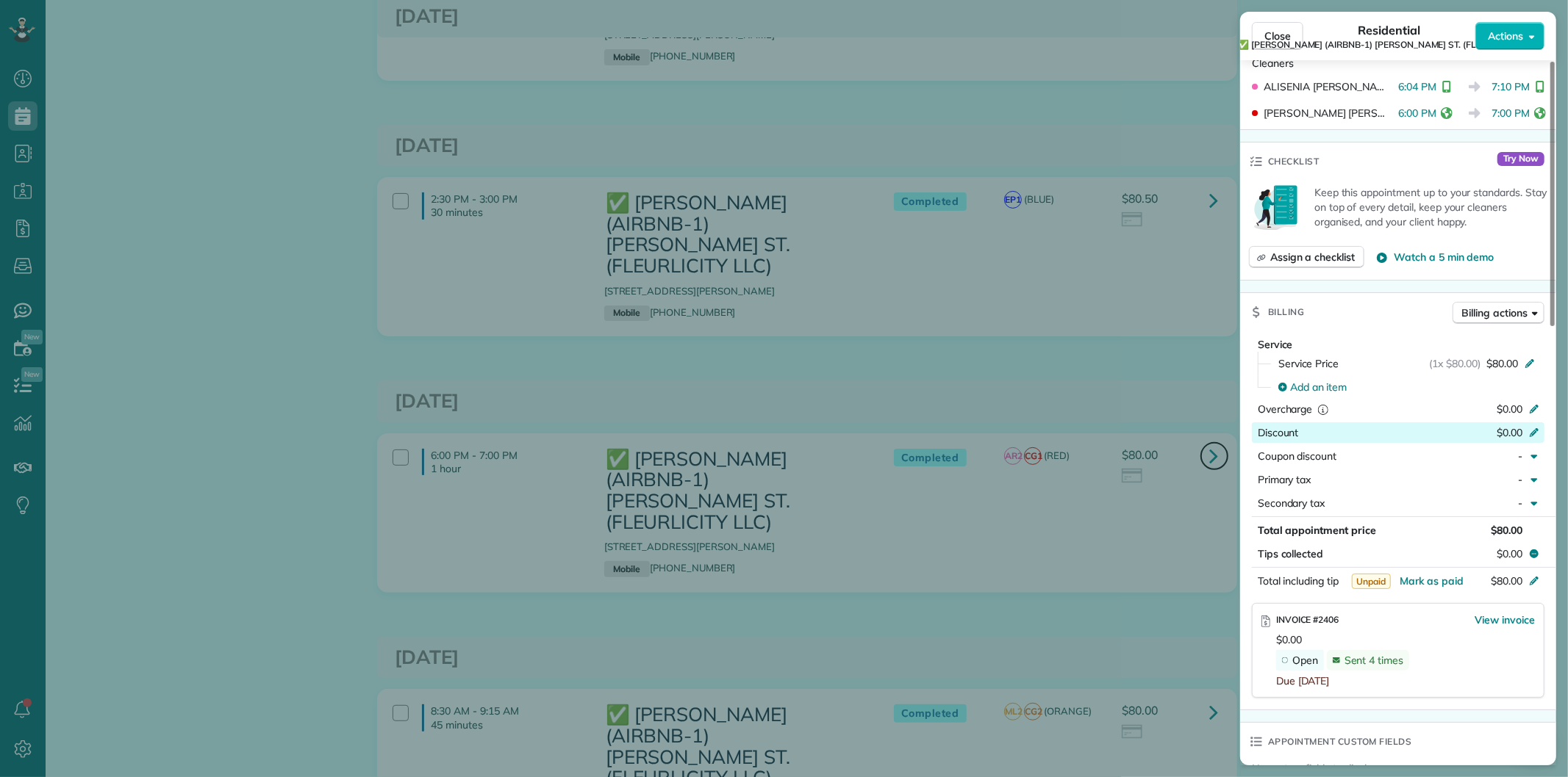
scroll to position [489, 0]
click at [1472, 311] on span "Billing actions" at bounding box center [1494, 312] width 65 height 15
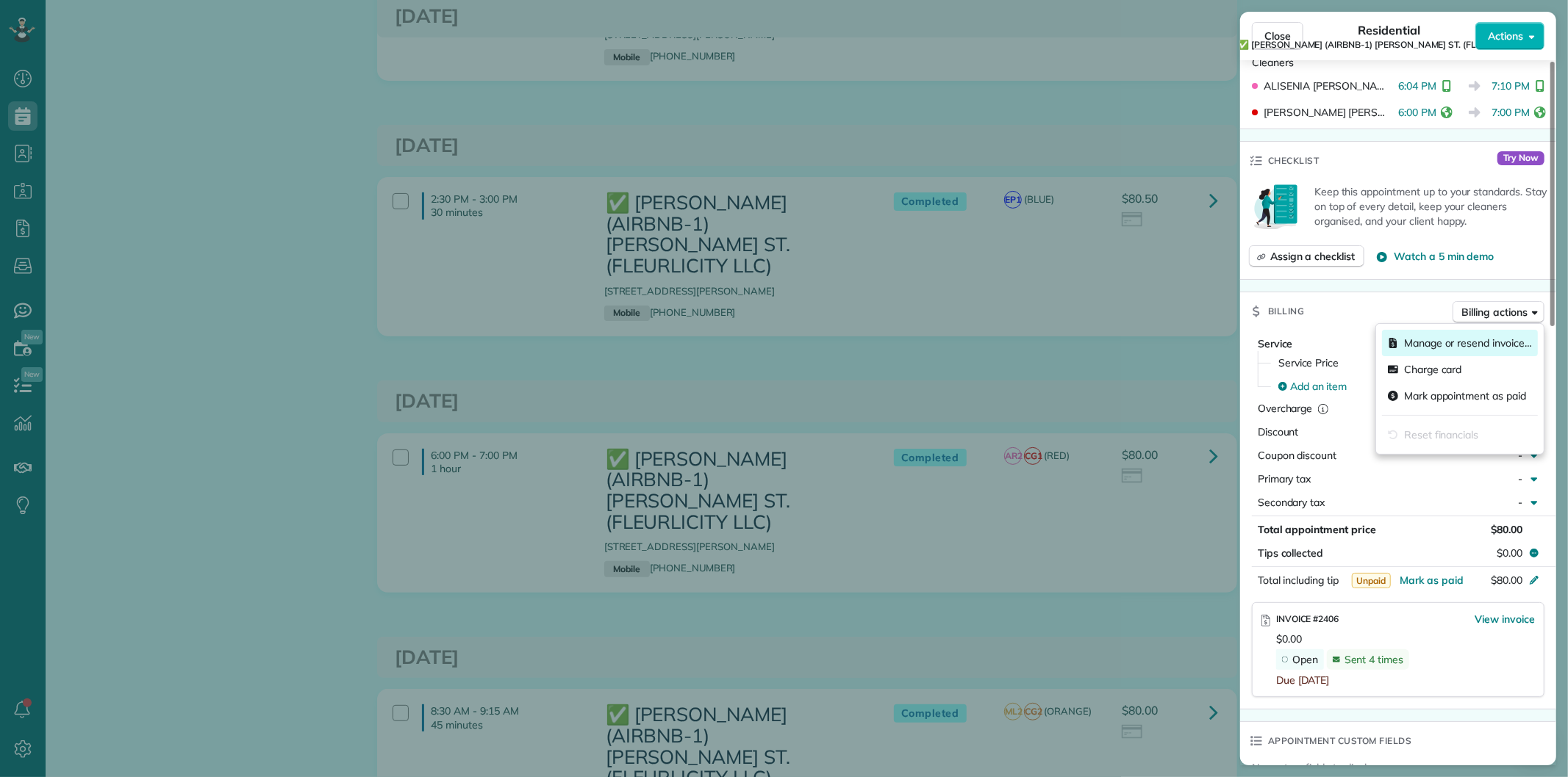
click at [1437, 341] on span "Manage or resend invoice…" at bounding box center [1467, 343] width 128 height 15
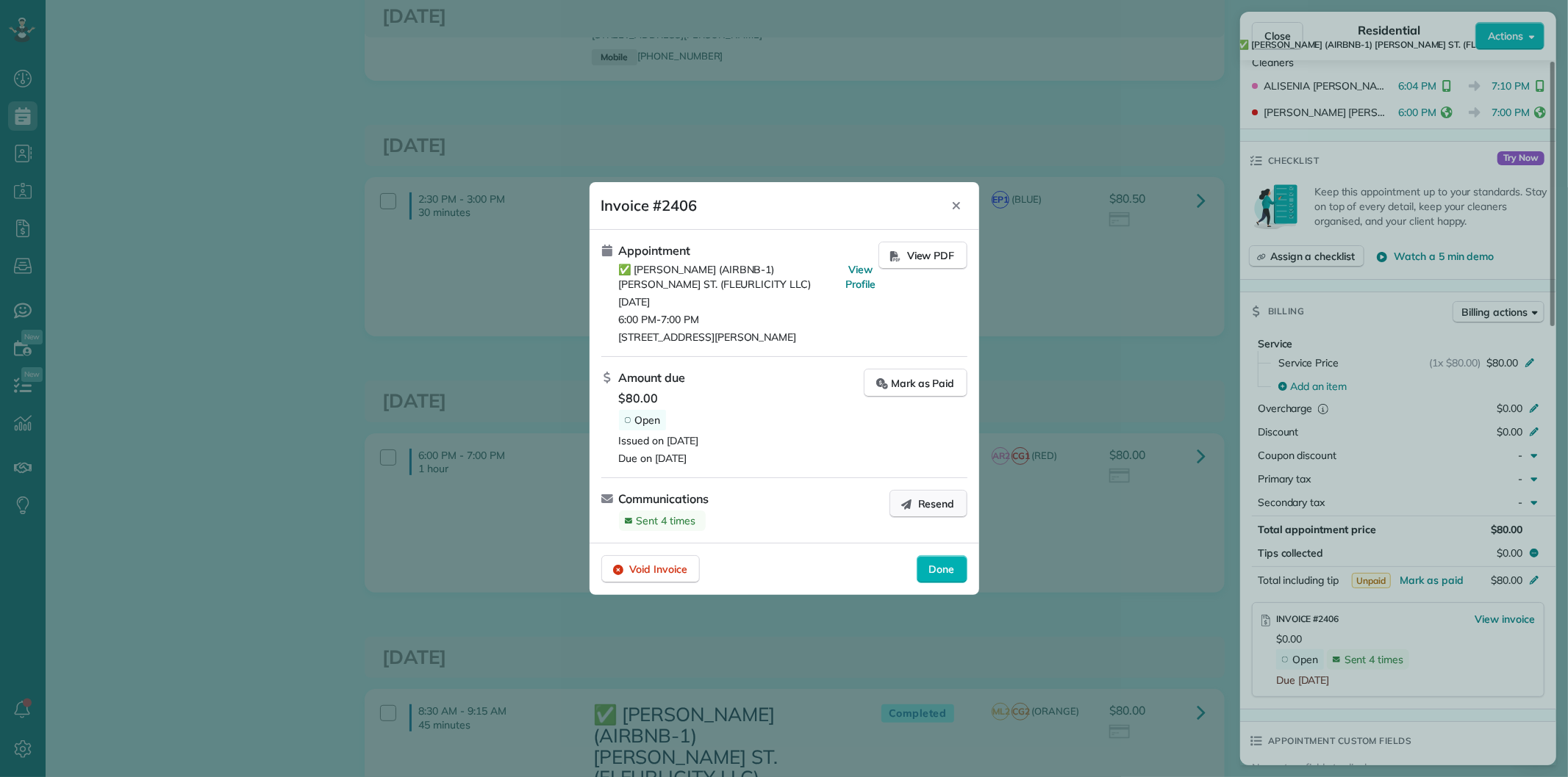
click at [920, 505] on span "Resend" at bounding box center [936, 504] width 37 height 15
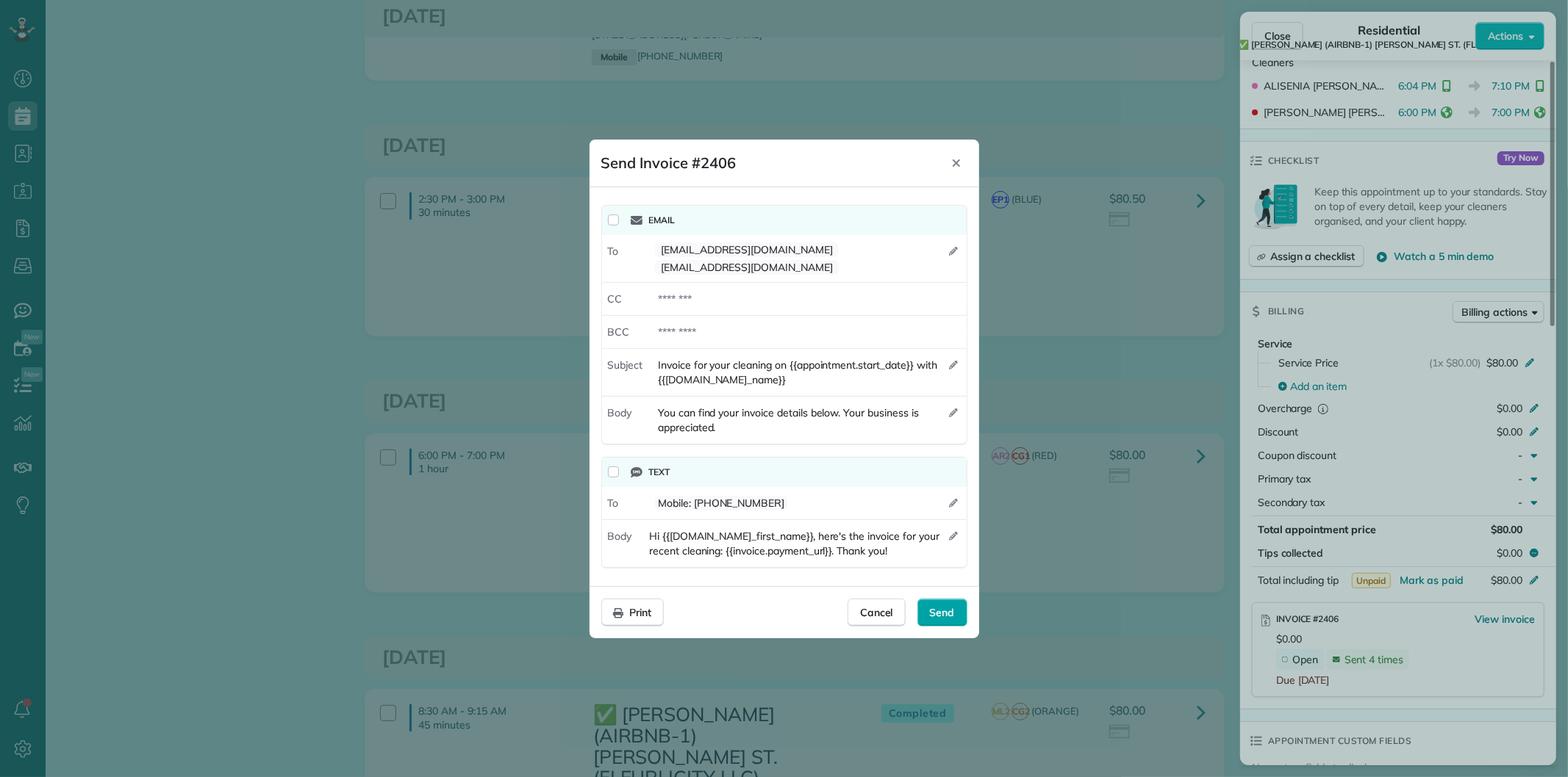
click at [948, 605] on span "Send" at bounding box center [942, 612] width 25 height 15
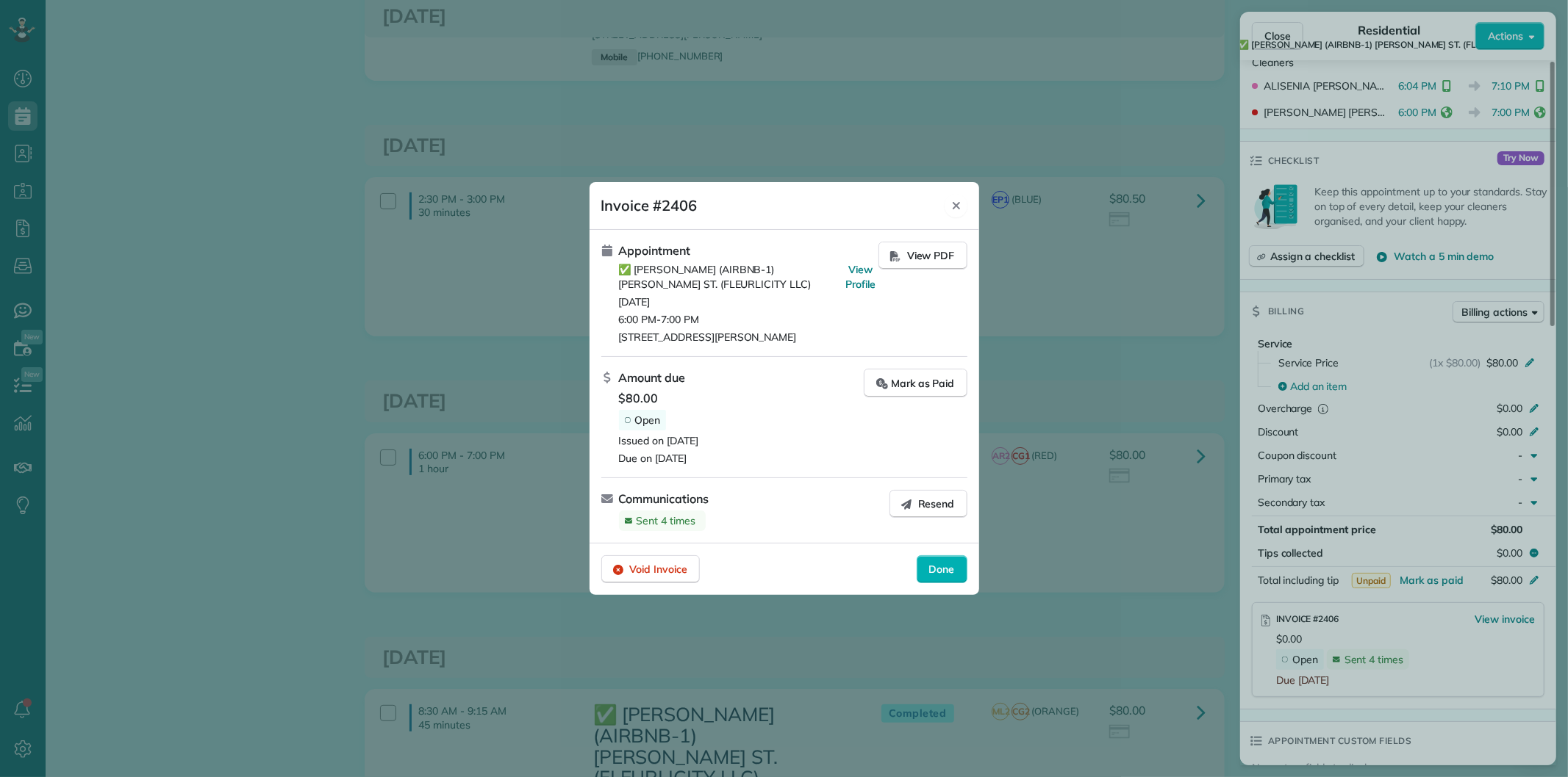
click at [958, 201] on icon "Close" at bounding box center [956, 206] width 12 height 12
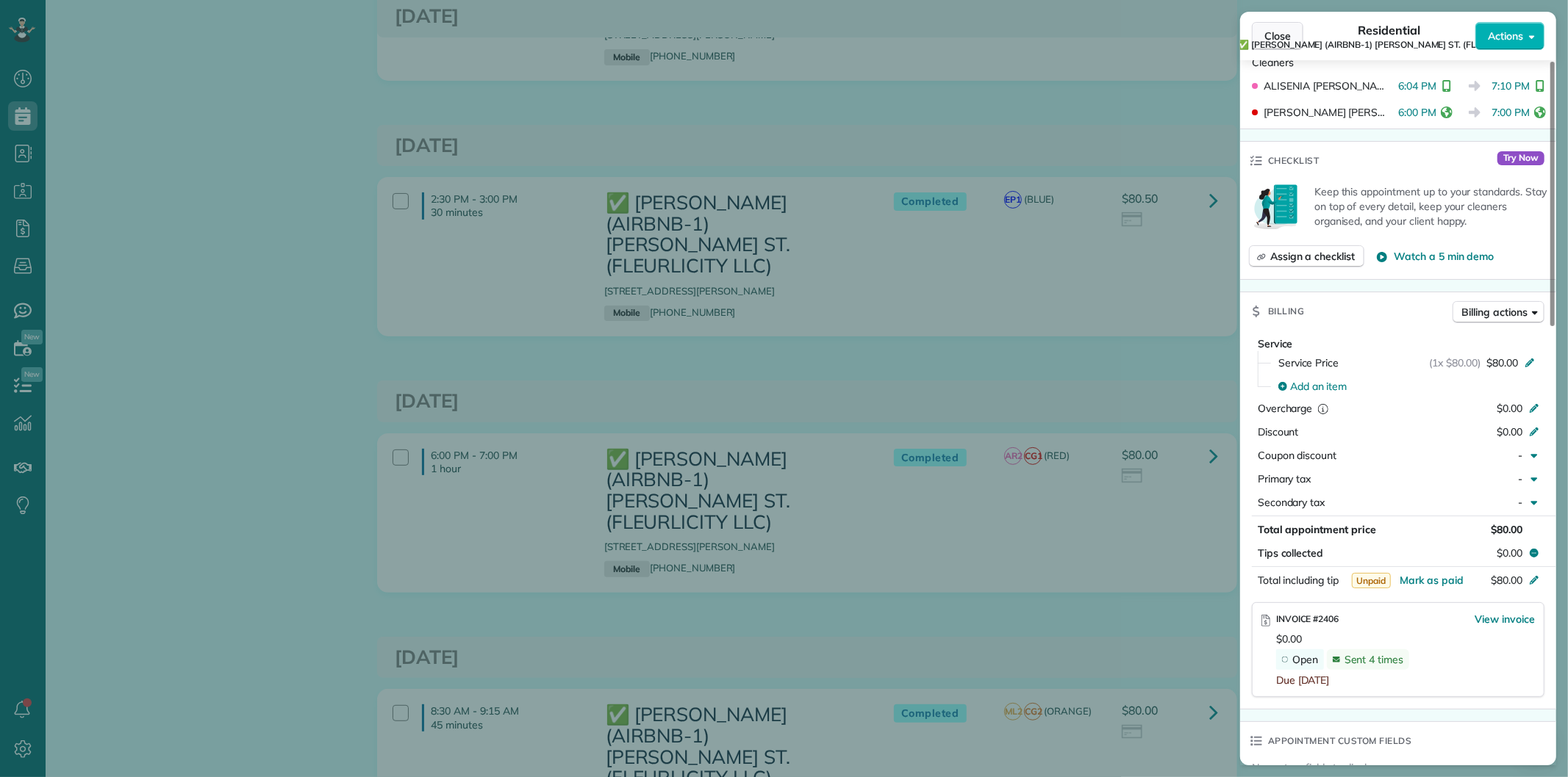
click at [1274, 37] on span "Close" at bounding box center [1277, 36] width 27 height 15
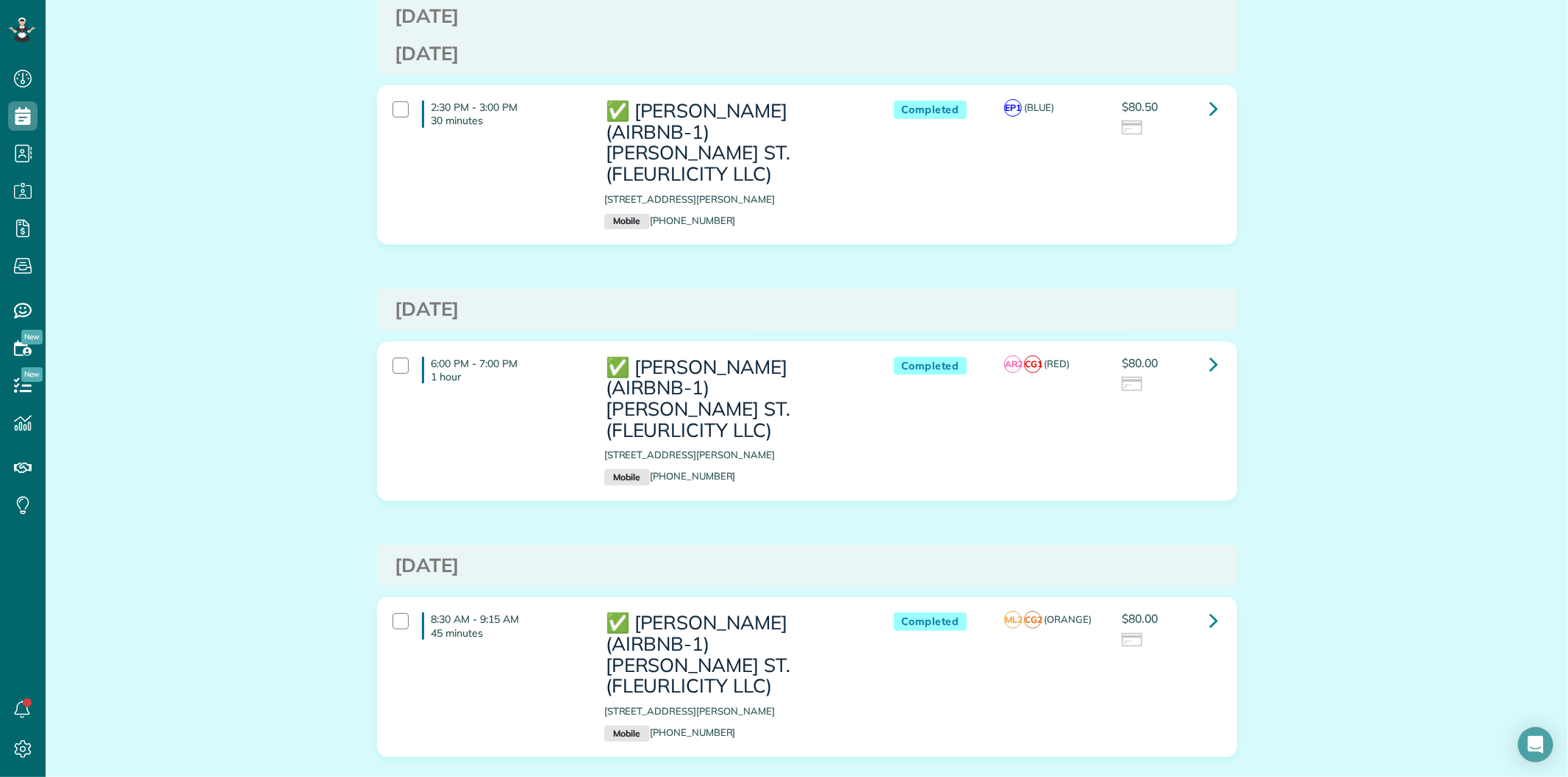
scroll to position [343, 0]
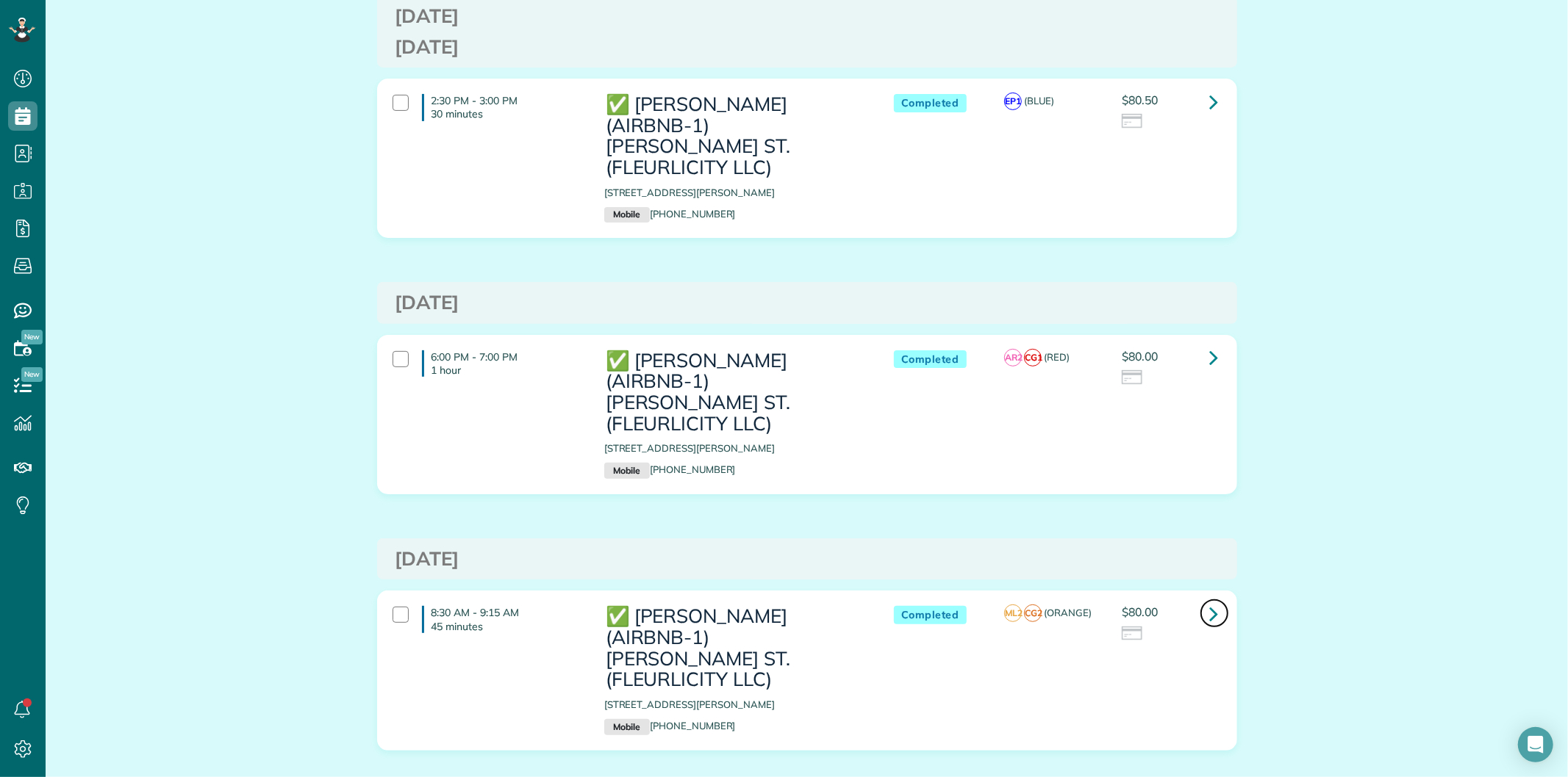
click at [1200, 599] on link at bounding box center [1214, 613] width 29 height 29
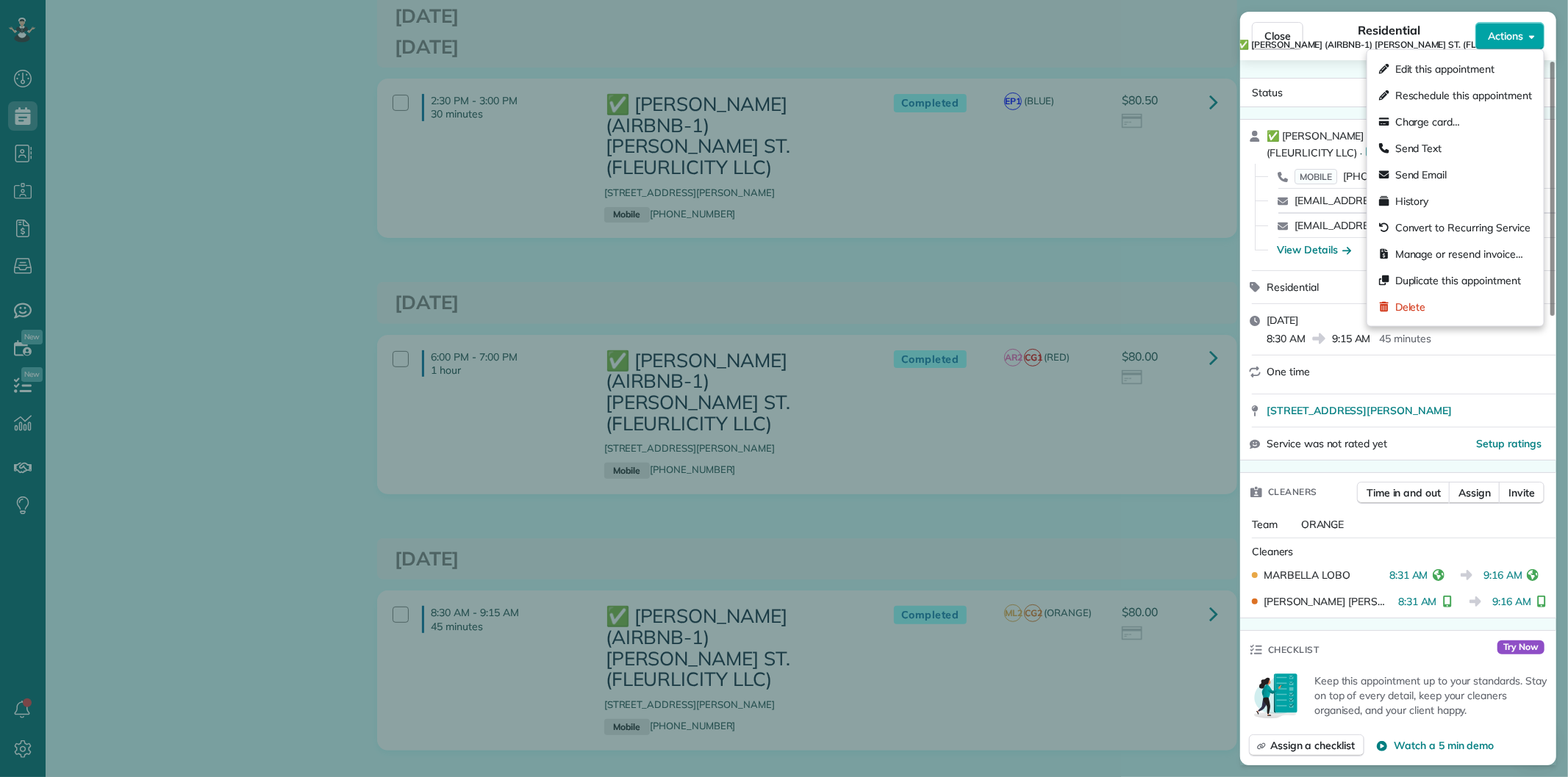
click at [1489, 41] on span "Actions" at bounding box center [1505, 36] width 35 height 15
click at [1414, 253] on span "Manage or resend invoice…" at bounding box center [1459, 254] width 128 height 15
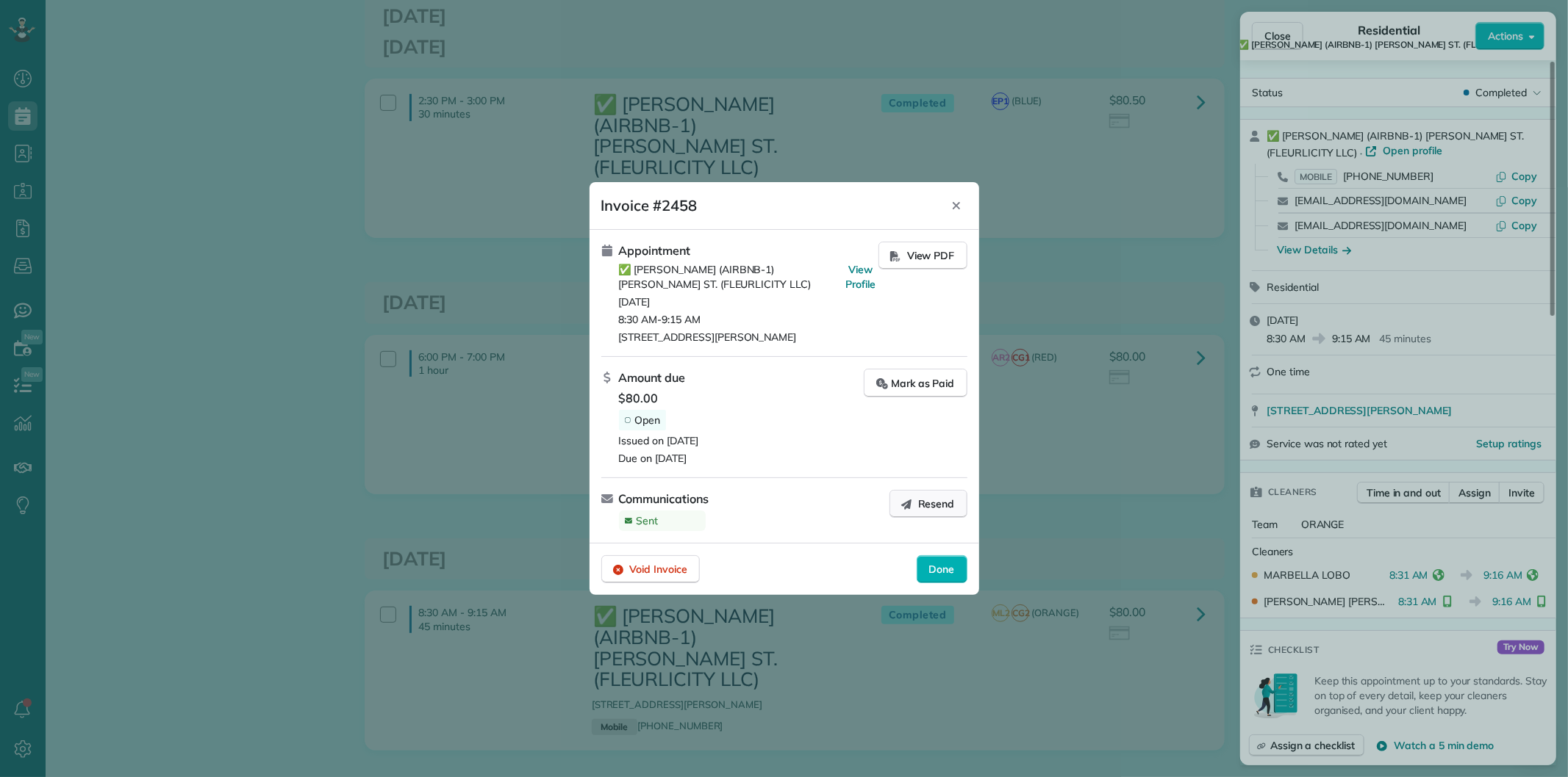
click at [934, 498] on span "Resend" at bounding box center [936, 504] width 37 height 15
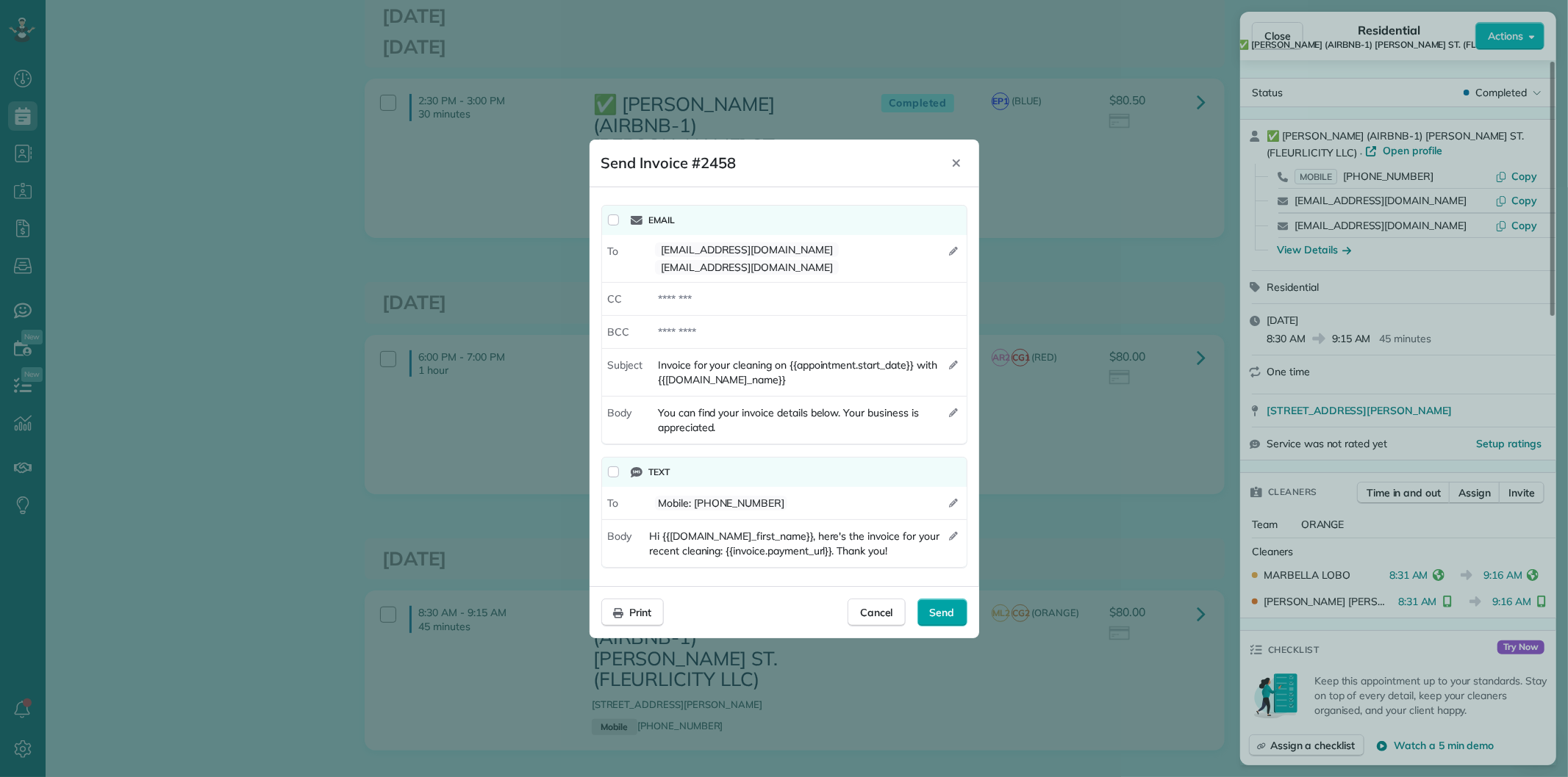
click at [934, 607] on span "Send" at bounding box center [942, 612] width 25 height 15
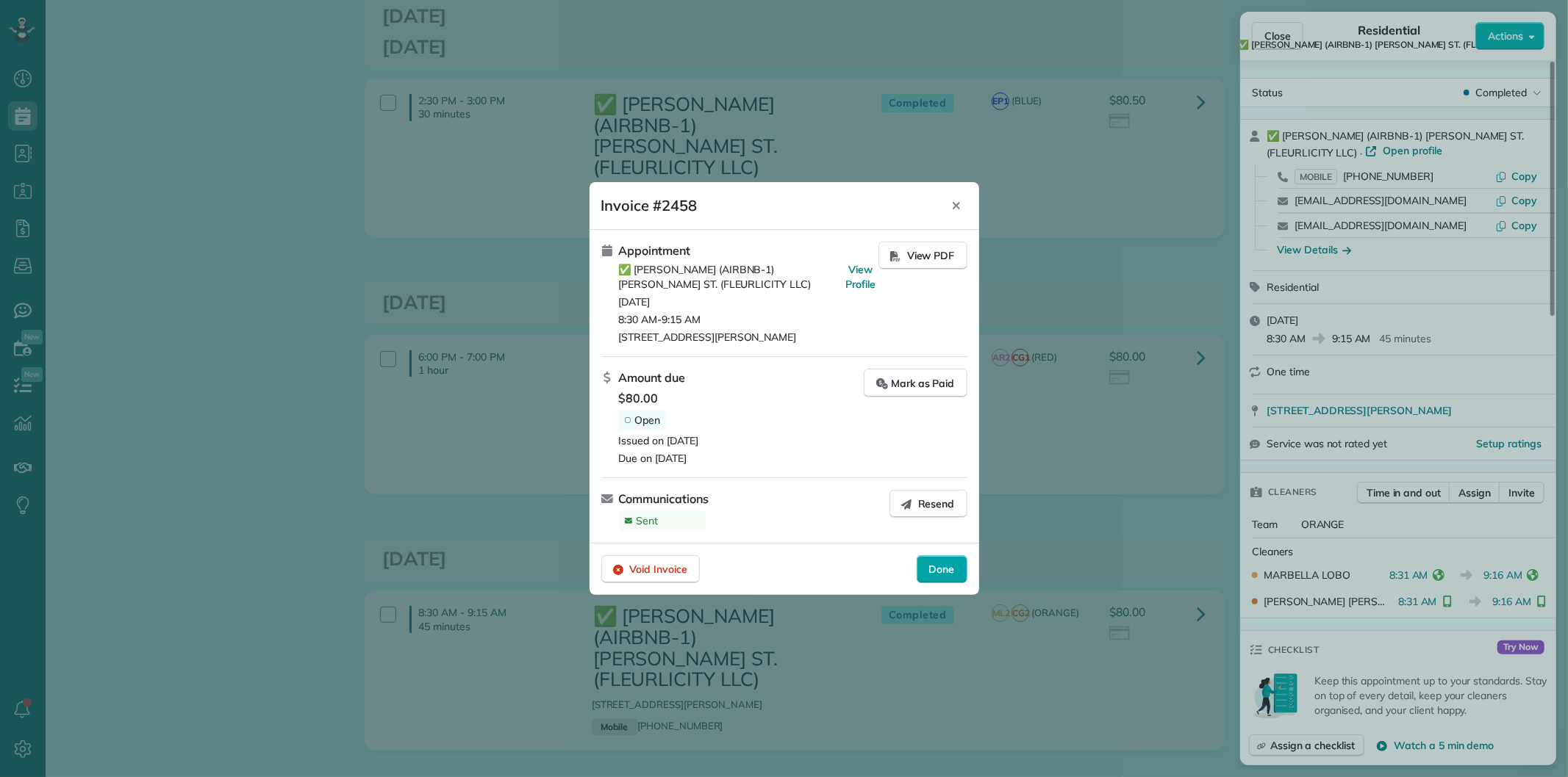
click at [957, 568] on div "Done" at bounding box center [941, 570] width 51 height 28
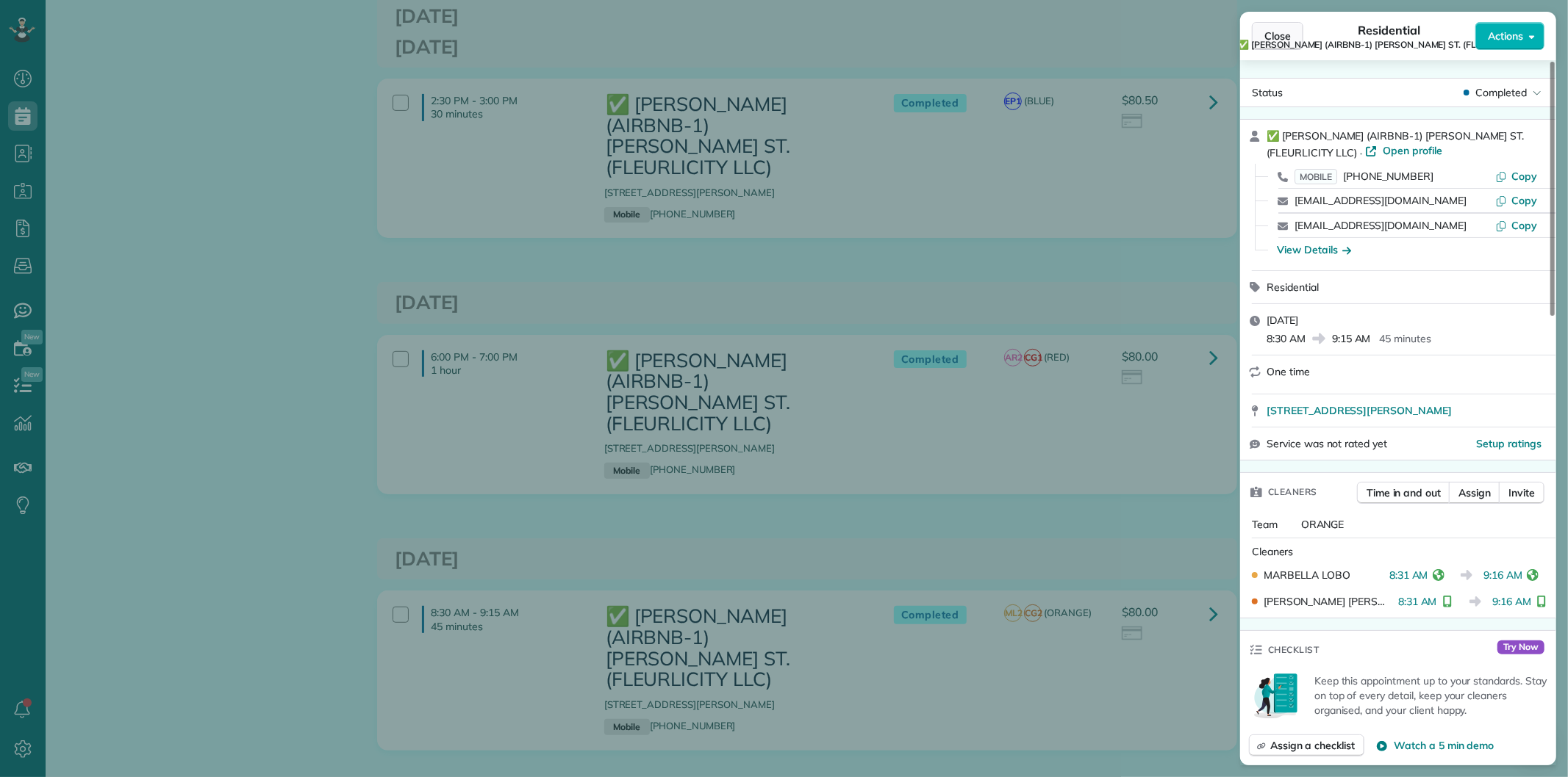
click at [1279, 27] on button "Close" at bounding box center [1277, 36] width 52 height 28
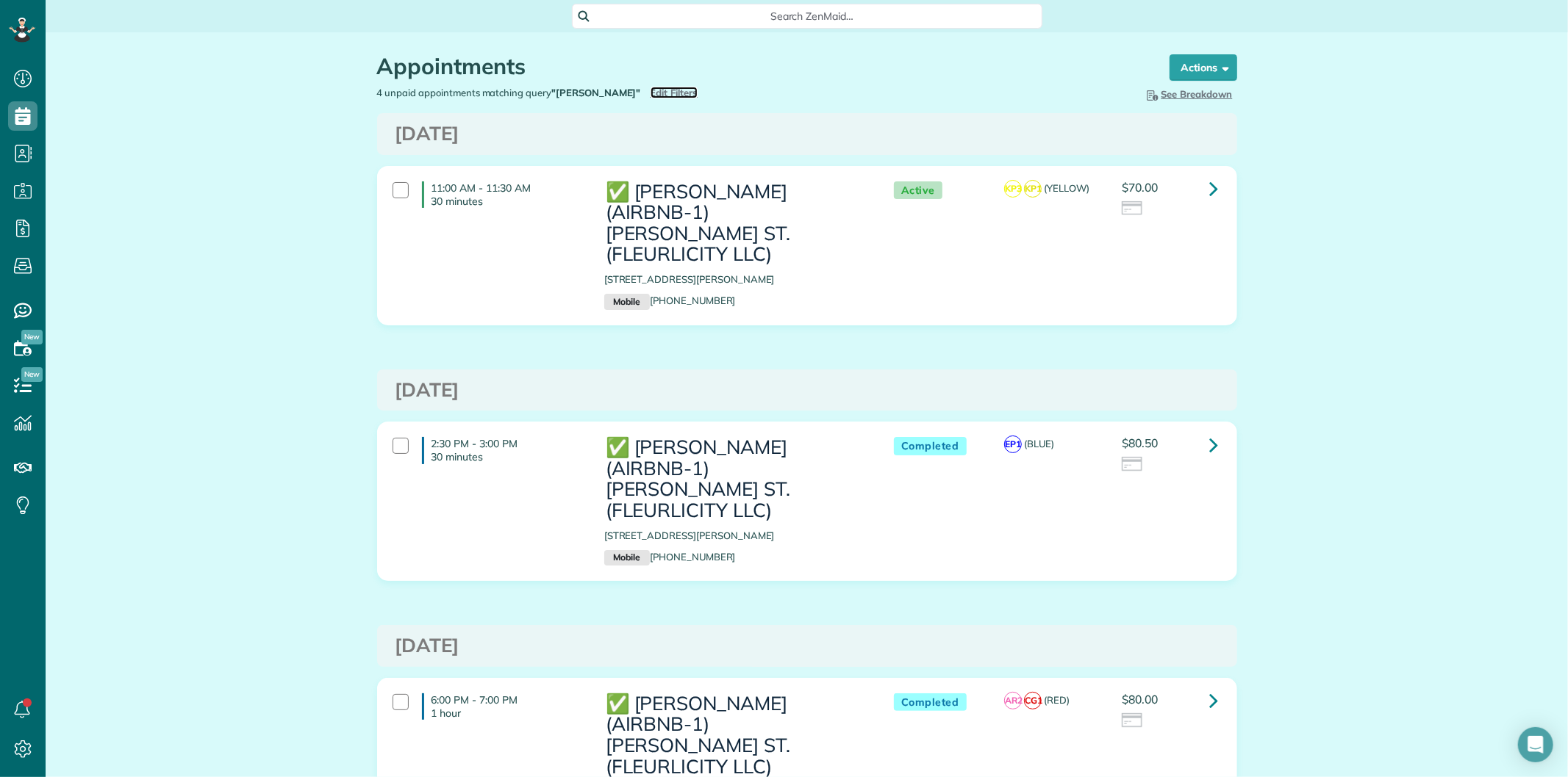
click at [654, 86] on span "Edit Filters" at bounding box center [674, 92] width 48 height 12
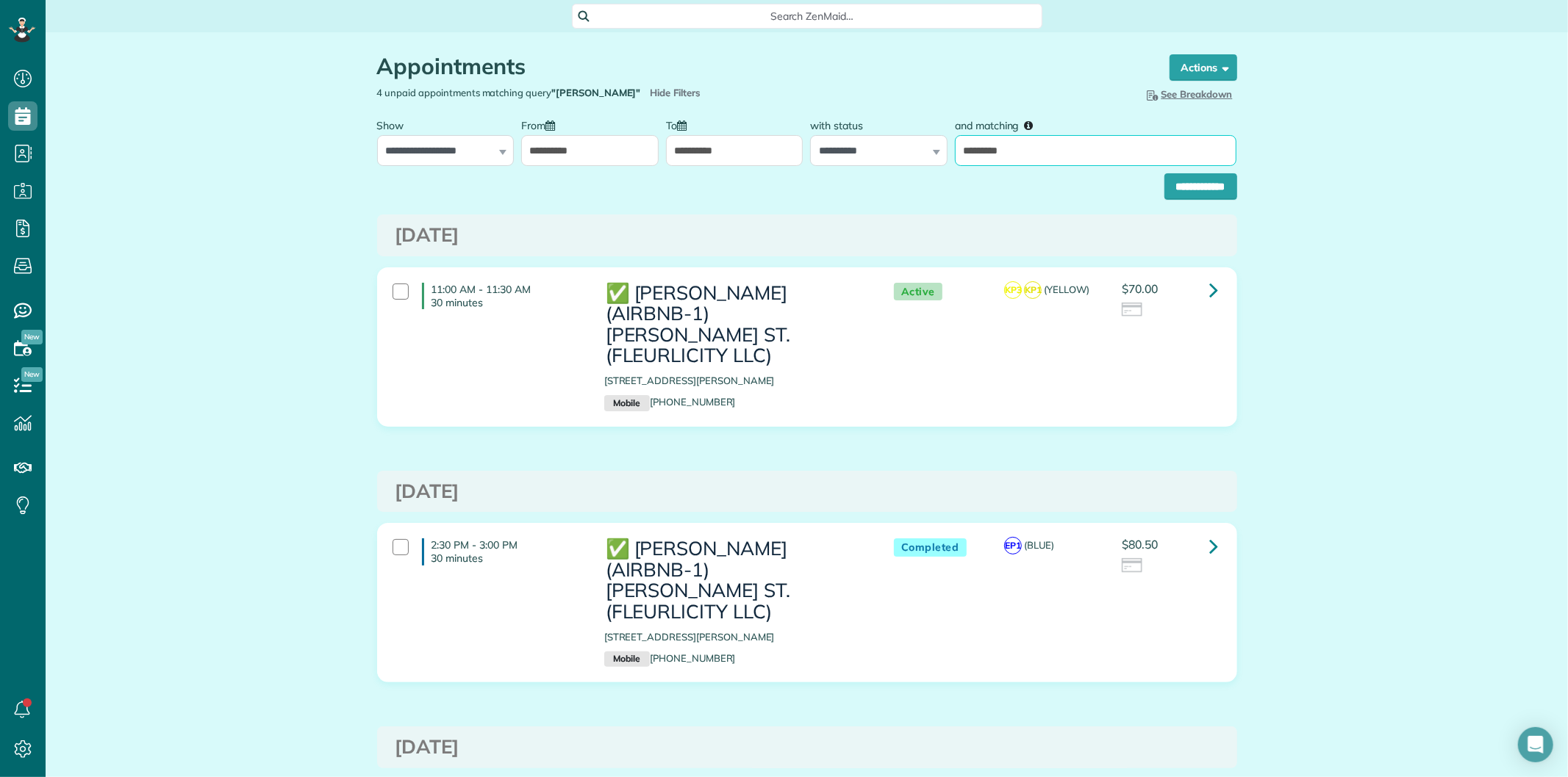
click at [1102, 153] on input "*********" at bounding box center [1095, 150] width 282 height 31
paste input "*******"
type input "**********"
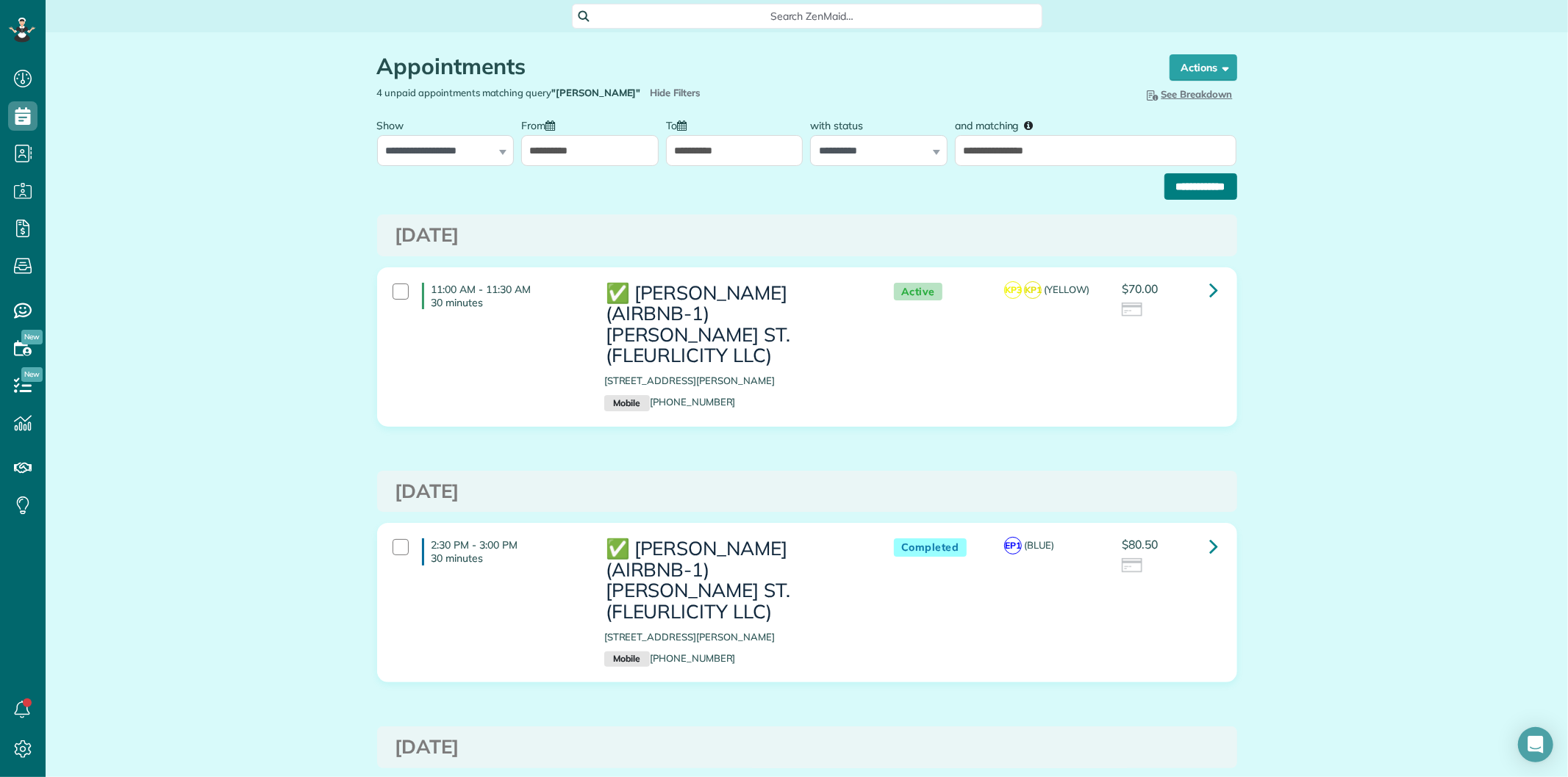
click at [1167, 193] on input "**********" at bounding box center [1201, 187] width 73 height 27
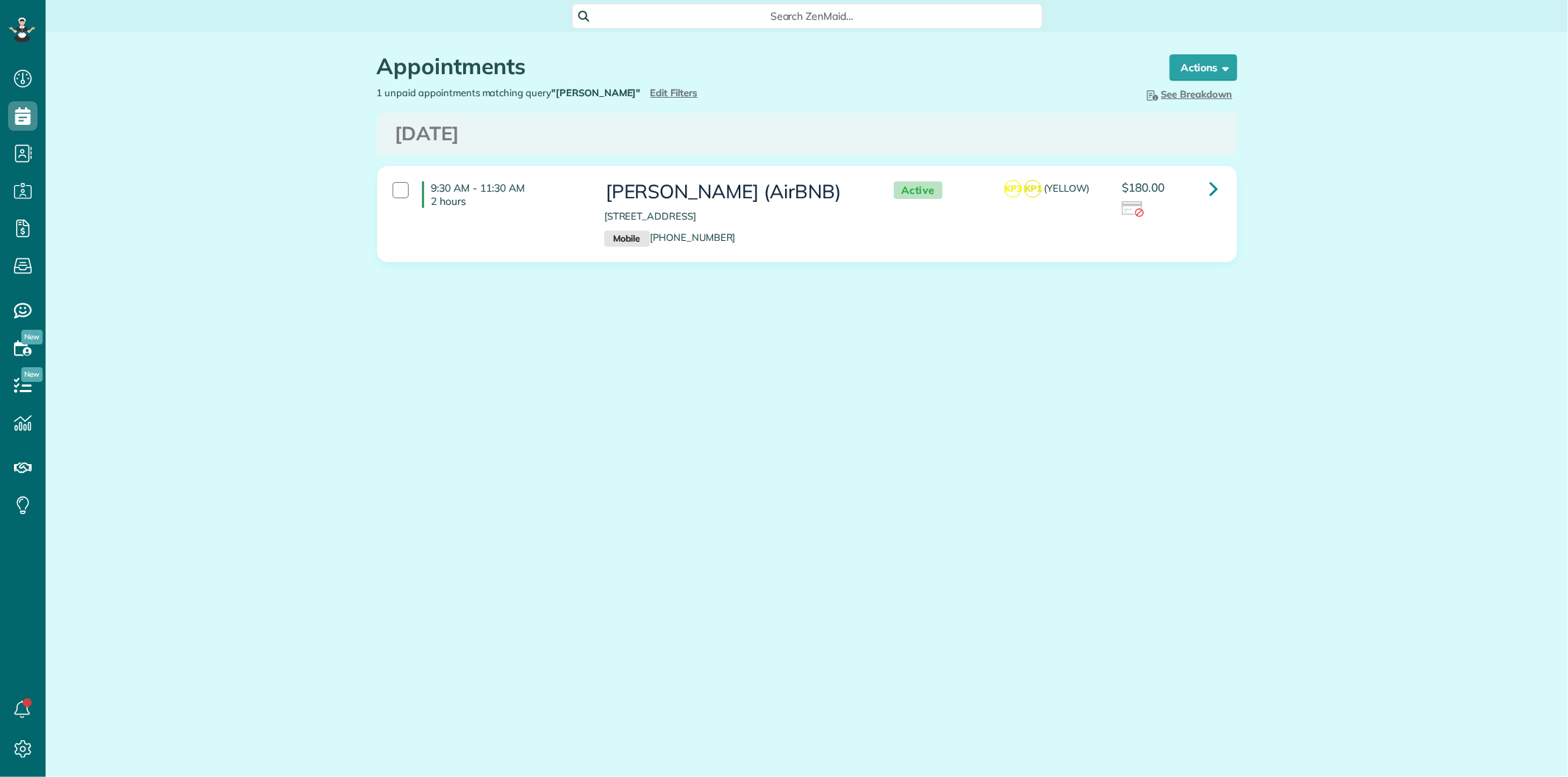
scroll to position [5, 5]
click at [1218, 181] on link at bounding box center [1214, 188] width 29 height 29
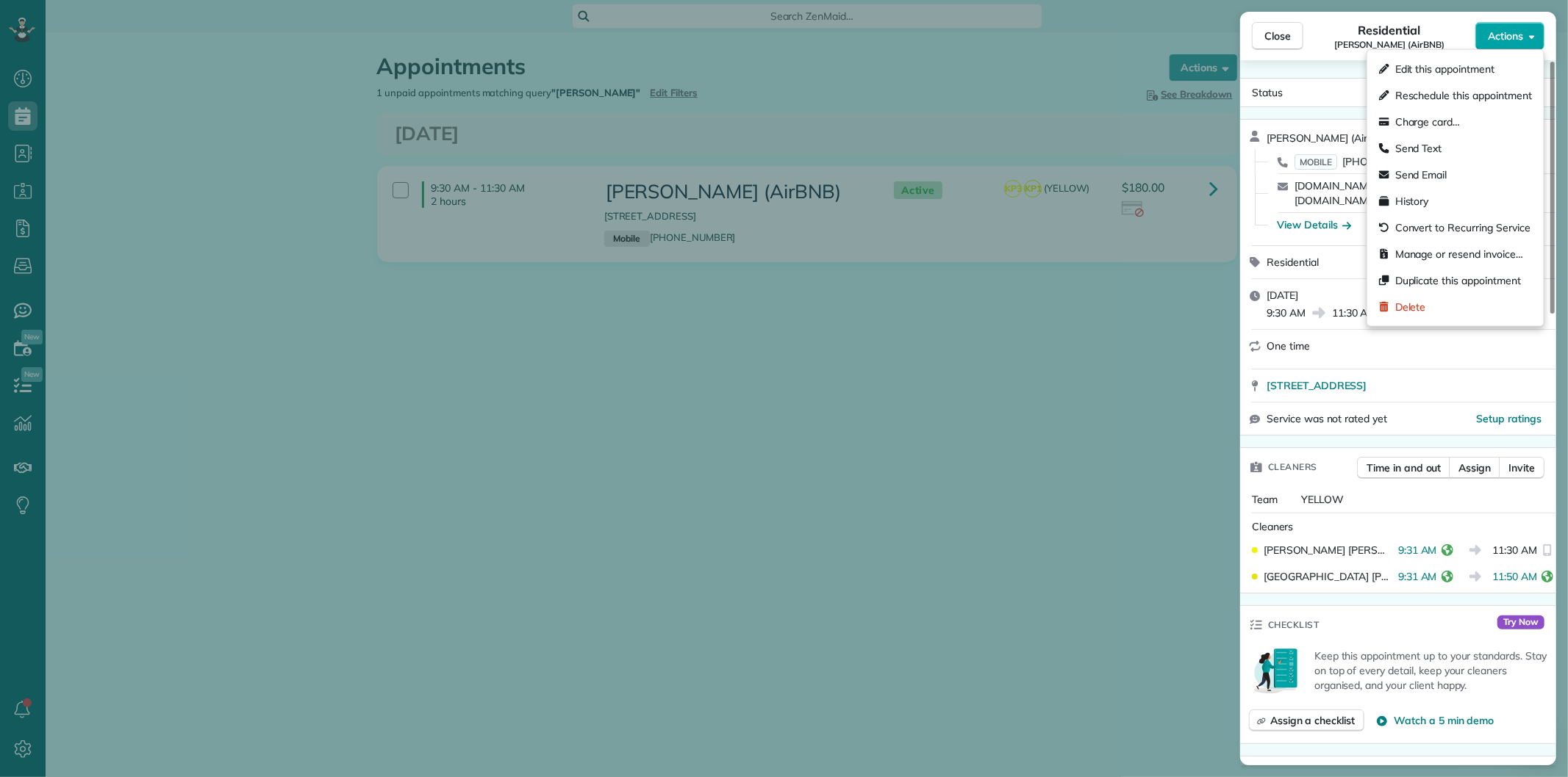
click at [1495, 38] on span "Actions" at bounding box center [1505, 36] width 35 height 15
click at [1455, 255] on span "Manage or resend invoice…" at bounding box center [1459, 254] width 128 height 15
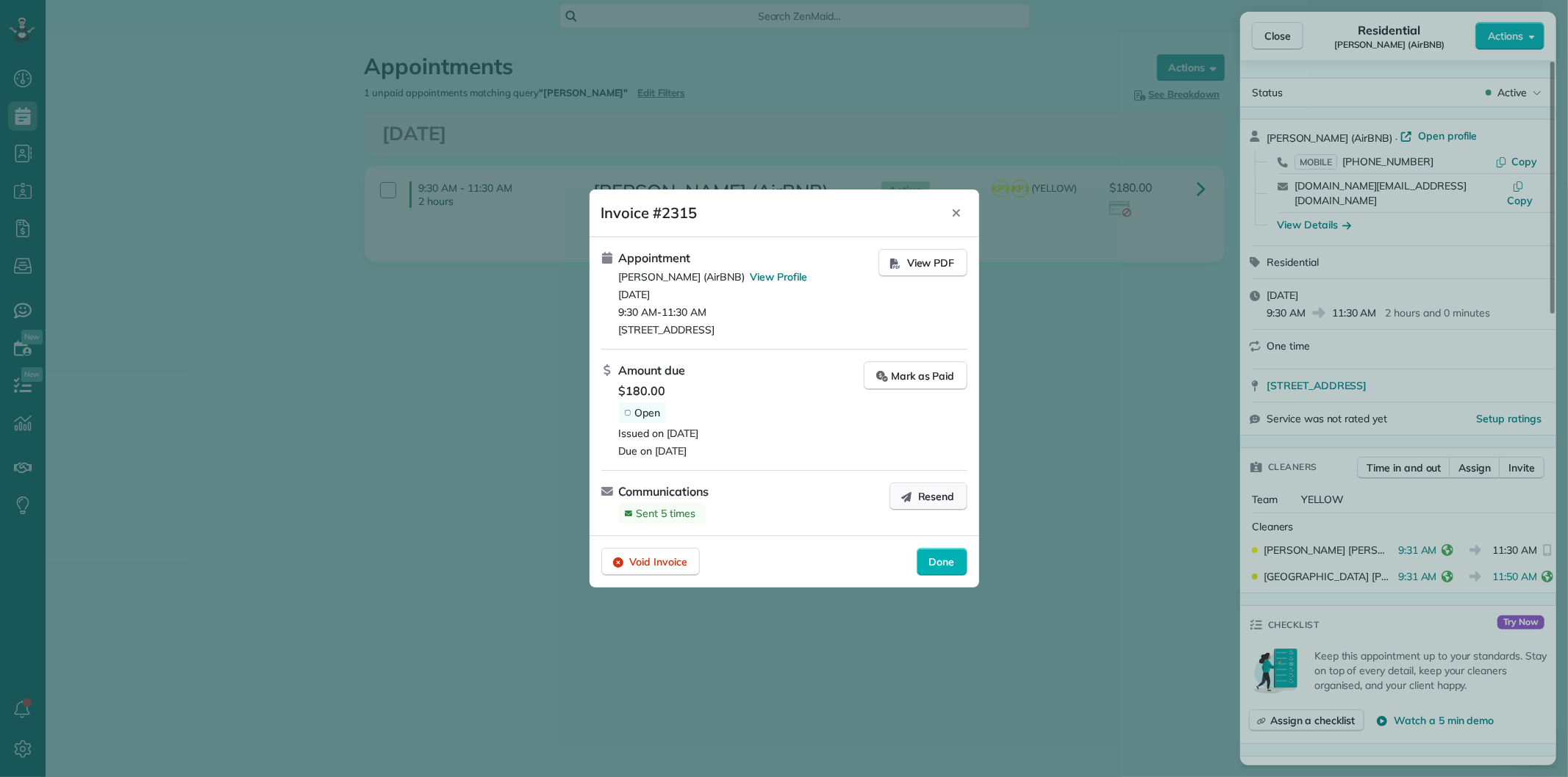
click at [916, 498] on button "Resend" at bounding box center [928, 497] width 78 height 28
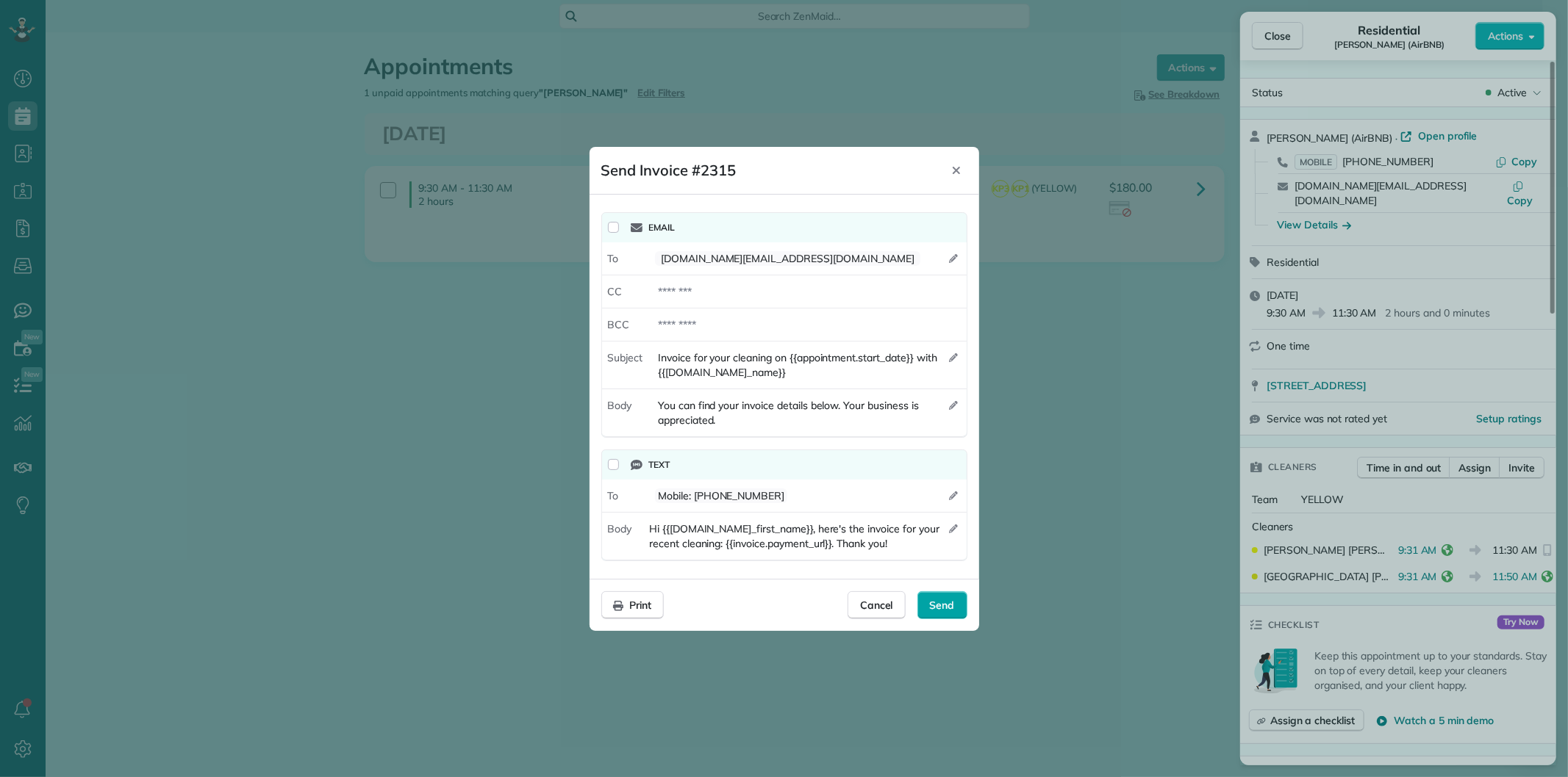
click at [923, 592] on div "Send" at bounding box center [942, 606] width 50 height 28
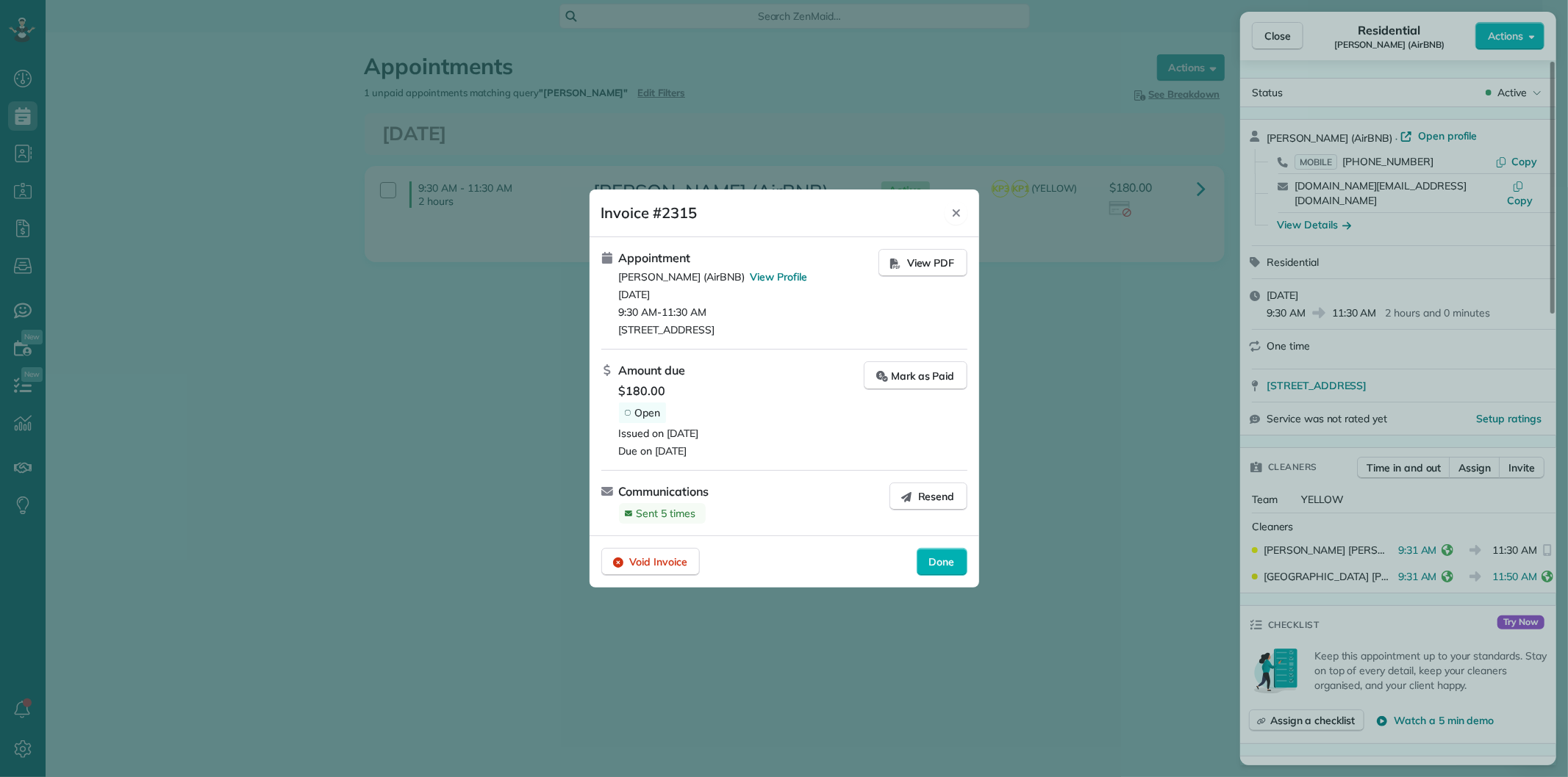
click at [963, 210] on div "Close" at bounding box center [956, 213] width 22 height 24
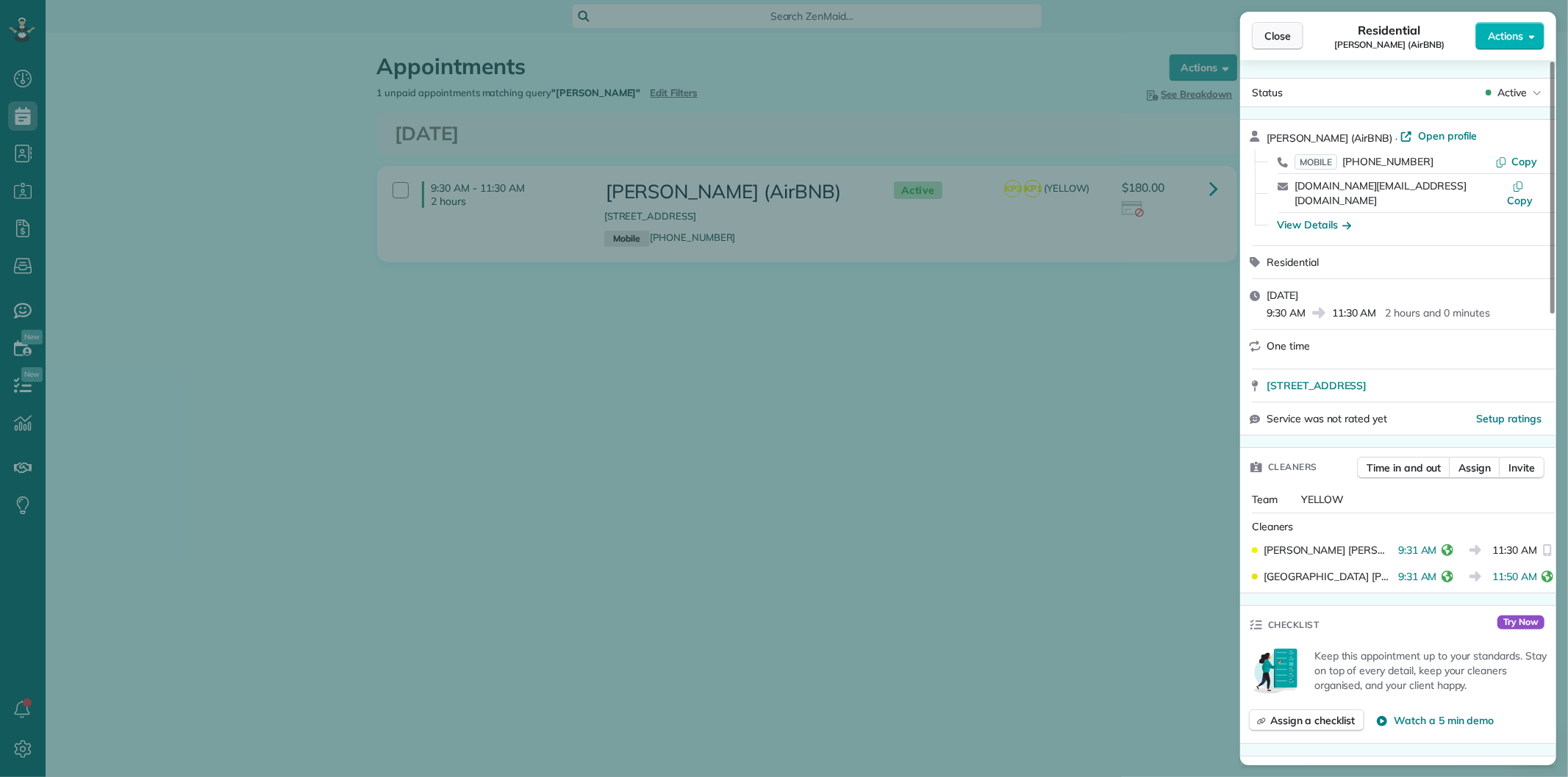
click at [1288, 34] on span "Close" at bounding box center [1277, 36] width 27 height 15
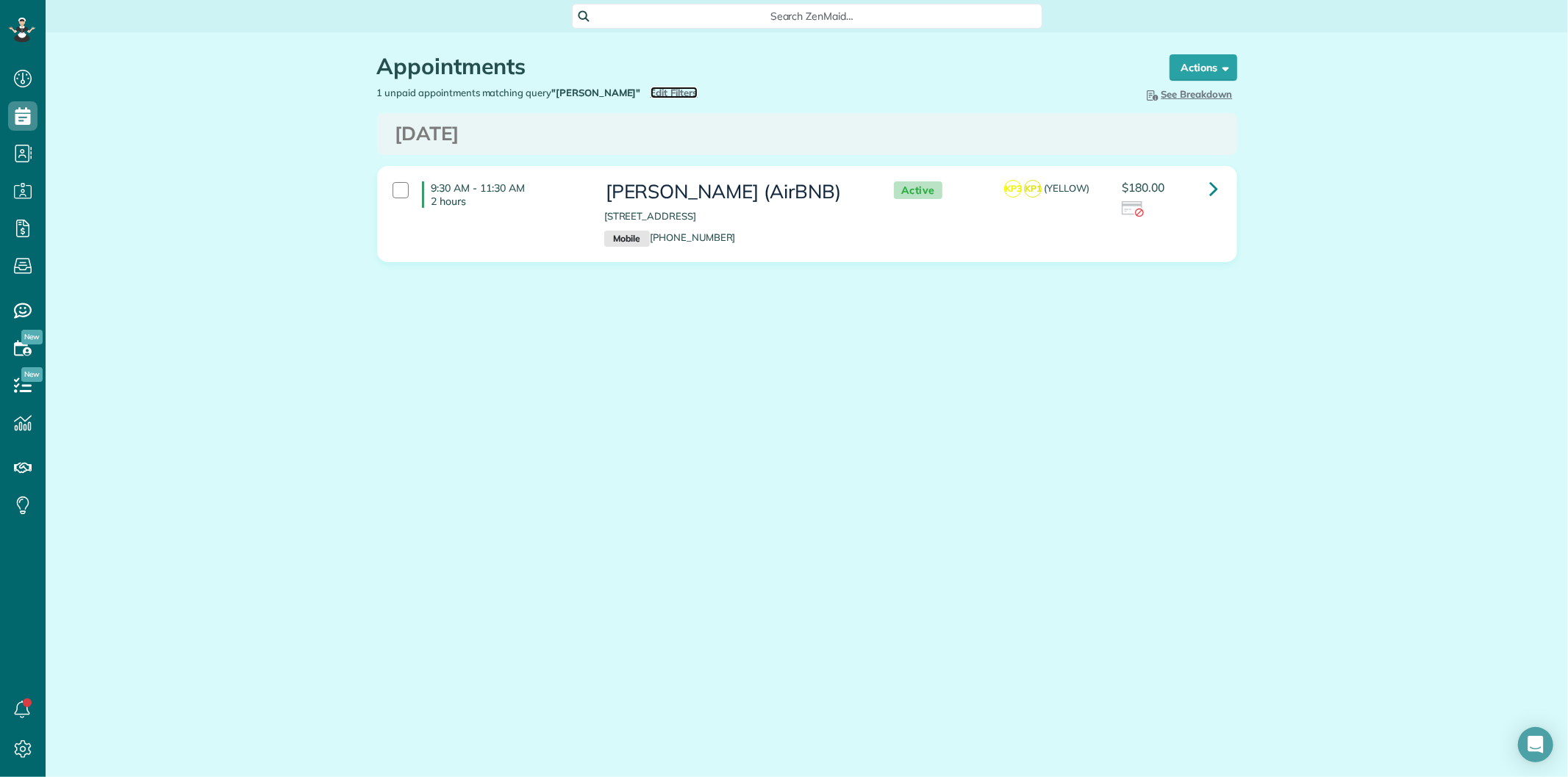
click at [673, 96] on span "Edit Filters" at bounding box center [674, 92] width 48 height 12
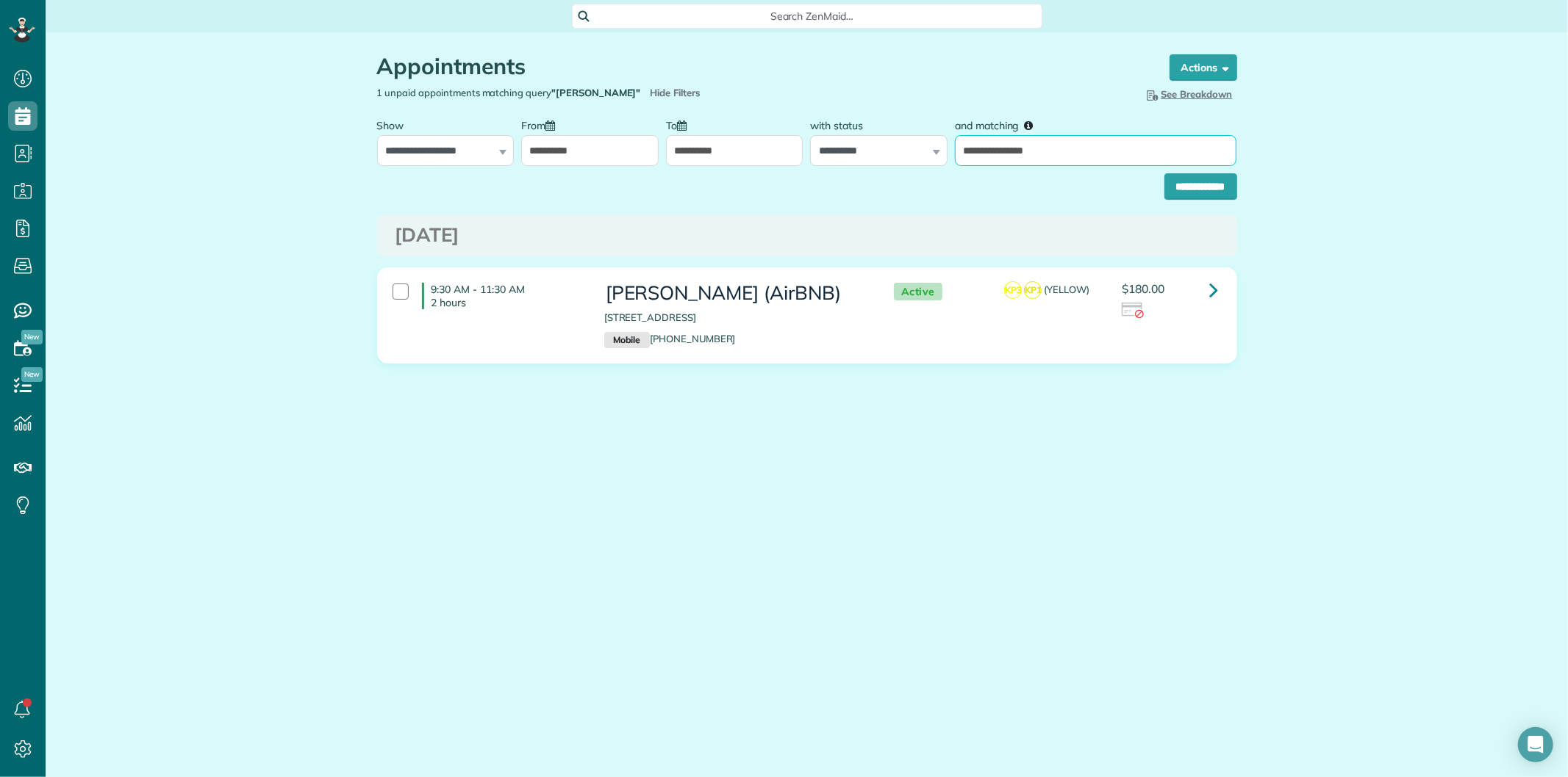
click at [1095, 155] on input "**********" at bounding box center [1095, 150] width 282 height 31
click at [1094, 155] on input "**********" at bounding box center [1095, 150] width 282 height 31
click at [1095, 156] on input "**********" at bounding box center [1095, 150] width 282 height 31
paste input "text"
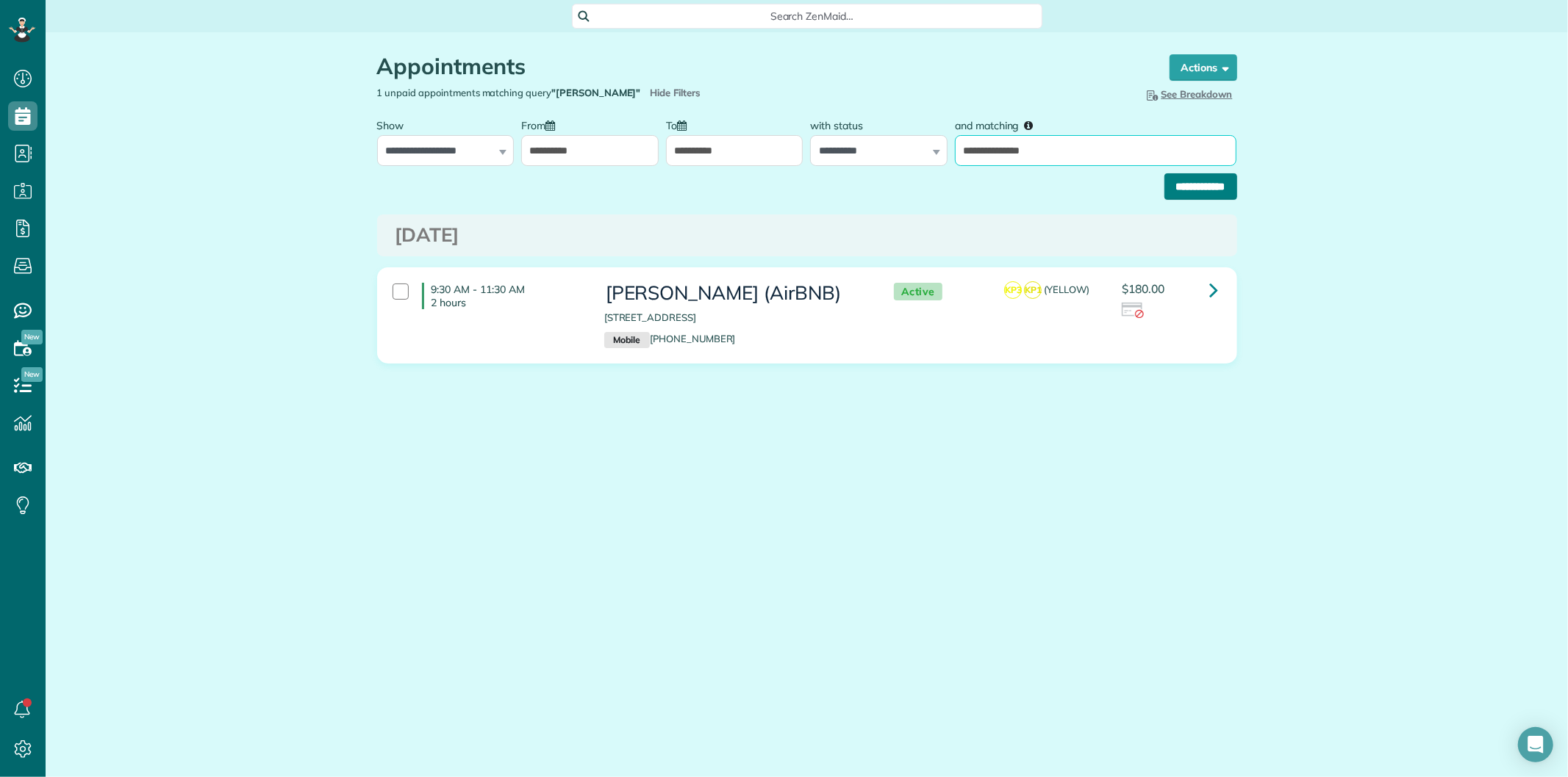
type input "**********"
click at [1192, 181] on input "**********" at bounding box center [1201, 187] width 73 height 27
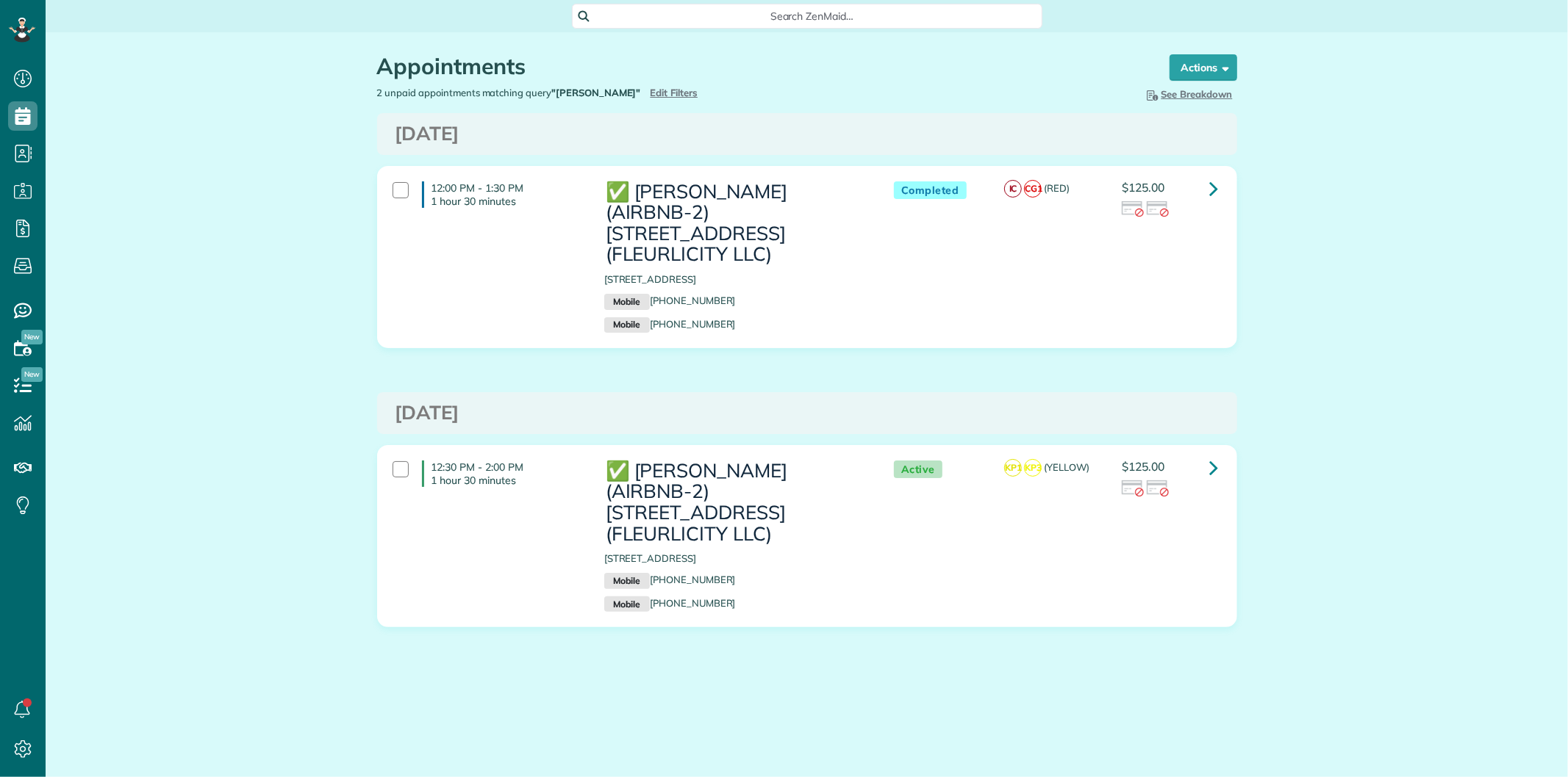
scroll to position [5, 5]
click at [1215, 188] on icon at bounding box center [1214, 188] width 9 height 26
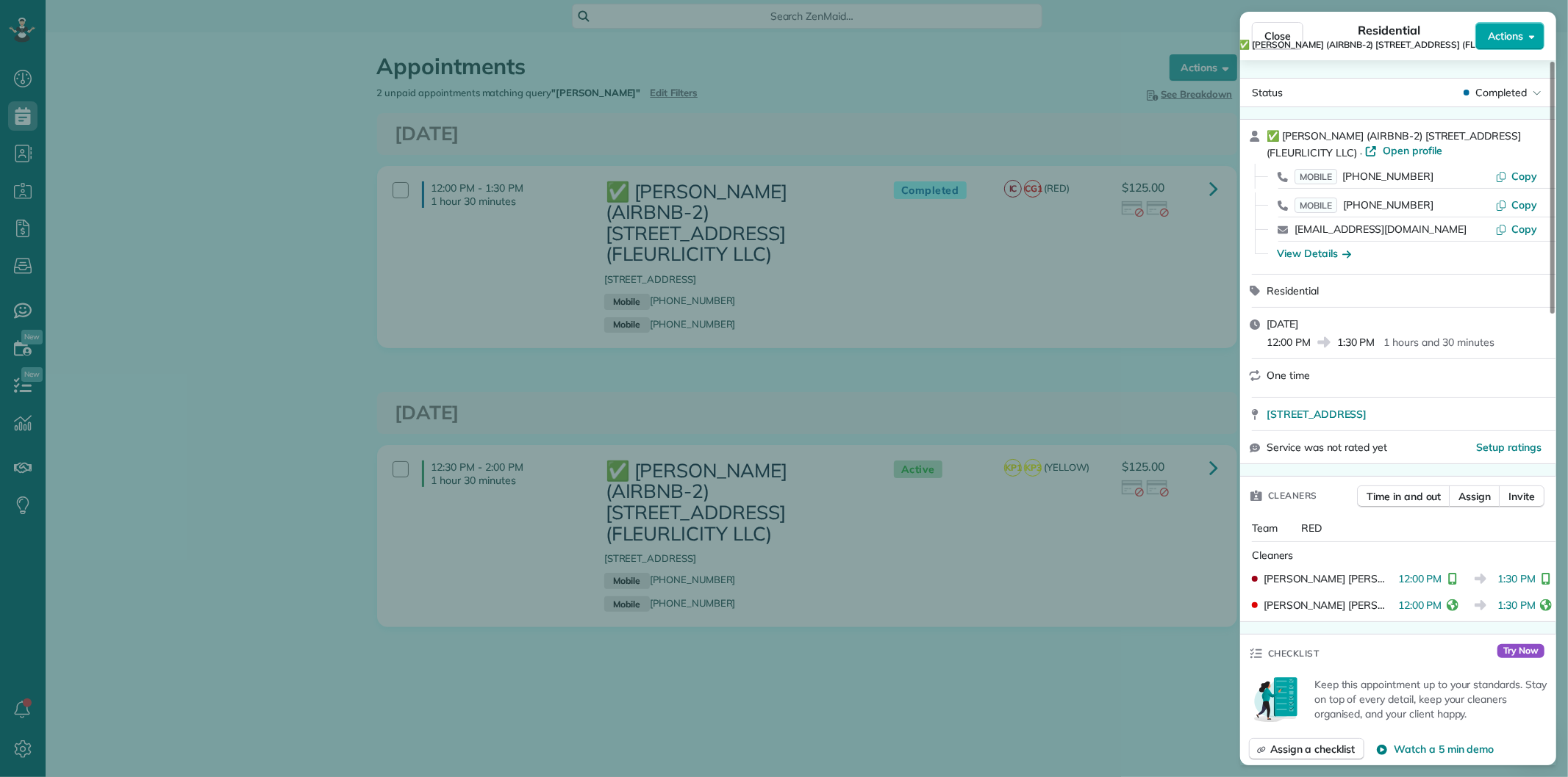
click at [1519, 34] on span "Actions" at bounding box center [1505, 36] width 35 height 15
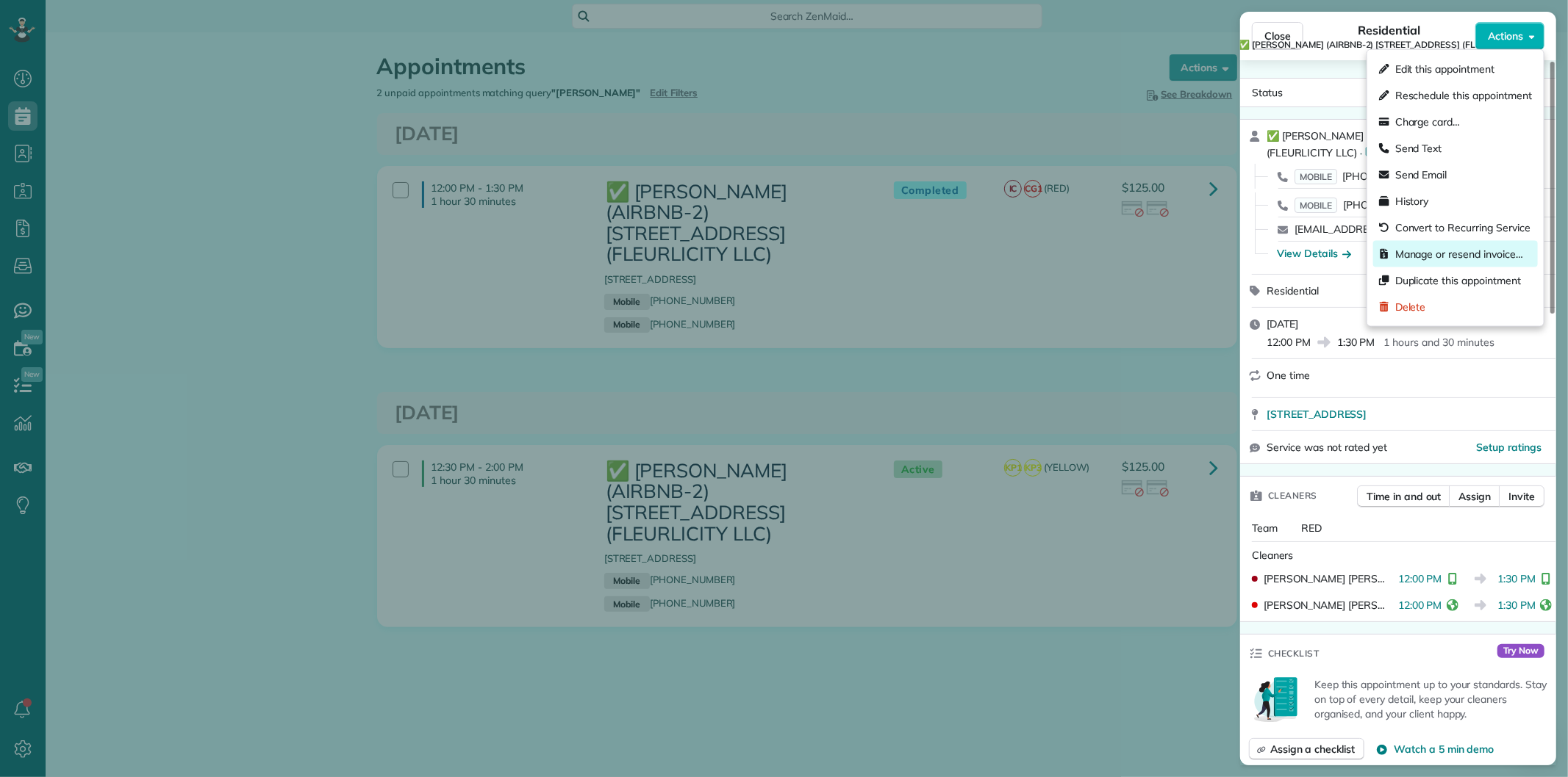
click at [1444, 247] on span "Manage or resend invoice…" at bounding box center [1459, 254] width 128 height 15
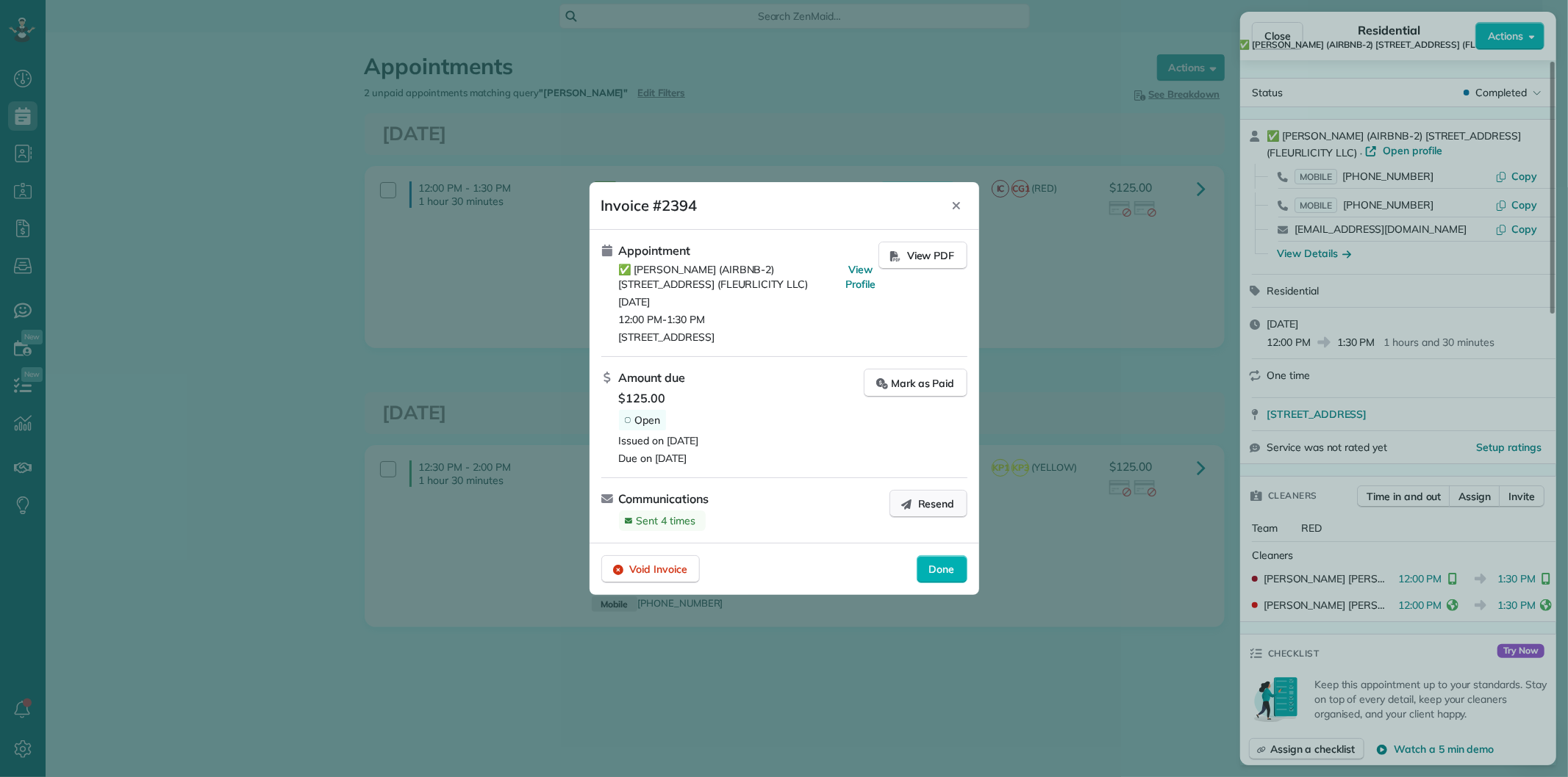
click at [929, 500] on span "Resend" at bounding box center [936, 504] width 37 height 15
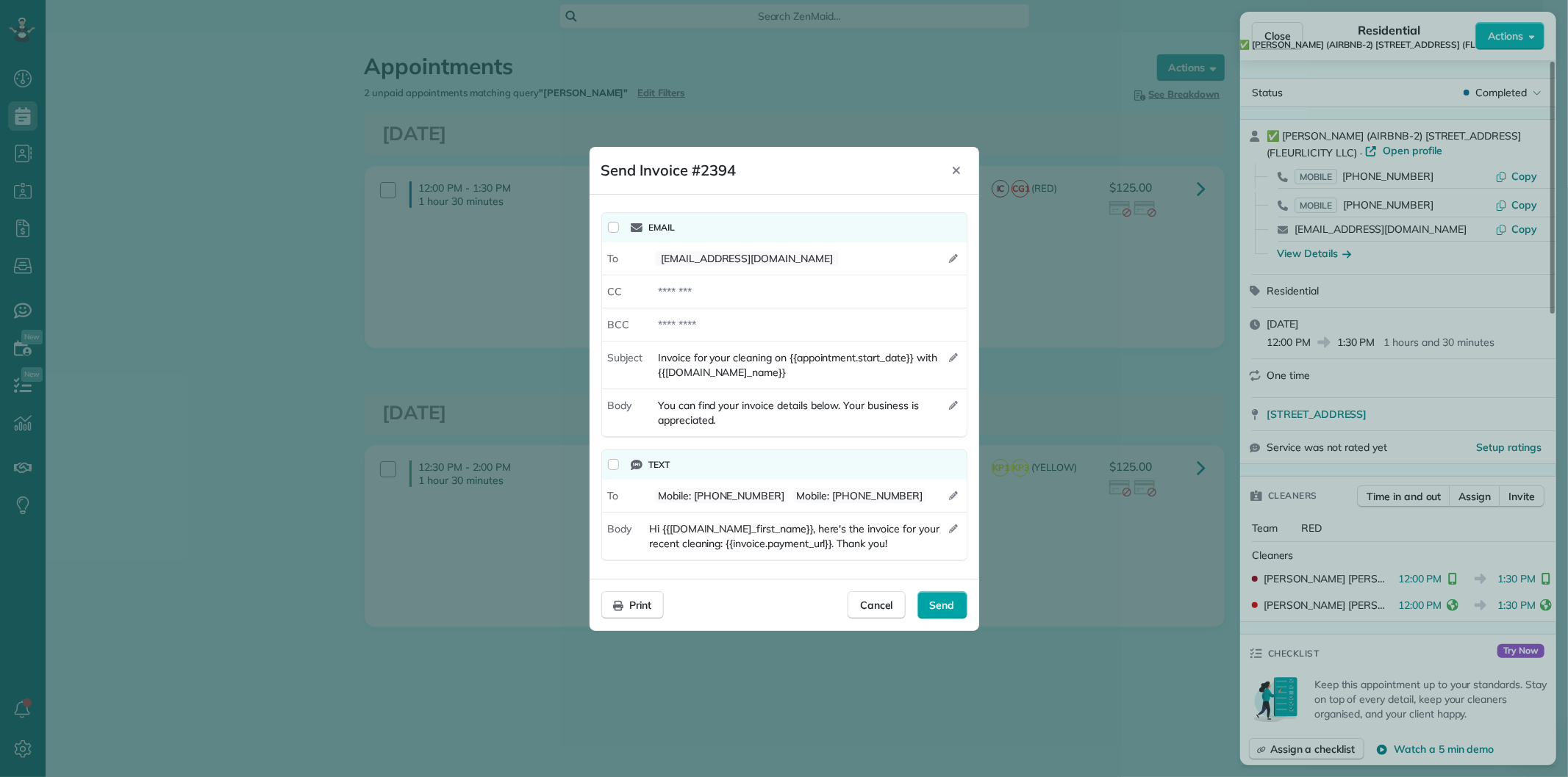
click at [932, 597] on div "Send" at bounding box center [942, 606] width 50 height 28
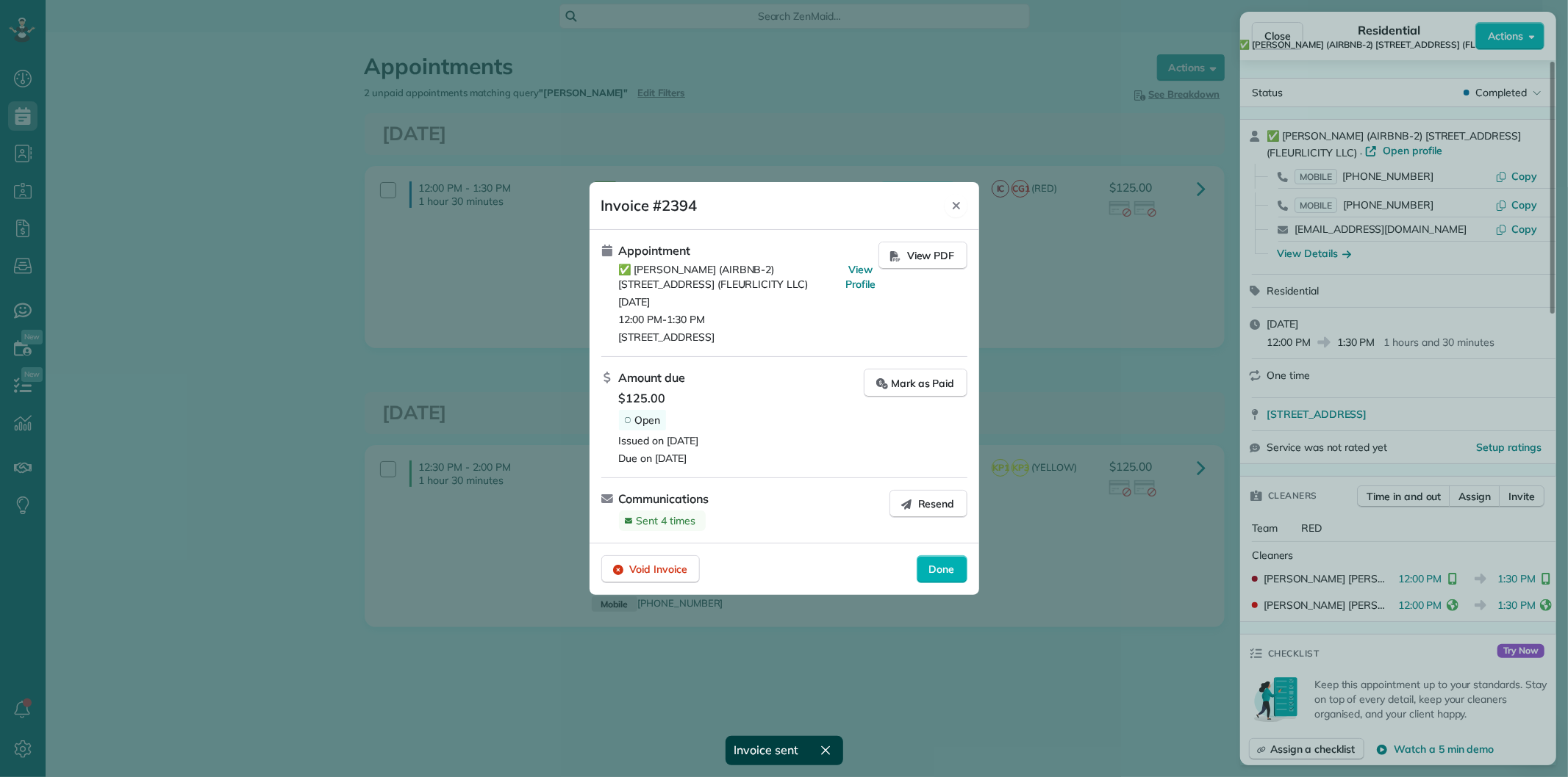
click at [958, 207] on icon "Close" at bounding box center [956, 205] width 7 height 7
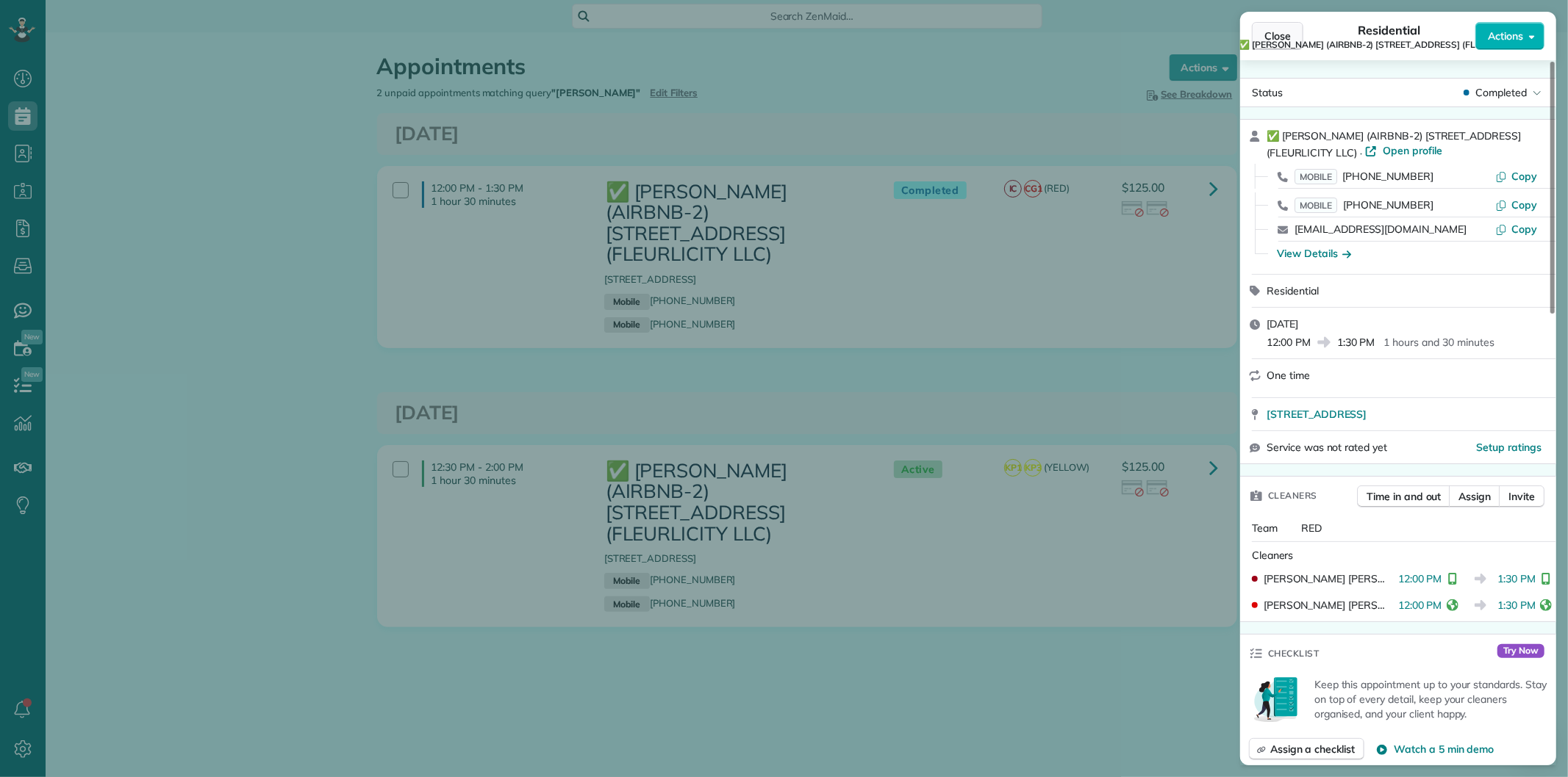
click at [1270, 30] on span "Close" at bounding box center [1277, 36] width 27 height 15
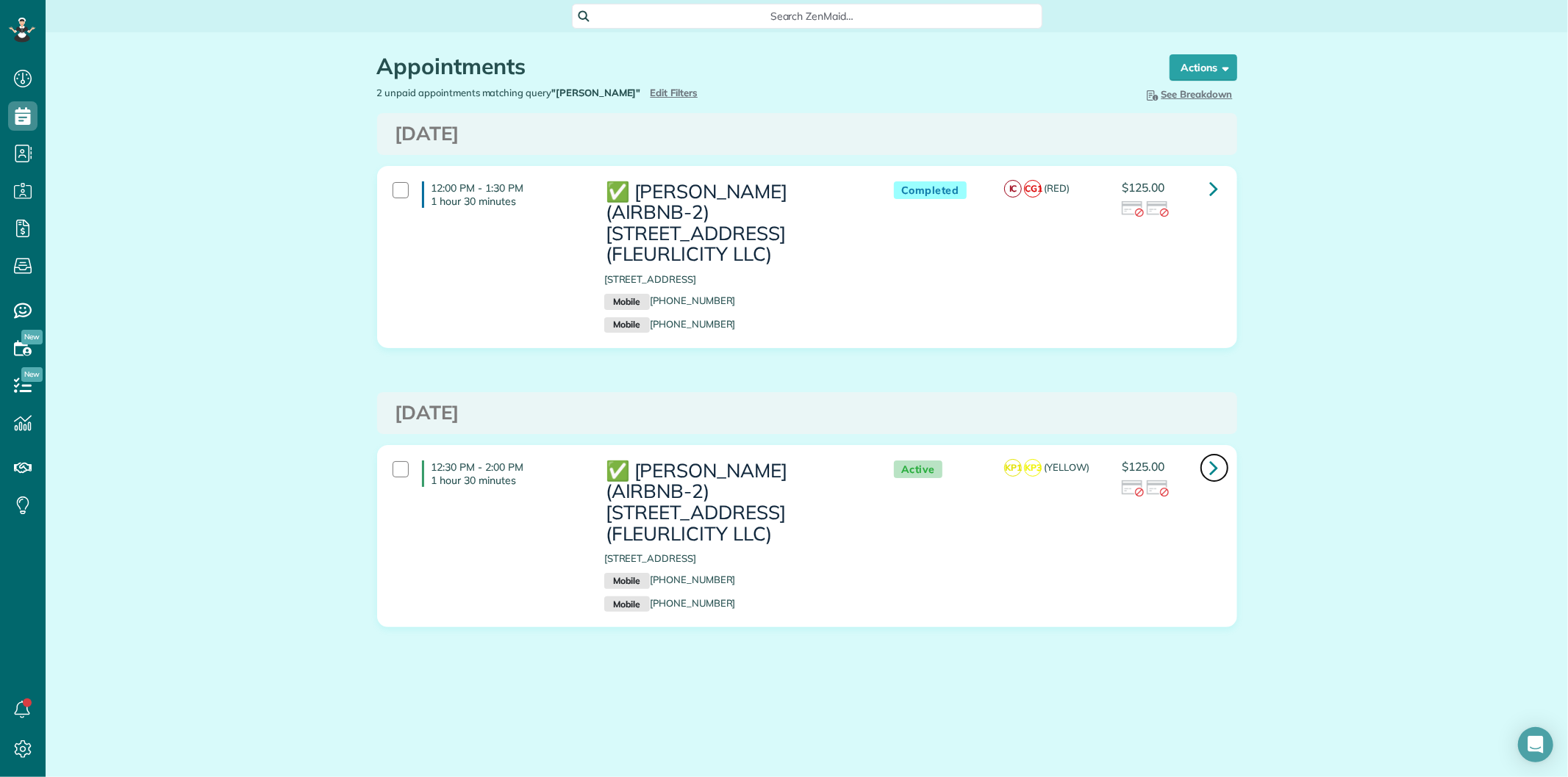
click at [1210, 454] on icon at bounding box center [1214, 467] width 9 height 26
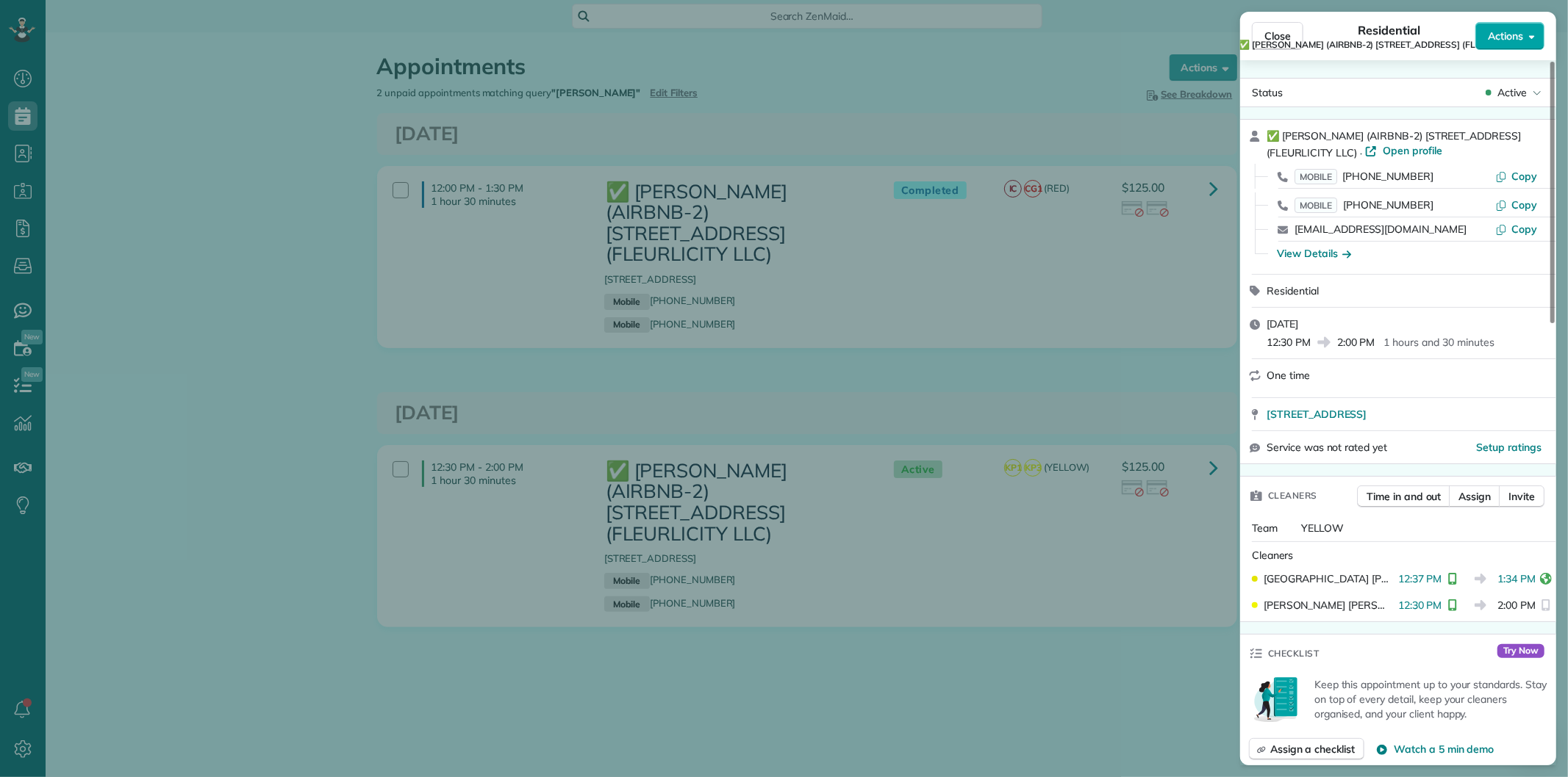
click at [1501, 32] on span "Actions" at bounding box center [1505, 36] width 35 height 15
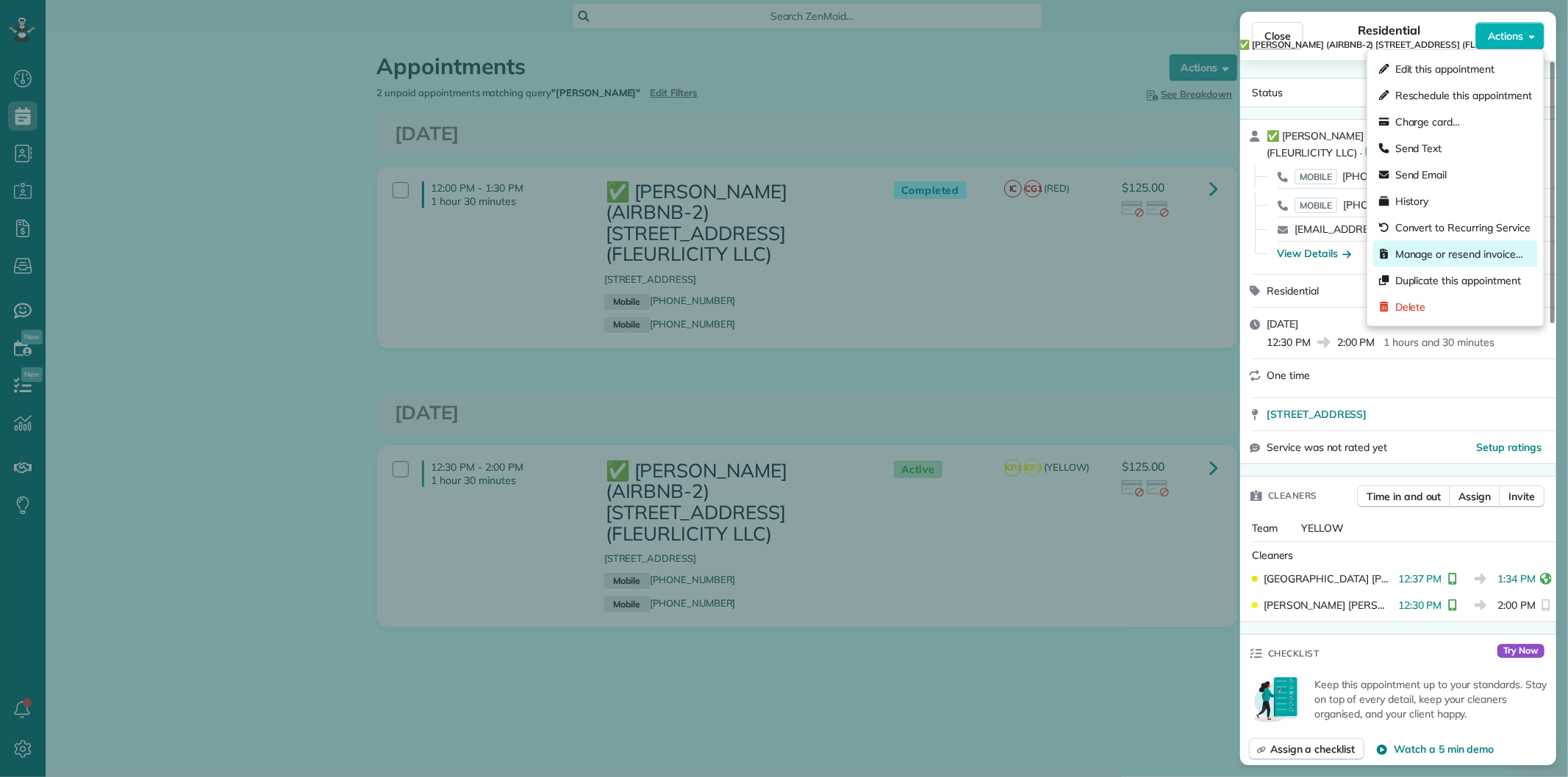
click at [1434, 253] on span "Manage or resend invoice…" at bounding box center [1459, 254] width 128 height 15
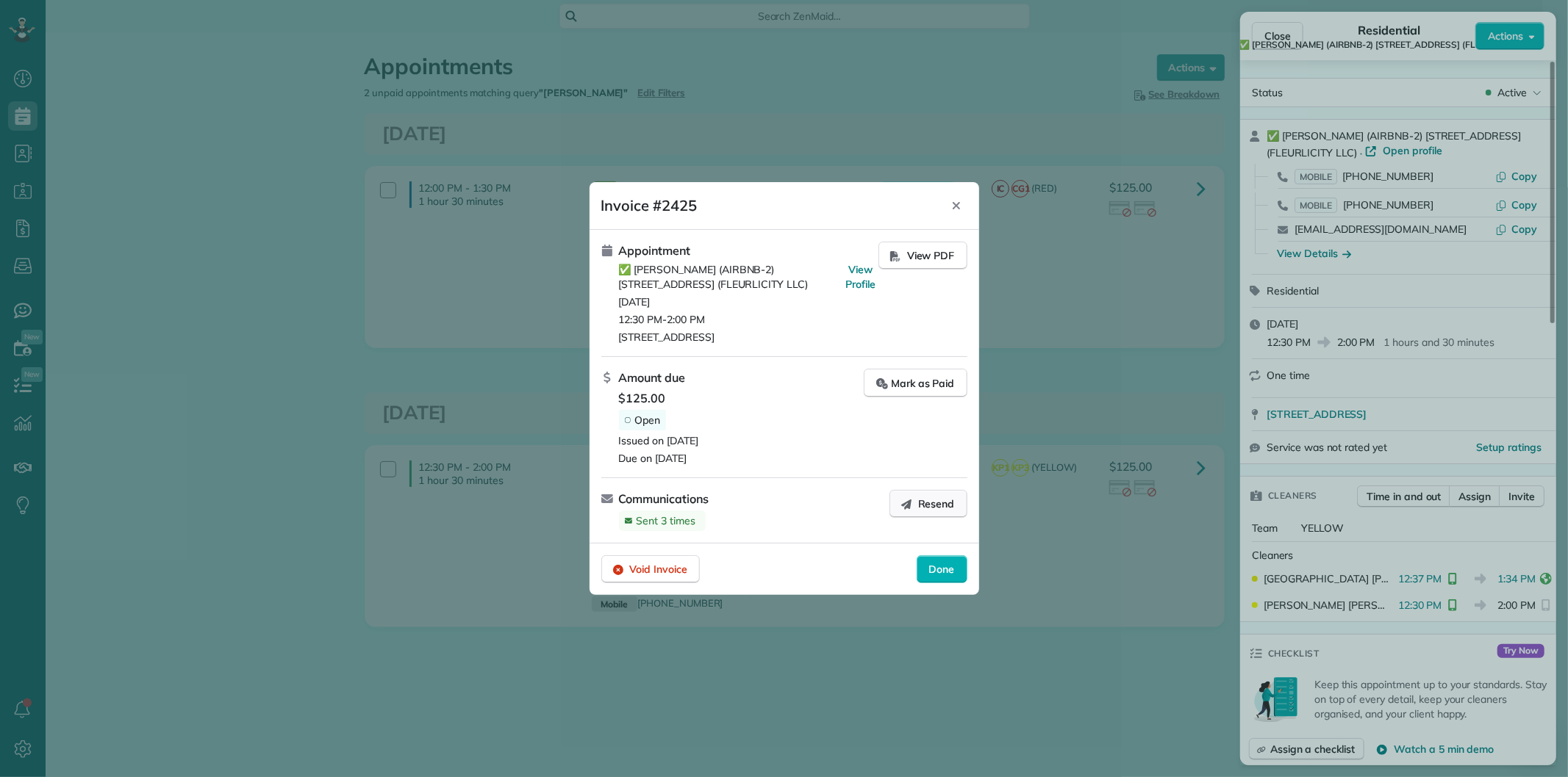
click at [923, 498] on span "Resend" at bounding box center [936, 504] width 37 height 15
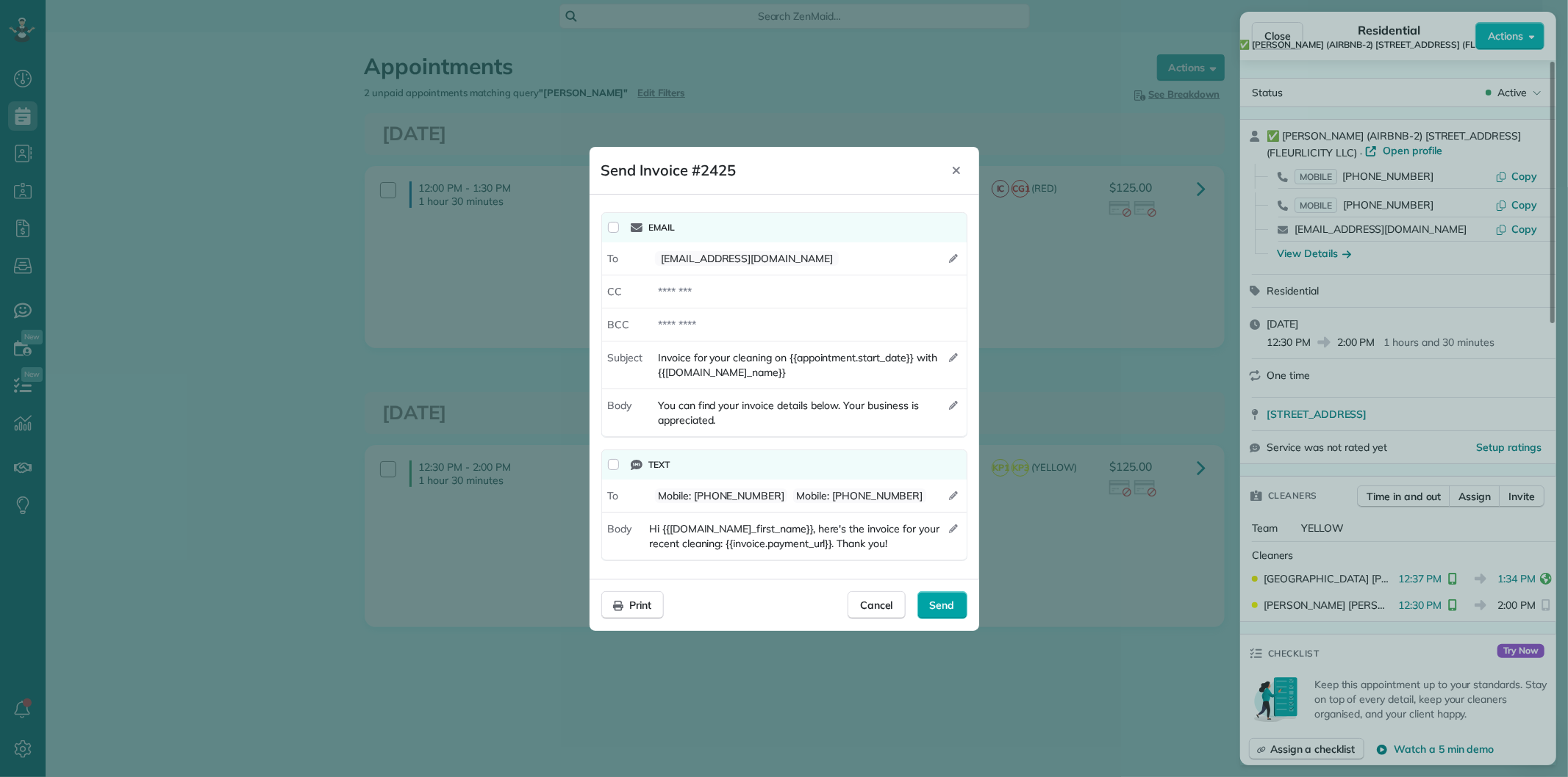
click at [935, 599] on span "Send" at bounding box center [942, 605] width 25 height 15
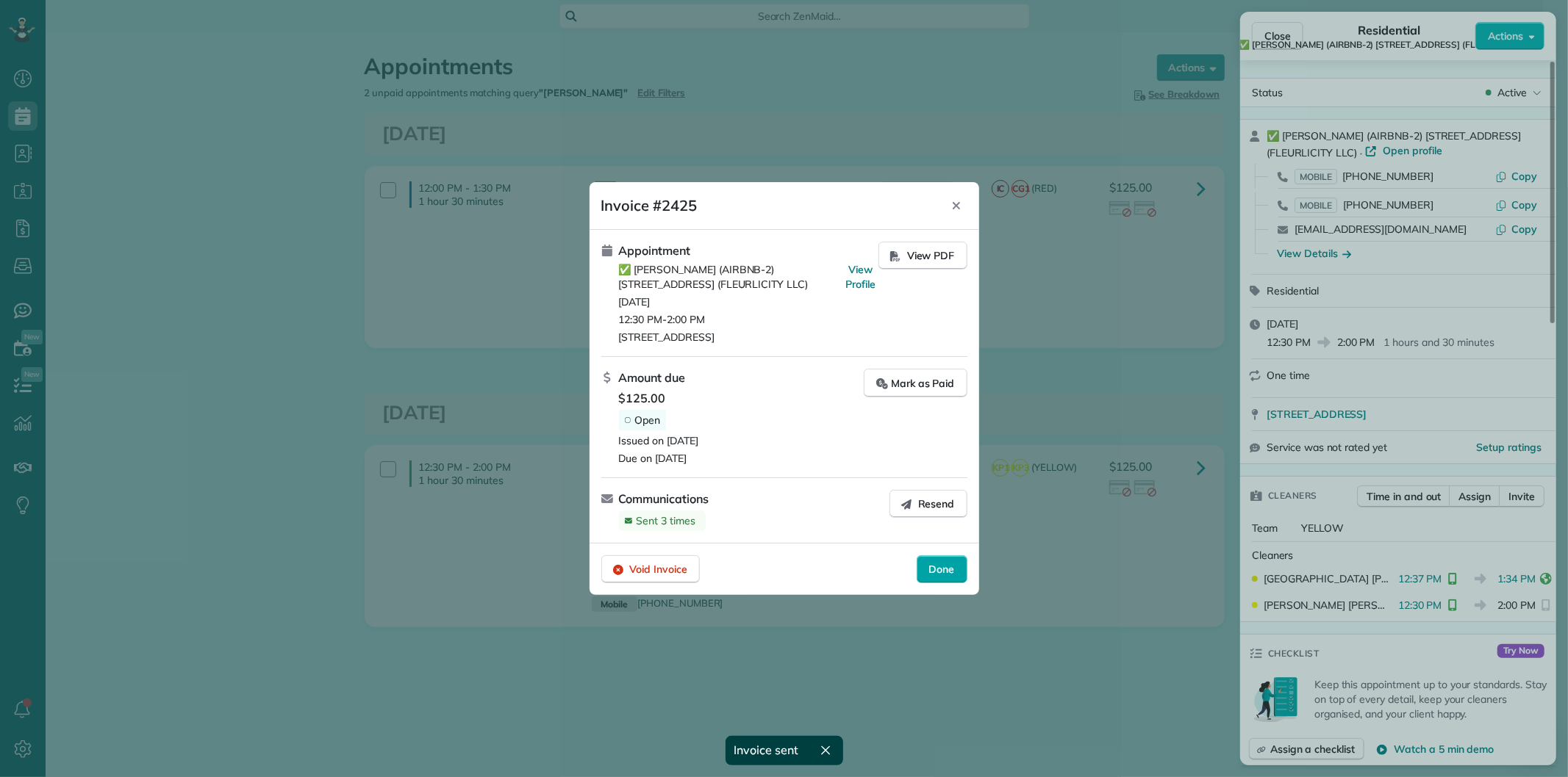
click at [937, 571] on span "Done" at bounding box center [941, 569] width 26 height 15
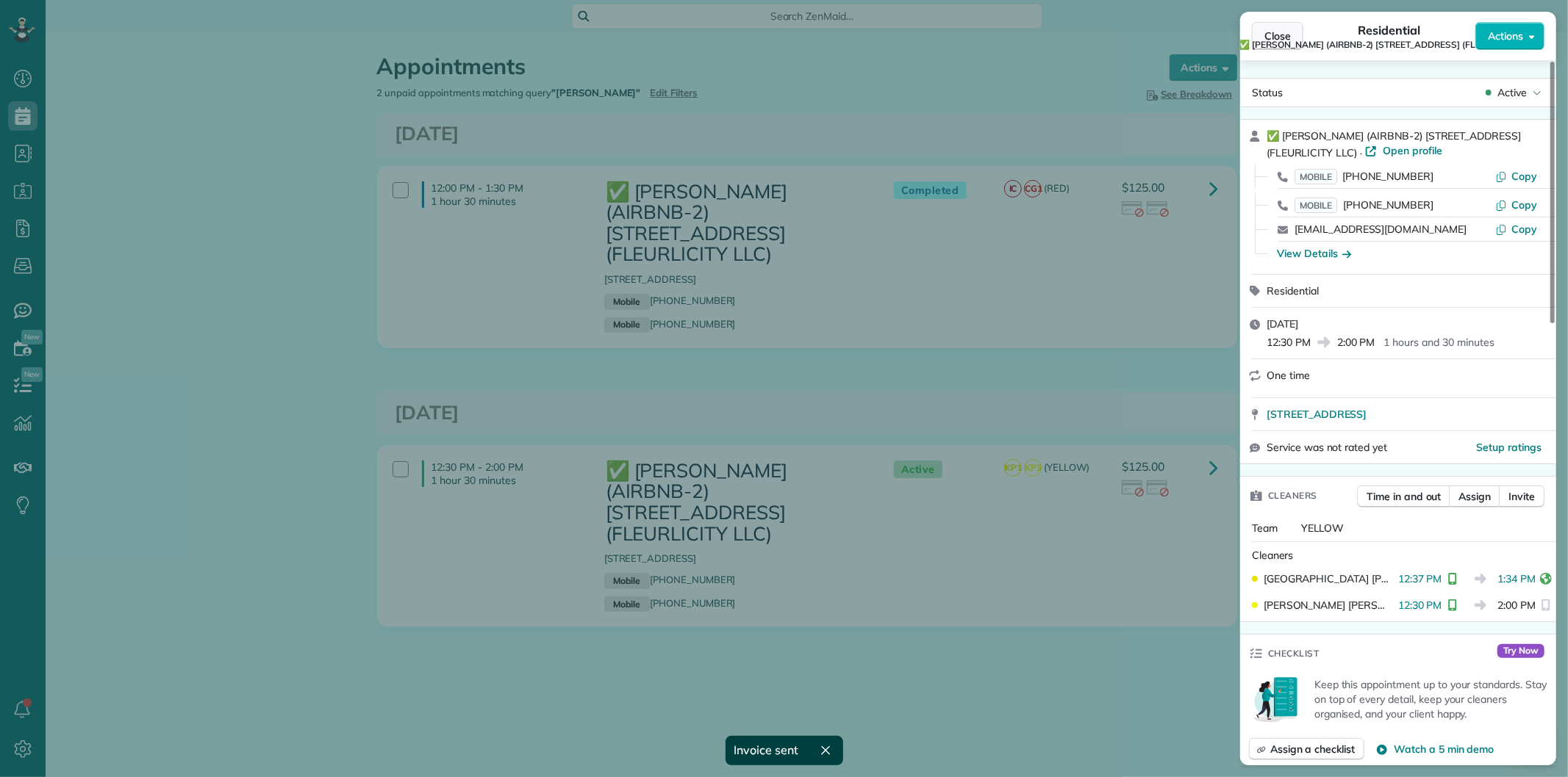
click at [1275, 24] on button "Close" at bounding box center [1277, 36] width 52 height 28
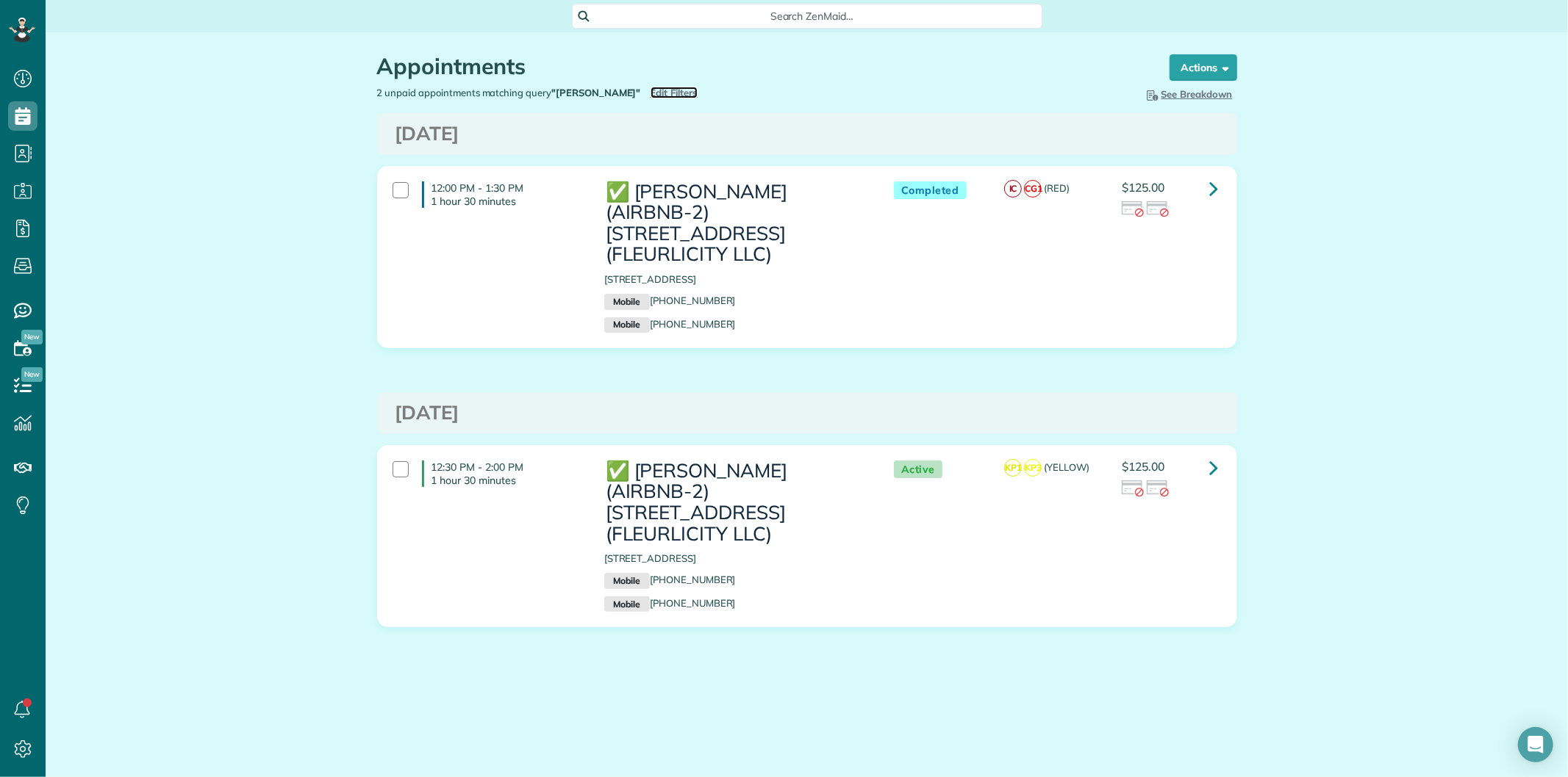
click at [695, 93] on span "Edit Filters" at bounding box center [674, 92] width 48 height 12
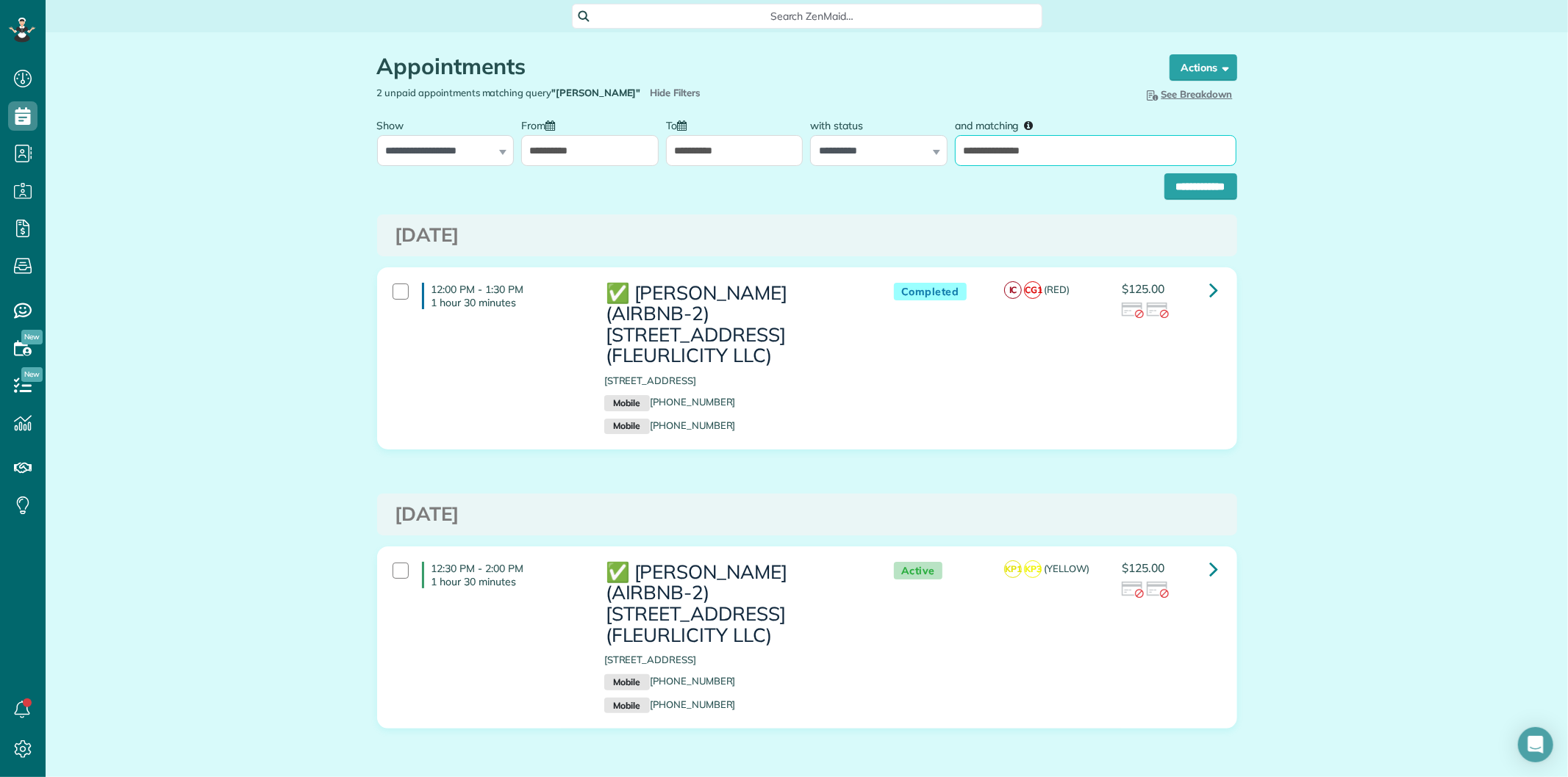
click at [1076, 145] on input "**********" at bounding box center [1095, 150] width 282 height 31
paste input "text"
type input "**********"
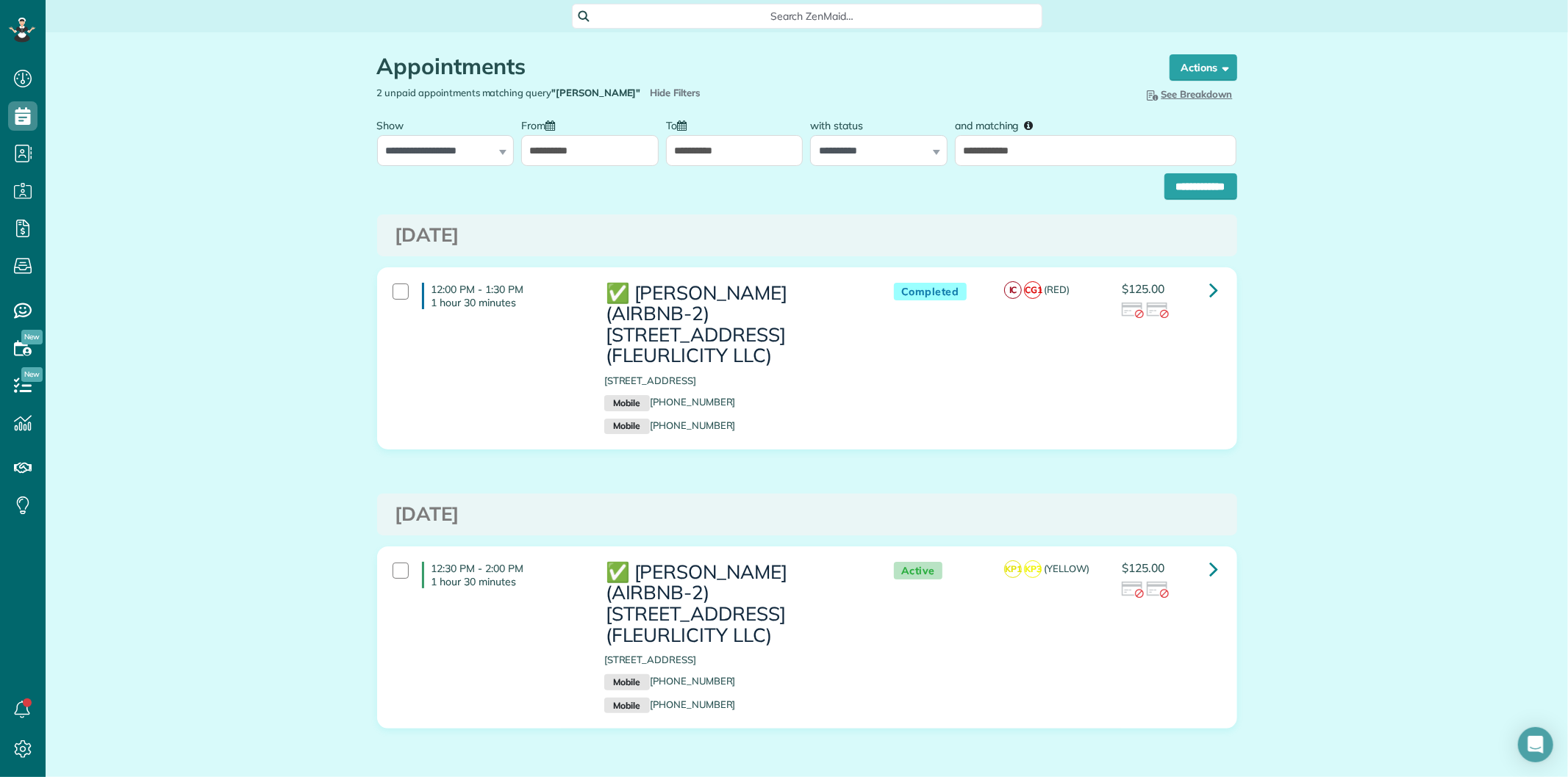
click at [1292, 177] on div "Appointments the List View [2 min] Schedule Changes Actions Create Appointment …" at bounding box center [806, 436] width 1522 height 807
click at [1210, 177] on input "**********" at bounding box center [1201, 187] width 73 height 27
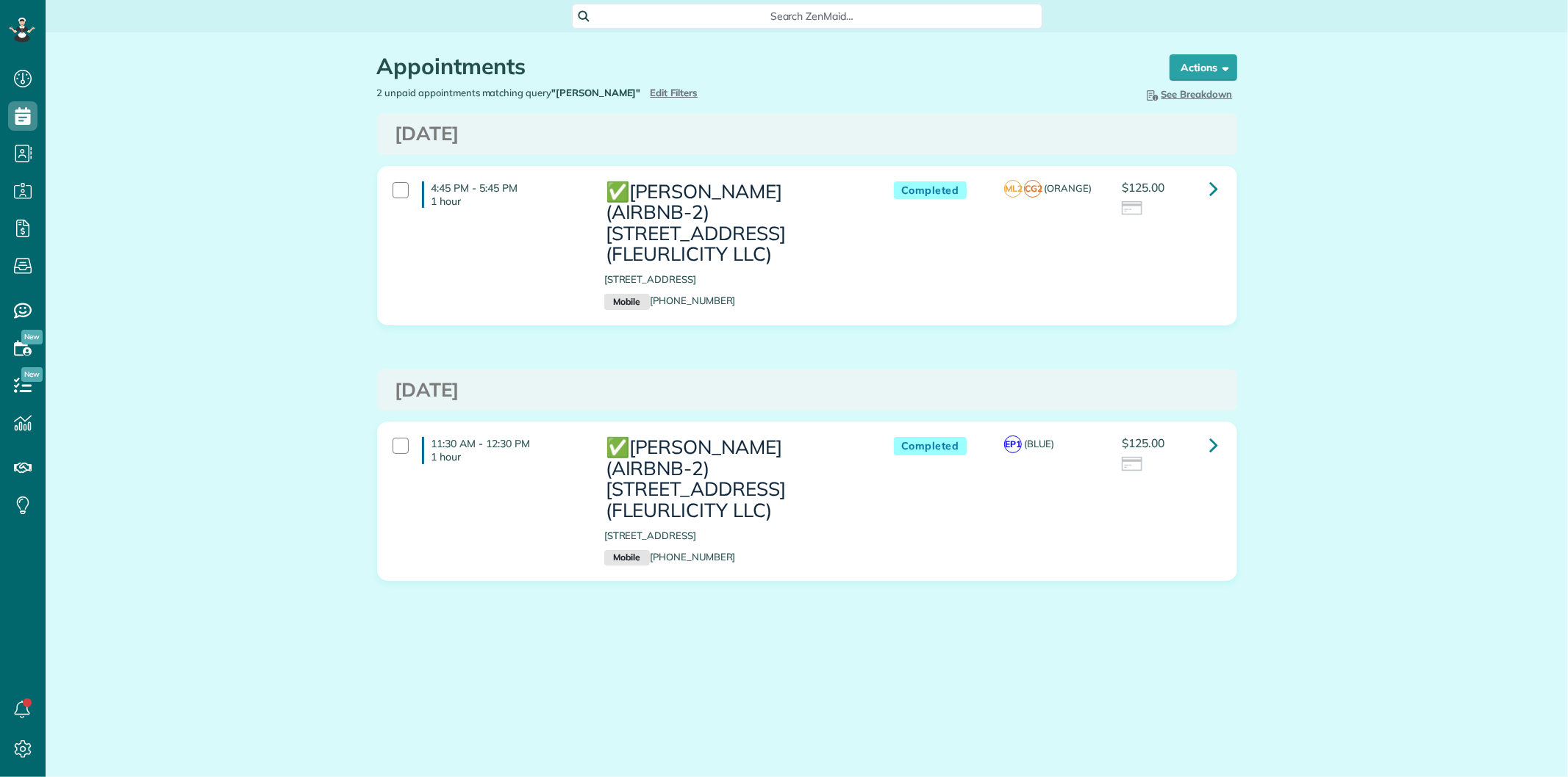
scroll to position [5, 5]
click at [1212, 189] on icon at bounding box center [1214, 188] width 9 height 26
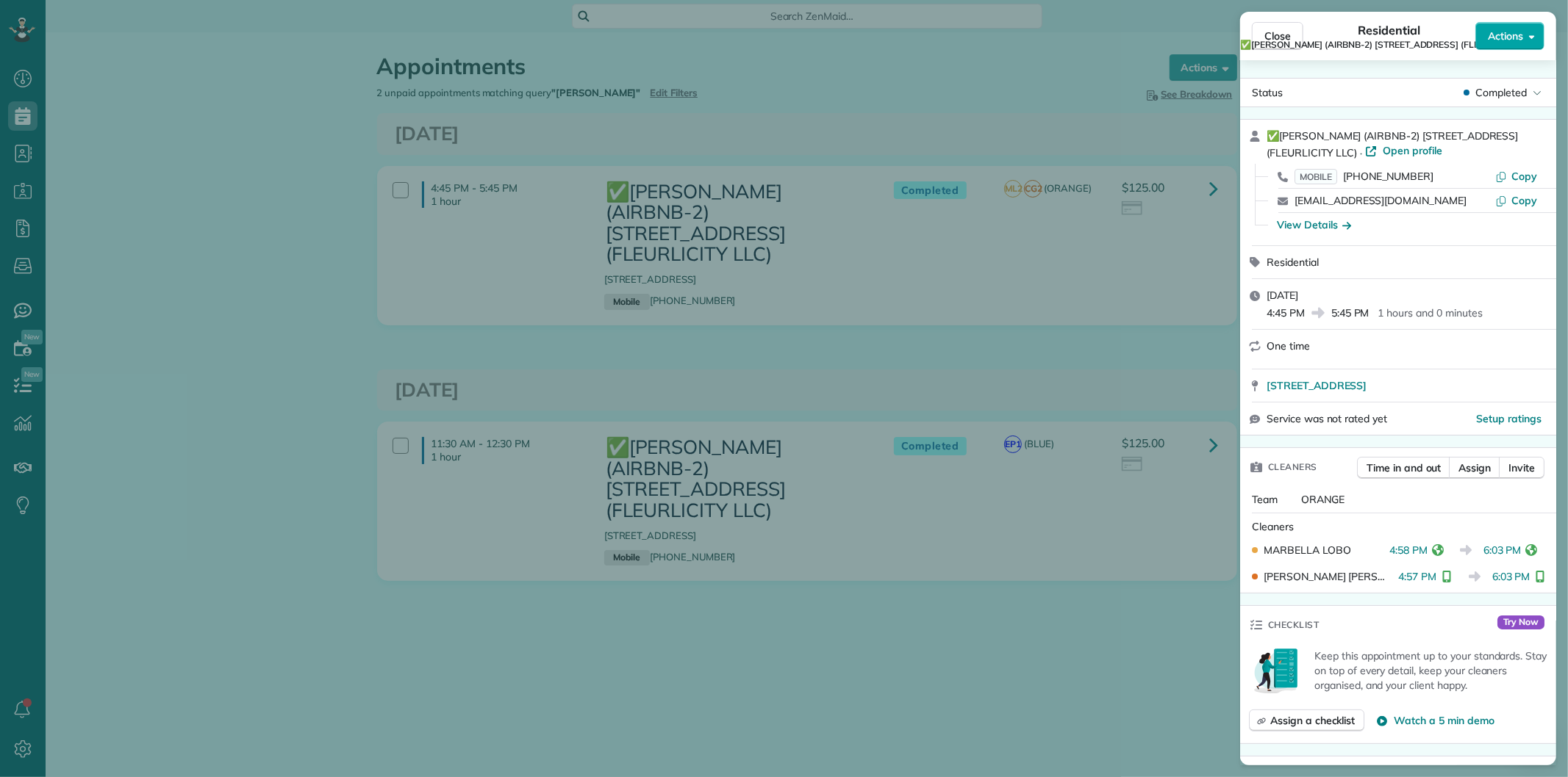
click at [1529, 34] on icon "button" at bounding box center [1531, 36] width 5 height 11
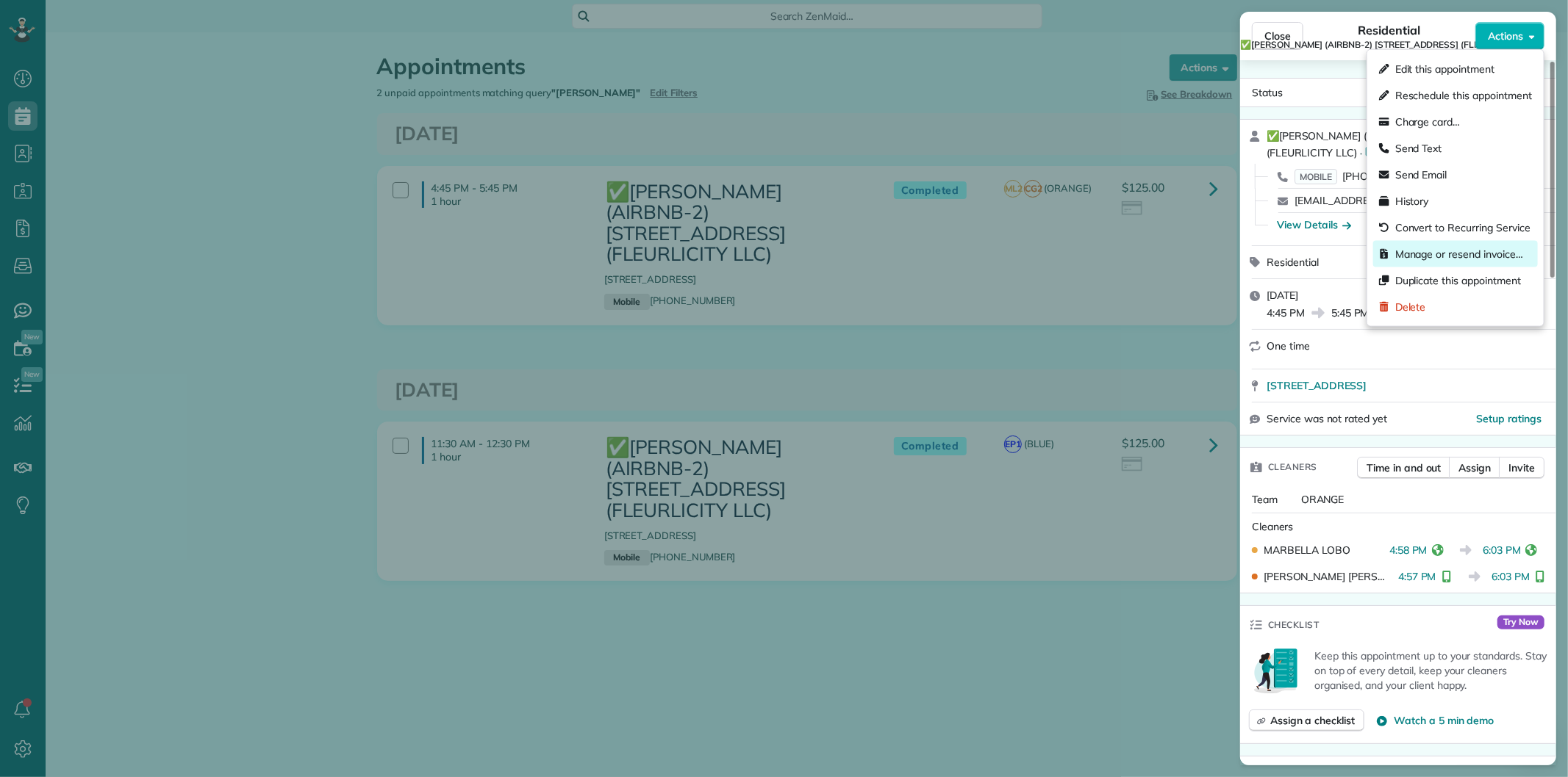
click at [1434, 247] on span "Manage or resend invoice…" at bounding box center [1459, 254] width 128 height 15
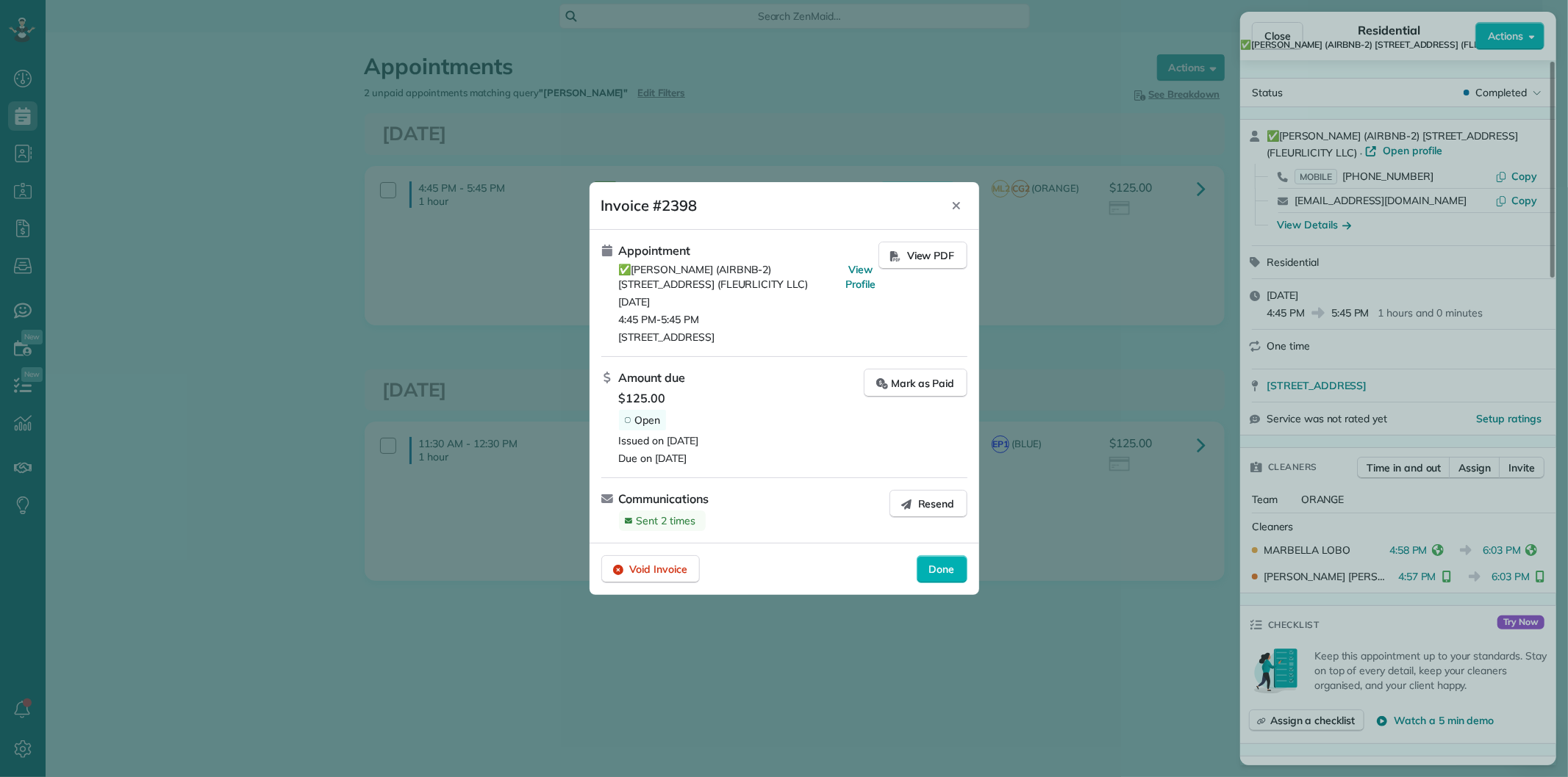
click at [666, 517] on span "Sent 2 times" at bounding box center [667, 520] width 60 height 13
click at [943, 563] on span "Done" at bounding box center [941, 569] width 26 height 15
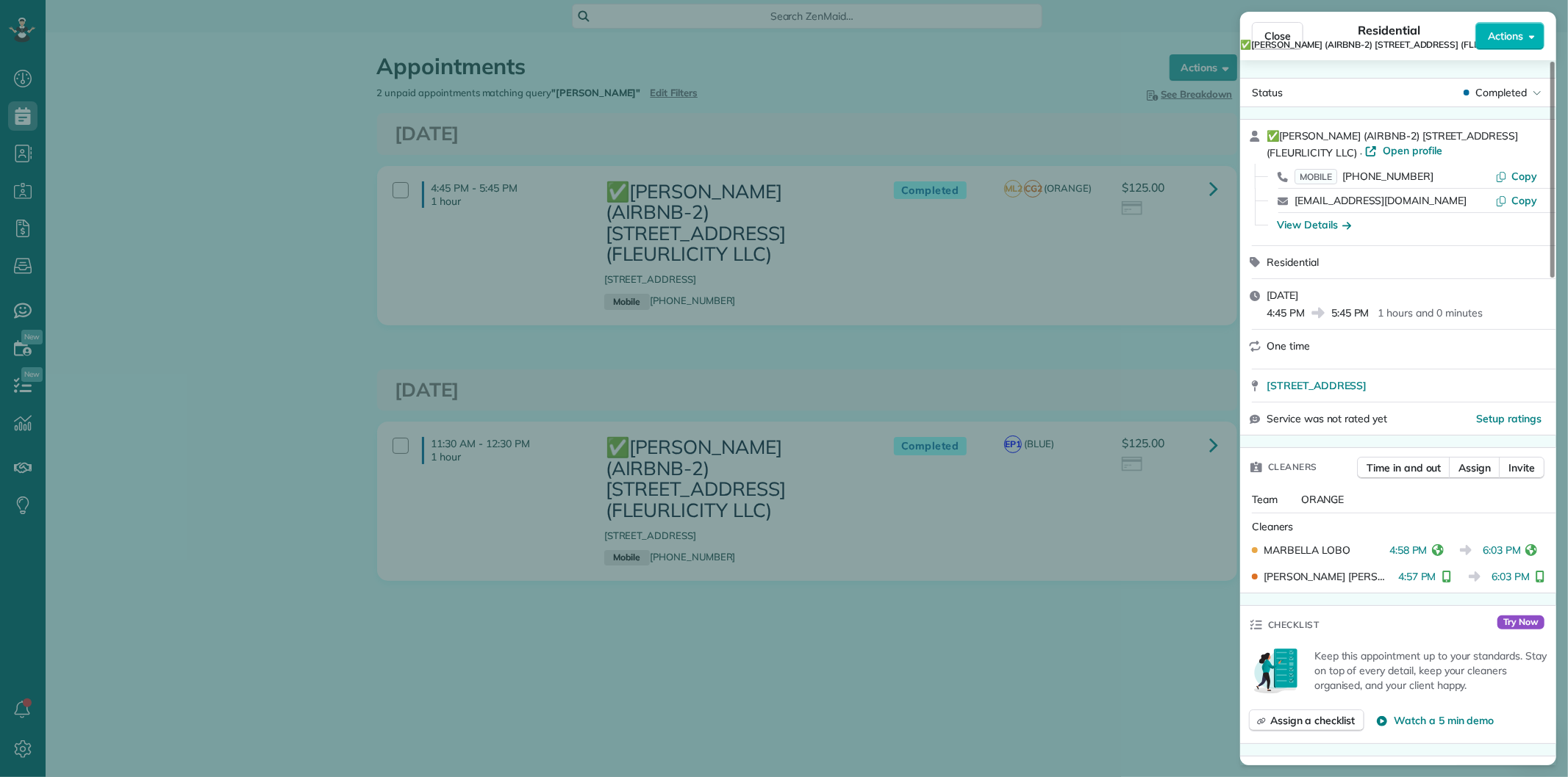
click at [1286, 34] on span "Close" at bounding box center [1277, 36] width 27 height 15
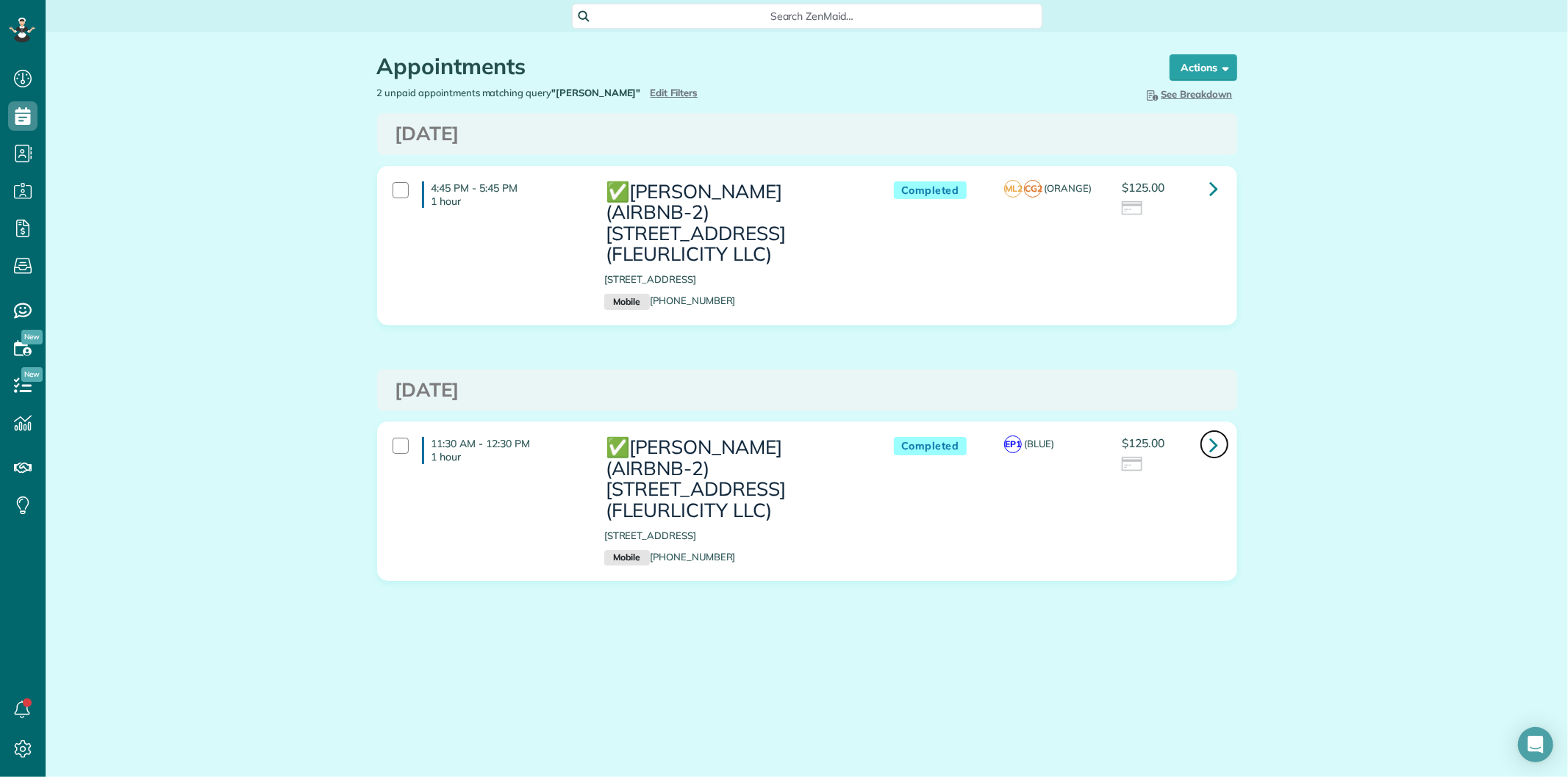
click at [1213, 432] on icon at bounding box center [1214, 444] width 9 height 26
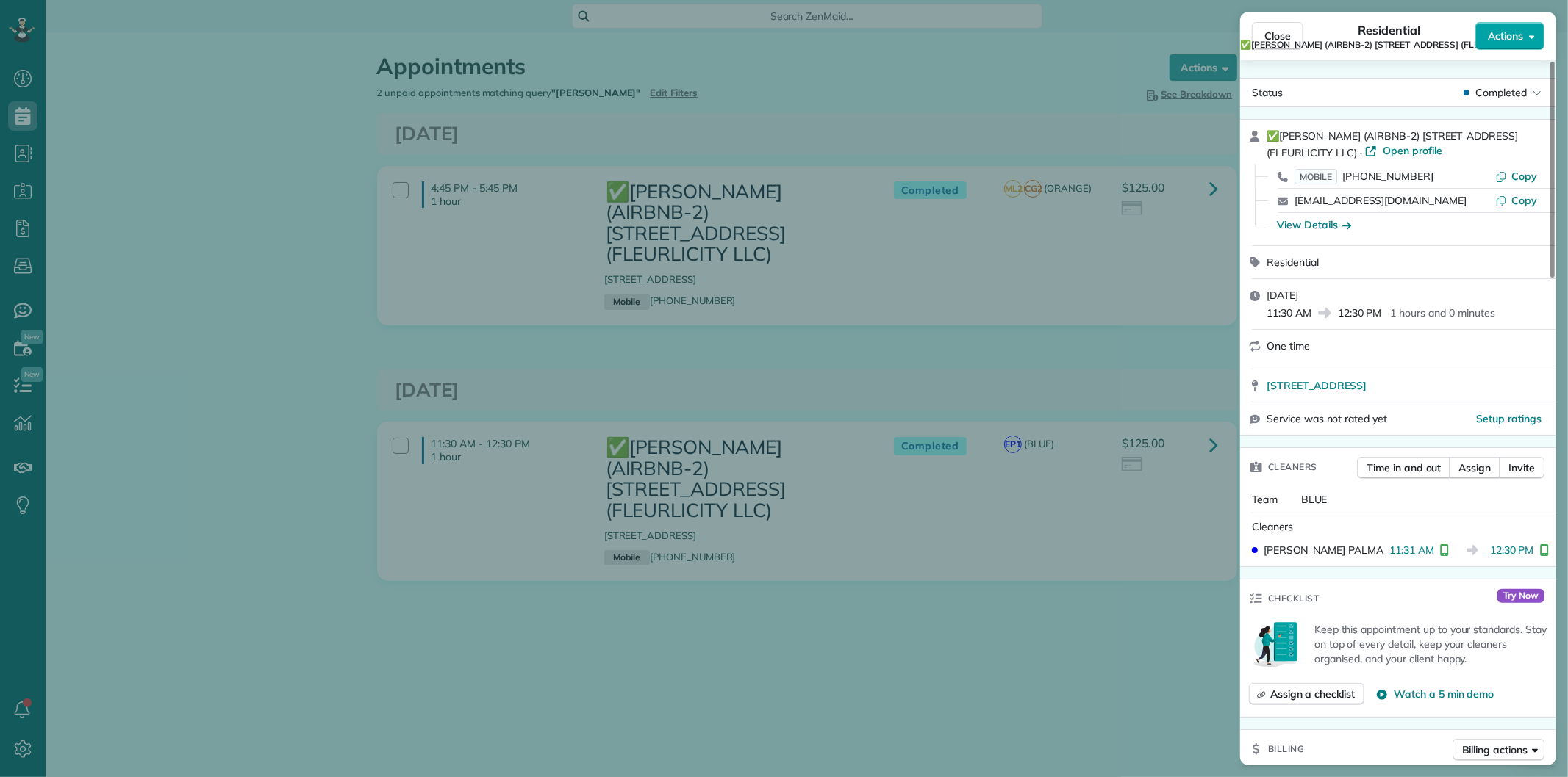
click at [1502, 42] on span "Actions" at bounding box center [1505, 36] width 35 height 15
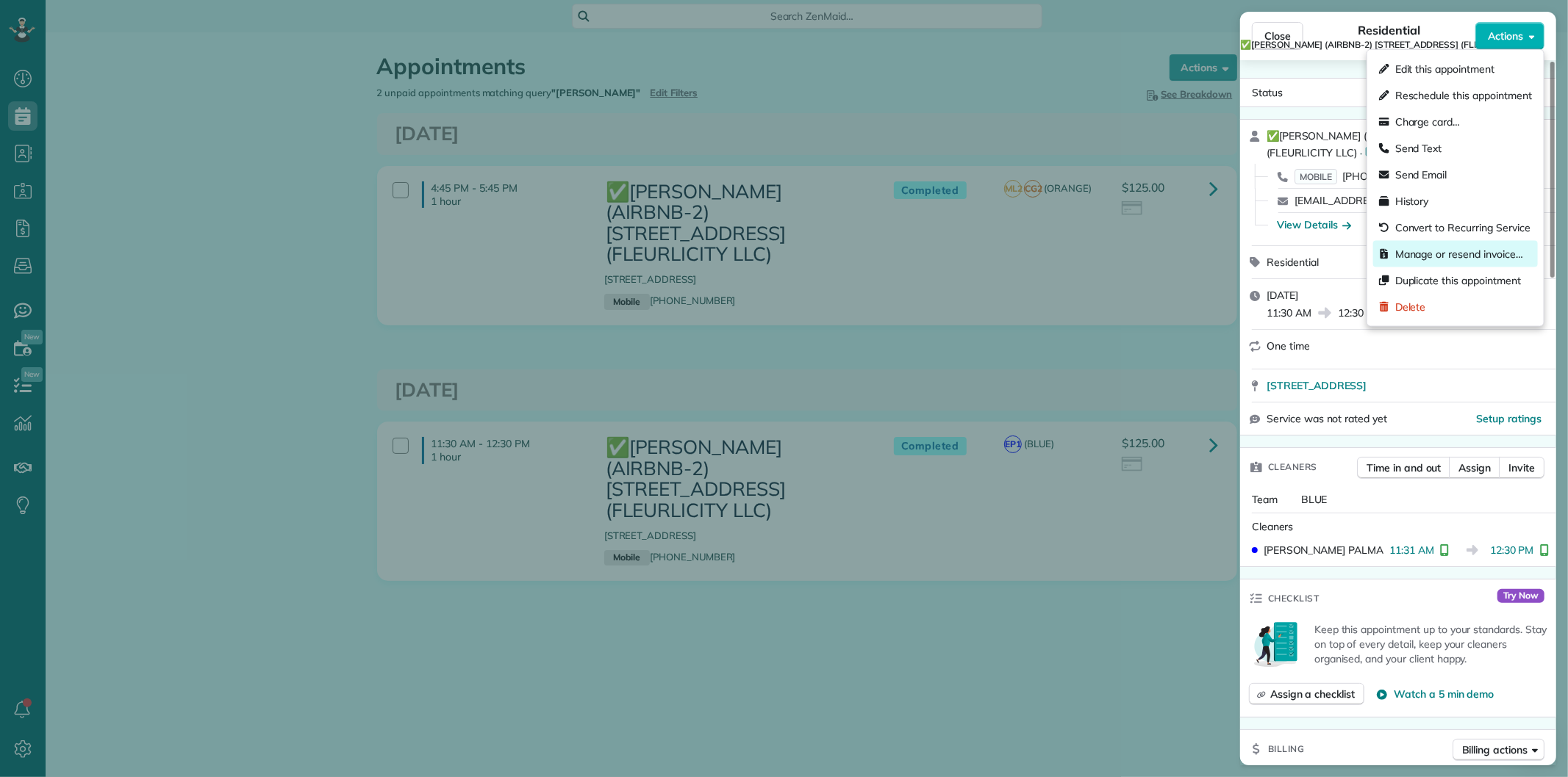
click at [1423, 257] on span "Manage or resend invoice…" at bounding box center [1459, 254] width 128 height 15
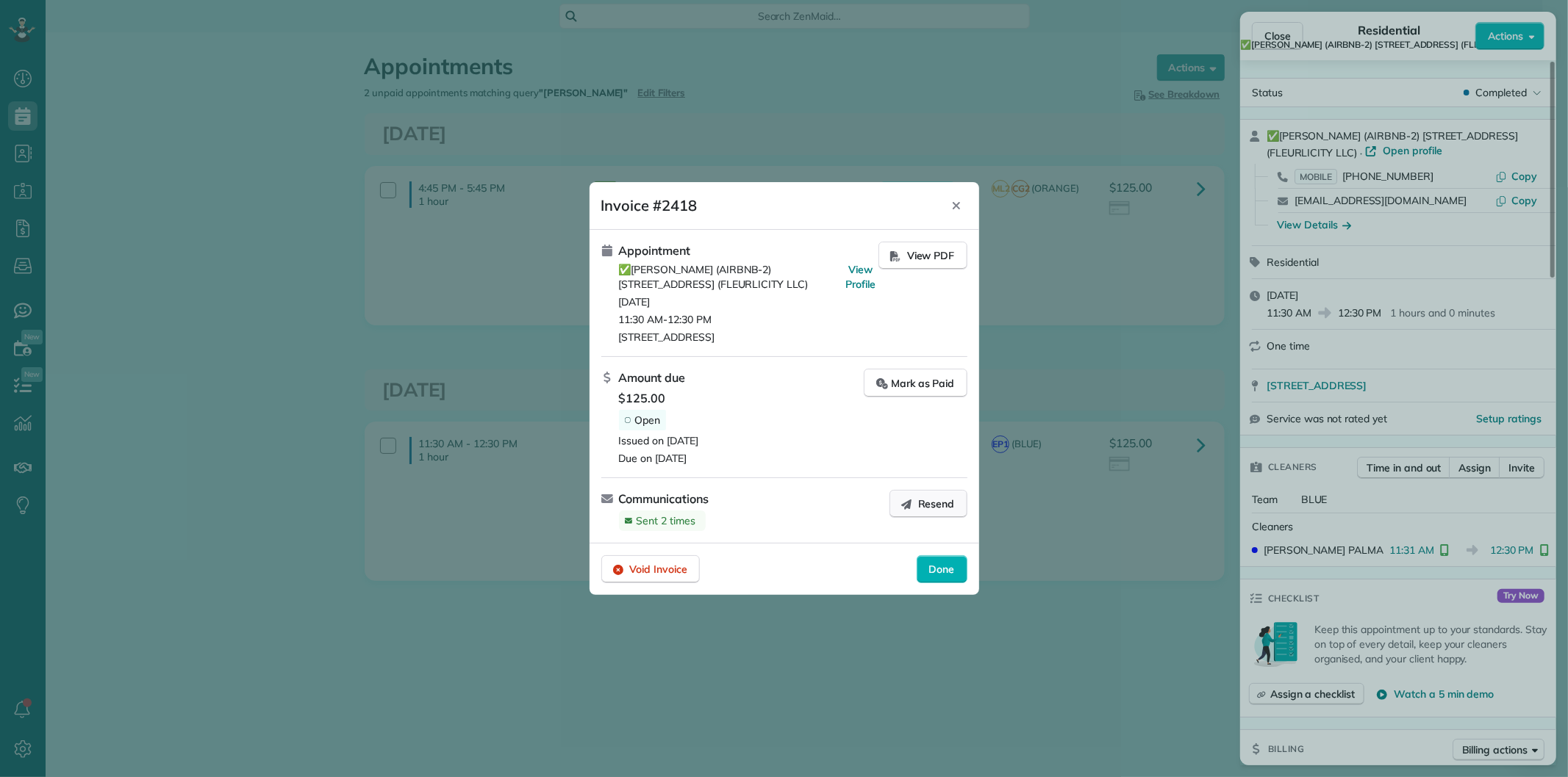
click at [928, 505] on span "Resend" at bounding box center [936, 504] width 37 height 15
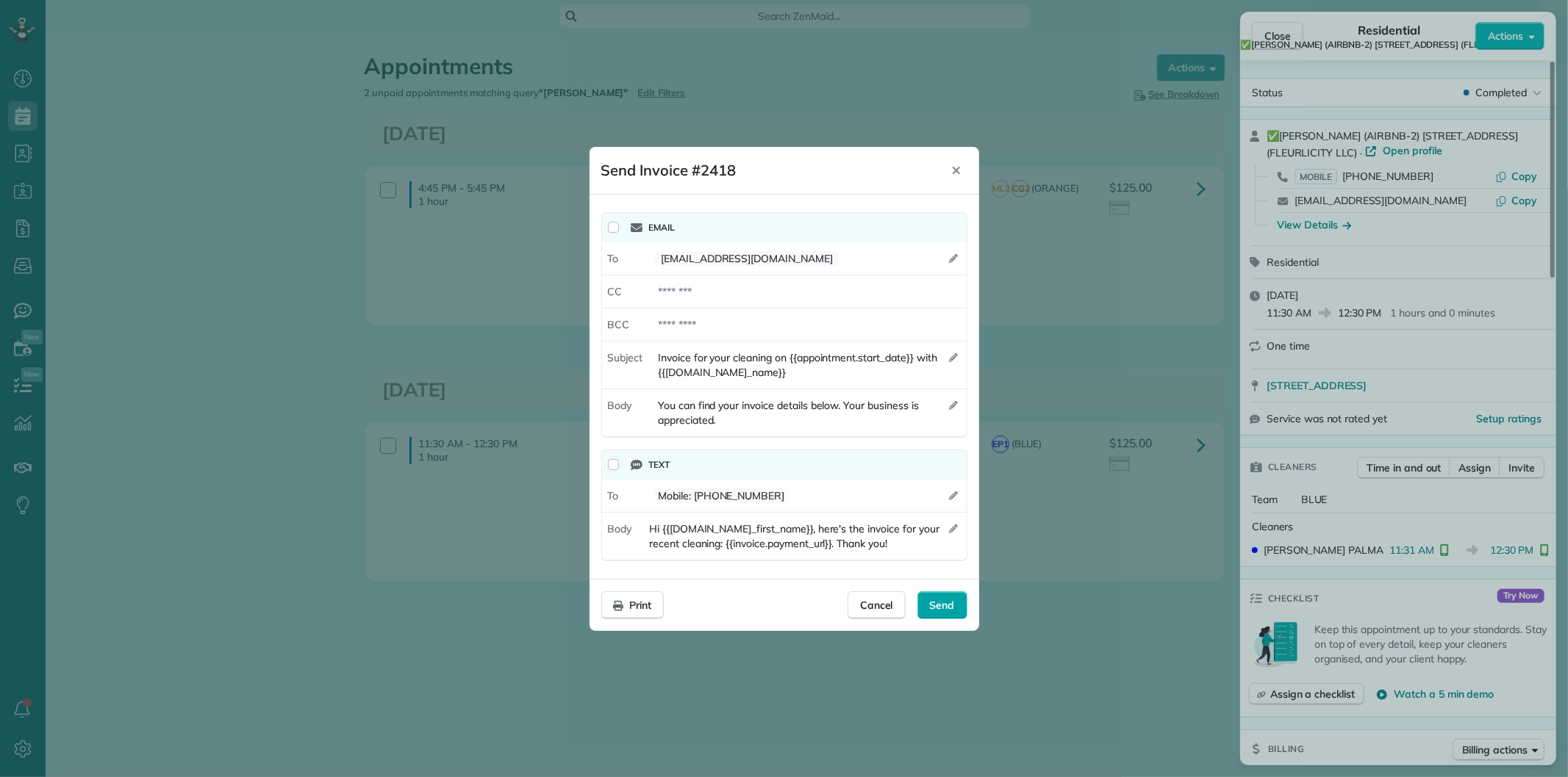
click at [938, 596] on div "Send" at bounding box center [942, 606] width 50 height 28
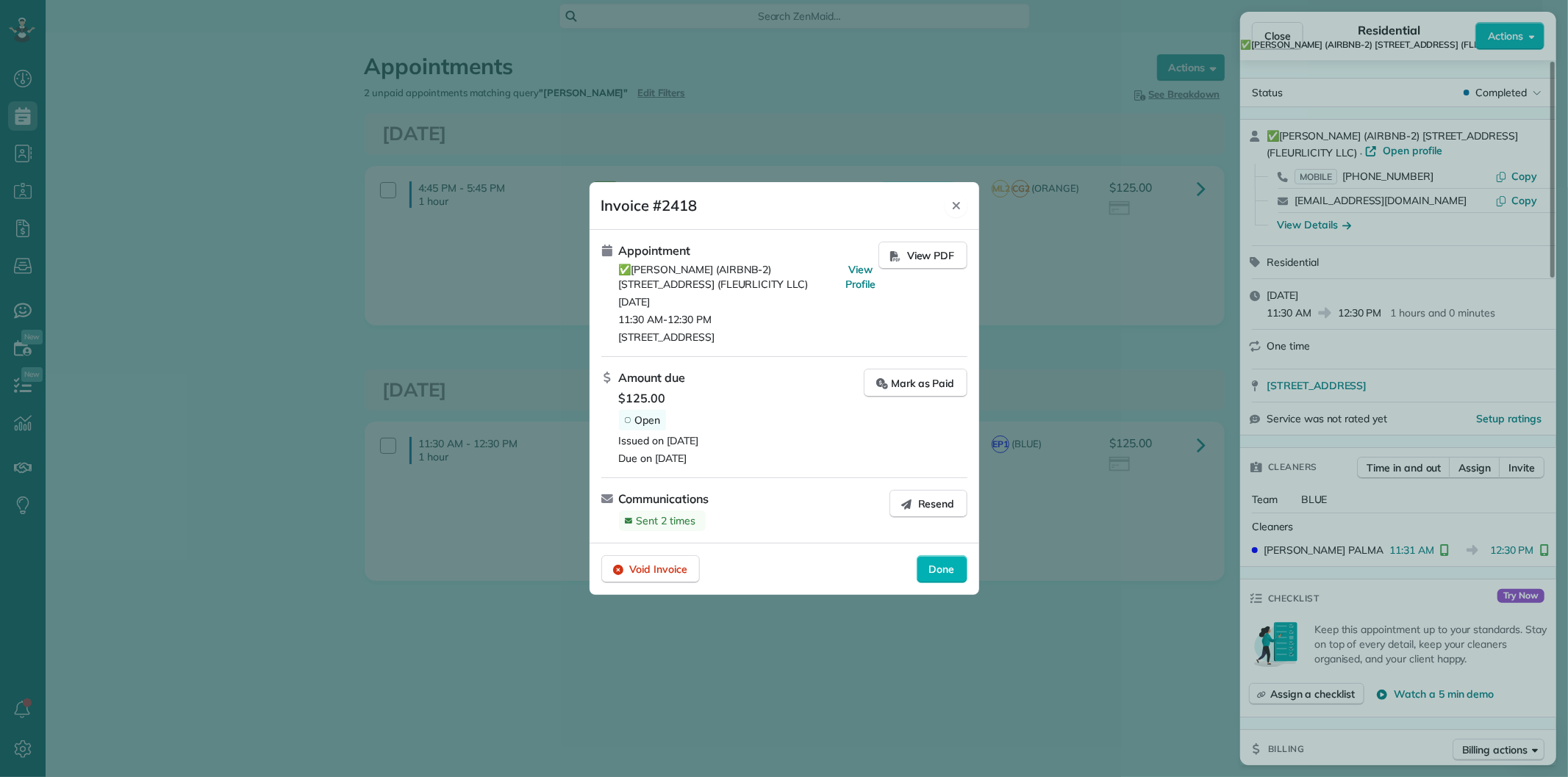
click at [956, 204] on icon "Close" at bounding box center [956, 205] width 7 height 7
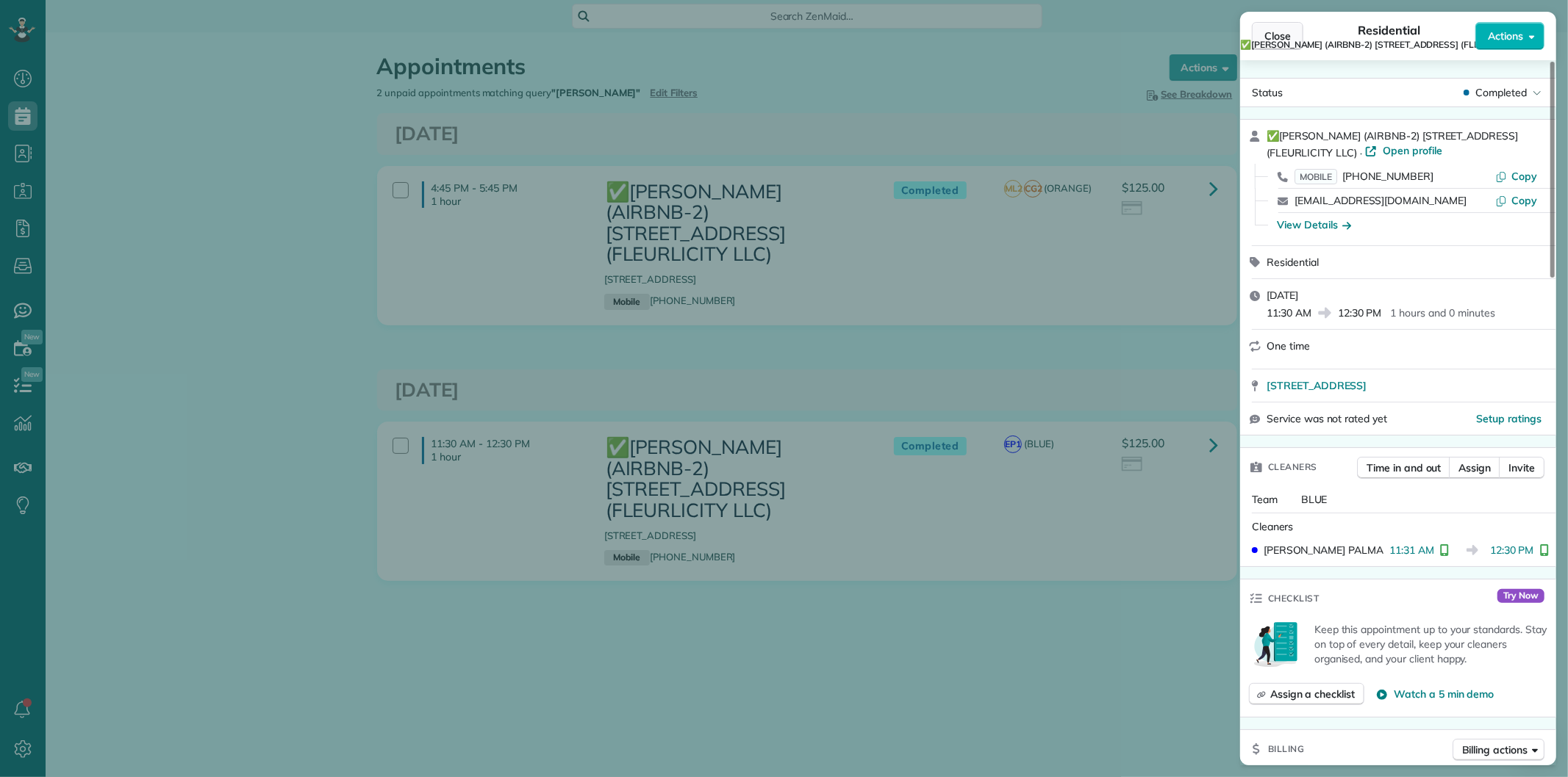
click at [1268, 31] on span "Close" at bounding box center [1277, 36] width 27 height 15
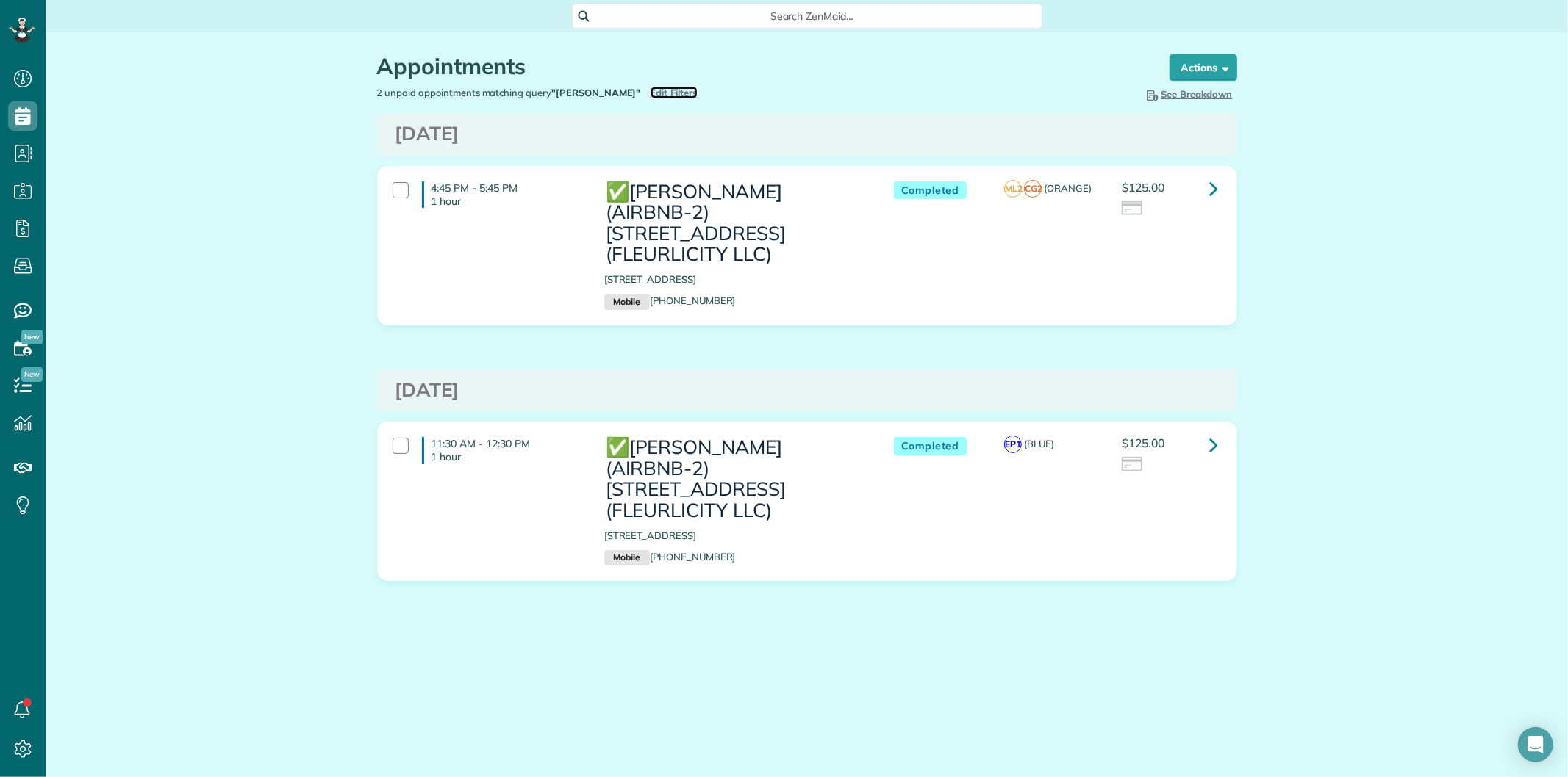
click at [689, 92] on span "Edit Filters" at bounding box center [674, 92] width 48 height 12
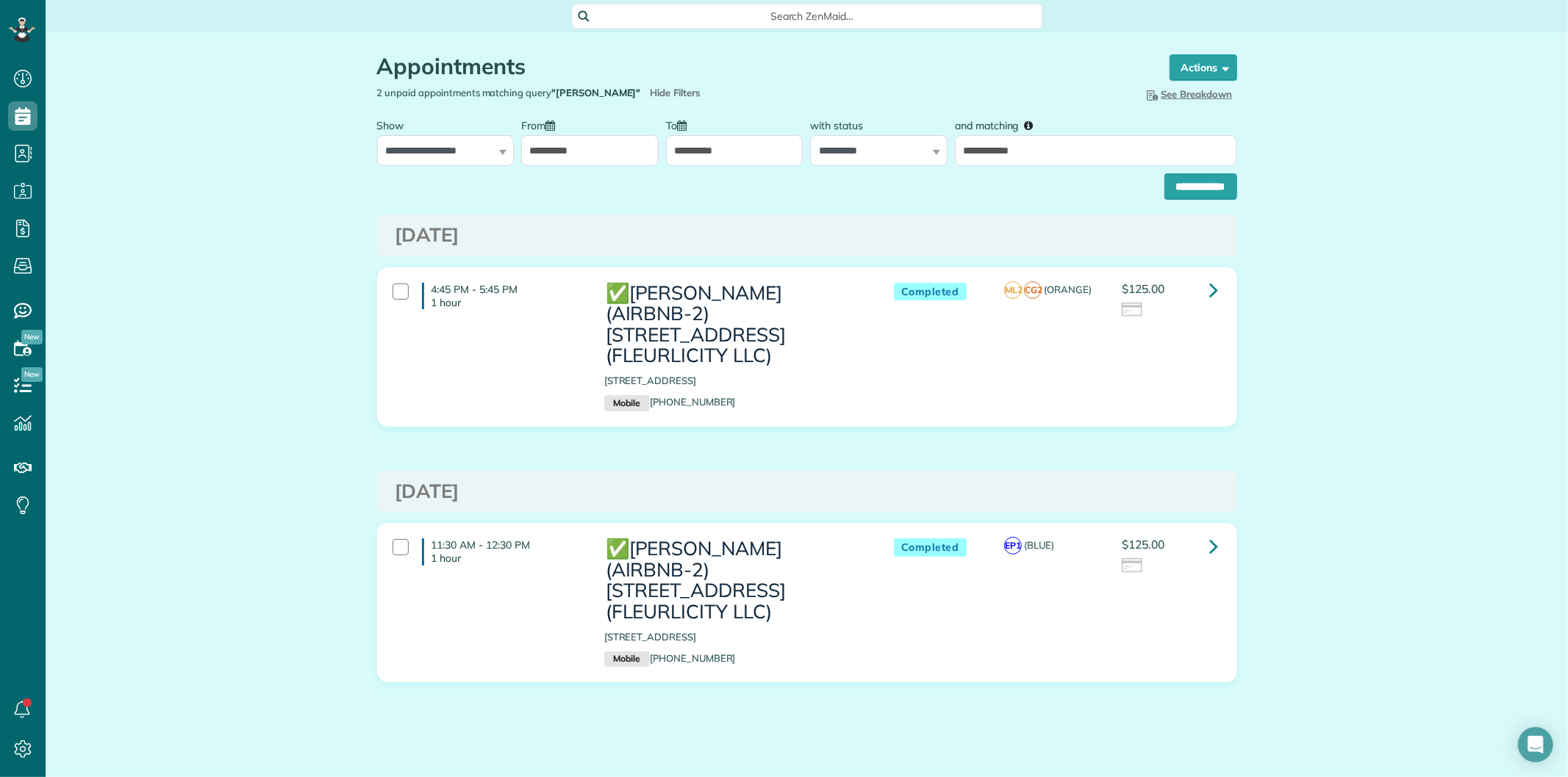
click at [1055, 130] on div "**********" at bounding box center [1095, 138] width 289 height 55
click at [1062, 151] on input "**********" at bounding box center [1095, 150] width 282 height 31
paste input "**********"
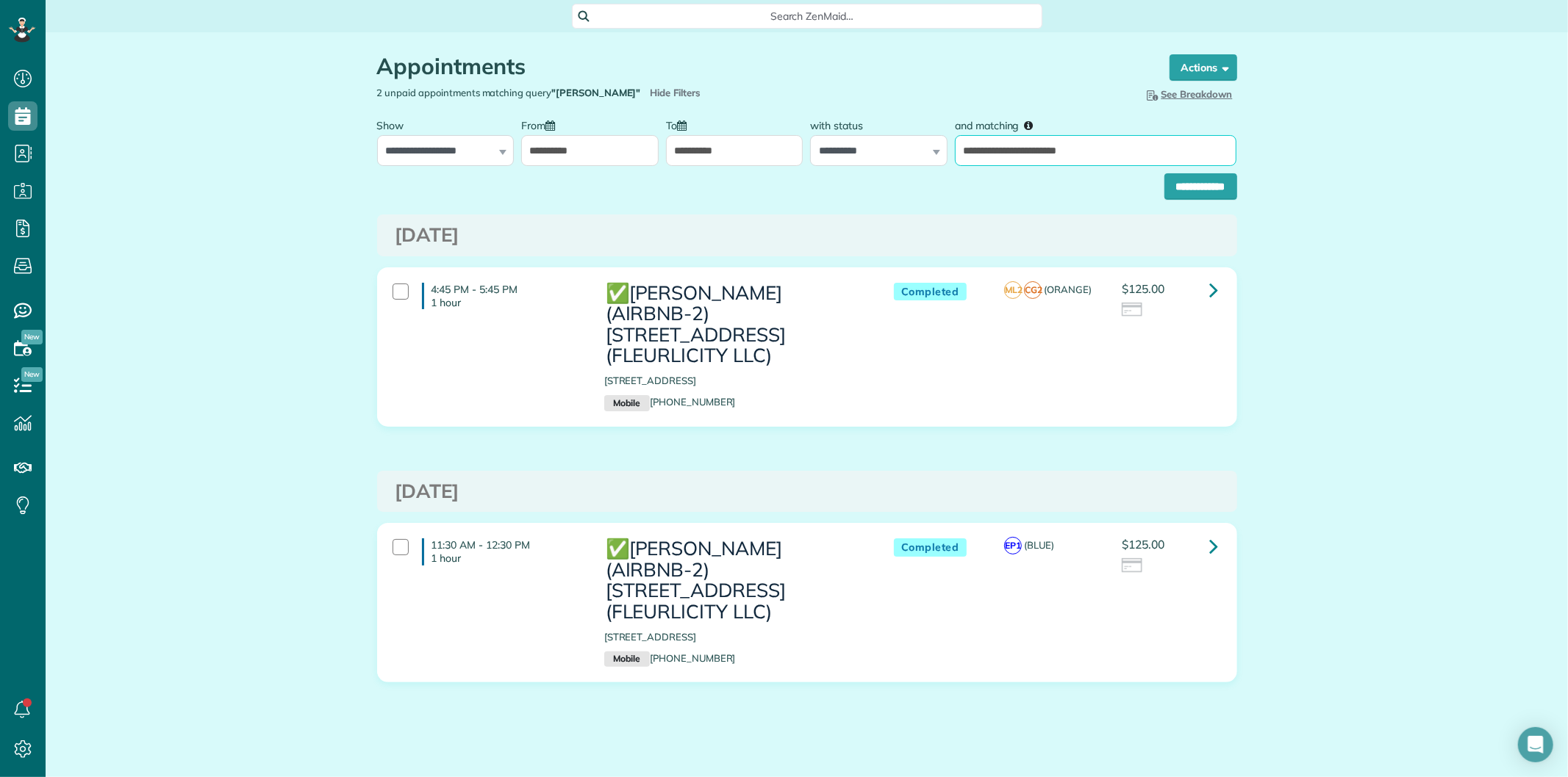
type input "**********"
click at [1006, 202] on div "Appointments the List View [2 min] Schedule Changes Actions Create Appointment …" at bounding box center [806, 412] width 882 height 761
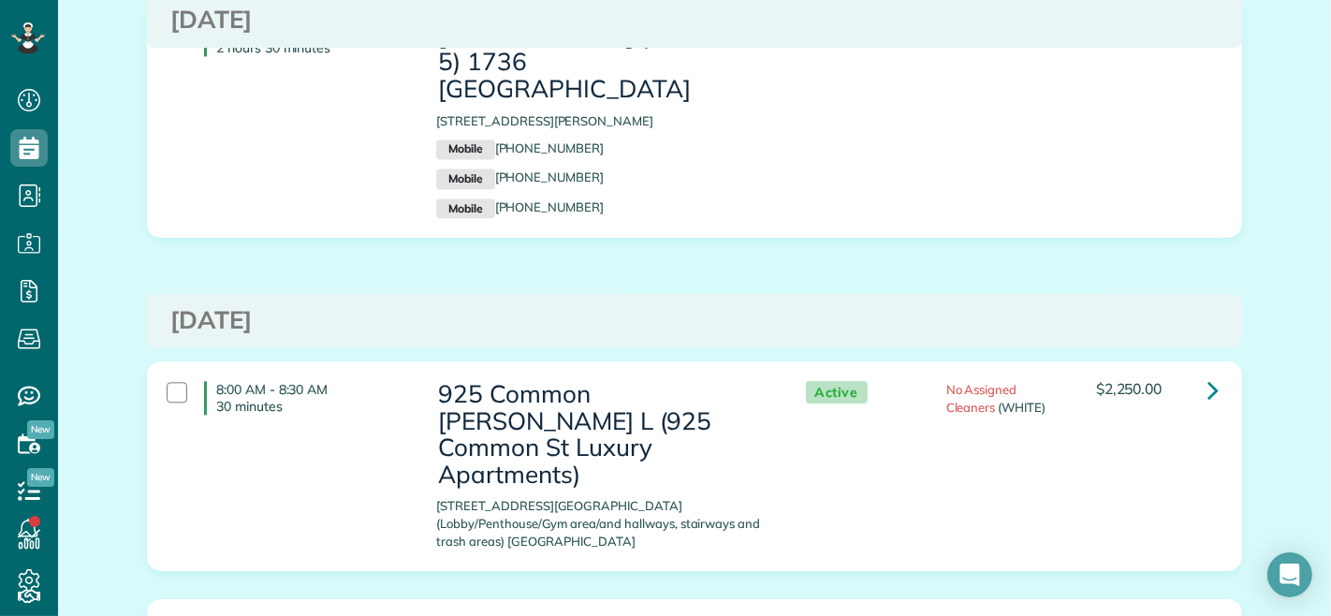
scroll to position [3536, 0]
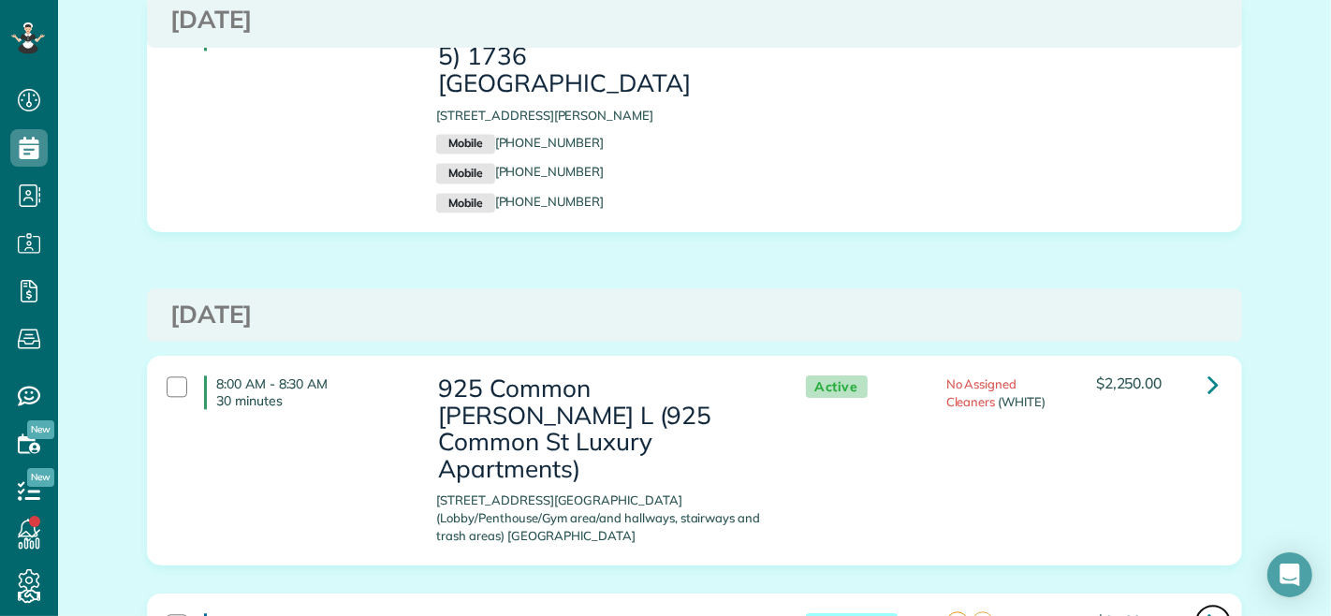
click at [1208, 606] on icon at bounding box center [1213, 622] width 11 height 33
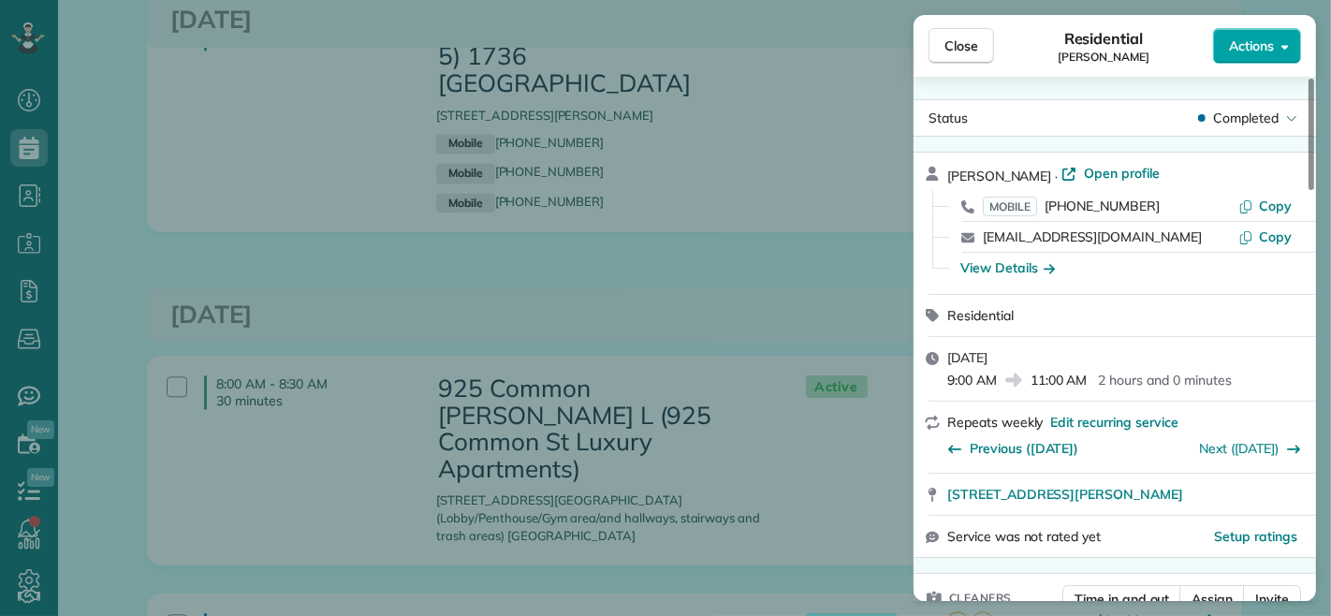
click at [1238, 35] on button "Actions" at bounding box center [1257, 46] width 88 height 36
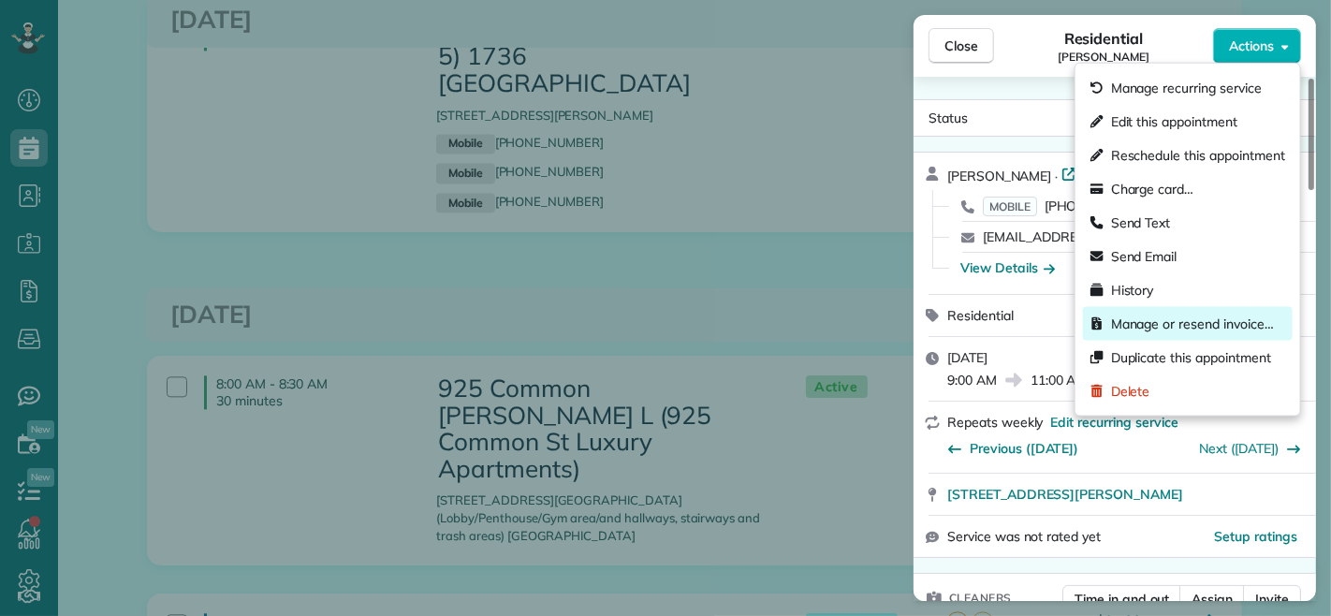
click at [1173, 330] on span "Manage or resend invoice…" at bounding box center [1192, 324] width 163 height 19
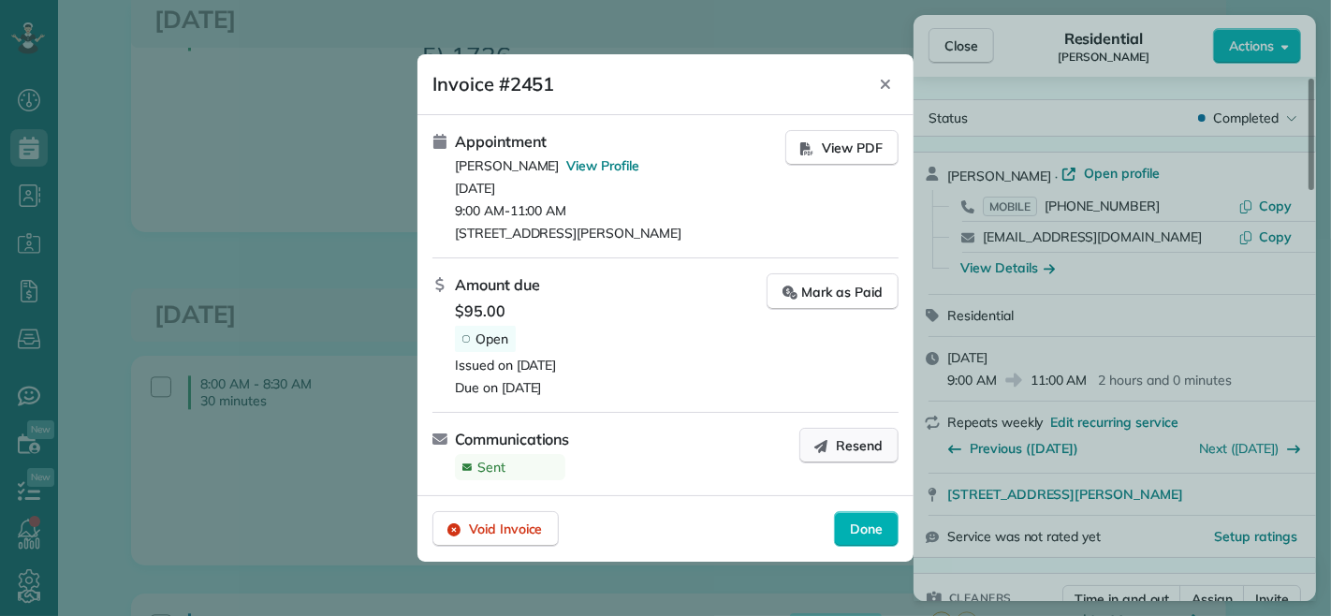
click at [861, 442] on span "Resend" at bounding box center [859, 445] width 47 height 19
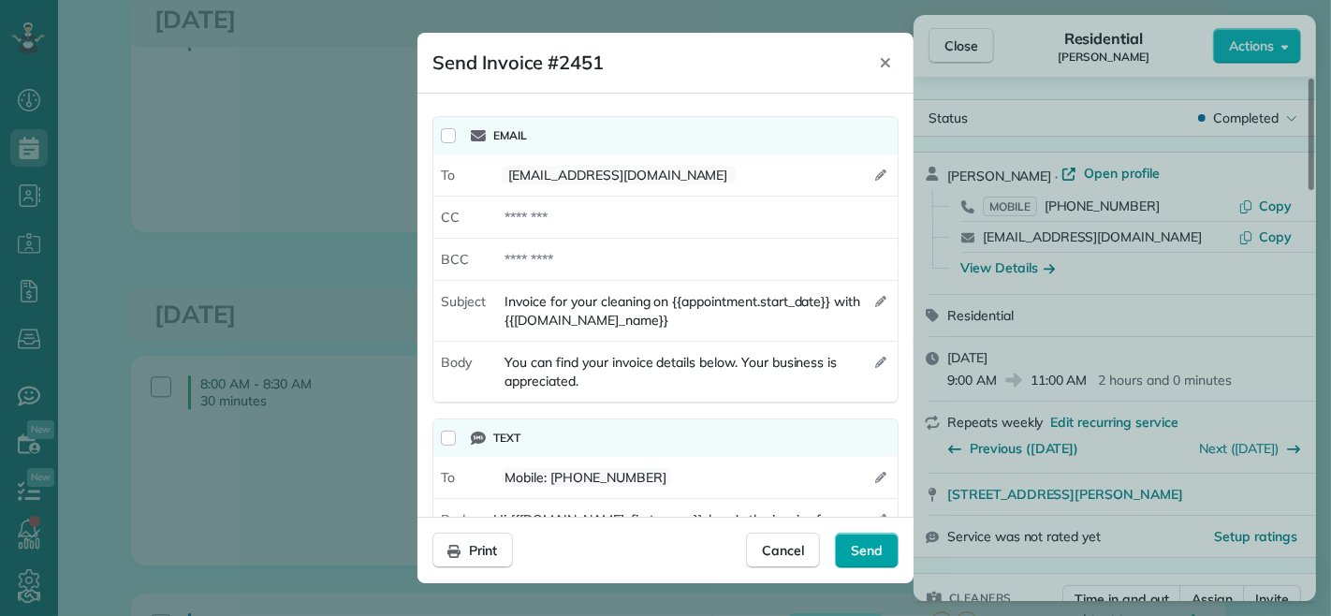
click at [857, 548] on span "Send" at bounding box center [867, 550] width 32 height 19
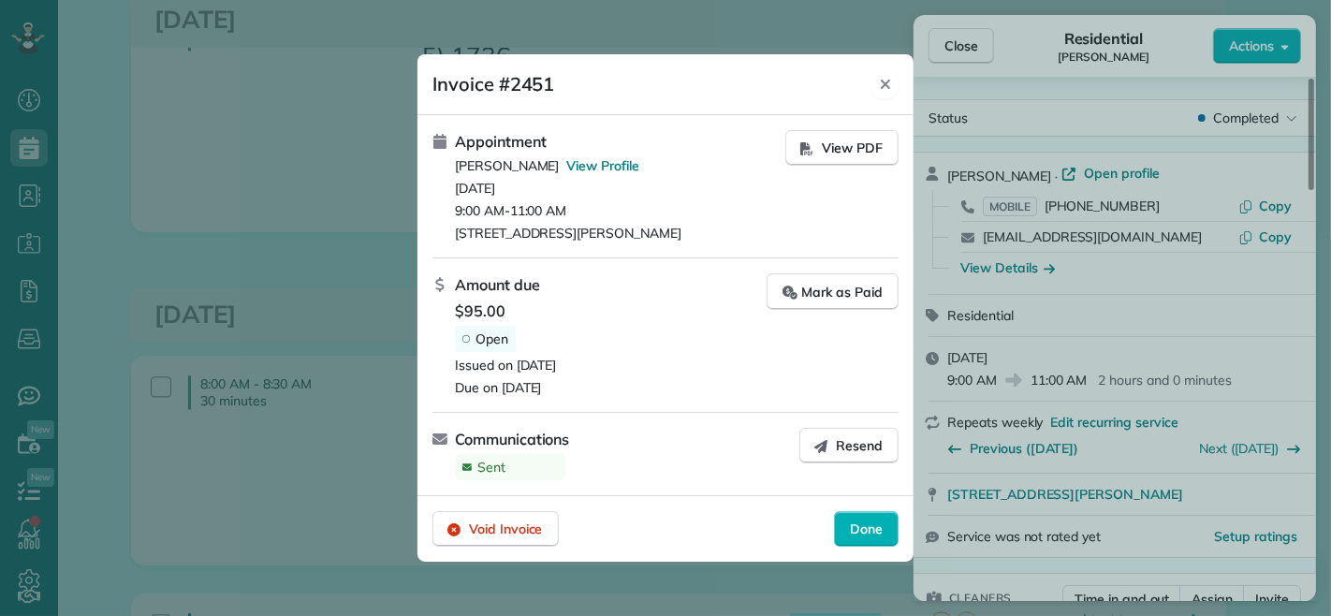
click at [890, 81] on icon "Close" at bounding box center [885, 84] width 15 height 15
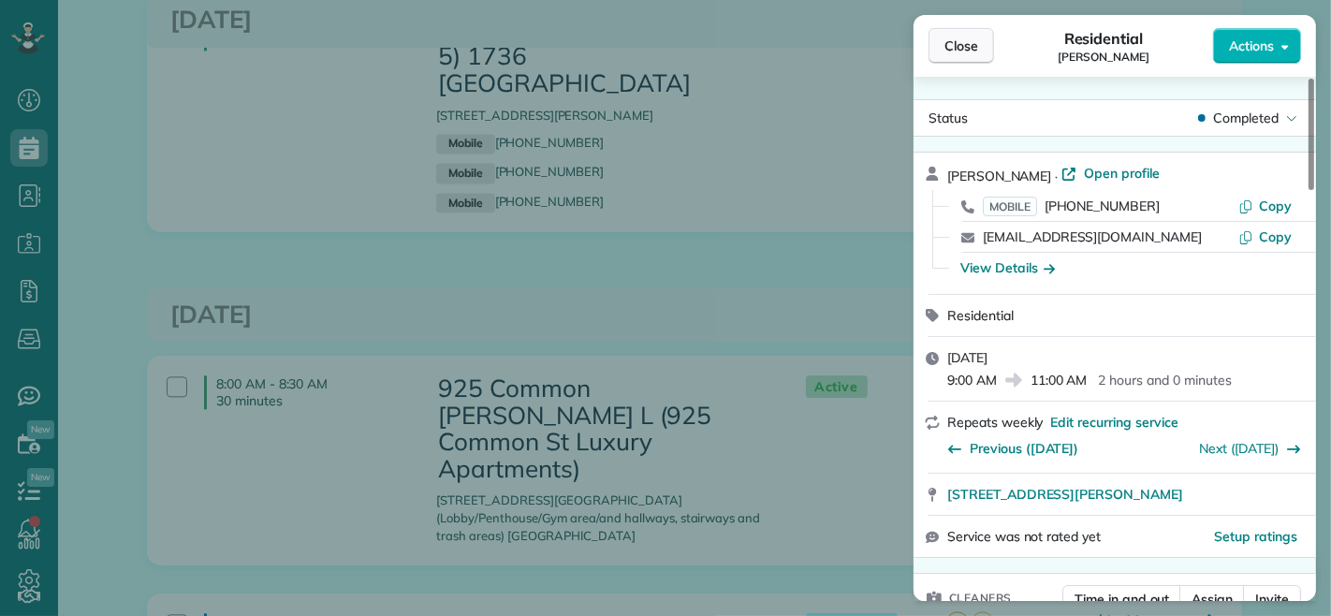
click at [949, 54] on span "Close" at bounding box center [962, 46] width 34 height 19
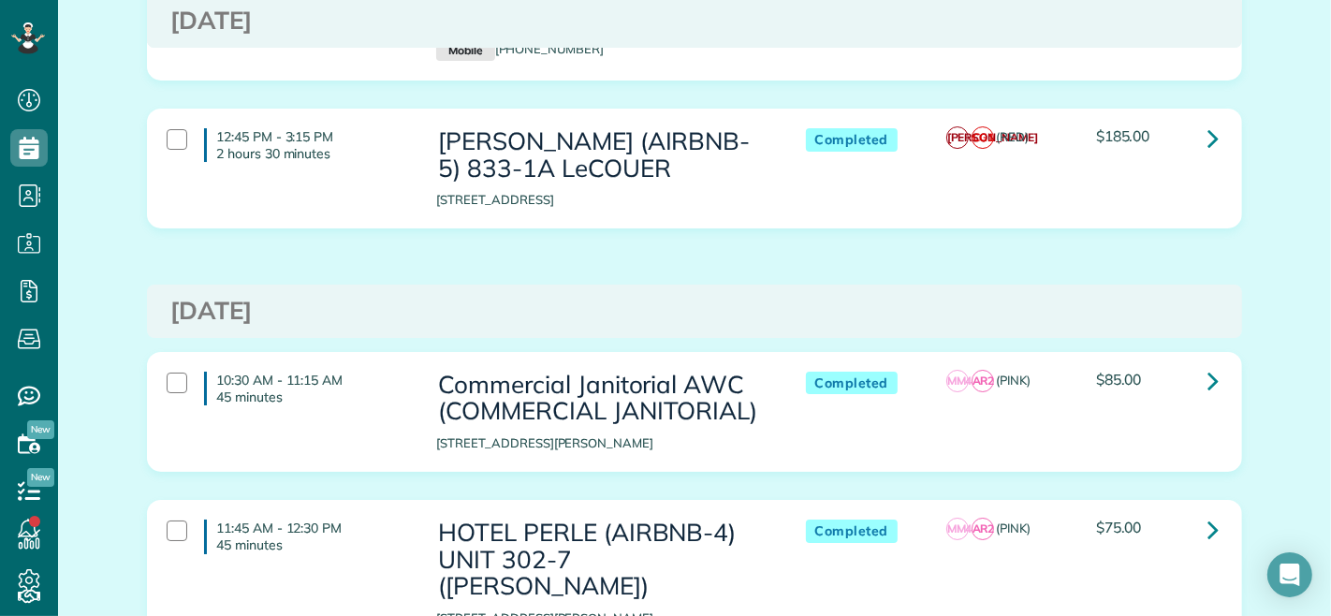
scroll to position [5617, 0]
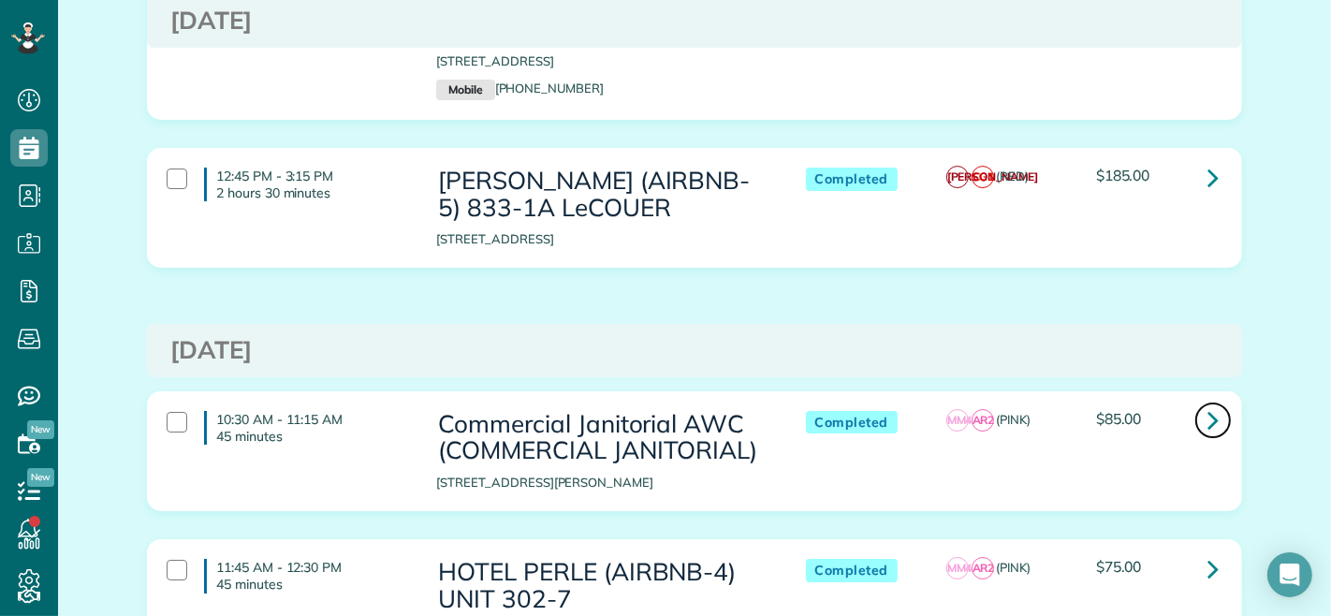
click at [1208, 403] on icon at bounding box center [1213, 419] width 11 height 33
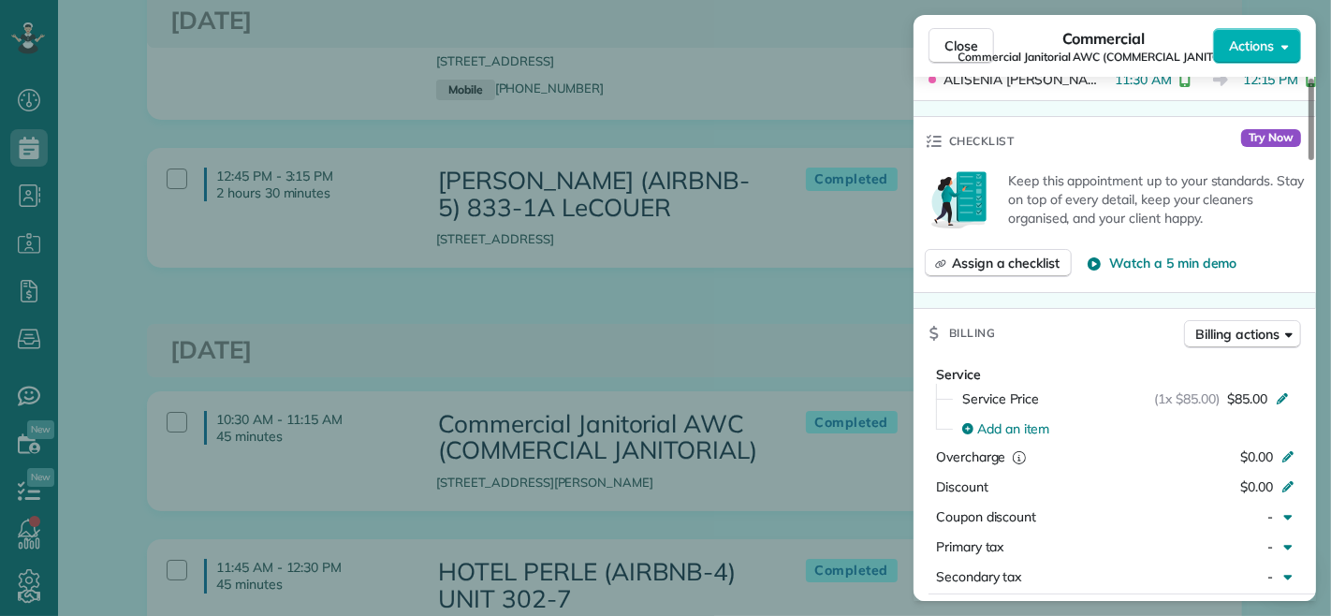
scroll to position [727, 0]
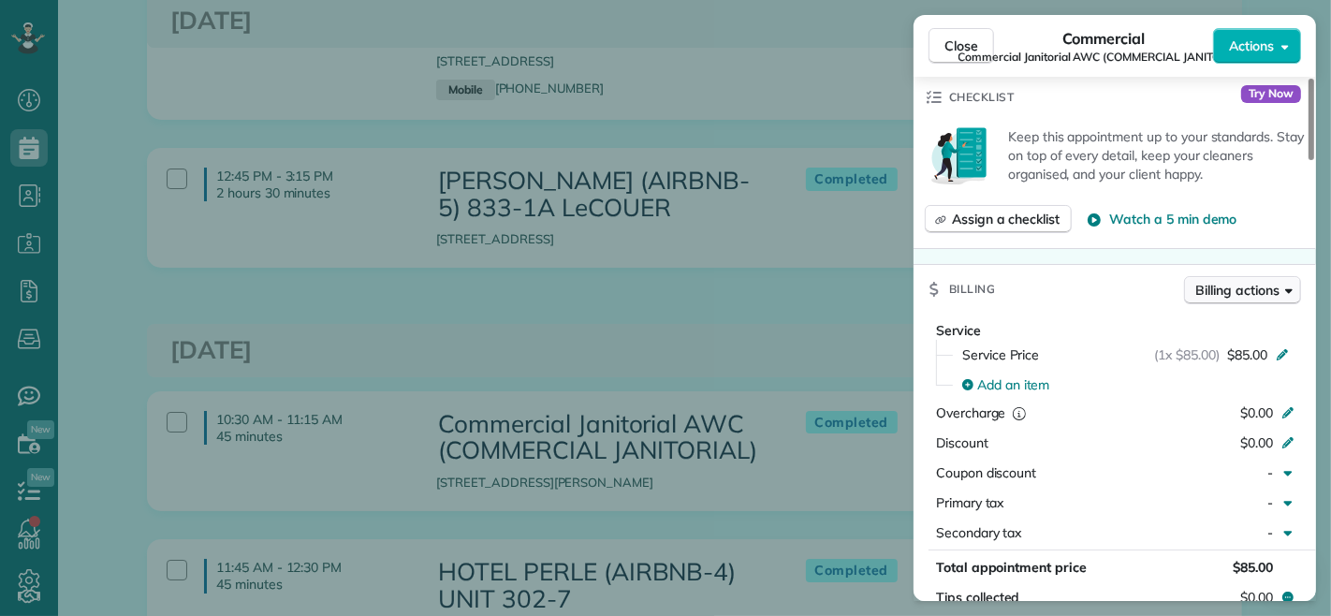
click at [1234, 287] on span "Billing actions" at bounding box center [1237, 290] width 83 height 19
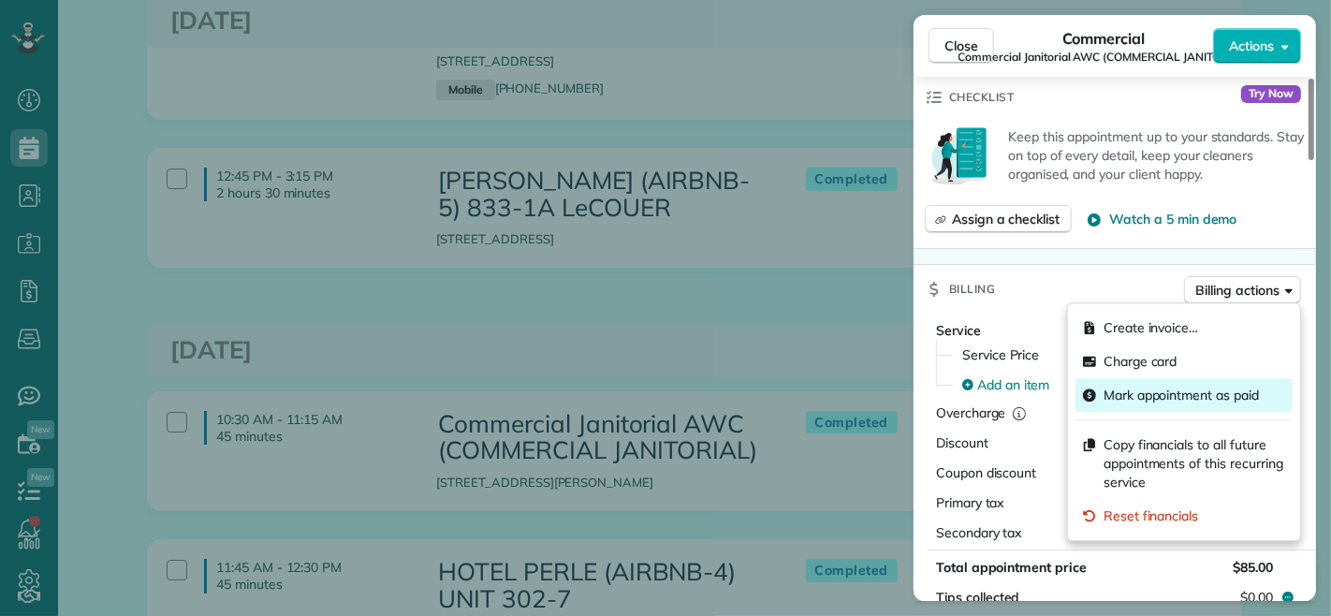
click at [1164, 399] on span "Mark appointment as paid" at bounding box center [1181, 395] width 155 height 19
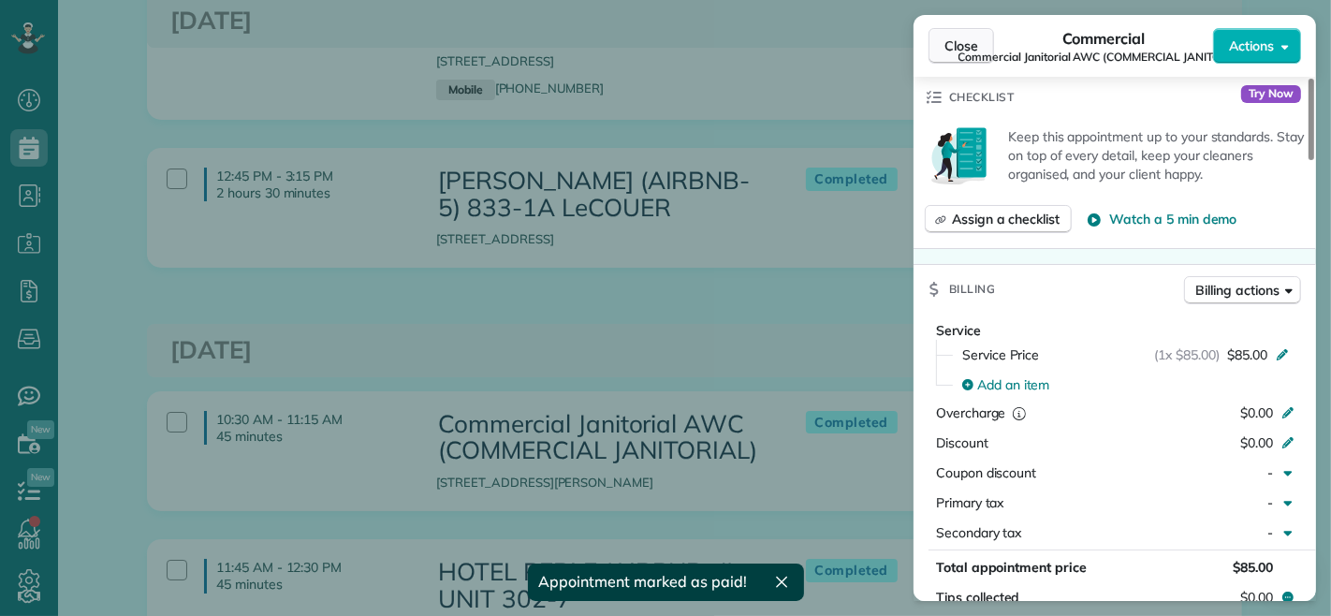
click at [957, 41] on span "Close" at bounding box center [962, 46] width 34 height 19
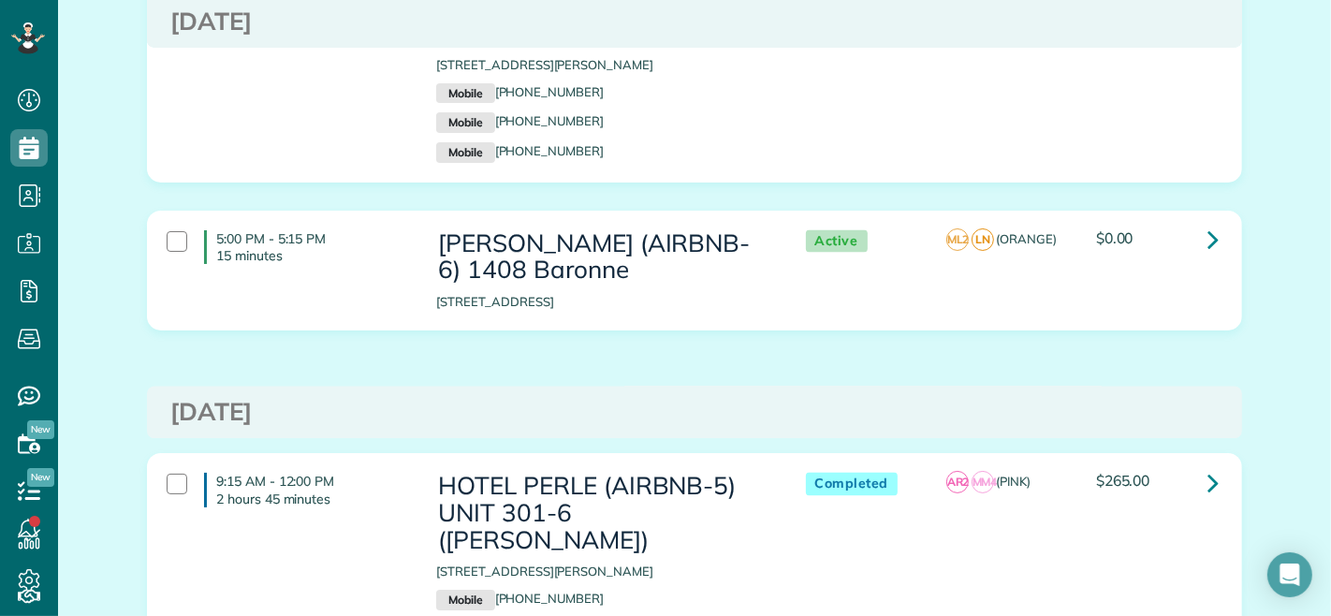
scroll to position [8944, 0]
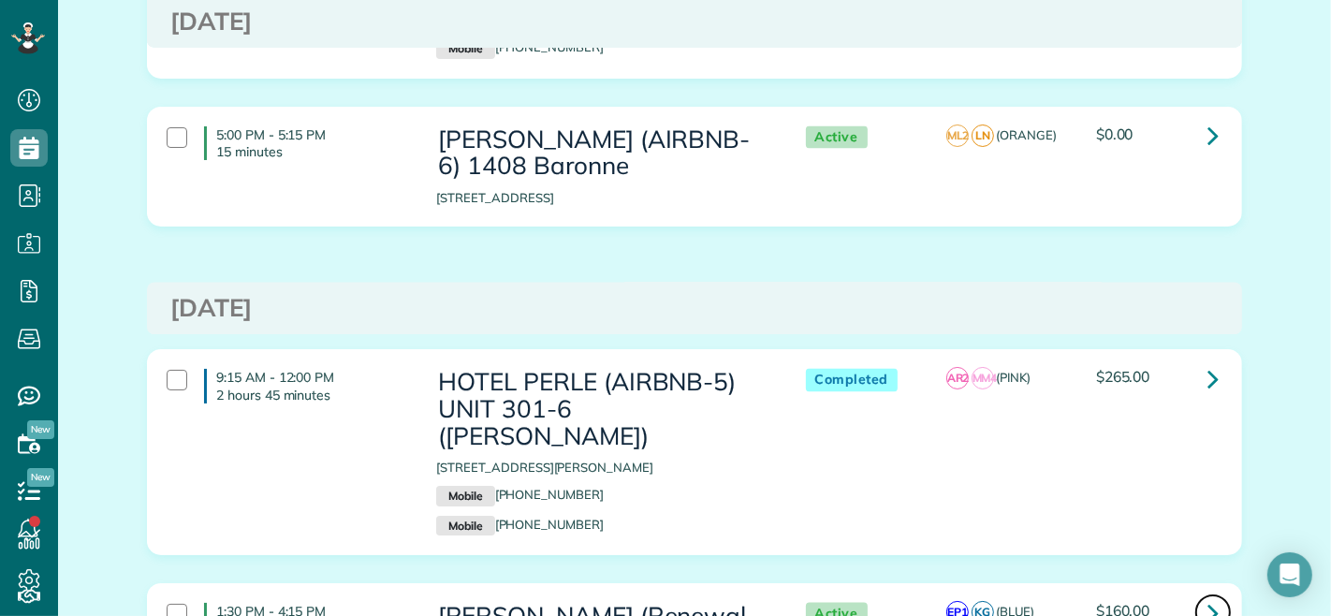
click at [1214, 593] on link at bounding box center [1212, 611] width 37 height 37
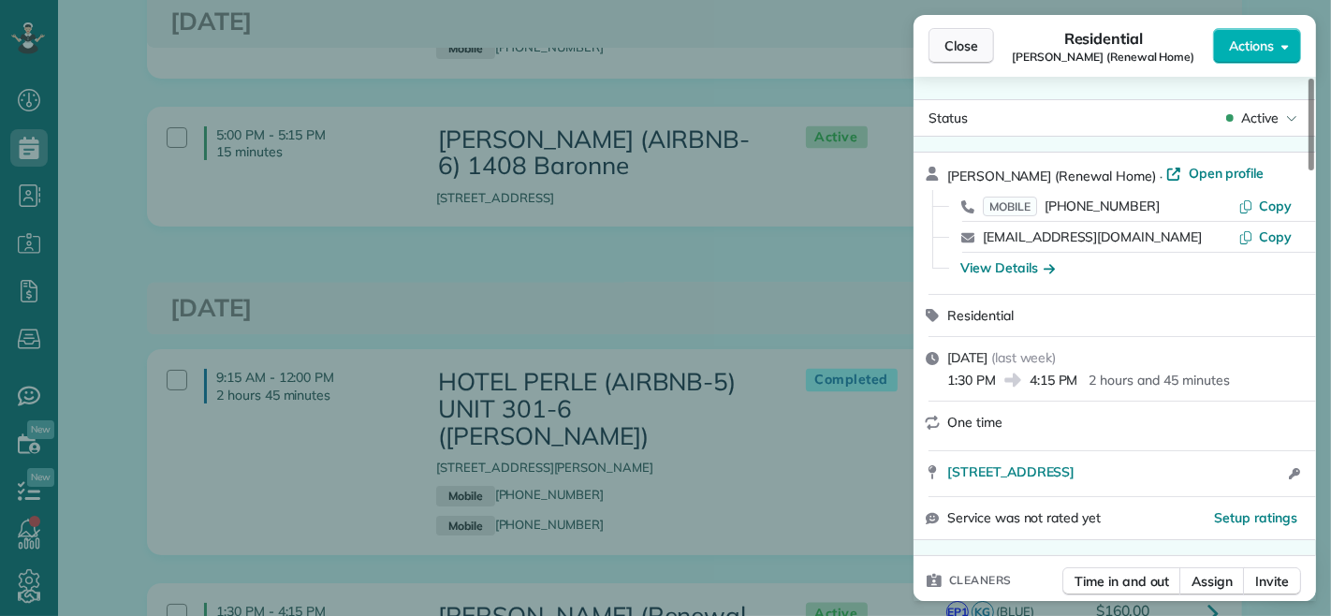
click at [948, 47] on span "Close" at bounding box center [962, 46] width 34 height 19
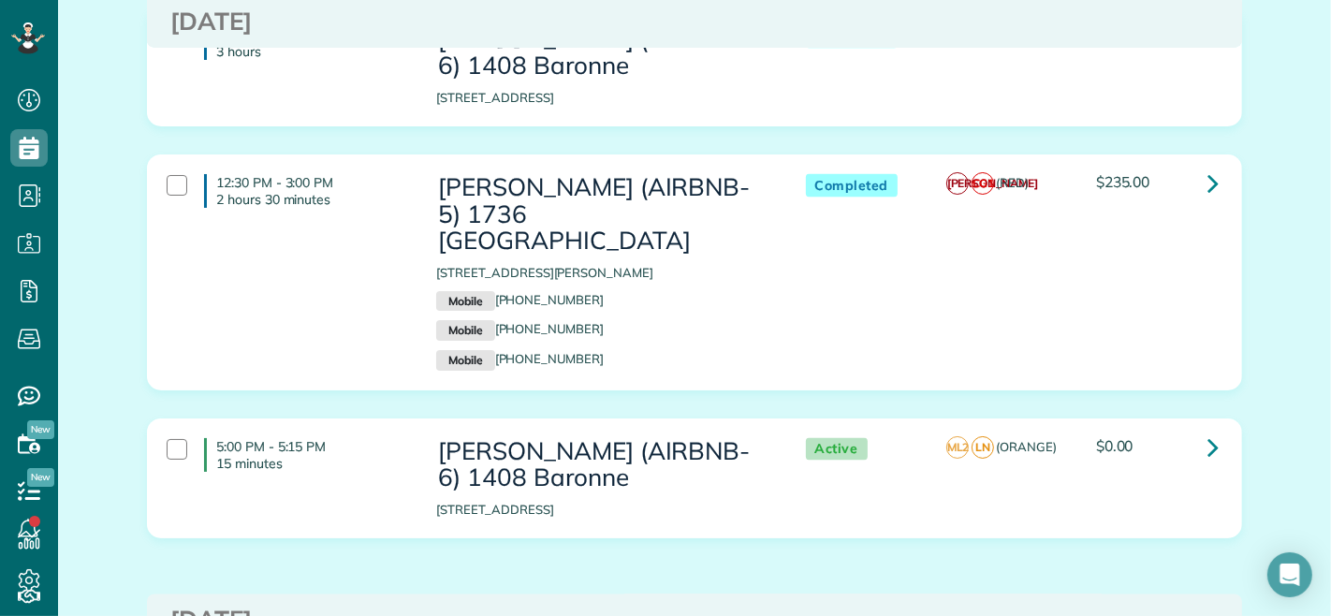
scroll to position [8736, 0]
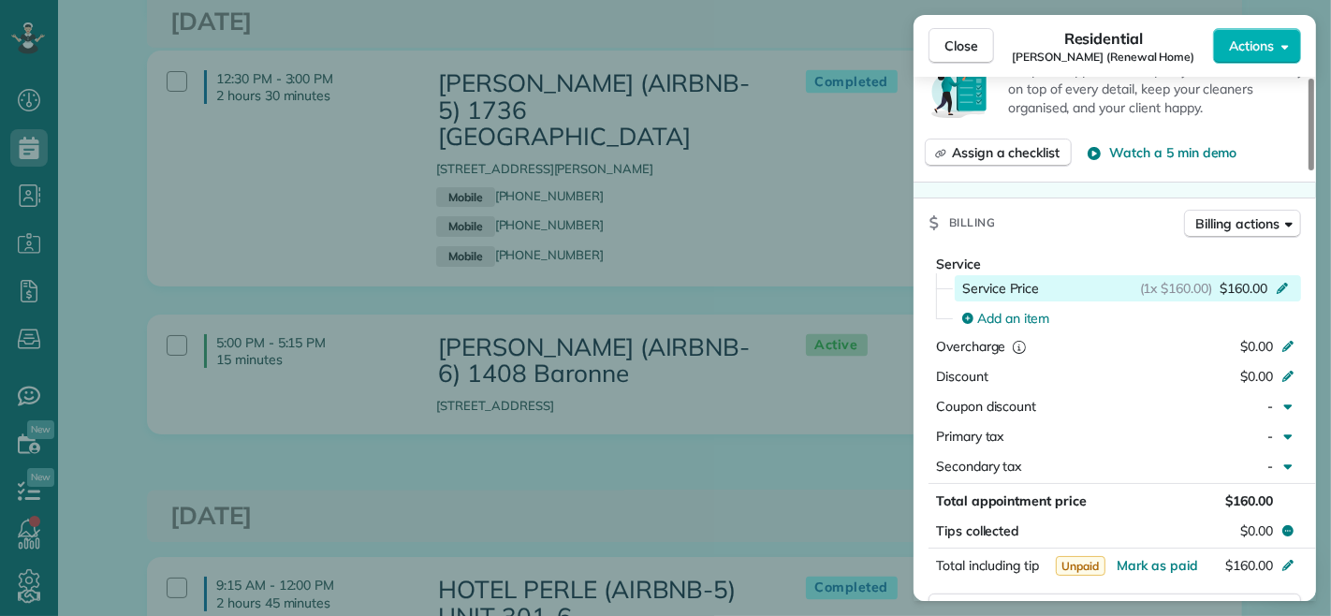
scroll to position [727, 0]
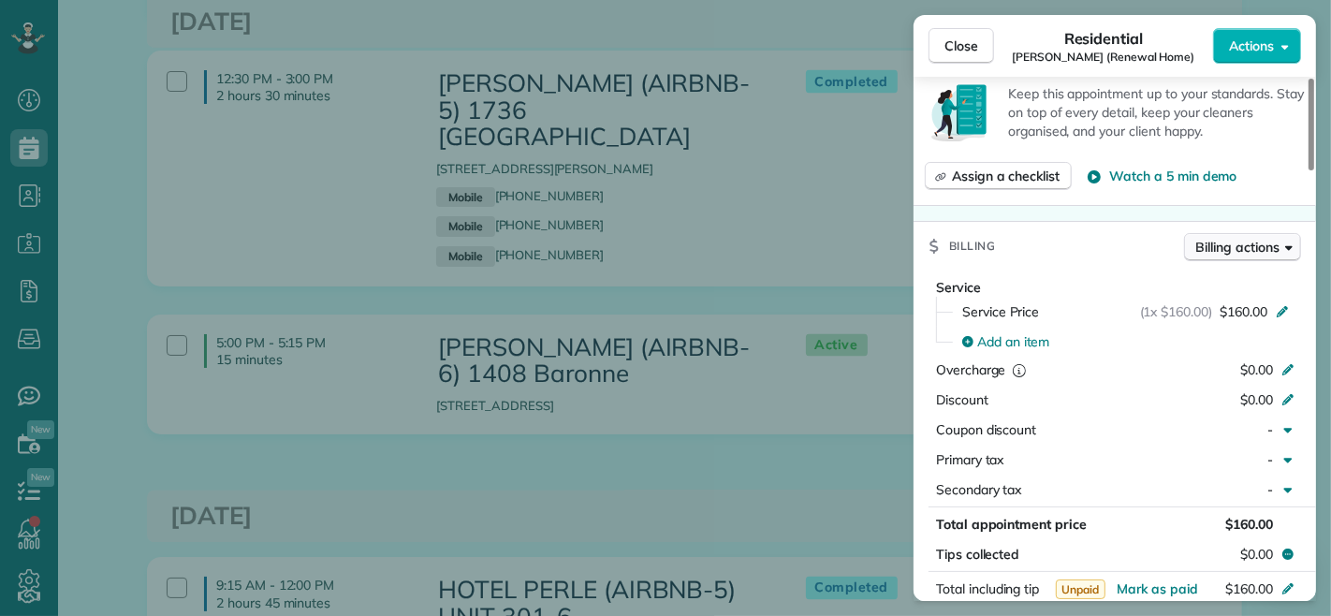
click at [1223, 245] on span "Billing actions" at bounding box center [1237, 247] width 83 height 19
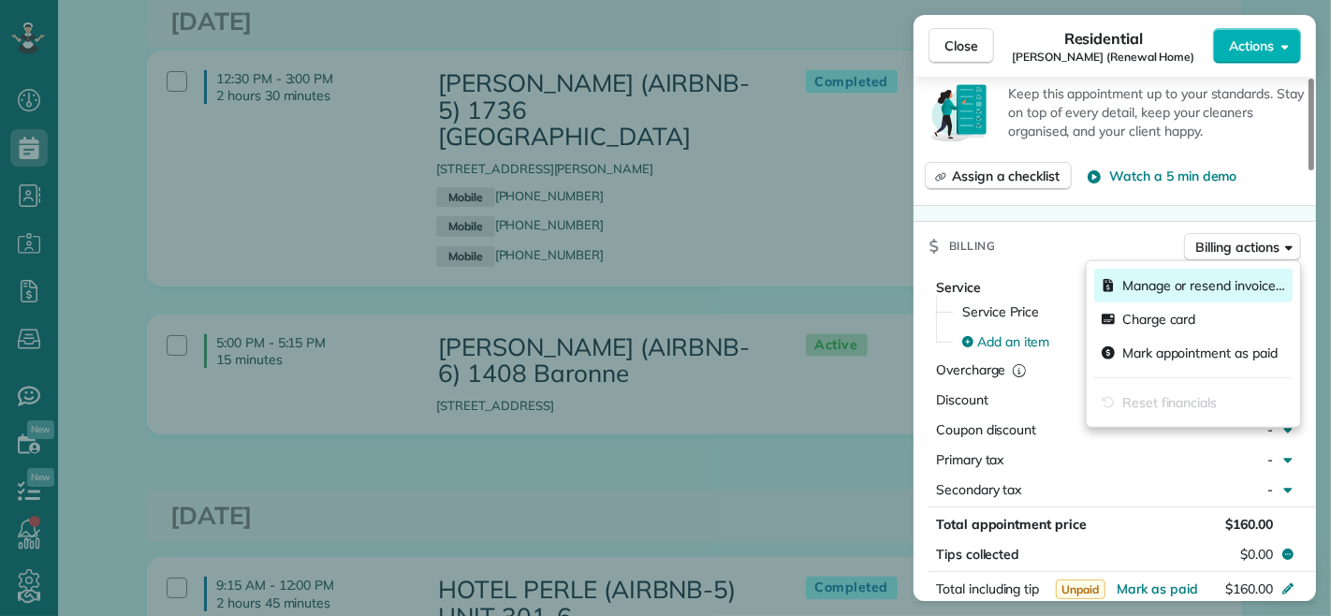
click at [1148, 278] on span "Manage or resend invoice…" at bounding box center [1203, 285] width 163 height 19
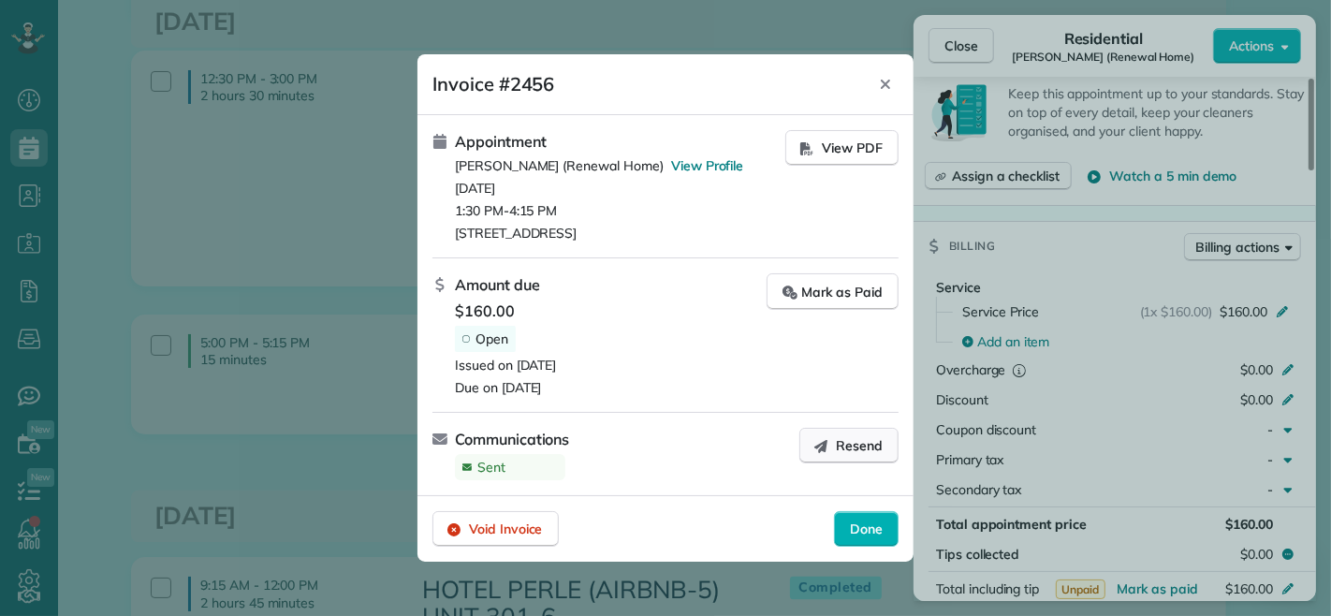
click at [854, 441] on span "Resend" at bounding box center [859, 445] width 47 height 19
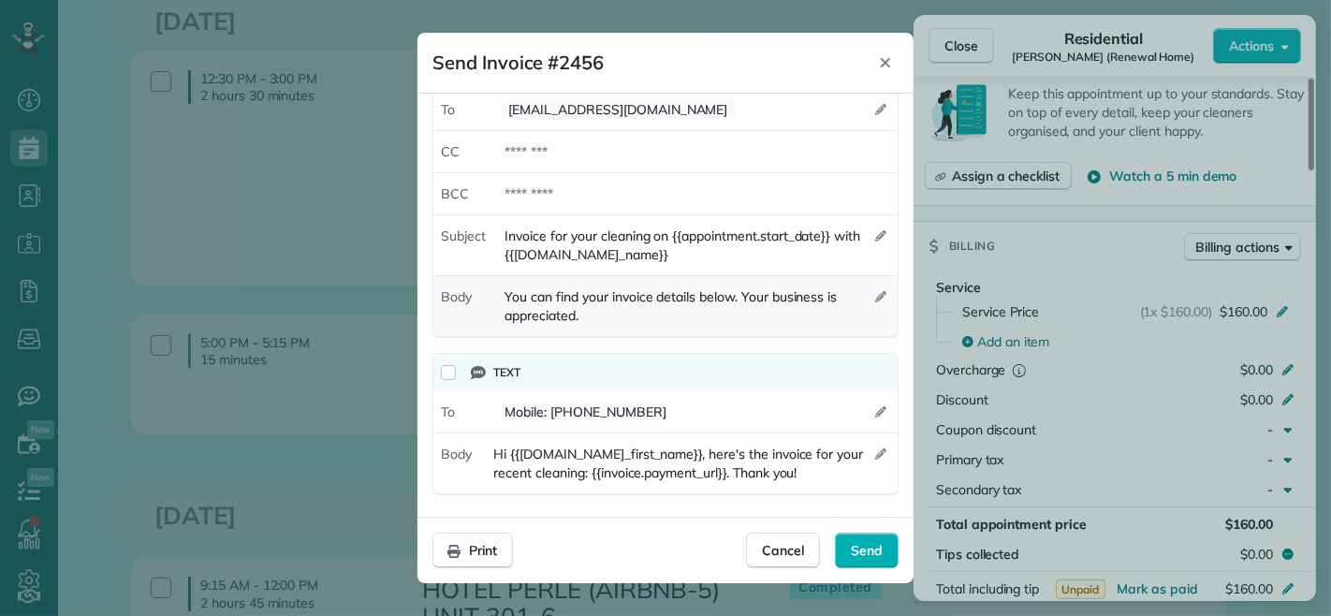
scroll to position [0, 0]
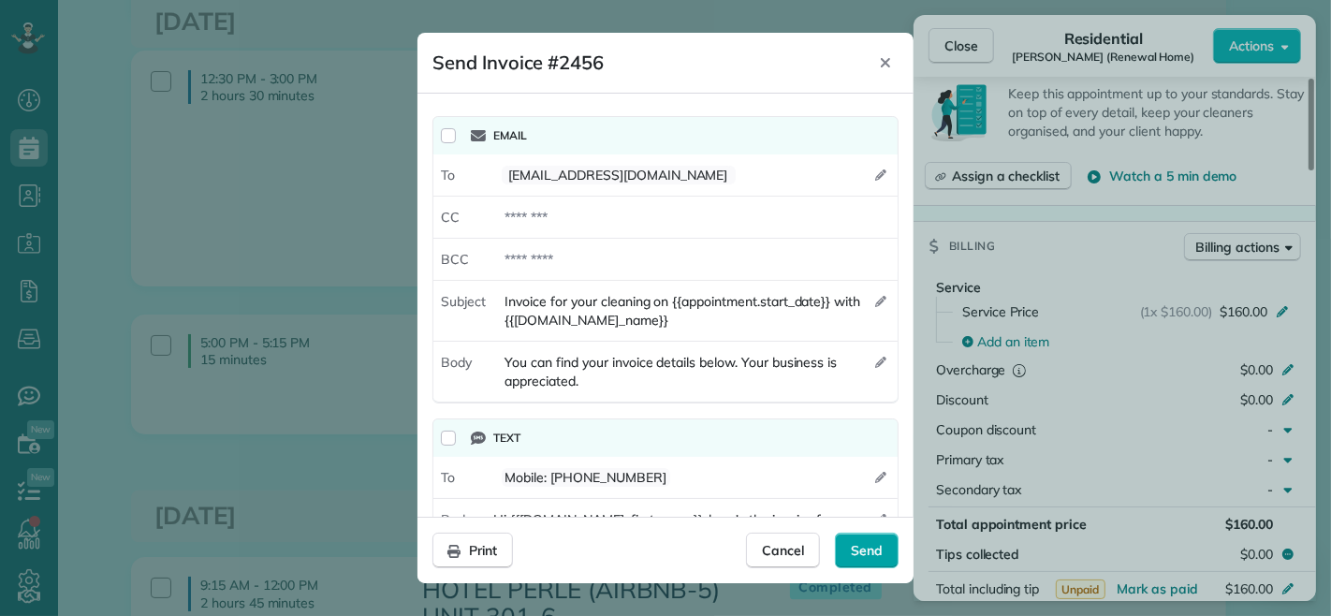
click at [869, 541] on span "Send" at bounding box center [867, 550] width 32 height 19
click at [796, 554] on span "Cancel" at bounding box center [783, 550] width 42 height 19
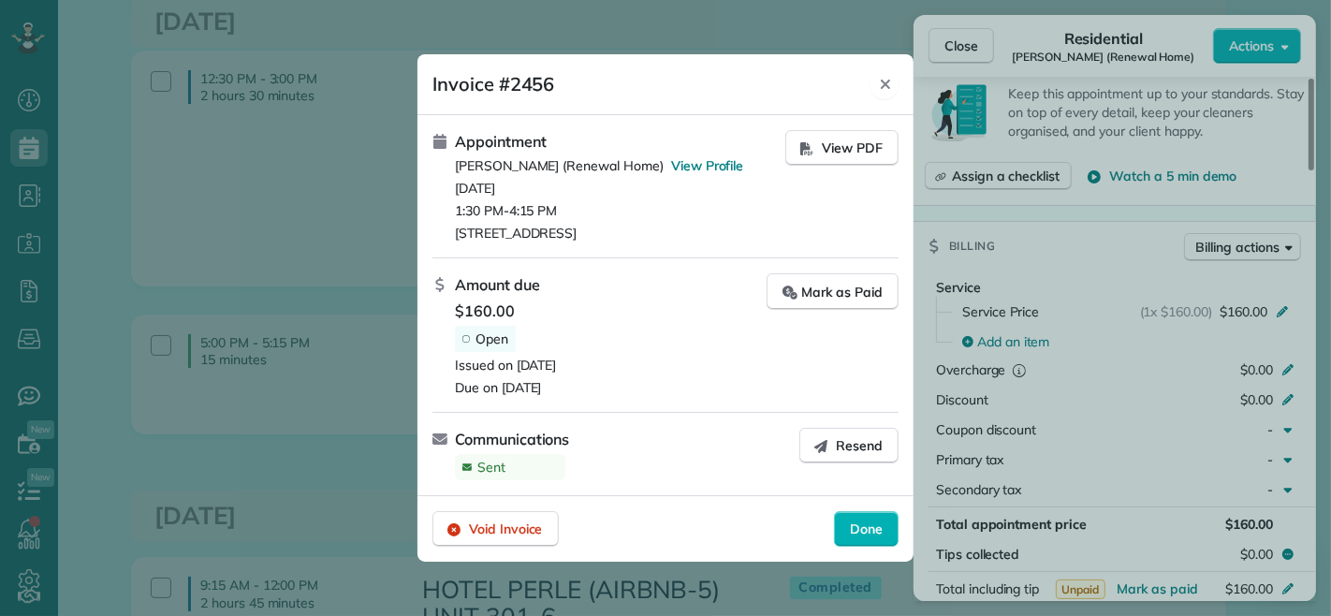
click at [890, 75] on div "Close" at bounding box center [885, 84] width 28 height 30
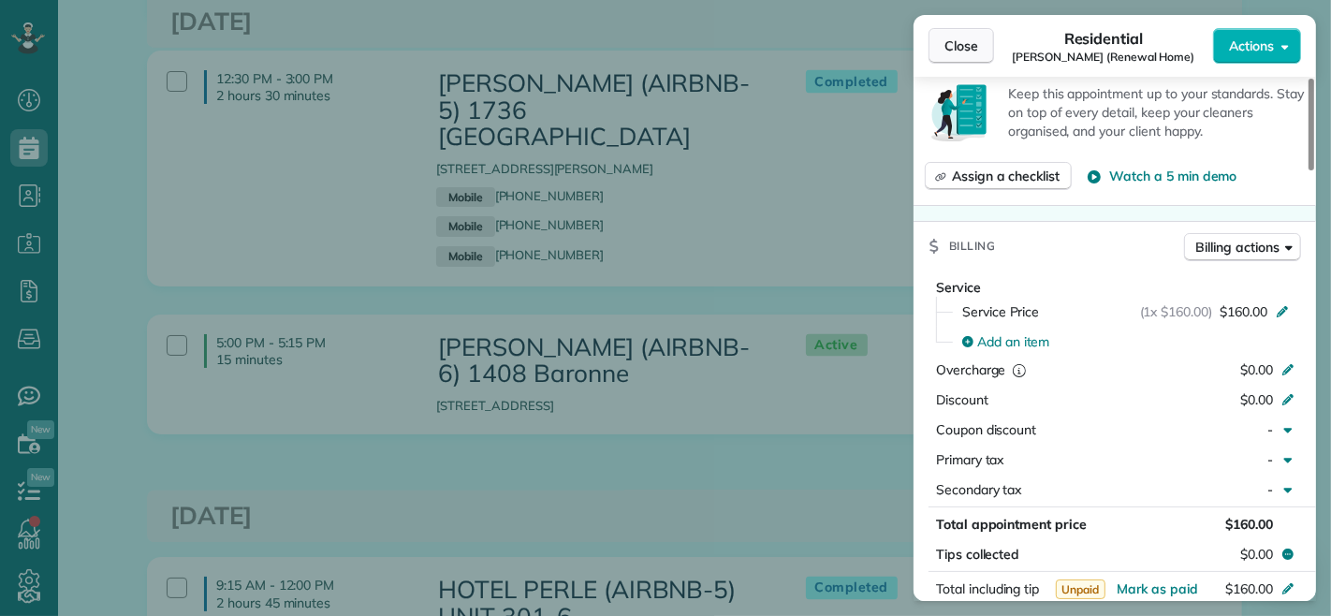
click at [974, 37] on span "Close" at bounding box center [962, 46] width 34 height 19
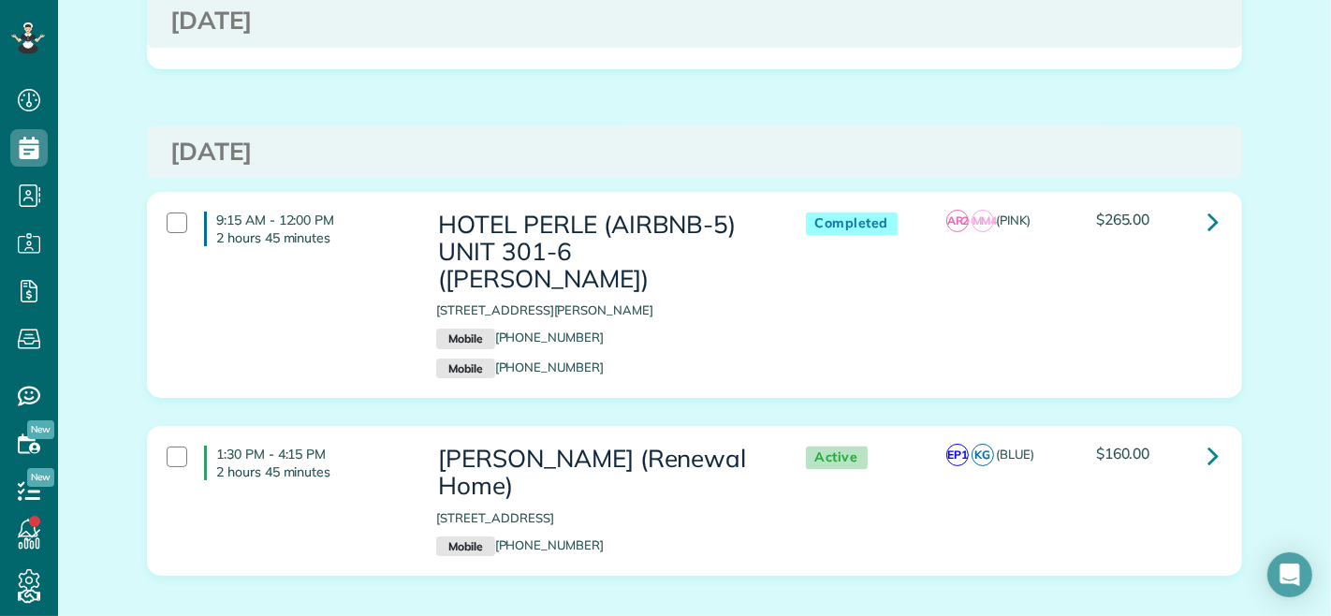
scroll to position [9152, 0]
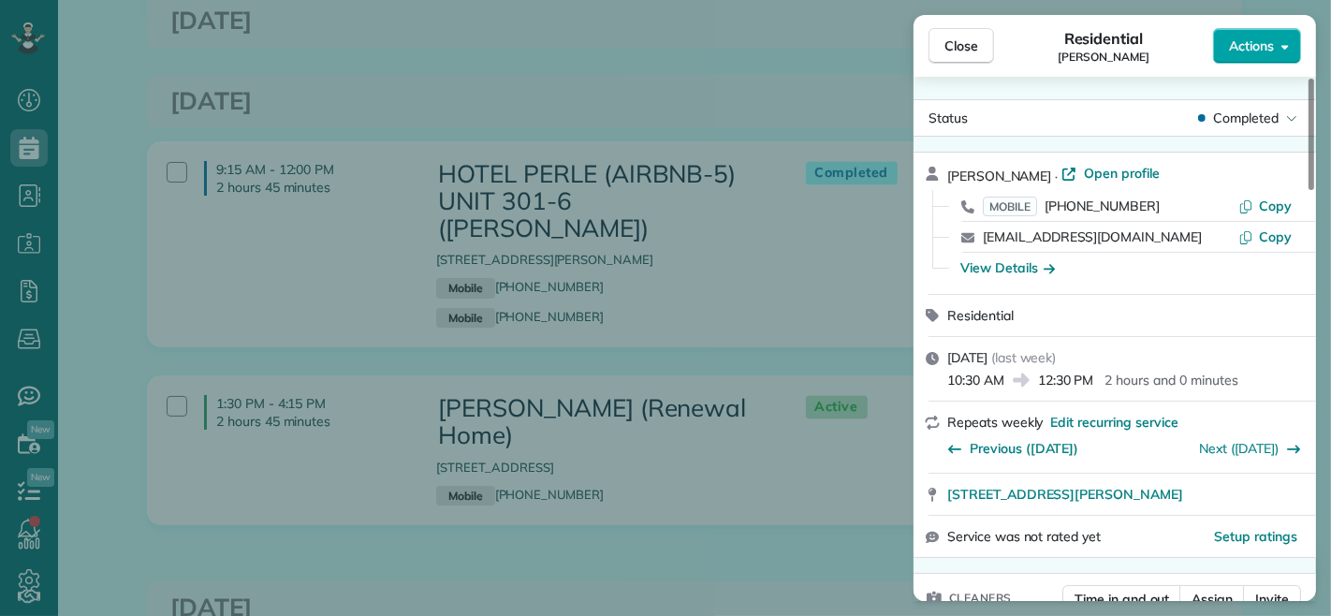
click at [1250, 51] on span "Actions" at bounding box center [1251, 46] width 45 height 19
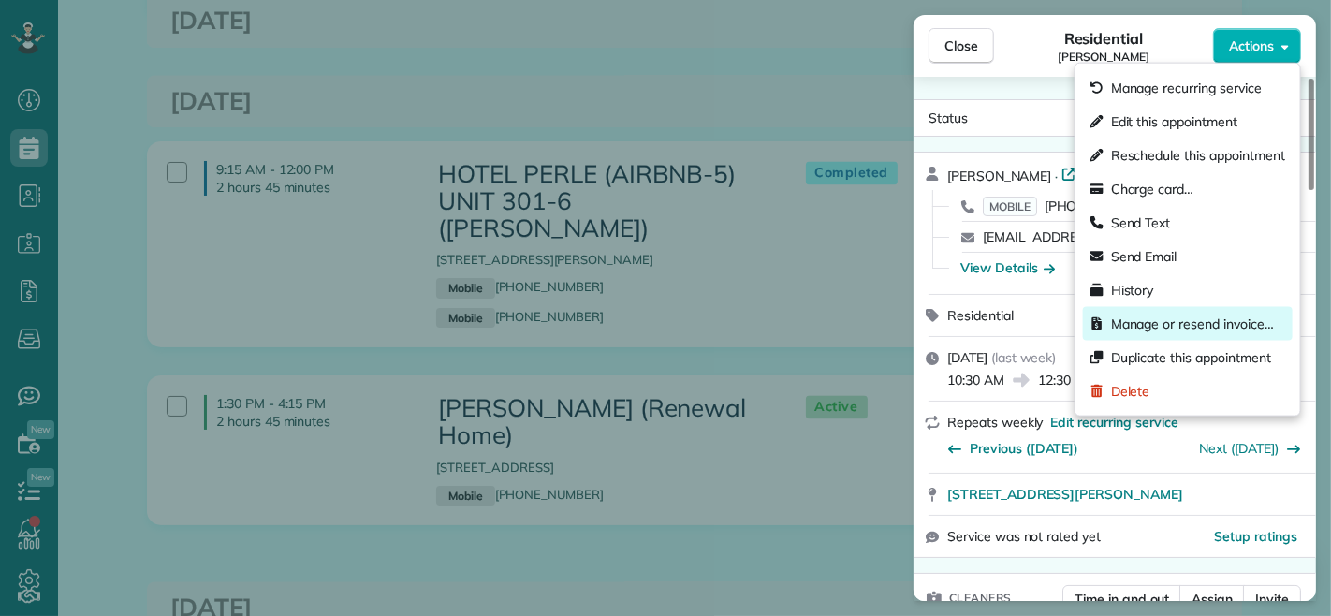
click at [1163, 315] on span "Manage or resend invoice…" at bounding box center [1192, 324] width 163 height 19
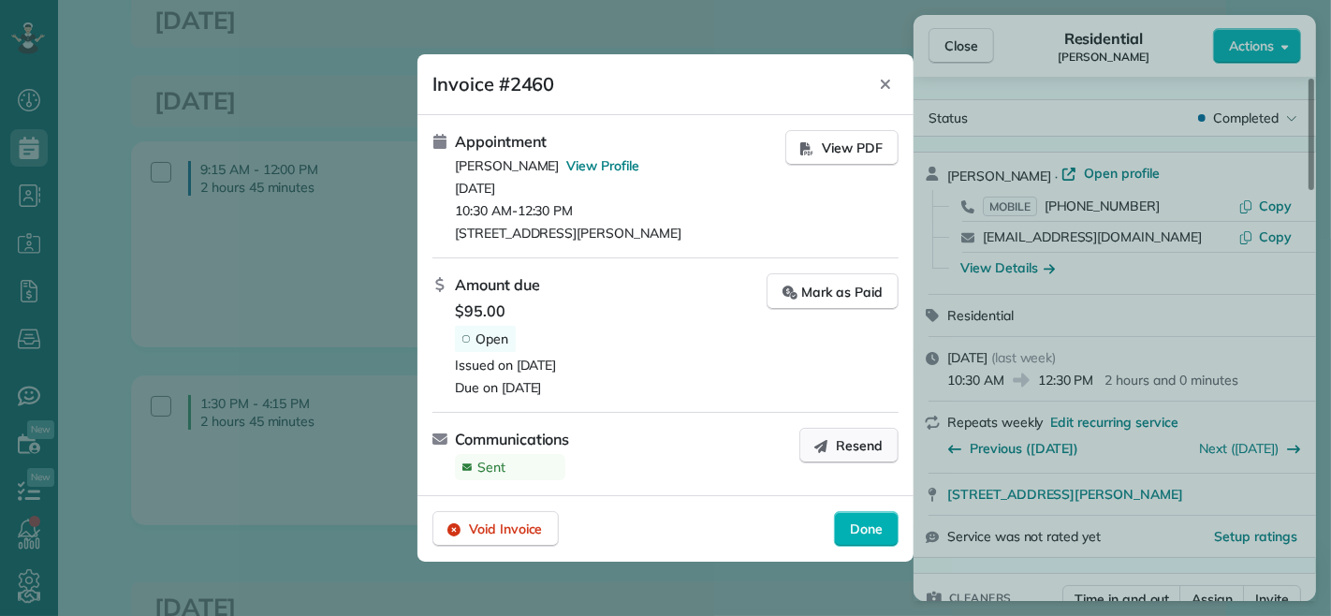
click at [817, 449] on icon "button" at bounding box center [820, 445] width 15 height 15
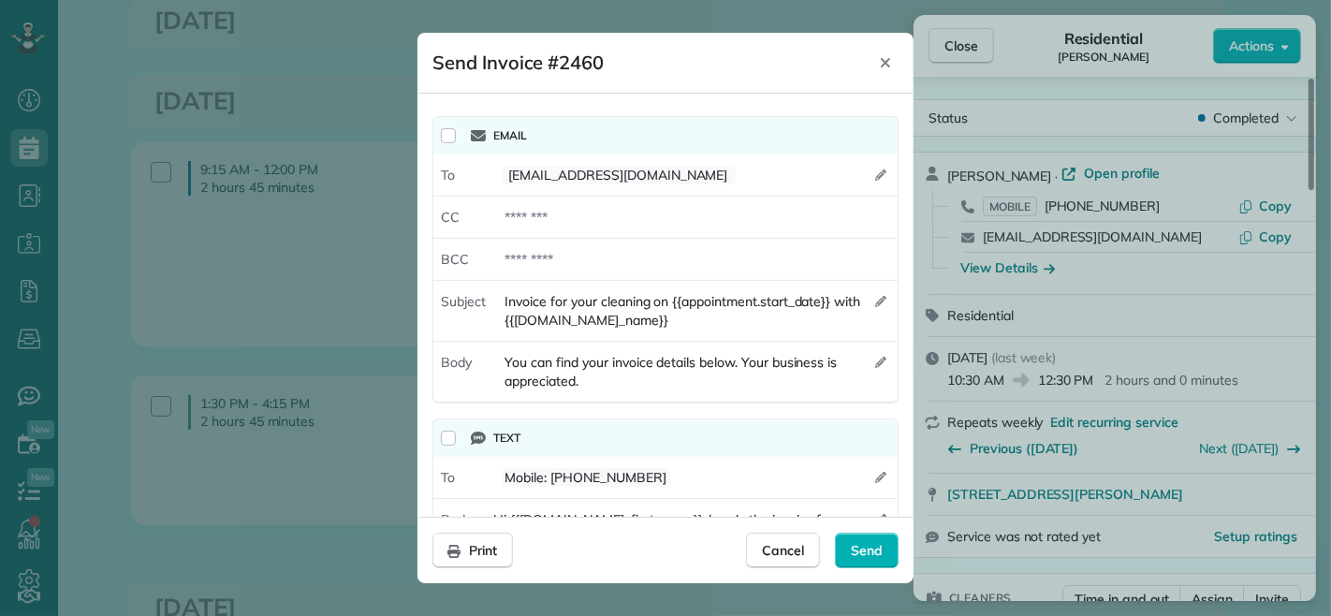
scroll to position [66, 0]
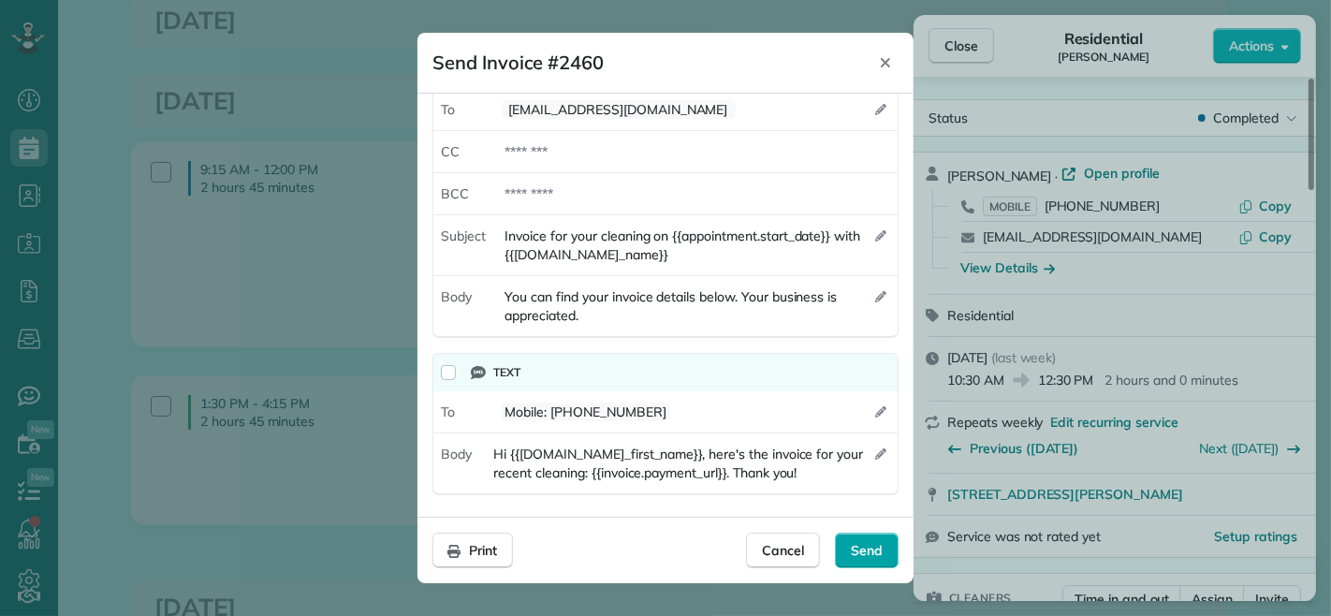
click at [872, 549] on span "Send" at bounding box center [867, 550] width 32 height 19
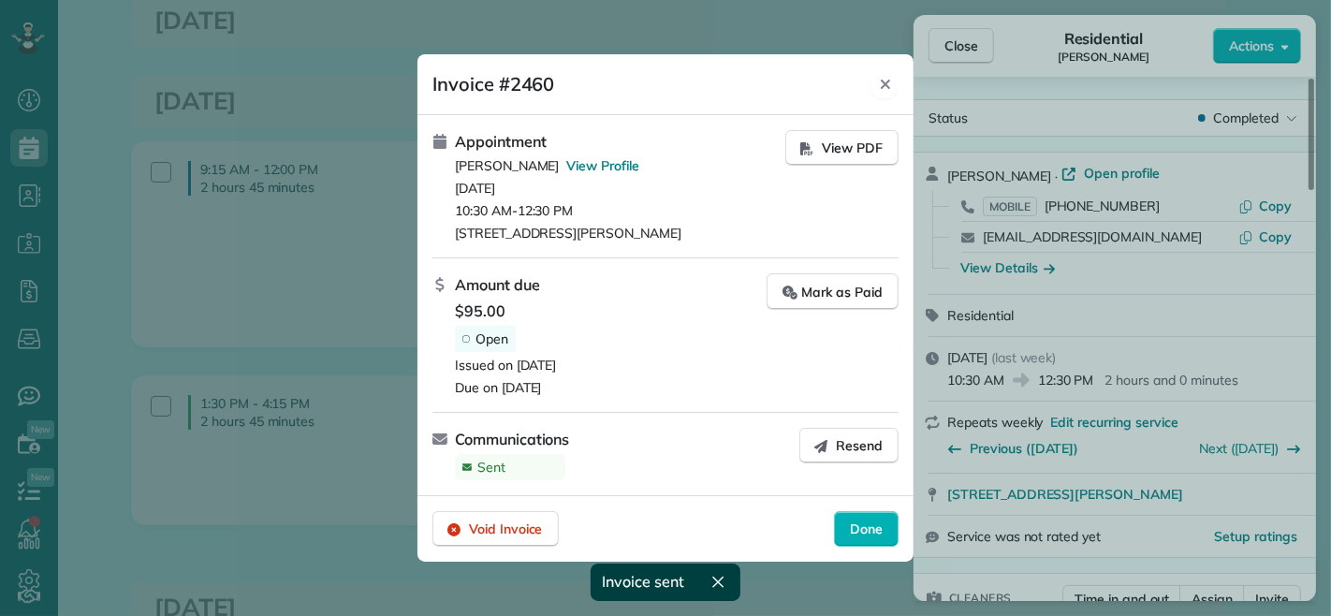
click at [889, 82] on icon "Close" at bounding box center [885, 84] width 15 height 15
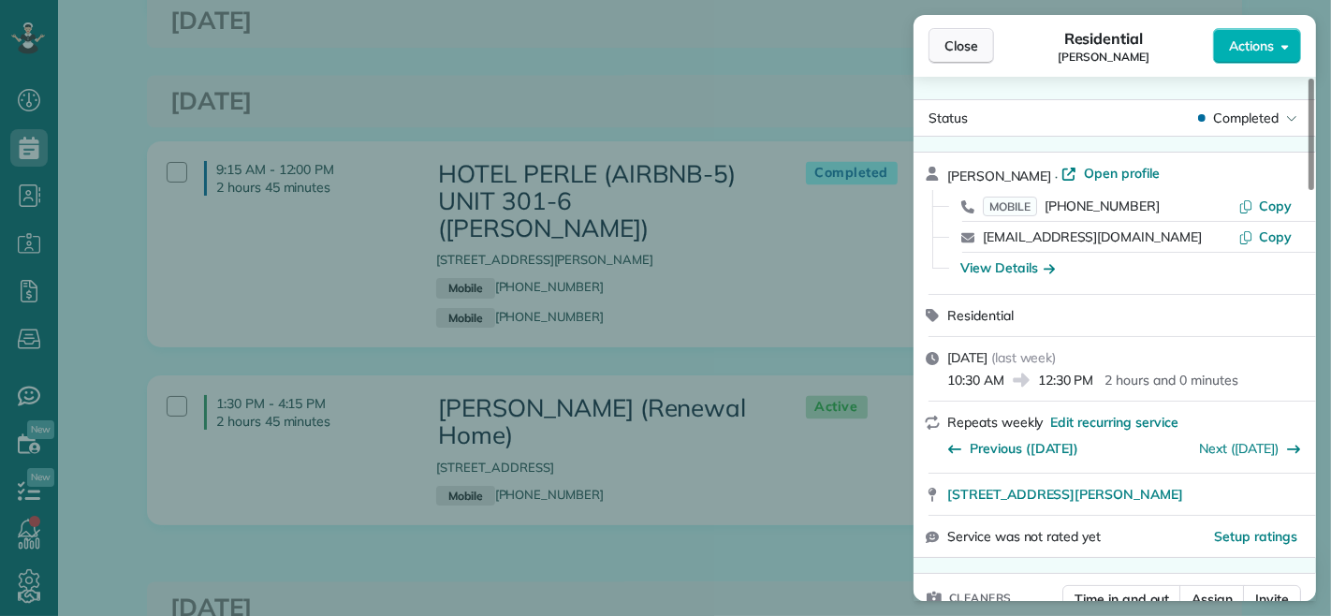
click at [961, 42] on span "Close" at bounding box center [962, 46] width 34 height 19
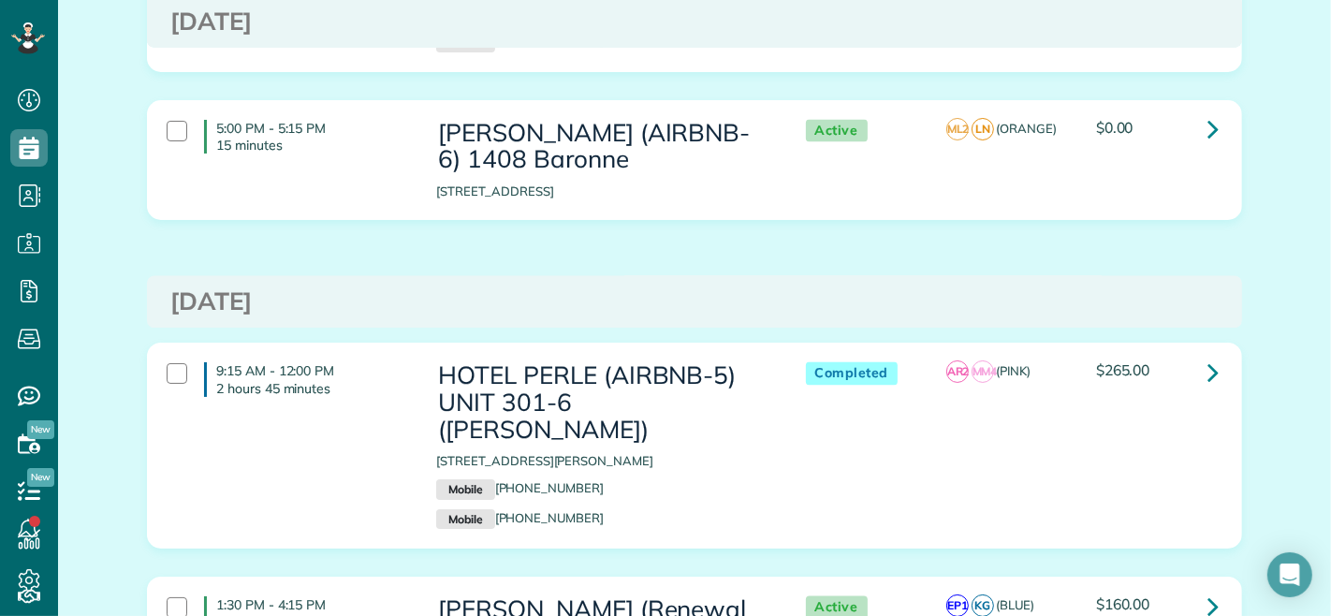
scroll to position [8944, 0]
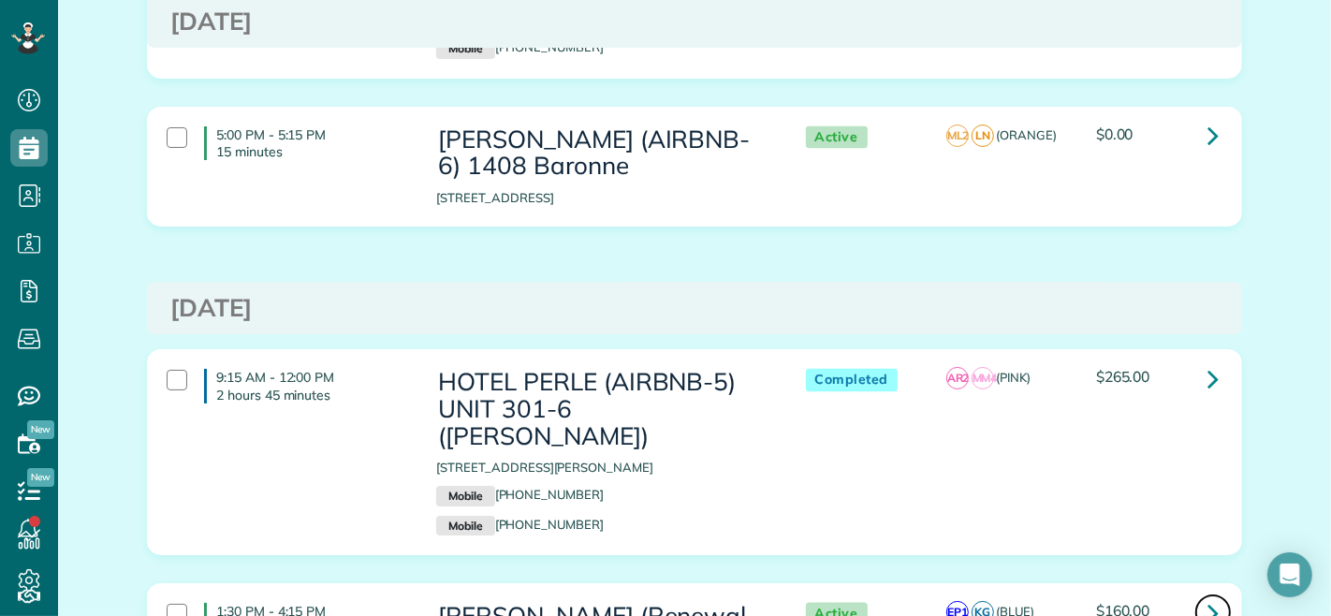
click at [1208, 596] on icon at bounding box center [1213, 612] width 11 height 33
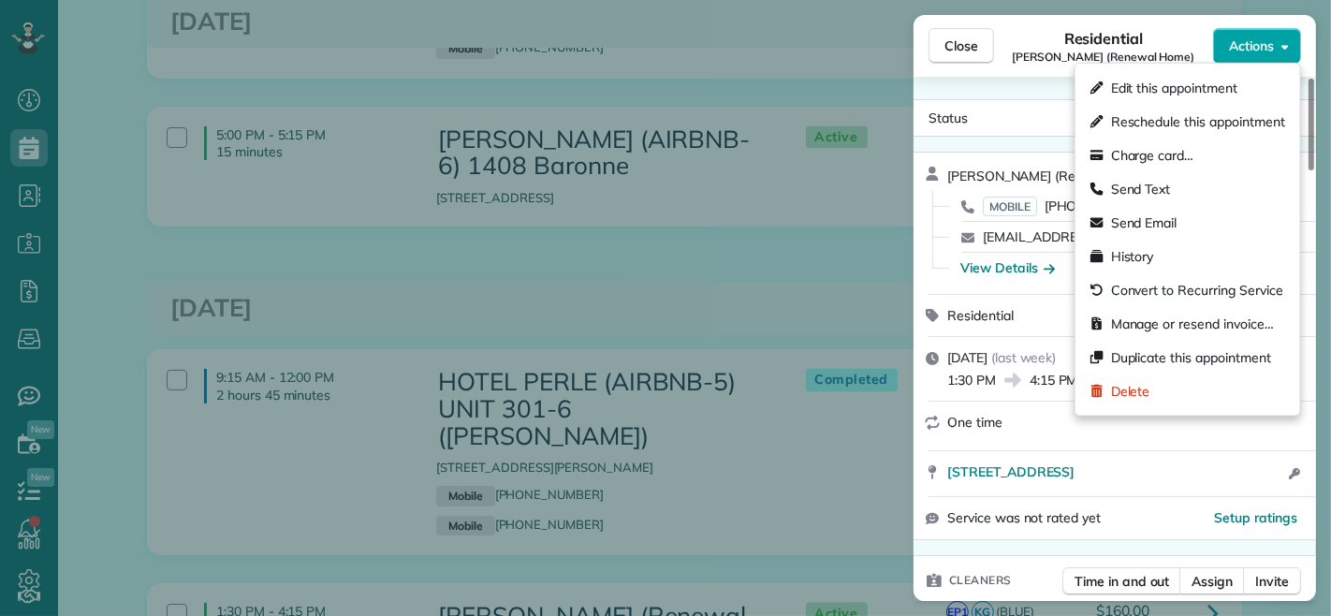
click at [1278, 49] on button "Actions" at bounding box center [1257, 46] width 88 height 36
click at [1154, 329] on span "Manage or resend invoice…" at bounding box center [1192, 324] width 163 height 19
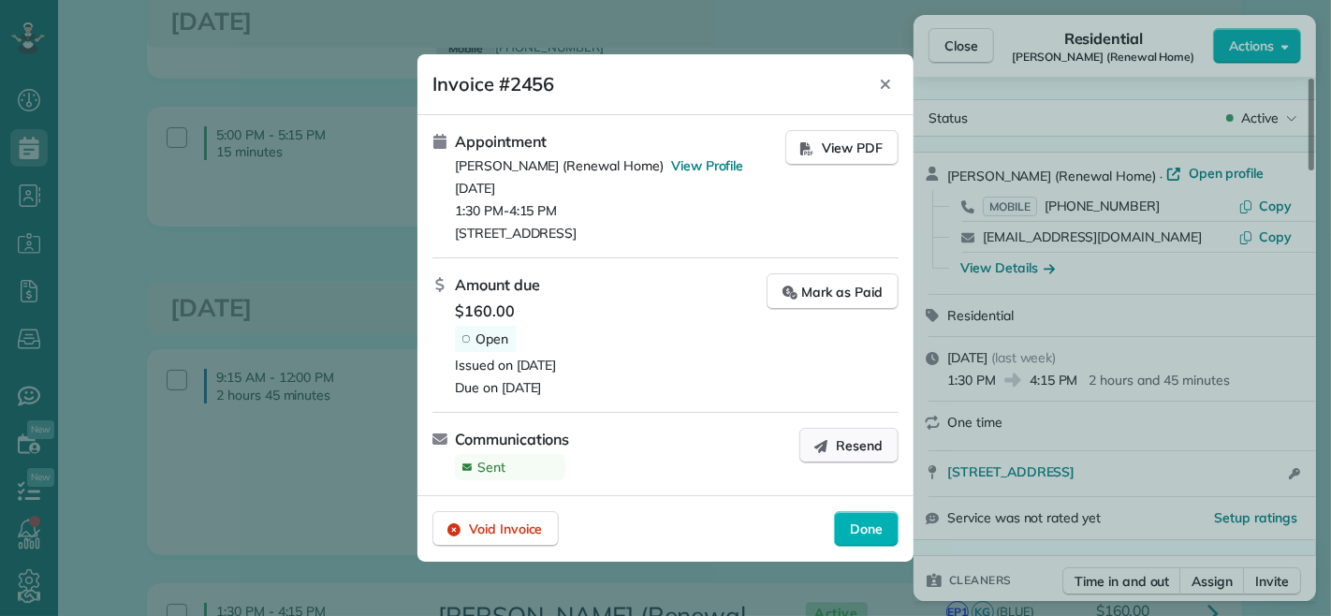
click at [809, 449] on button "Resend" at bounding box center [848, 446] width 99 height 36
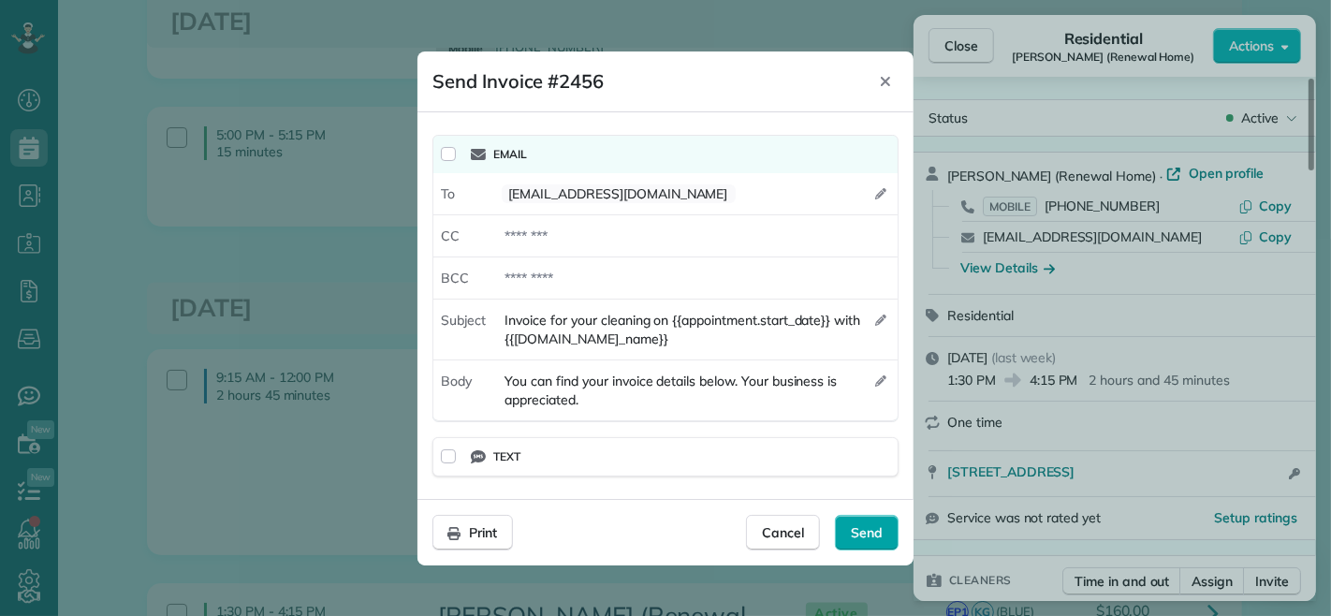
click at [865, 530] on span "Send" at bounding box center [867, 532] width 32 height 19
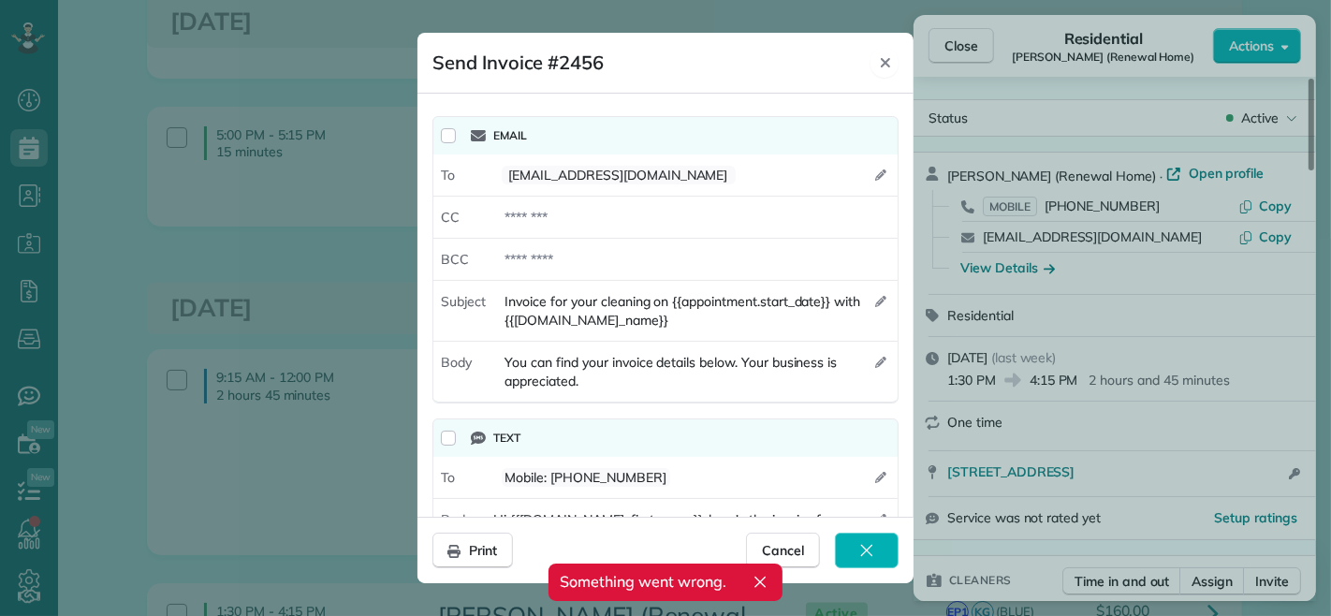
click at [883, 66] on icon "Close" at bounding box center [885, 62] width 15 height 15
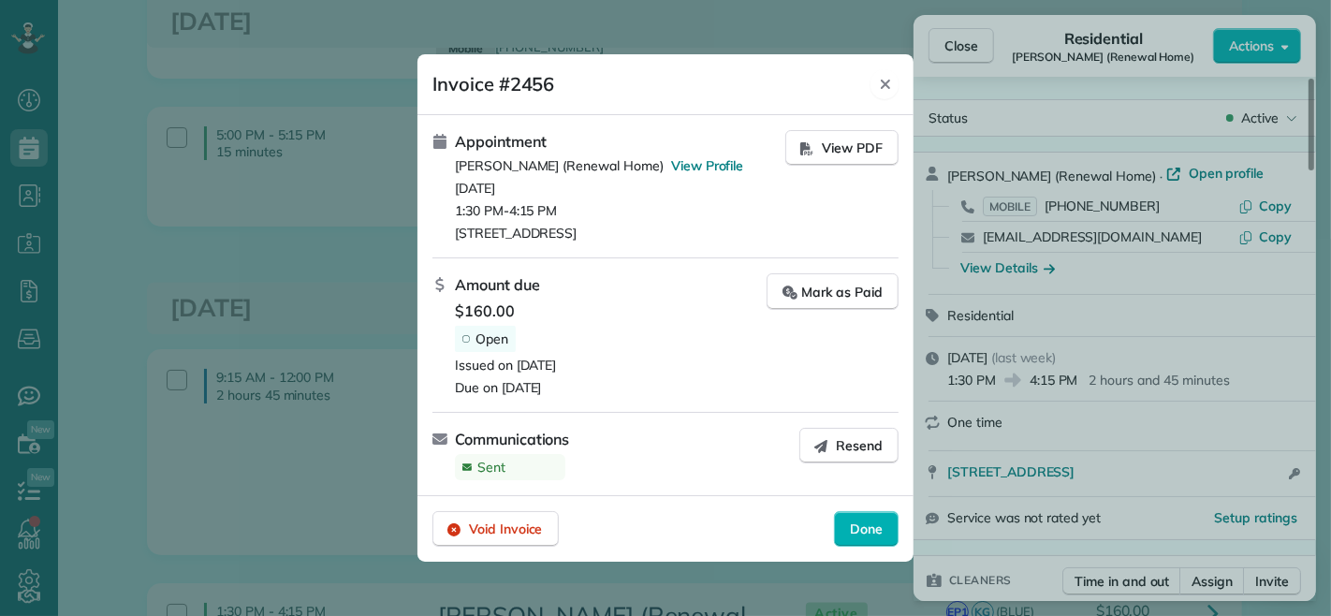
click at [882, 81] on icon "Close" at bounding box center [885, 84] width 9 height 9
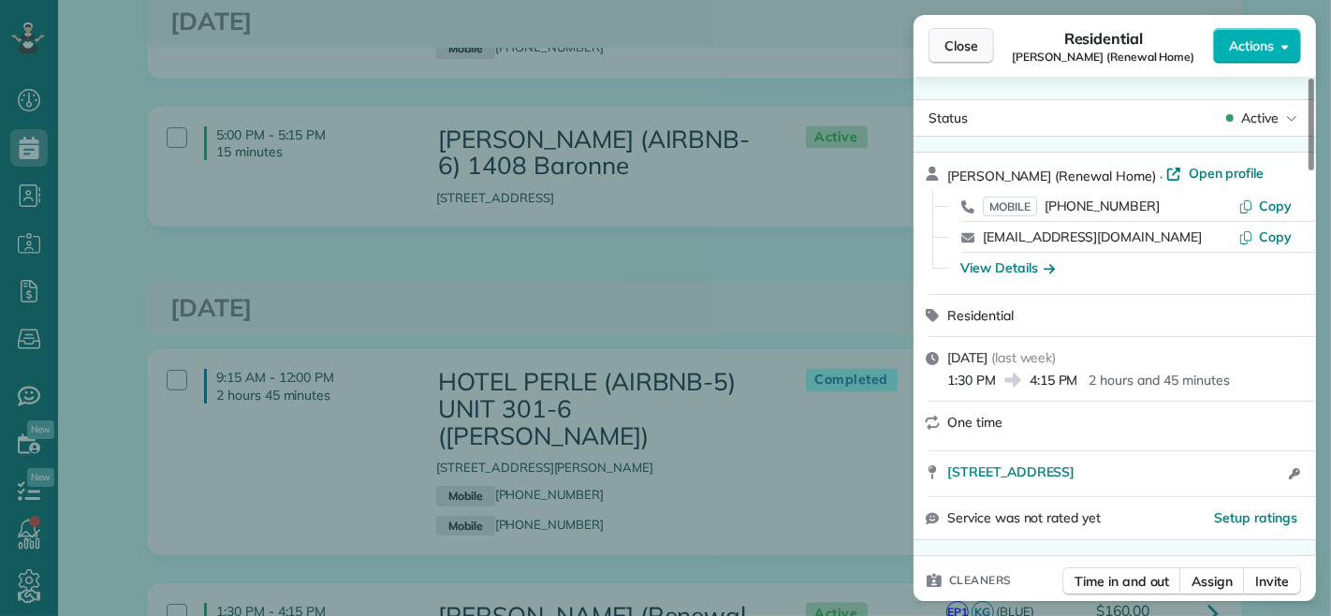
click at [952, 50] on span "Close" at bounding box center [962, 46] width 34 height 19
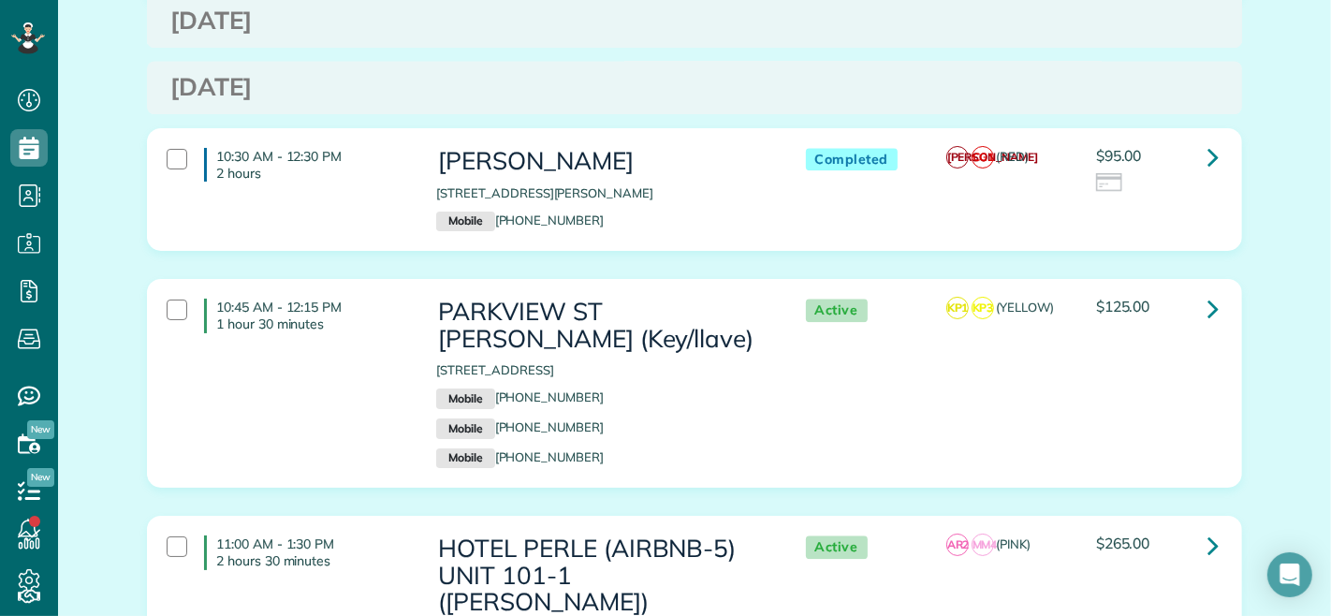
scroll to position [9776, 0]
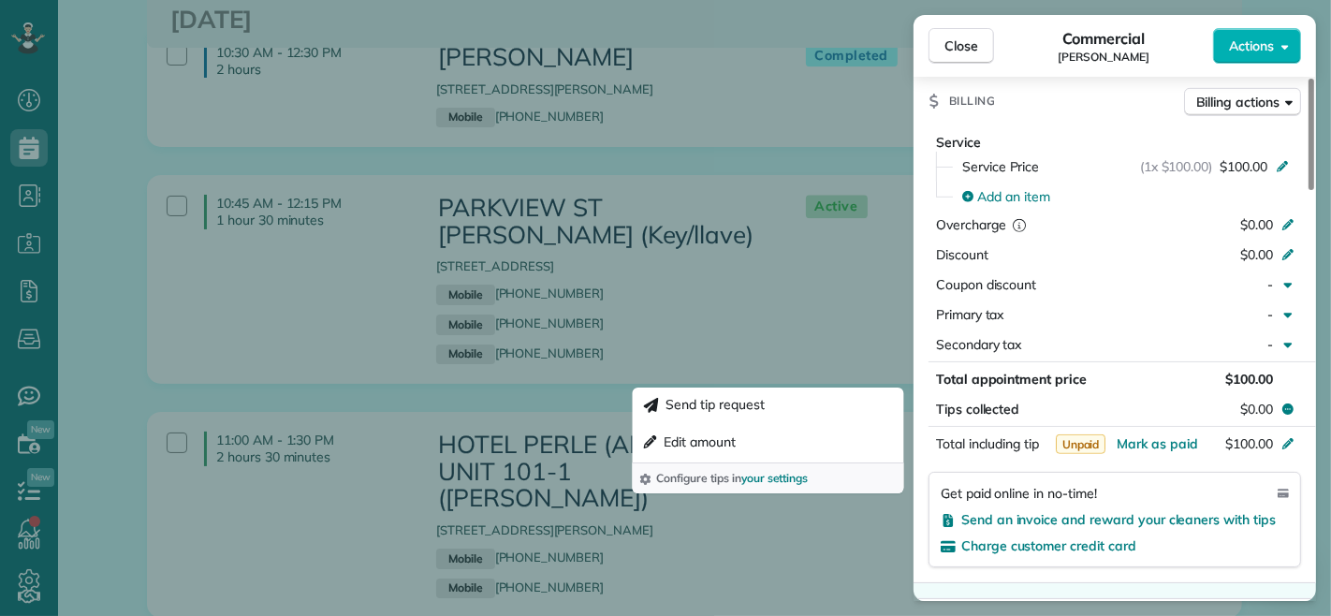
scroll to position [772, 0]
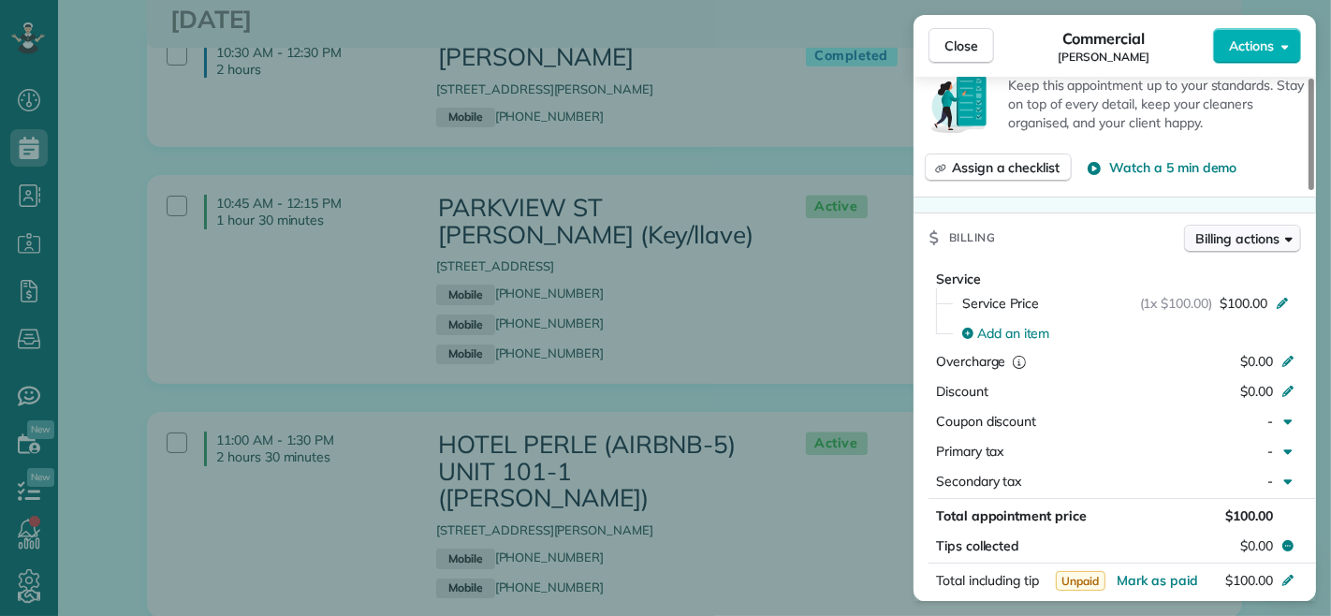
click at [1199, 231] on span "Billing actions" at bounding box center [1237, 238] width 83 height 19
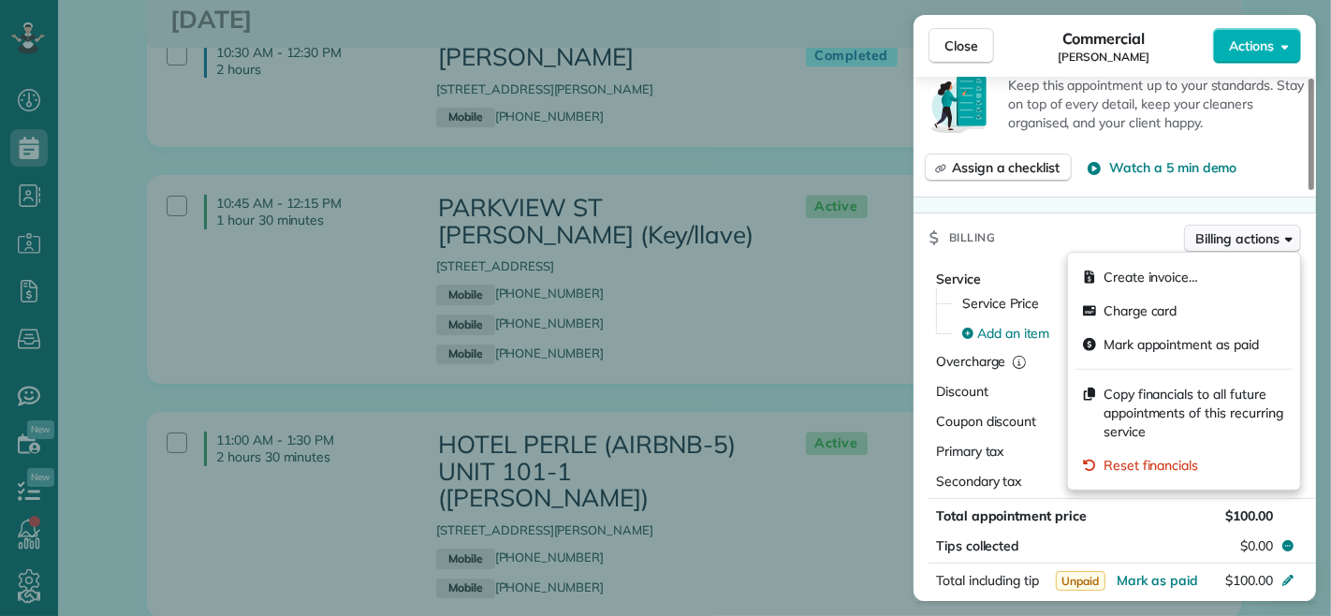
click at [1199, 231] on span "Billing actions" at bounding box center [1237, 238] width 83 height 19
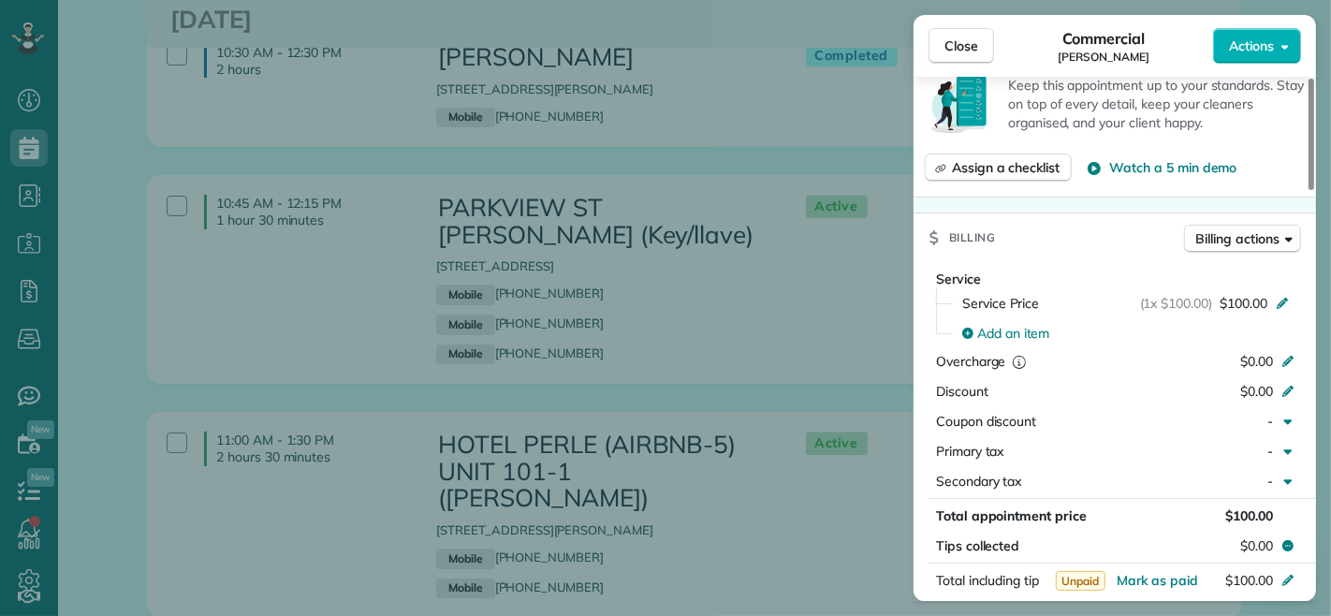
click at [953, 48] on span "Close" at bounding box center [962, 46] width 34 height 19
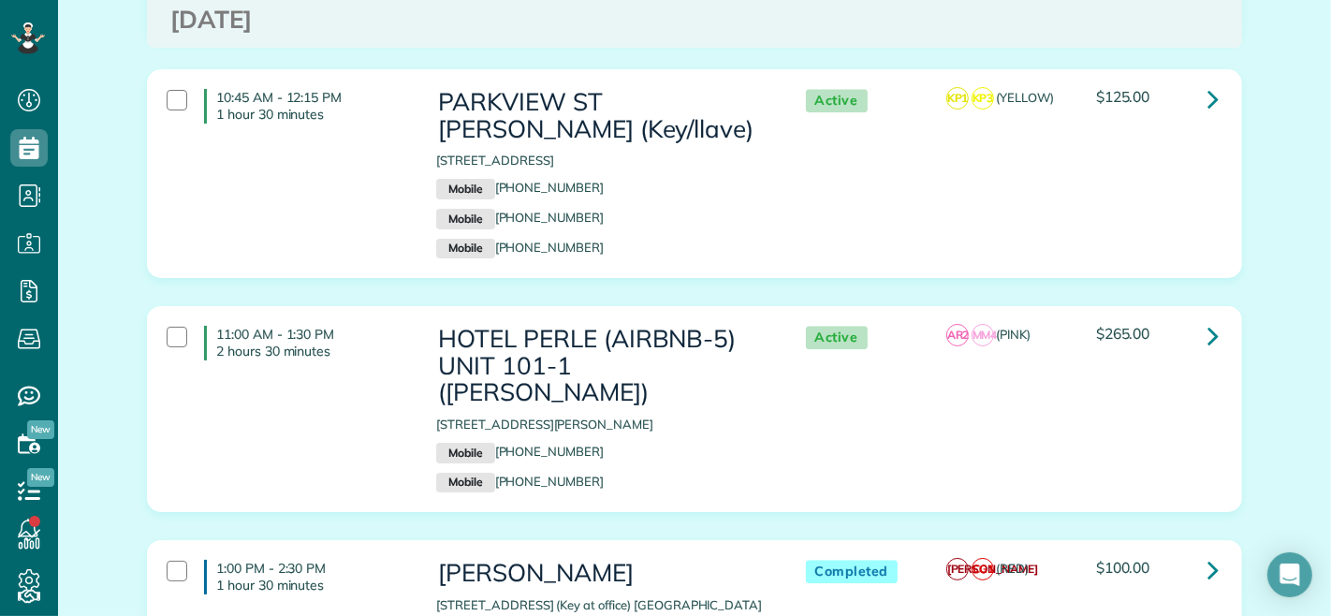
scroll to position [9880, 0]
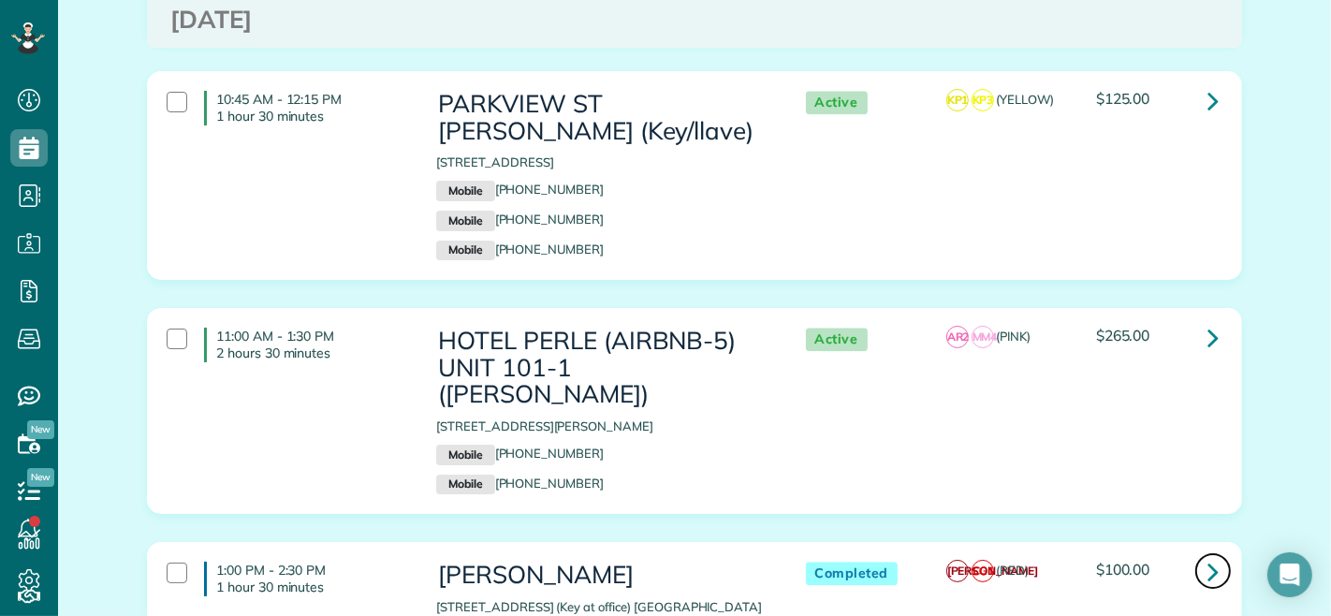
click at [1208, 555] on icon at bounding box center [1213, 571] width 11 height 33
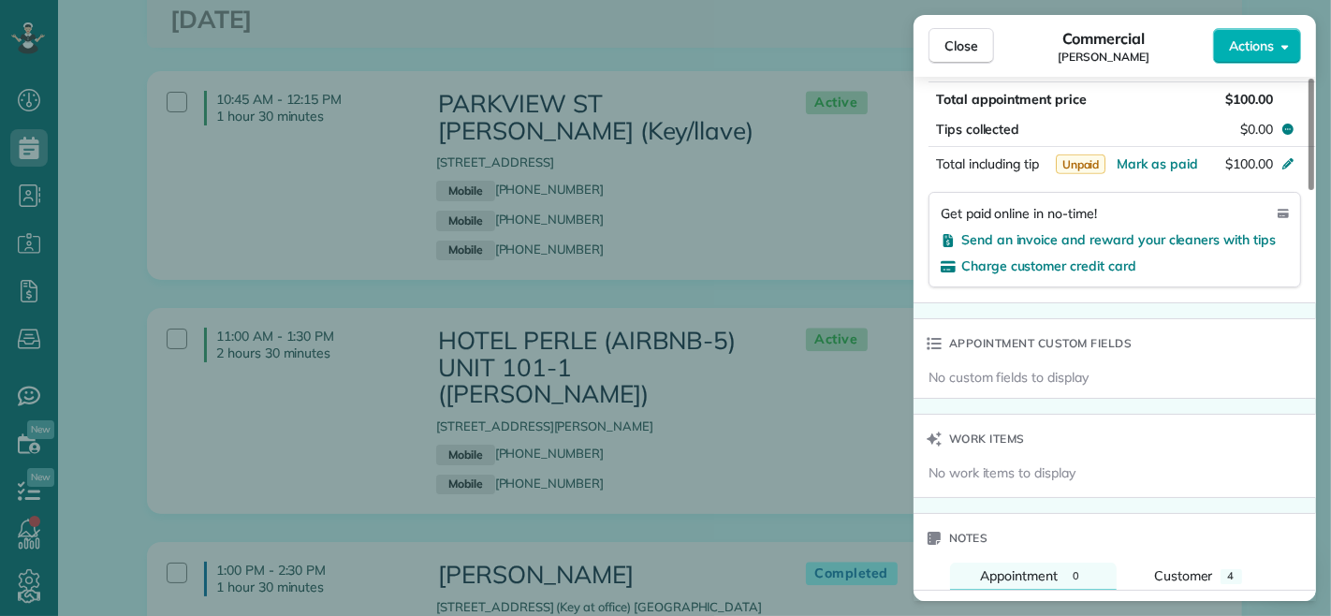
scroll to position [980, 0]
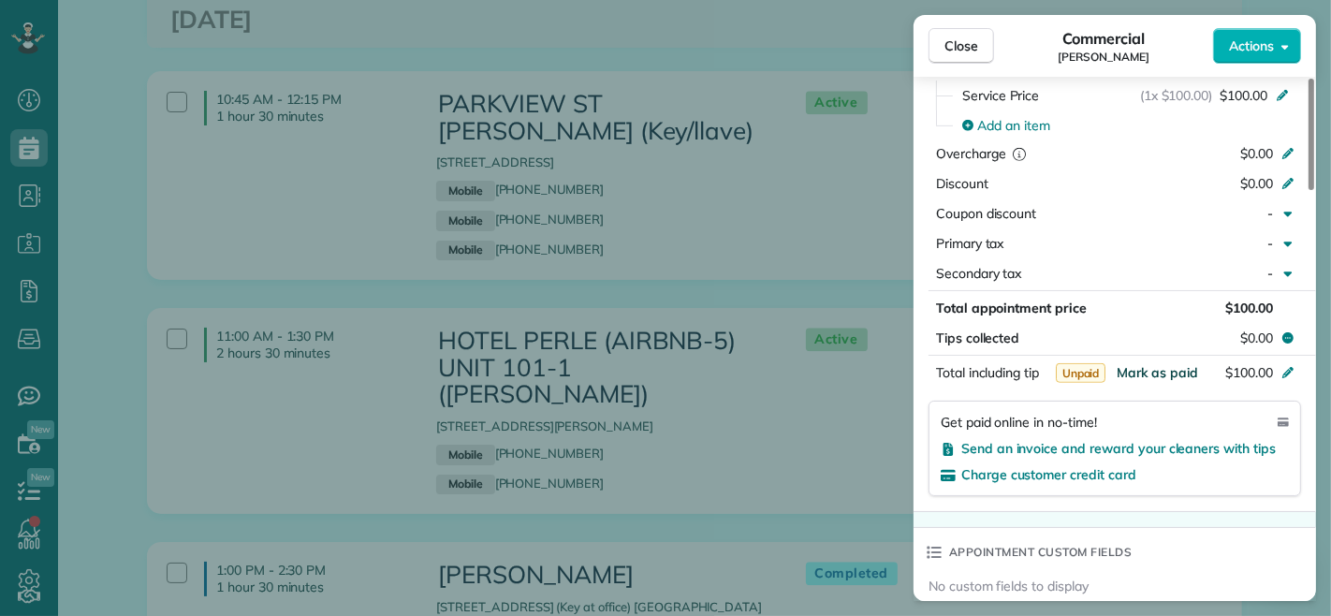
click at [1155, 367] on span "Mark as paid" at bounding box center [1157, 372] width 81 height 17
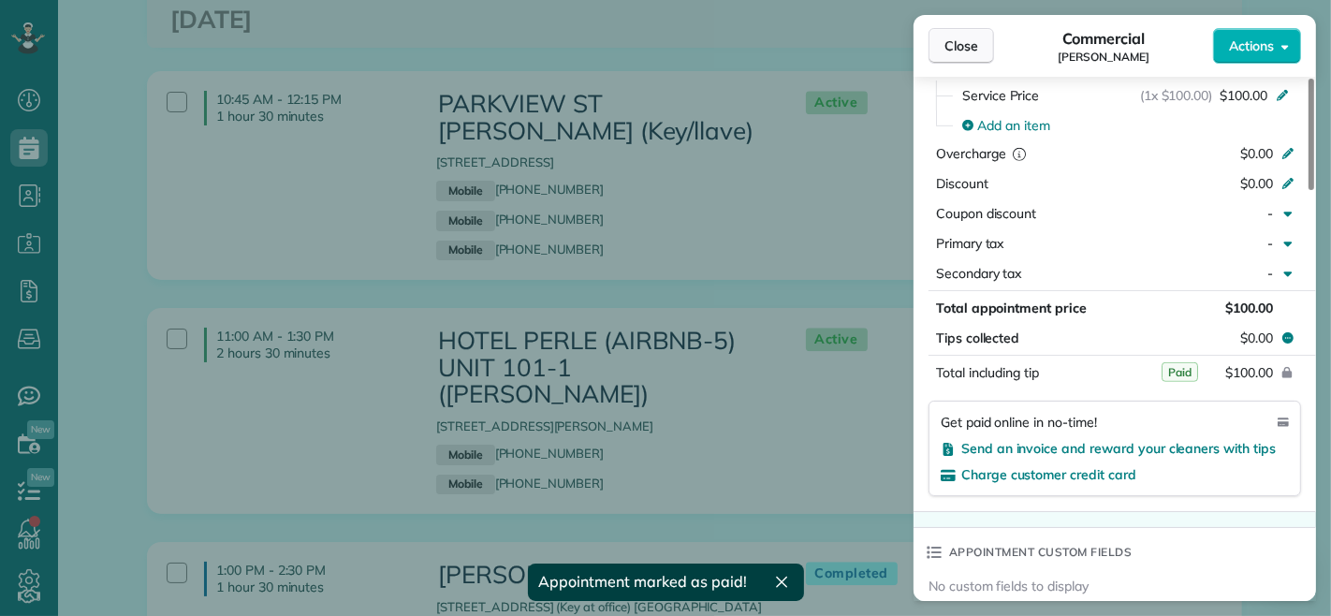
click at [972, 48] on span "Close" at bounding box center [962, 46] width 34 height 19
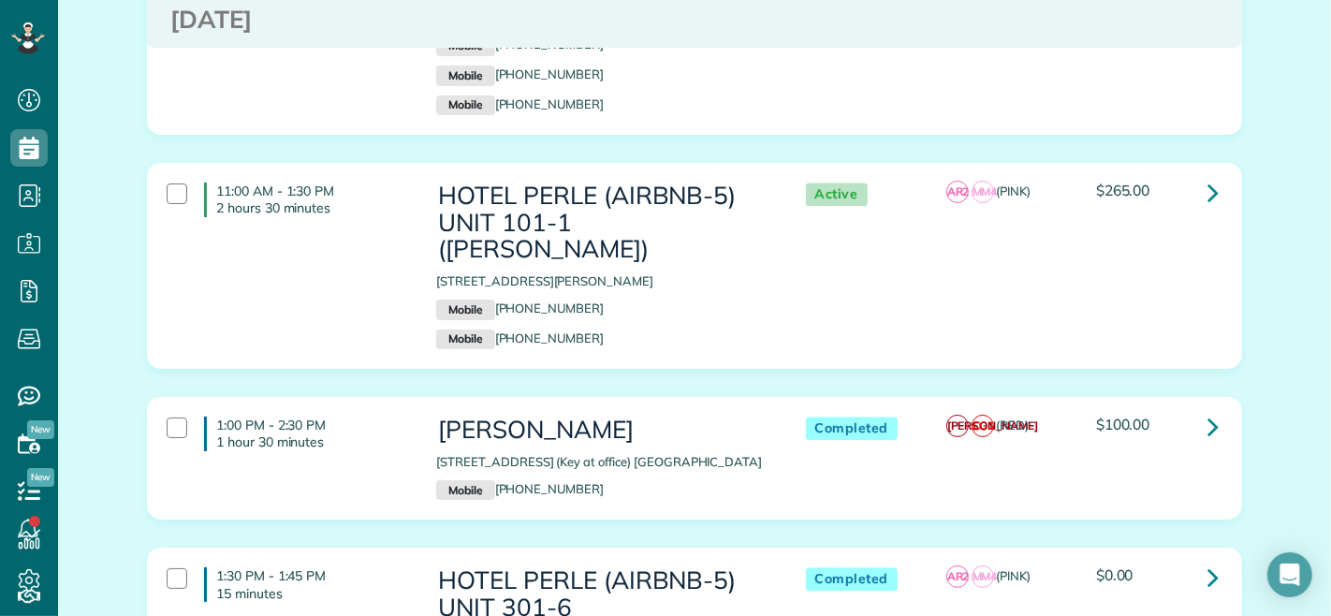
scroll to position [10129, 0]
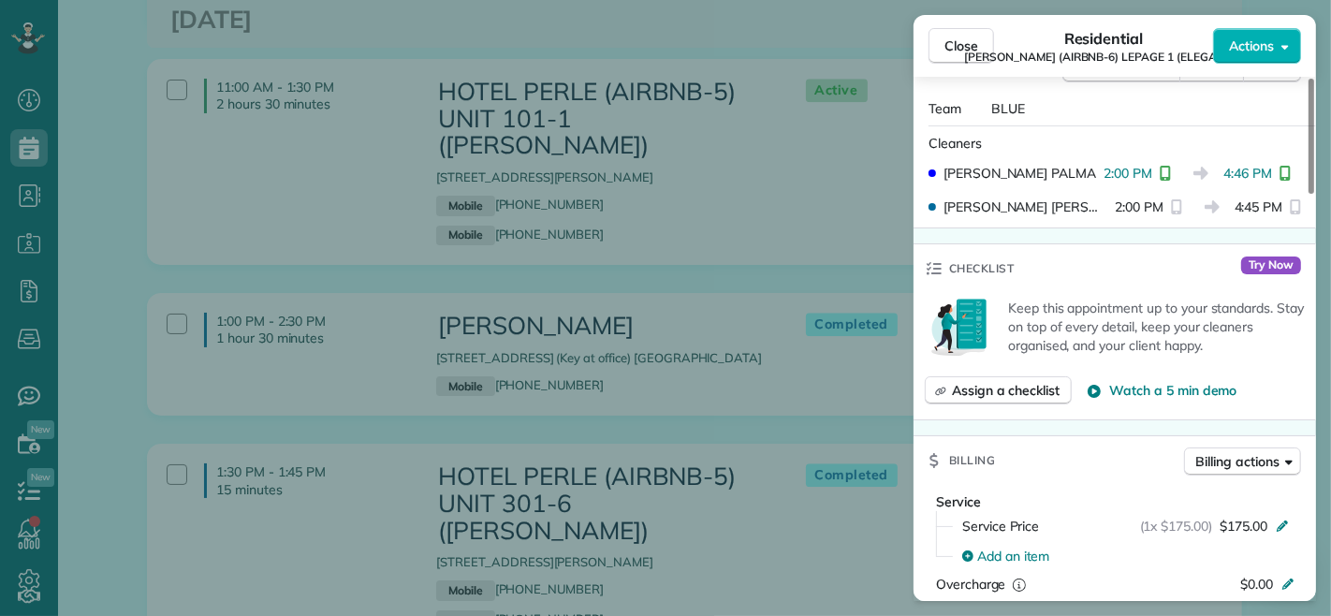
scroll to position [623, 0]
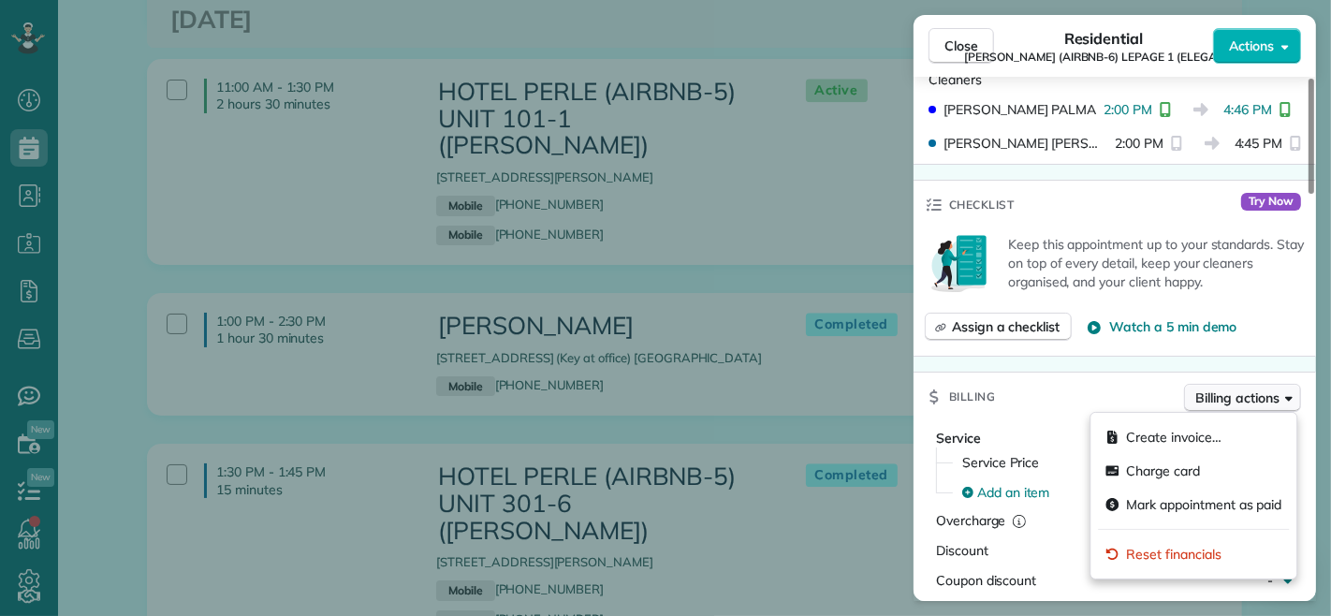
click at [1234, 399] on span "Billing actions" at bounding box center [1237, 397] width 83 height 19
click at [1153, 381] on div "Billing Billing actions" at bounding box center [1115, 397] width 403 height 49
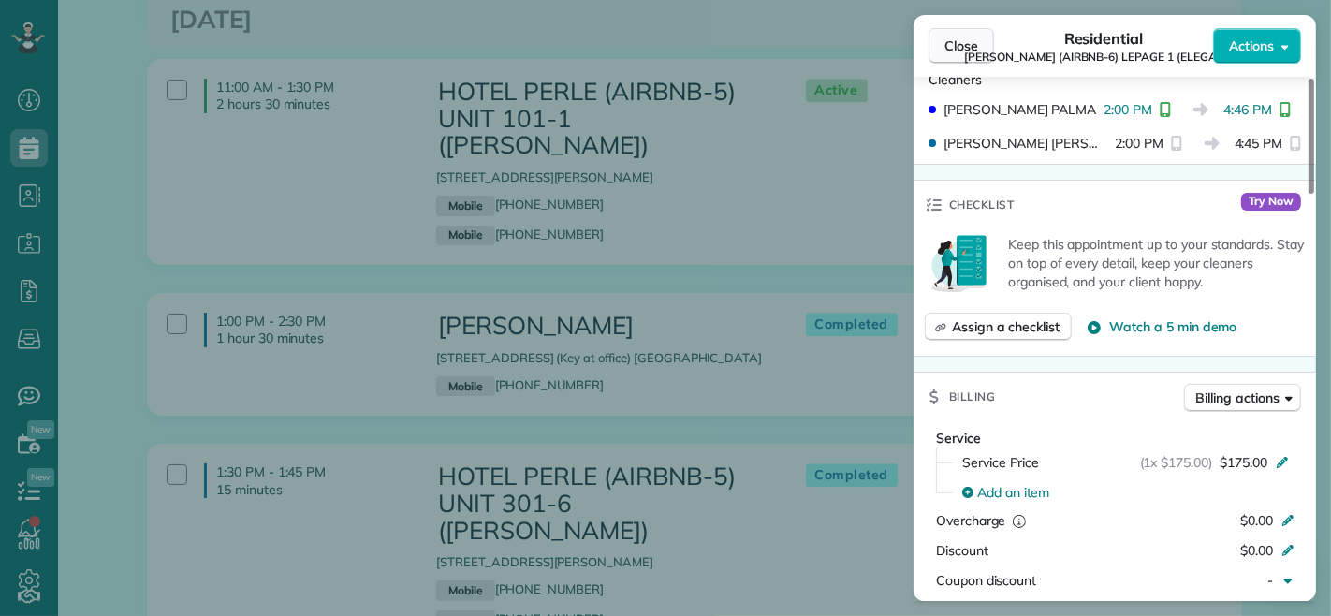
click at [964, 47] on span "Close" at bounding box center [962, 46] width 34 height 19
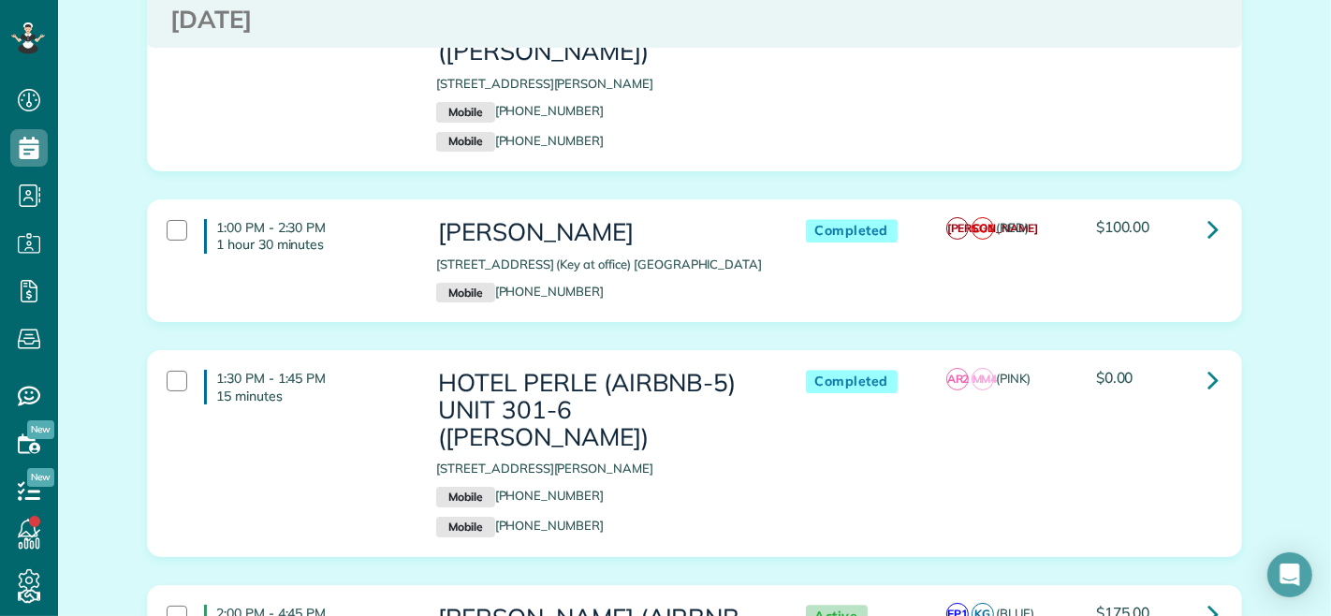
scroll to position [10337, 0]
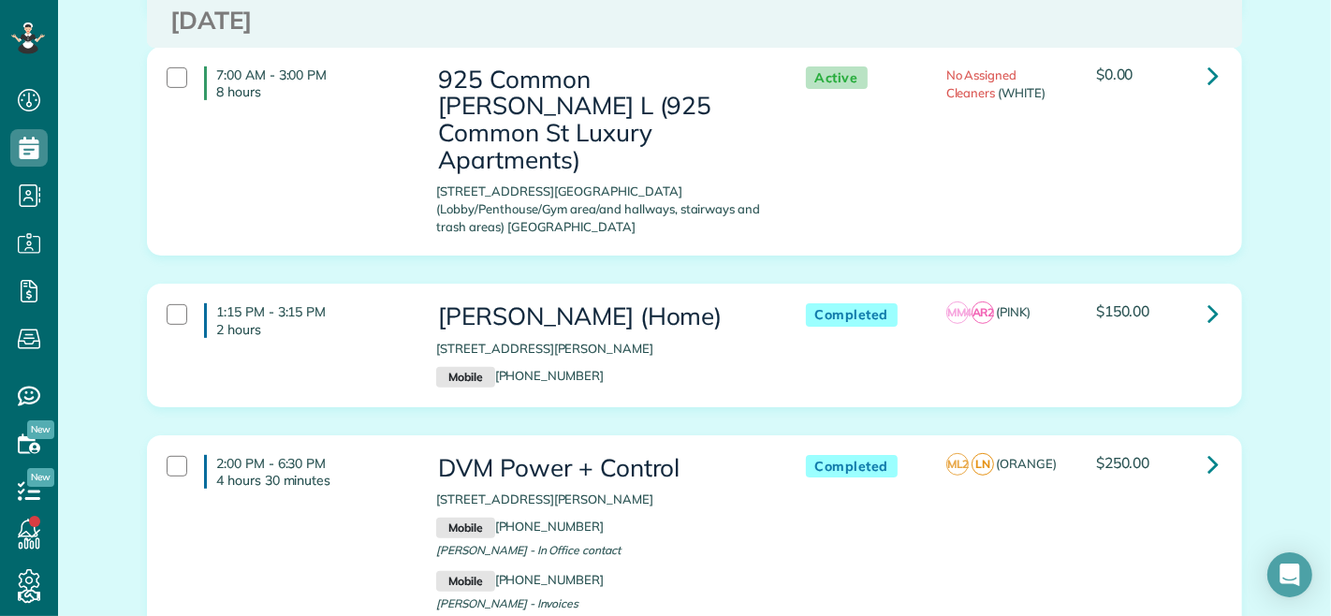
scroll to position [623, 0]
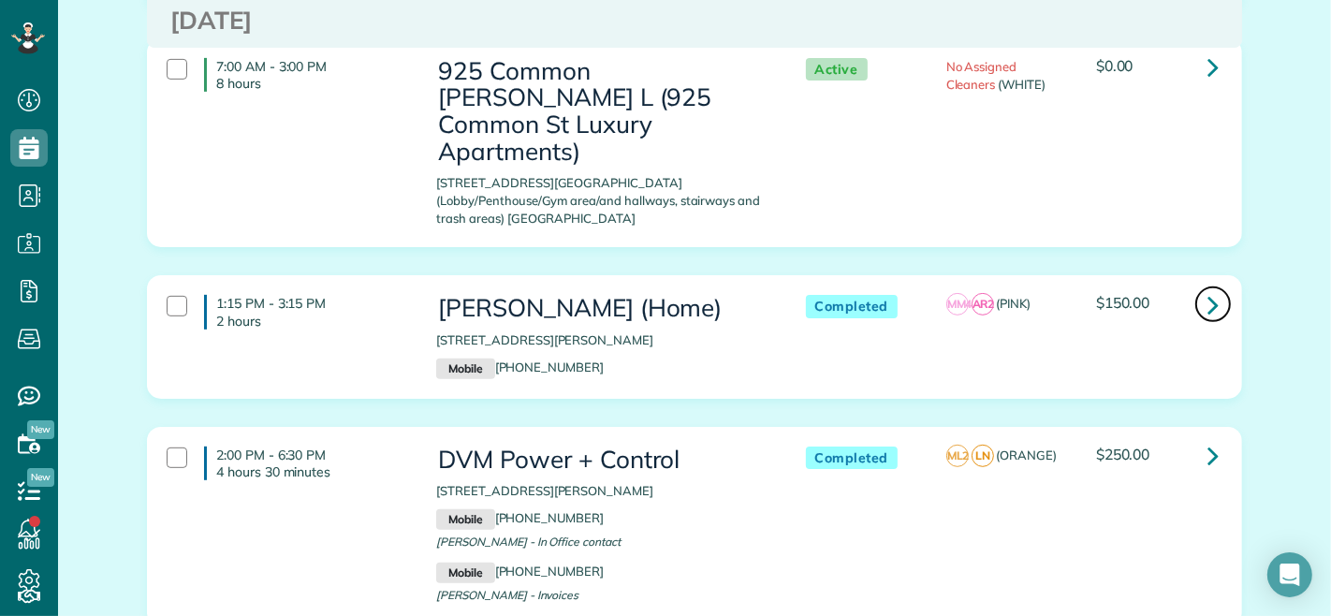
click at [1208, 293] on icon at bounding box center [1213, 304] width 11 height 33
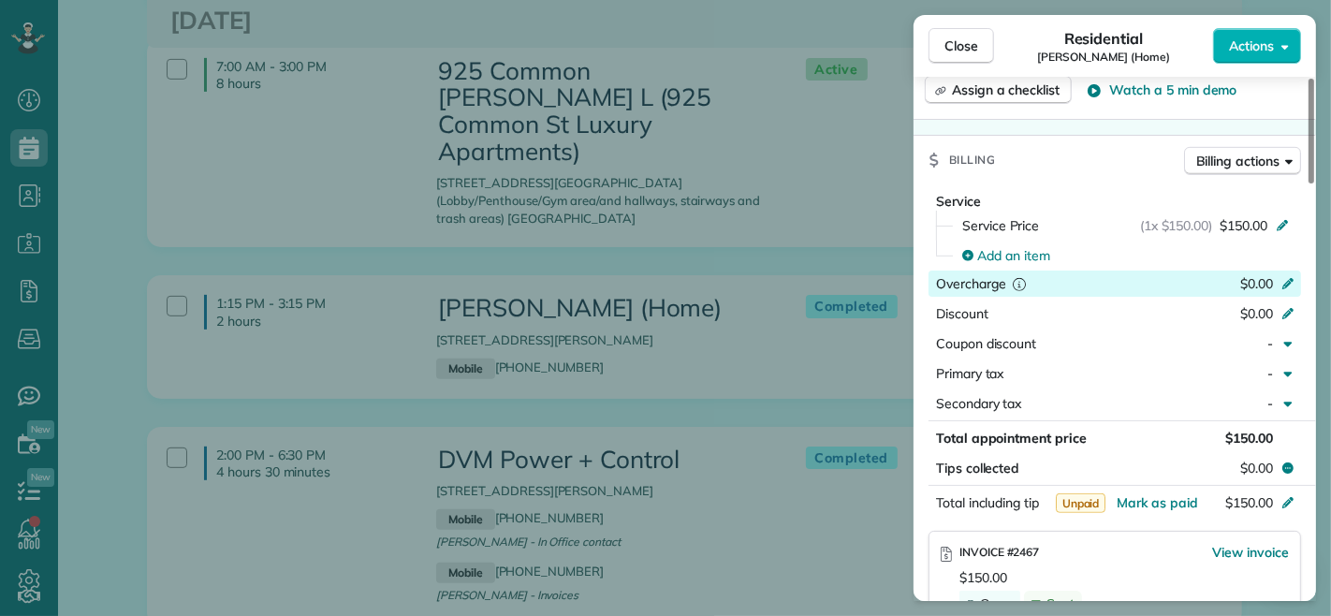
scroll to position [623, 0]
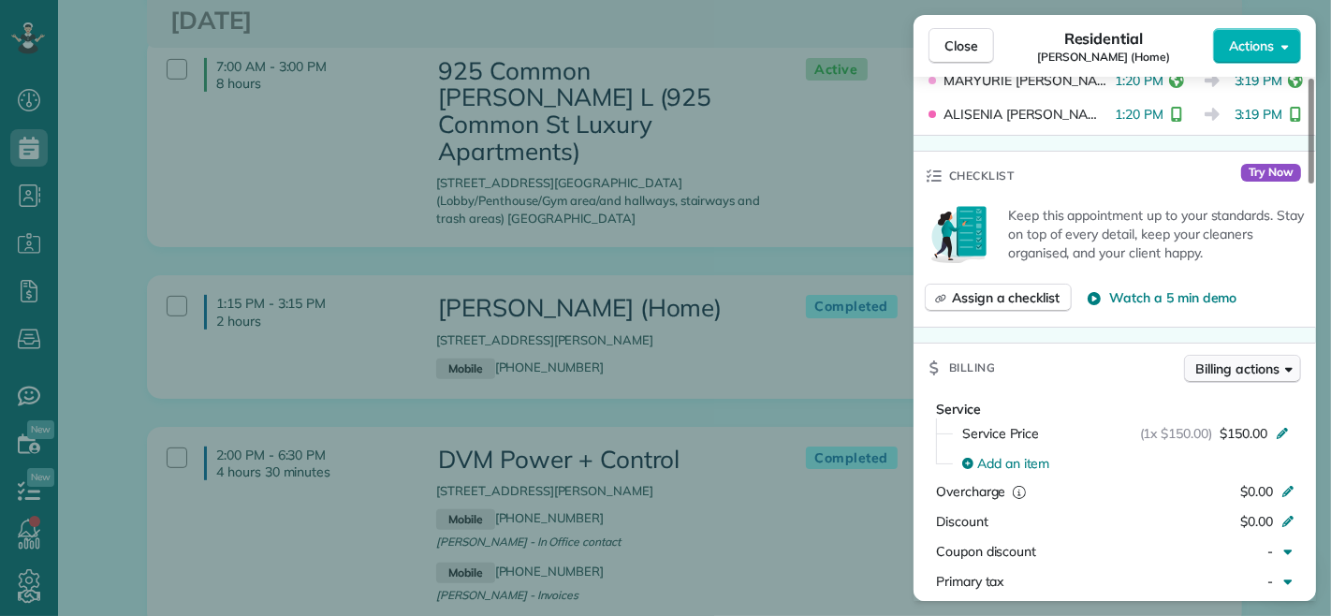
click at [1226, 357] on button "Billing actions" at bounding box center [1242, 369] width 117 height 28
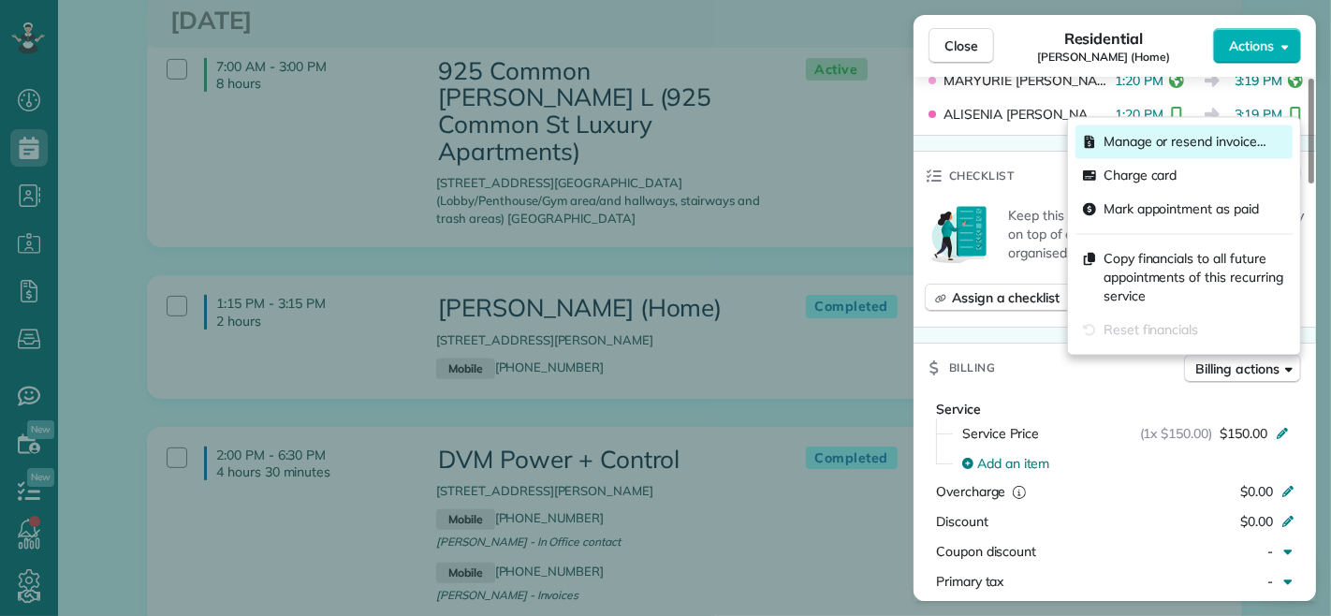
click at [1175, 136] on span "Manage or resend invoice…" at bounding box center [1185, 141] width 163 height 19
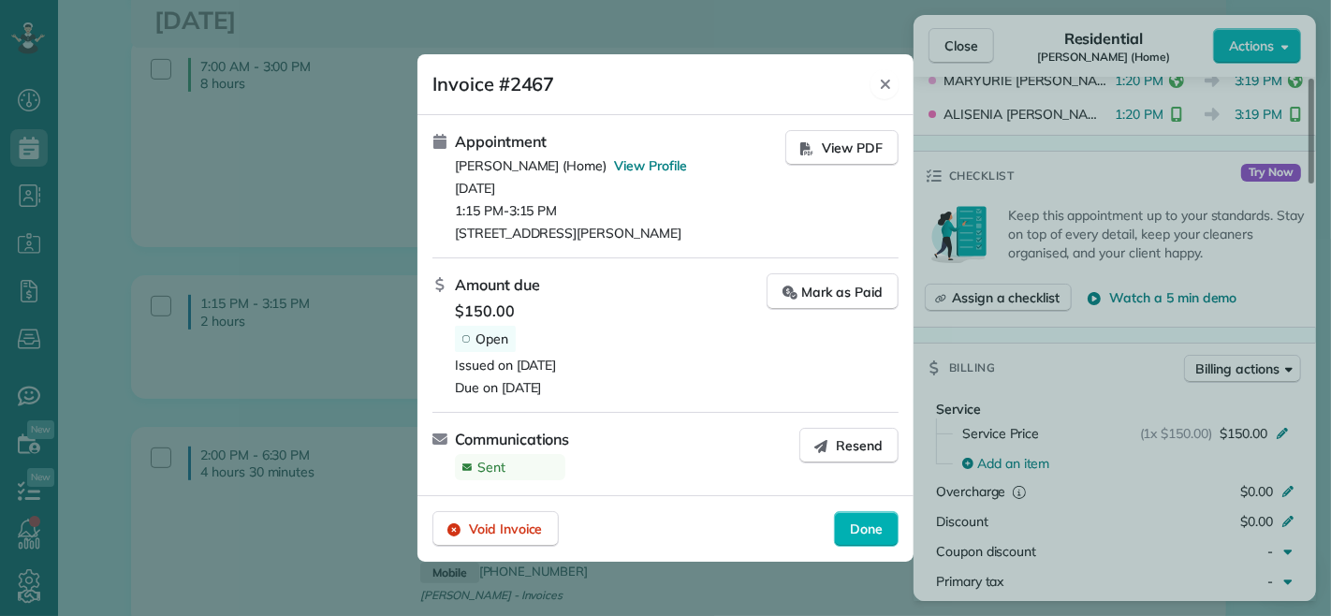
click at [889, 81] on icon "Close" at bounding box center [885, 84] width 9 height 9
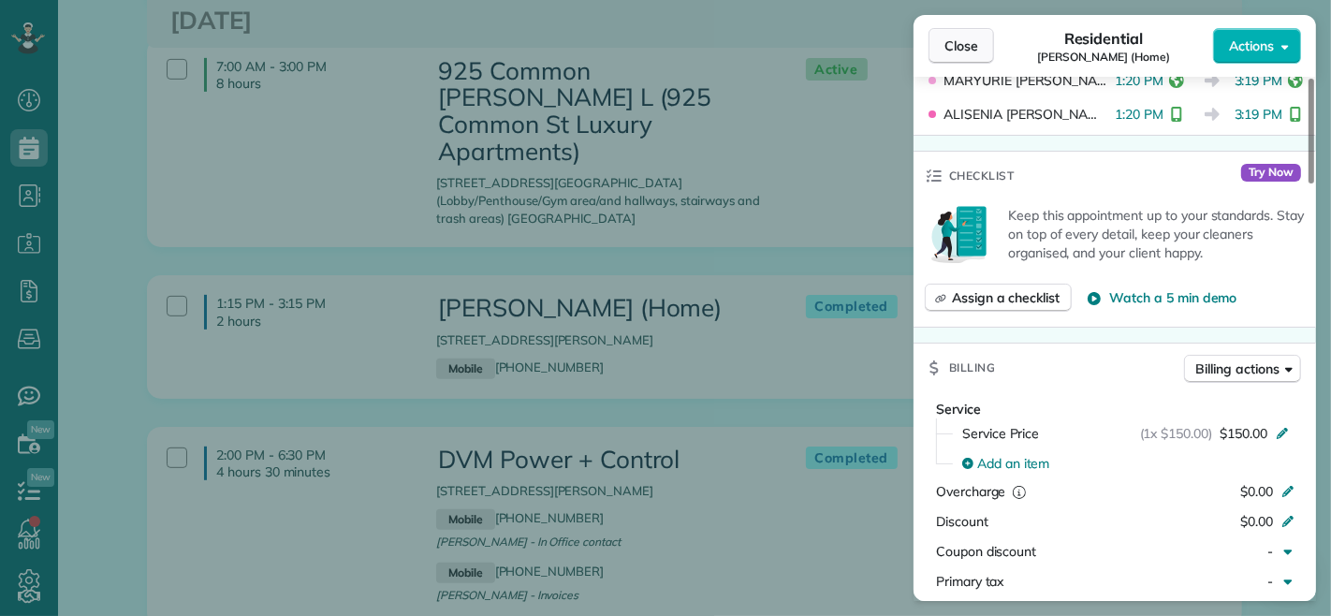
click at [959, 51] on span "Close" at bounding box center [962, 46] width 34 height 19
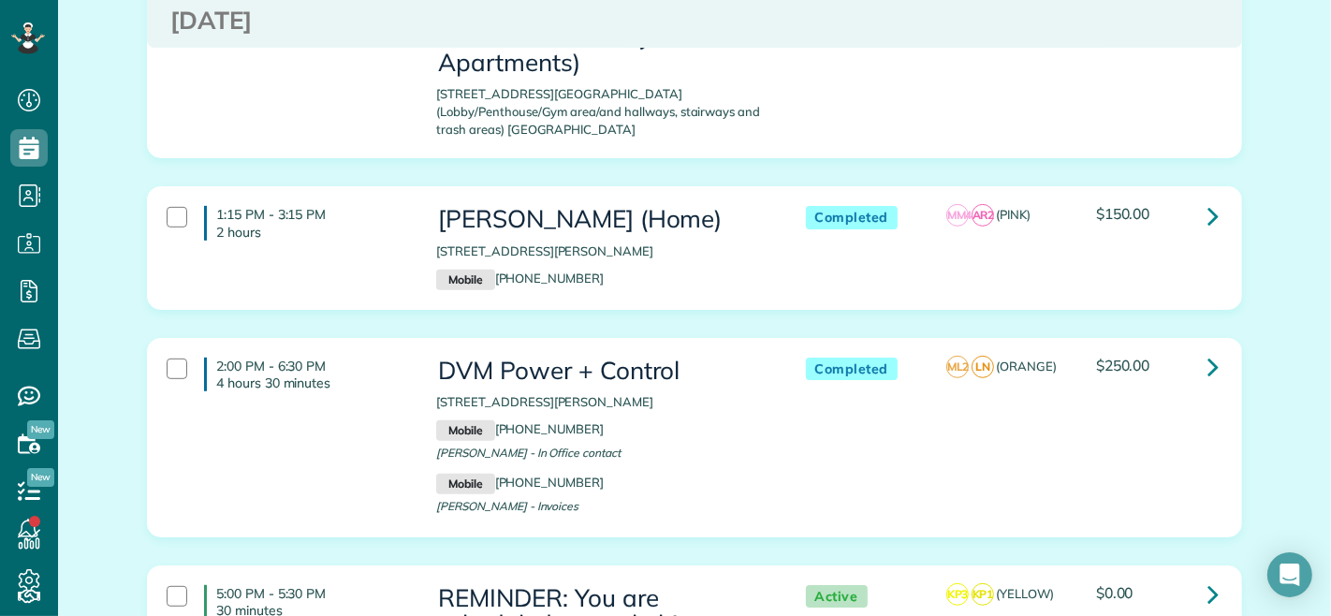
scroll to position [831, 0]
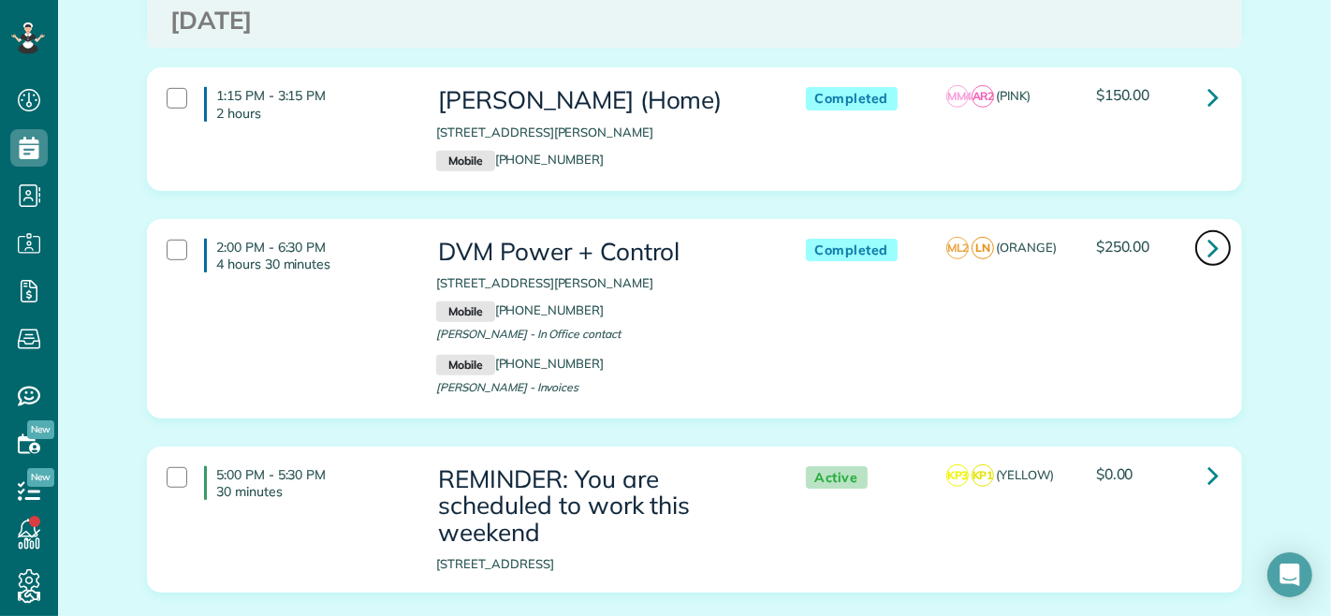
click at [1198, 237] on link at bounding box center [1212, 247] width 37 height 37
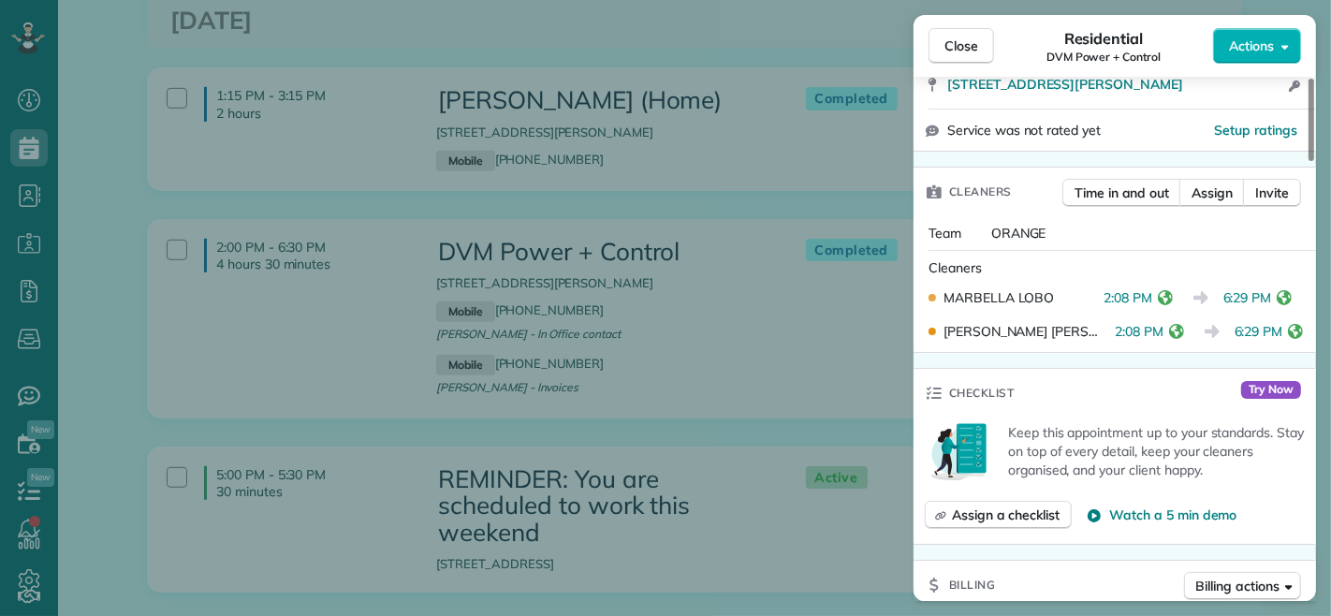
scroll to position [623, 0]
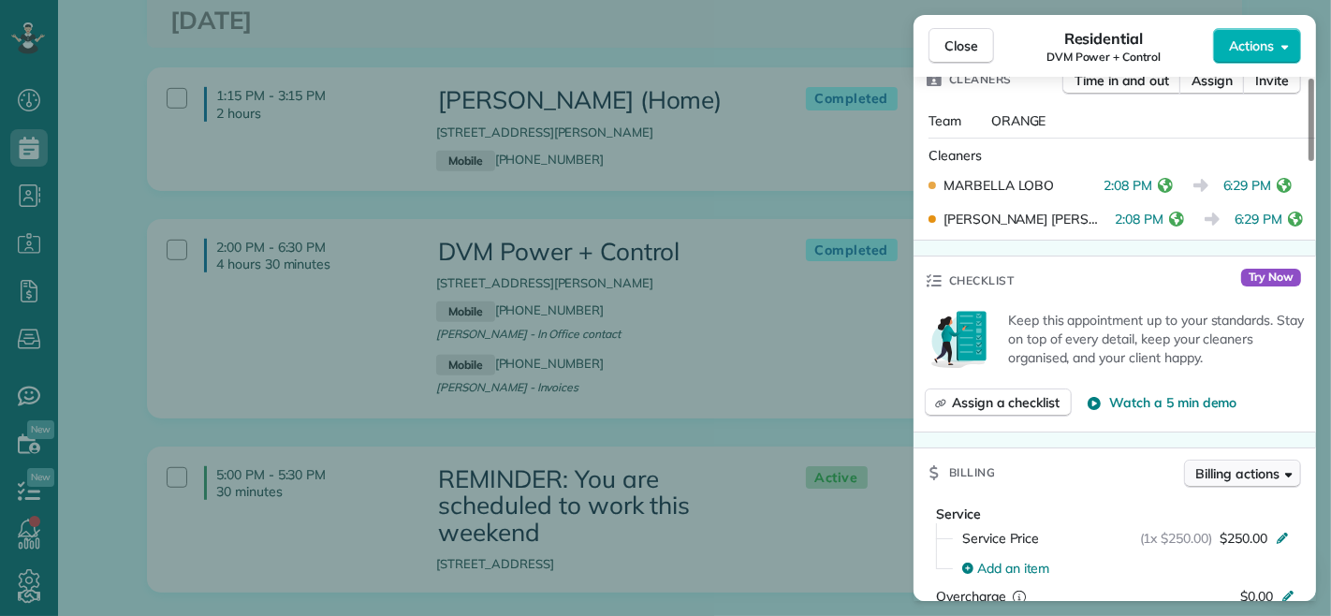
click at [1202, 464] on span "Billing actions" at bounding box center [1237, 473] width 83 height 19
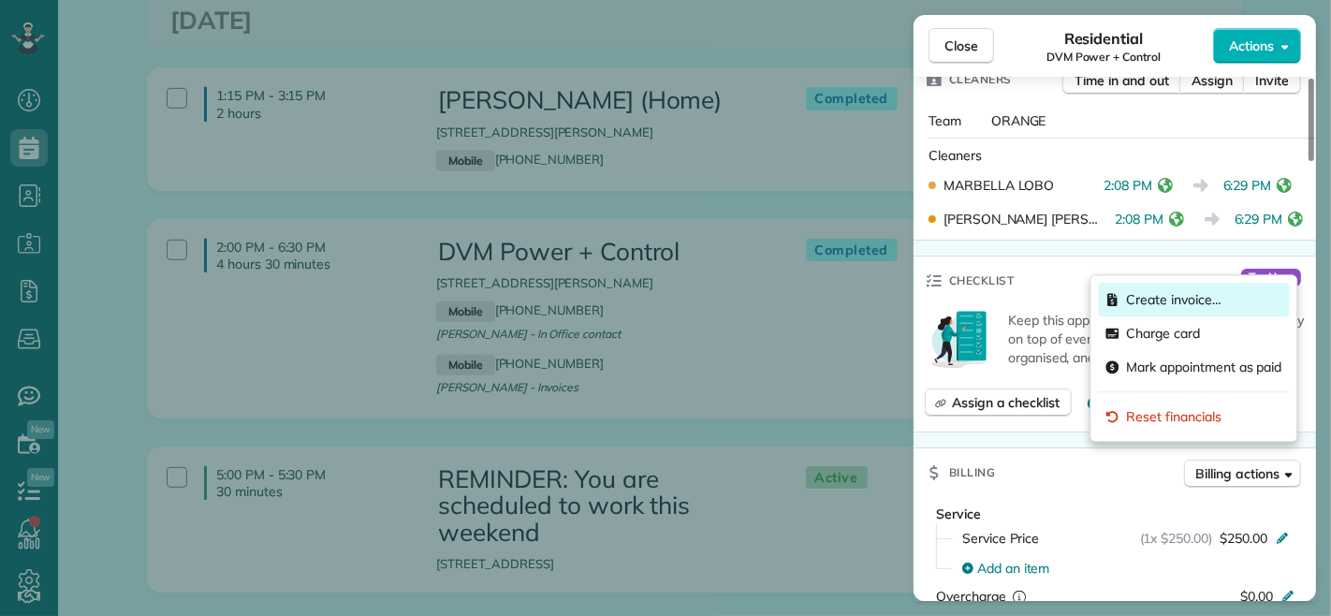
click at [1166, 300] on span "Create invoice…" at bounding box center [1173, 299] width 95 height 19
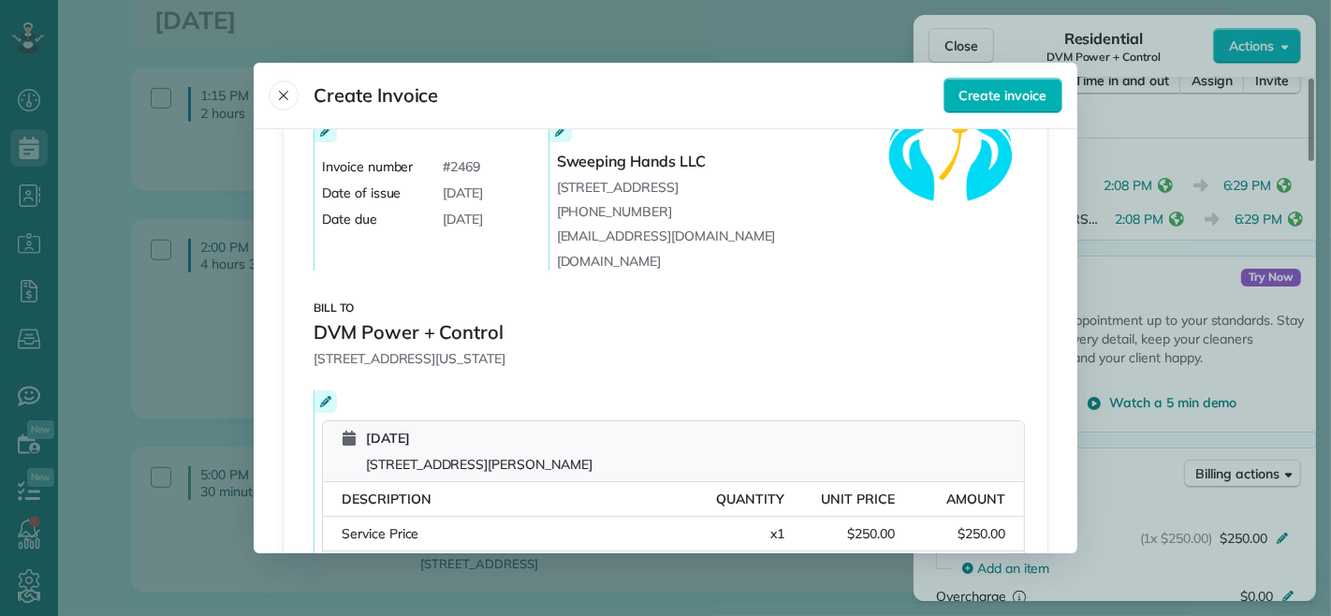
scroll to position [208, 0]
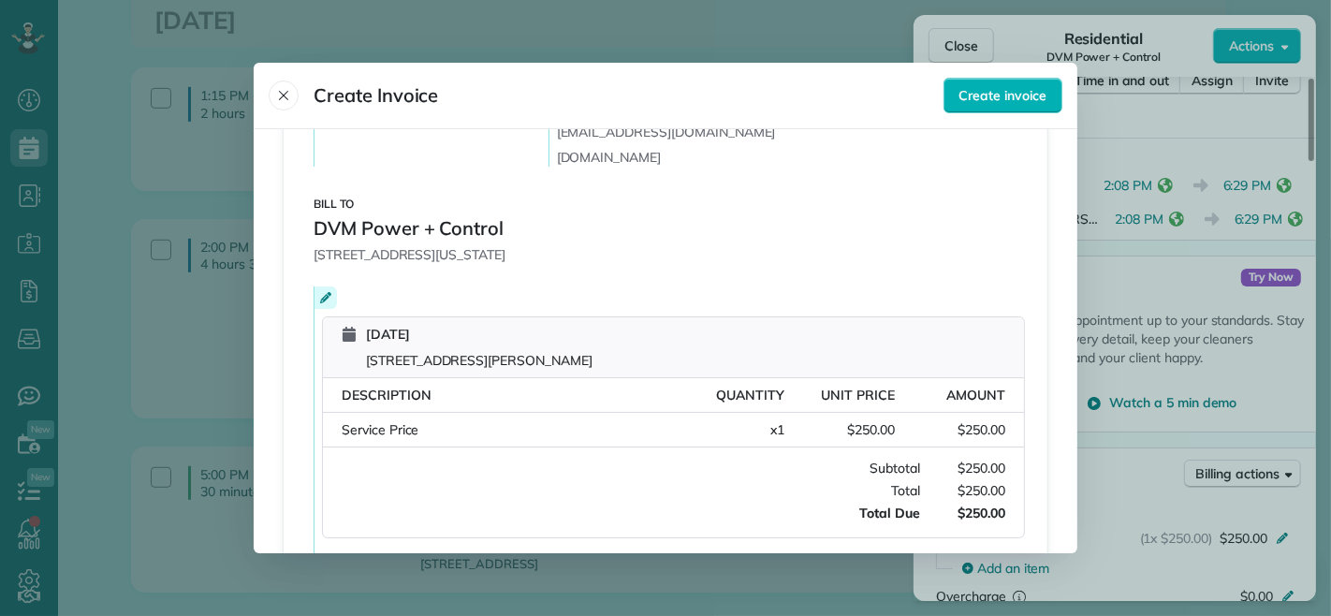
click at [1181, 155] on div at bounding box center [665, 308] width 1331 height 616
click at [284, 90] on icon "Close" at bounding box center [283, 95] width 15 height 15
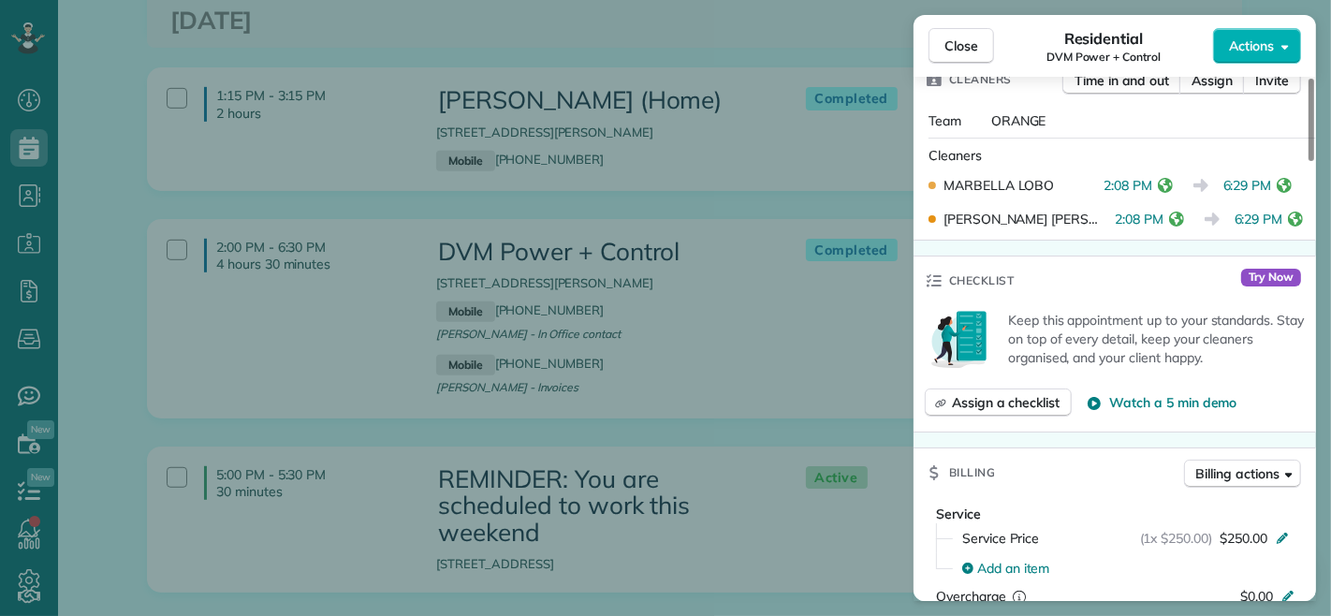
click at [966, 39] on span "Close" at bounding box center [962, 46] width 34 height 19
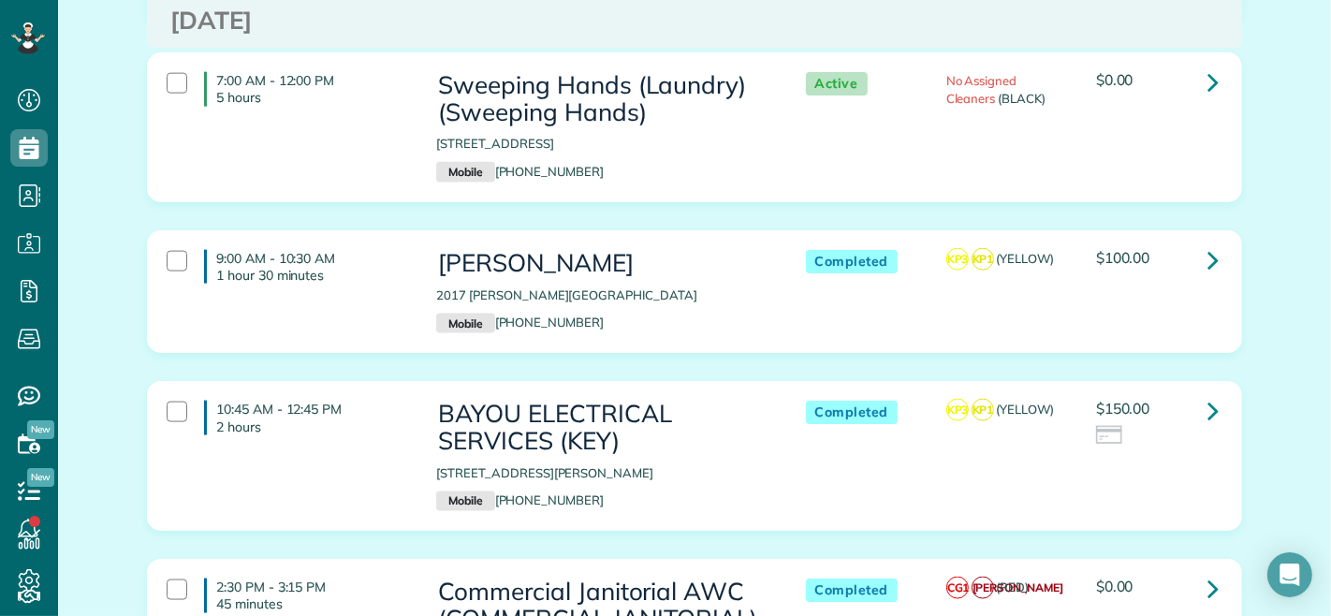
scroll to position [2080, 0]
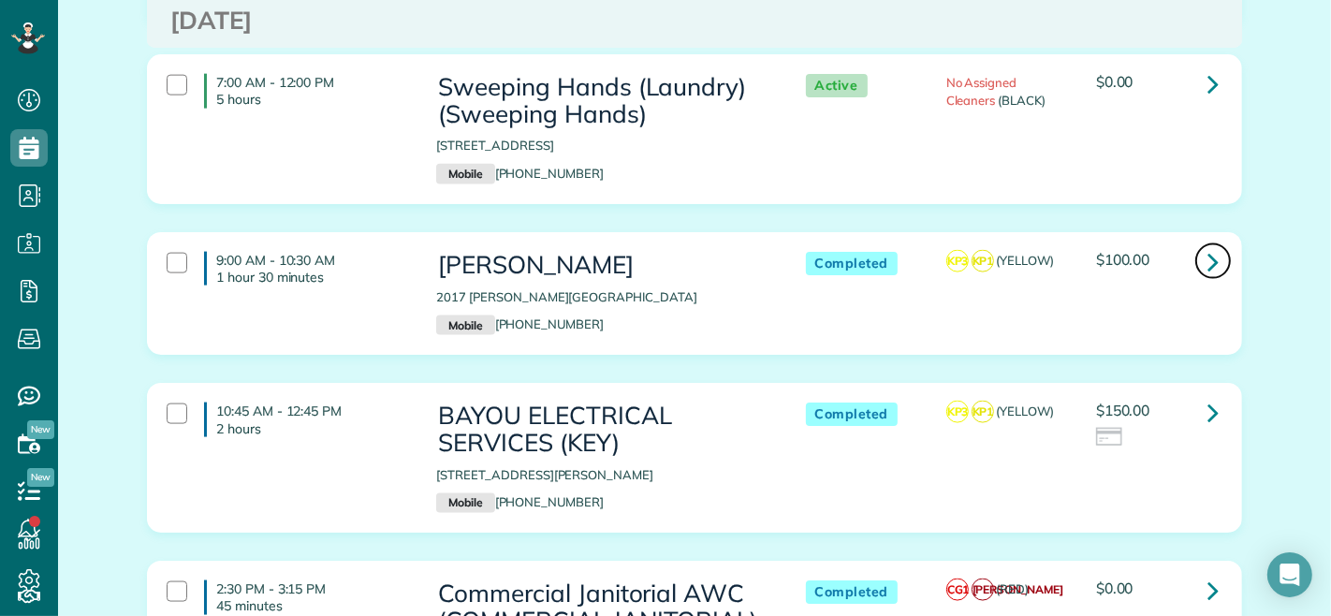
click at [1217, 242] on link at bounding box center [1212, 260] width 37 height 37
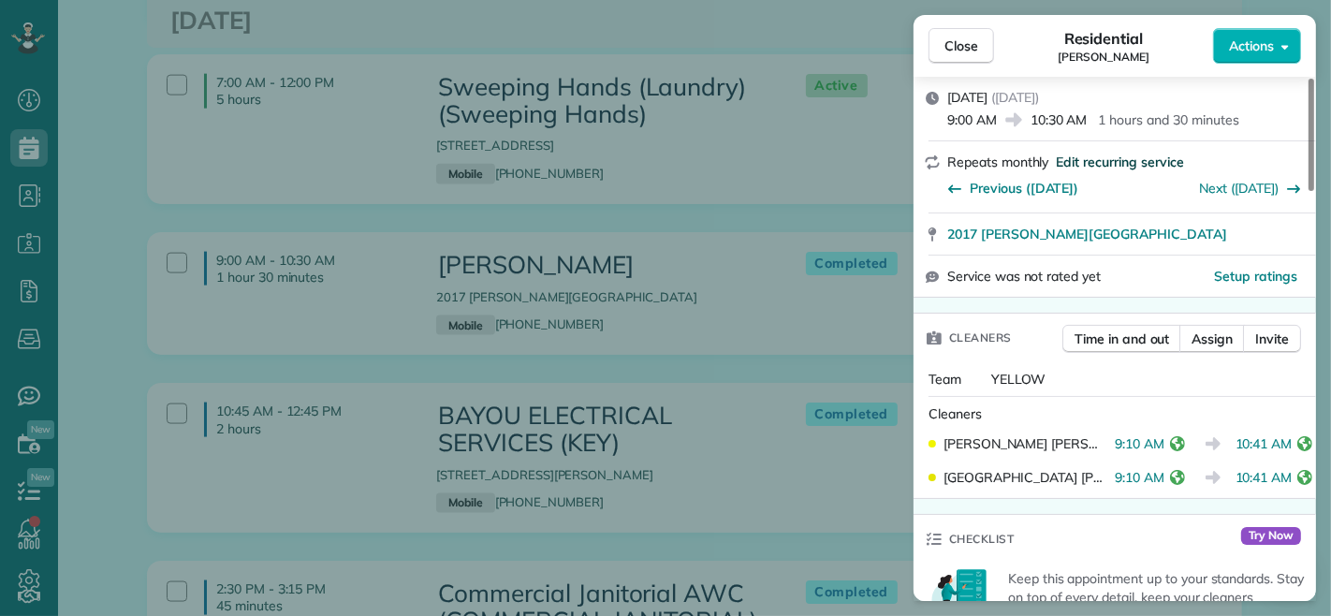
scroll to position [312, 0]
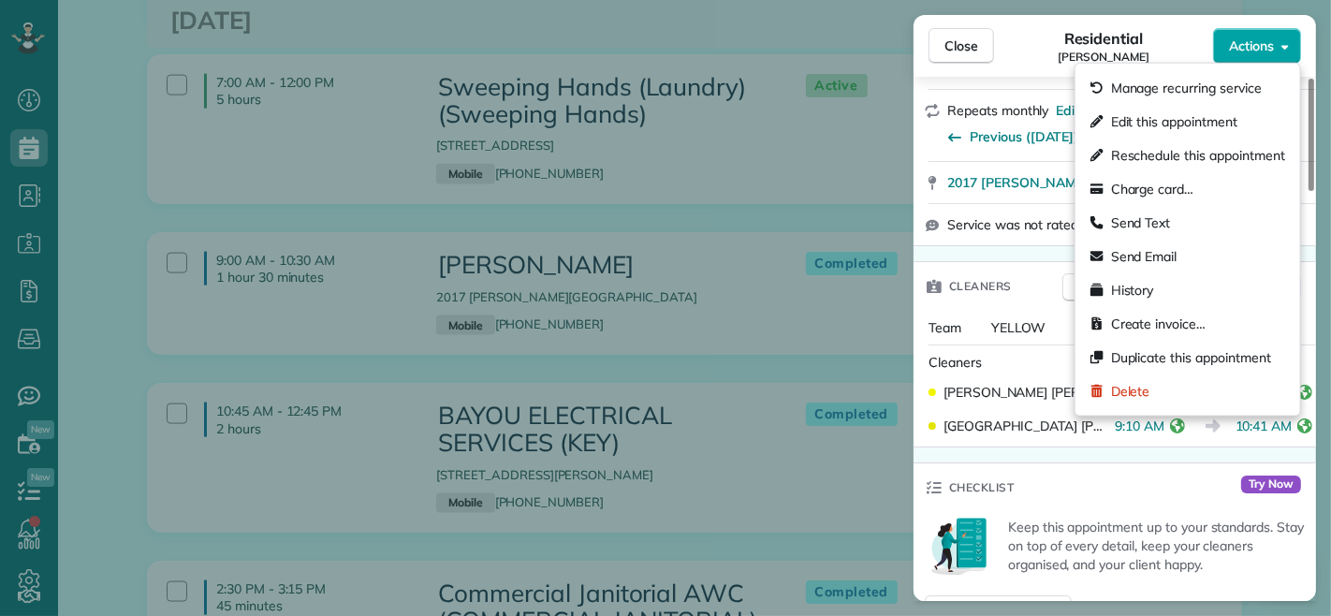
click at [1239, 47] on span "Actions" at bounding box center [1251, 46] width 45 height 19
click at [1173, 318] on span "Create invoice…" at bounding box center [1158, 324] width 95 height 19
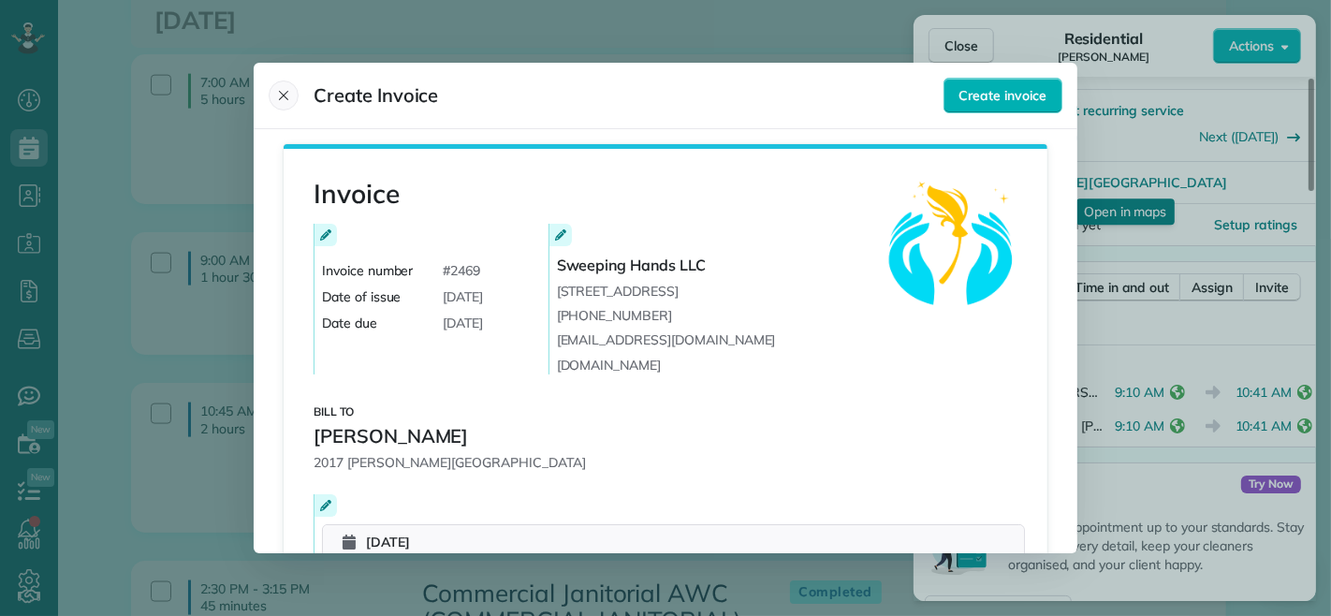
click at [286, 98] on icon "Close" at bounding box center [283, 95] width 9 height 9
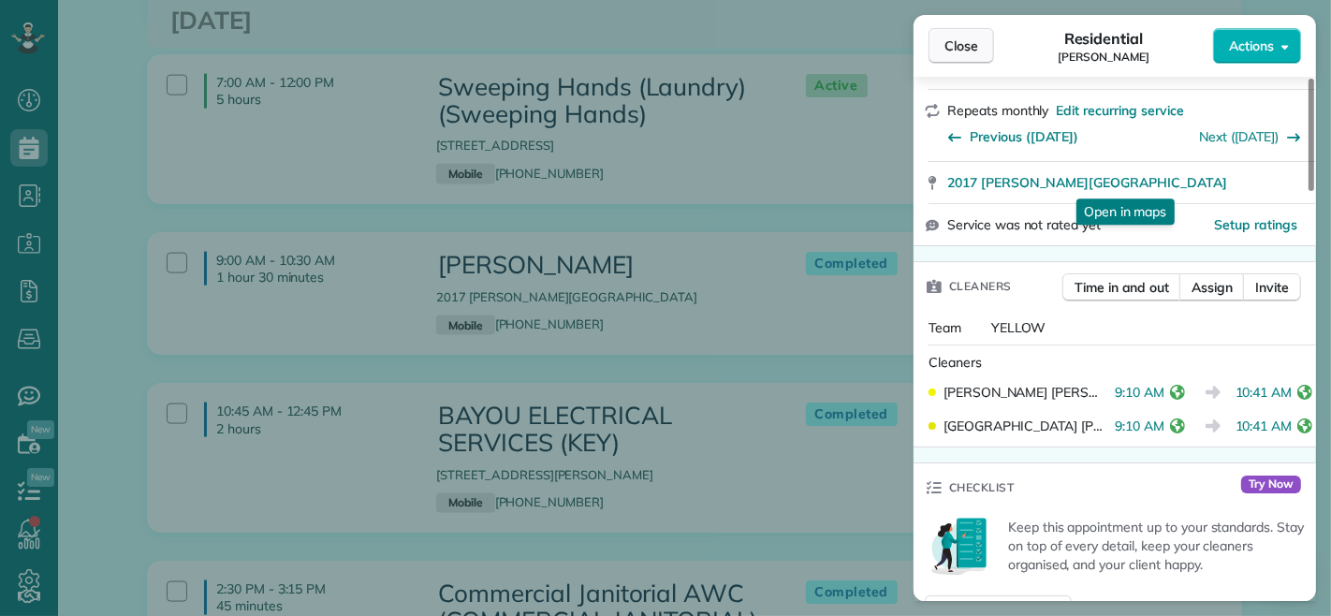
click at [957, 41] on span "Close" at bounding box center [962, 46] width 34 height 19
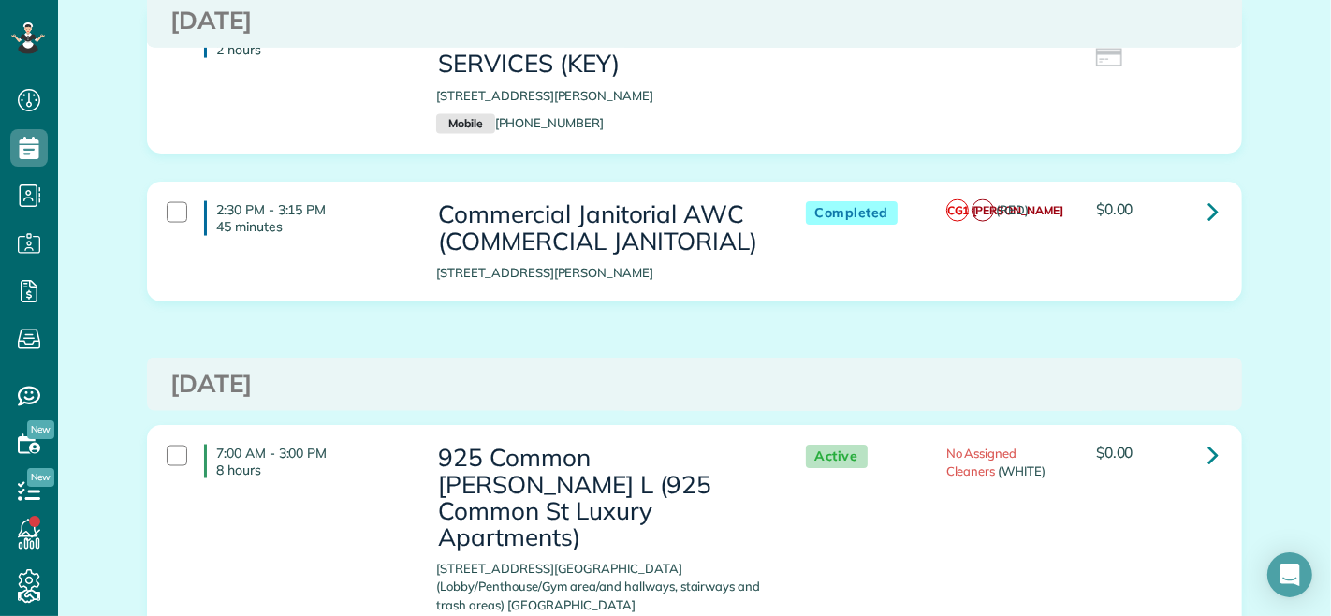
scroll to position [2496, 0]
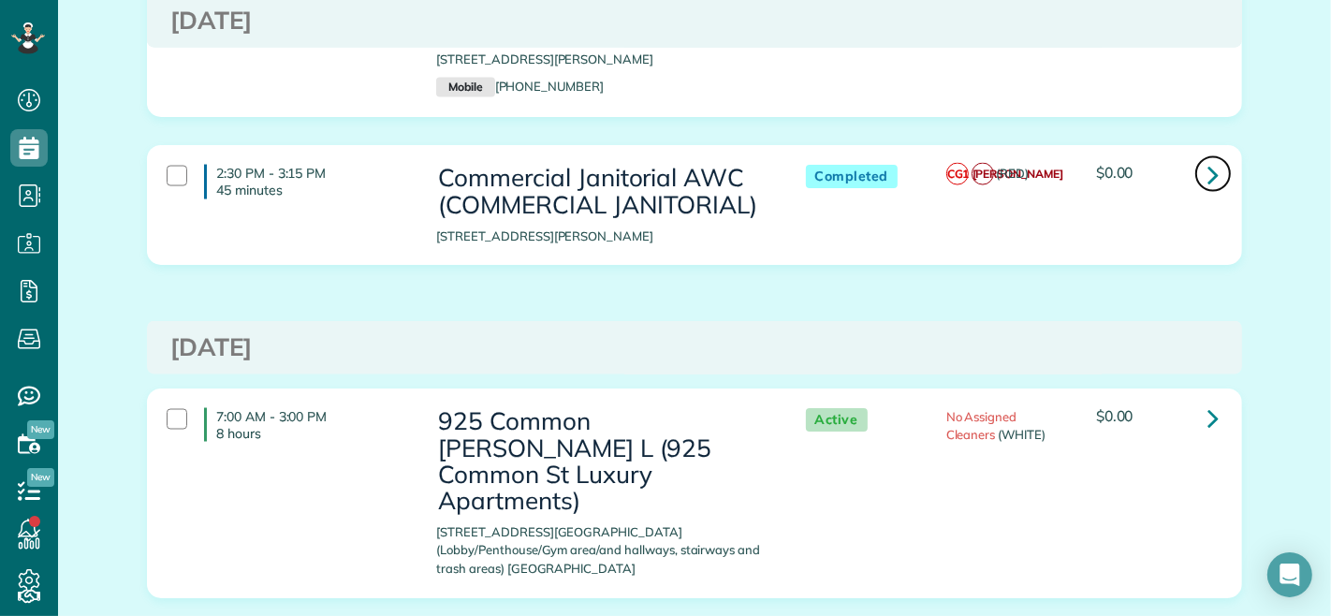
click at [1194, 155] on link at bounding box center [1212, 173] width 37 height 37
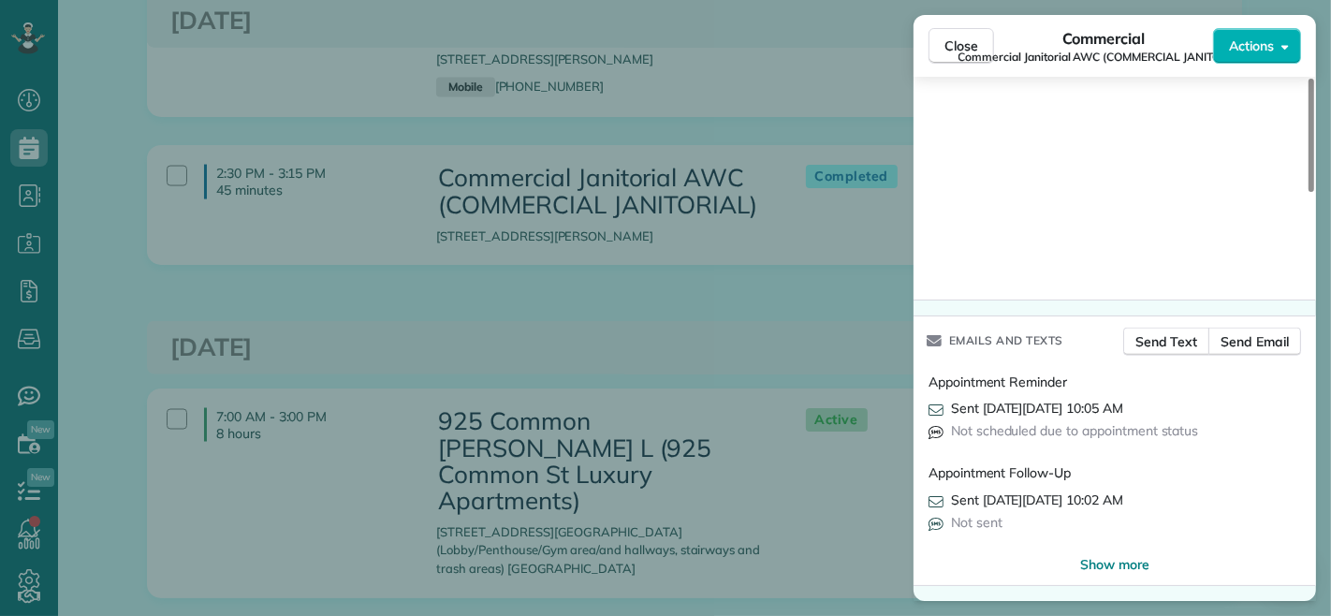
scroll to position [1481, 0]
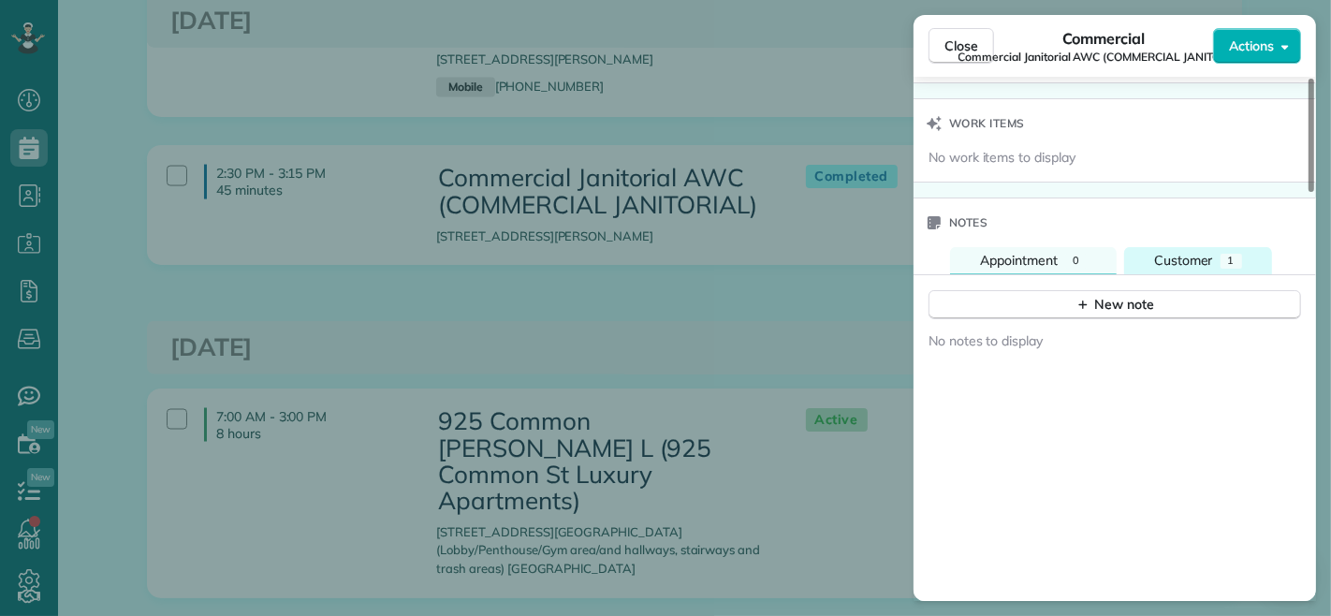
click at [1174, 263] on span "Customer" at bounding box center [1183, 260] width 59 height 17
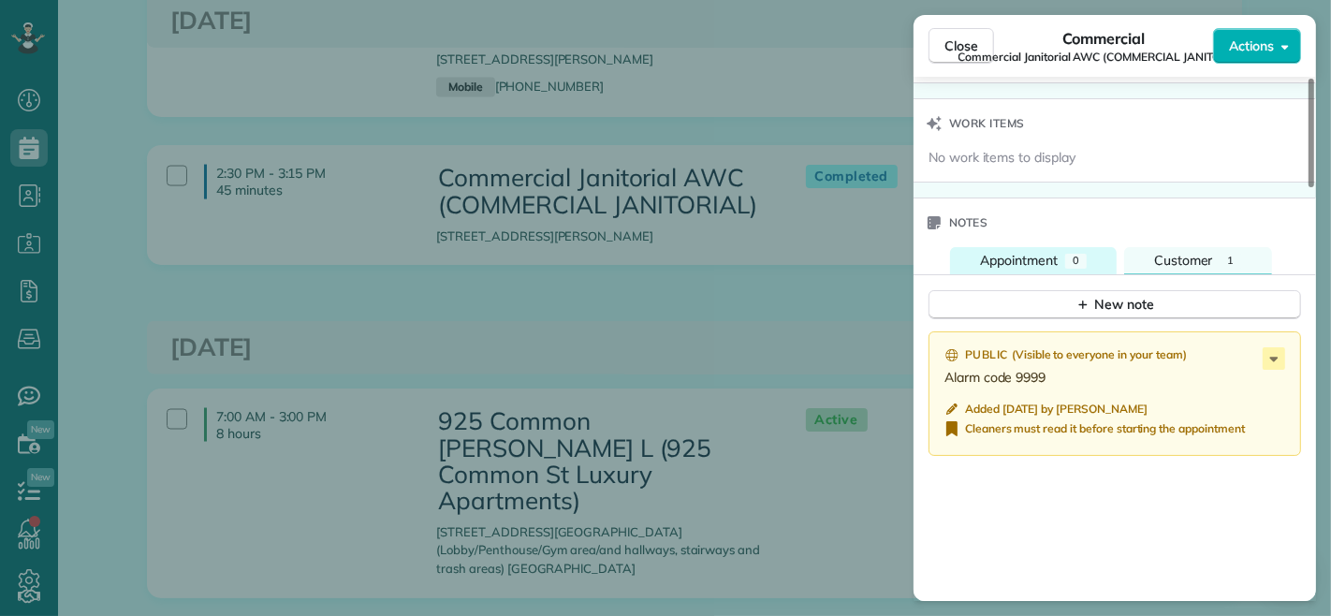
click at [1099, 258] on button "Appointment 0" at bounding box center [1033, 260] width 167 height 27
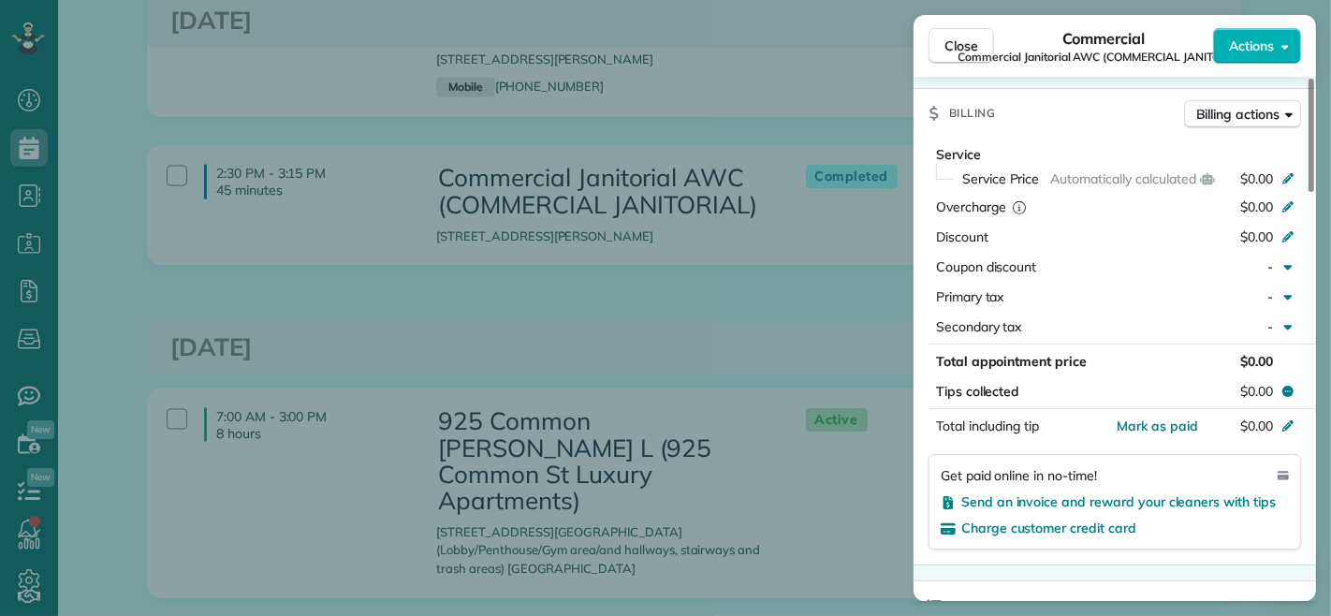
scroll to position [857, 0]
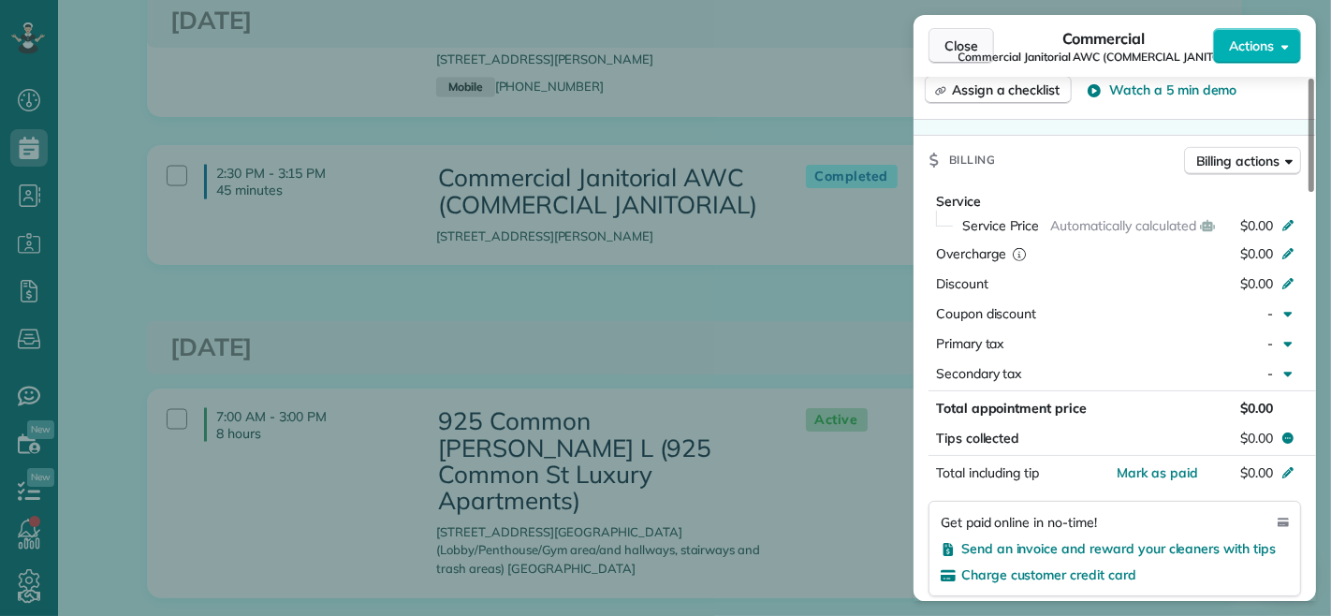
click at [966, 45] on span "Close" at bounding box center [962, 46] width 34 height 19
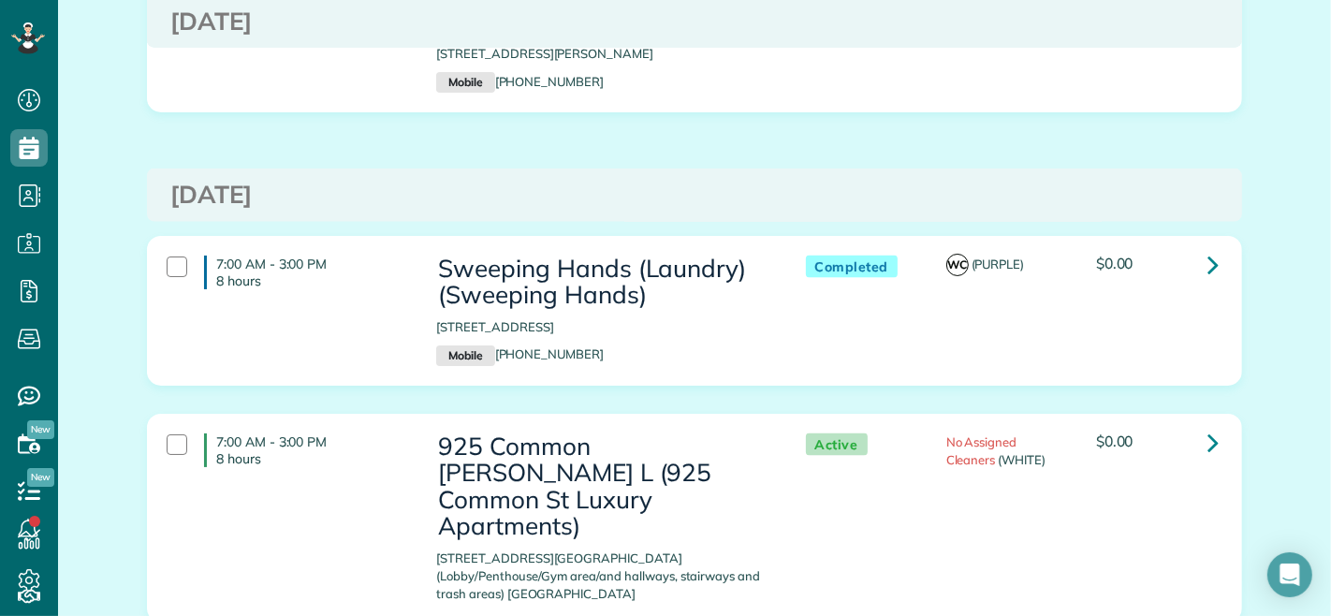
scroll to position [8425, 0]
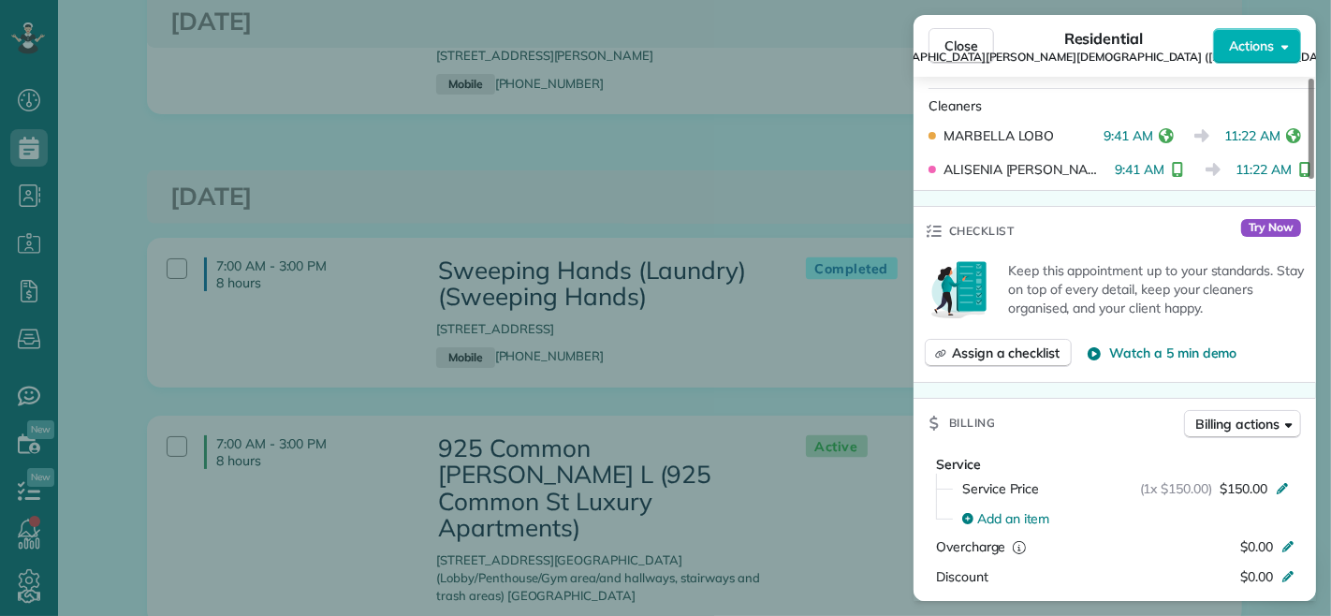
scroll to position [831, 0]
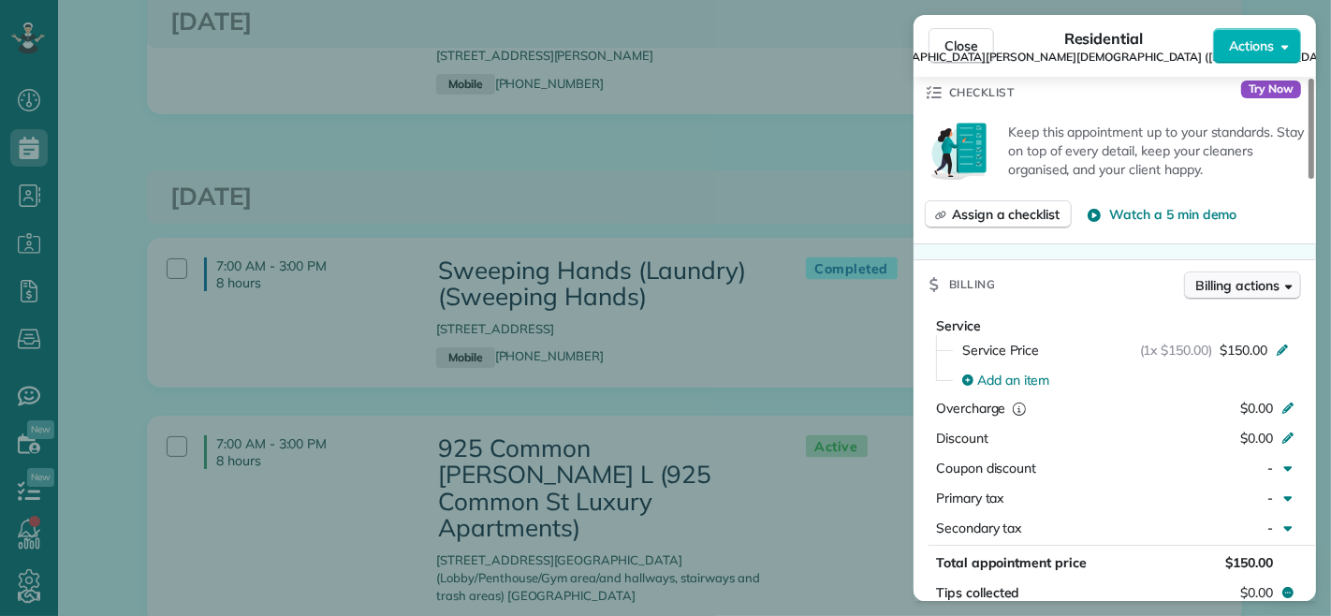
click at [1223, 276] on span "Billing actions" at bounding box center [1237, 285] width 83 height 19
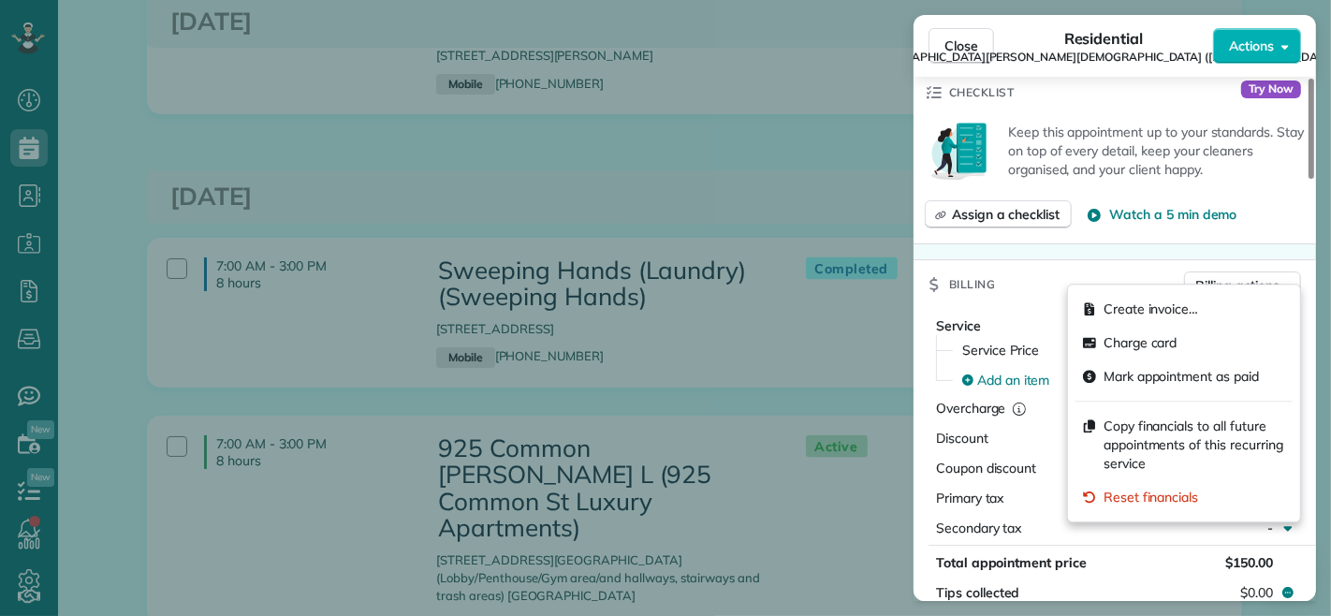
click at [1112, 260] on div "Billing Billing actions" at bounding box center [1115, 284] width 403 height 49
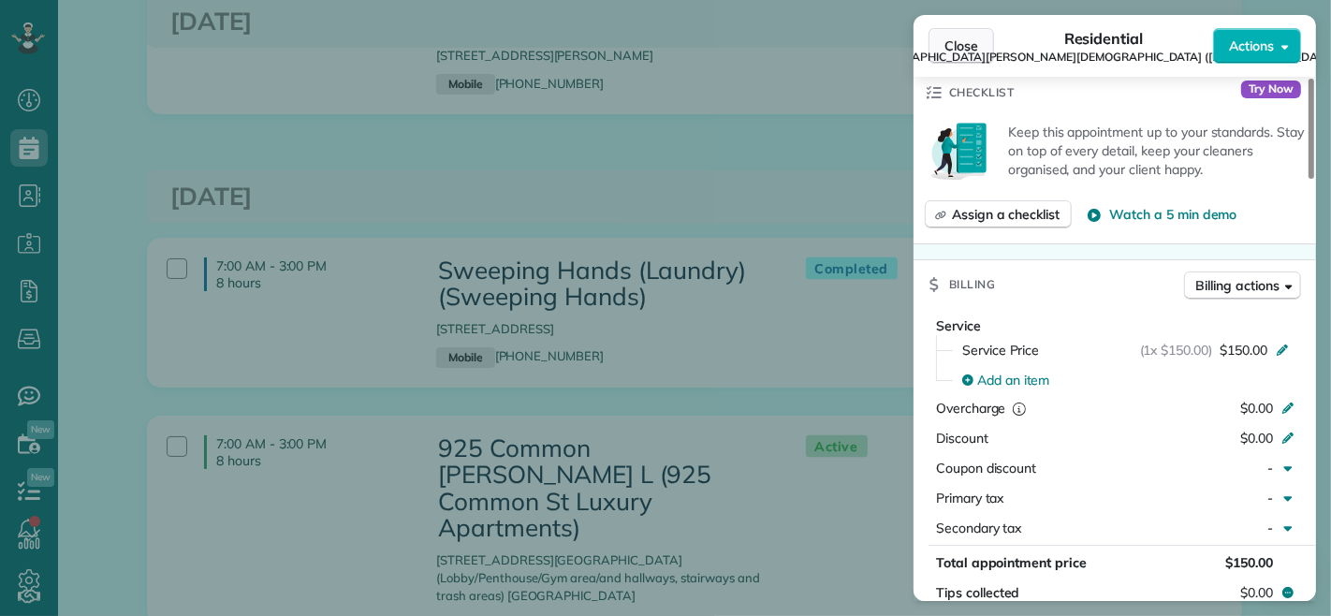
click at [974, 41] on span "Close" at bounding box center [962, 46] width 34 height 19
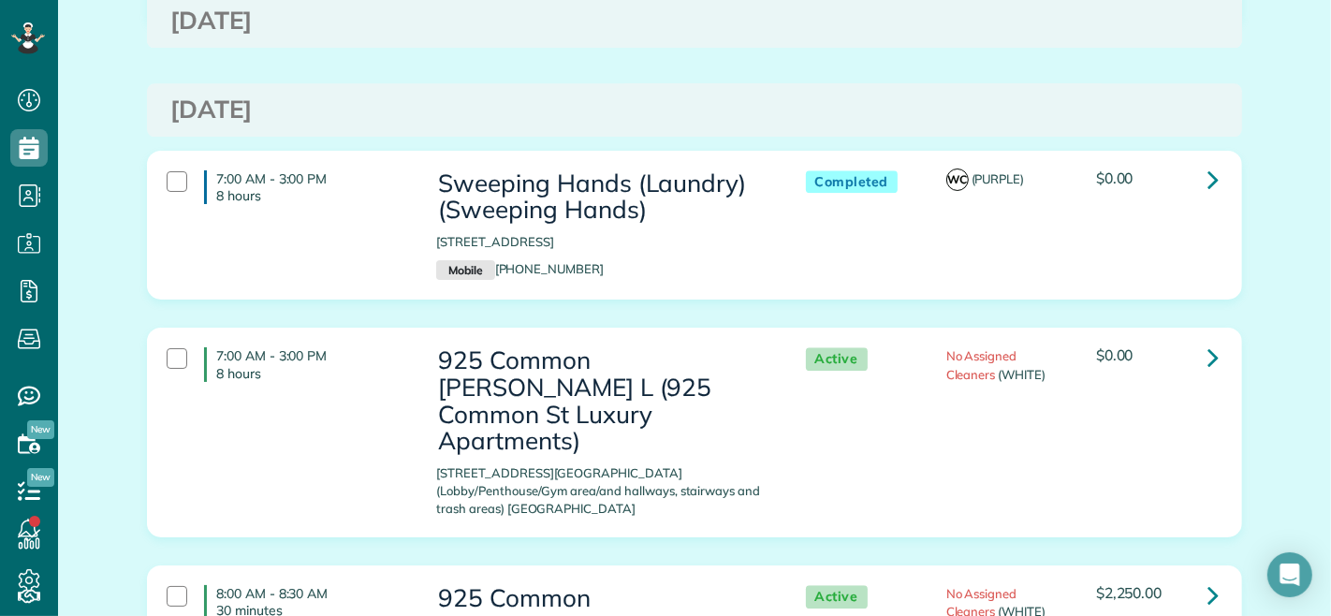
scroll to position [9906, 0]
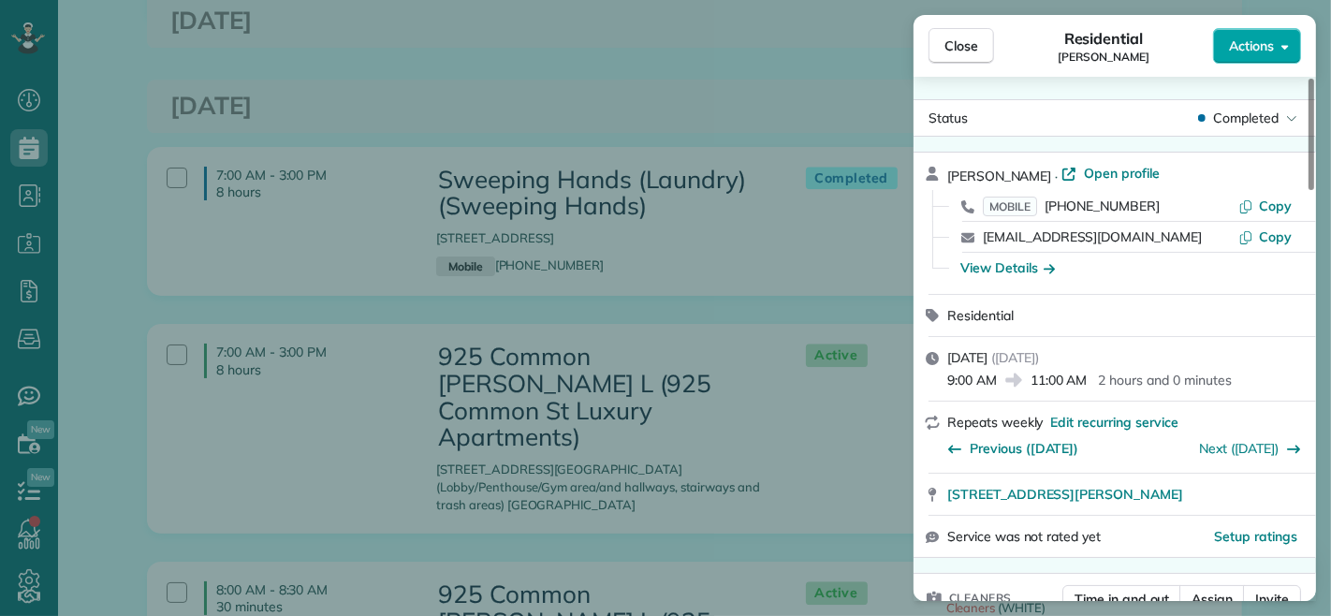
click at [1245, 51] on span "Actions" at bounding box center [1251, 46] width 45 height 19
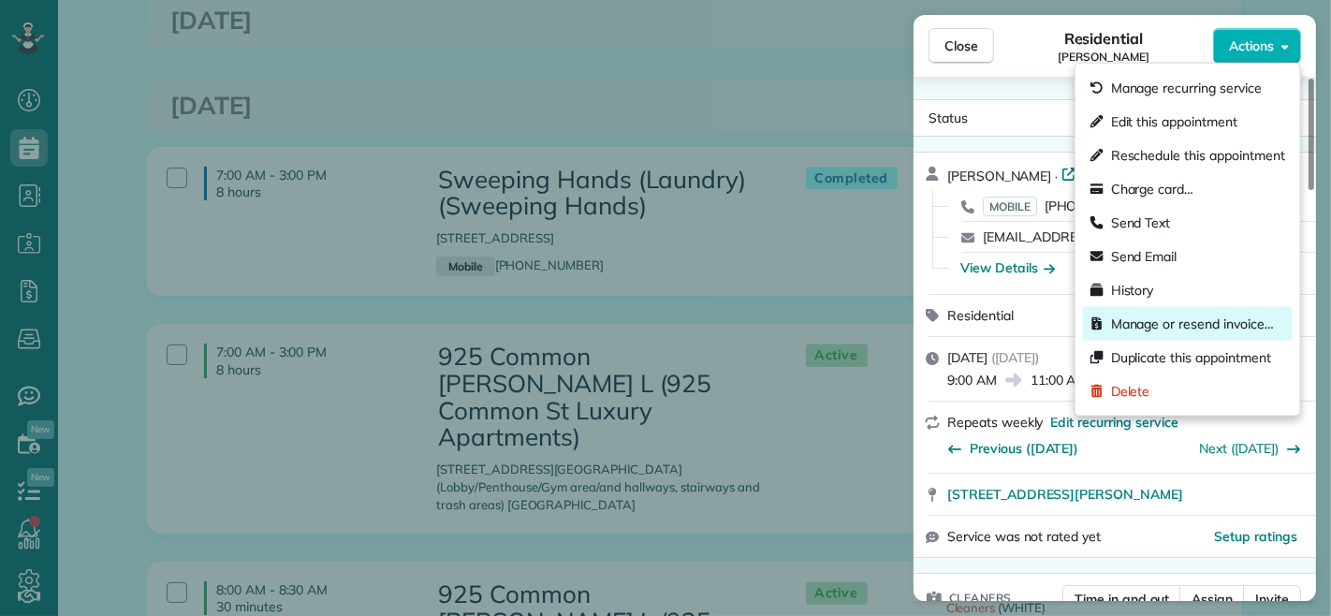
click at [1179, 315] on span "Manage or resend invoice…" at bounding box center [1192, 324] width 163 height 19
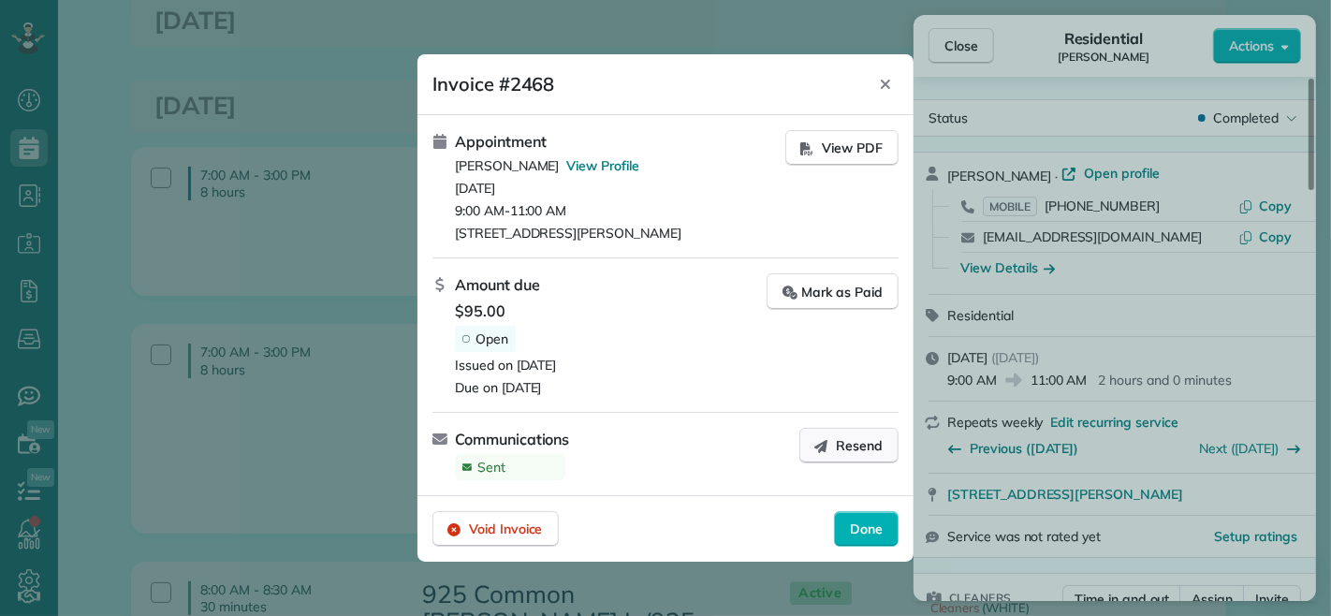
click at [856, 446] on span "Resend" at bounding box center [859, 445] width 47 height 19
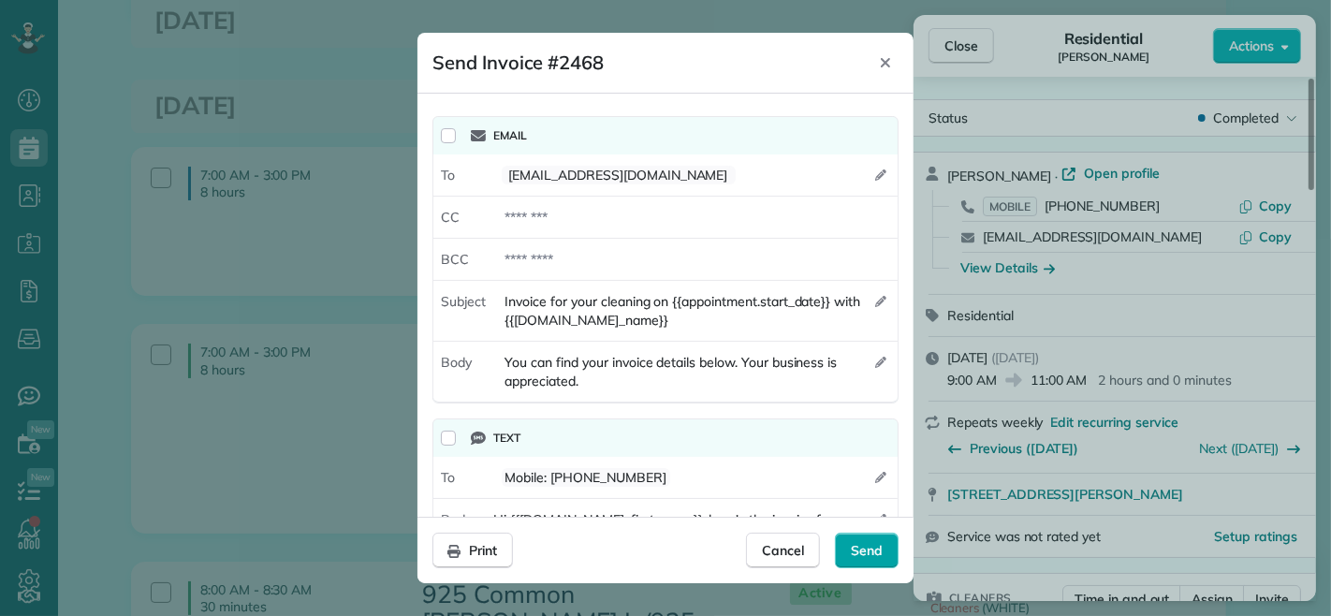
click at [851, 545] on span "Send" at bounding box center [867, 550] width 32 height 19
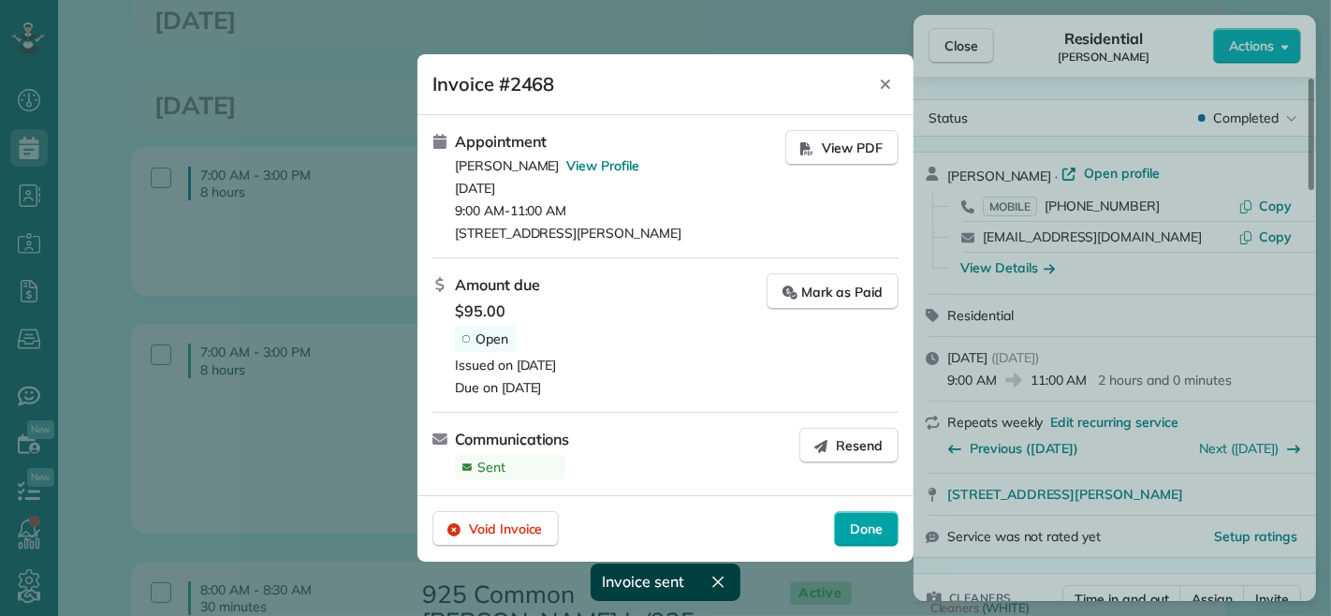
click at [855, 532] on span "Done" at bounding box center [866, 529] width 33 height 19
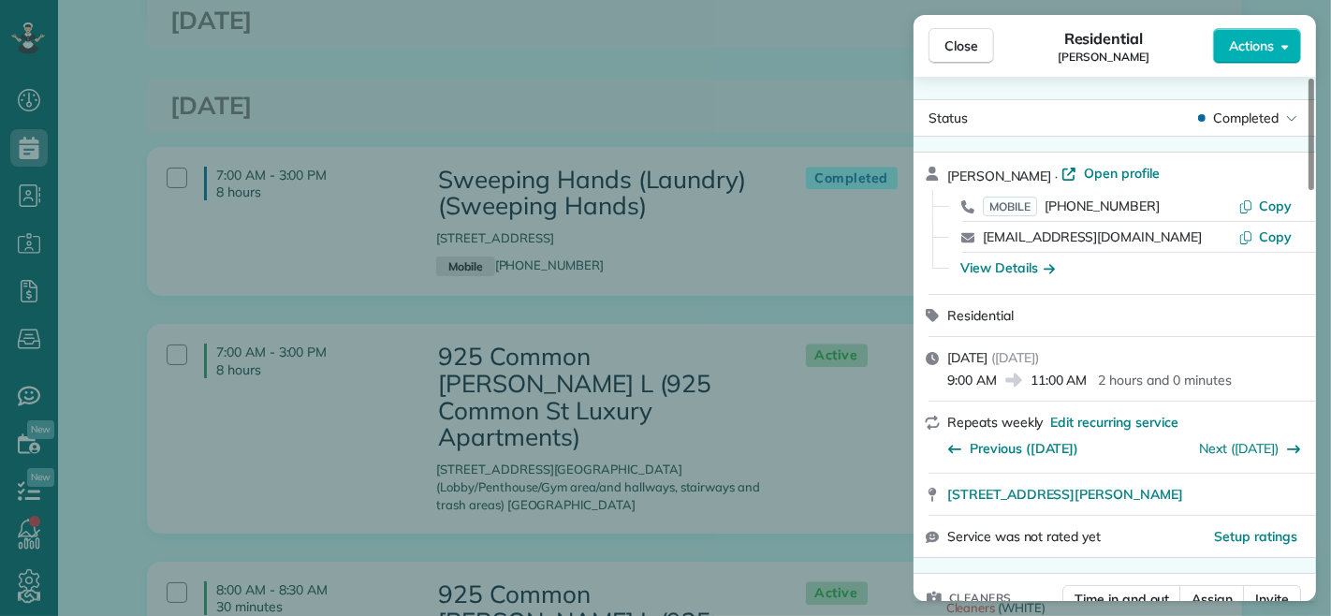
drag, startPoint x: 956, startPoint y: 45, endPoint x: 874, endPoint y: 184, distance: 161.5
click at [955, 44] on span "Close" at bounding box center [962, 46] width 34 height 19
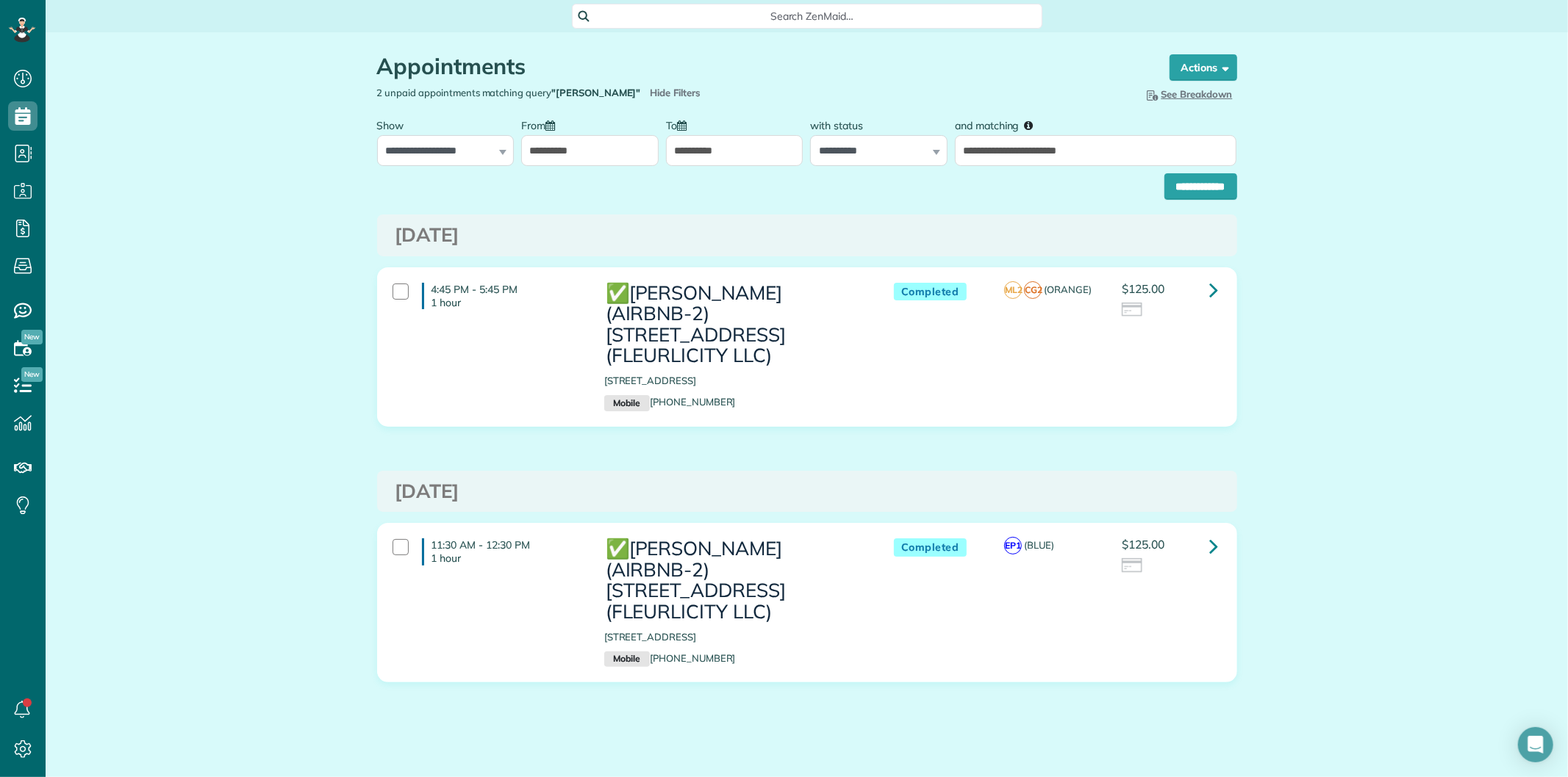
scroll to position [5, 5]
click at [1064, 151] on input "**********" at bounding box center [1095, 150] width 282 height 31
type input "**********"
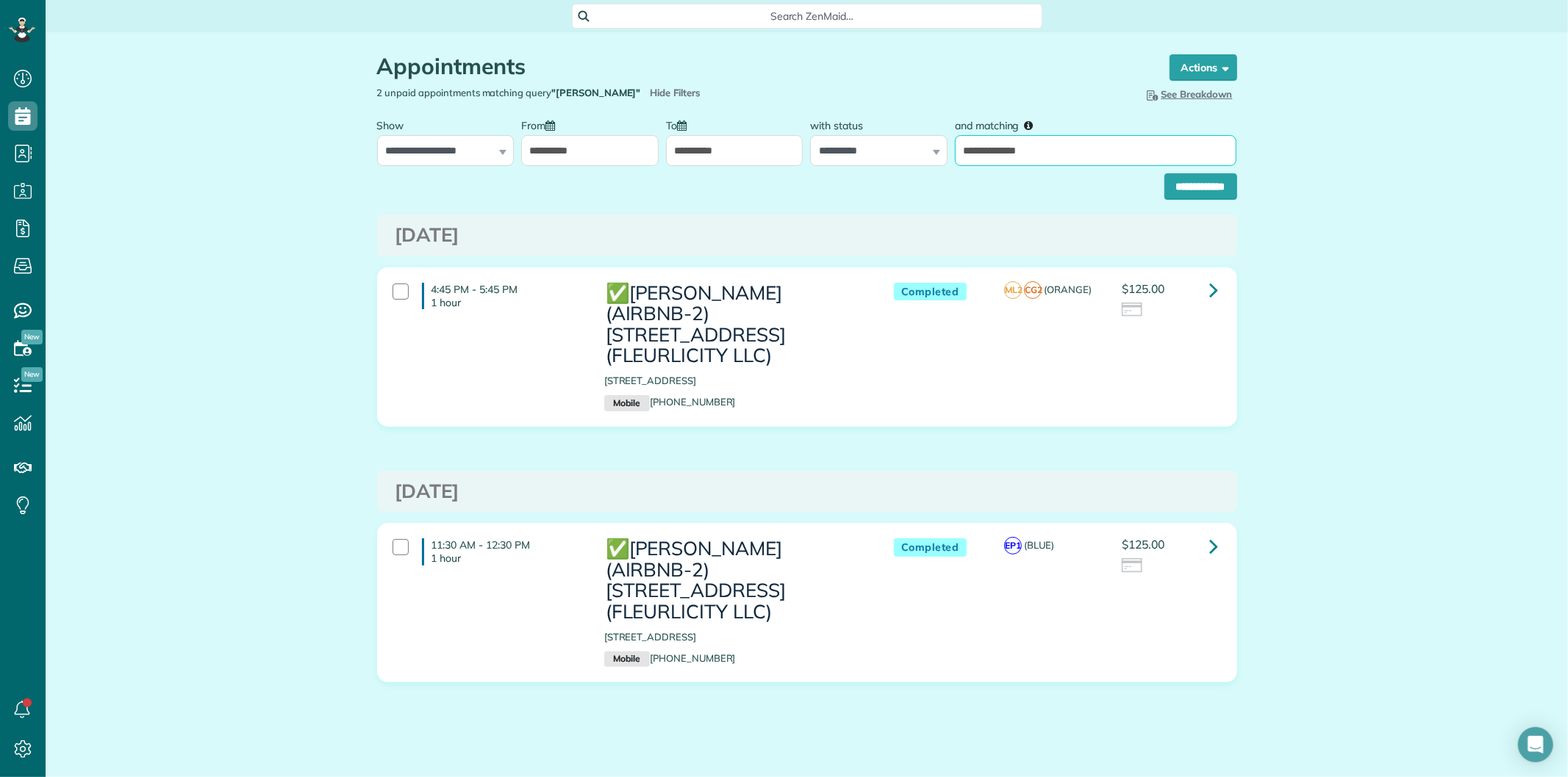
click at [1164, 173] on input "**********" at bounding box center [1201, 187] width 73 height 27
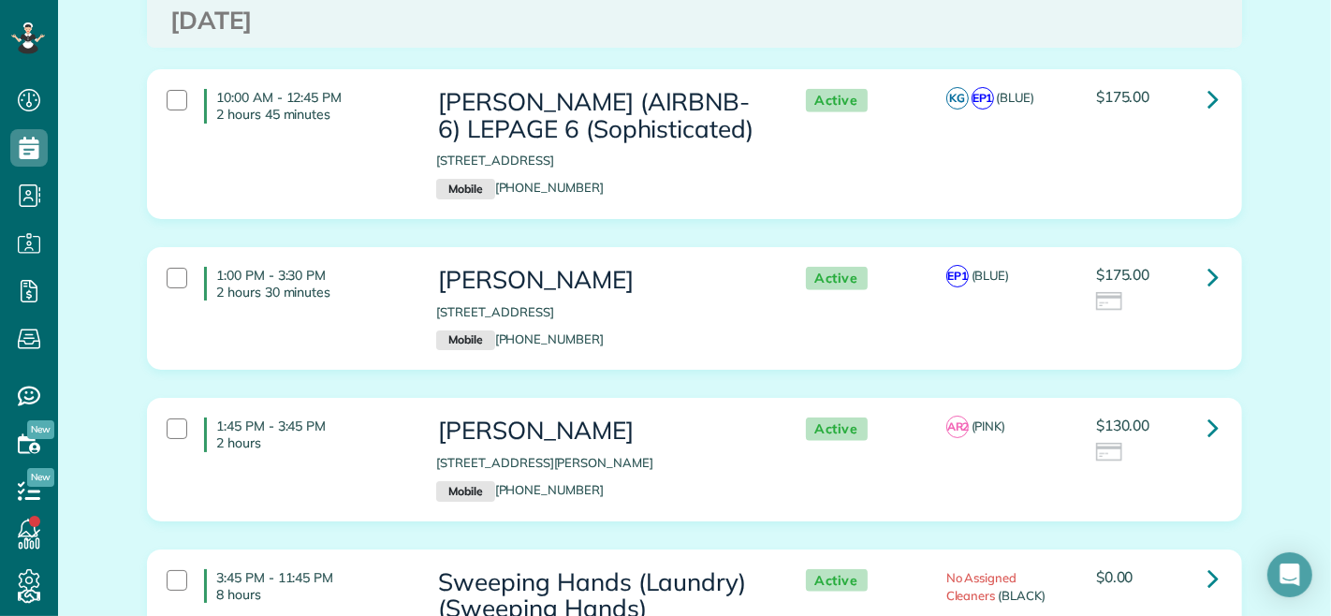
scroll to position [1456, 0]
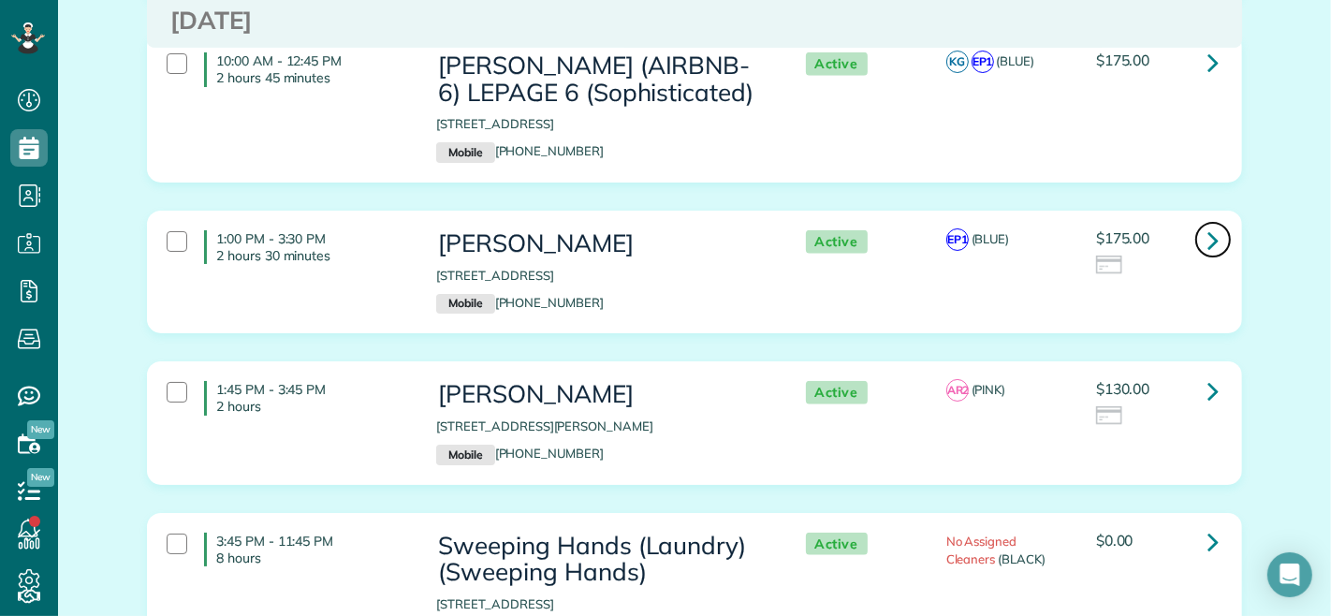
click at [1208, 224] on icon at bounding box center [1213, 240] width 11 height 33
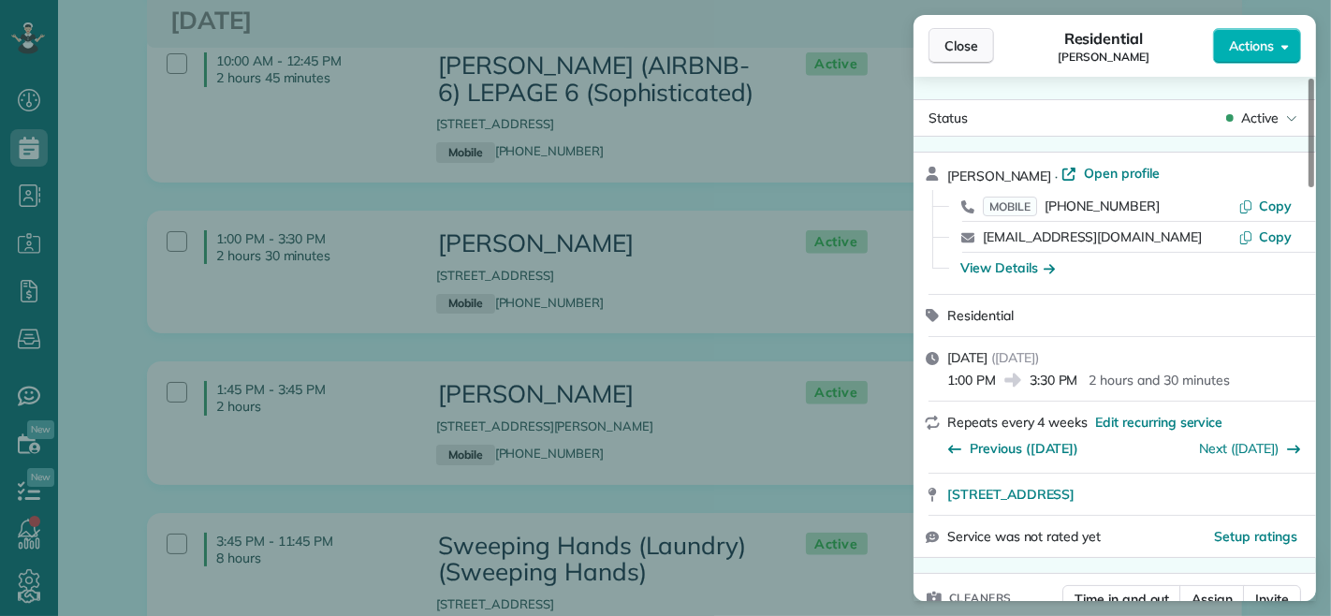
click at [945, 42] on span "Close" at bounding box center [962, 46] width 34 height 19
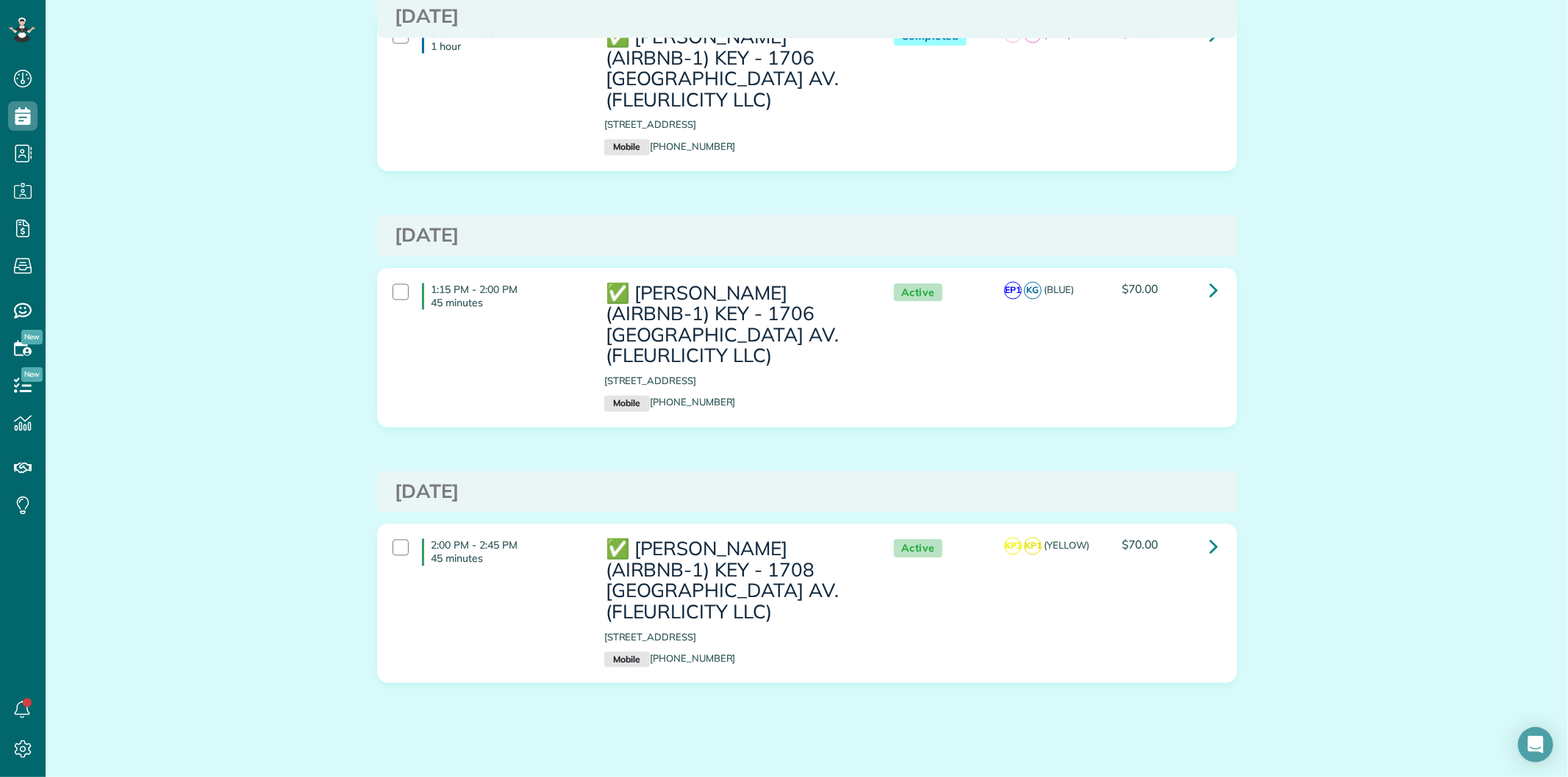
scroll to position [2330, 0]
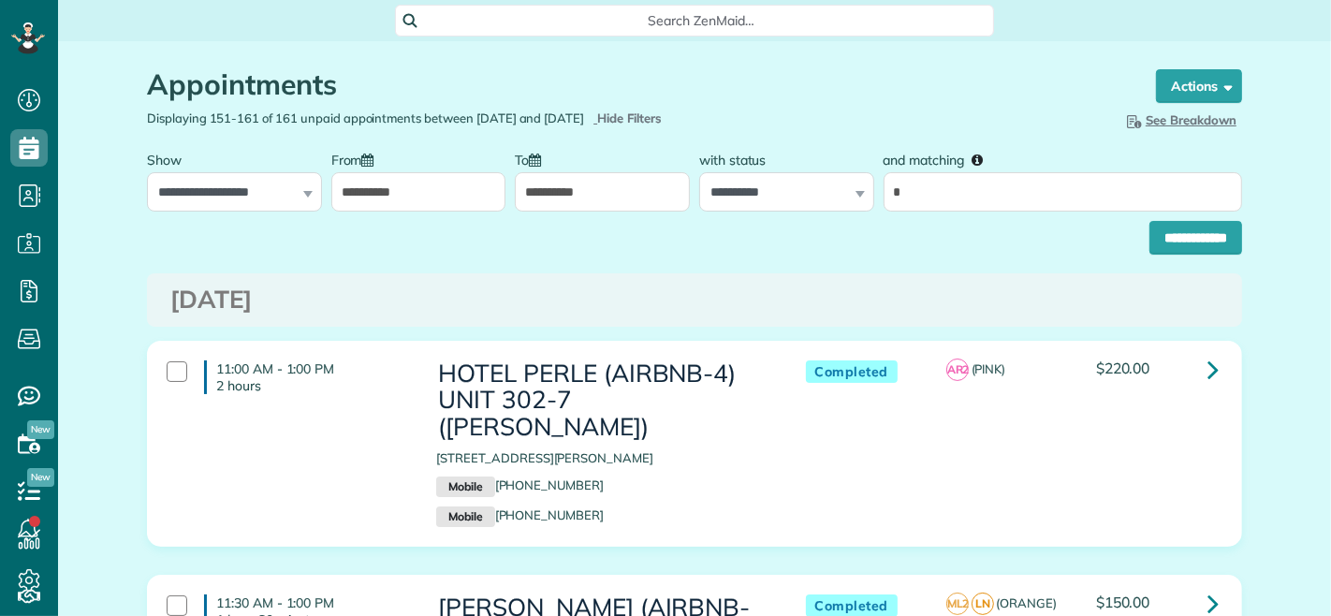
scroll to position [7, 7]
type input "*"
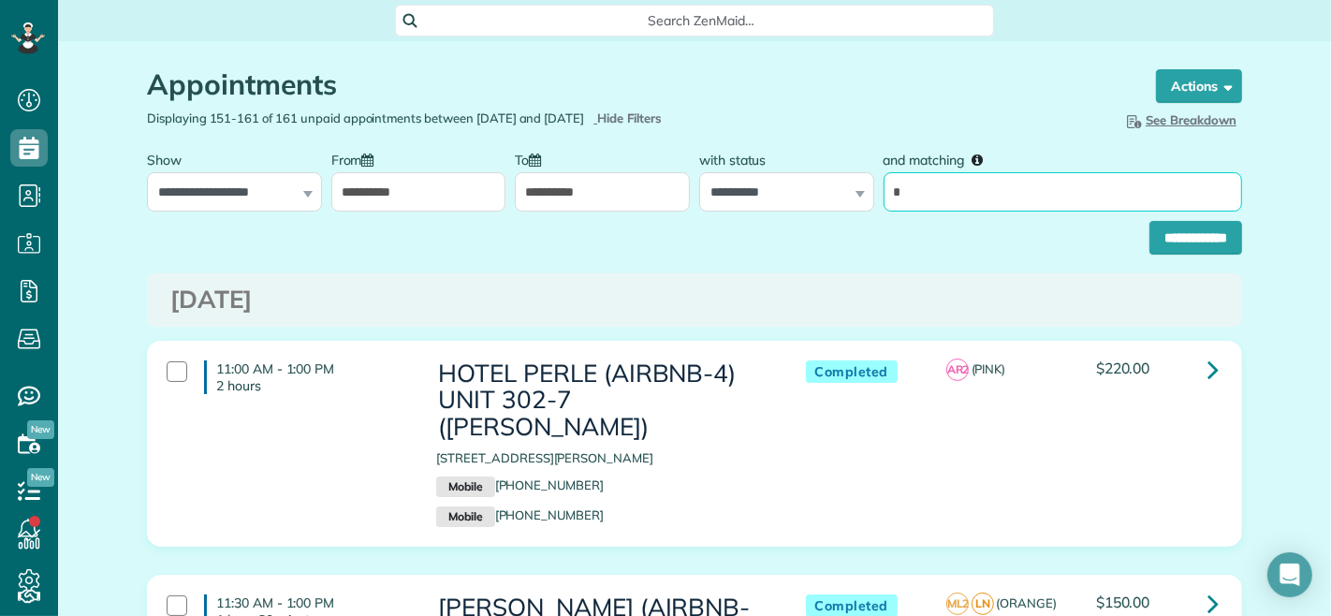
click at [927, 212] on input "*" at bounding box center [1063, 191] width 359 height 39
click at [925, 212] on input "*" at bounding box center [1063, 191] width 359 height 39
click at [999, 212] on input "and matching" at bounding box center [1063, 191] width 359 height 39
type input "**********"
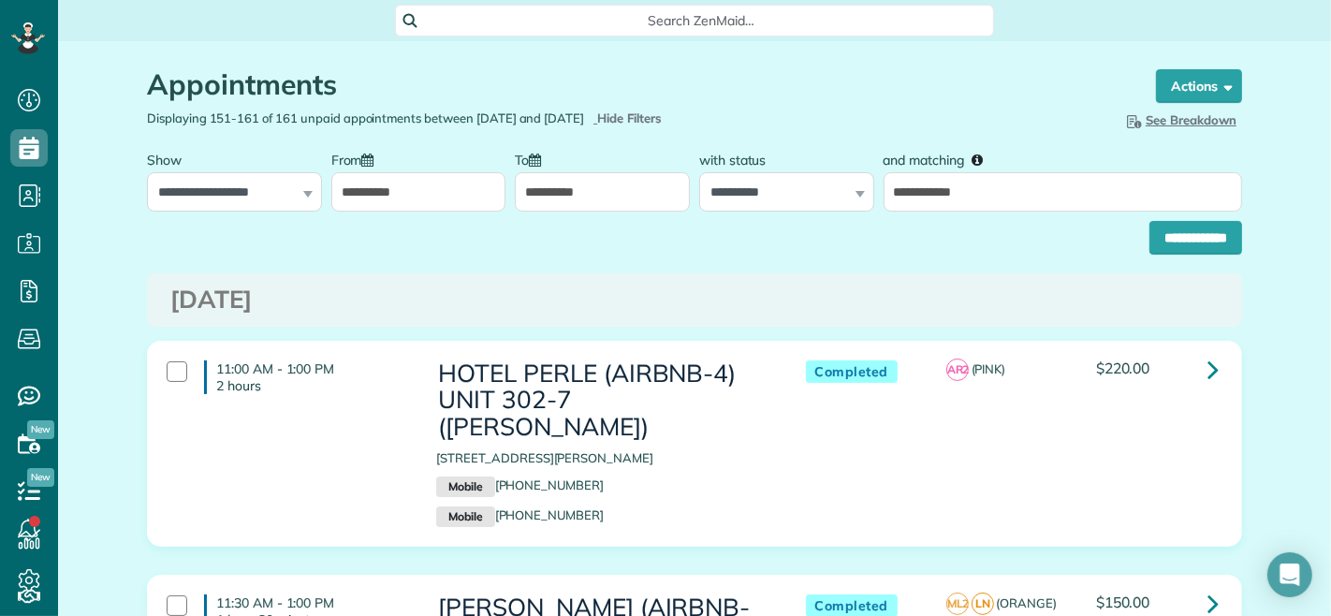
click at [575, 212] on input "**********" at bounding box center [602, 191] width 175 height 39
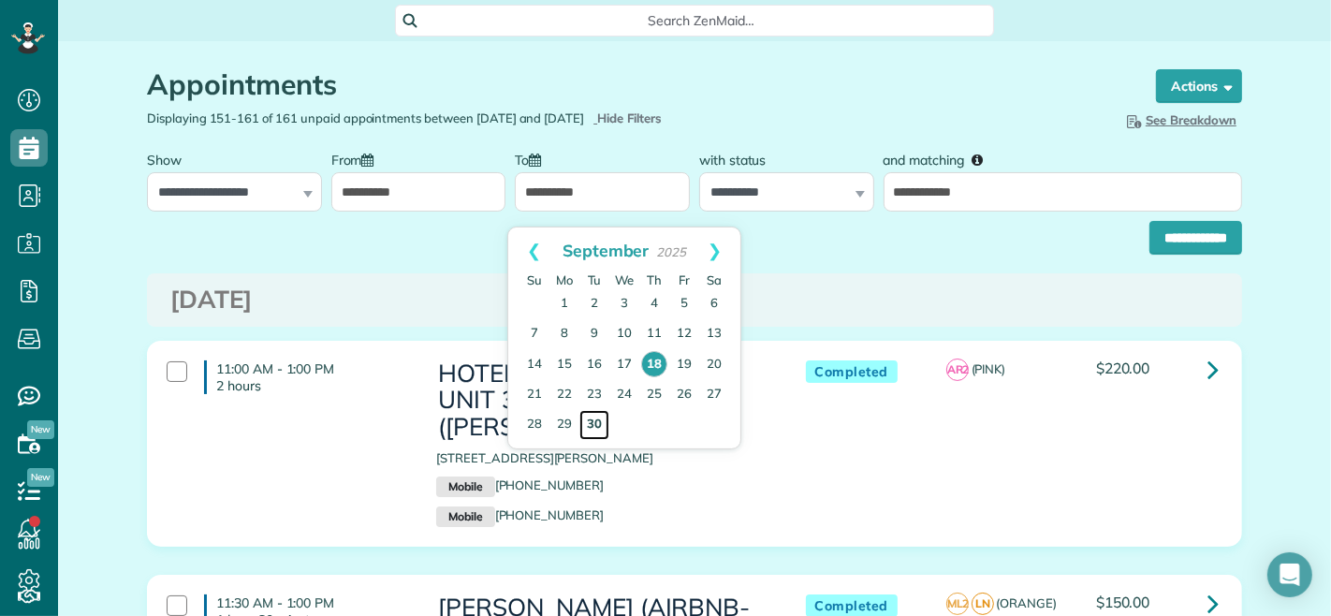
click at [590, 427] on link "30" at bounding box center [594, 425] width 30 height 30
type input "**********"
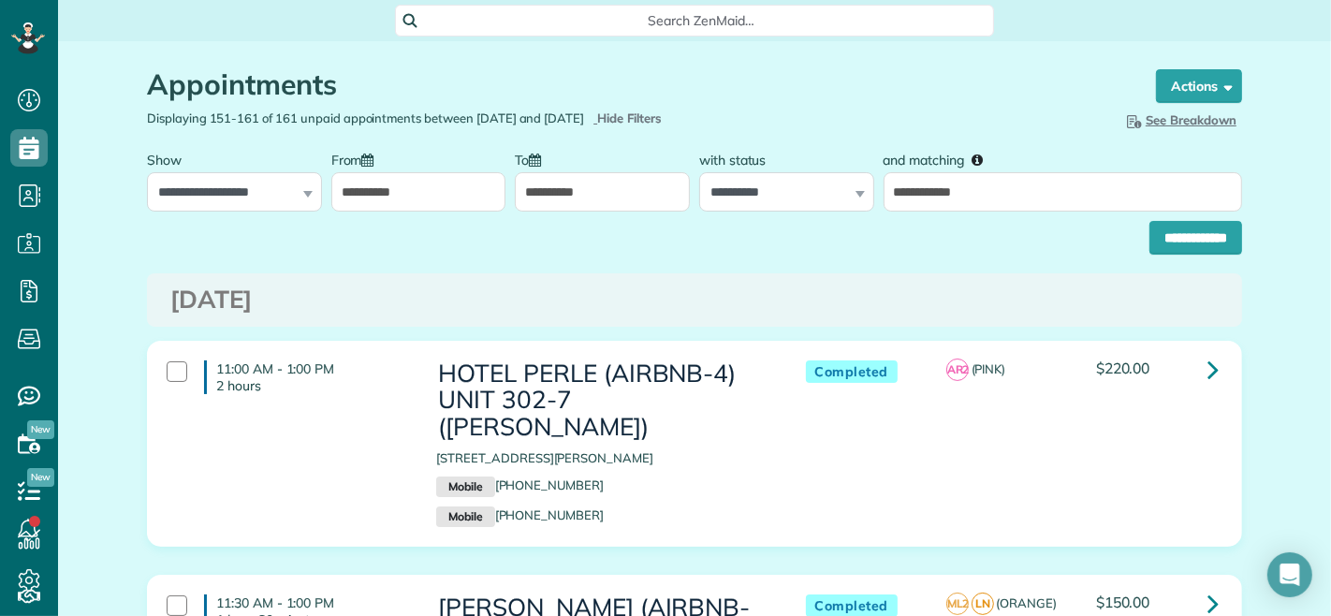
click at [403, 212] on input "**********" at bounding box center [418, 191] width 175 height 39
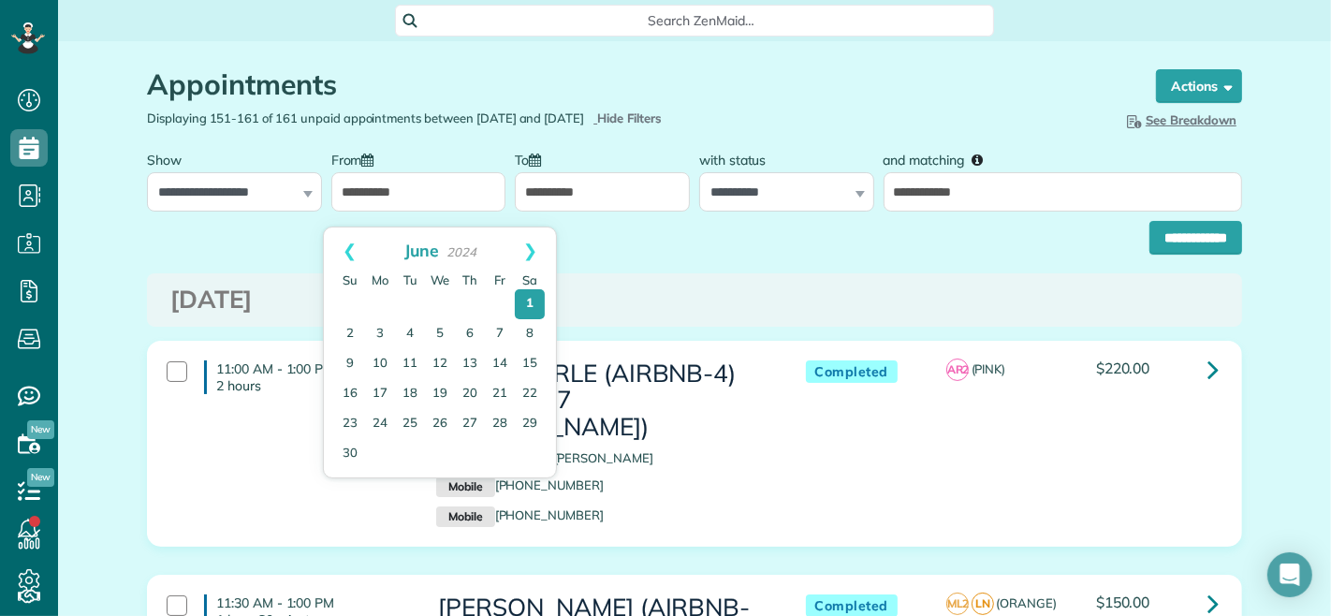
click at [421, 253] on span "June" at bounding box center [421, 250] width 35 height 21
click at [464, 250] on span "2024" at bounding box center [462, 251] width 30 height 15
click at [540, 253] on link "Next" at bounding box center [530, 250] width 51 height 47
click at [539, 253] on link "Next" at bounding box center [530, 250] width 51 height 47
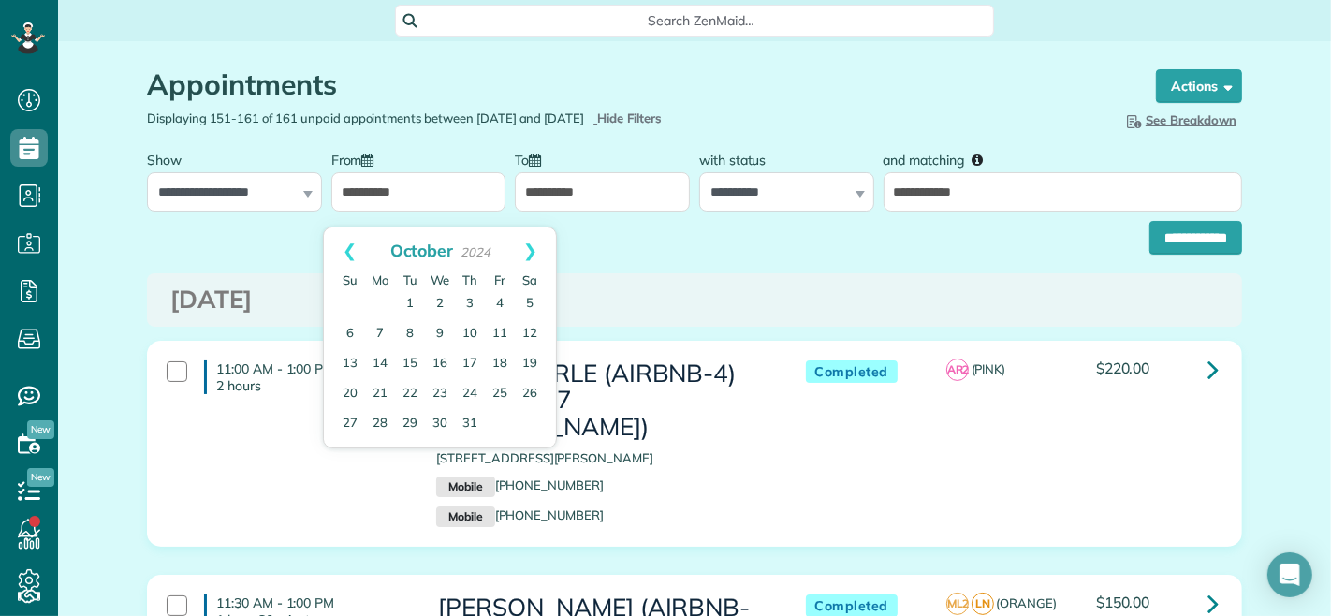
click at [539, 253] on link "Next" at bounding box center [530, 250] width 51 height 47
click at [537, 253] on link "Next" at bounding box center [530, 250] width 51 height 47
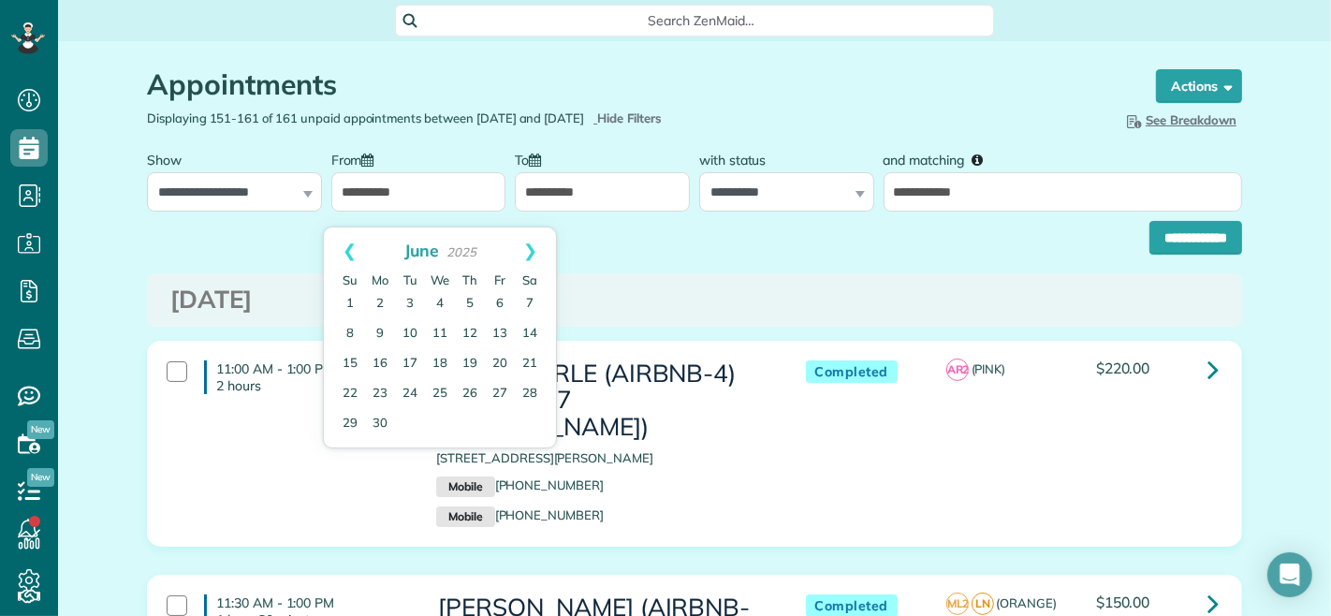
click at [537, 253] on link "Next" at bounding box center [530, 250] width 51 height 47
click at [342, 255] on link "Prev" at bounding box center [349, 250] width 51 height 47
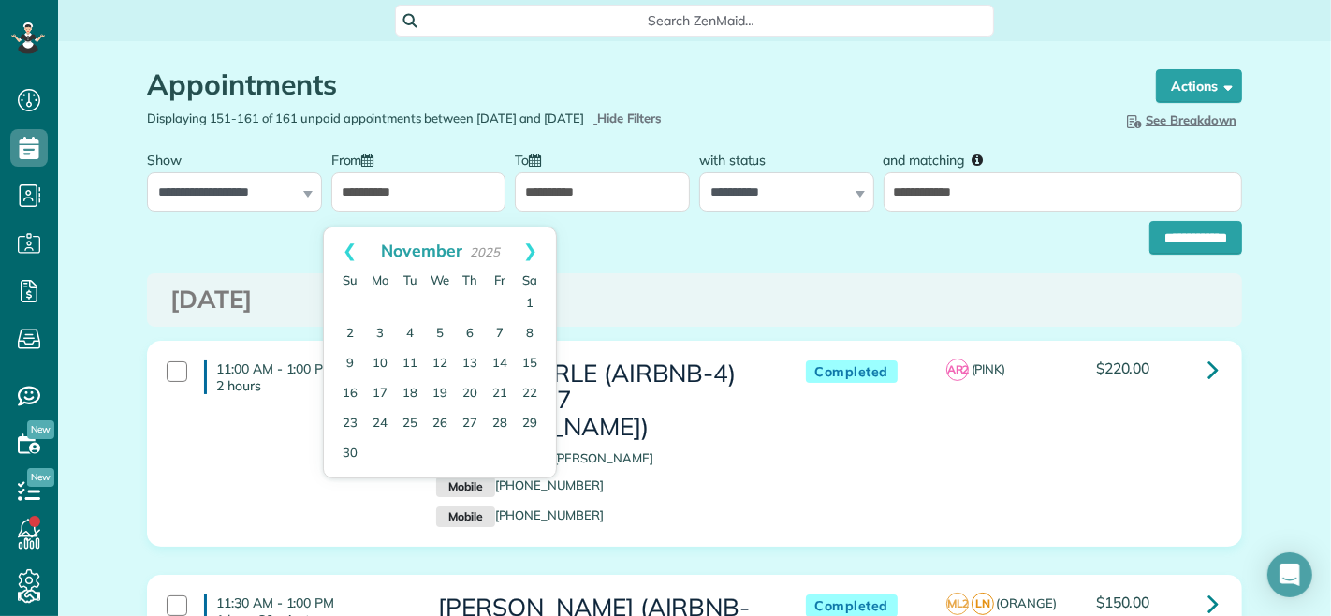
click at [341, 255] on link "Prev" at bounding box center [349, 250] width 51 height 47
click at [470, 366] on link "18" at bounding box center [470, 364] width 26 height 26
type input "**********"
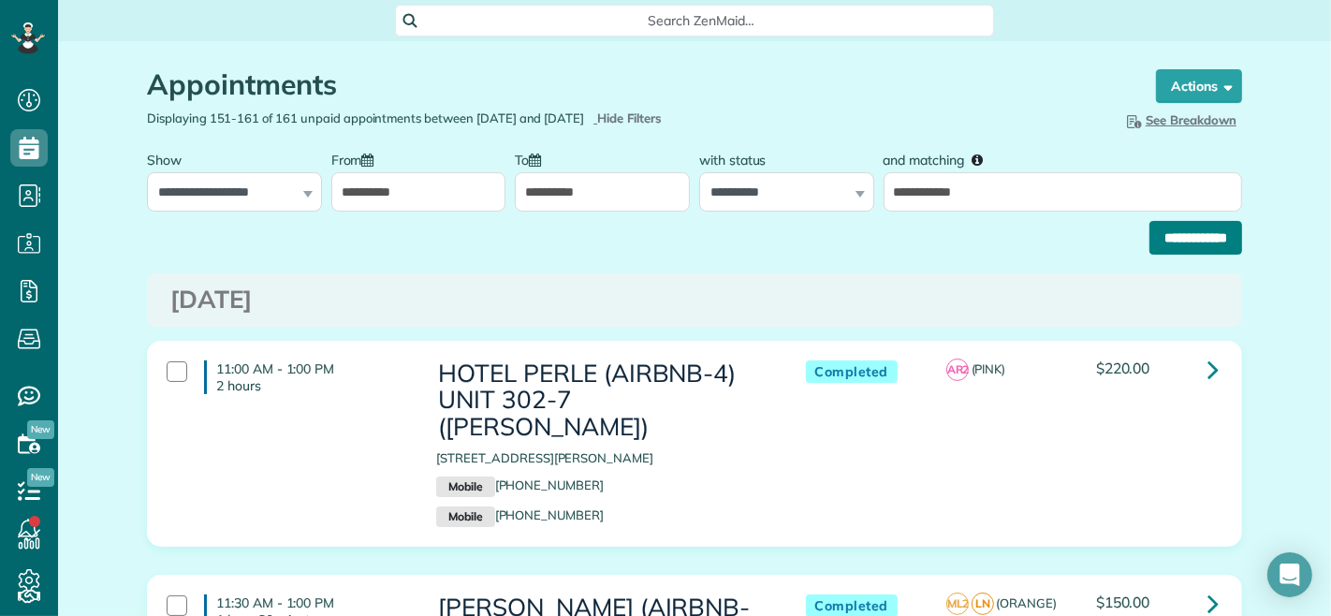
click at [1150, 255] on input "**********" at bounding box center [1196, 238] width 93 height 34
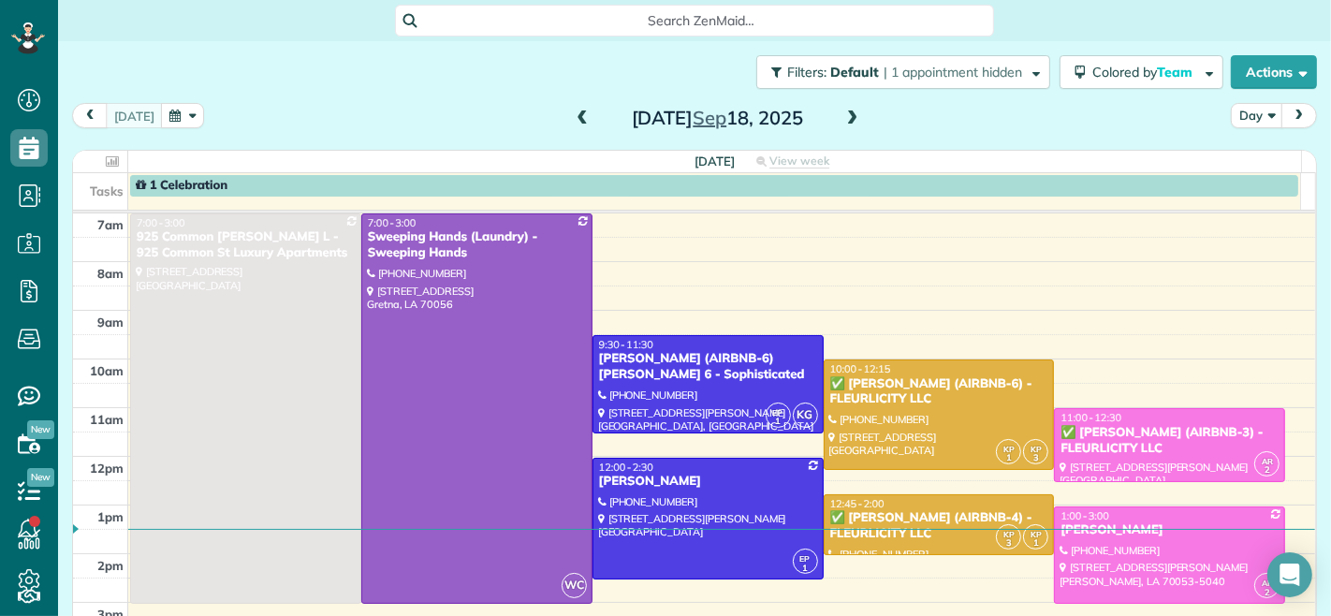
scroll to position [7, 7]
click at [842, 118] on span at bounding box center [852, 118] width 21 height 17
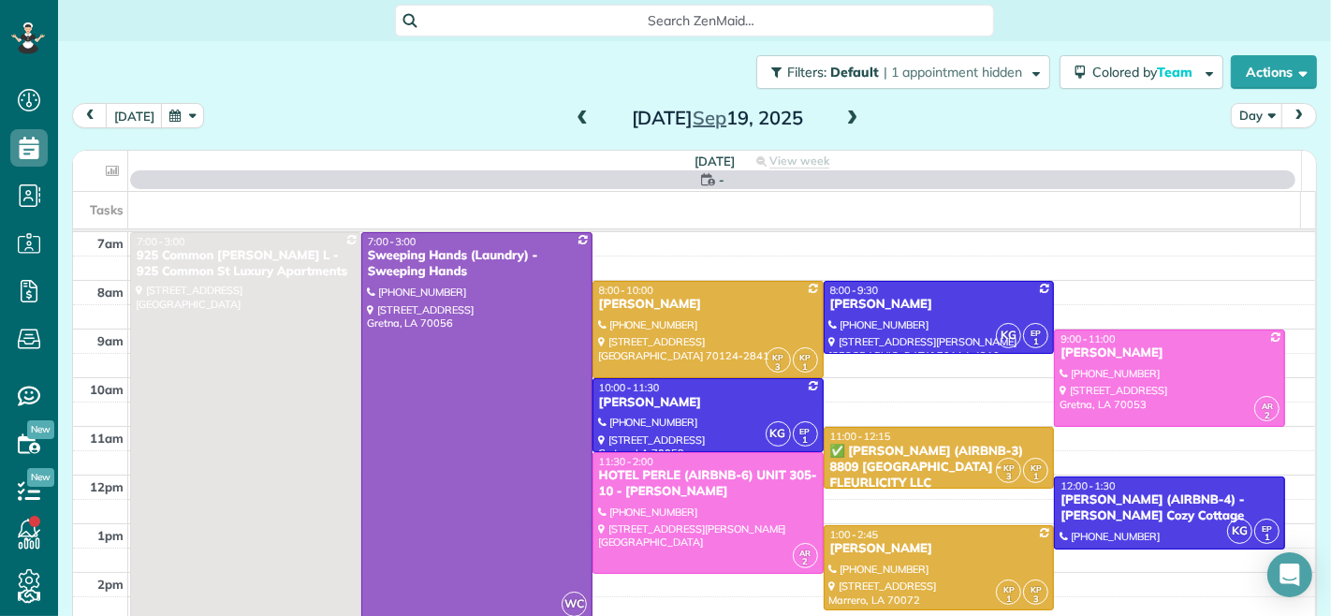
click at [842, 118] on span at bounding box center [852, 118] width 21 height 17
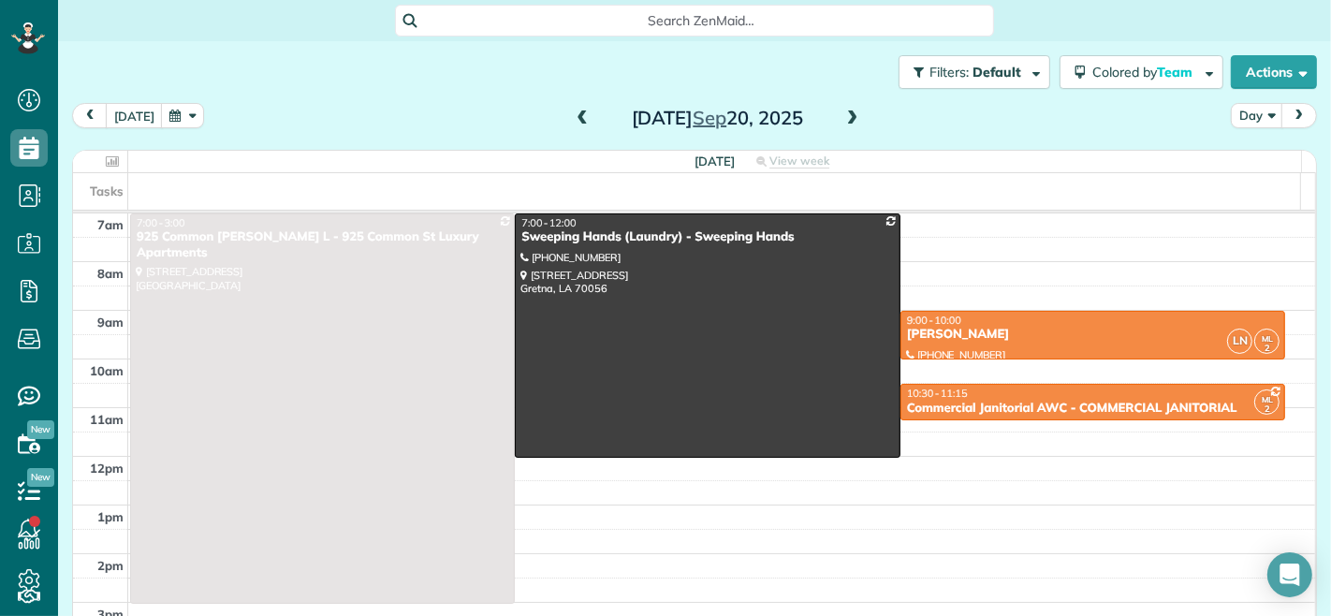
click at [842, 118] on span at bounding box center [852, 118] width 21 height 17
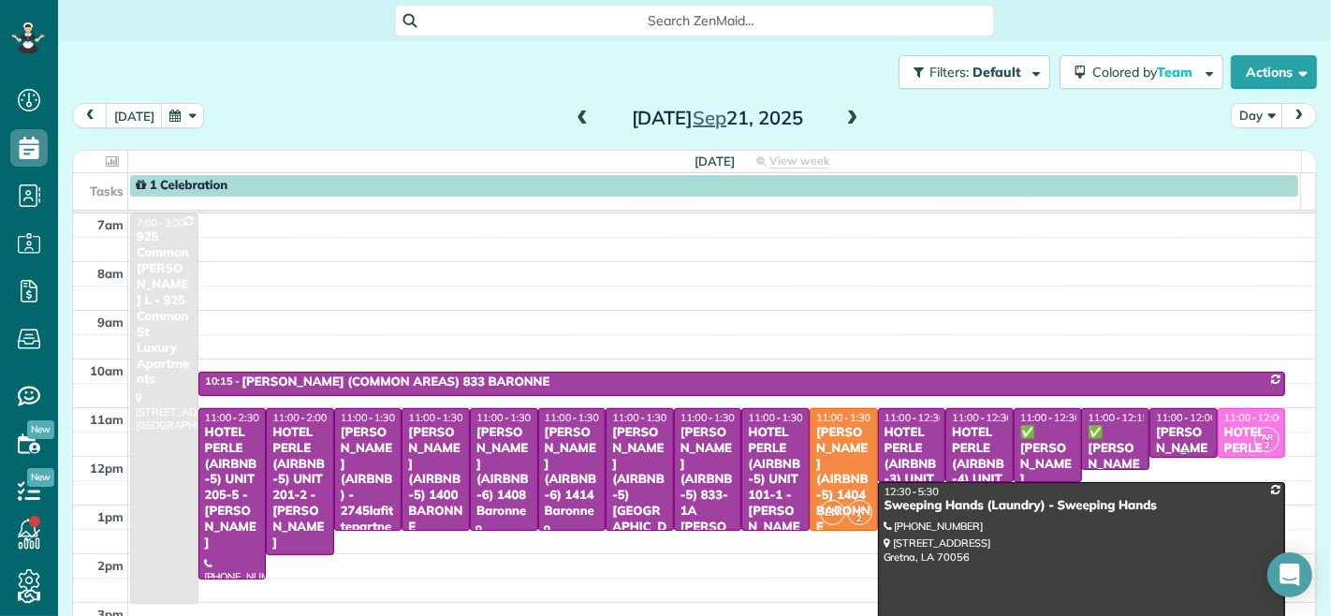
click at [1155, 427] on div "[PERSON_NAME] (AIRBNB-2) 833-2A THE [PERSON_NAME]" at bounding box center [1183, 496] width 57 height 142
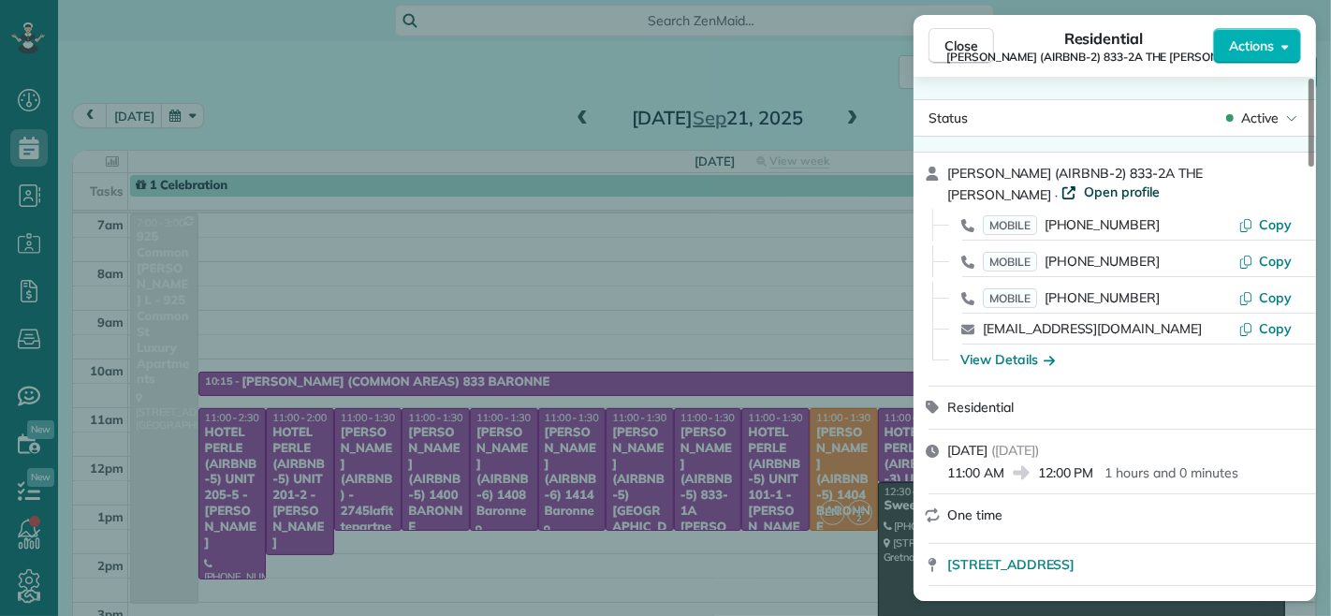
drag, startPoint x: 943, startPoint y: 38, endPoint x: 971, endPoint y: 183, distance: 146.9
click at [944, 38] on button "Close" at bounding box center [962, 46] width 66 height 36
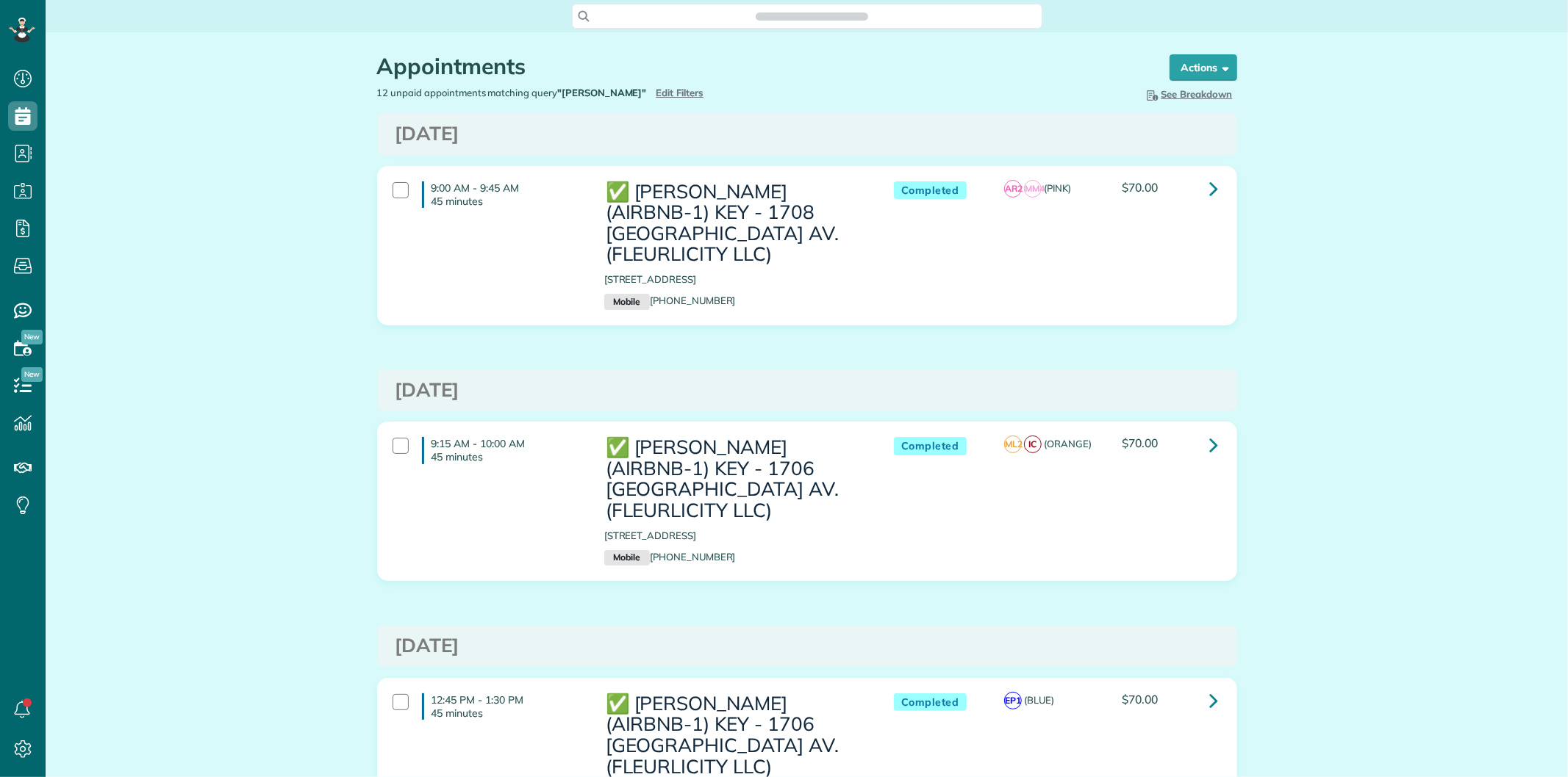
scroll to position [5, 5]
